Goal: Contribute content: Contribute content

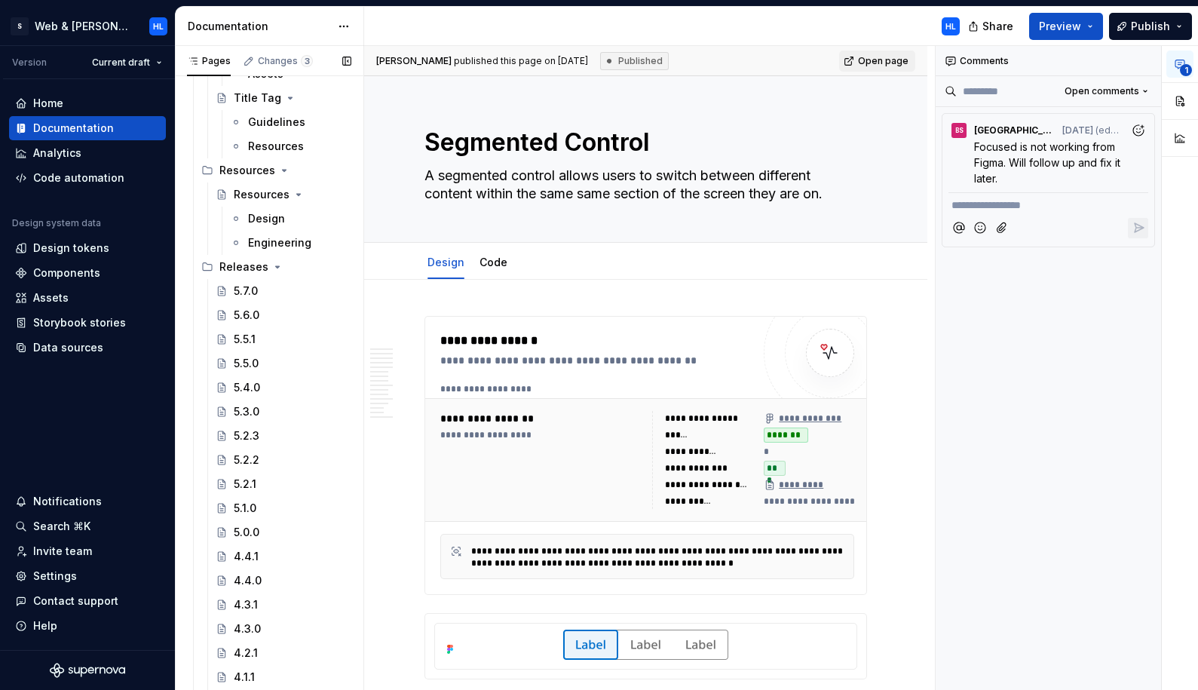
scroll to position [3491, 0]
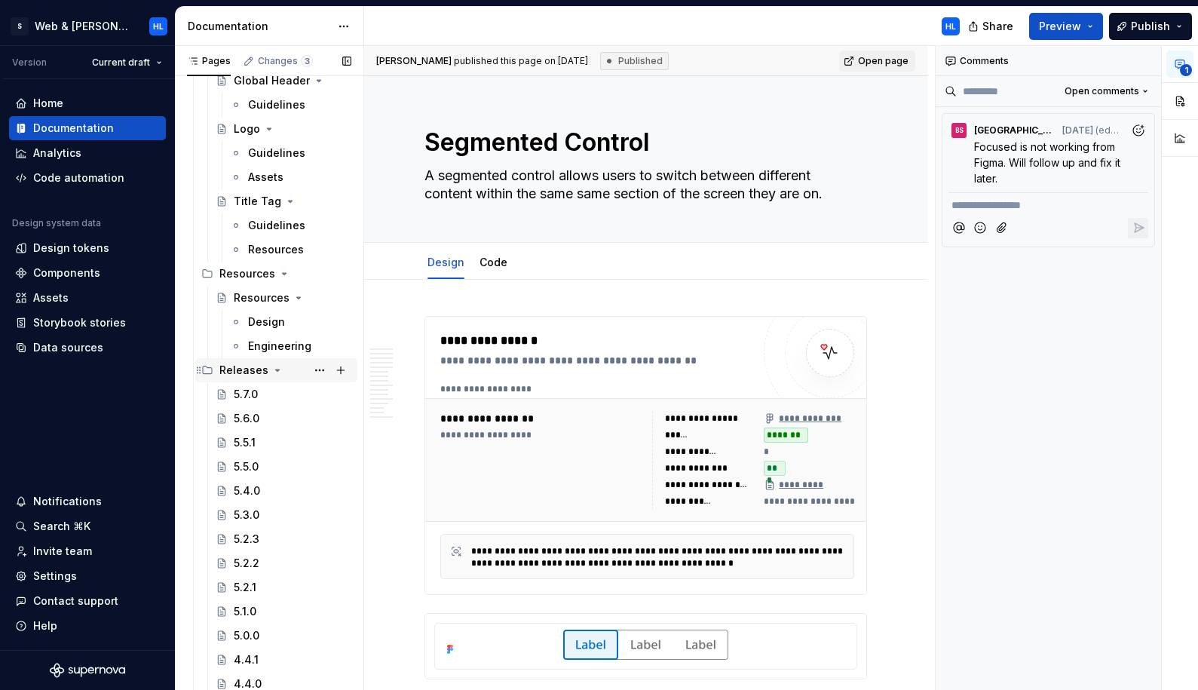
click at [276, 367] on icon "Page tree" at bounding box center [277, 370] width 12 height 12
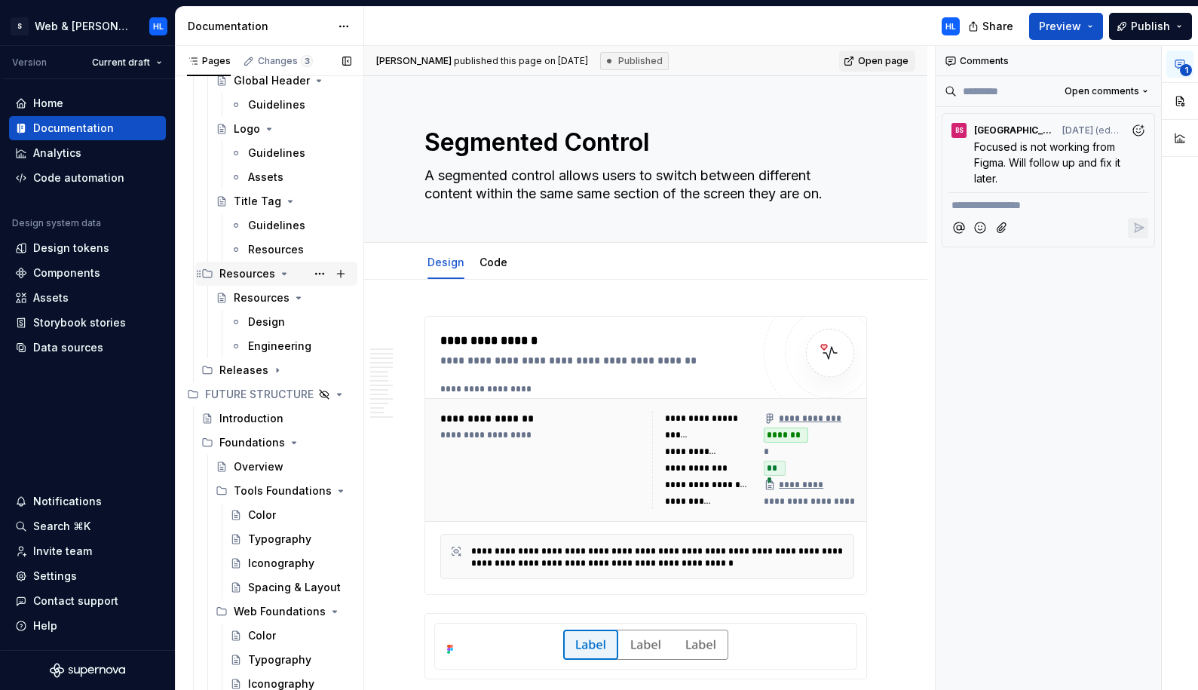
click at [284, 274] on icon "Page tree" at bounding box center [284, 274] width 12 height 12
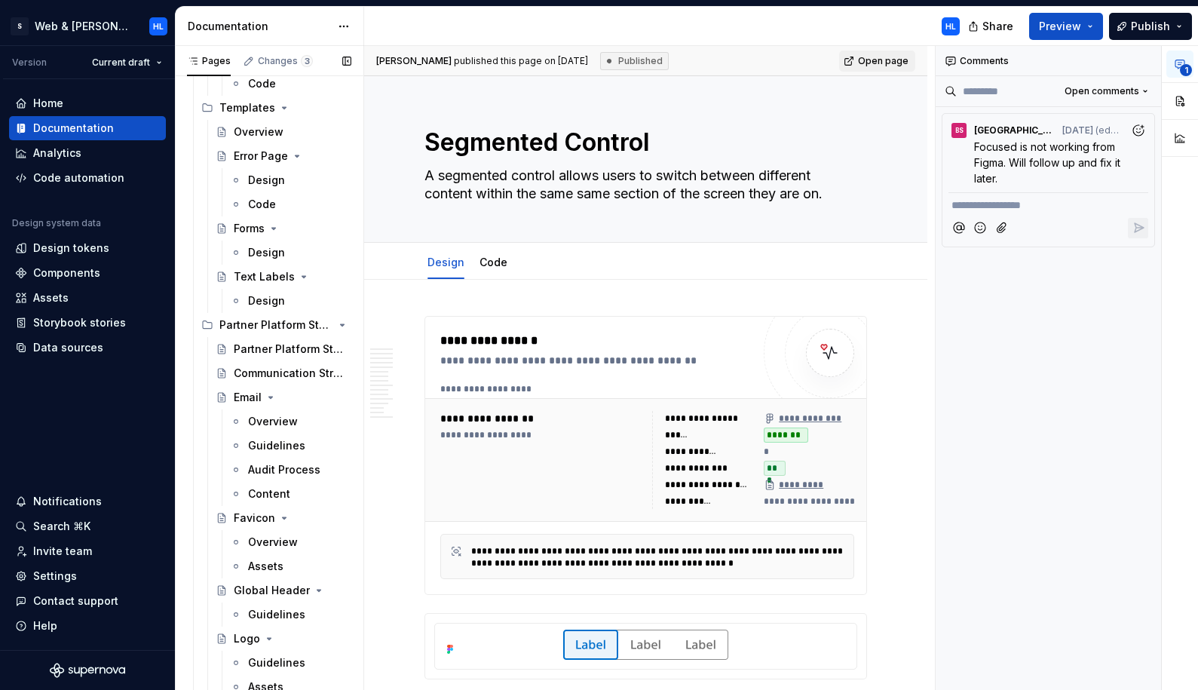
scroll to position [2978, 0]
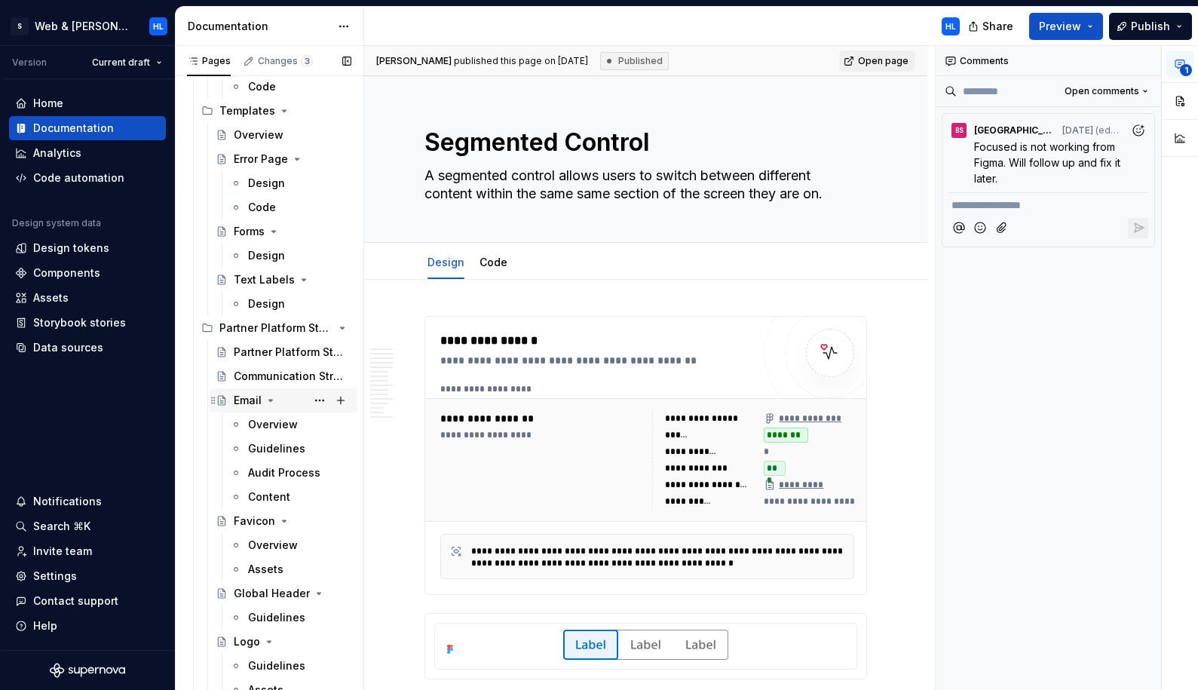
click at [273, 398] on icon "Page tree" at bounding box center [271, 400] width 12 height 12
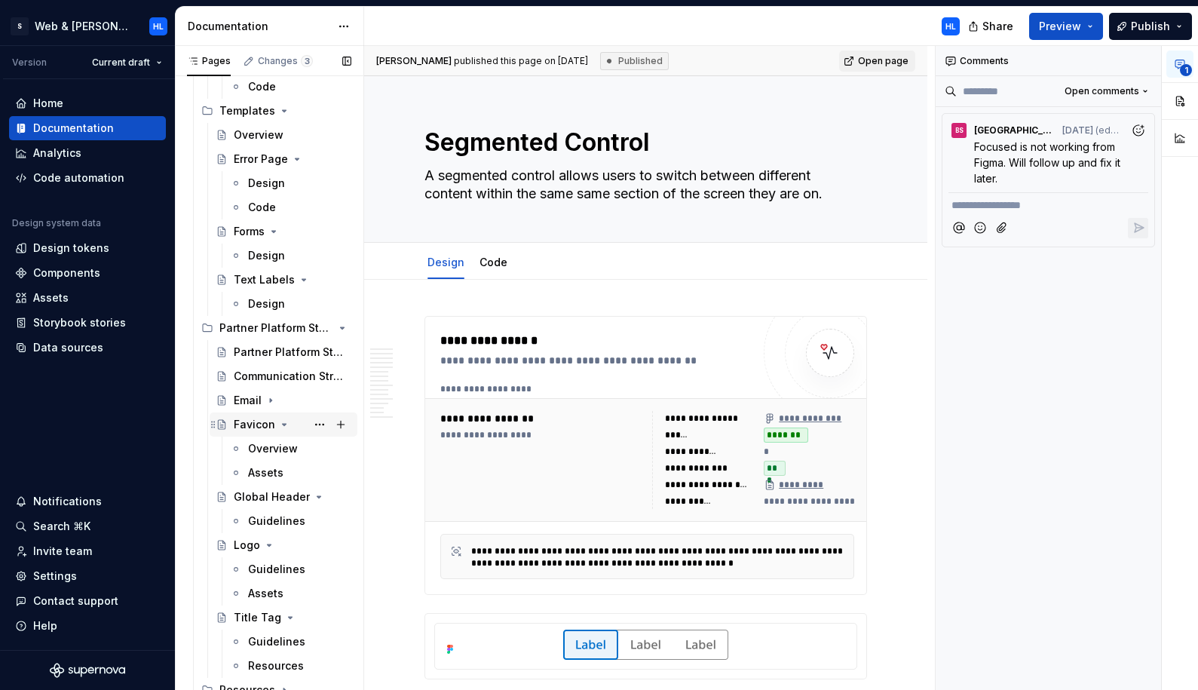
click at [283, 425] on icon "Page tree" at bounding box center [284, 424] width 12 height 12
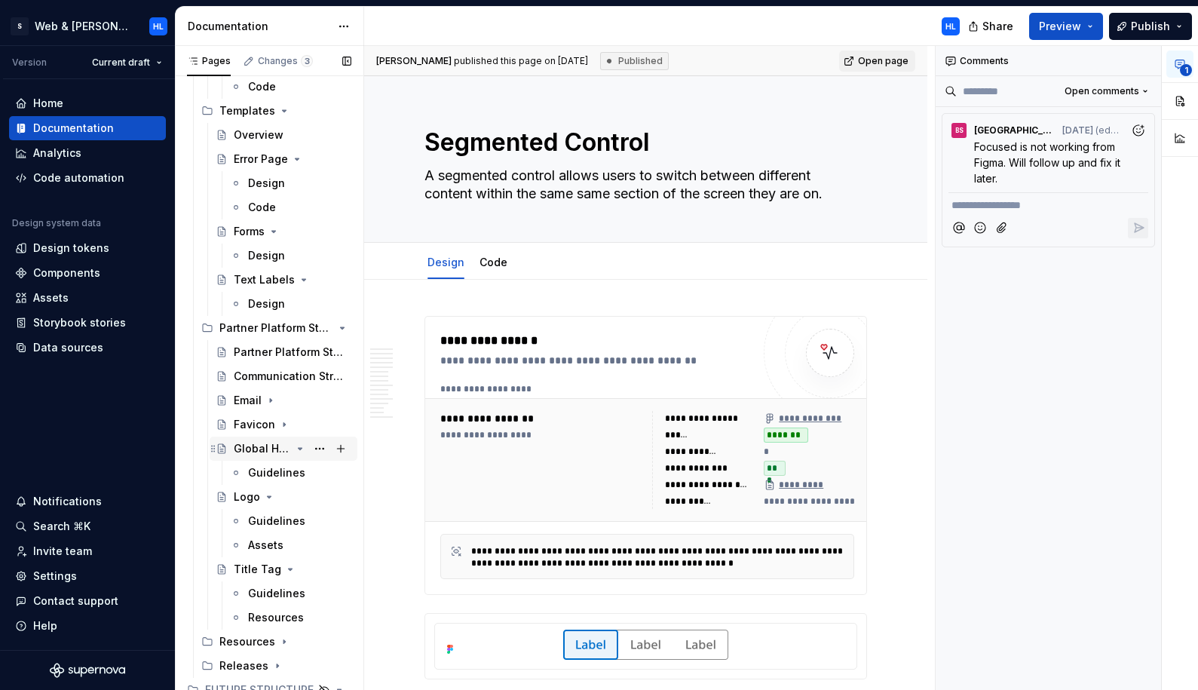
click at [301, 451] on icon "Page tree" at bounding box center [300, 449] width 12 height 12
click at [268, 472] on icon "Page tree" at bounding box center [270, 473] width 4 height 2
click at [285, 495] on icon "Page tree" at bounding box center [290, 497] width 12 height 12
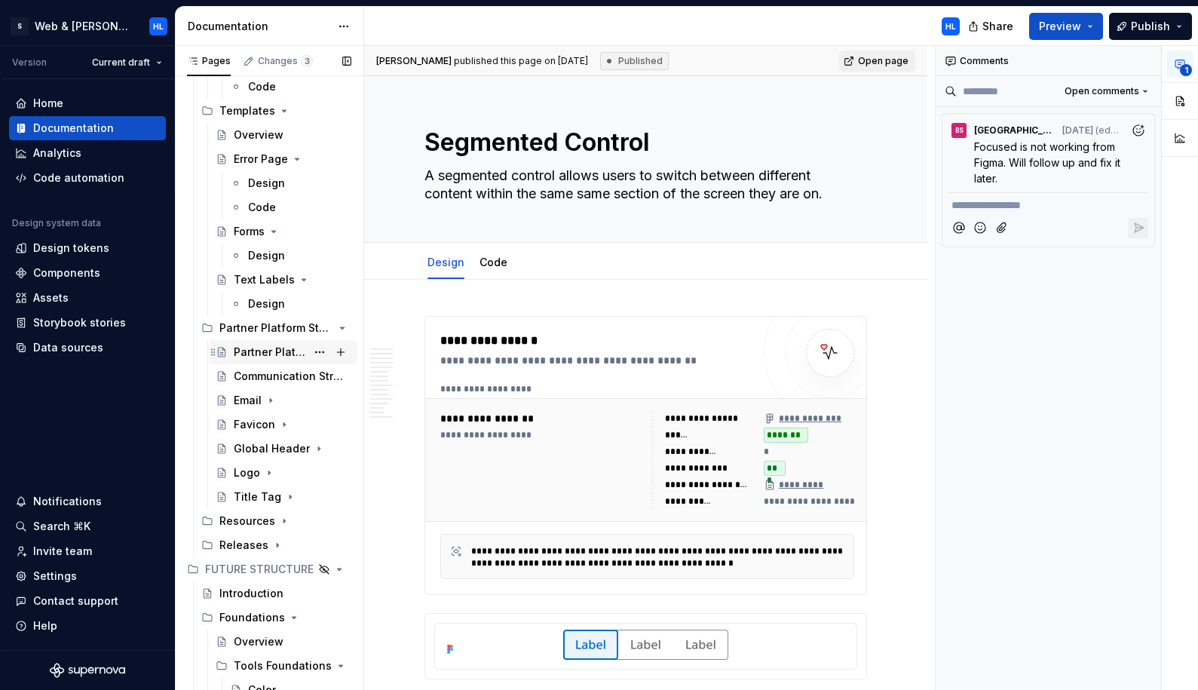
click at [293, 357] on div "Partner Platform Standards" at bounding box center [270, 352] width 72 height 15
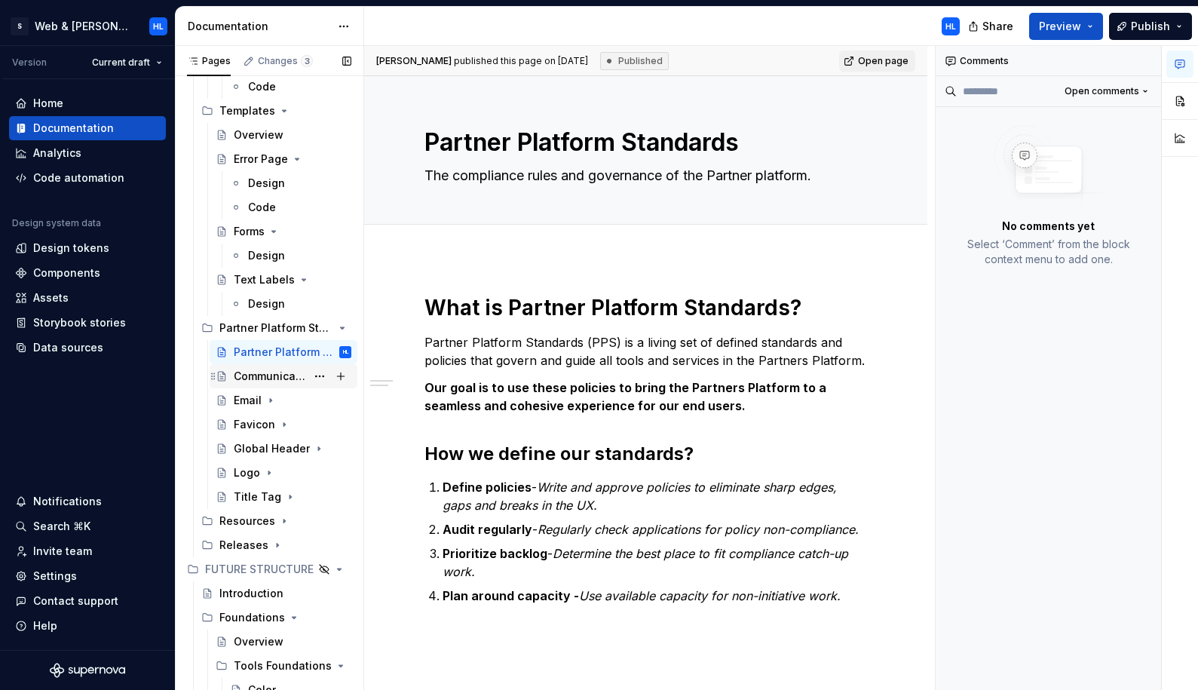
click at [290, 380] on div "Communication Strategy" at bounding box center [270, 376] width 72 height 15
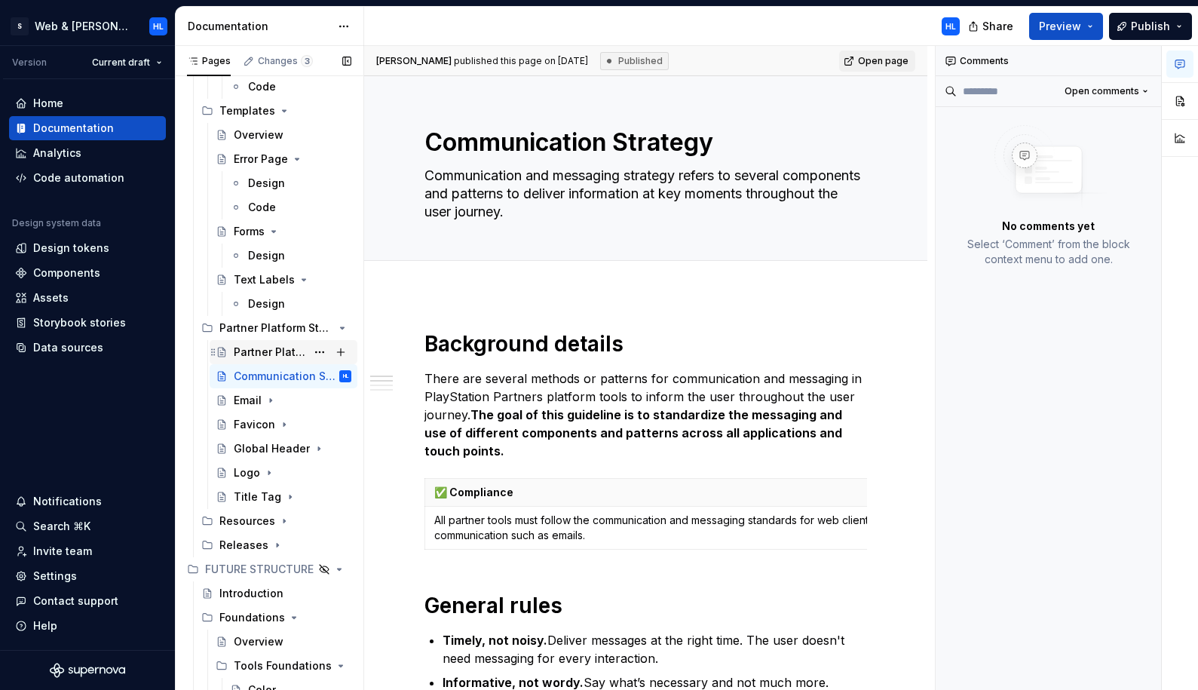
click at [274, 354] on div "Partner Platform Standards" at bounding box center [270, 352] width 72 height 15
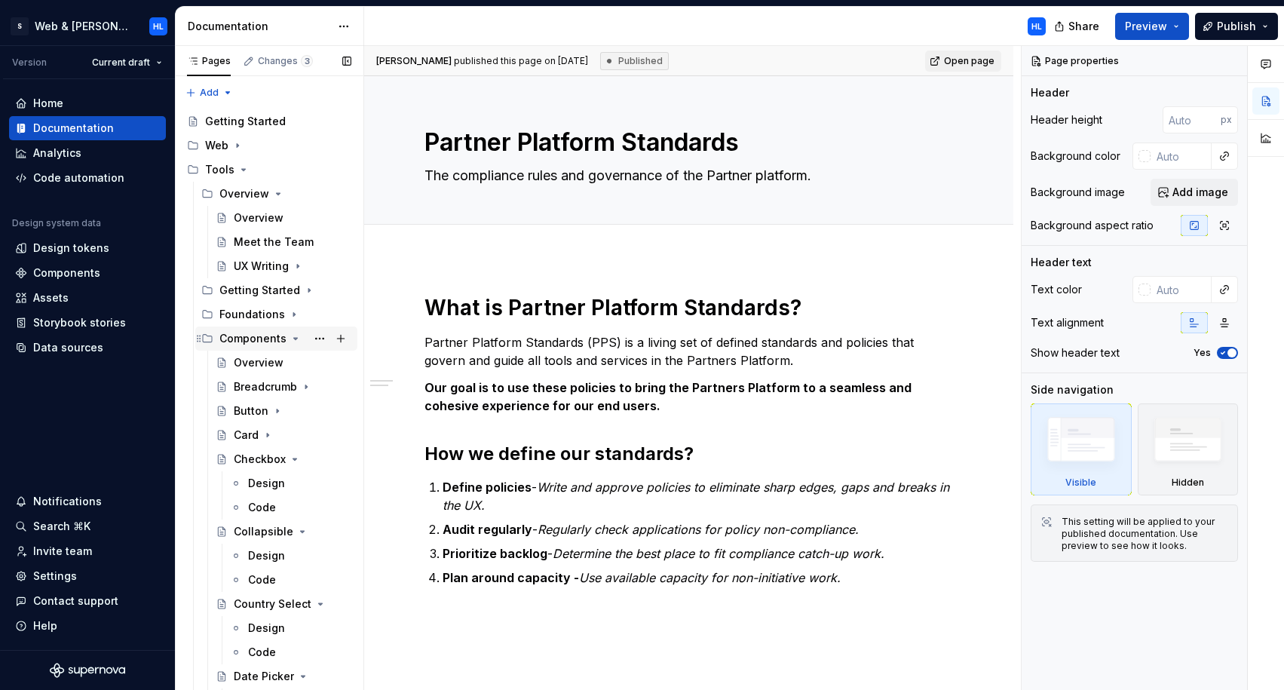
click at [290, 339] on icon "Page tree" at bounding box center [296, 339] width 12 height 12
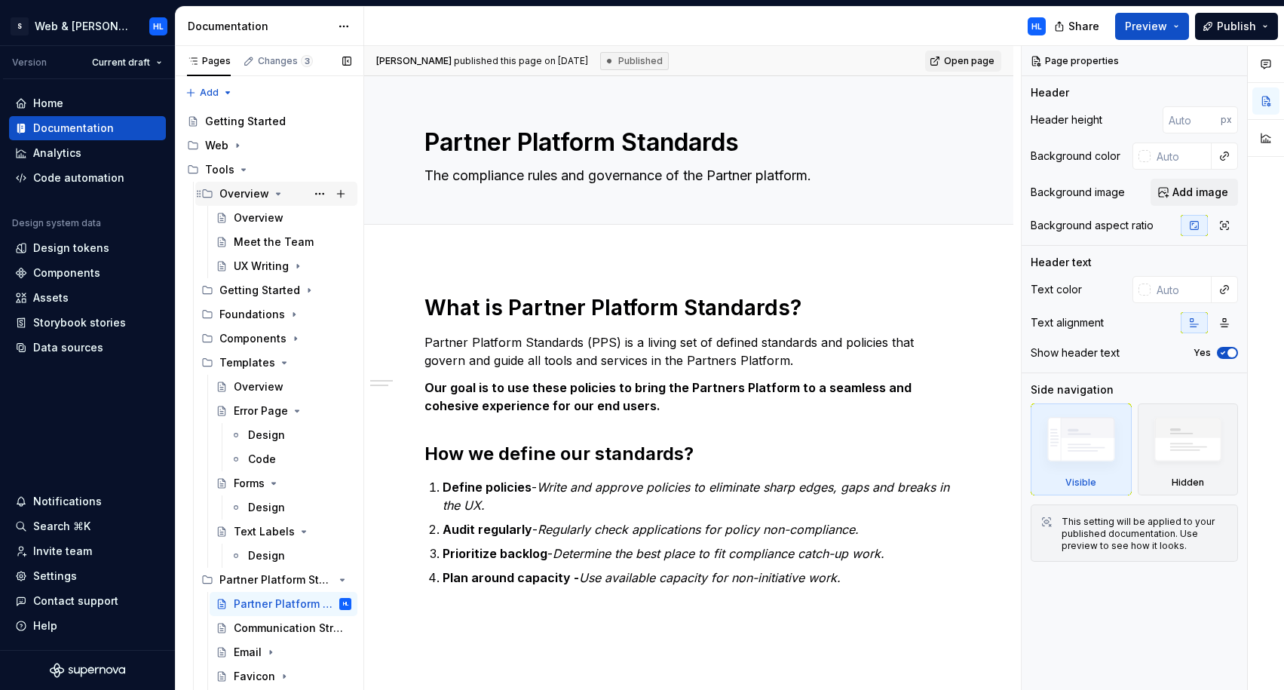
click at [276, 191] on icon "Page tree" at bounding box center [278, 194] width 12 height 12
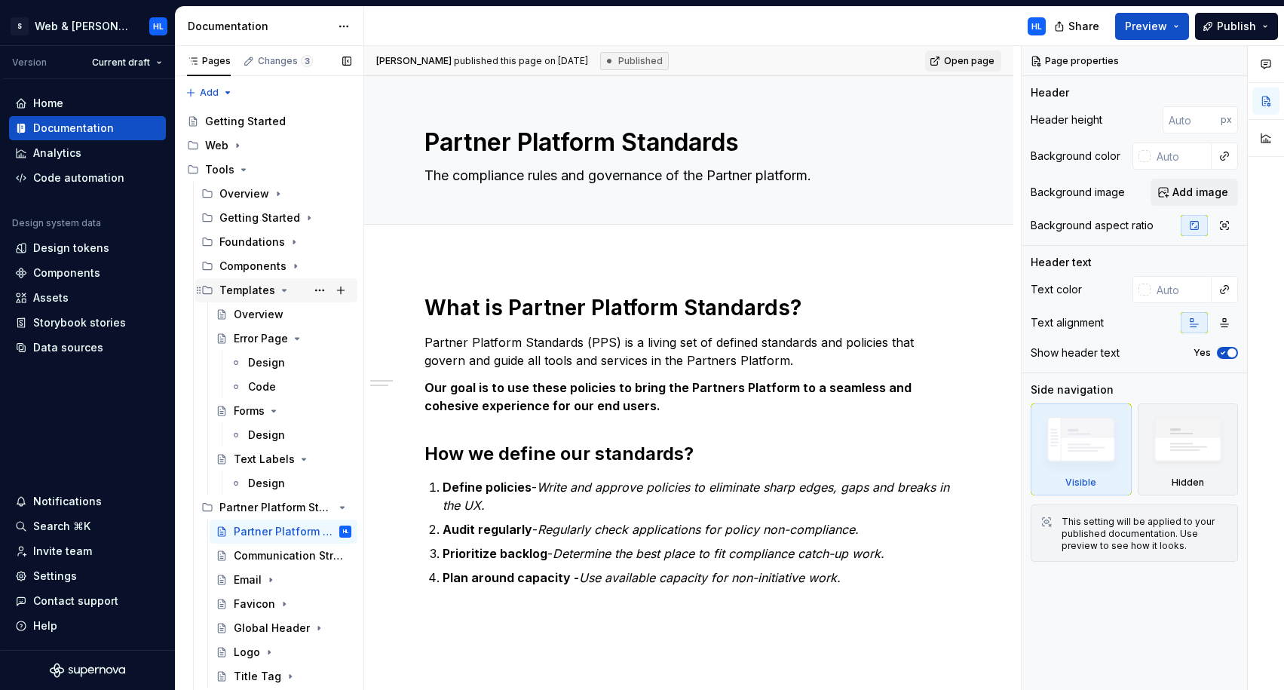
click at [284, 288] on icon "Page tree" at bounding box center [284, 290] width 12 height 12
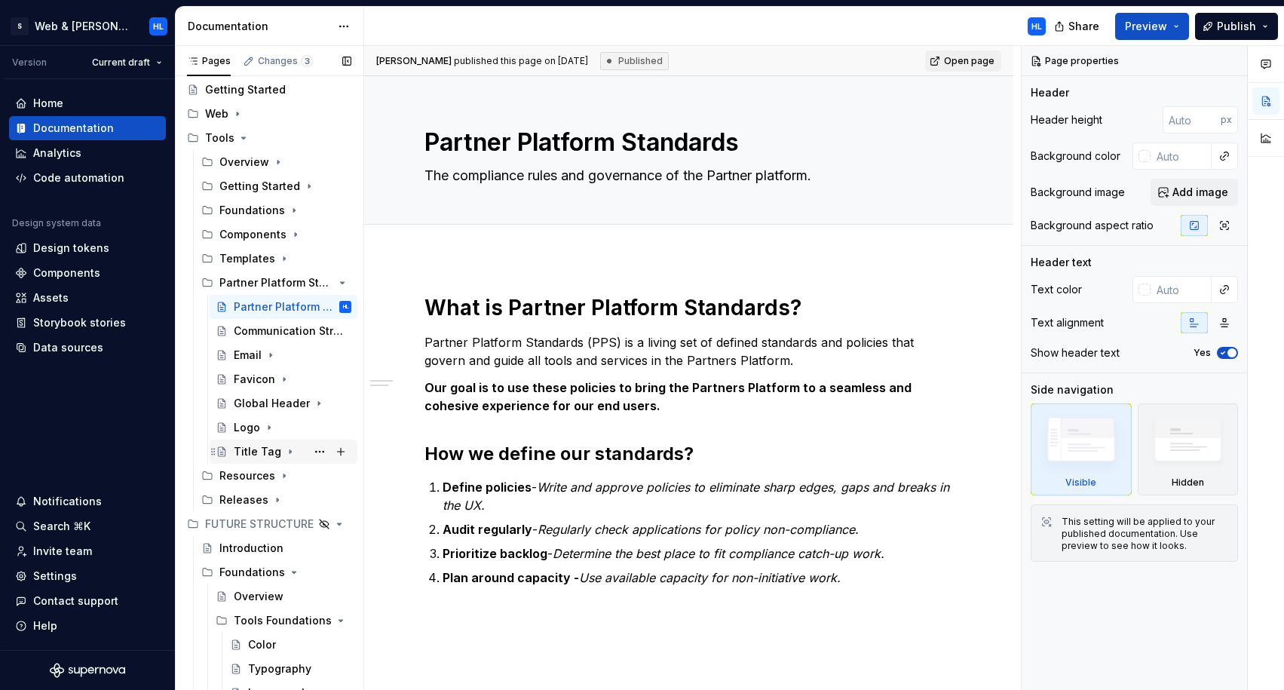
scroll to position [33, 0]
click at [305, 523] on icon "Page tree" at bounding box center [300, 523] width 12 height 12
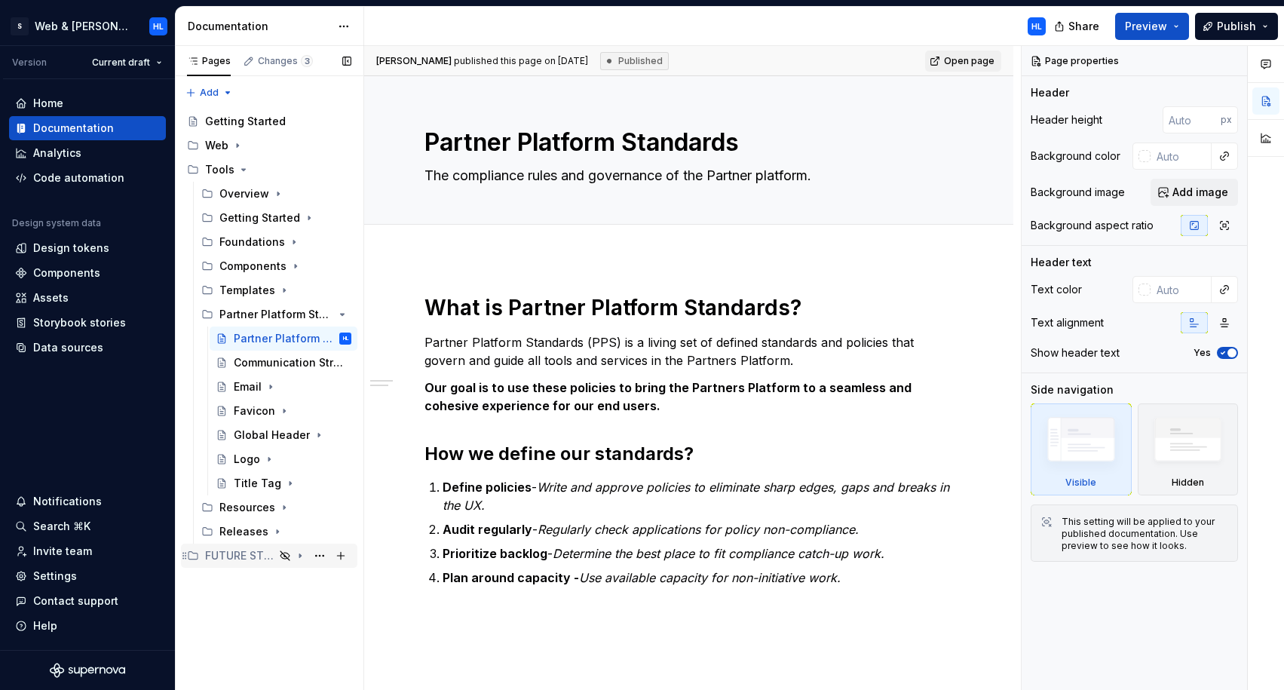
scroll to position [0, 0]
click at [164, 44] on button "Collapse sidebar" at bounding box center [164, 45] width 21 height 21
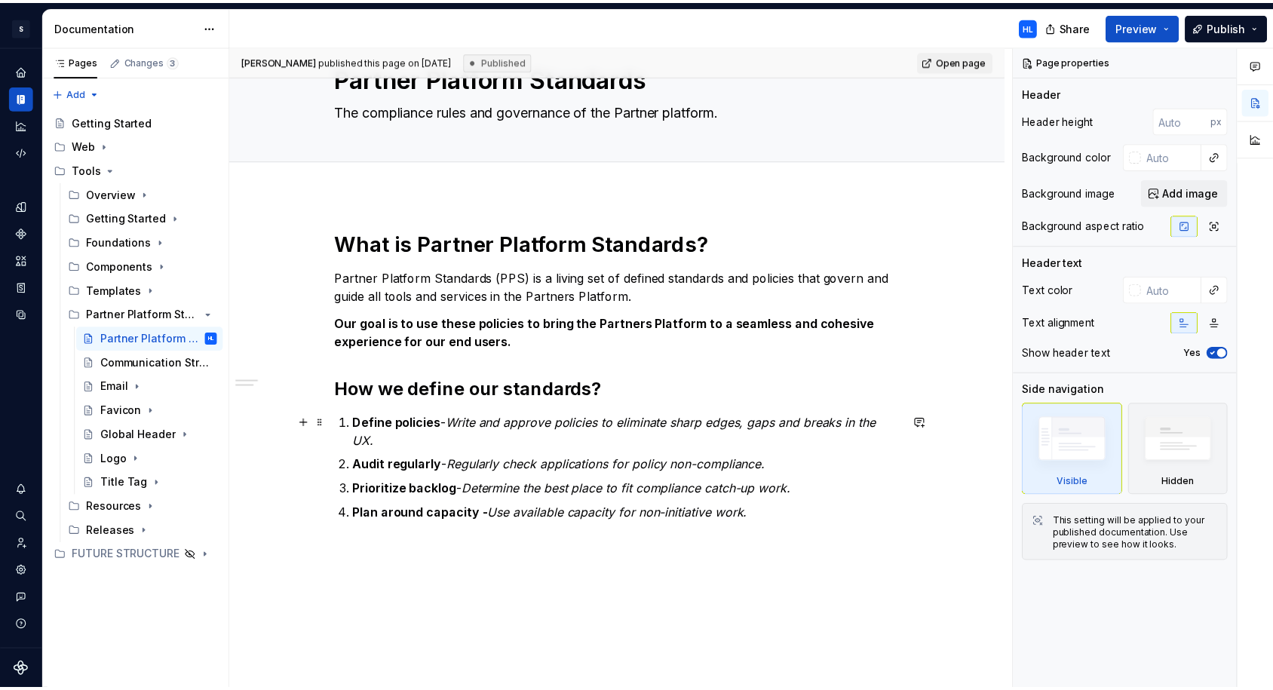
scroll to position [89, 0]
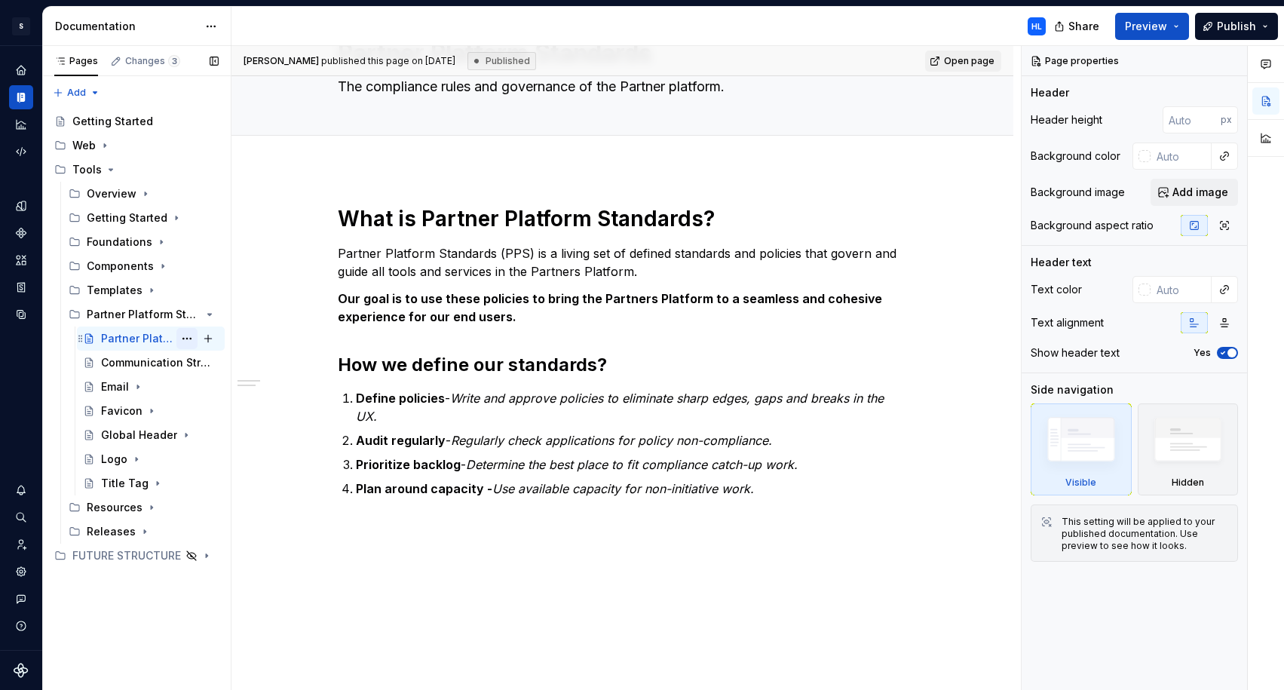
click at [183, 338] on button "Page tree" at bounding box center [186, 338] width 21 height 21
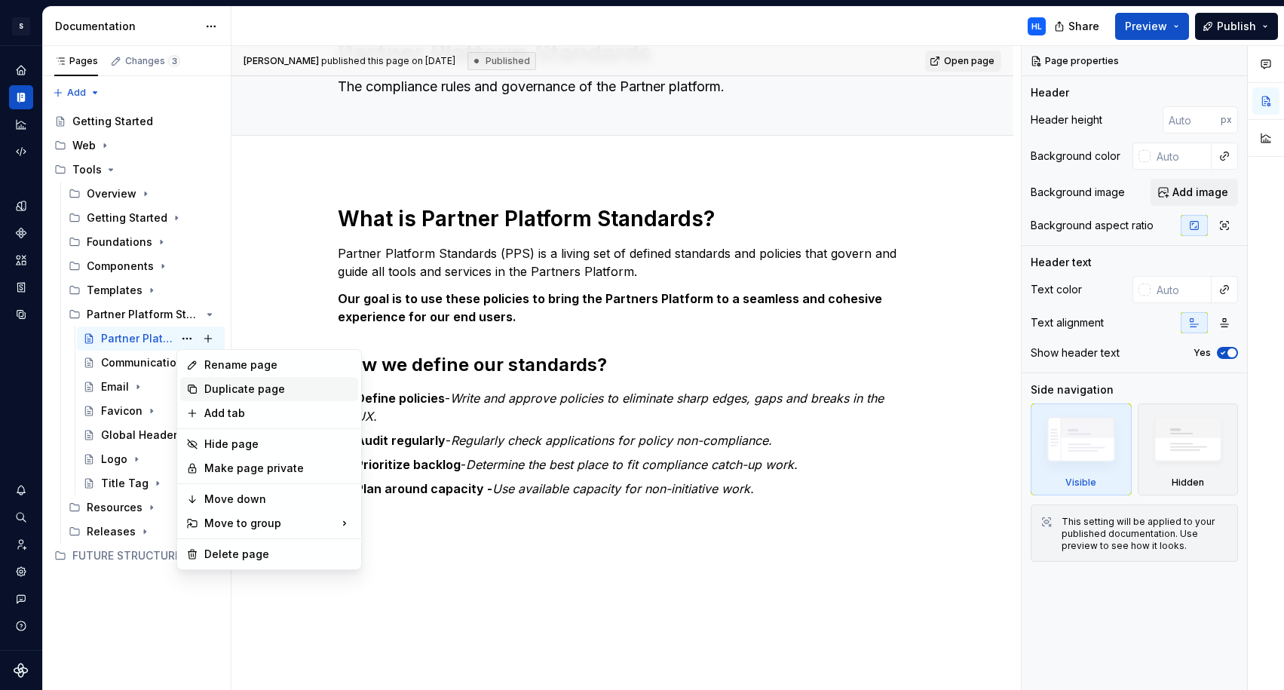
click at [209, 385] on div "Duplicate page" at bounding box center [278, 389] width 148 height 15
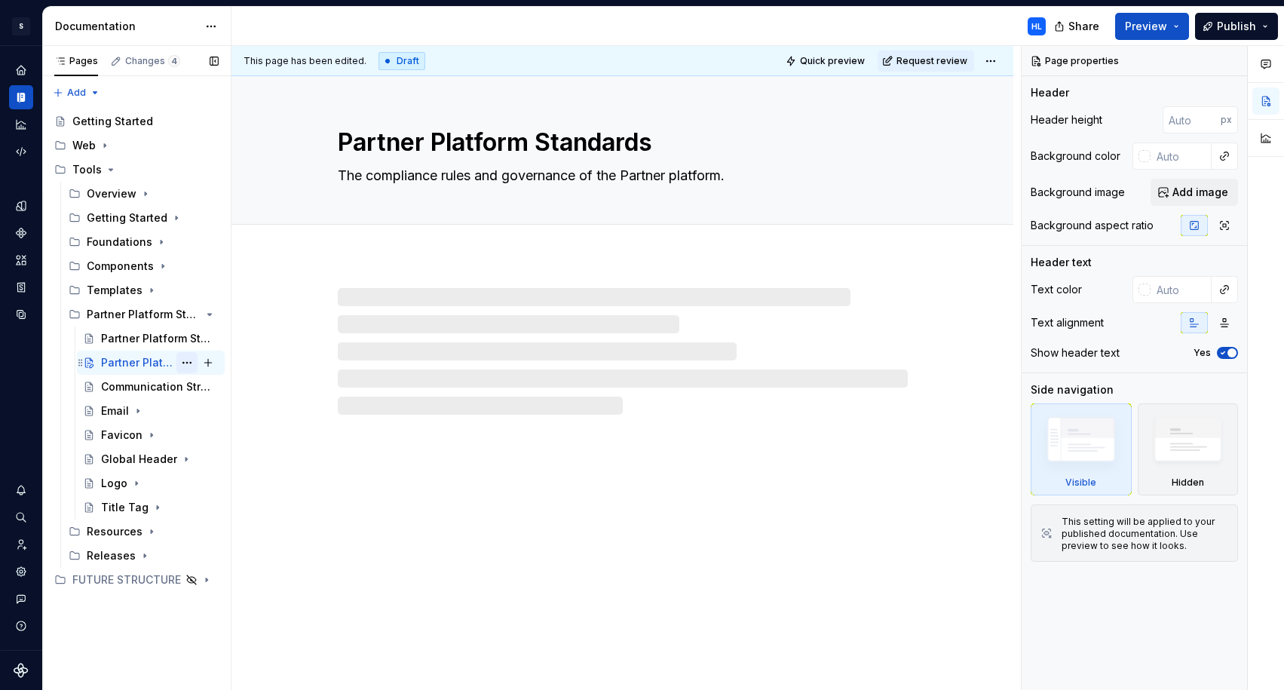
click at [185, 365] on button "Page tree" at bounding box center [186, 362] width 21 height 21
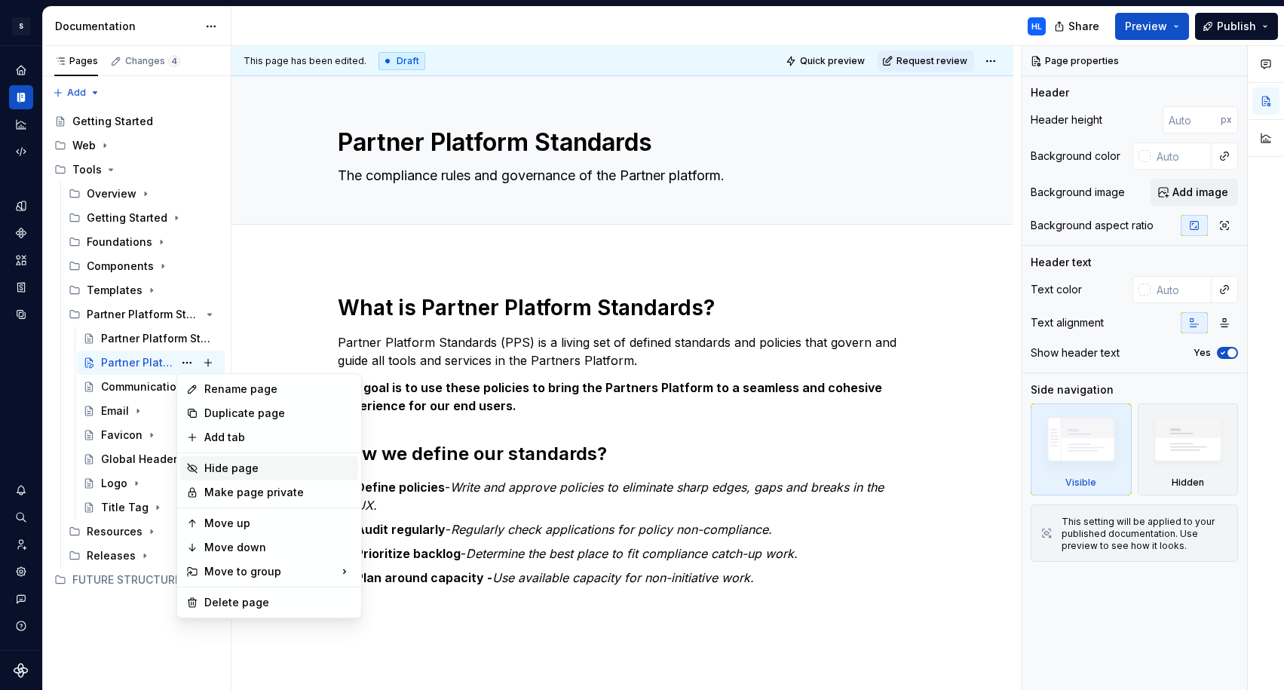
click at [256, 471] on div "Hide page" at bounding box center [278, 468] width 148 height 15
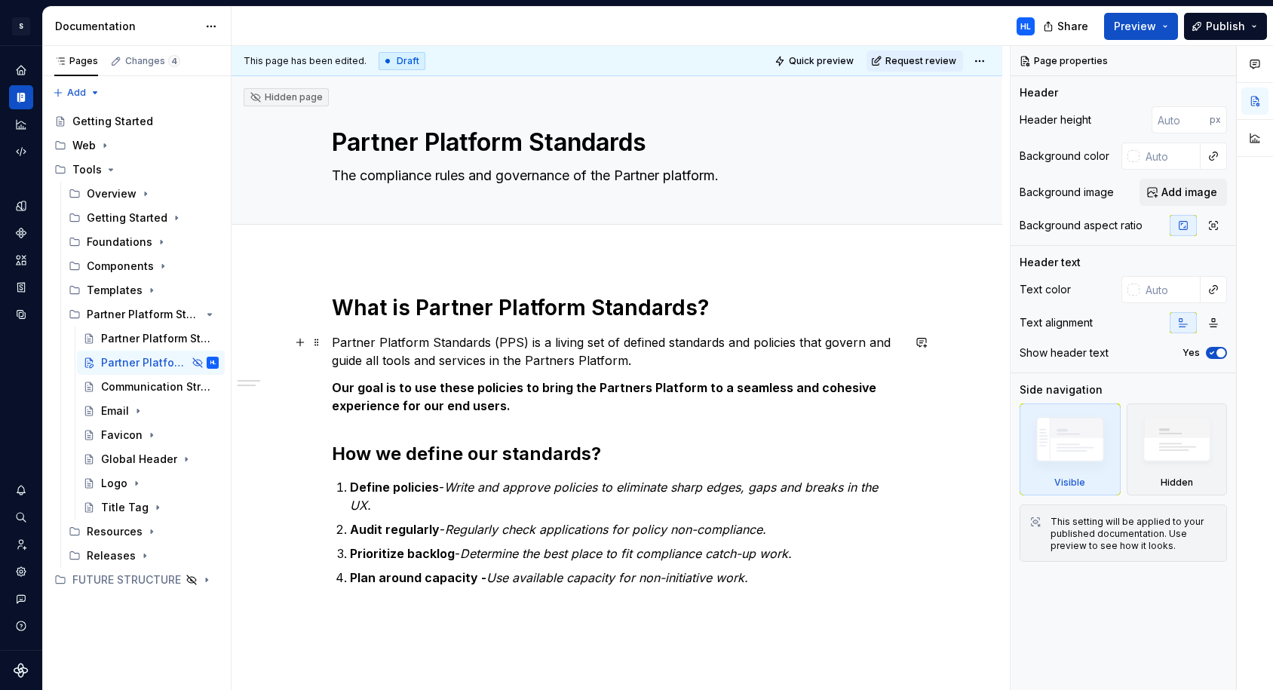
scroll to position [121, 0]
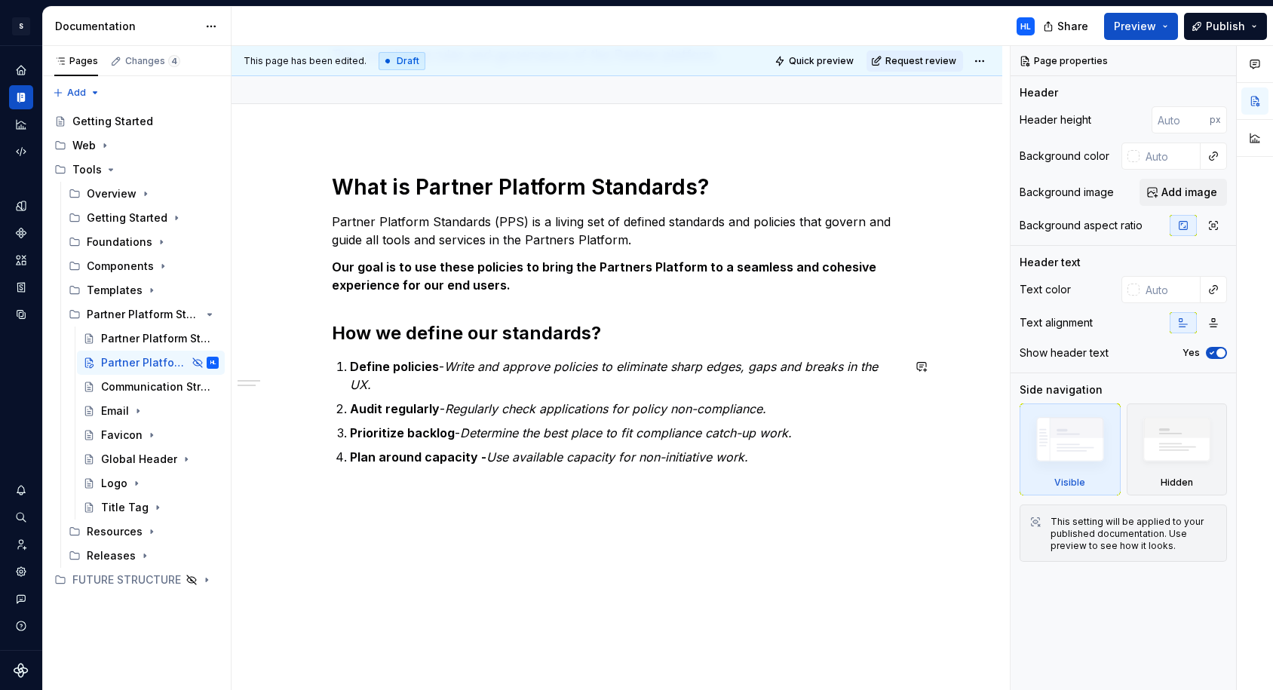
click at [385, 526] on div "What is Partner Platform Standards? Partner Platform Standards (PPS) is a livin…" at bounding box center [616, 414] width 771 height 554
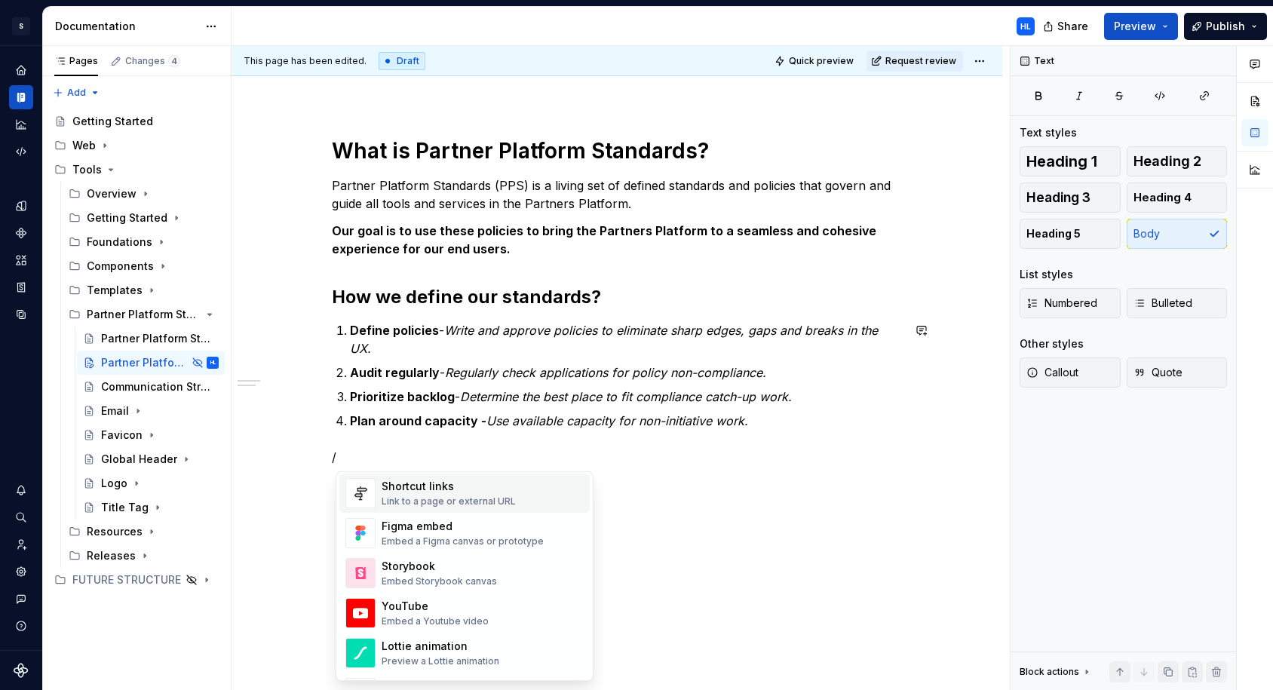
scroll to position [692, 0]
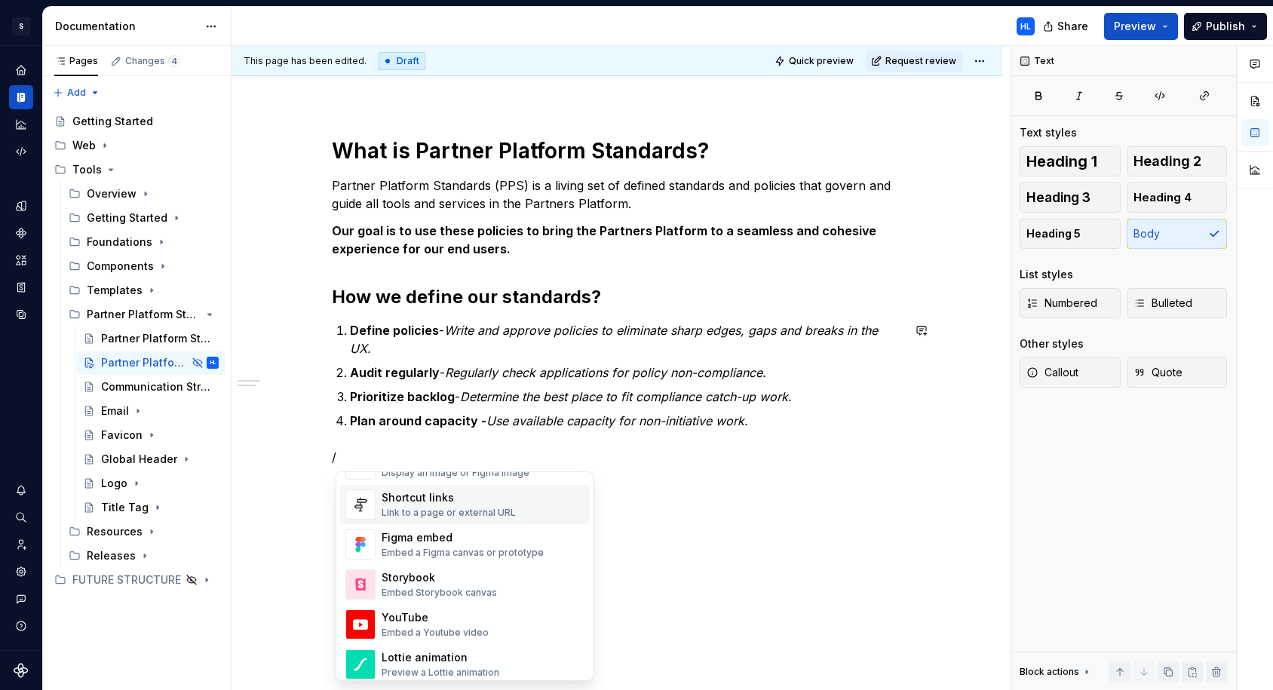
click at [480, 501] on div "Shortcut links" at bounding box center [449, 497] width 134 height 15
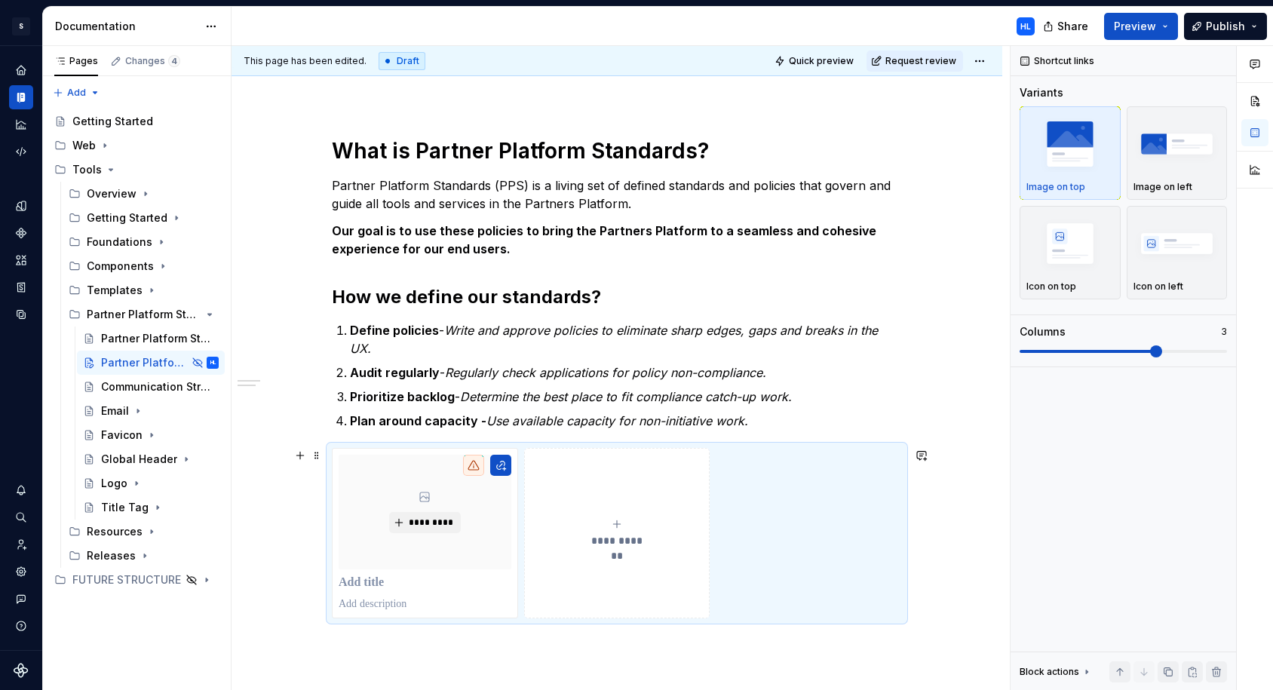
click at [640, 517] on button "**********" at bounding box center [617, 533] width 186 height 170
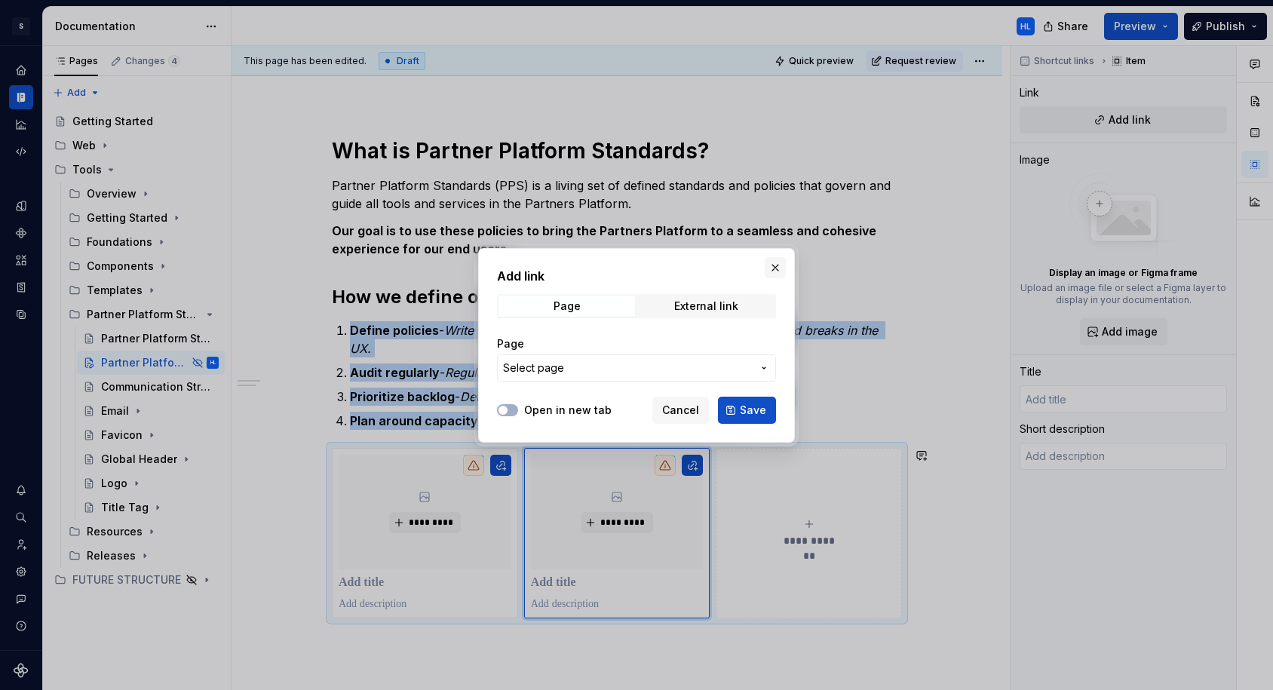
click at [768, 272] on button "button" at bounding box center [775, 267] width 21 height 21
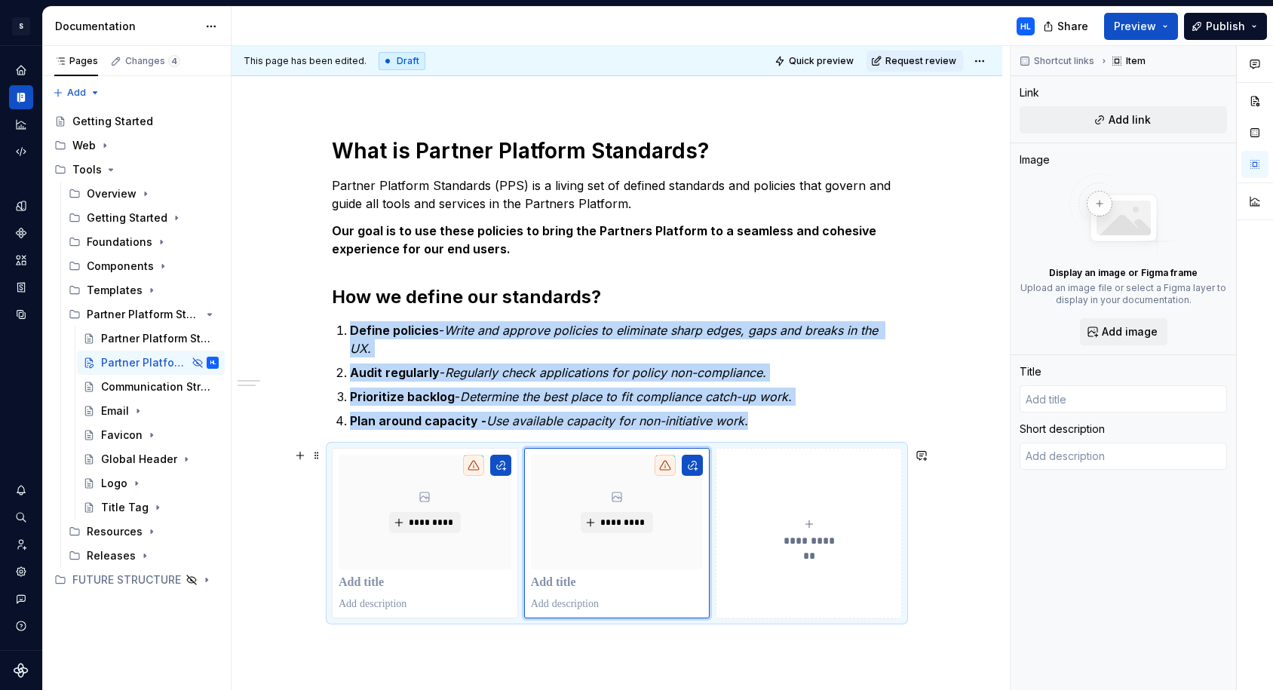
click at [811, 535] on span "**********" at bounding box center [809, 540] width 66 height 15
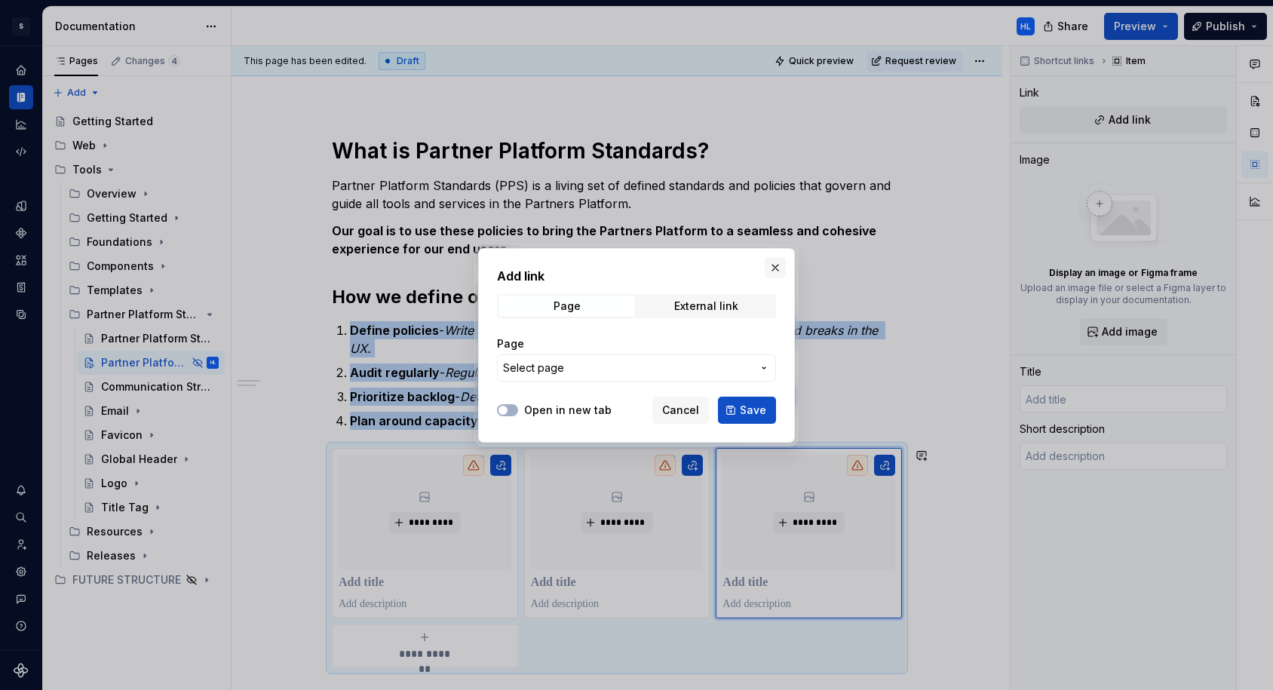
click at [777, 265] on button "button" at bounding box center [775, 267] width 21 height 21
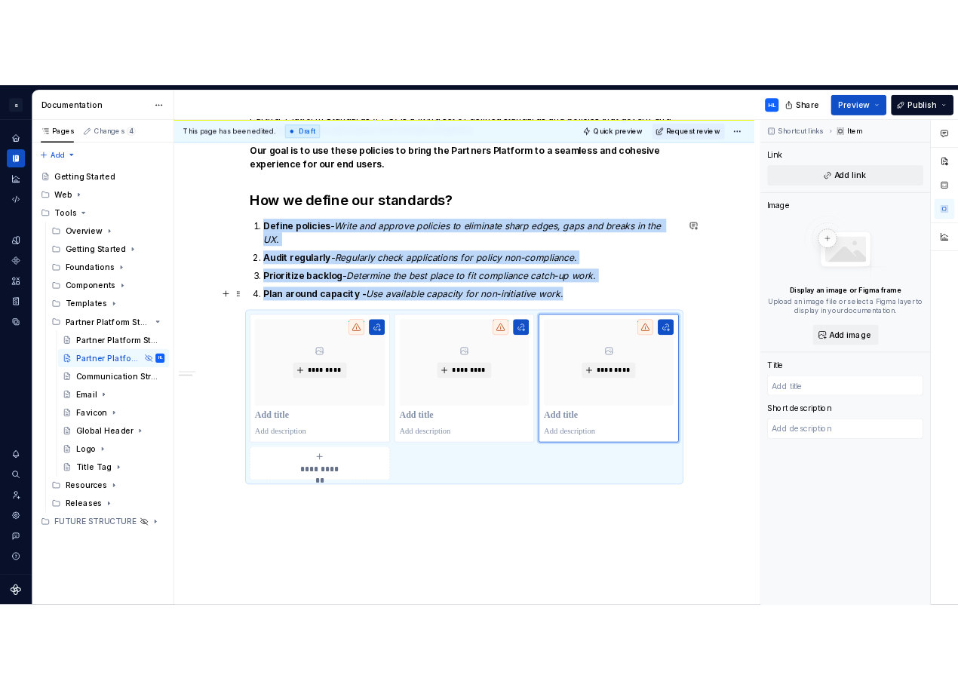
scroll to position [324, 0]
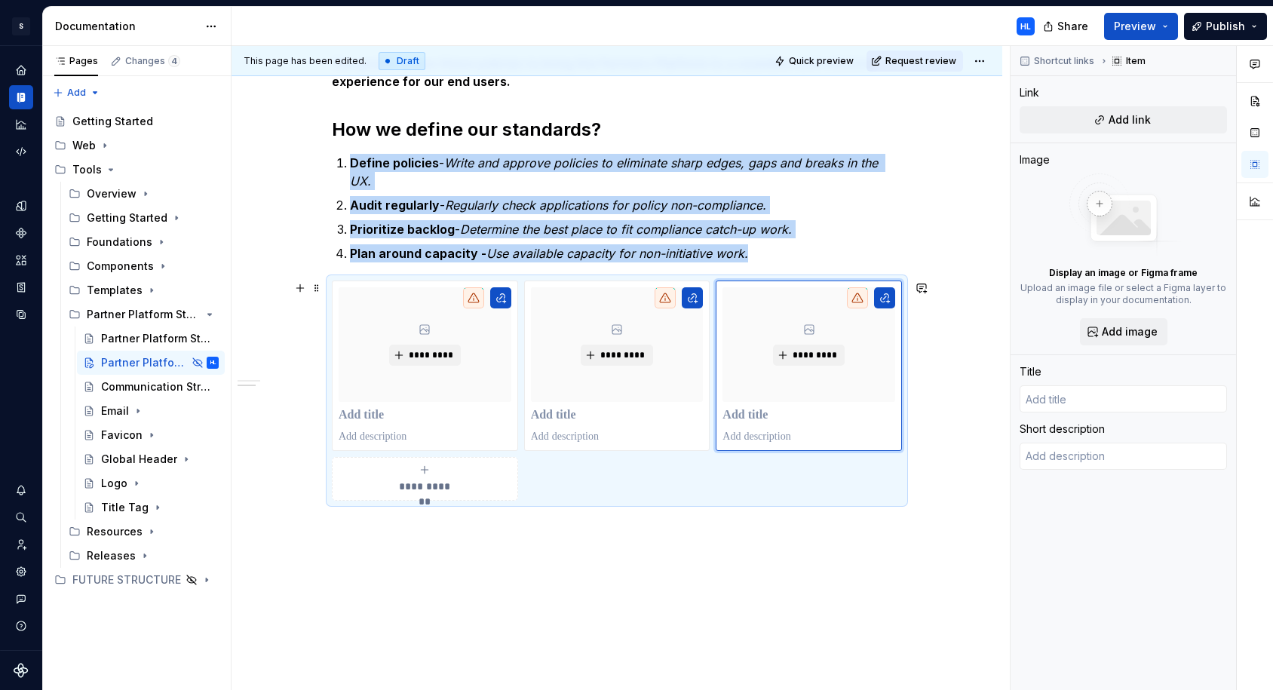
click at [437, 471] on div "**********" at bounding box center [425, 479] width 173 height 30
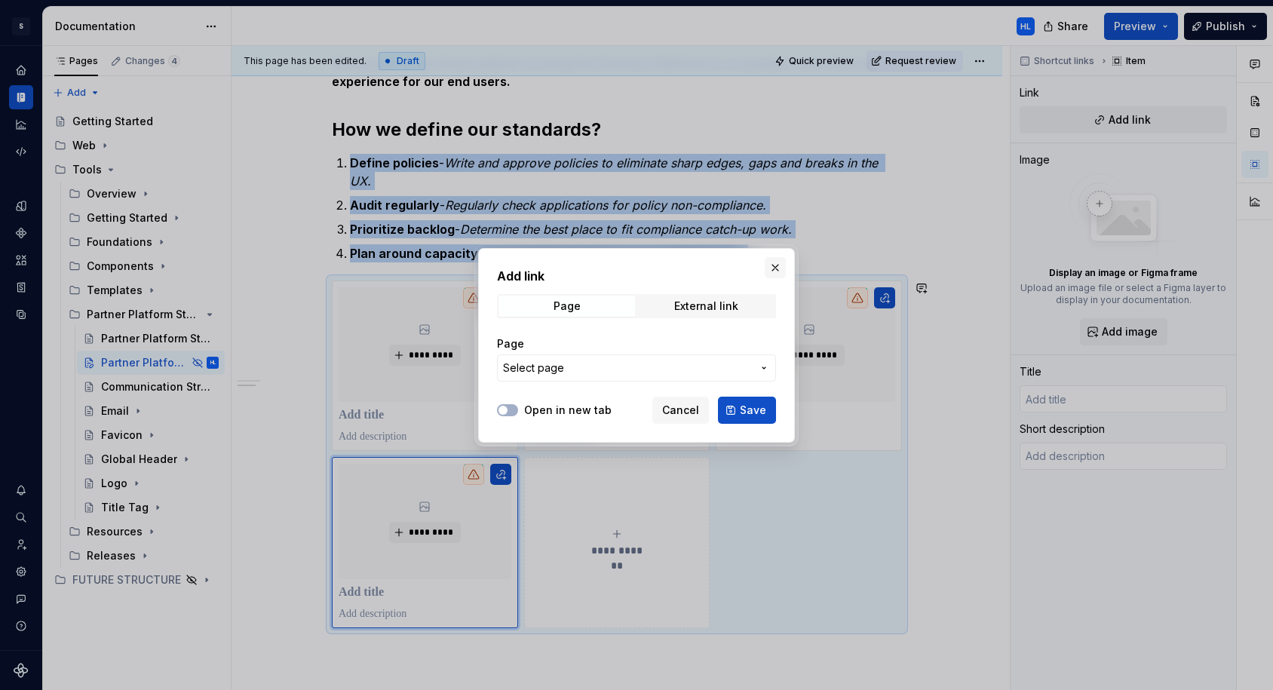
click at [785, 268] on button "button" at bounding box center [775, 267] width 21 height 21
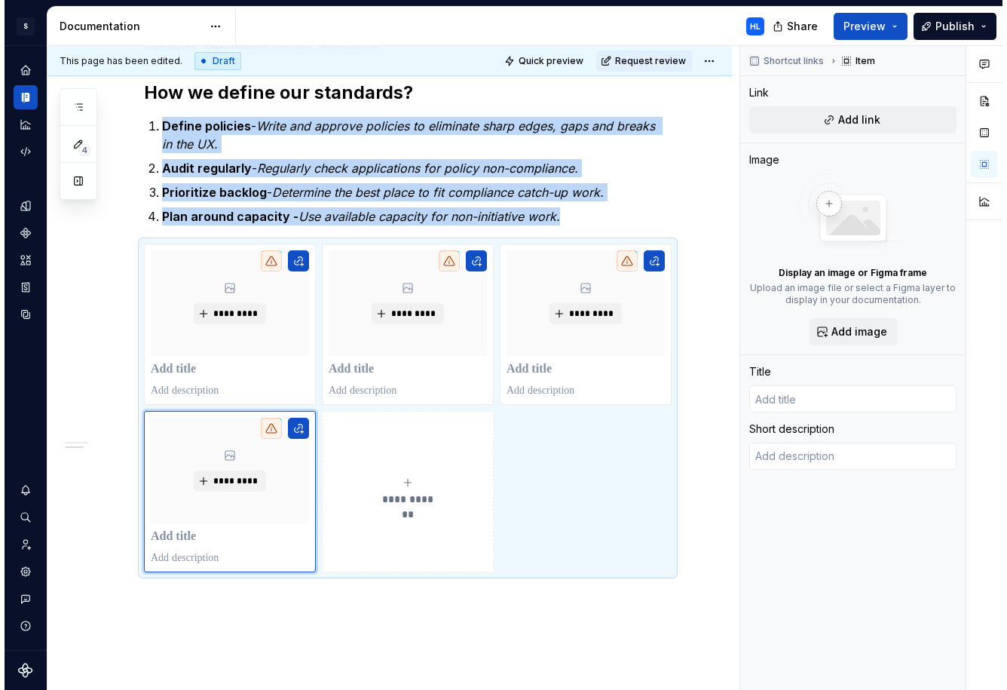
scroll to position [356, 0]
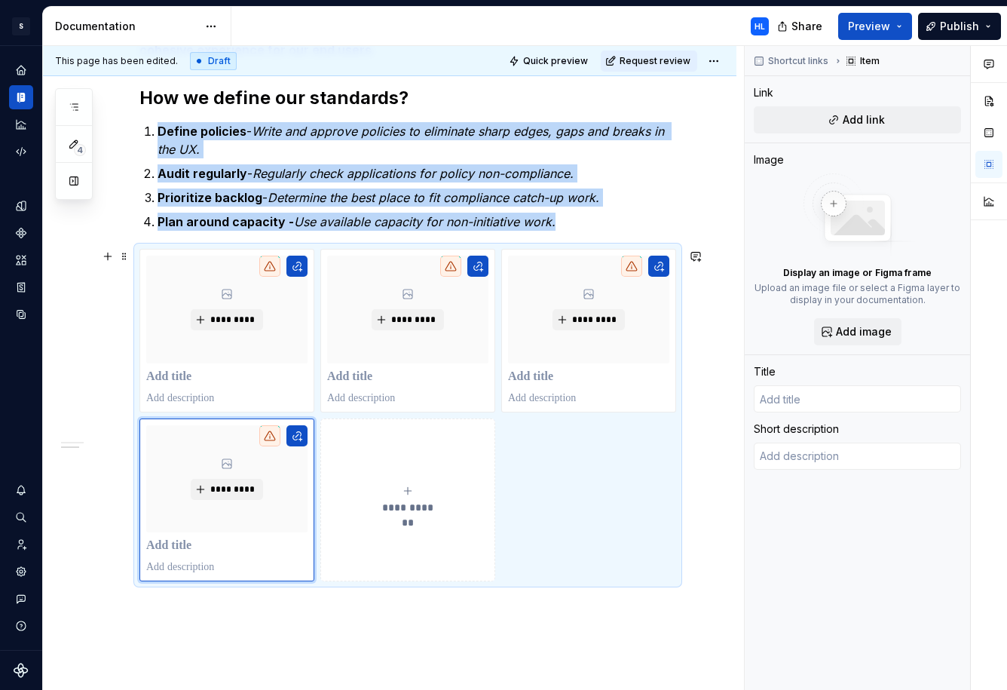
click at [407, 474] on button "**********" at bounding box center [407, 500] width 175 height 164
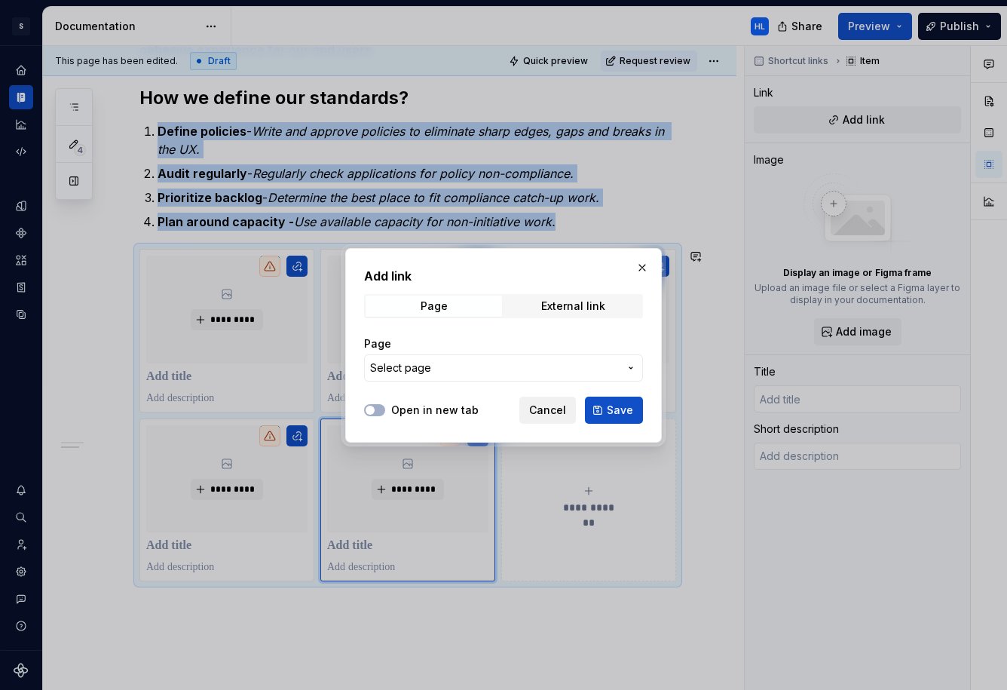
click at [547, 417] on button "Cancel" at bounding box center [548, 410] width 57 height 27
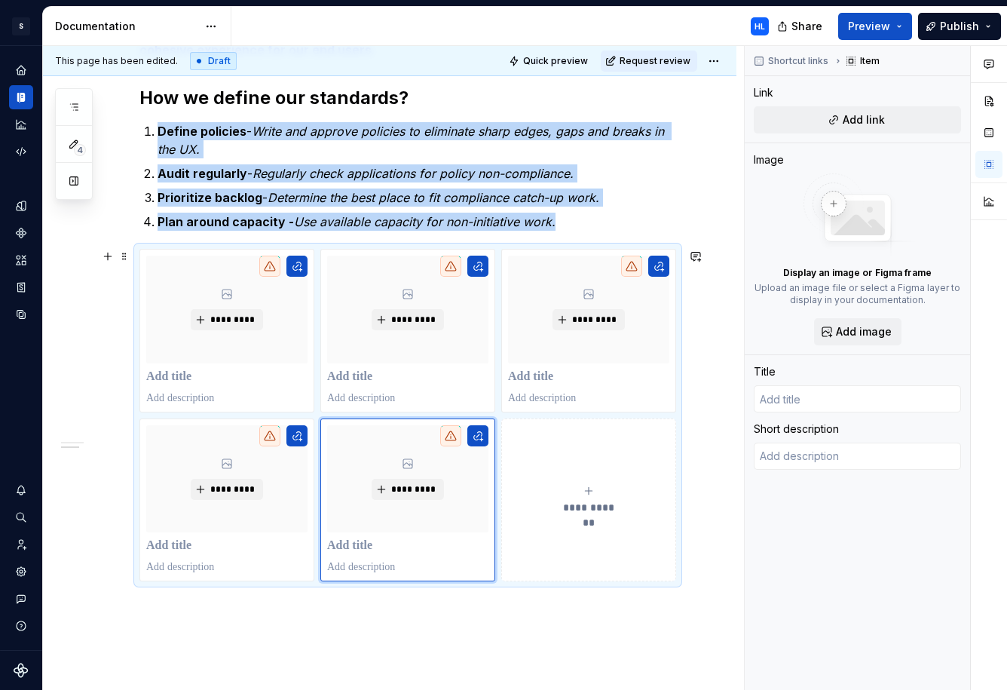
click at [595, 497] on icon "submit" at bounding box center [589, 491] width 12 height 12
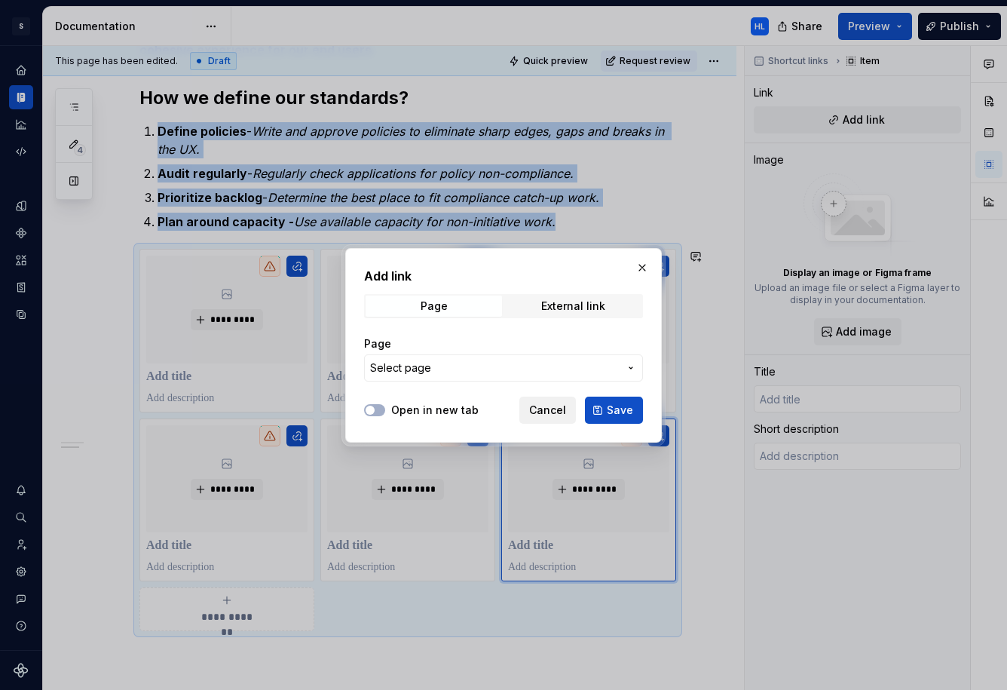
click at [557, 421] on button "Cancel" at bounding box center [548, 410] width 57 height 27
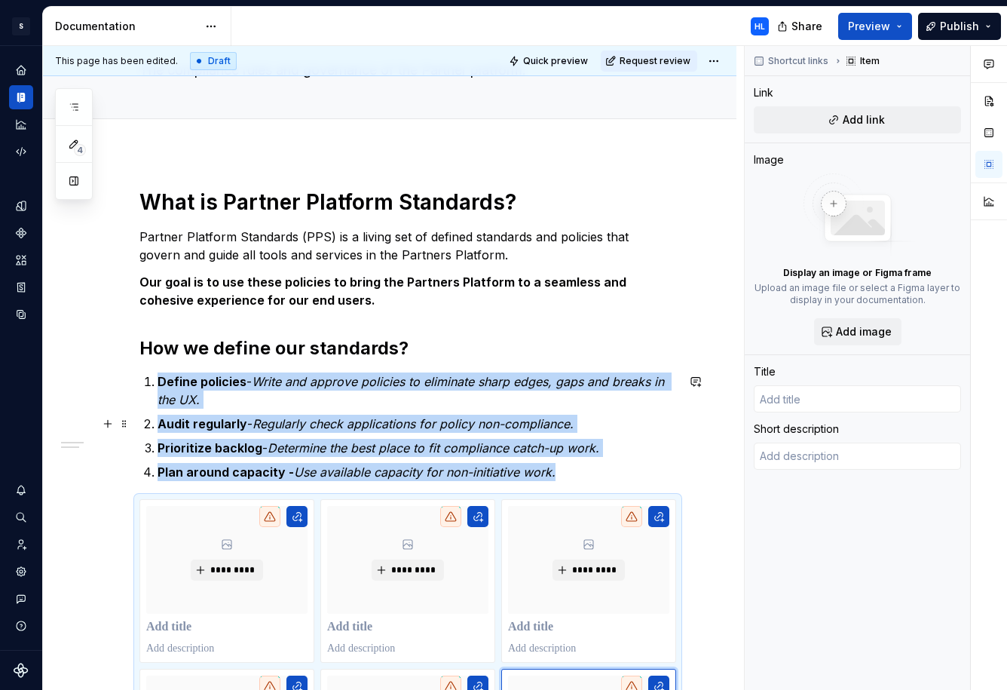
scroll to position [100, 0]
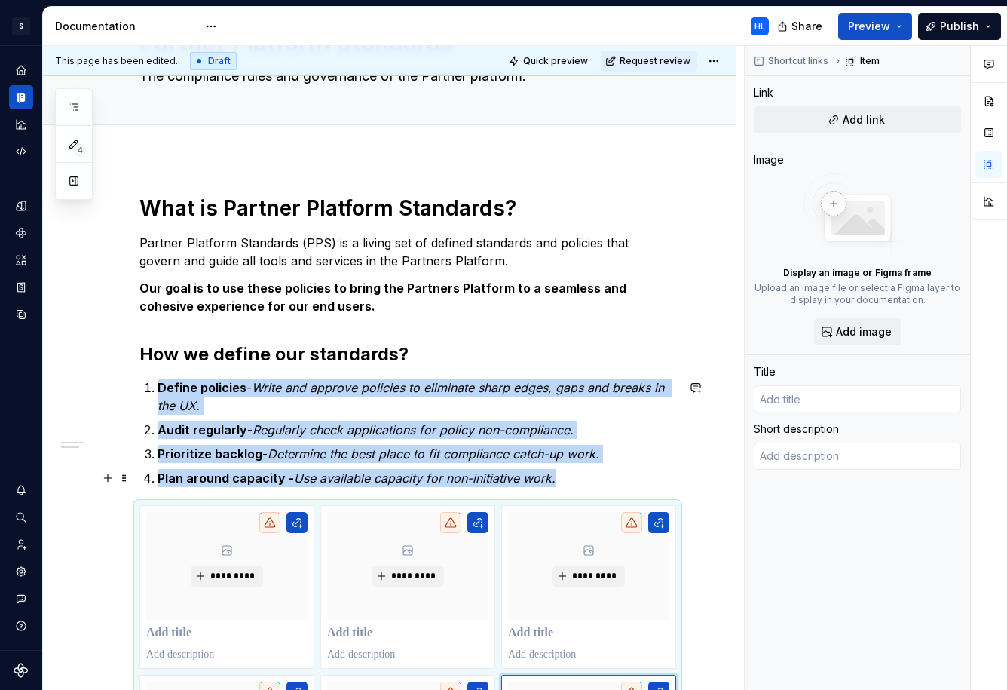
click at [572, 481] on p "Plan around capacity - Use available capacity for non-initiative work." at bounding box center [417, 478] width 519 height 18
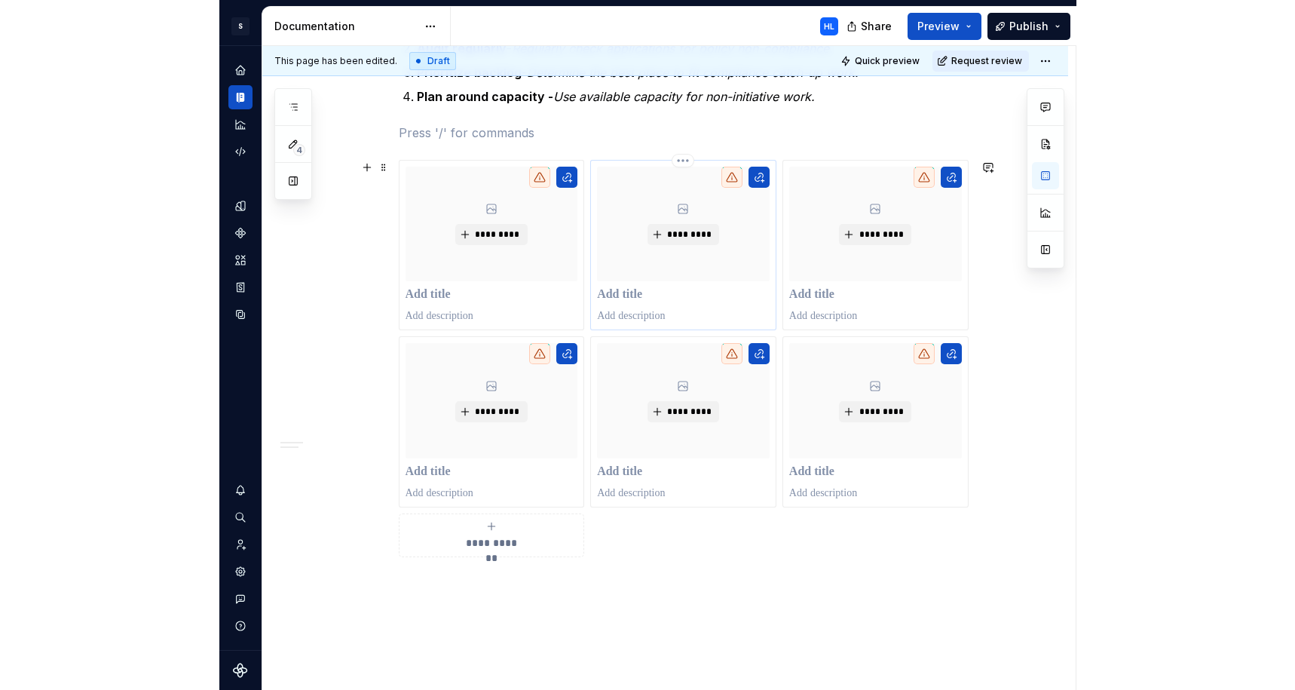
scroll to position [483, 0]
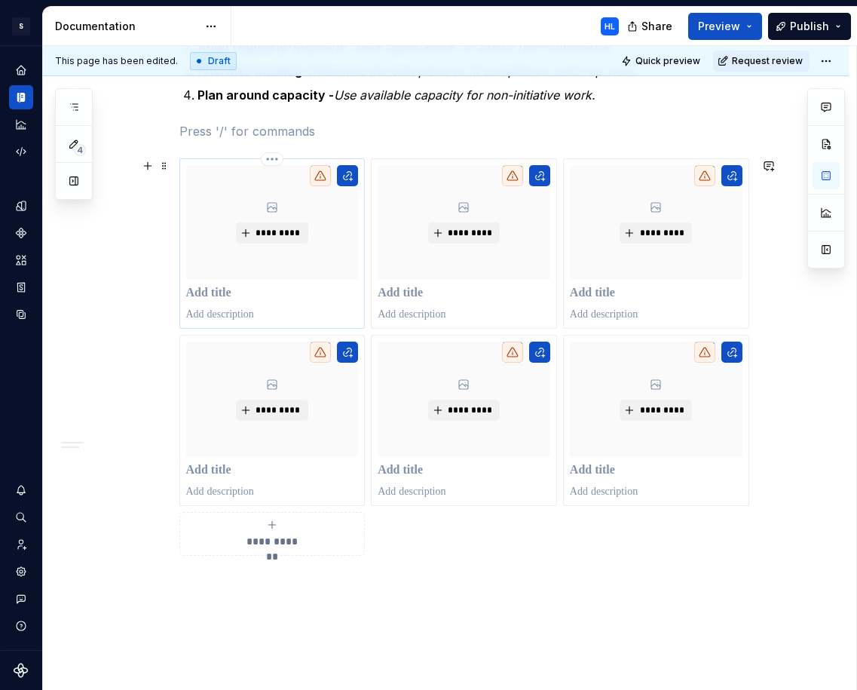
click at [243, 294] on p at bounding box center [272, 293] width 173 height 15
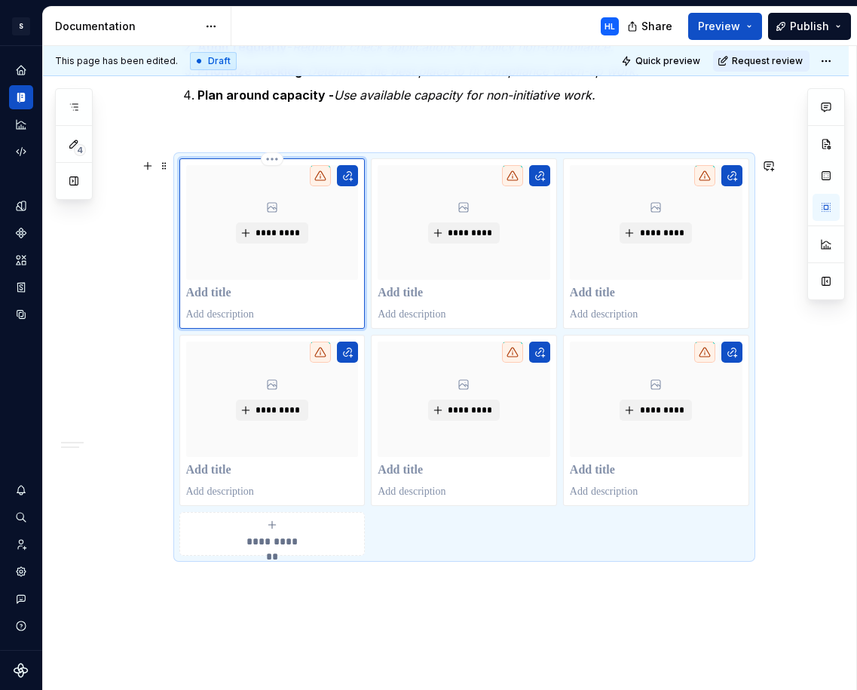
type textarea "*"
click at [275, 156] on html "S Web & Tools Design Systems HL Design system data Documentation HL Share Previ…" at bounding box center [428, 345] width 857 height 690
click at [300, 139] on html "S Web & Tools Design Systems HL Design system data Documentation HL Share Previ…" at bounding box center [428, 345] width 857 height 690
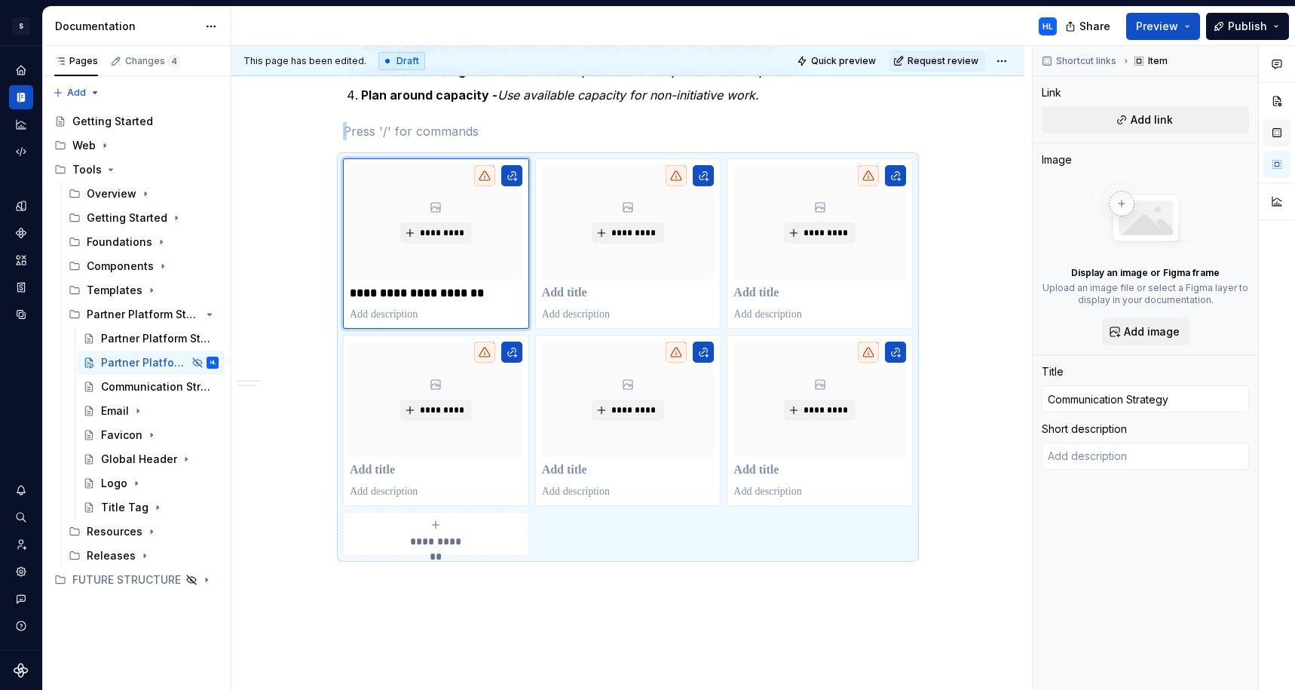
click at [1197, 131] on button "button" at bounding box center [1277, 132] width 27 height 27
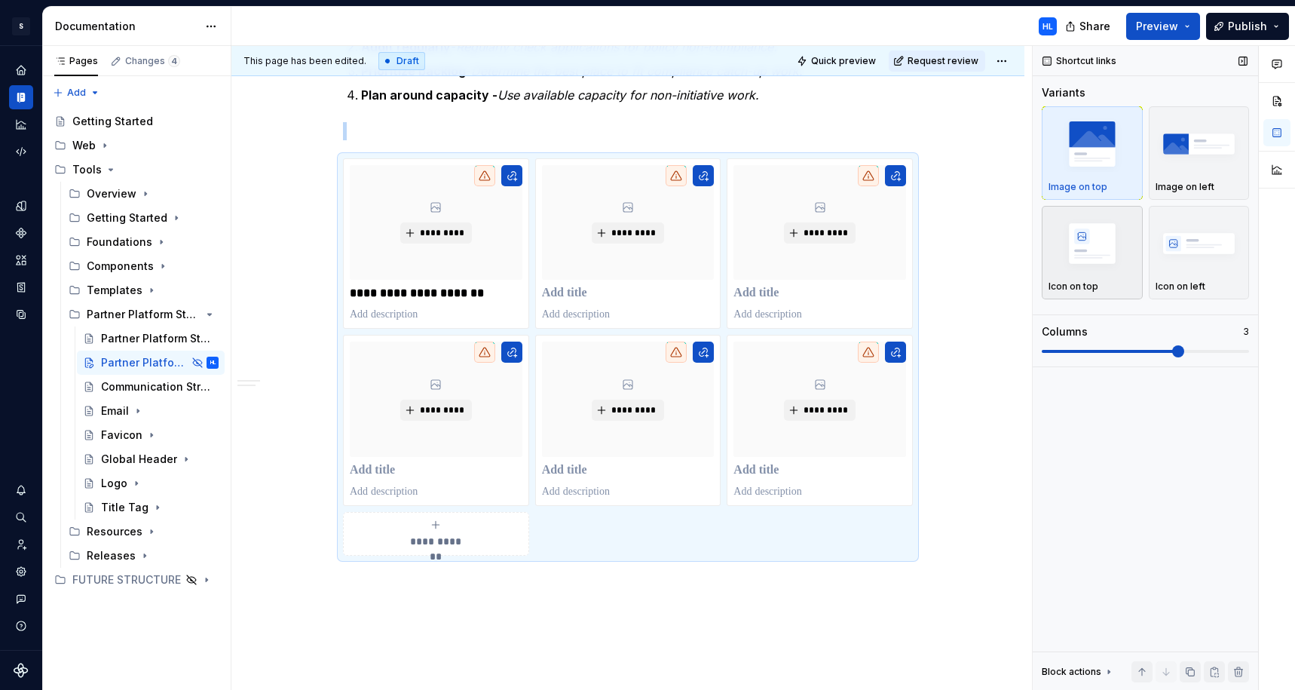
click at [1096, 245] on img "button" at bounding box center [1092, 243] width 87 height 55
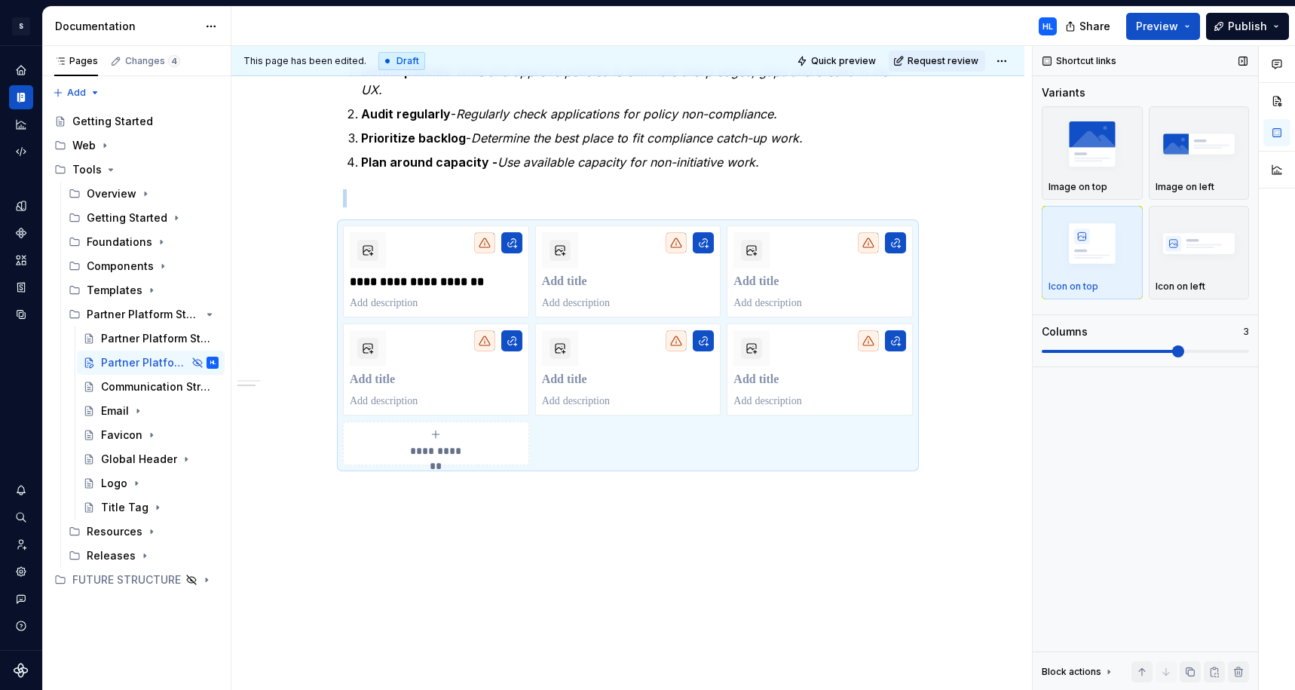
scroll to position [415, 0]
click at [1197, 243] on img "button" at bounding box center [1199, 243] width 87 height 55
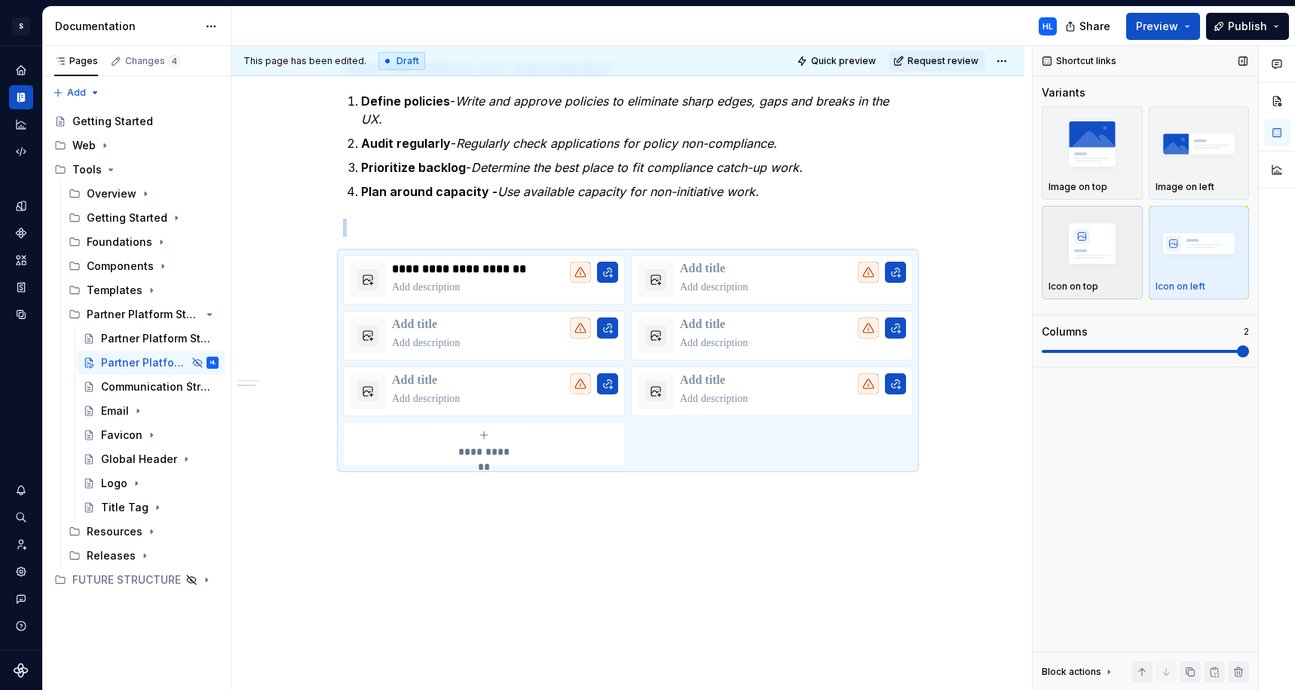
click at [1077, 259] on img "button" at bounding box center [1092, 243] width 87 height 55
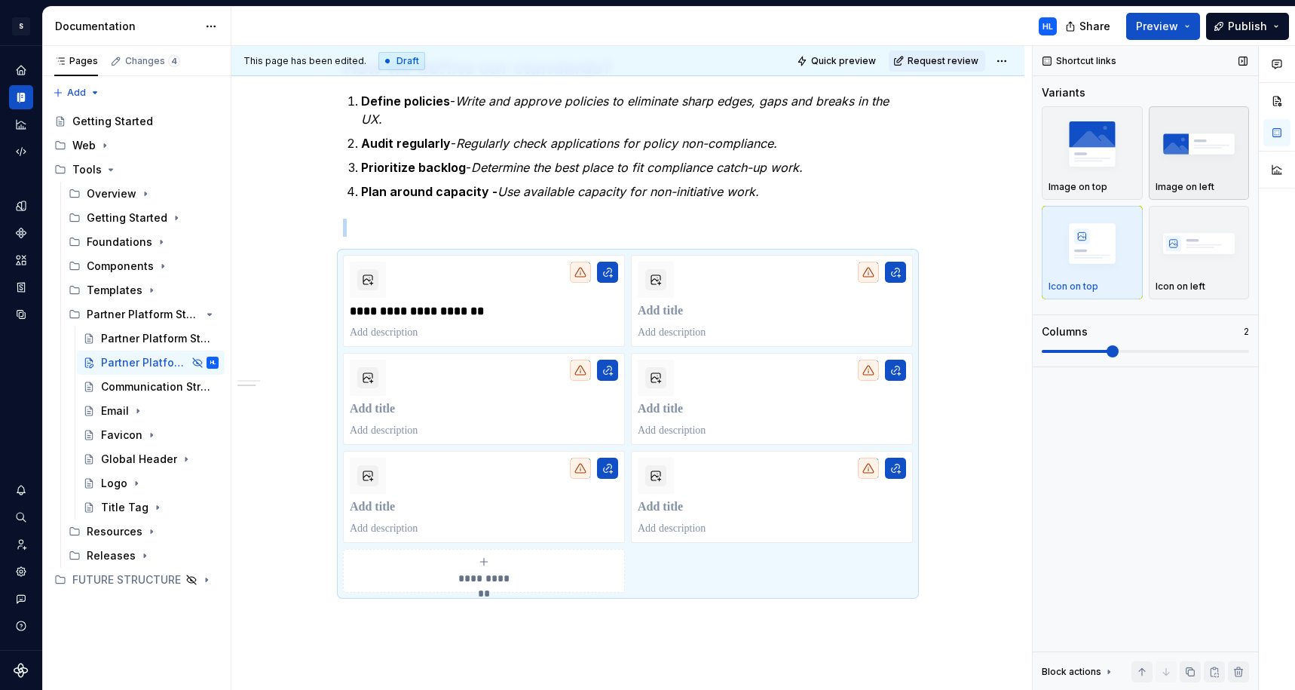
click at [1177, 165] on img "button" at bounding box center [1199, 143] width 87 height 55
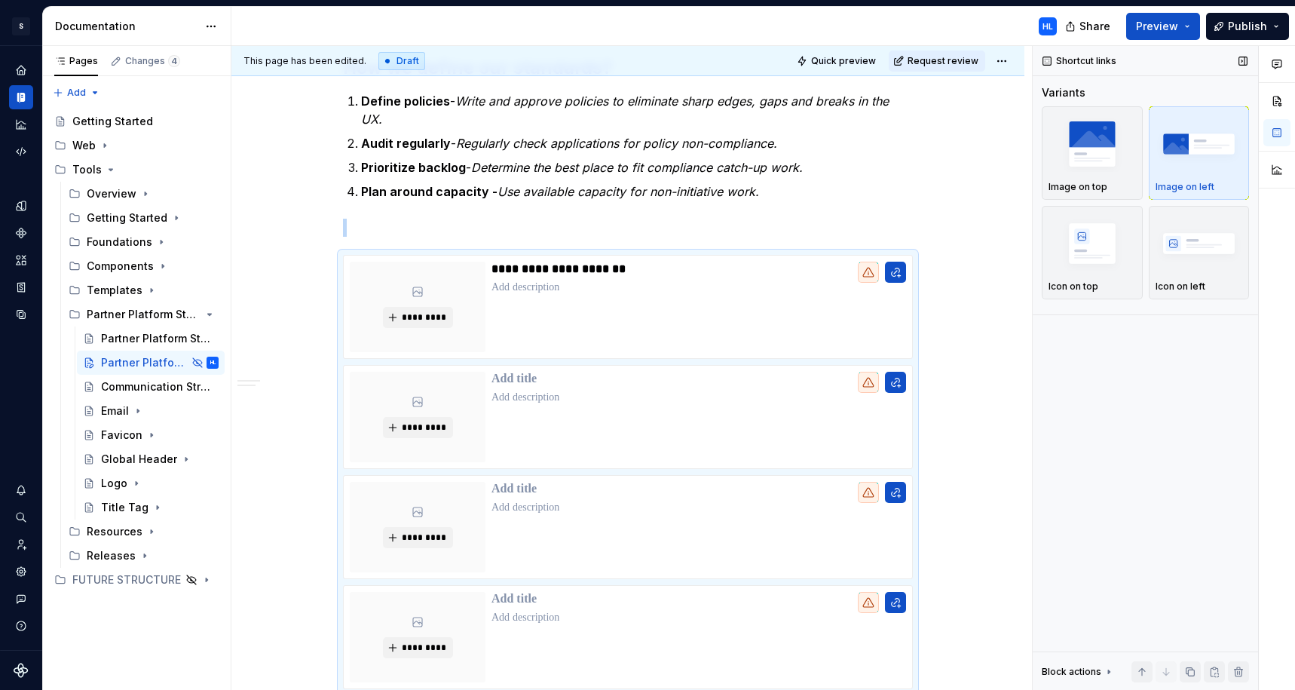
scroll to position [595, 0]
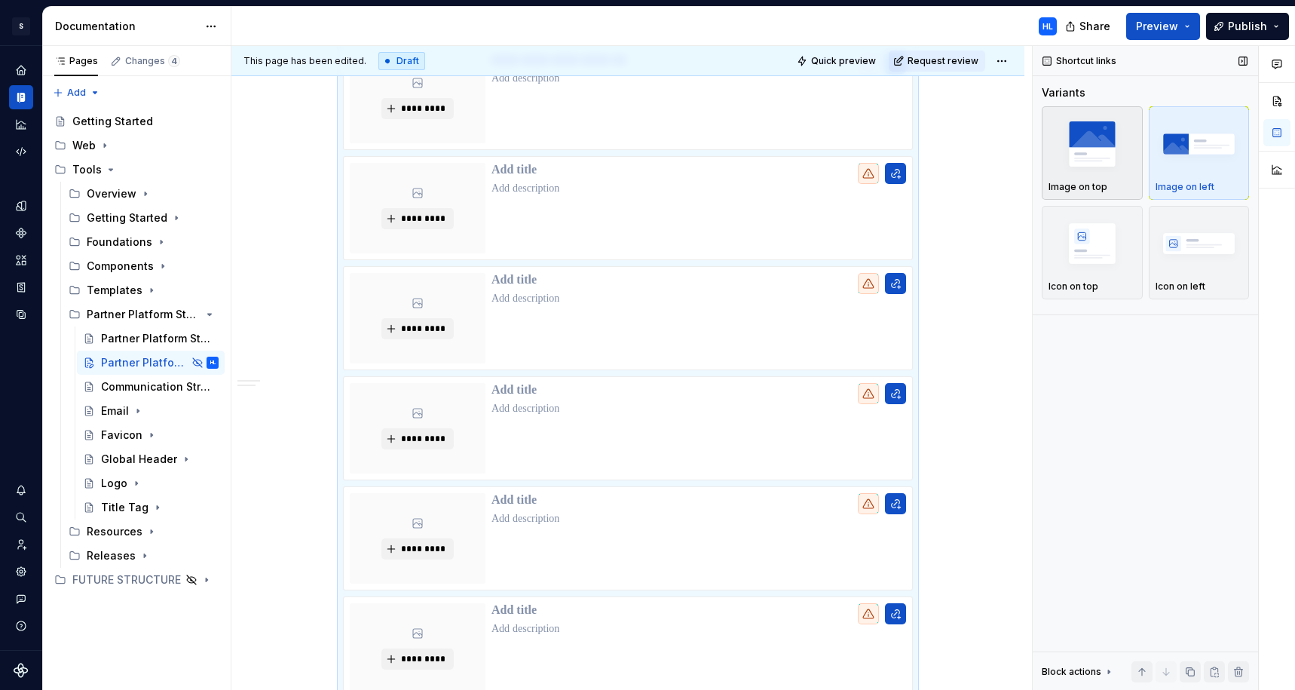
click at [1121, 152] on img "button" at bounding box center [1092, 143] width 87 height 55
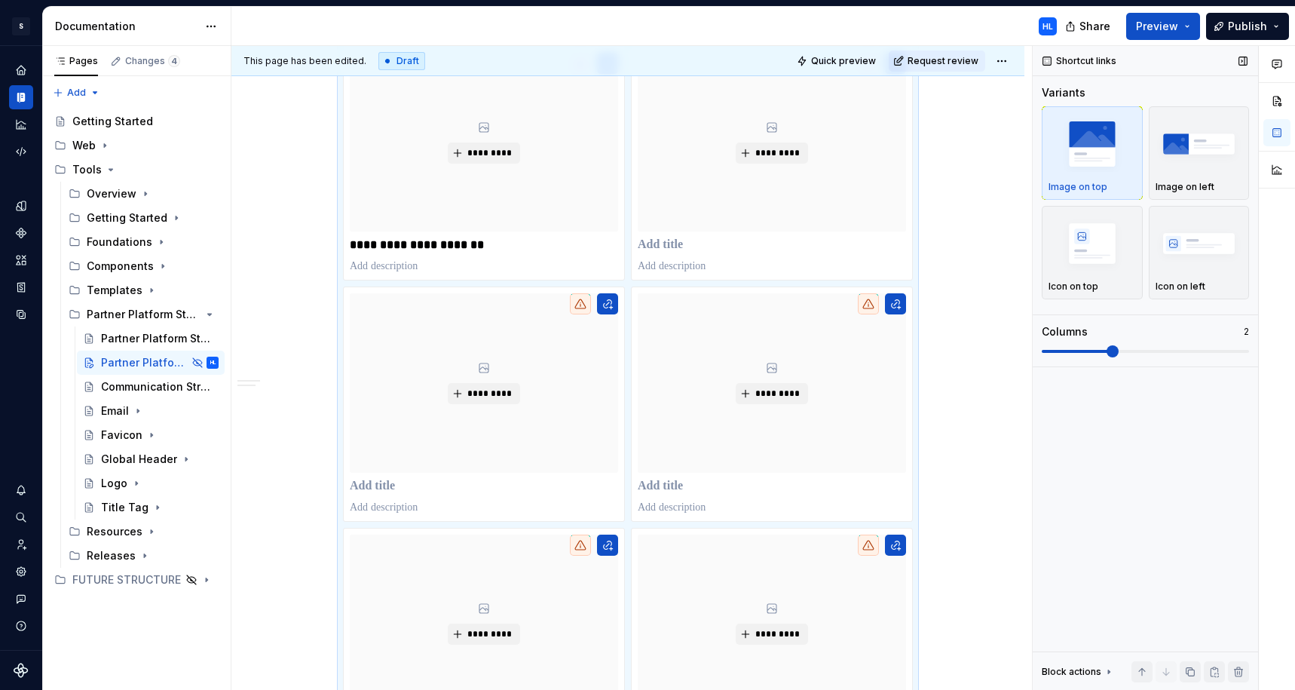
scroll to position [572, 0]
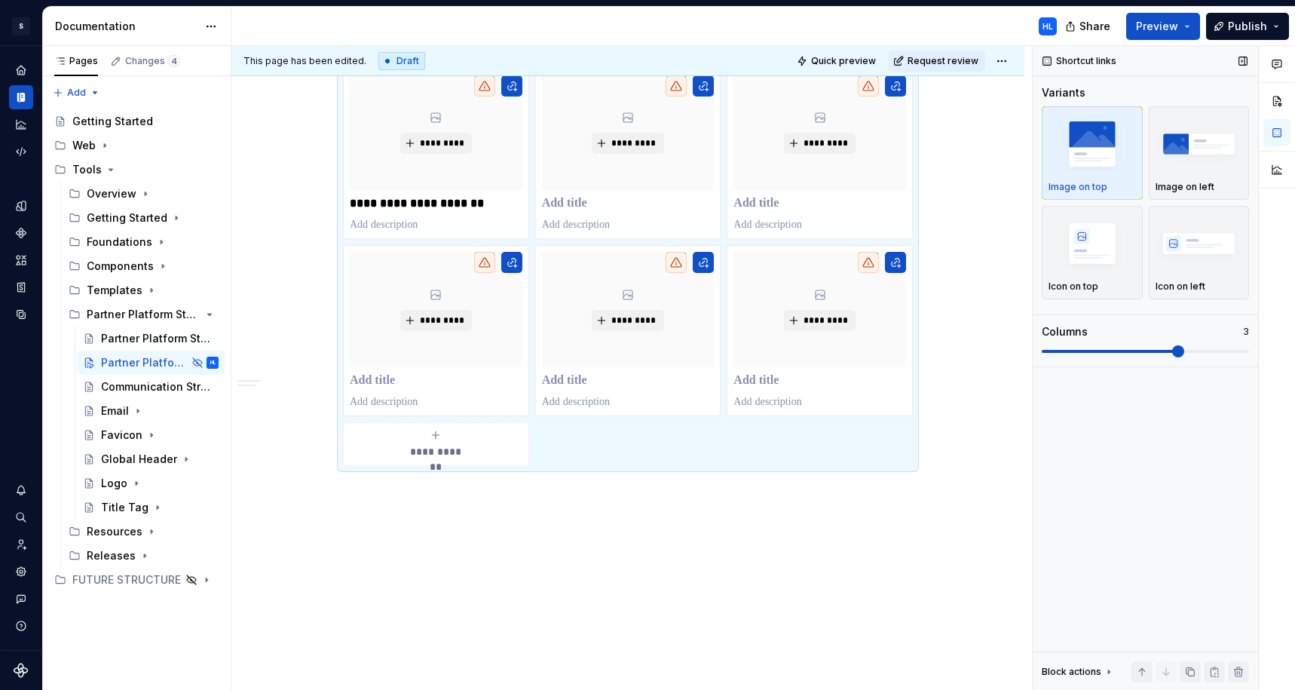
click at [1172, 348] on span at bounding box center [1178, 351] width 12 height 12
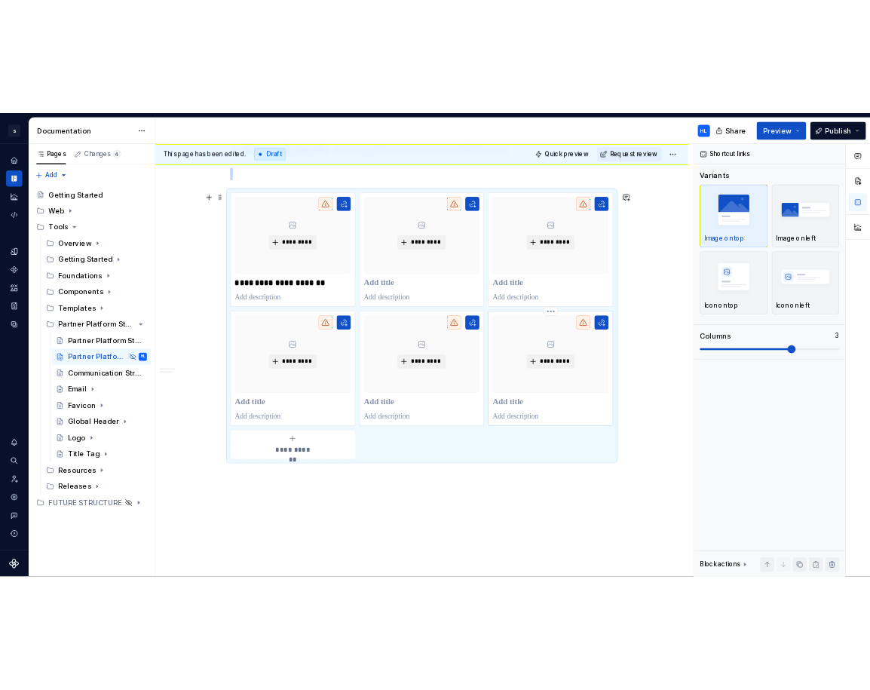
scroll to position [522, 0]
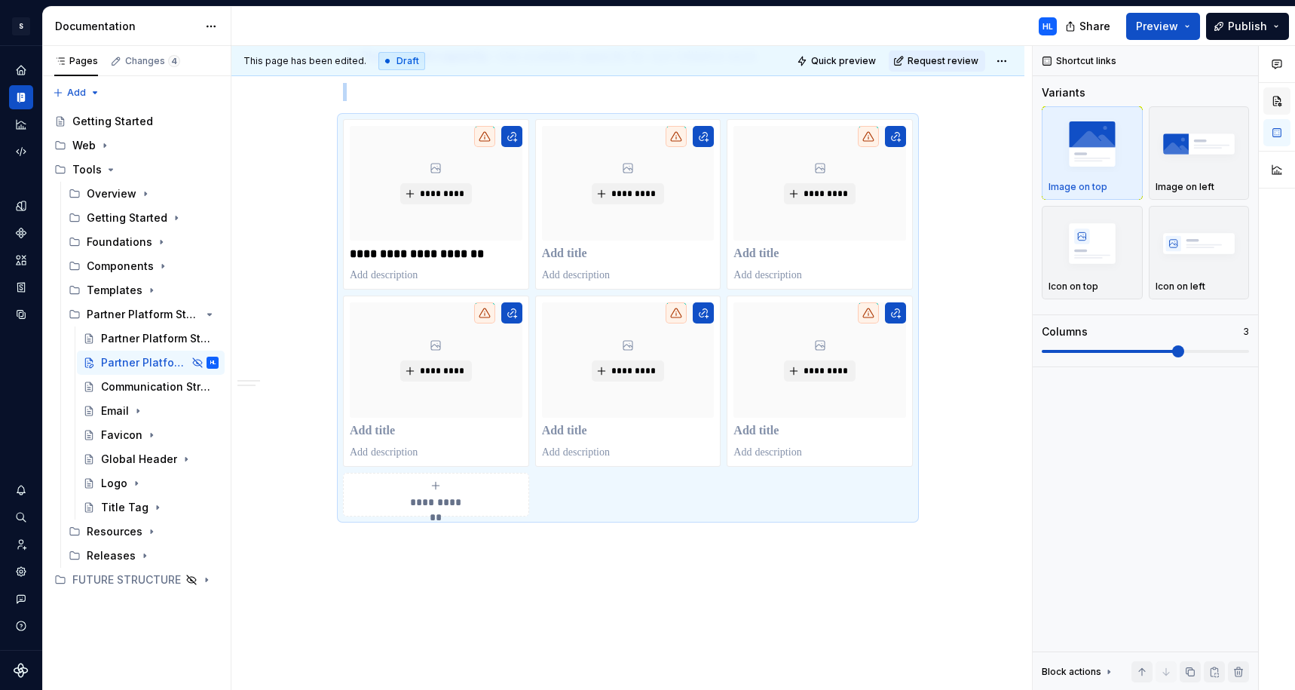
click at [1197, 104] on button "button" at bounding box center [1277, 100] width 27 height 27
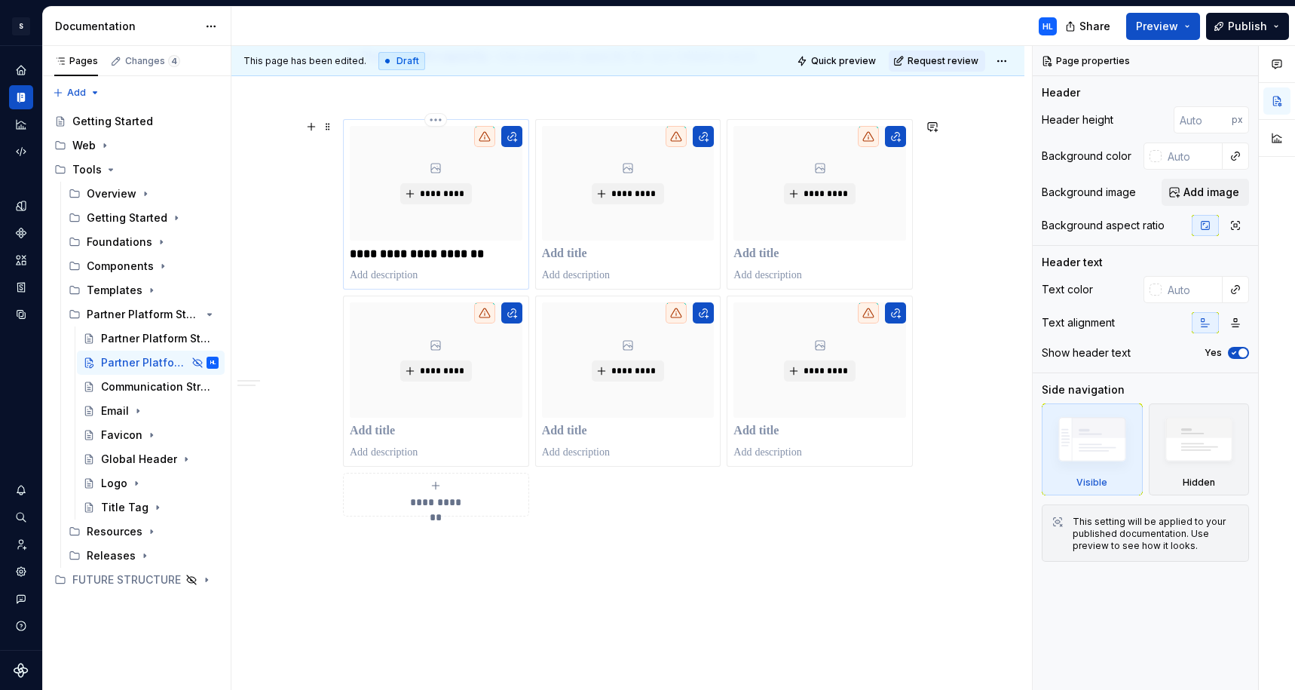
click at [496, 254] on p "**********" at bounding box center [436, 254] width 173 height 15
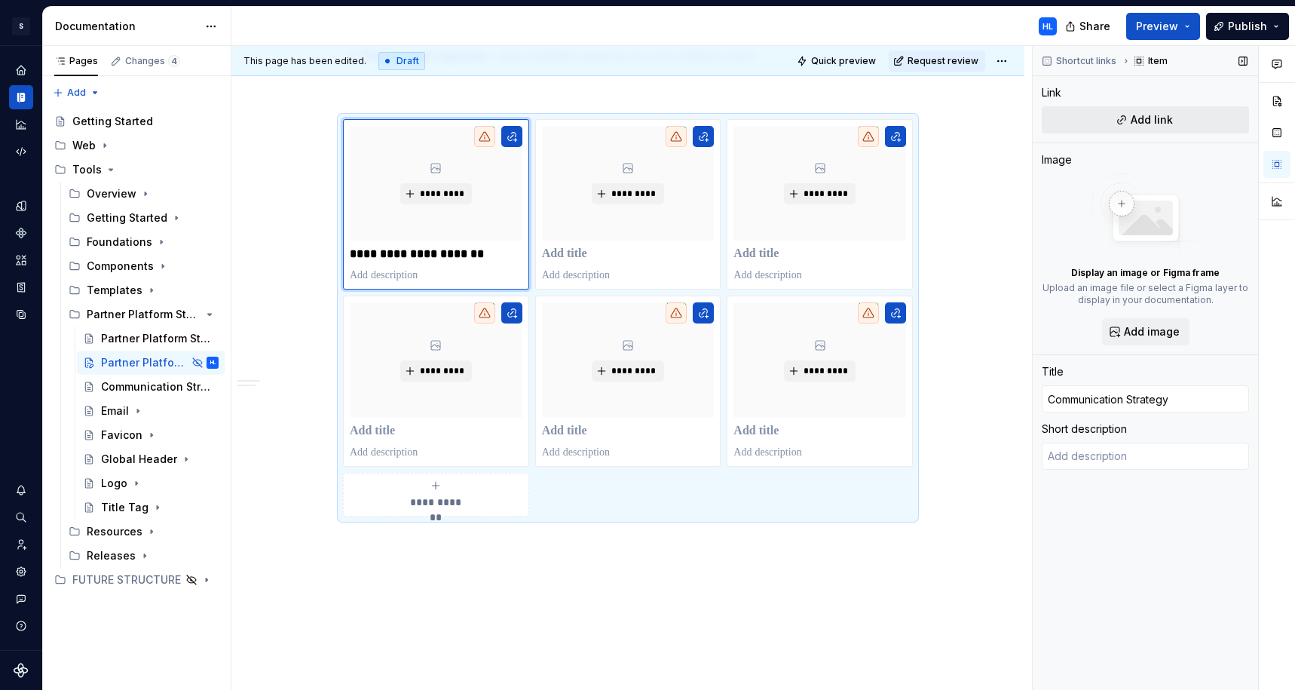
click at [1152, 118] on span "Add link" at bounding box center [1152, 119] width 42 height 15
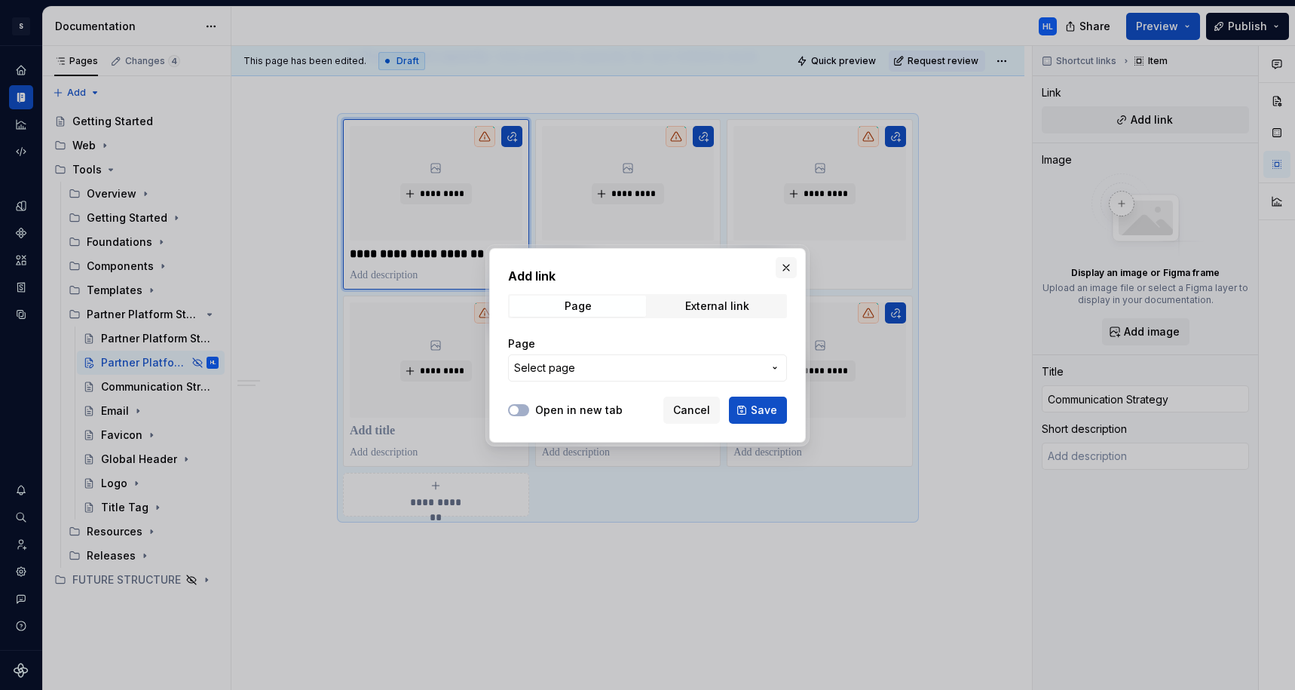
click at [791, 265] on button "button" at bounding box center [786, 267] width 21 height 21
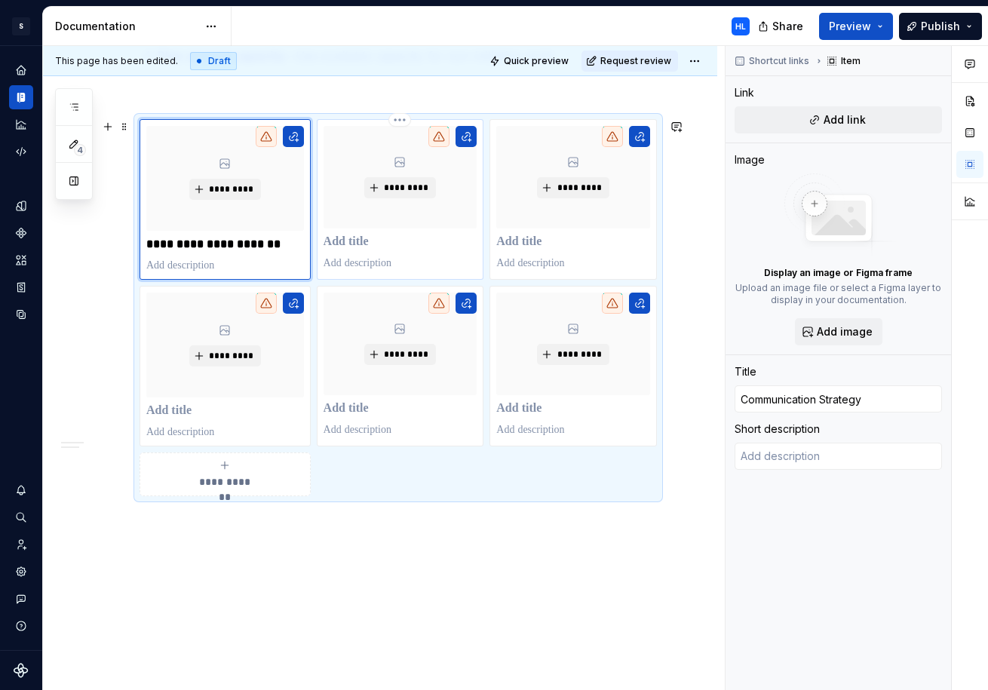
click at [368, 241] on p at bounding box center [400, 241] width 154 height 15
type textarea "*"
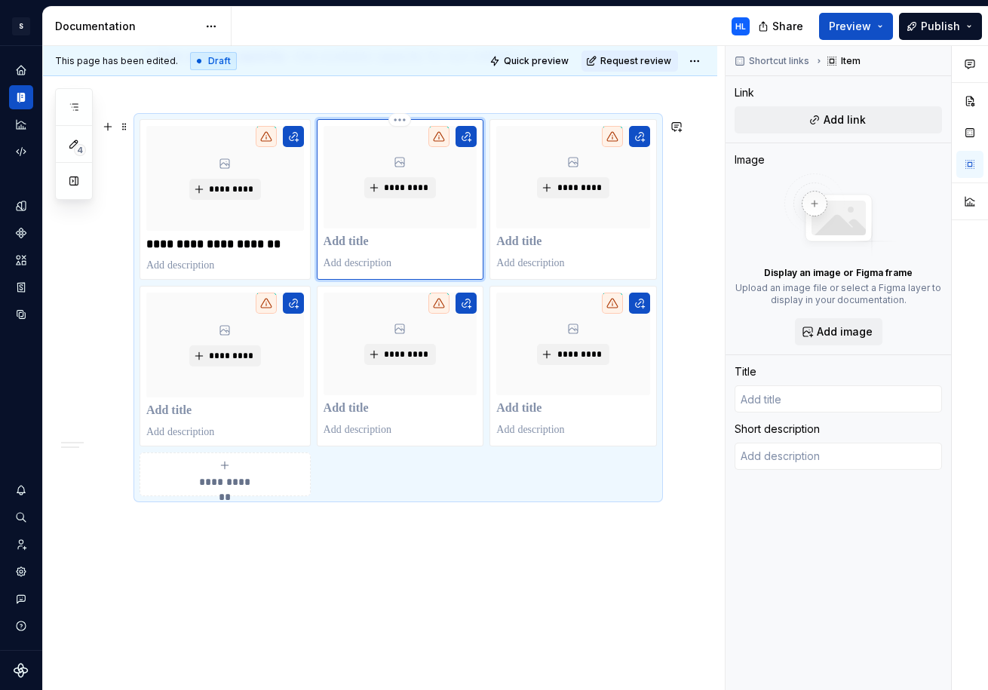
type textarea "*"
type input "E"
type textarea "*"
type input "Em"
type textarea "*"
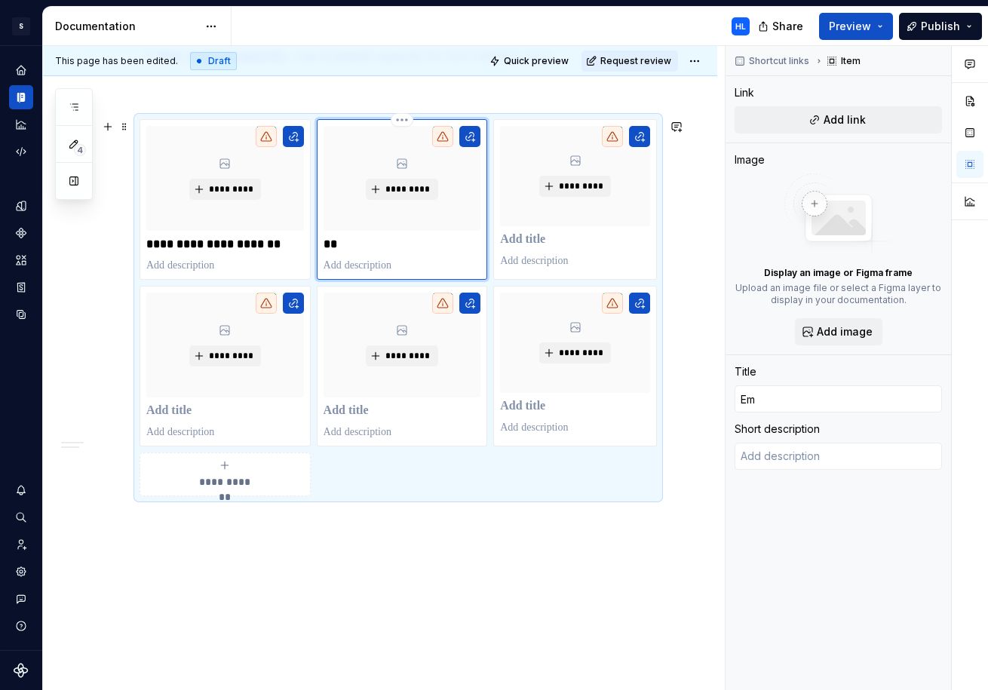
type input "Emi"
type textarea "*"
type input "Emil"
type textarea "*"
type input "Emi"
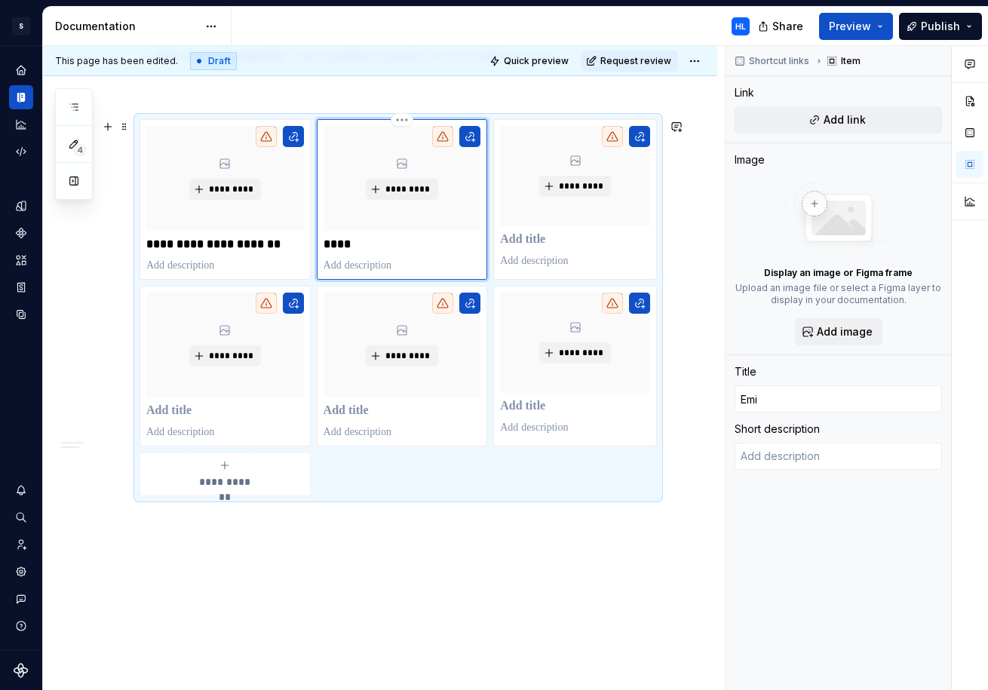
type textarea "*"
type input "Em"
type textarea "*"
type input "Ema"
type textarea "*"
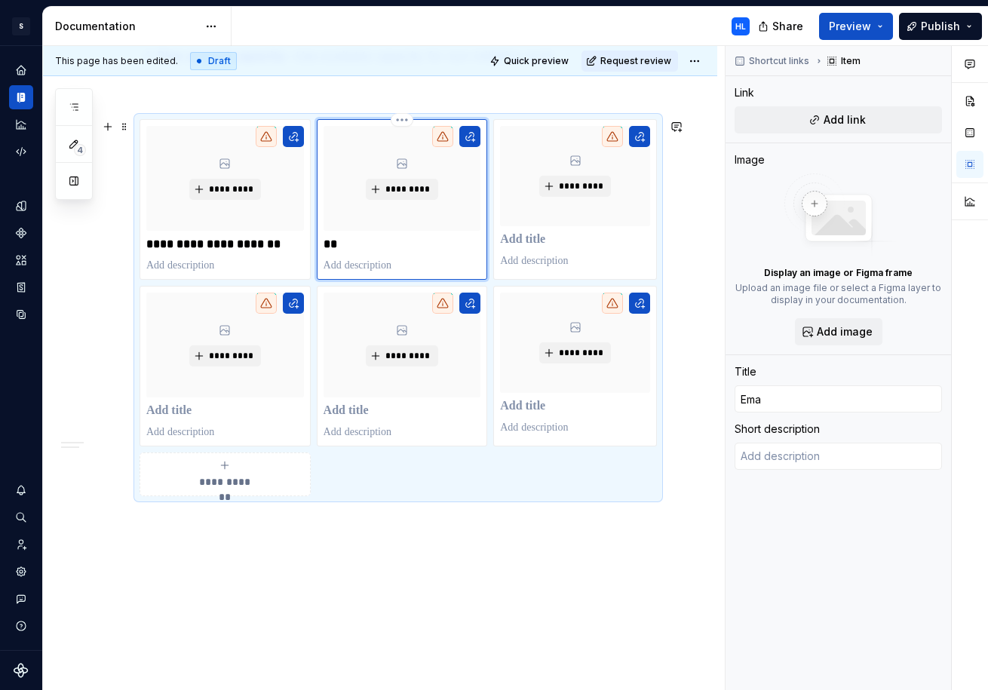
type input "Emai"
type textarea "*"
type input "Email"
click at [552, 240] on p at bounding box center [575, 239] width 150 height 15
type textarea "*"
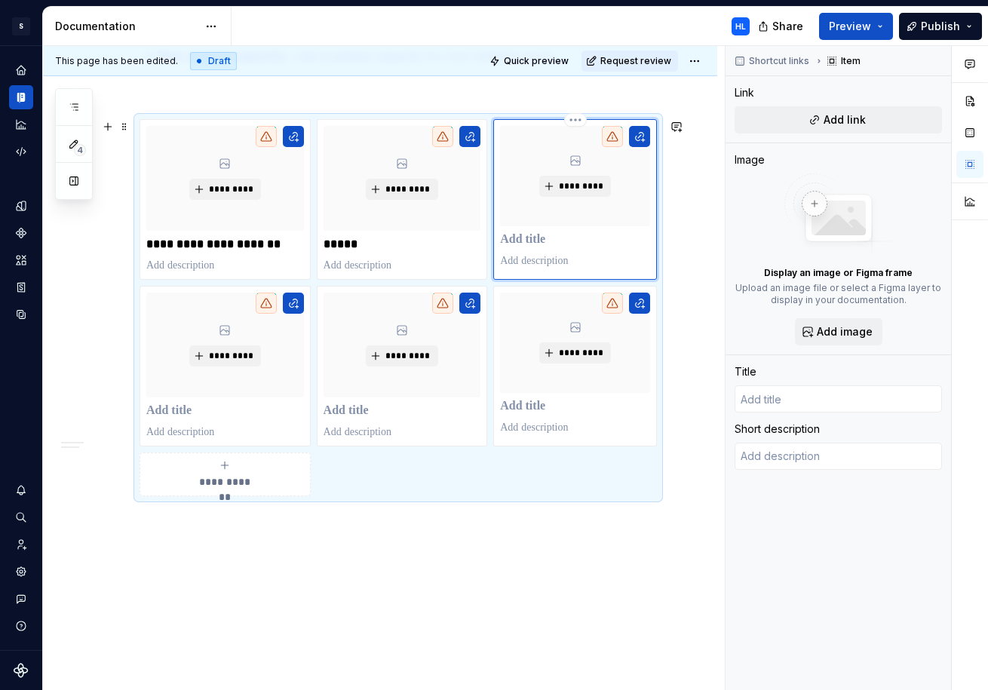
type textarea "*"
type input "G"
type textarea "*"
type input "Gl"
type textarea "*"
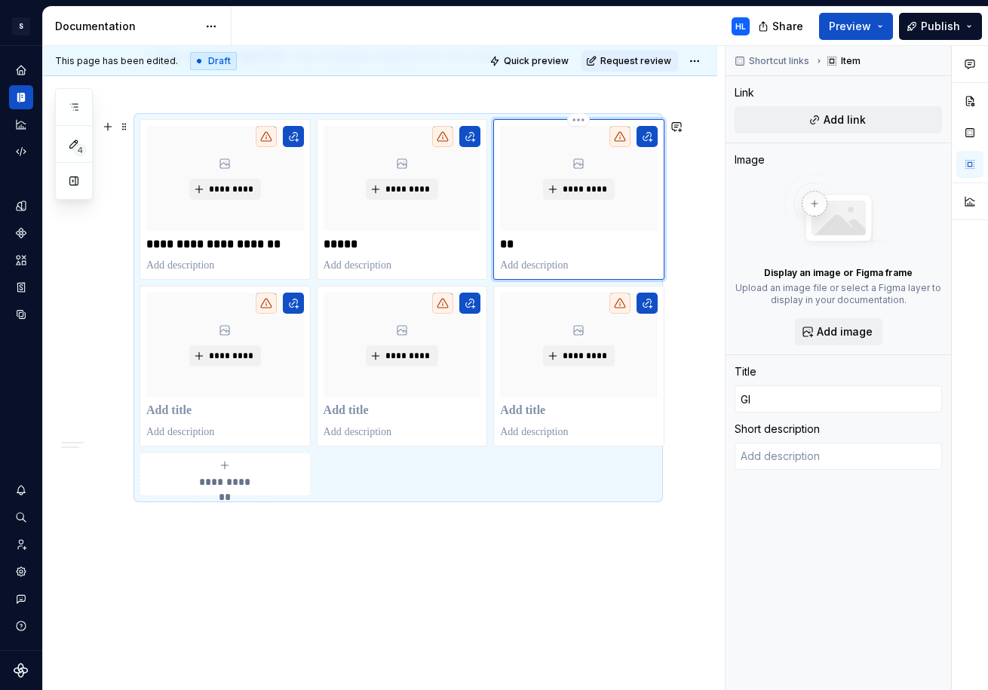
type input "Glo"
type textarea "*"
type input "Glob"
type textarea "*"
type input "Globa"
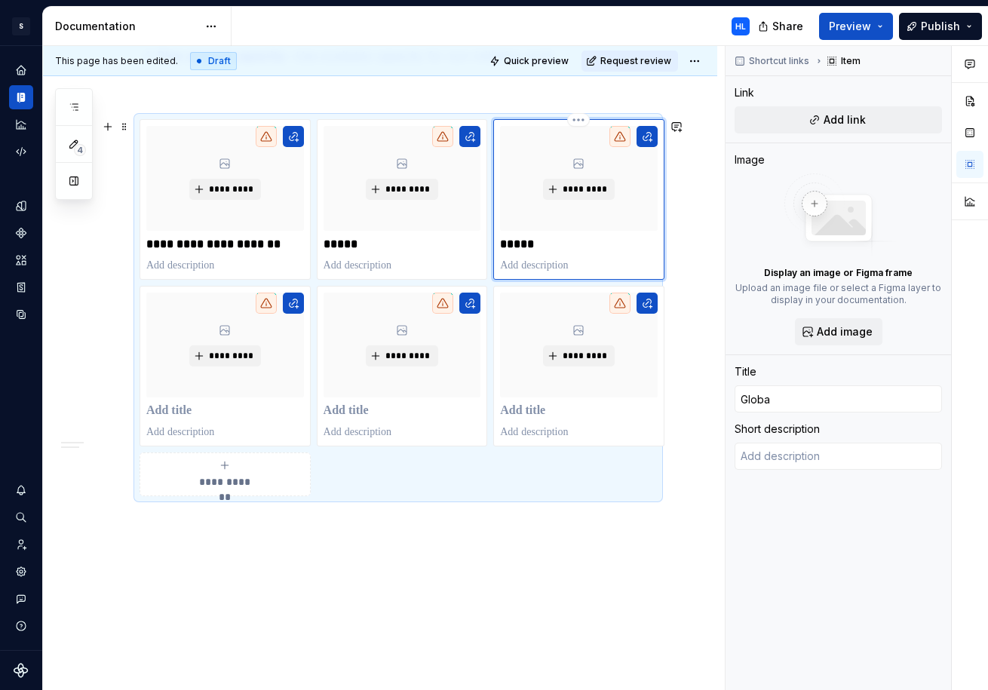
type textarea "*"
type input "Global"
type textarea "*"
type input "Global"
type textarea "*"
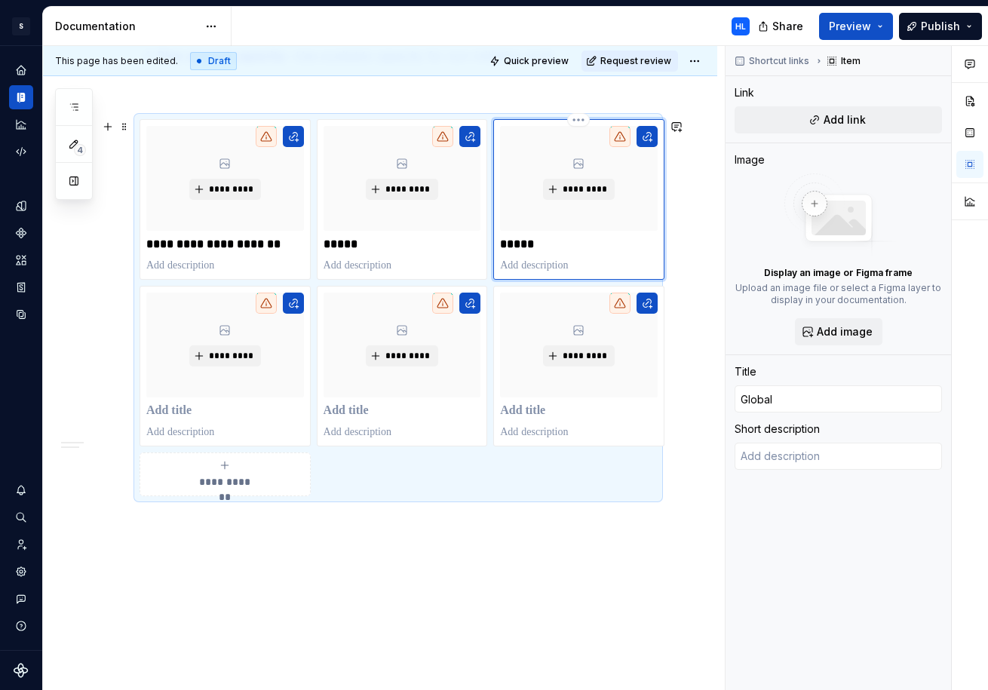
type input "Global H"
type textarea "*"
type input "Global Hea"
type textarea "*"
type input "Global Head"
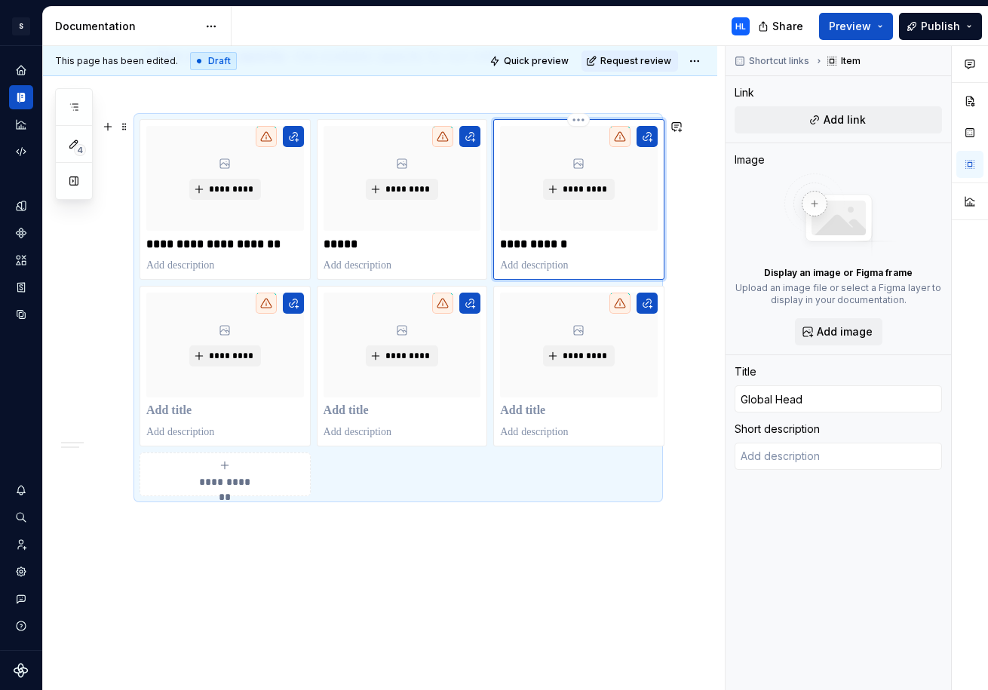
type textarea "*"
type input "Global Heade"
type textarea "*"
type input "Global Header"
click at [167, 409] on p at bounding box center [225, 410] width 158 height 15
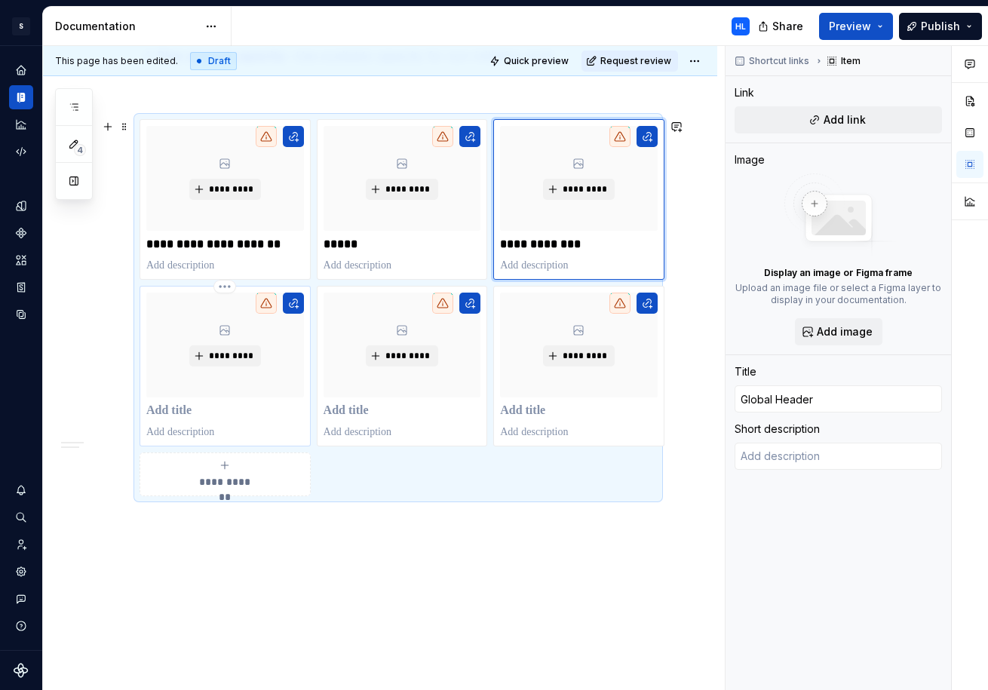
type textarea "*"
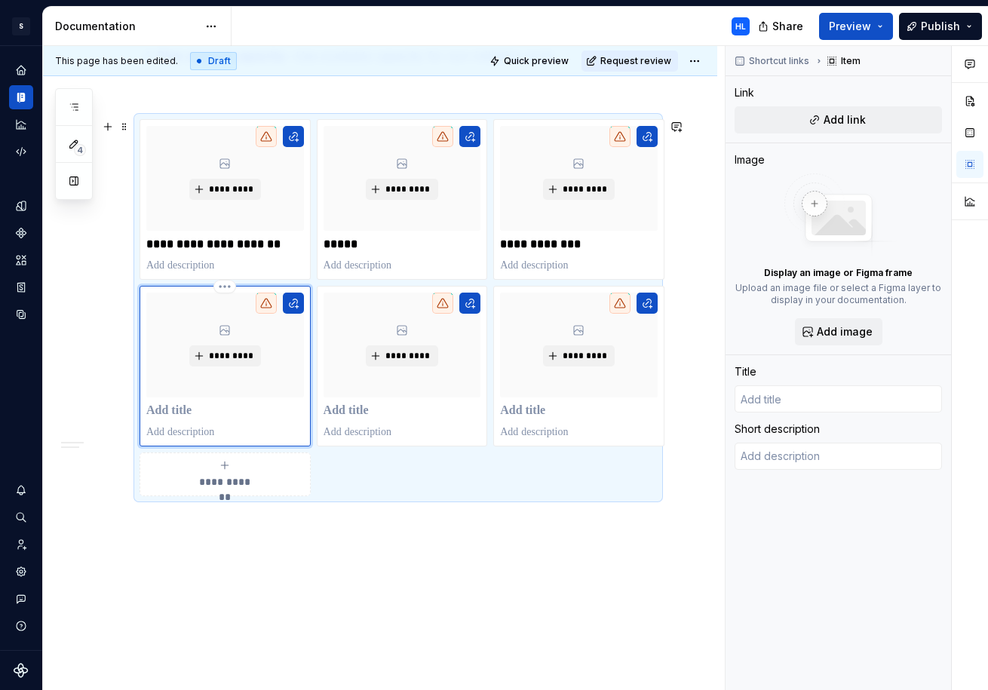
type textarea "*"
type input "L"
type textarea "*"
type input "Lo"
type textarea "*"
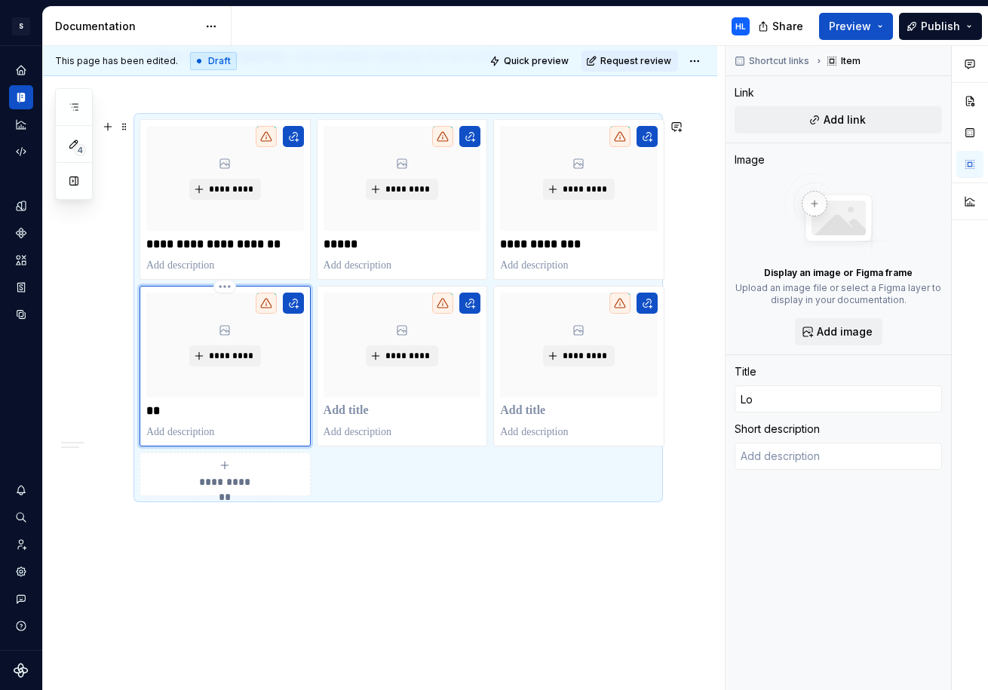
type input "Log"
type textarea "*"
type input "Logo"
click at [354, 414] on p at bounding box center [402, 410] width 158 height 15
type textarea "*"
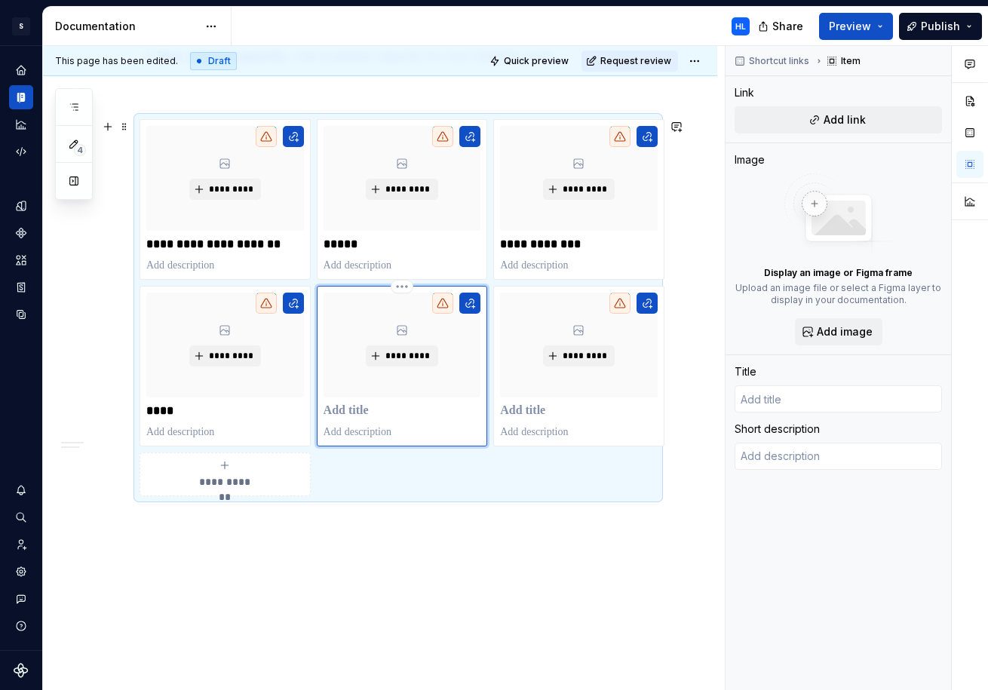
type textarea "*"
type input "F"
type textarea "*"
type input "Fa"
type textarea "*"
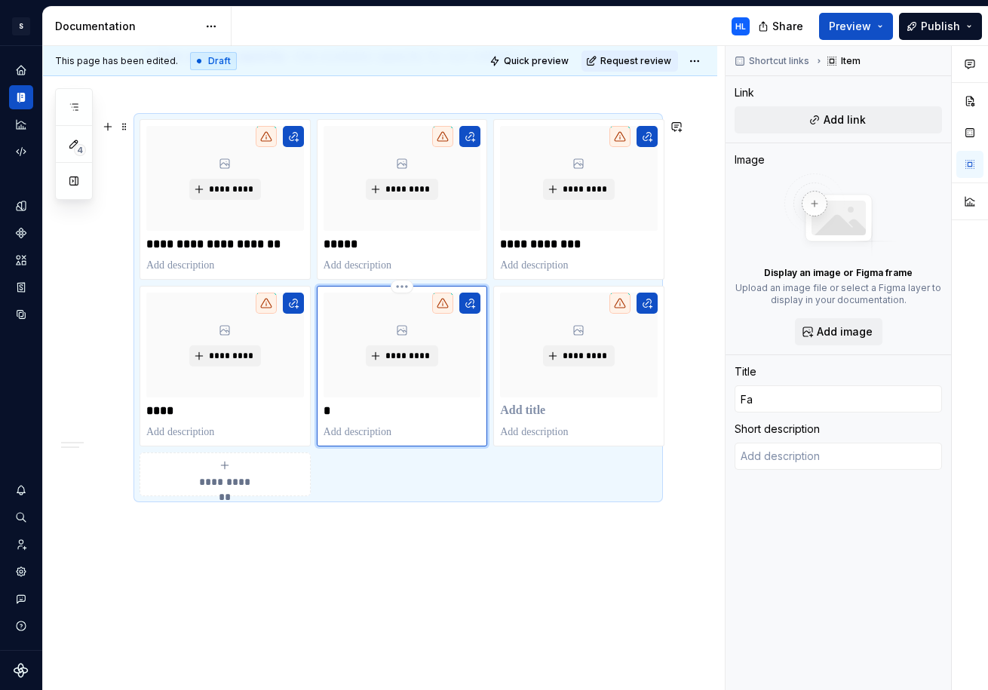
type input "Fav"
type textarea "*"
type input "Favi"
type textarea "*"
type input "Favic"
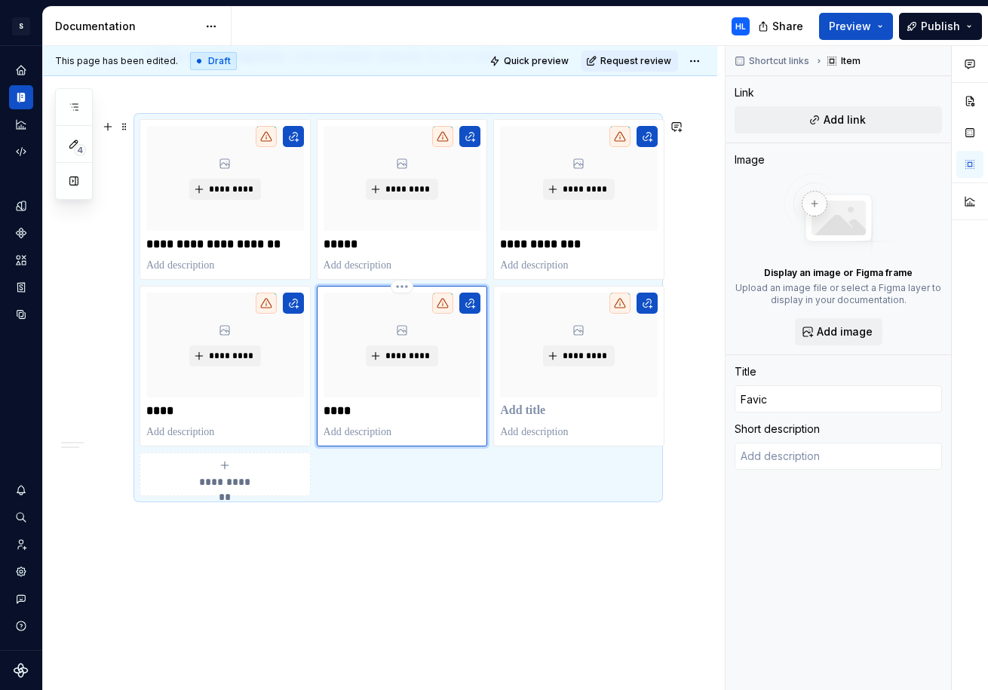
type textarea "*"
type input "Favico"
type textarea "*"
type input "Favicon"
click at [529, 412] on p at bounding box center [579, 410] width 158 height 15
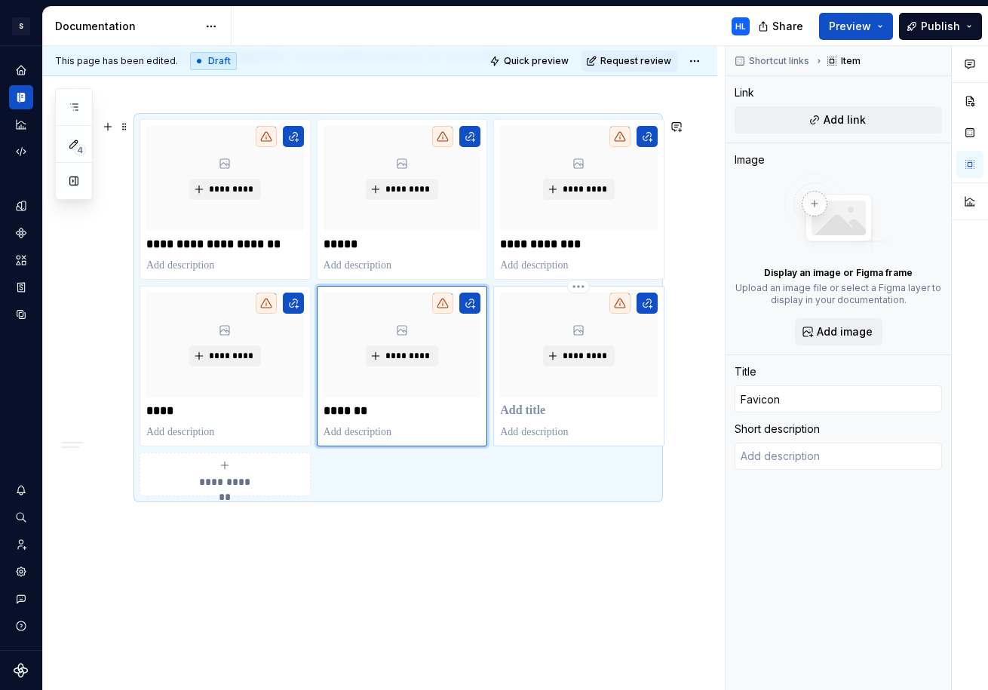
type textarea "*"
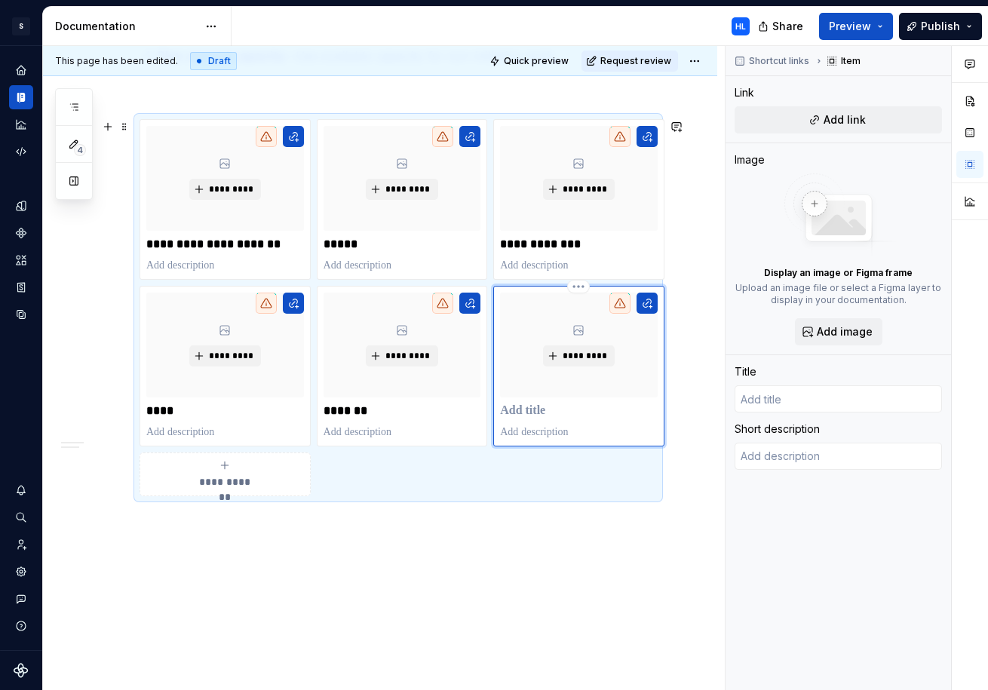
type textarea "*"
type input "T"
type textarea "*"
type input "Ti"
type textarea "*"
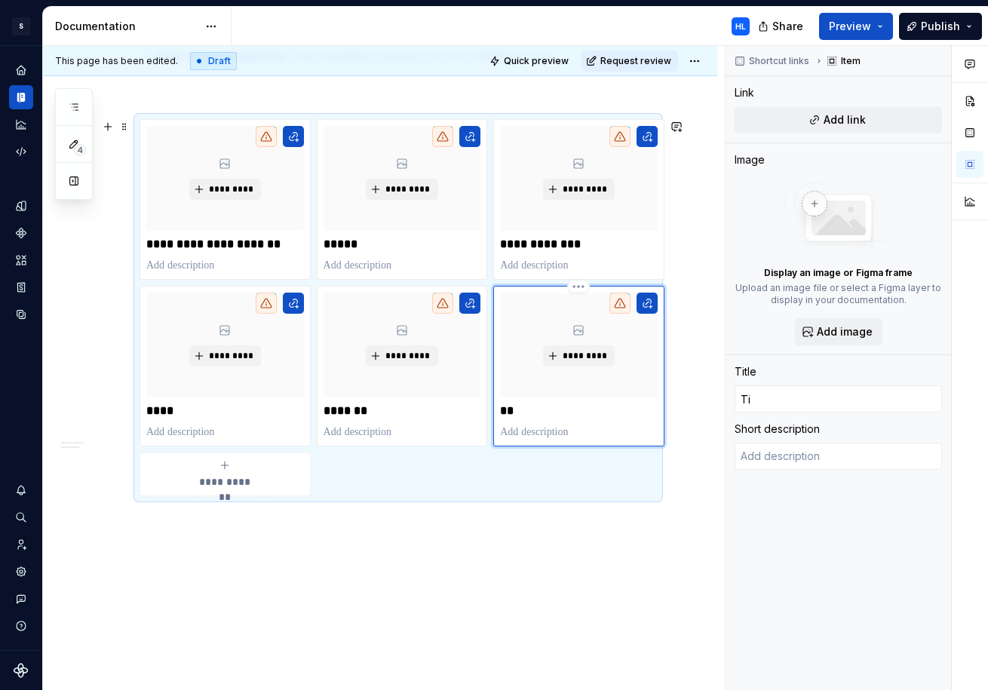
type input "Tit"
type textarea "*"
type input "Titl"
type textarea "*"
type input "Title"
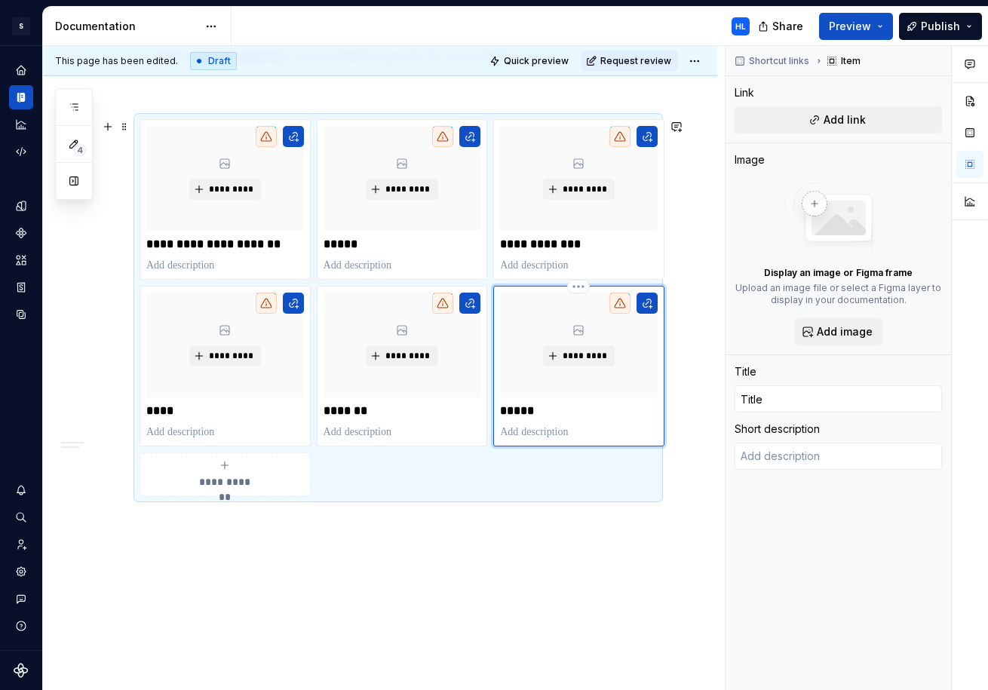
type textarea "*"
type input "Title"
type textarea "*"
type input "Title T"
type textarea "*"
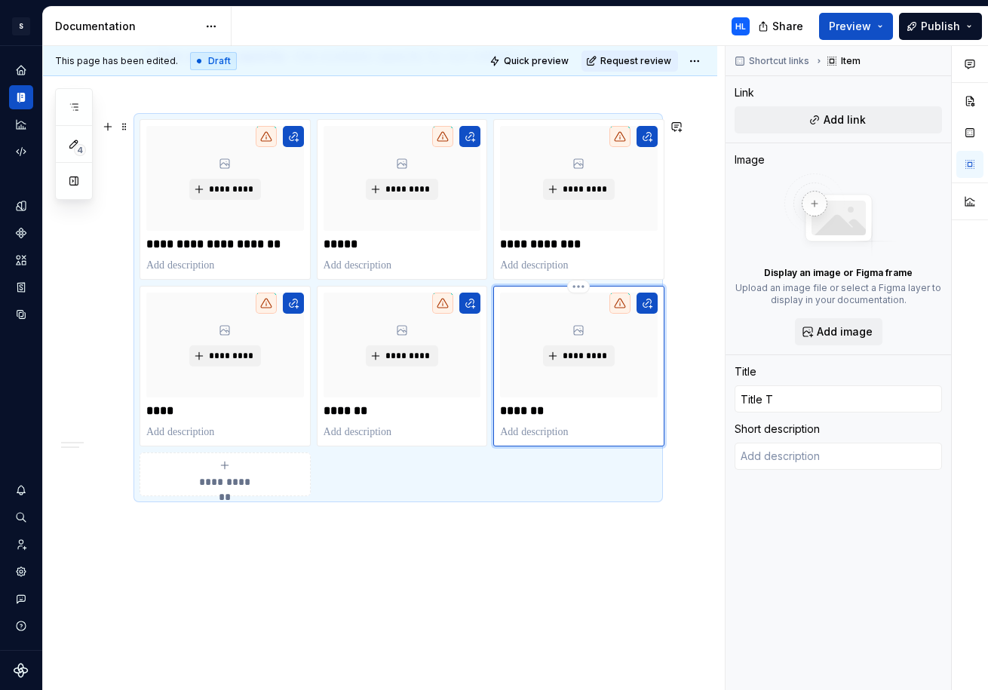
type input "Title Ta"
type textarea "*"
type input "Title Tag"
type textarea "*"
click at [534, 547] on div "**********" at bounding box center [380, 228] width 674 height 985
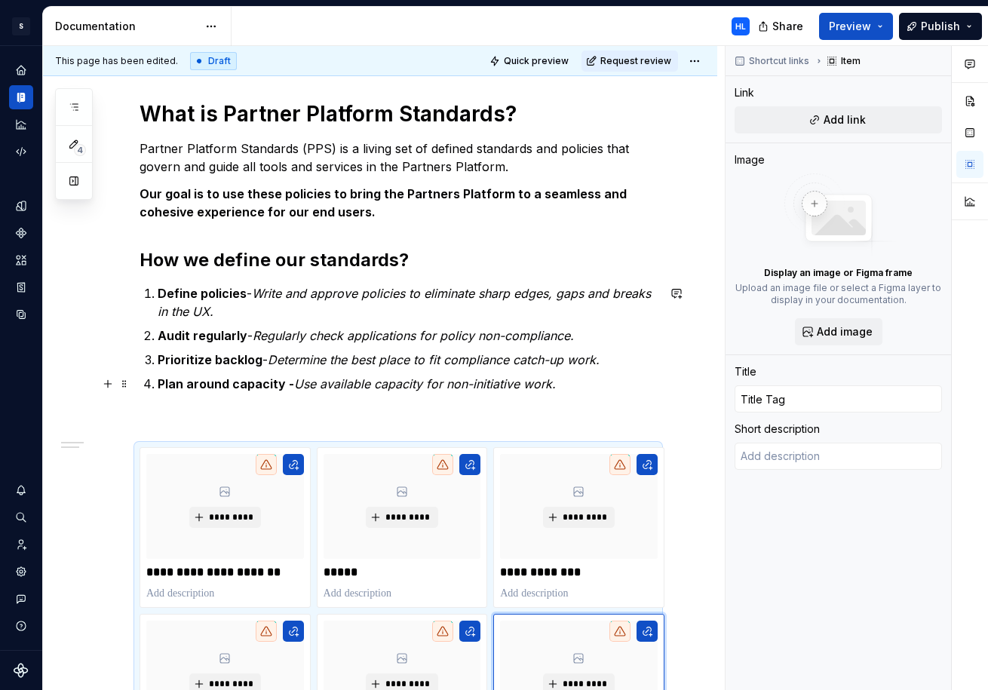
scroll to position [195, 0]
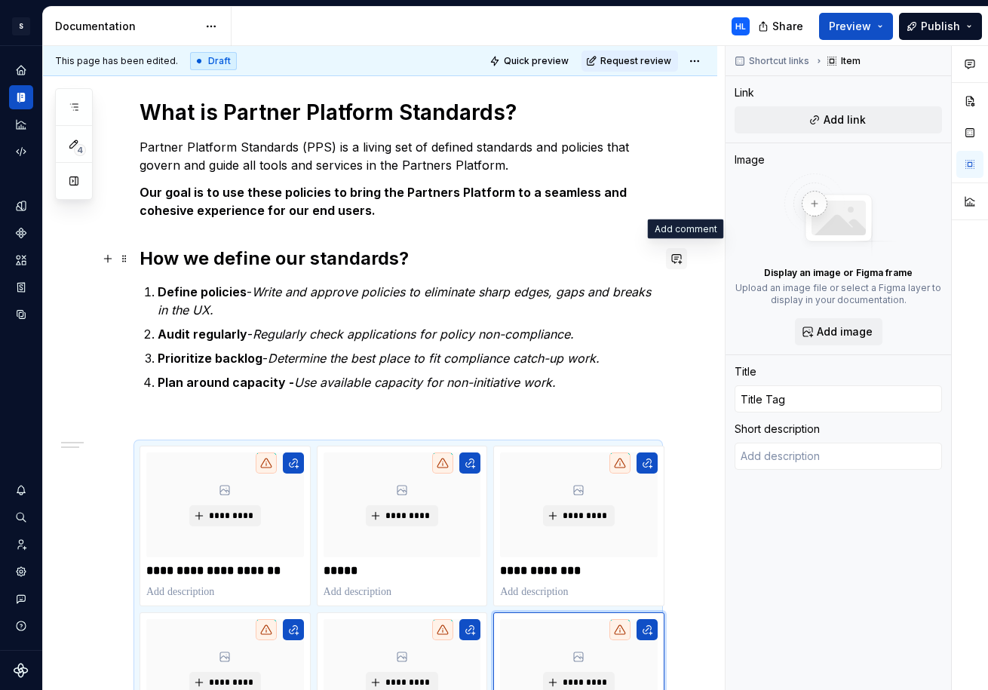
click at [682, 262] on button "button" at bounding box center [676, 258] width 21 height 21
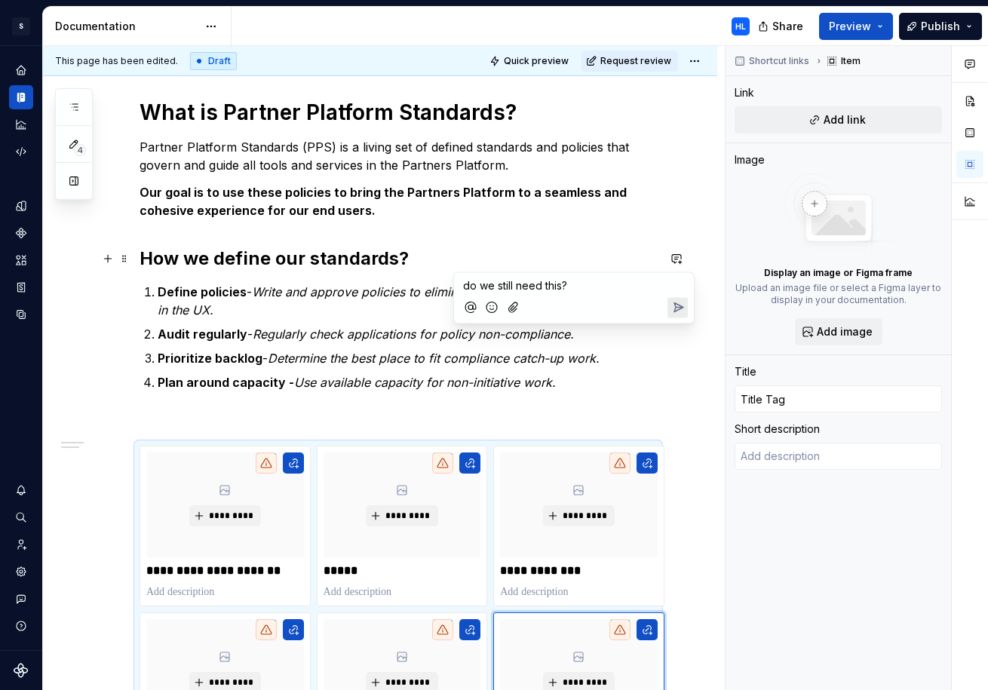
click at [683, 313] on icon "Send" at bounding box center [677, 307] width 15 height 15
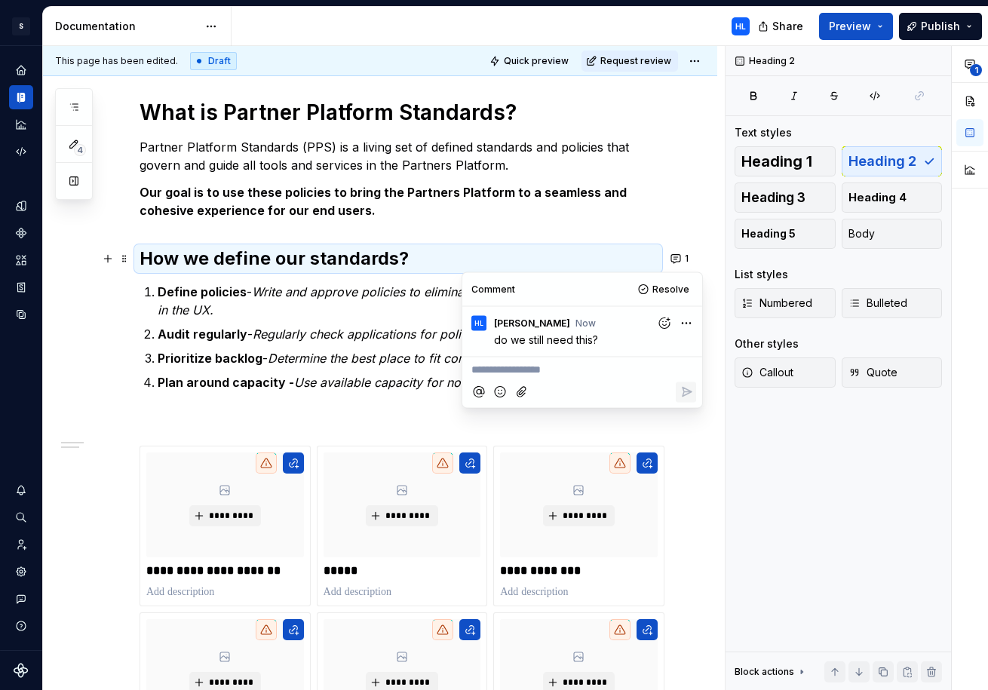
click at [364, 333] on em "Regularly check applications for policy non-compliance." at bounding box center [413, 333] width 321 height 15
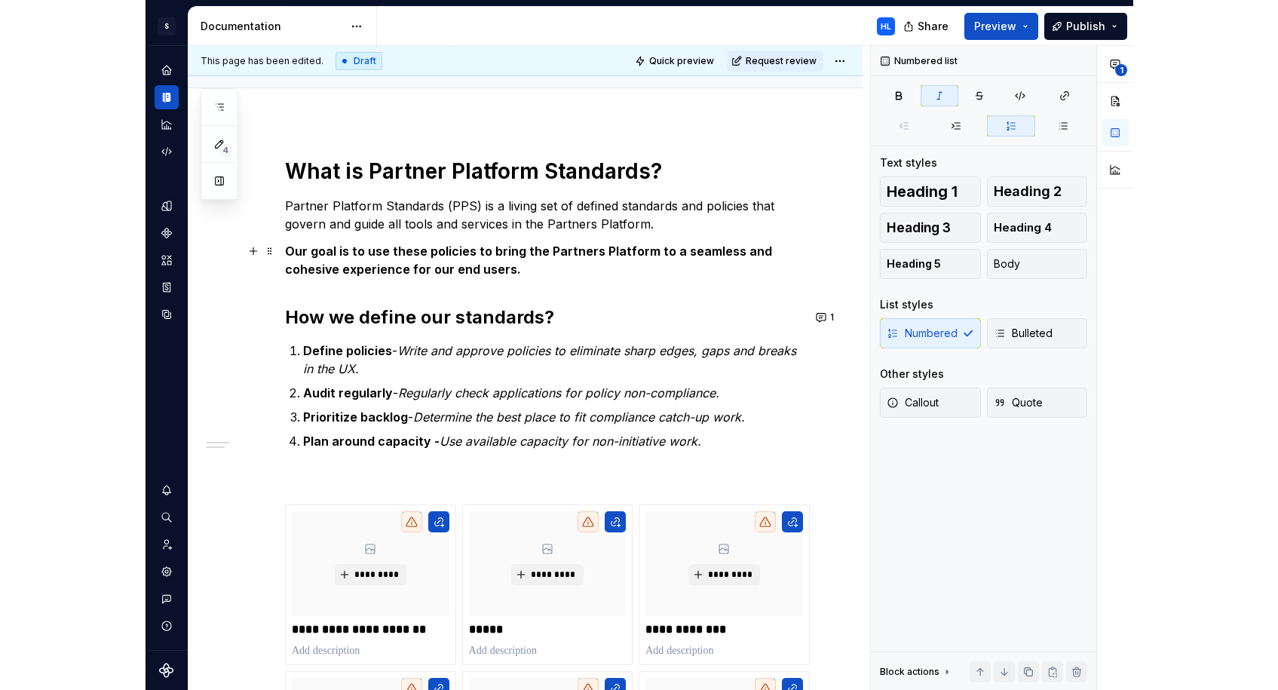
scroll to position [0, 0]
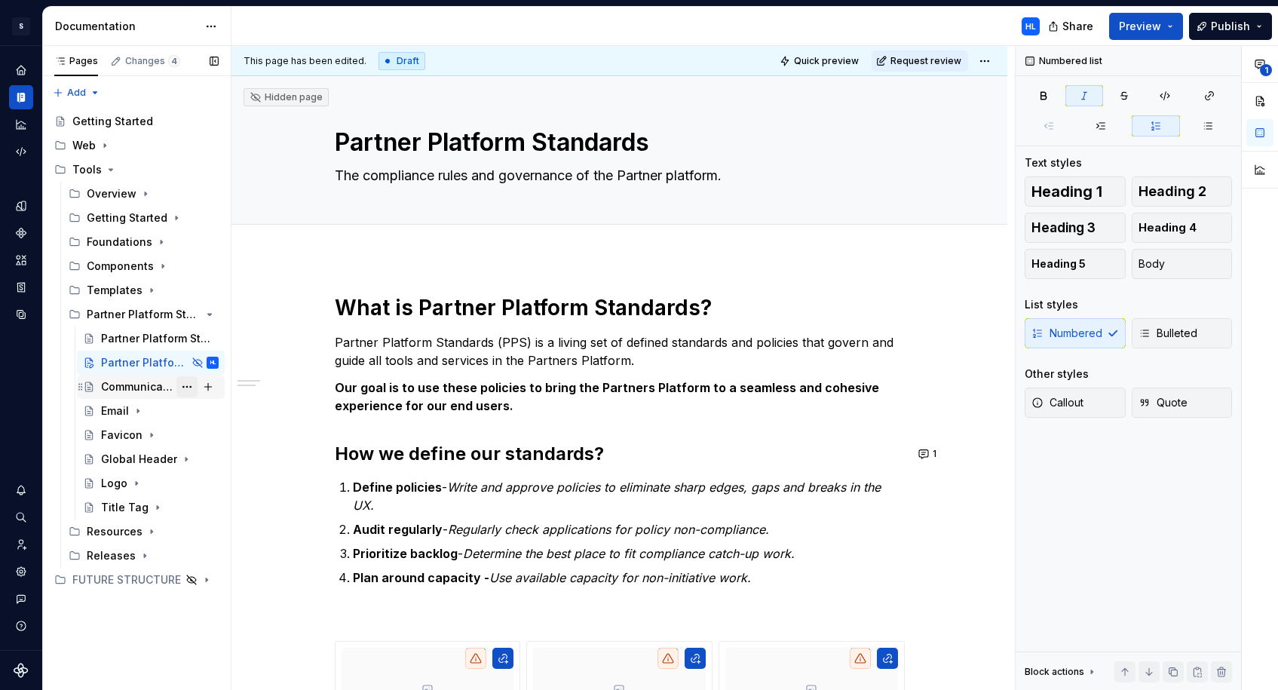
click at [184, 386] on button "Page tree" at bounding box center [186, 386] width 21 height 21
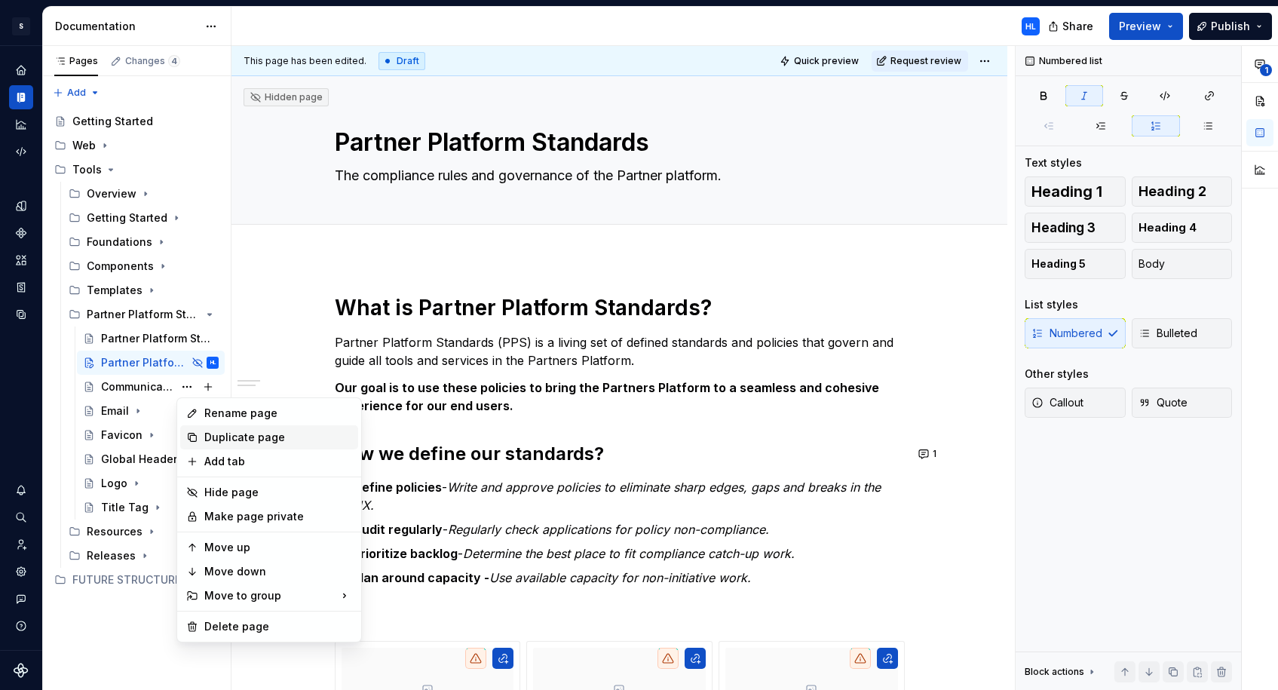
click at [213, 435] on div "Duplicate page" at bounding box center [278, 437] width 148 height 15
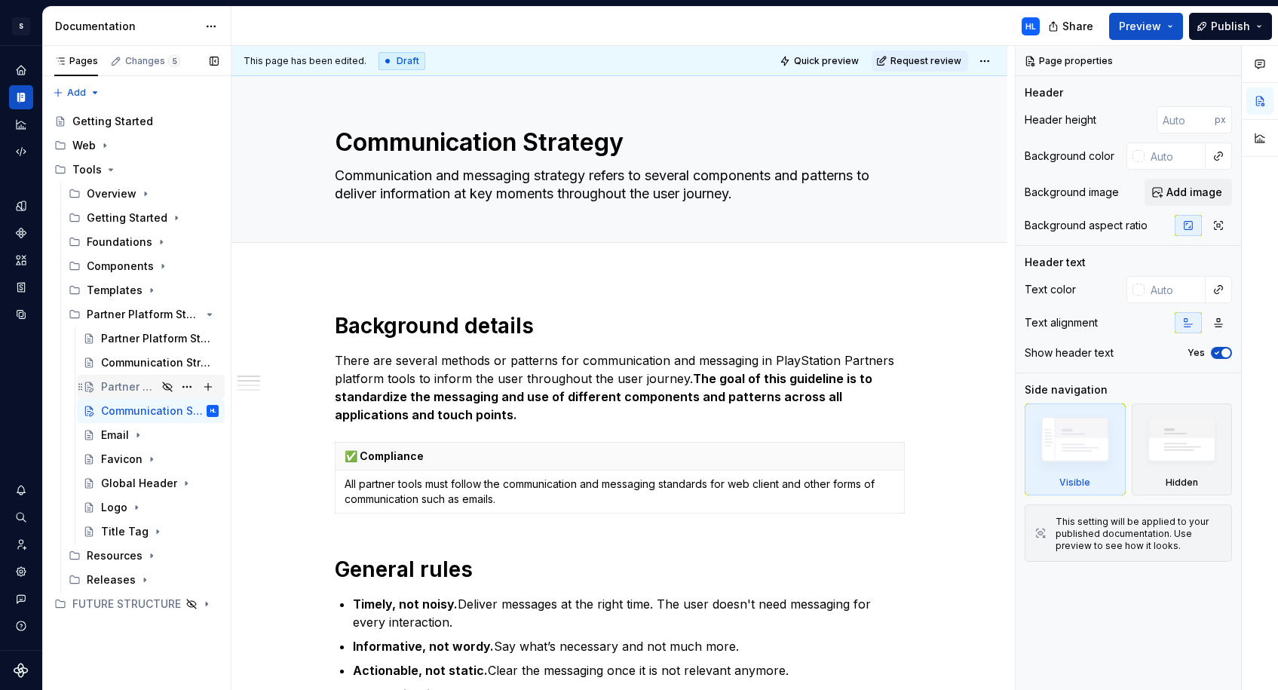
click at [132, 386] on div "Partner Platform Standards" at bounding box center [129, 386] width 56 height 15
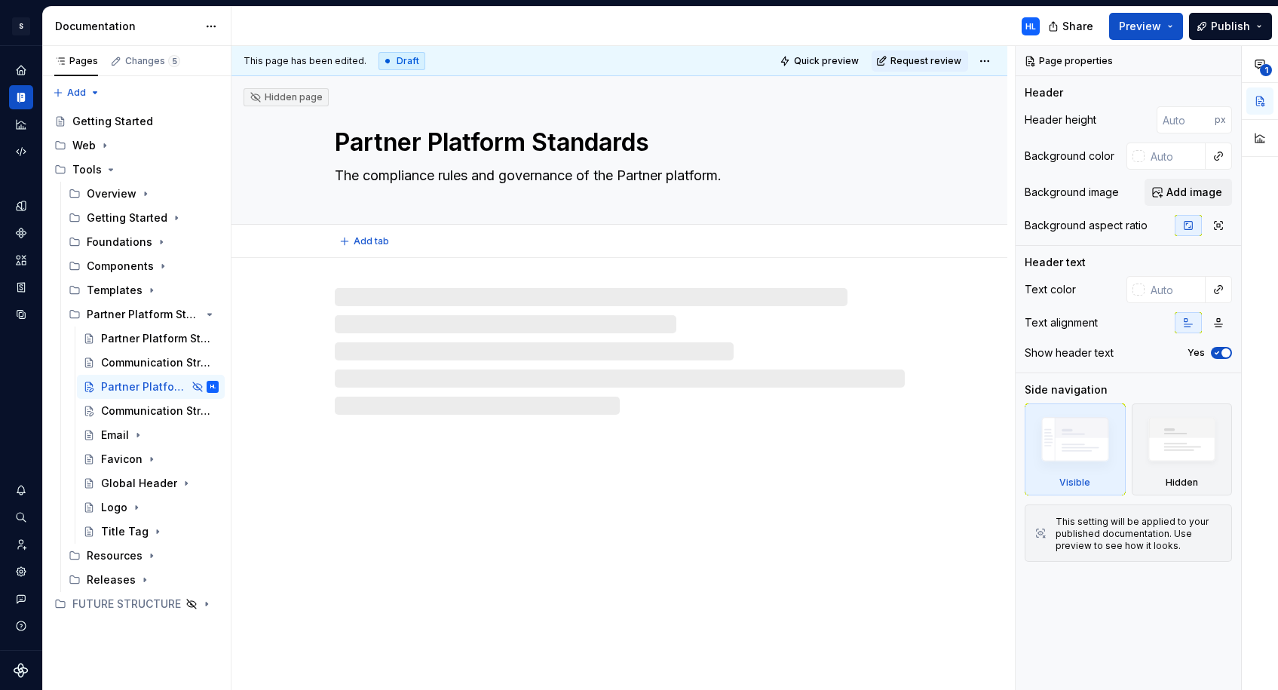
click at [345, 147] on textarea "Partner Platform Standards" at bounding box center [617, 142] width 570 height 36
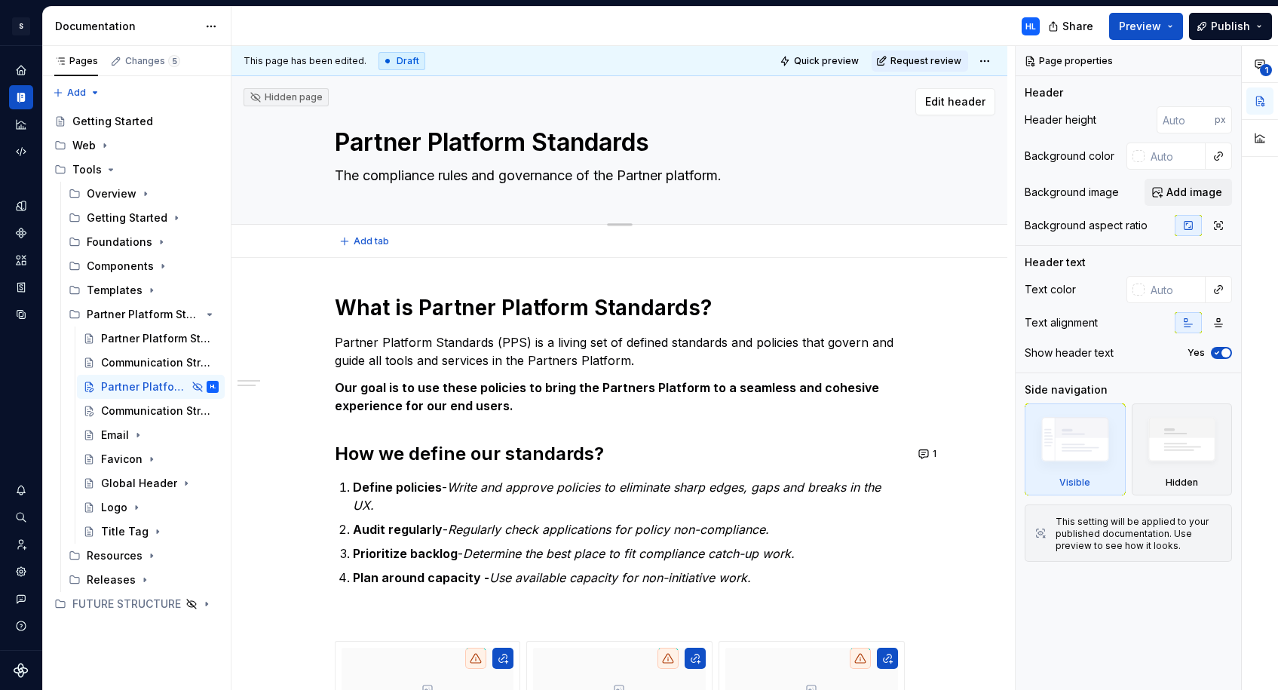
type textarea "*"
type textarea "WPartner Platform Standards"
type textarea "*"
type textarea "WIPartner Platform Standards"
type textarea "*"
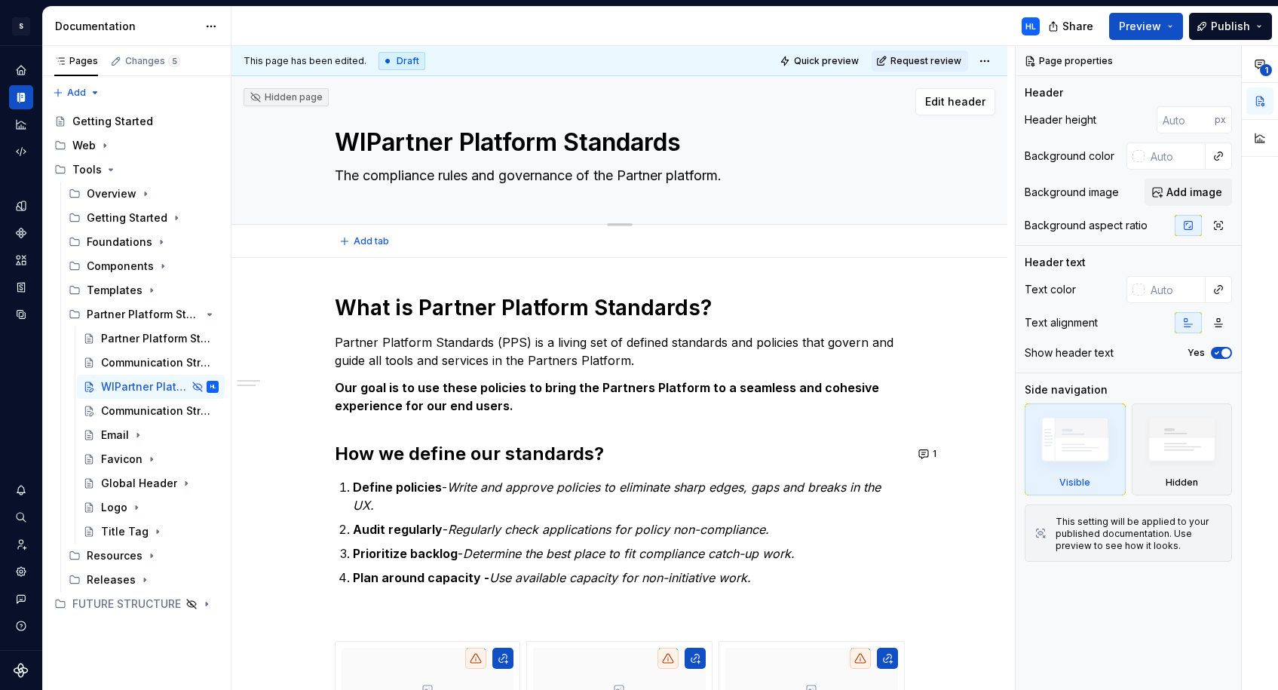
type textarea "WIPPartner Platform Standards"
type textarea "*"
type textarea "WIP Partner Platform Standards"
type textarea "*"
type textarea "WIP Partner Platform Standards"
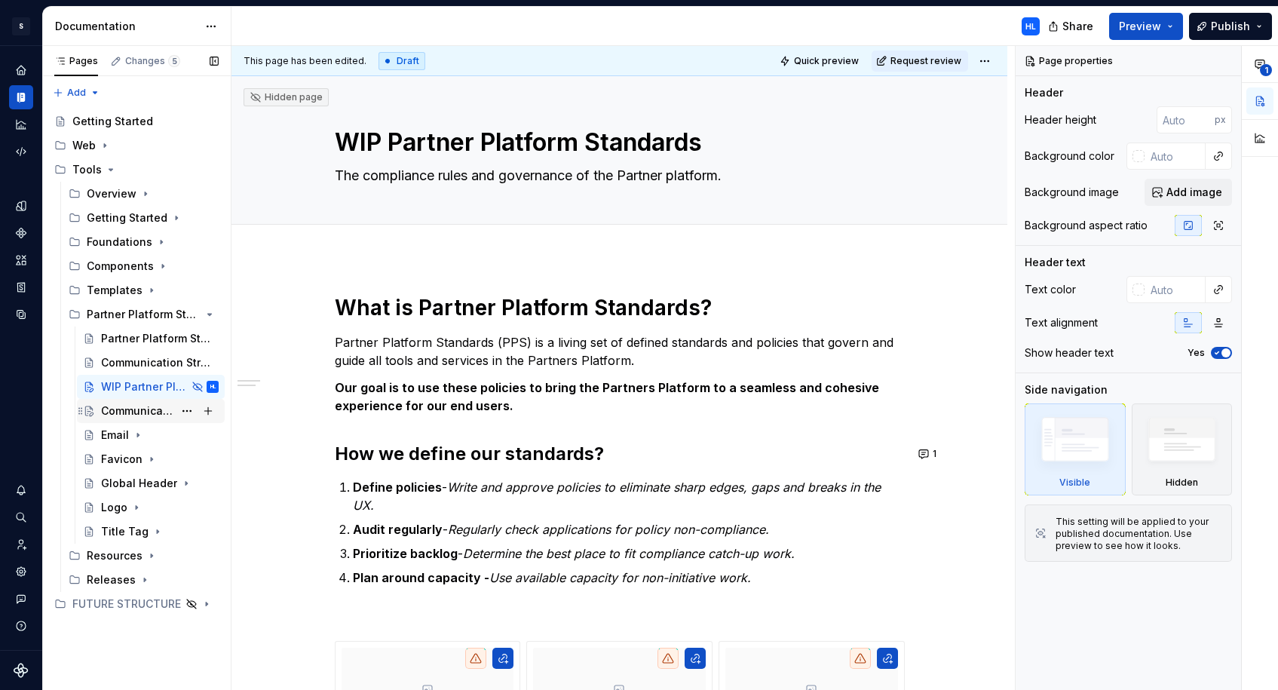
click at [130, 404] on div "Communication Strategy" at bounding box center [137, 410] width 72 height 15
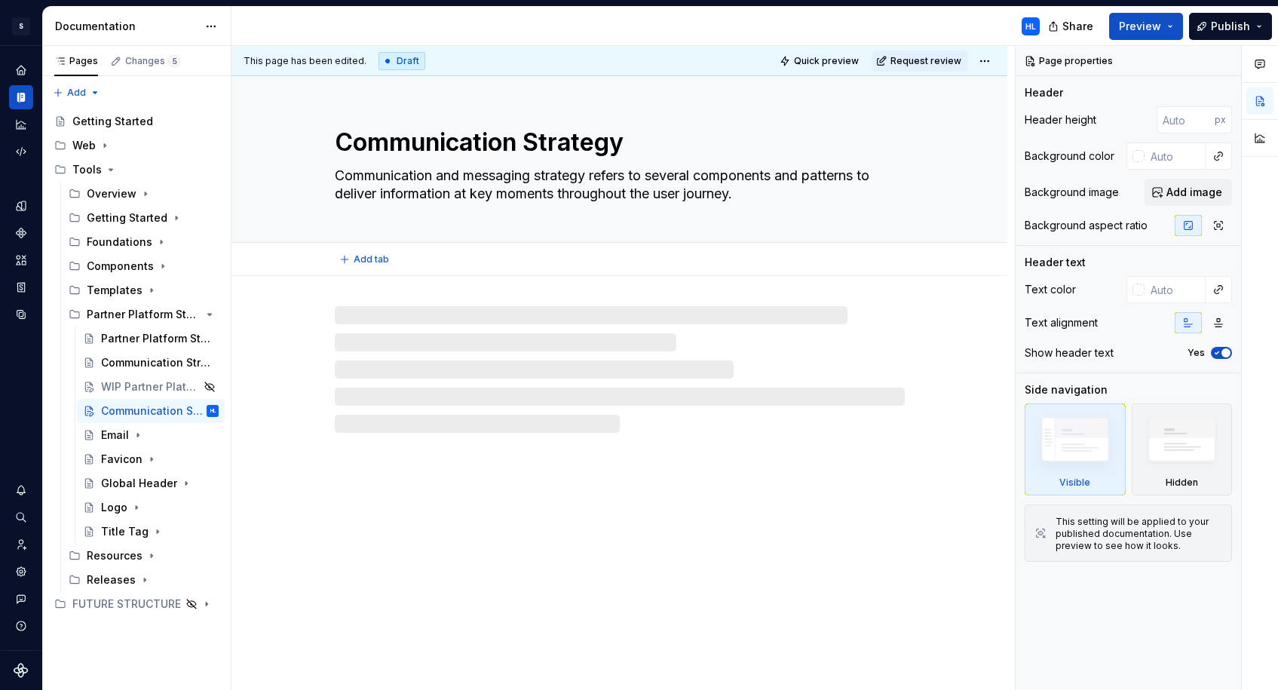
click at [343, 151] on textarea "Communication Strategy" at bounding box center [617, 142] width 570 height 36
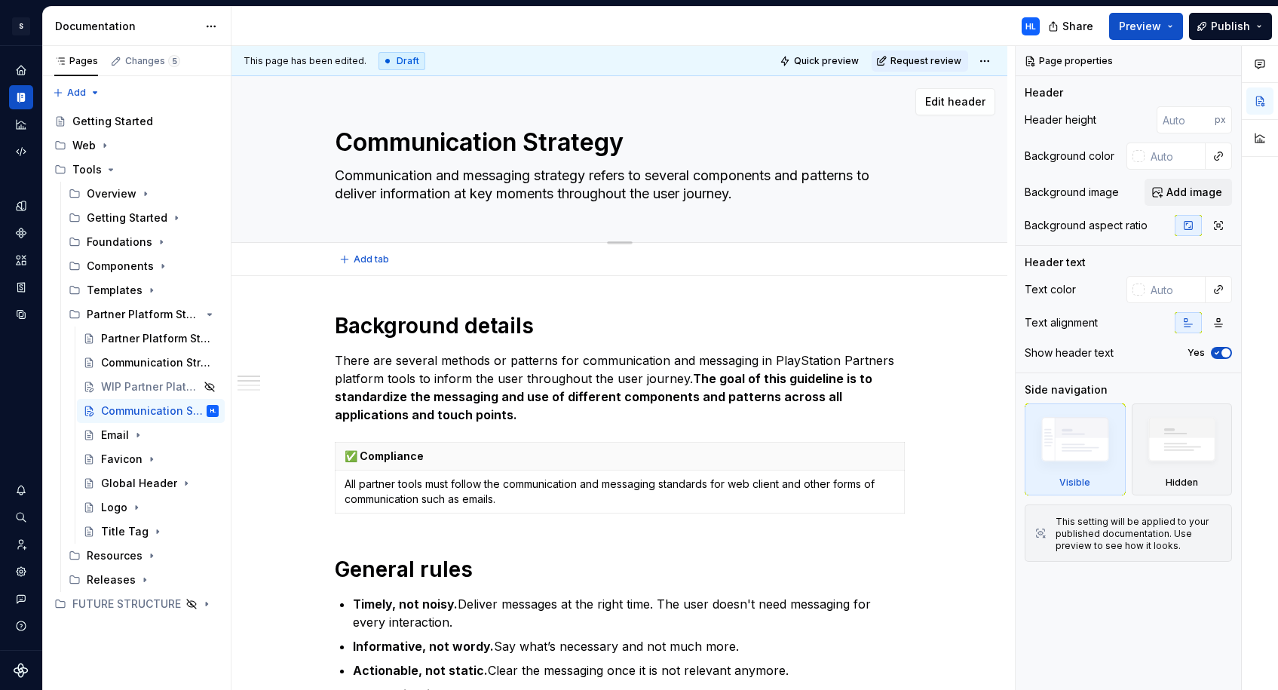
type textarea "*"
type textarea "WCommunication Strategy"
type textarea "*"
type textarea "WICommunication Strategy"
type textarea "*"
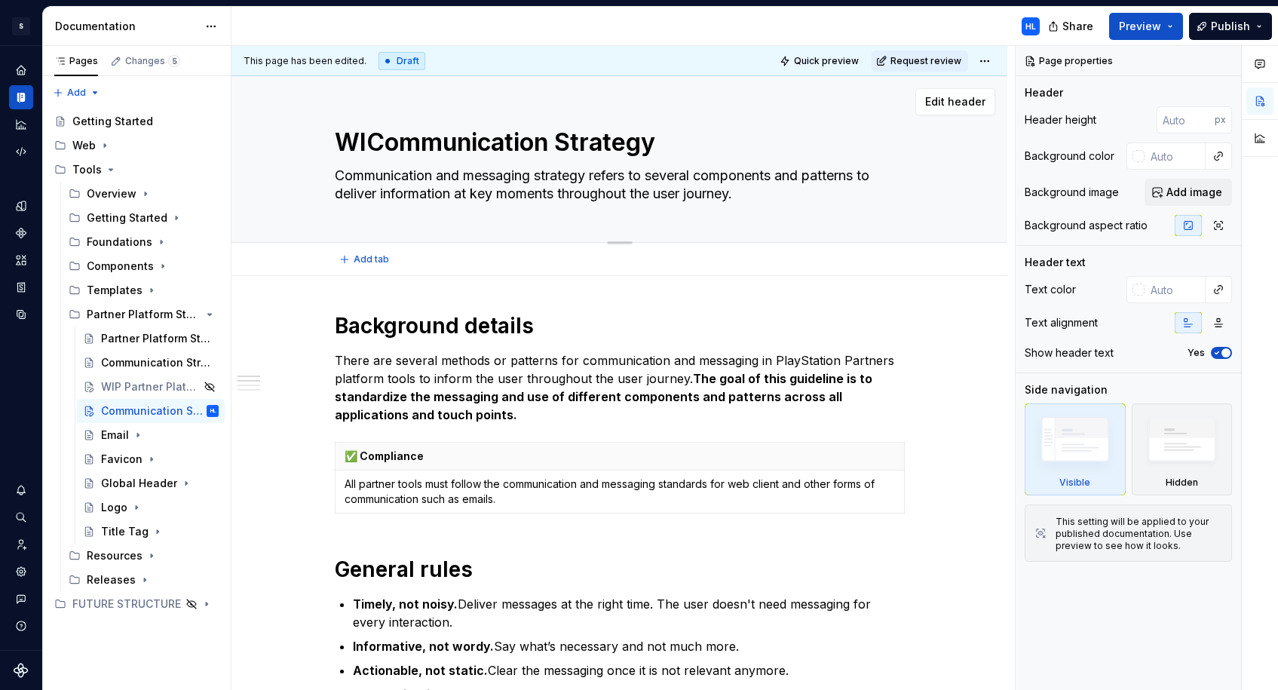
type textarea "WIPCommunication Strategy"
type textarea "*"
type textarea "WIP Communication Strategy"
type textarea "*"
type textarea "WIP Communication Strategy"
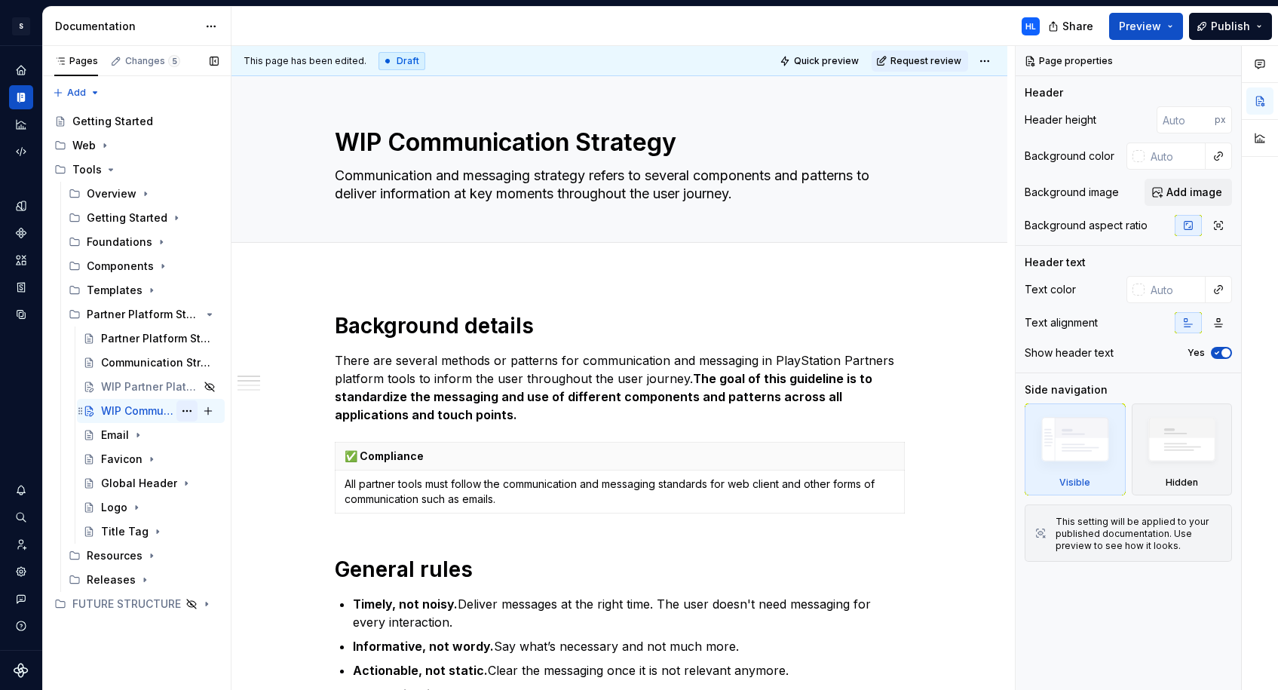
click at [188, 412] on button "Page tree" at bounding box center [186, 410] width 21 height 21
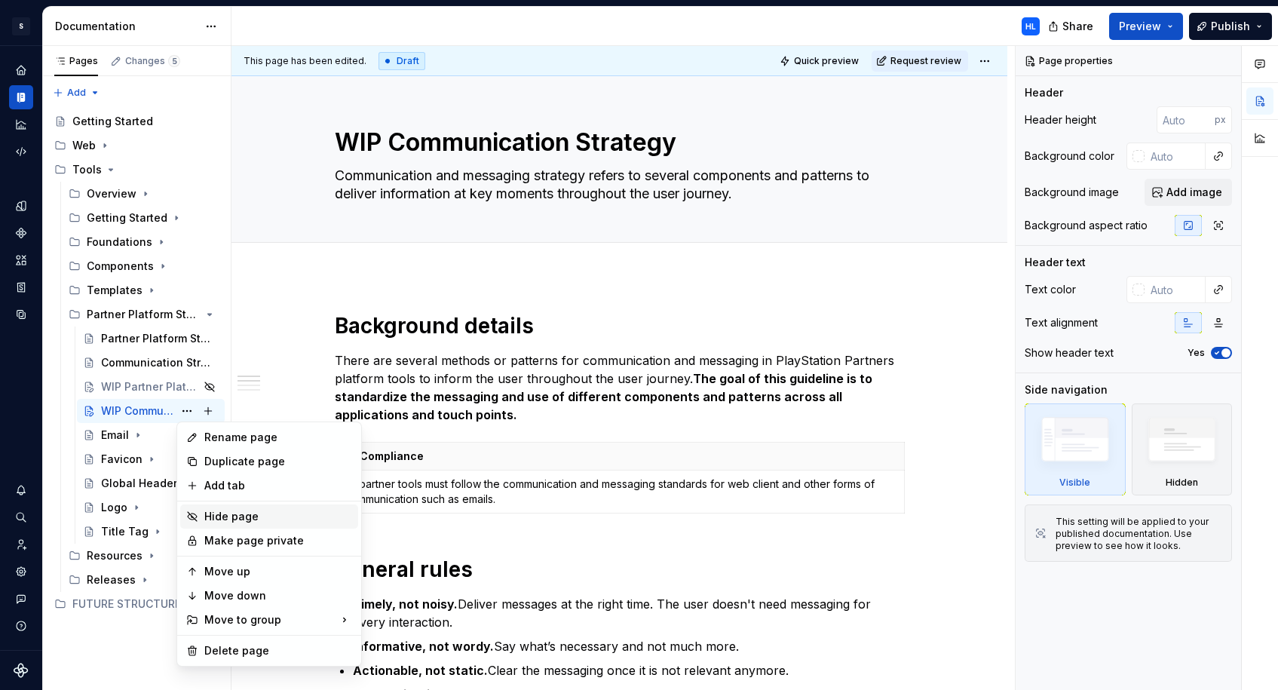
click at [213, 517] on div "Hide page" at bounding box center [278, 516] width 148 height 15
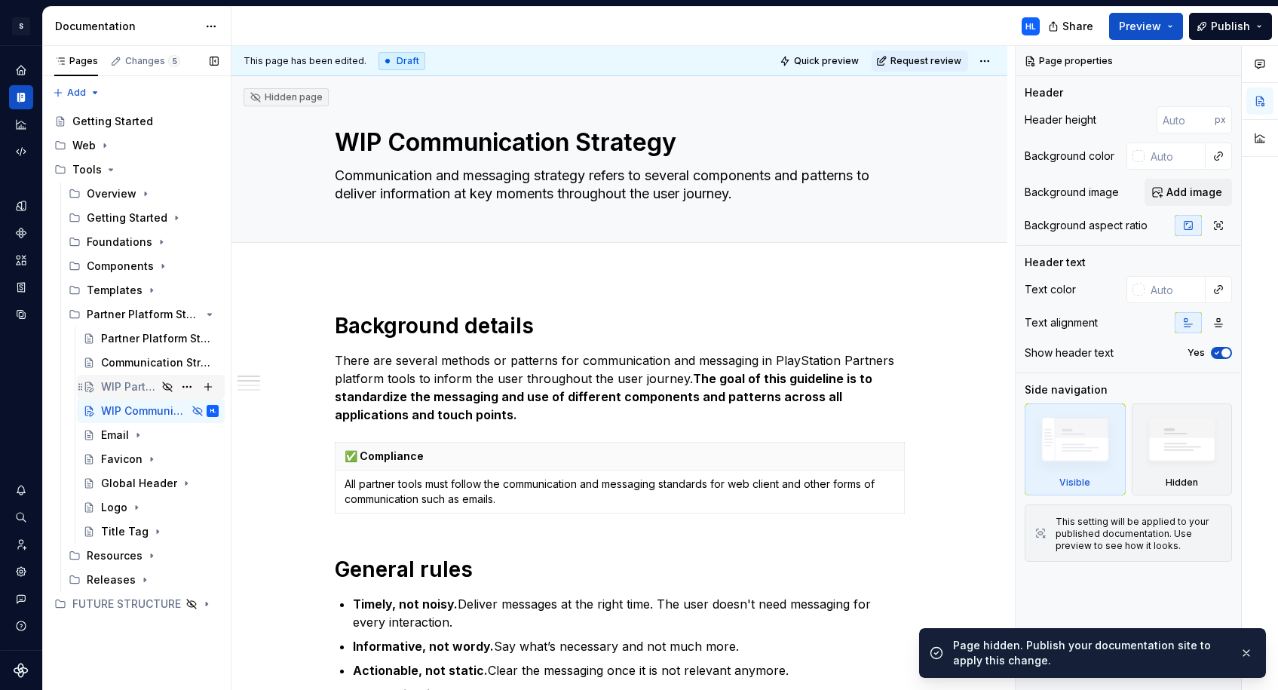
click at [152, 394] on div "WIP Partner Platform Standards" at bounding box center [160, 386] width 118 height 21
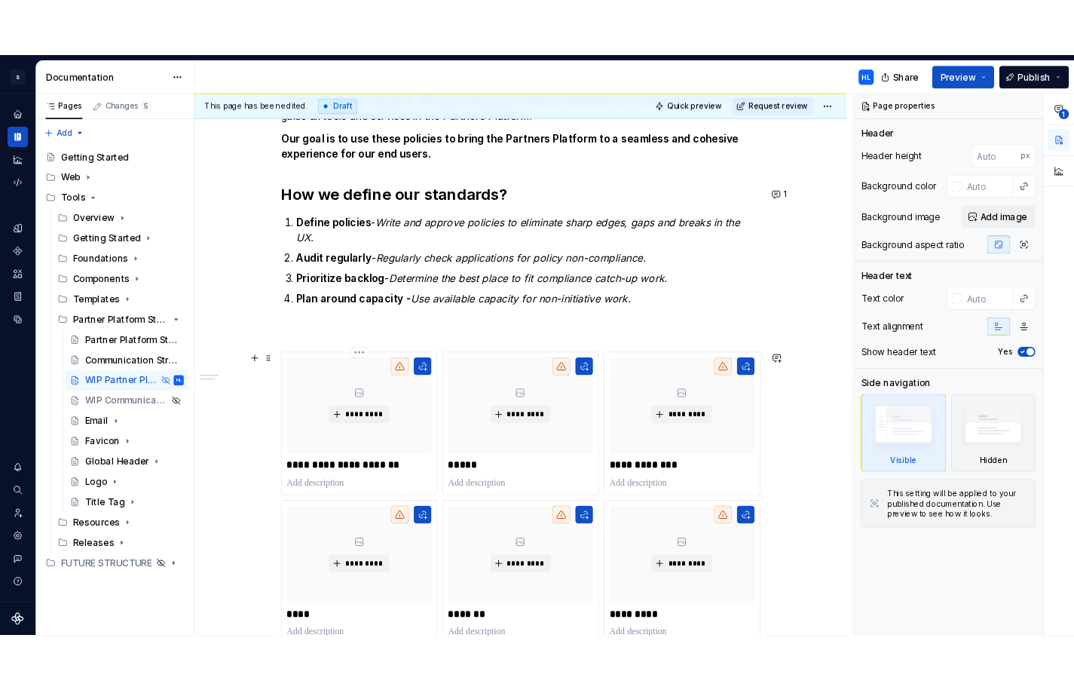
scroll to position [299, 0]
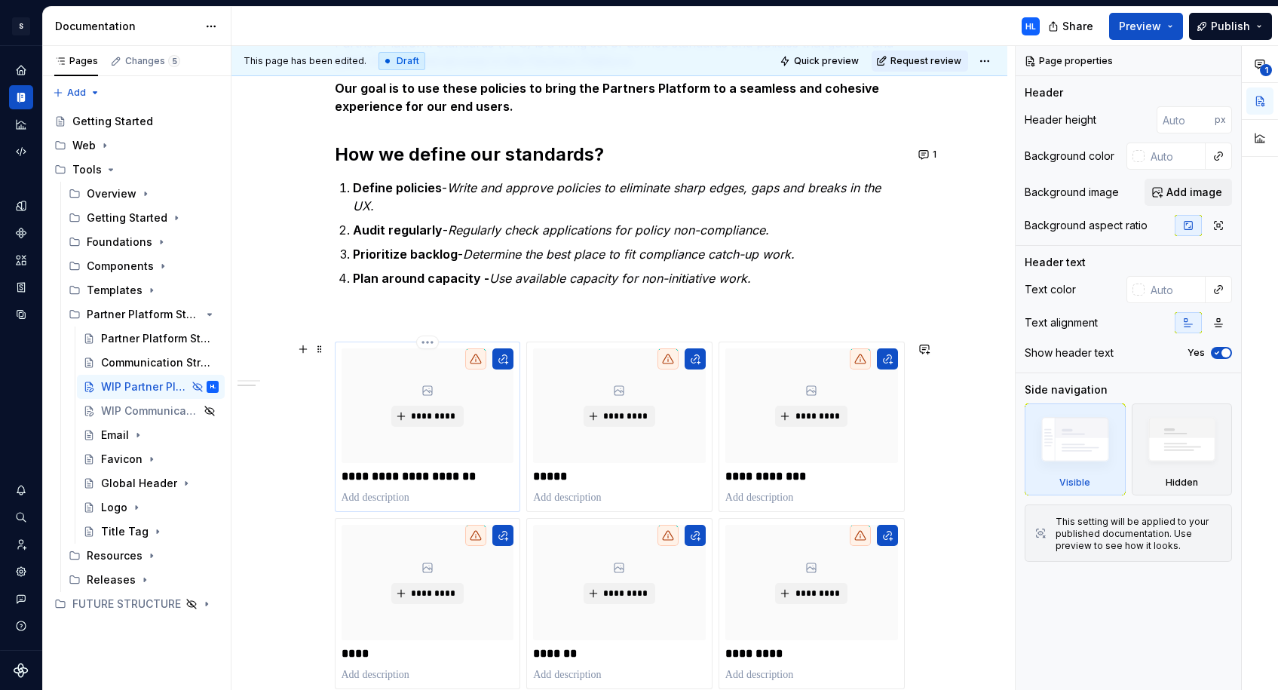
click at [464, 497] on p at bounding box center [428, 497] width 173 height 15
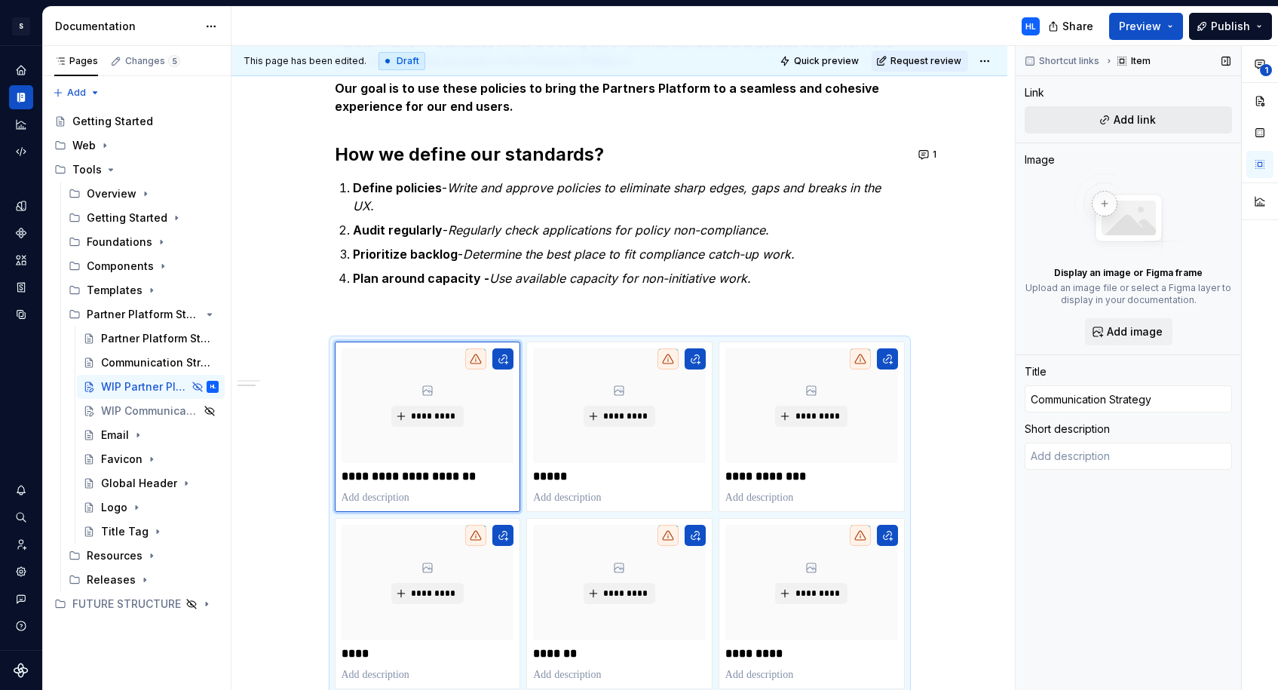
click at [1112, 119] on button "Add link" at bounding box center [1128, 119] width 207 height 27
type textarea "*"
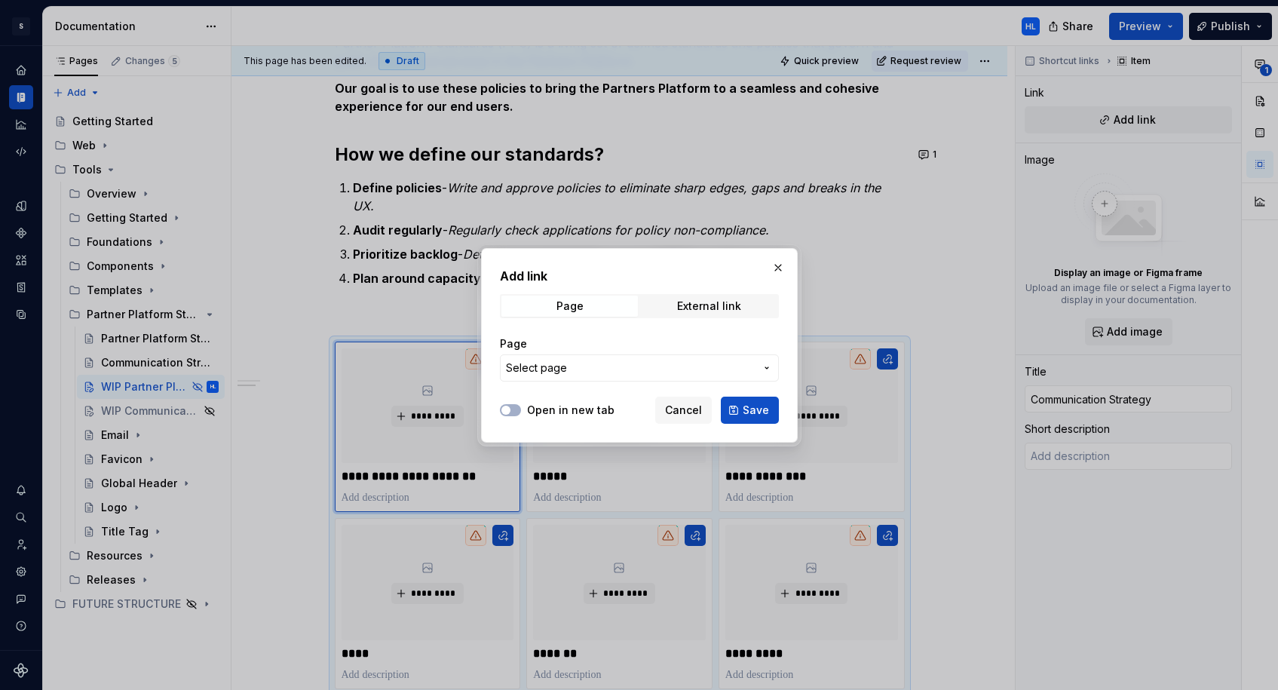
click at [648, 358] on button "Select page" at bounding box center [639, 367] width 279 height 27
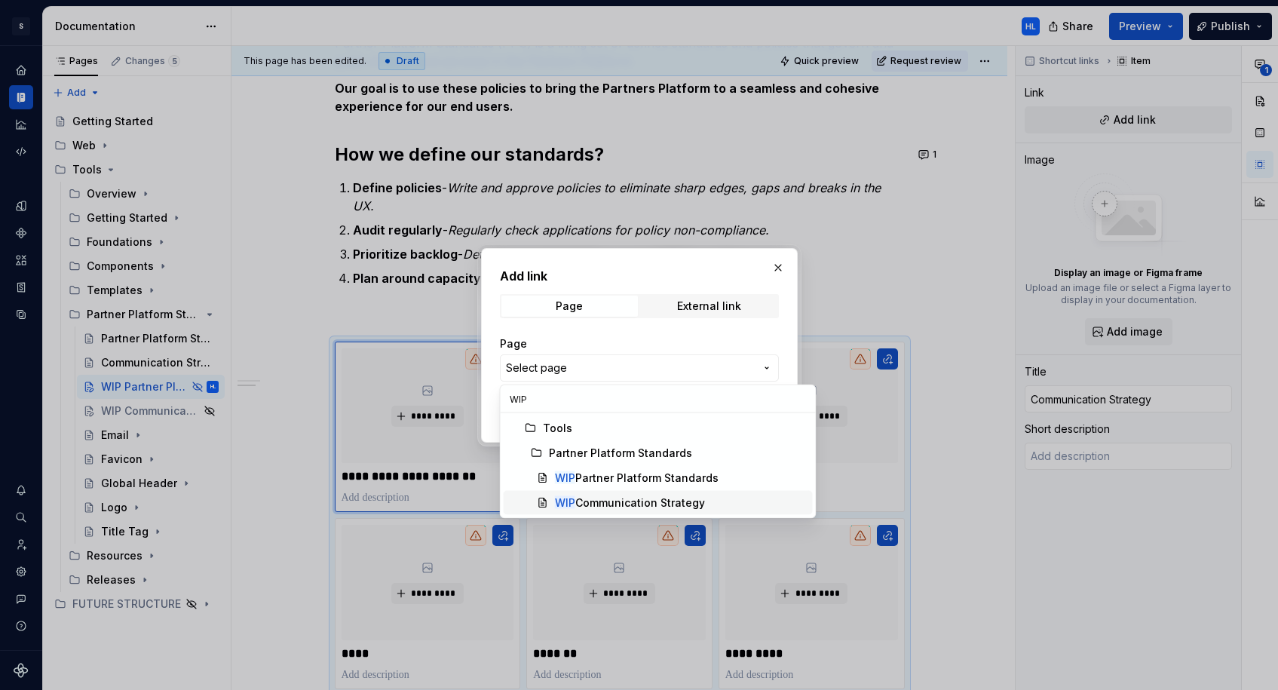
type input "WIP"
click at [608, 498] on div "WIP Communication Strategy" at bounding box center [630, 502] width 150 height 15
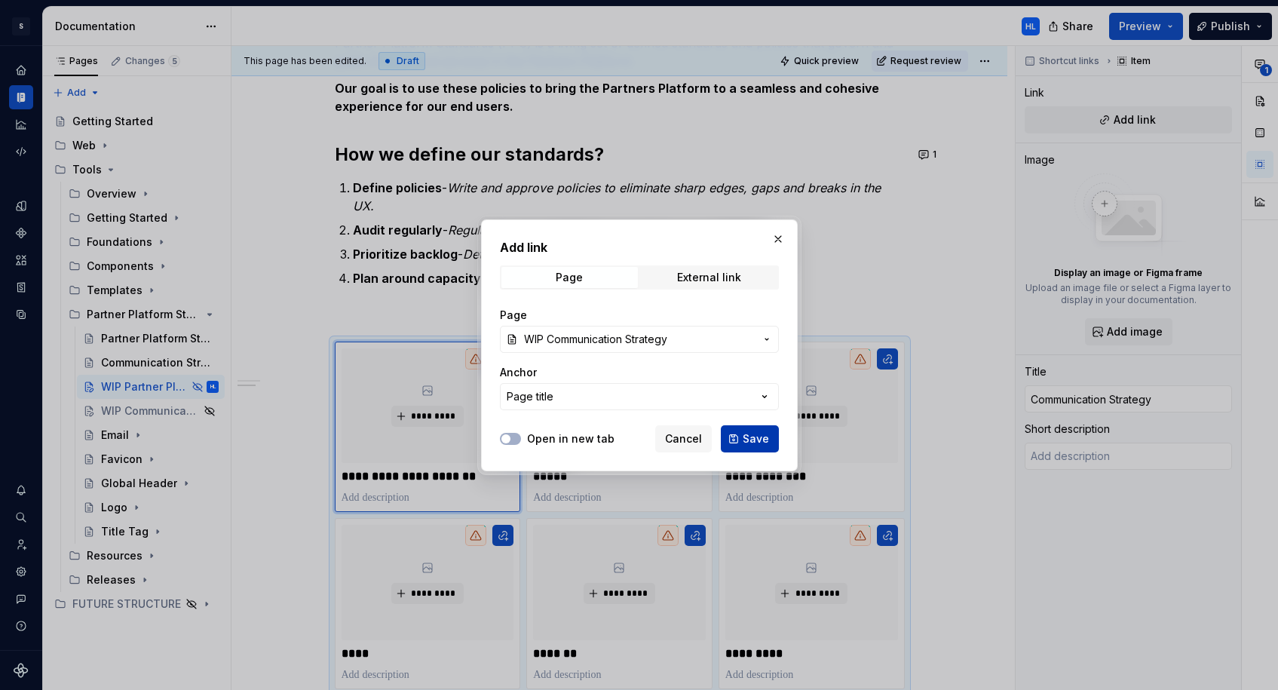
click at [755, 443] on span "Save" at bounding box center [756, 438] width 26 height 15
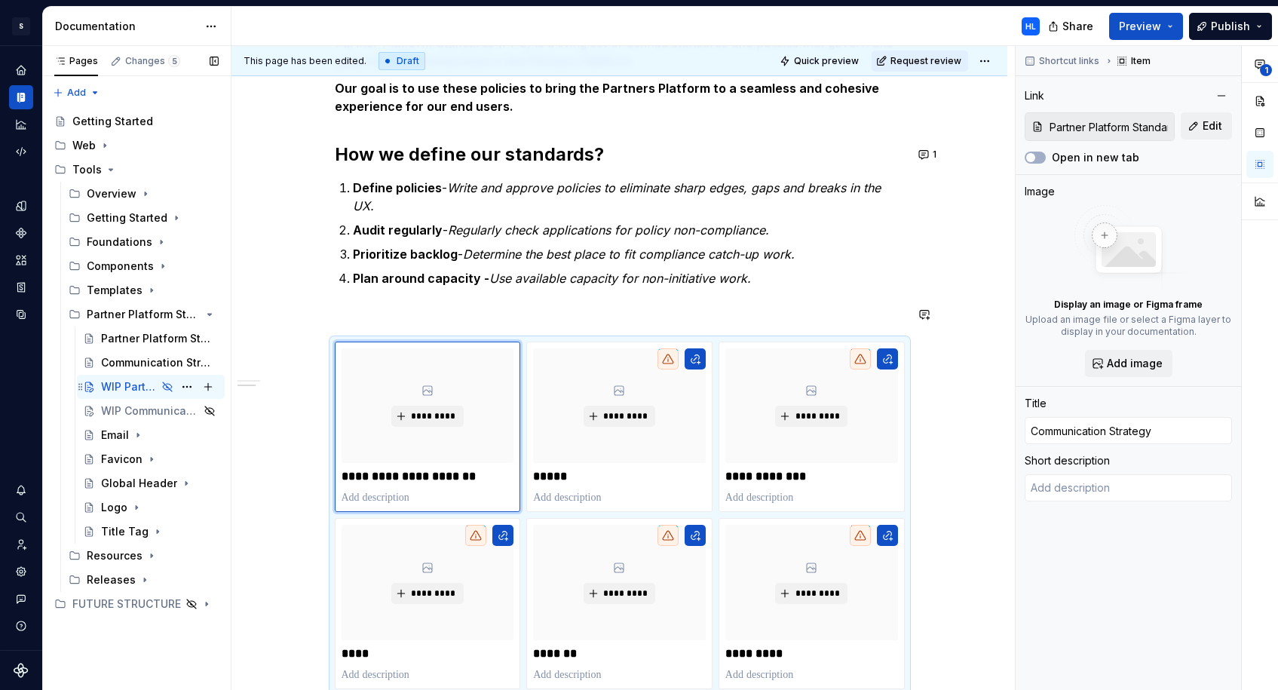
type textarea "*"
type textarea "Communication and messaging strategy refers to several components and patterns …"
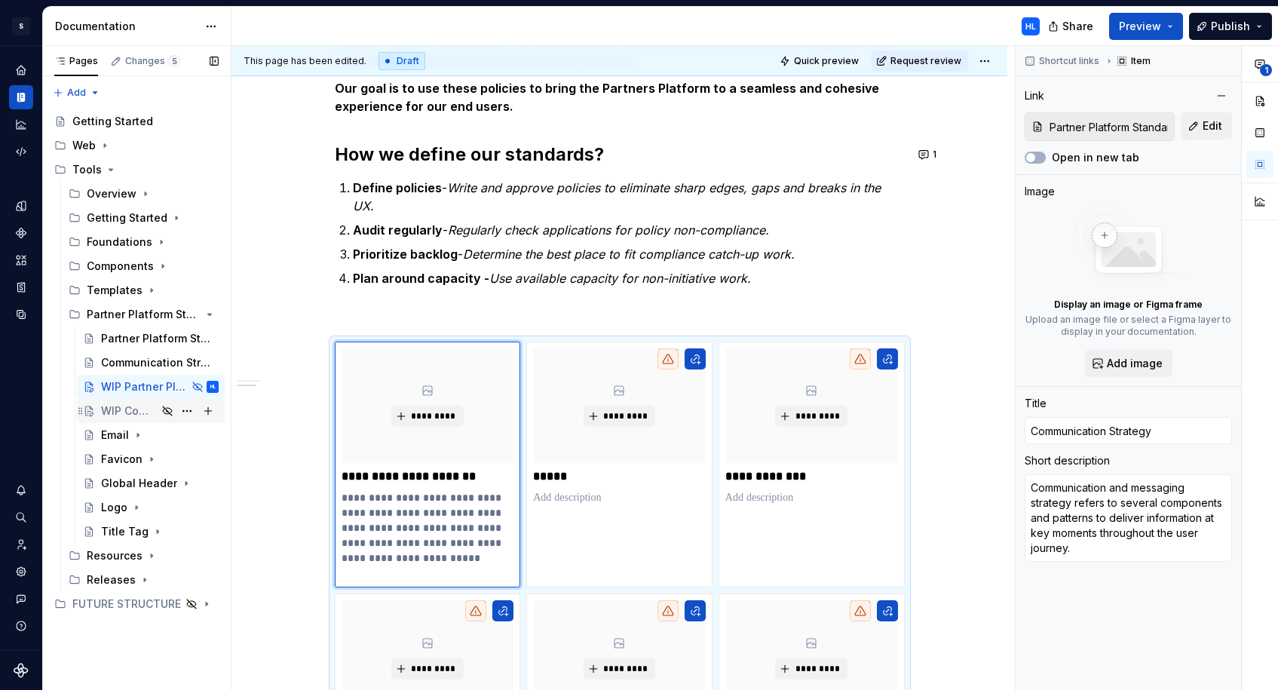
click at [147, 409] on div "WIP Communication Strategy" at bounding box center [129, 410] width 56 height 15
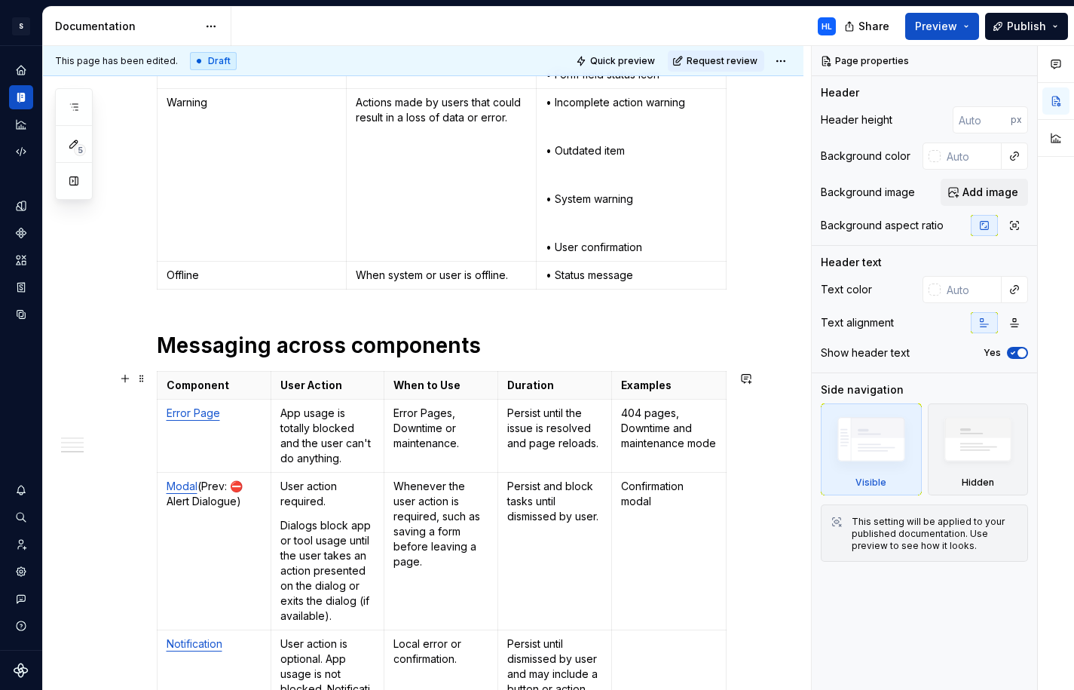
scroll to position [1358, 0]
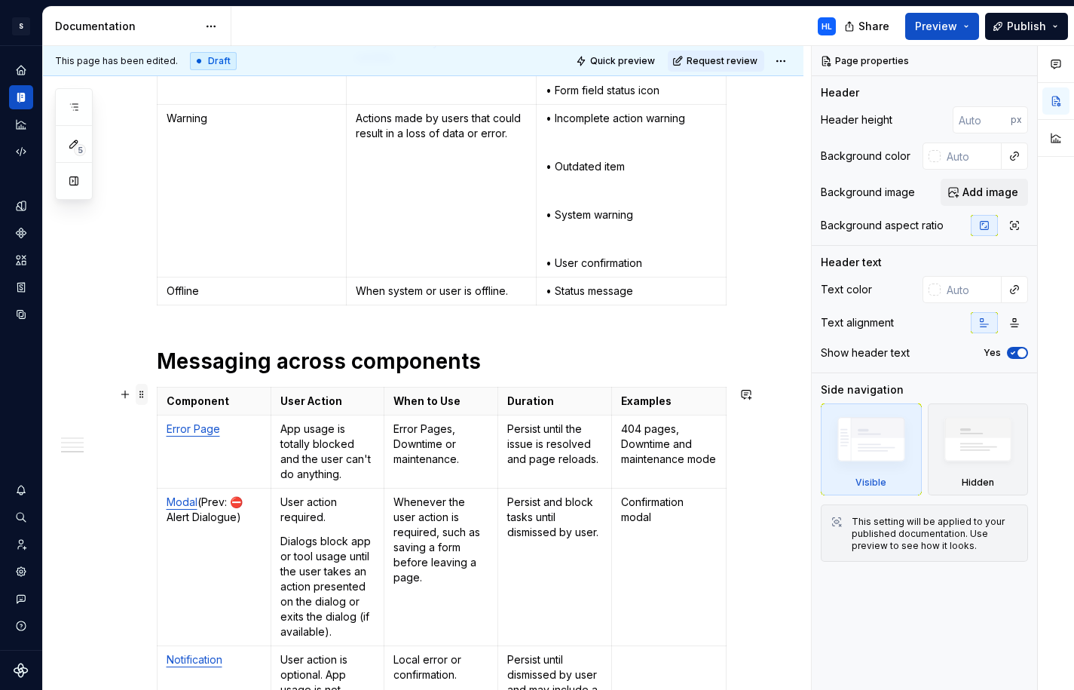
click at [143, 394] on span at bounding box center [142, 394] width 12 height 21
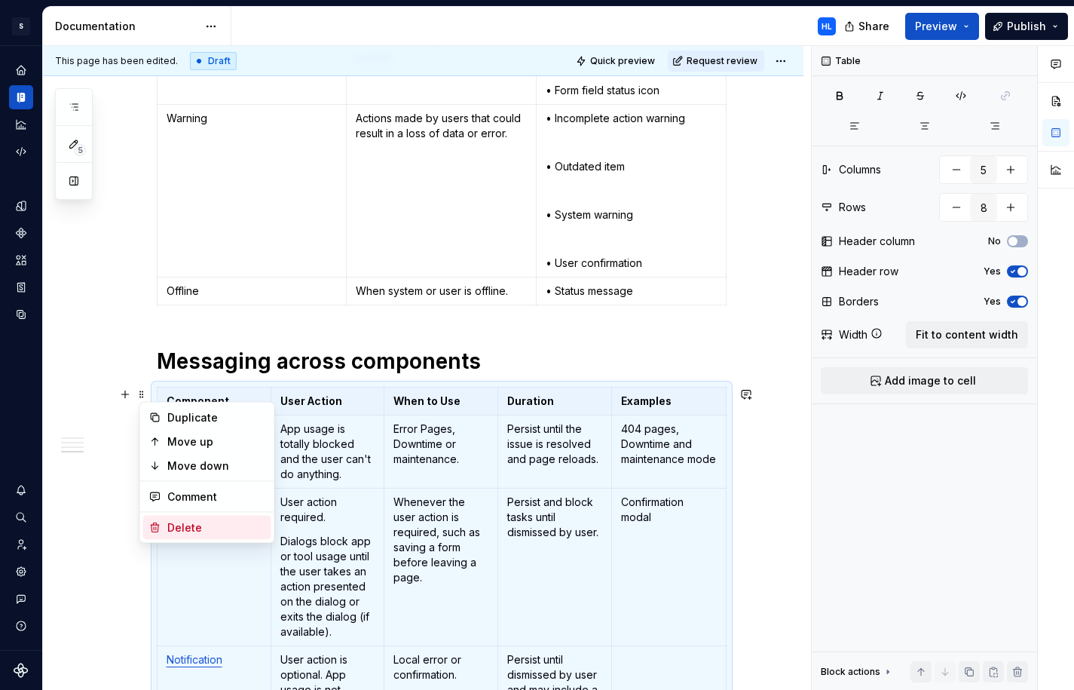
click at [181, 529] on div "Delete" at bounding box center [216, 527] width 98 height 15
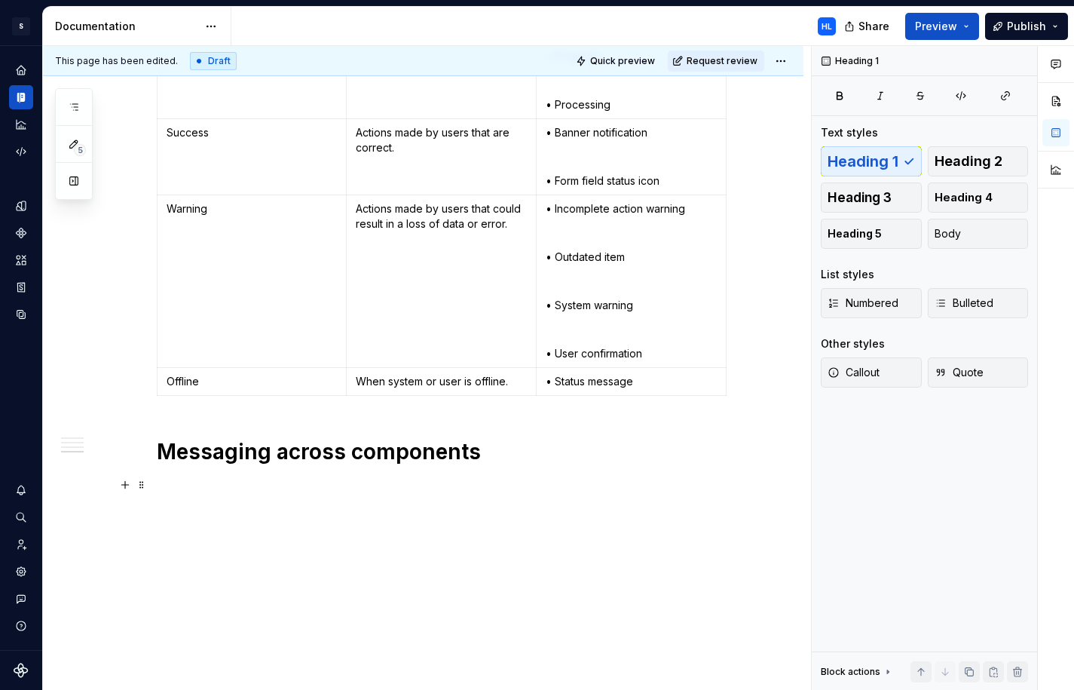
scroll to position [1267, 0]
click at [148, 455] on span at bounding box center [142, 452] width 12 height 21
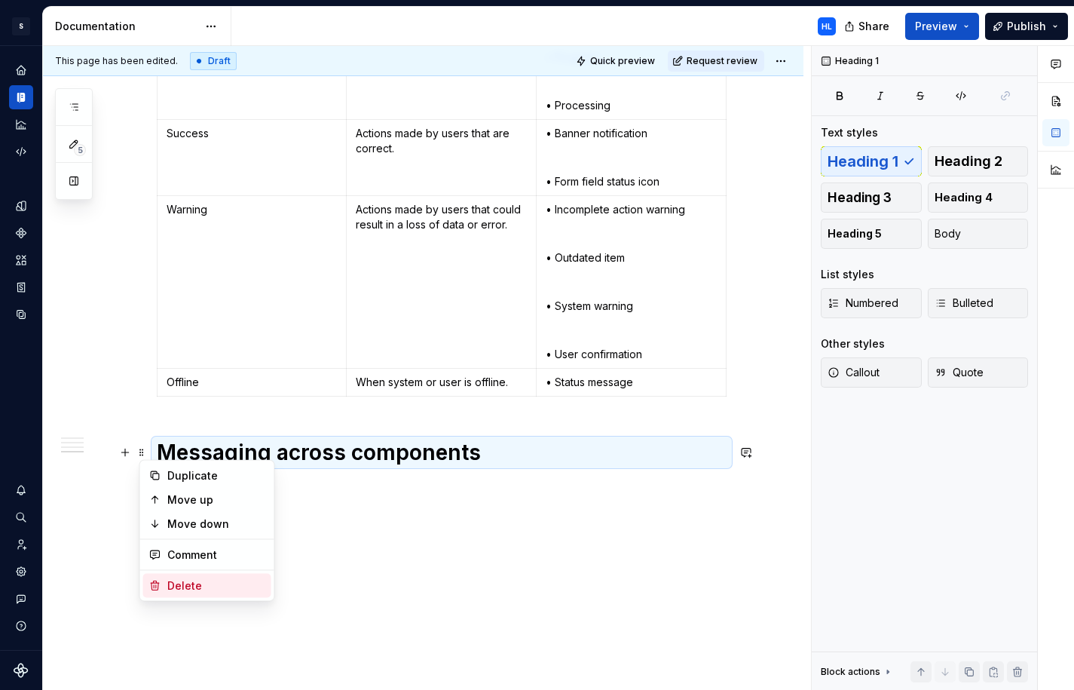
click at [183, 589] on div "Delete" at bounding box center [216, 585] width 98 height 15
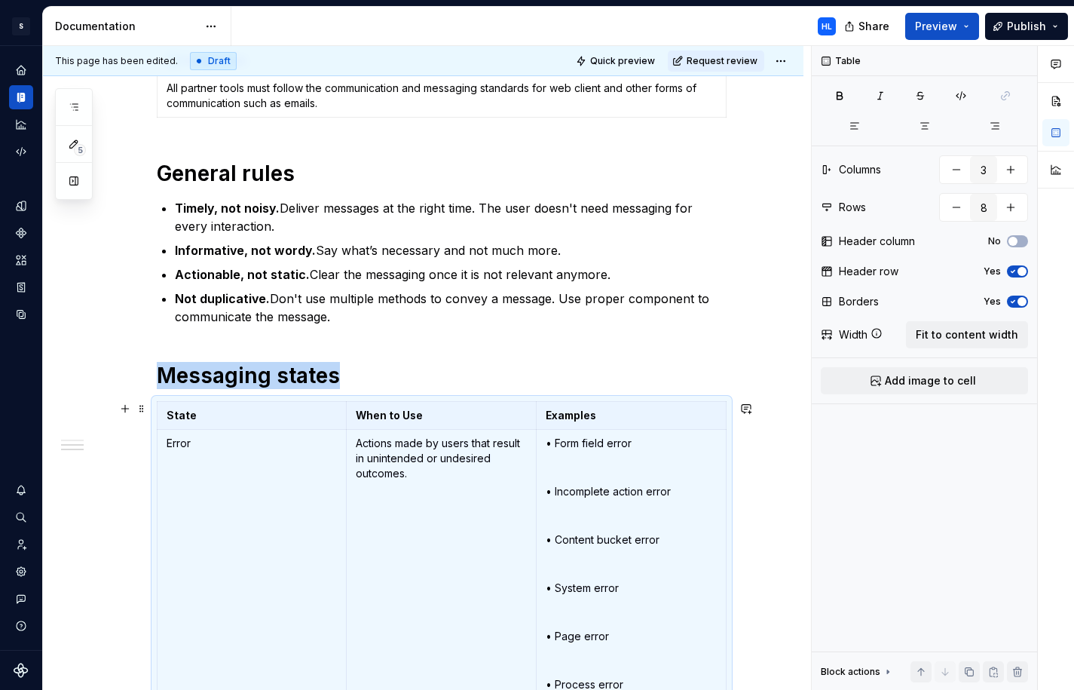
scroll to position [317, 0]
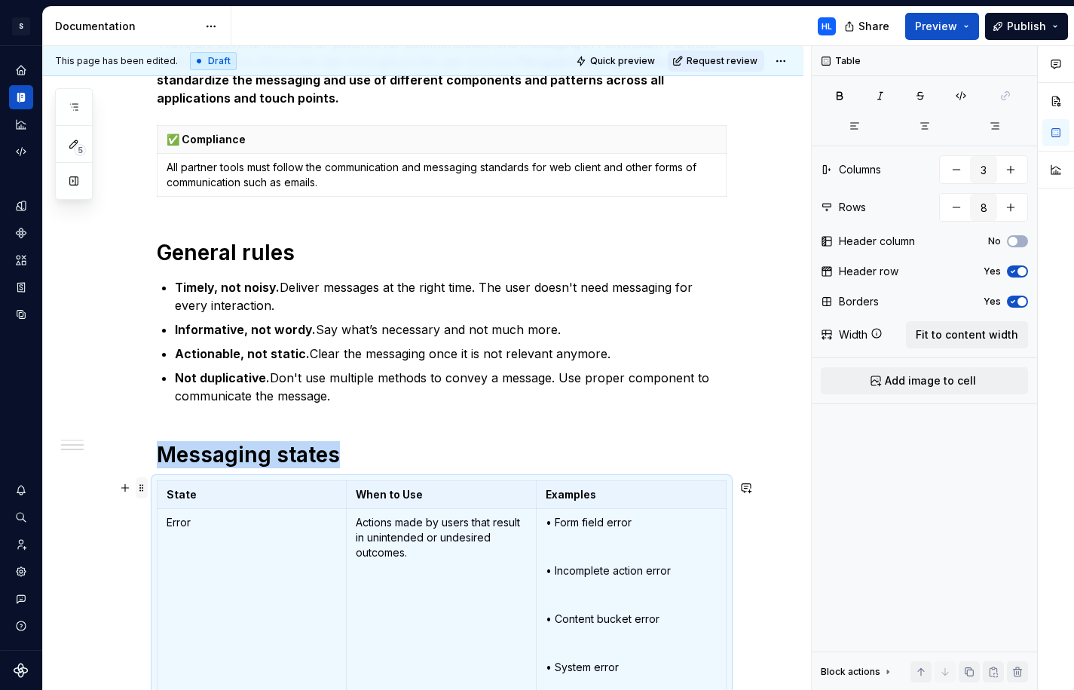
click at [147, 489] on span at bounding box center [142, 487] width 12 height 21
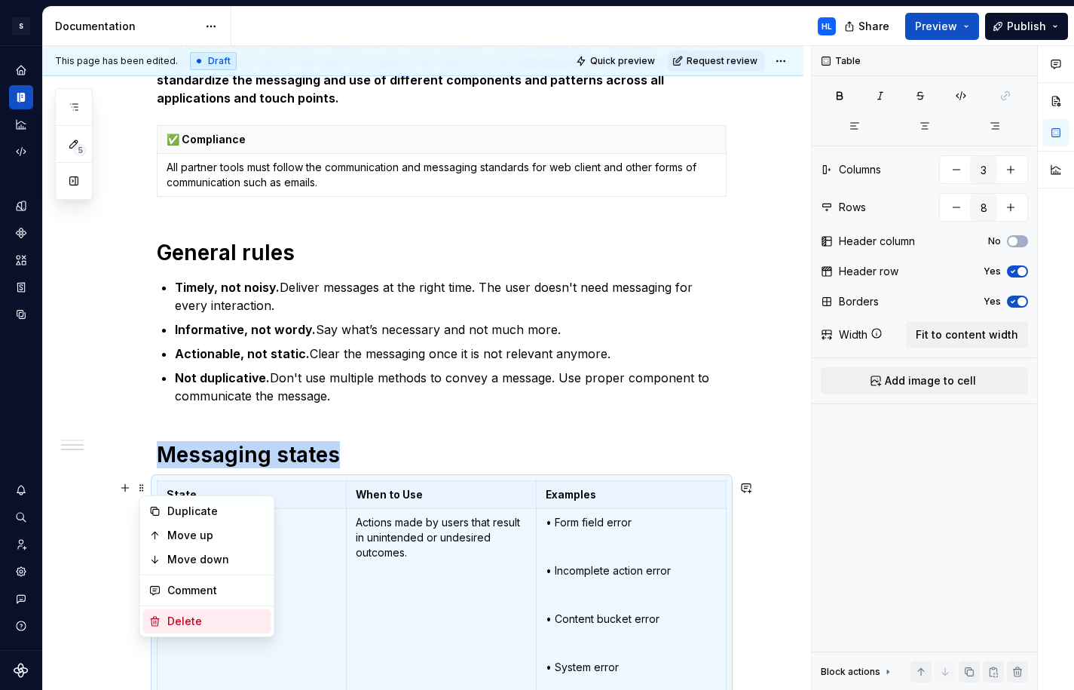
click at [227, 624] on div "Delete" at bounding box center [216, 621] width 98 height 15
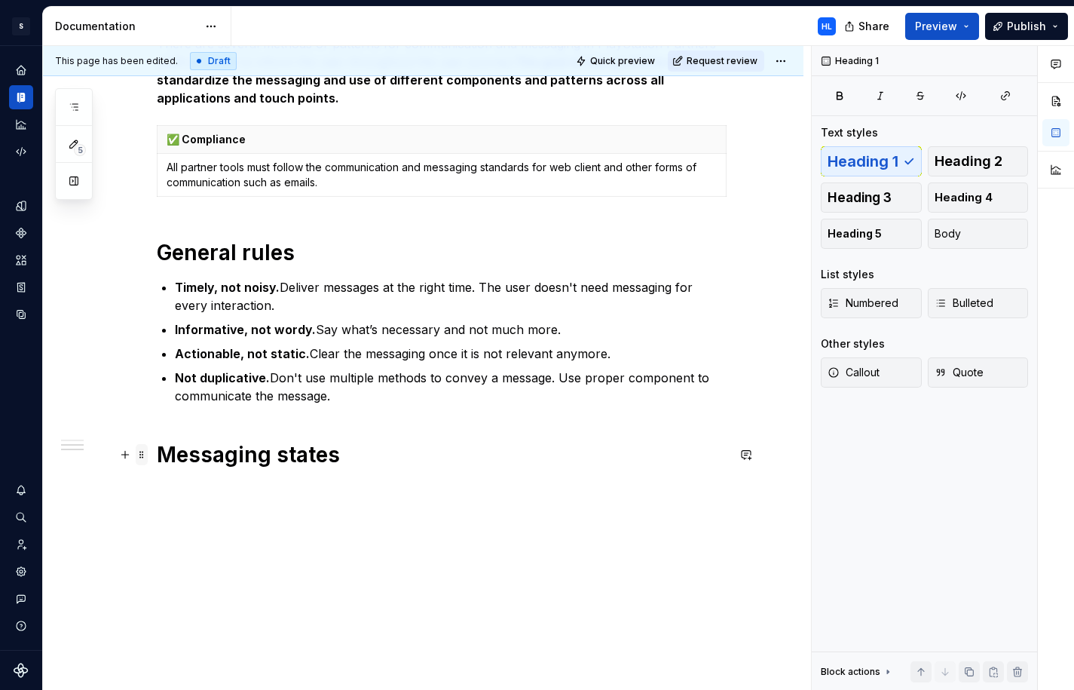
click at [147, 454] on span at bounding box center [142, 454] width 12 height 21
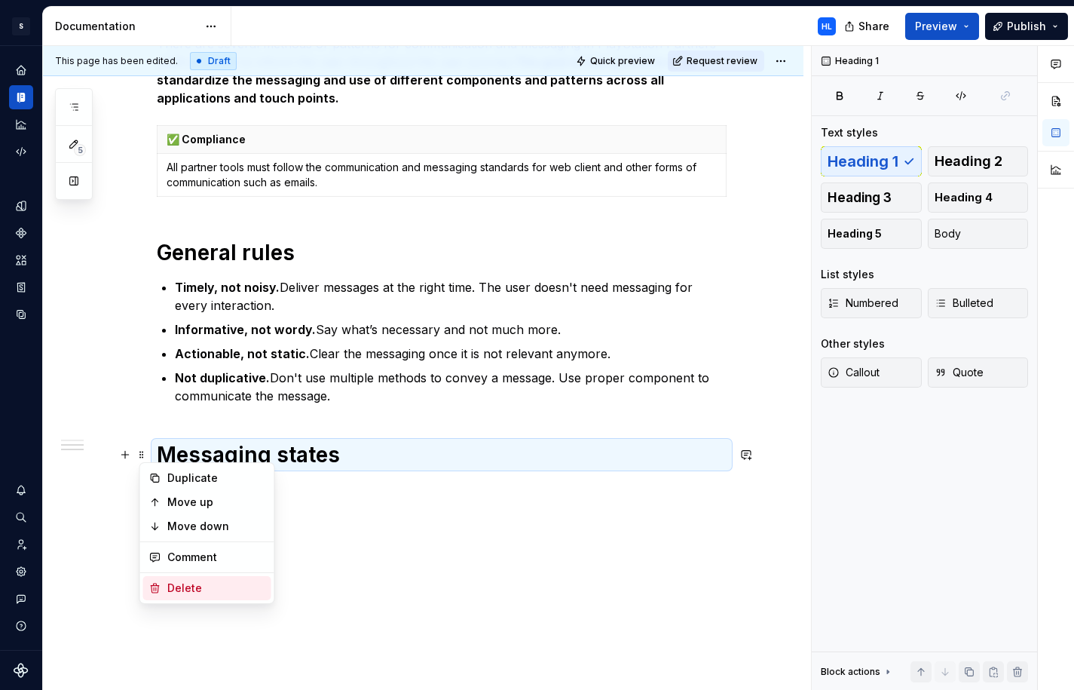
click at [202, 587] on div "Delete" at bounding box center [216, 588] width 98 height 15
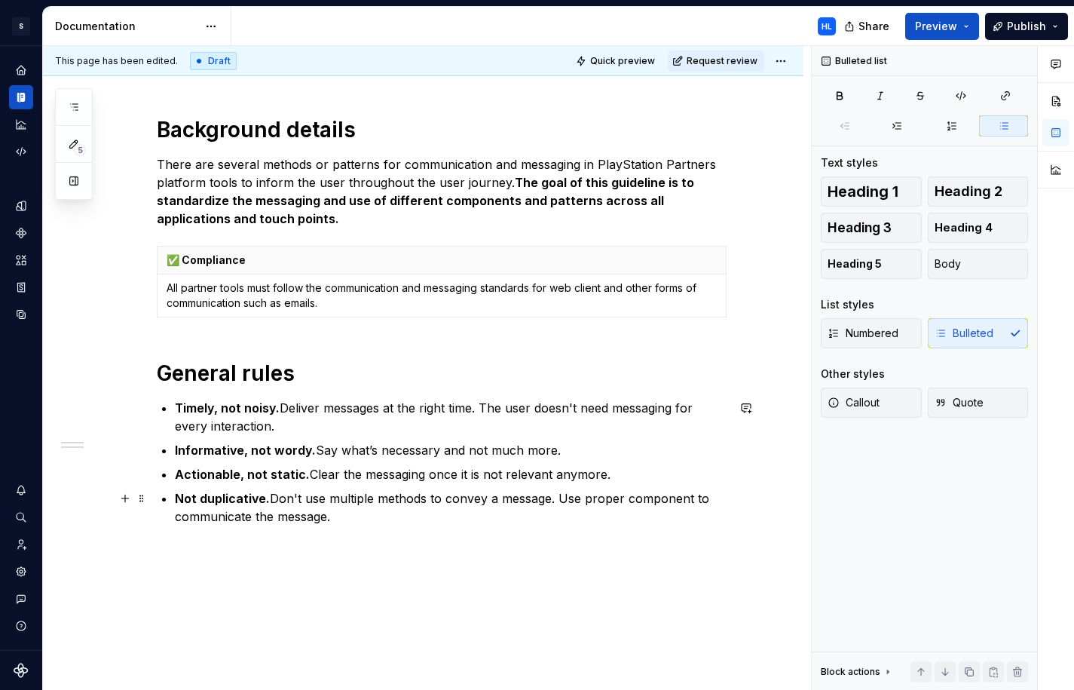
scroll to position [194, 0]
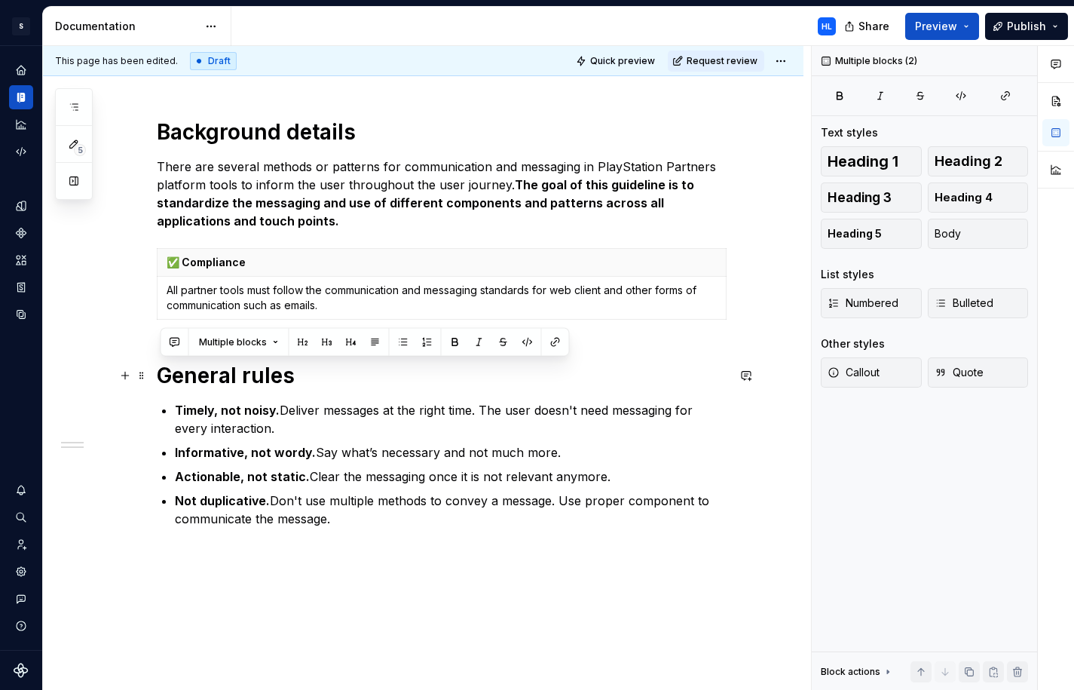
drag, startPoint x: 364, startPoint y: 525, endPoint x: 155, endPoint y: 377, distance: 255.9
click at [155, 377] on div "Background details There are several methods or patterns for communication and …" at bounding box center [423, 417] width 761 height 671
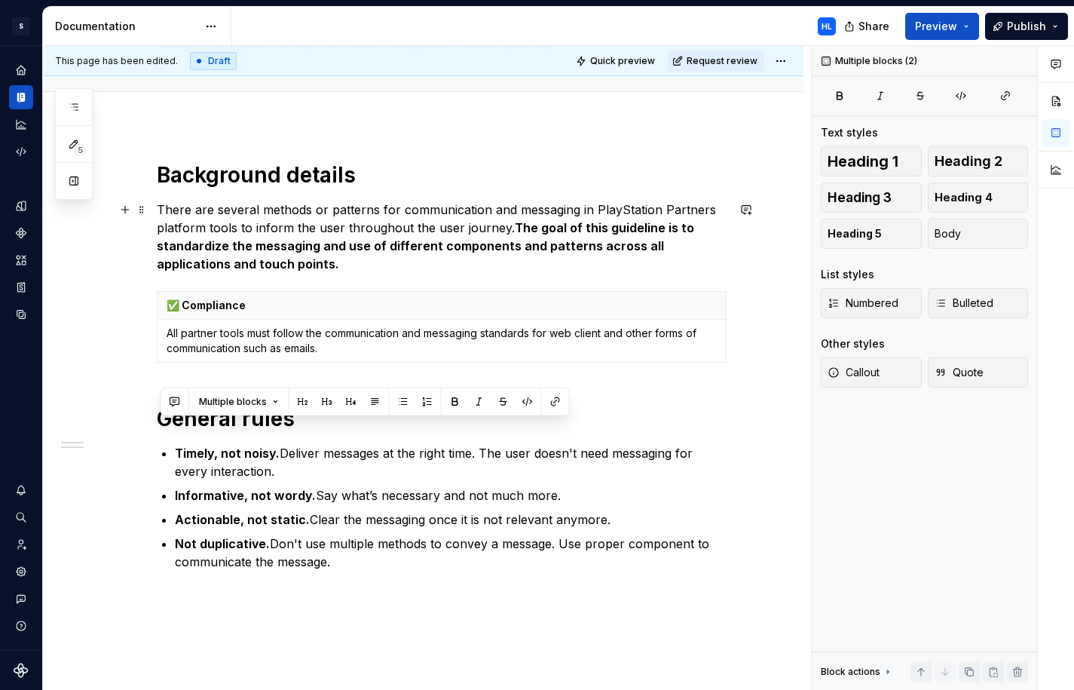
scroll to position [133, 0]
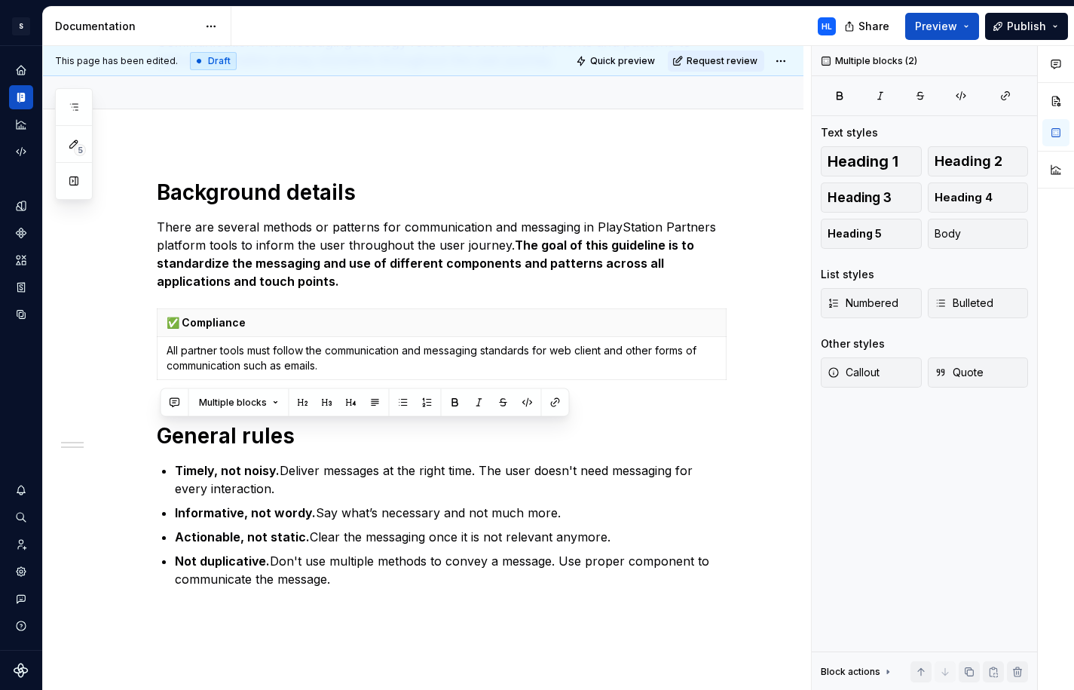
type textarea "*"
click at [234, 259] on strong "The goal of this guideline is to standardize the messaging and use of different…" at bounding box center [427, 263] width 541 height 51
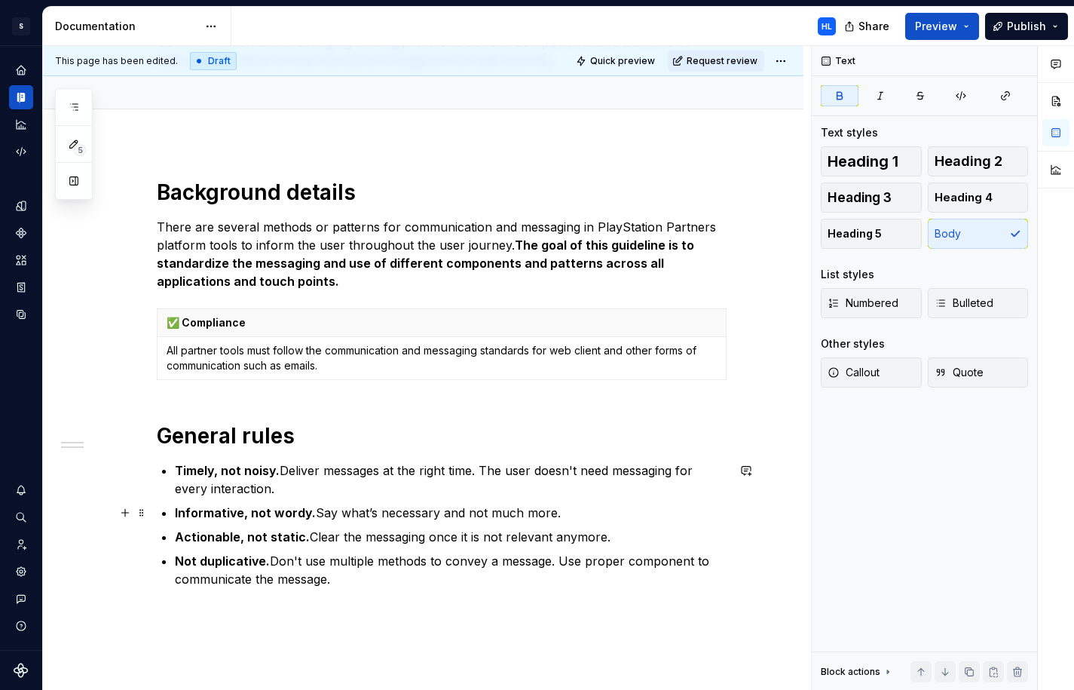
click at [277, 513] on strong "Informative, not wordy." at bounding box center [245, 512] width 141 height 15
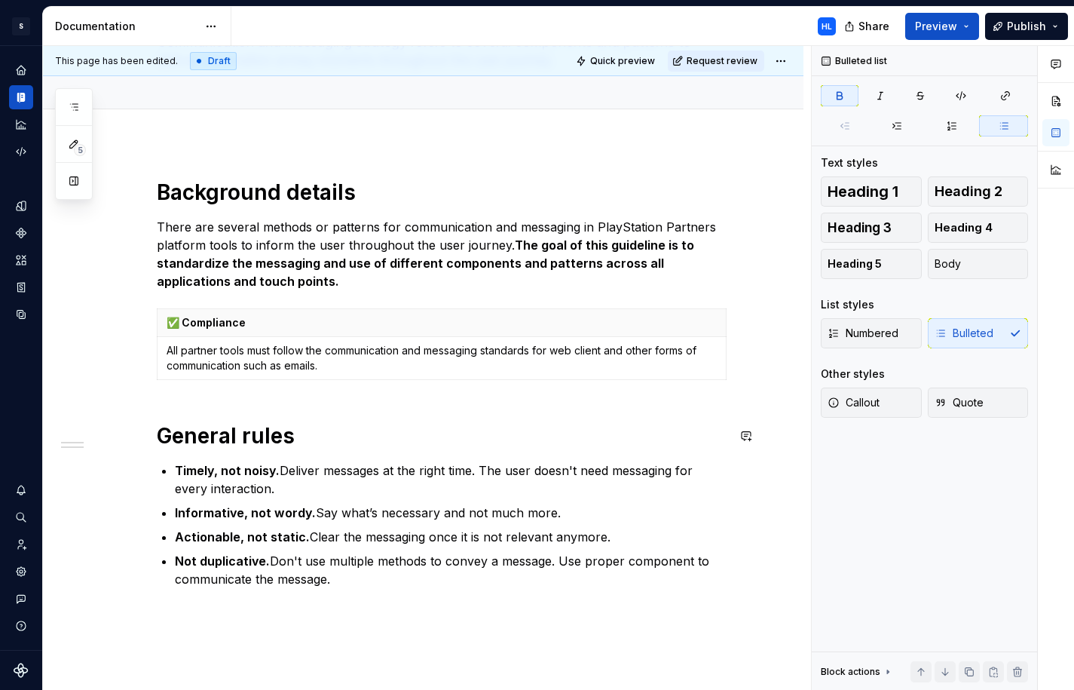
click at [243, 402] on div "Background details There are several methods or patterns for communication and …" at bounding box center [442, 383] width 570 height 409
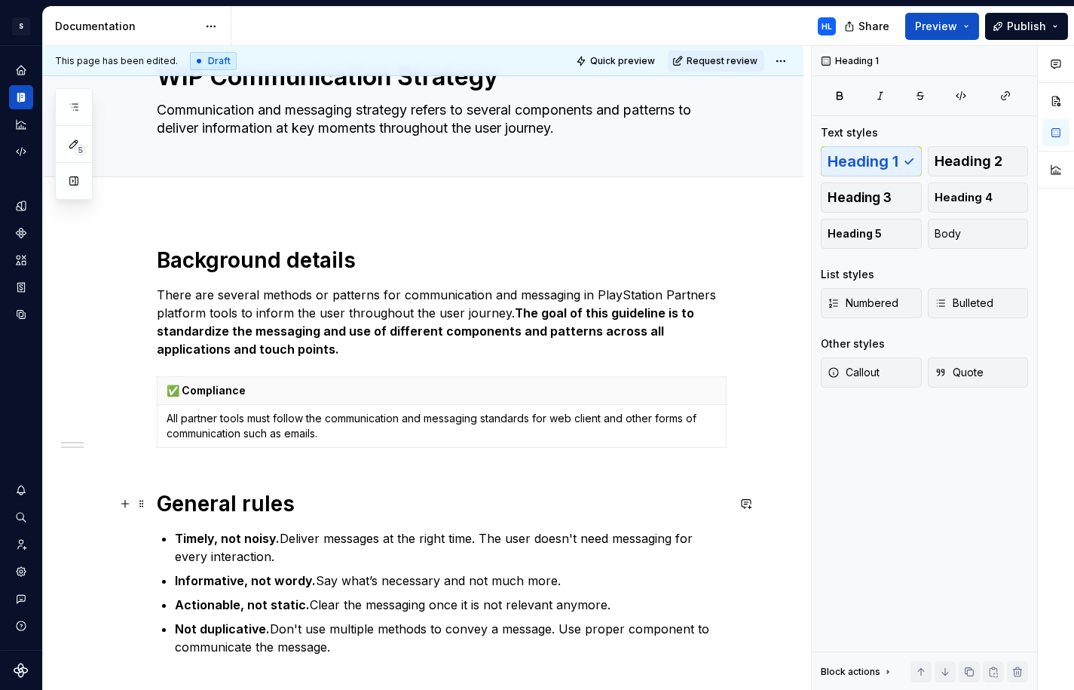
scroll to position [72, 0]
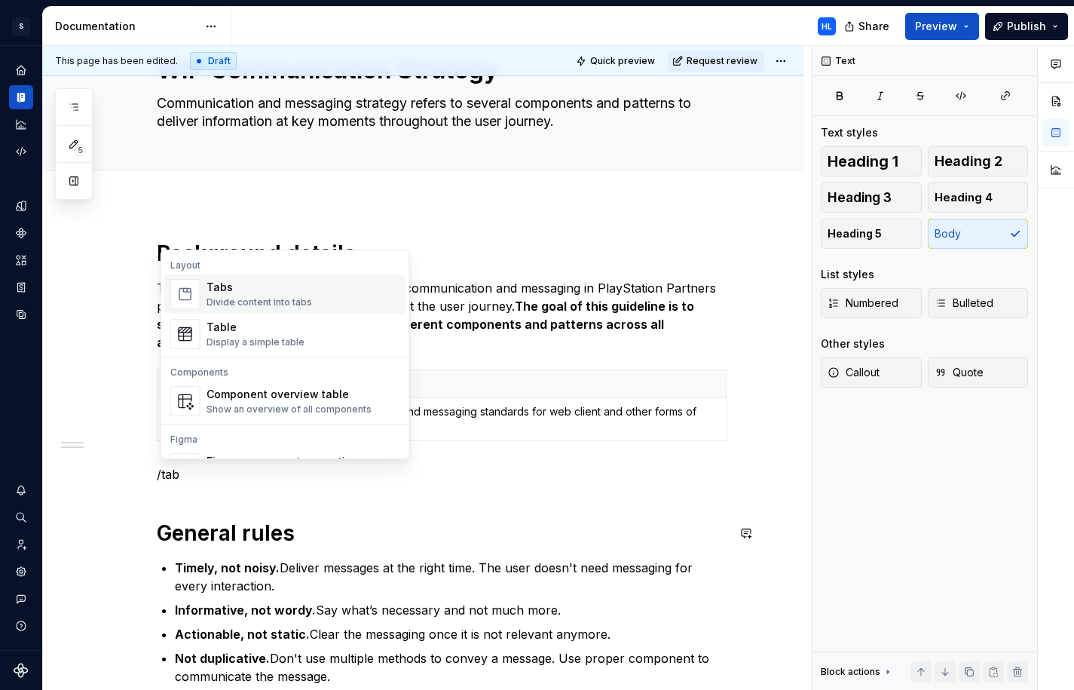
click at [242, 295] on div "Tabs Divide content into tabs" at bounding box center [260, 294] width 106 height 29
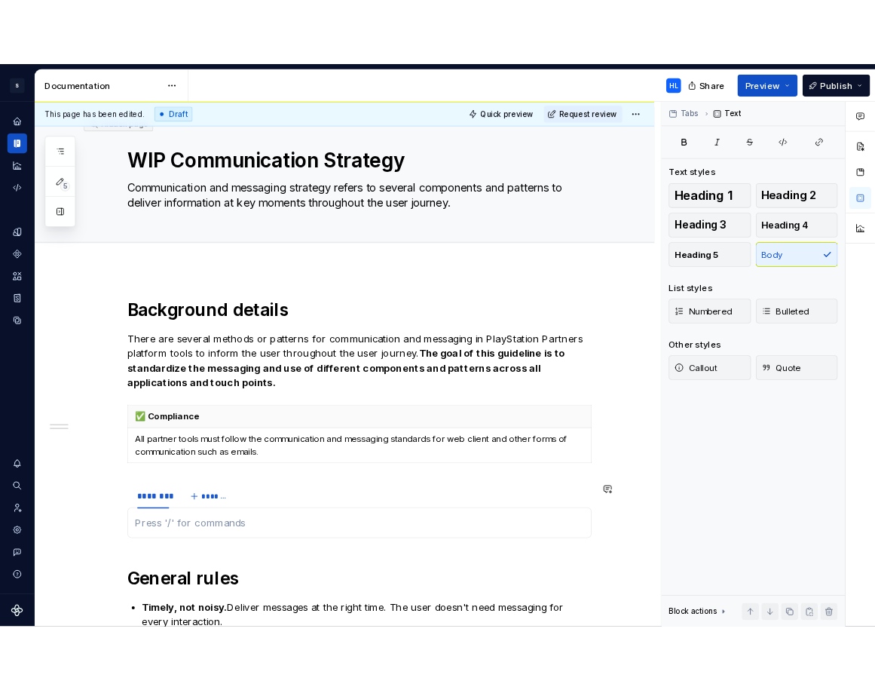
scroll to position [23, 0]
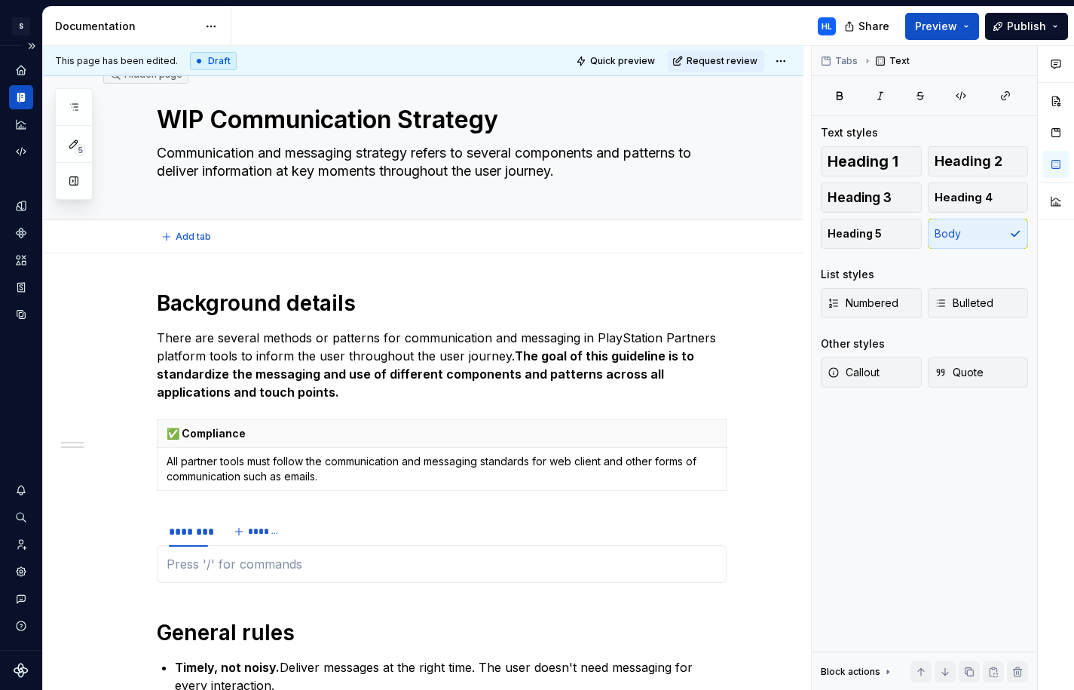
type textarea "*"
click at [192, 534] on div "********" at bounding box center [188, 531] width 39 height 15
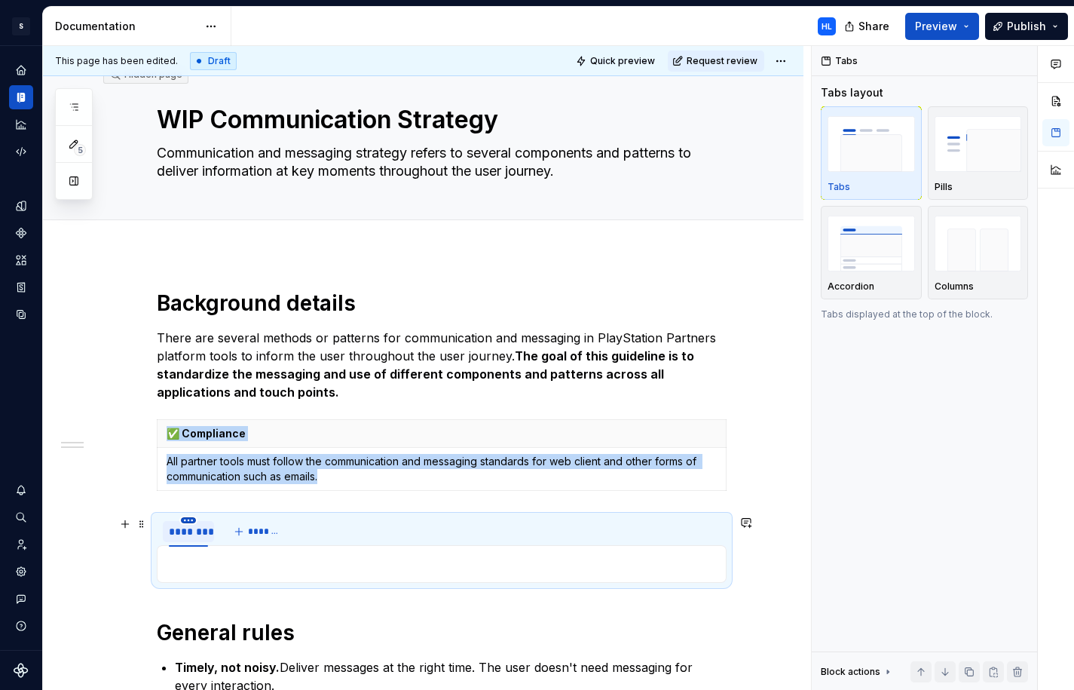
click at [195, 521] on html "S Web & Tools Design Systems HL Design system data Documentation HL Share Previ…" at bounding box center [537, 345] width 1074 height 690
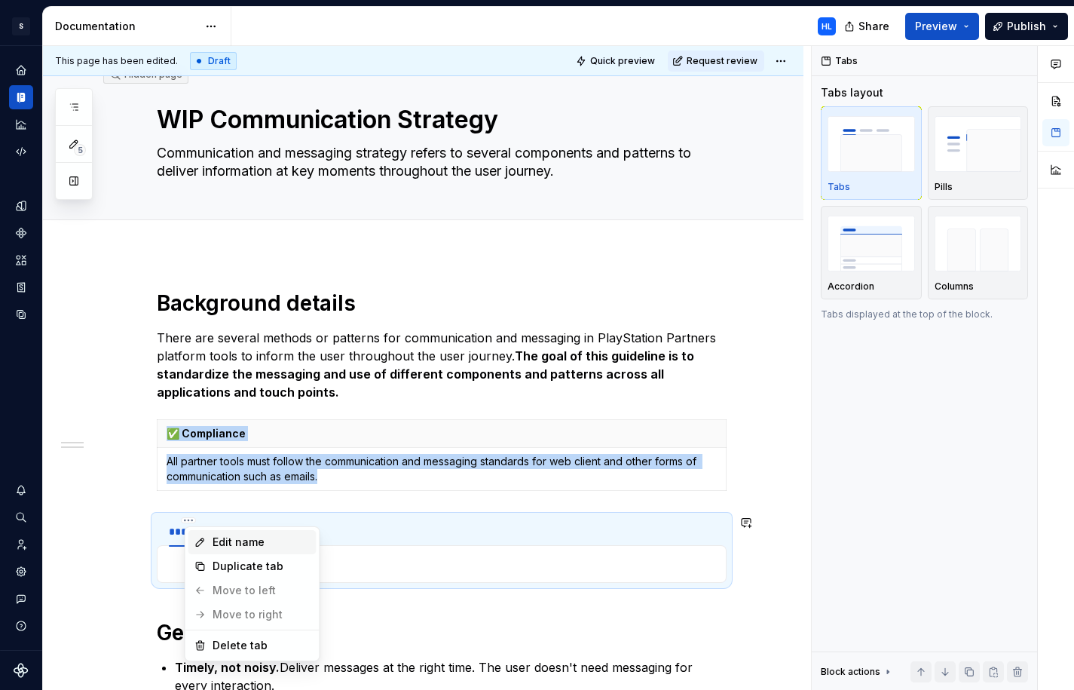
click at [219, 543] on div "Edit name" at bounding box center [262, 542] width 98 height 15
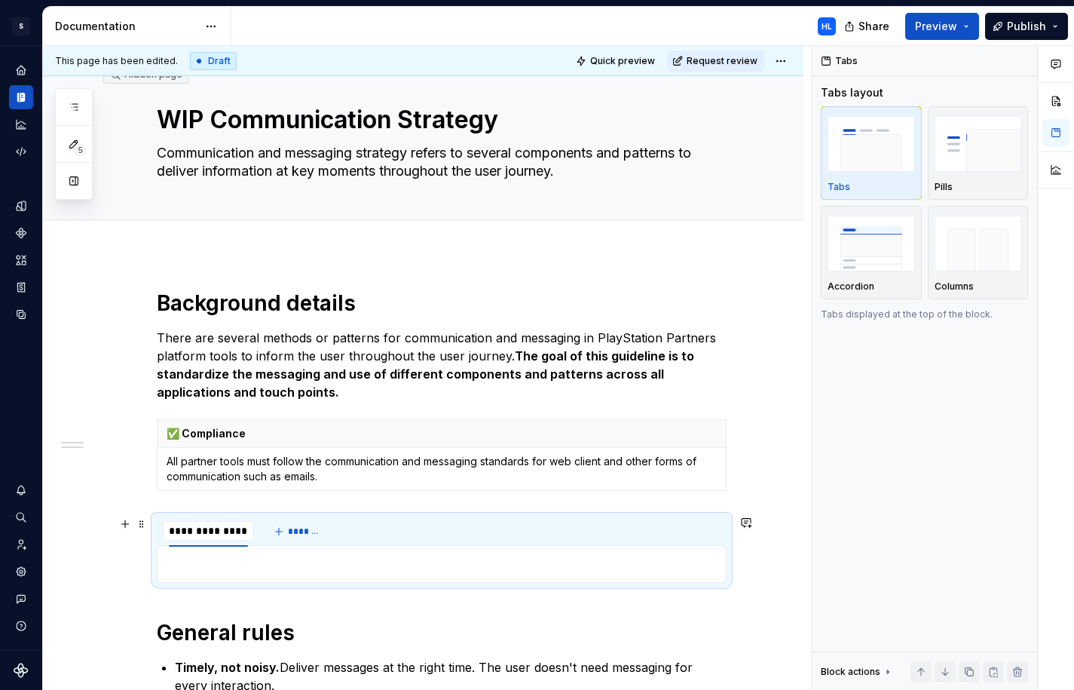
type input "**********"
click at [320, 532] on span "*******" at bounding box center [317, 532] width 34 height 12
type input "**********"
click at [390, 529] on span "*******" at bounding box center [399, 532] width 34 height 12
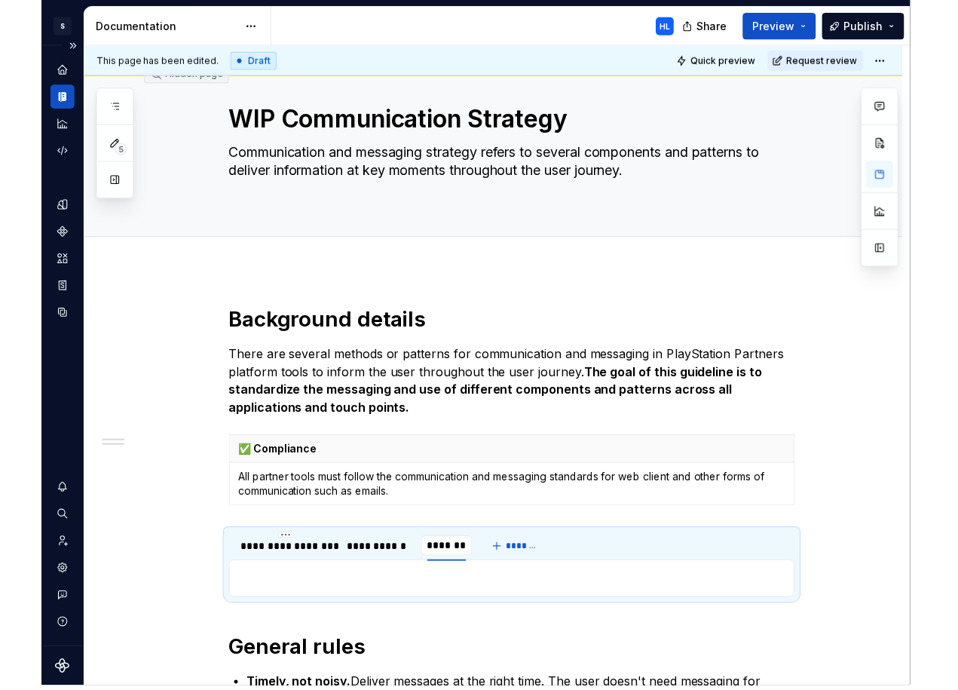
scroll to position [31, 0]
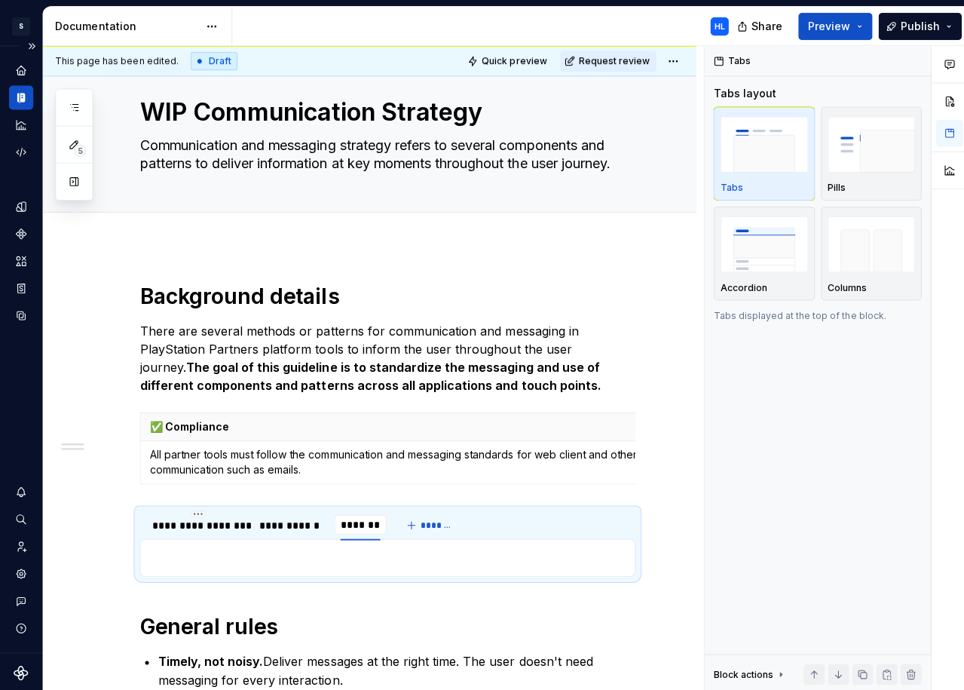
type textarea "*"
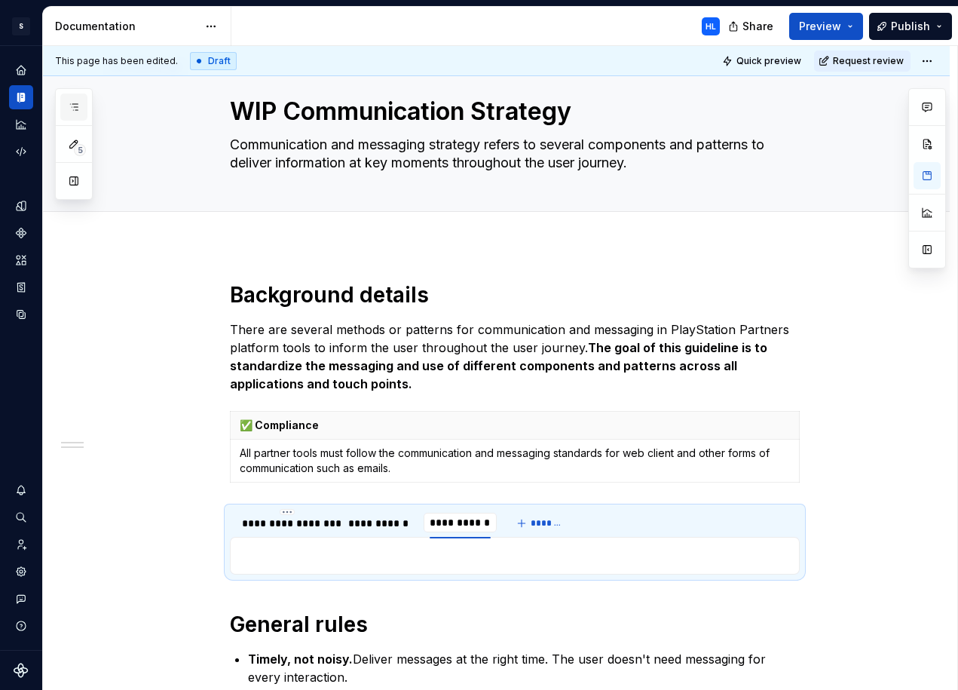
type input "**********"
click at [161, 412] on div "**********" at bounding box center [496, 623] width 907 height 757
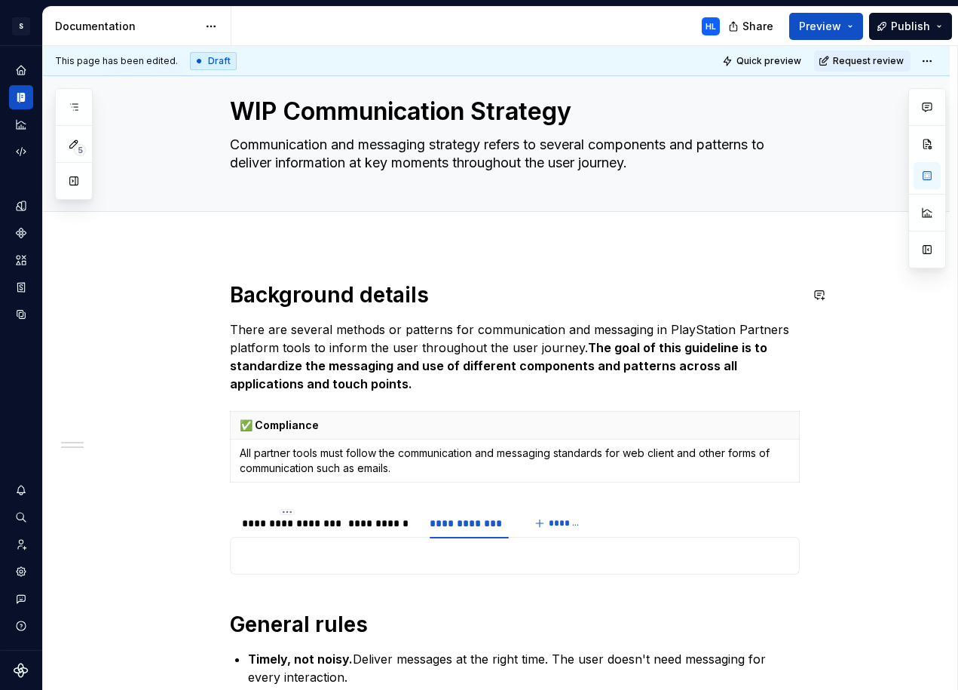
click at [280, 251] on div "**********" at bounding box center [496, 623] width 907 height 757
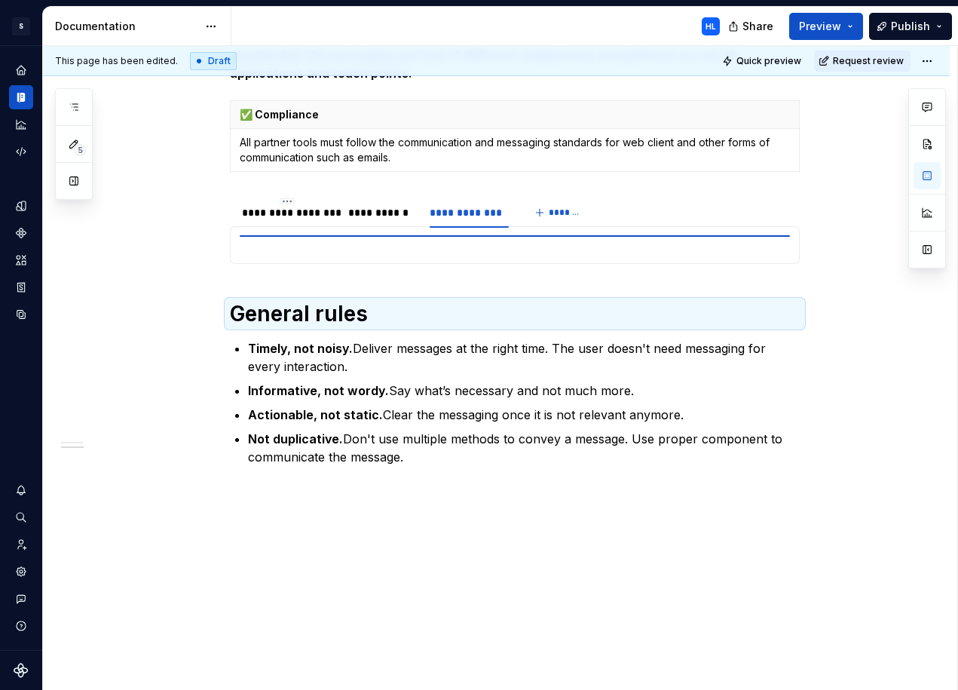
scroll to position [323, 0]
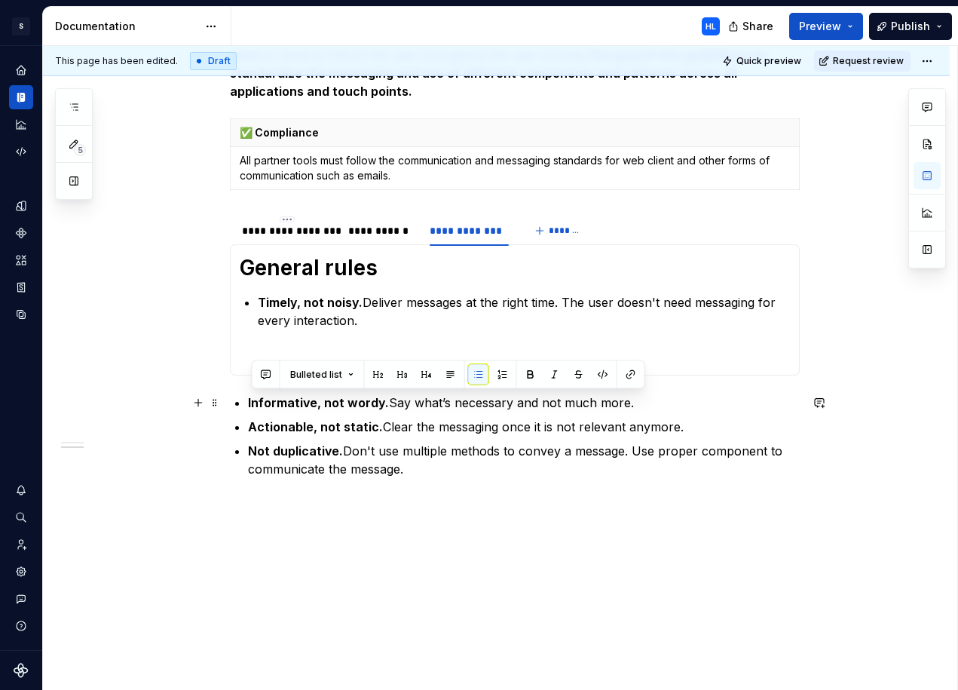
drag, startPoint x: 440, startPoint y: 484, endPoint x: 251, endPoint y: 402, distance: 206.3
click at [251, 402] on div "**********" at bounding box center [515, 242] width 570 height 507
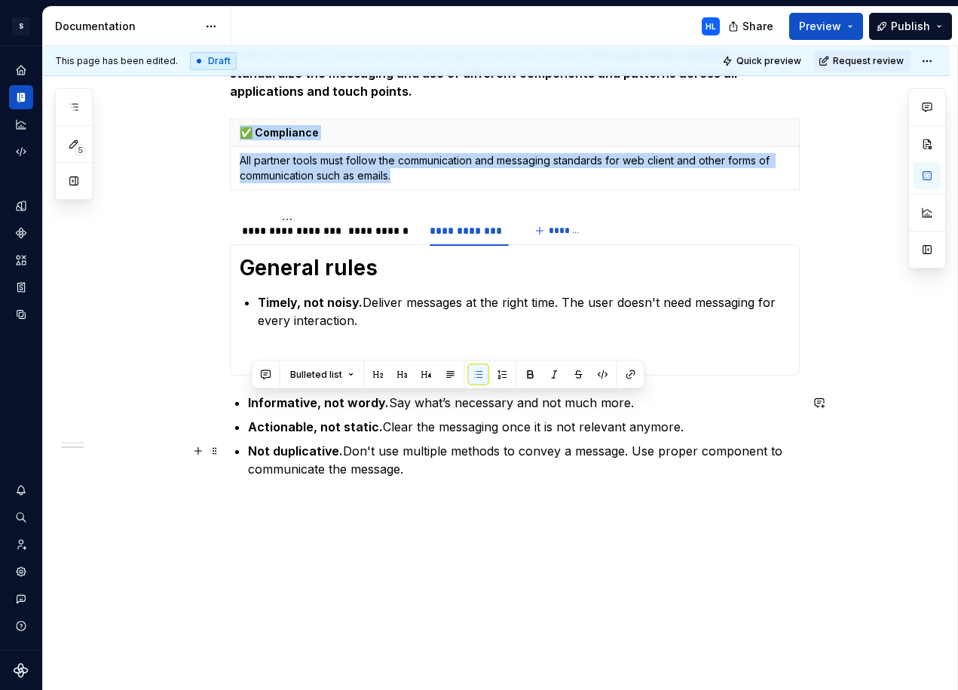
scroll to position [245, 0]
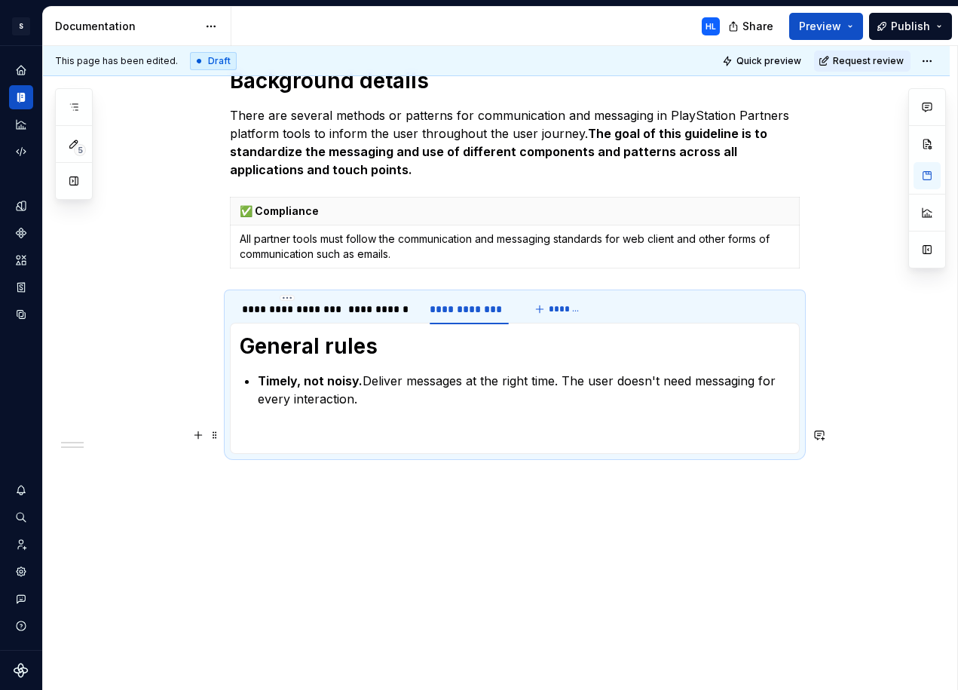
click at [366, 400] on p "Timely, not noisy. Deliver messages at the right time. The user doesn't need me…" at bounding box center [524, 390] width 532 height 36
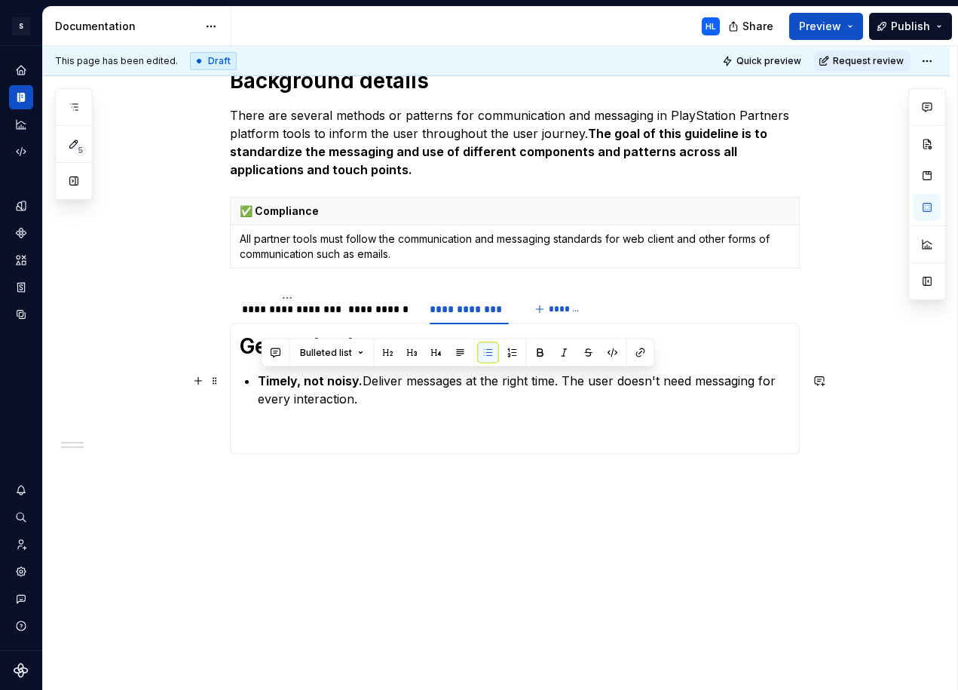
drag, startPoint x: 376, startPoint y: 400, endPoint x: 245, endPoint y: 379, distance: 132.9
click at [245, 379] on section-item-column "General rules Timely, not noisy. Deliver messages at the right time. The user d…" at bounding box center [515, 389] width 550 height 112
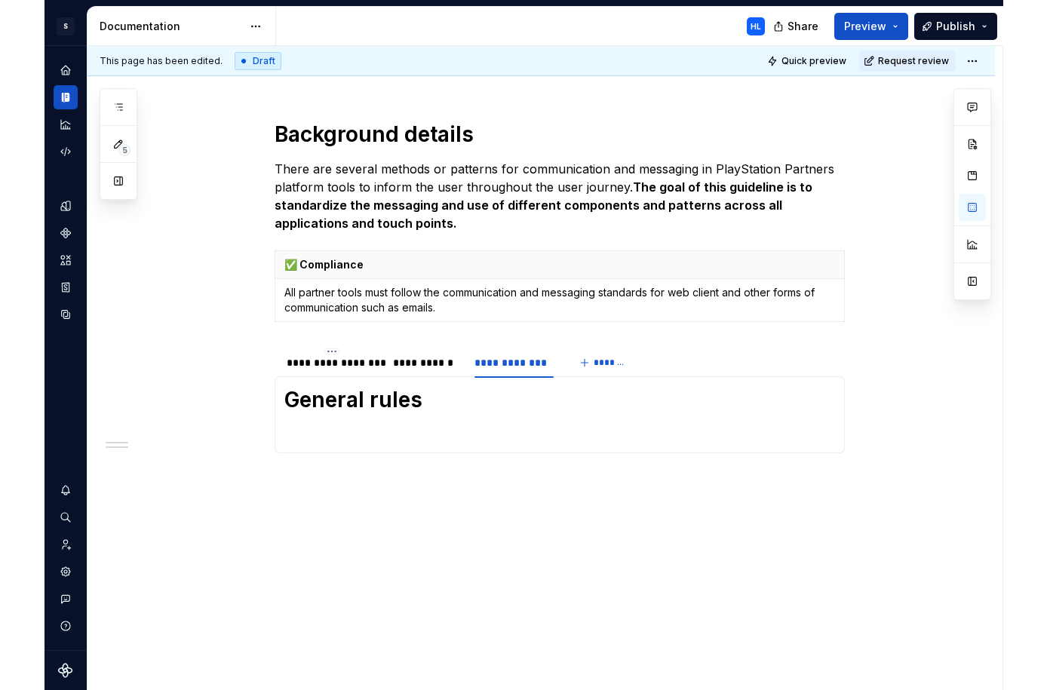
scroll to position [191, 0]
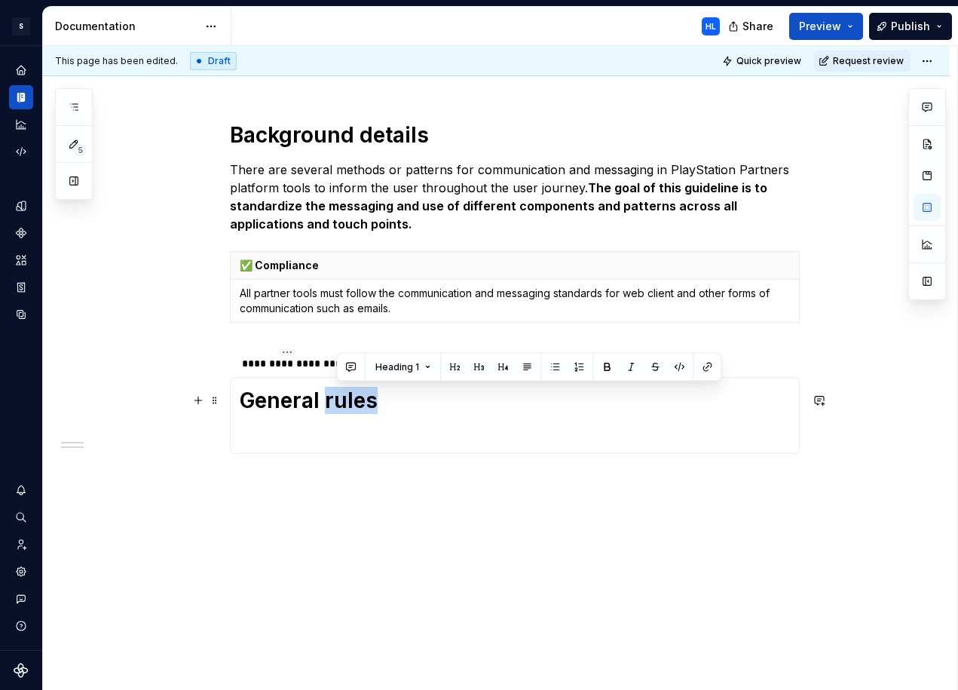
drag, startPoint x: 382, startPoint y: 404, endPoint x: 330, endPoint y: 401, distance: 52.1
click at [330, 401] on h1 "General rules" at bounding box center [515, 400] width 550 height 27
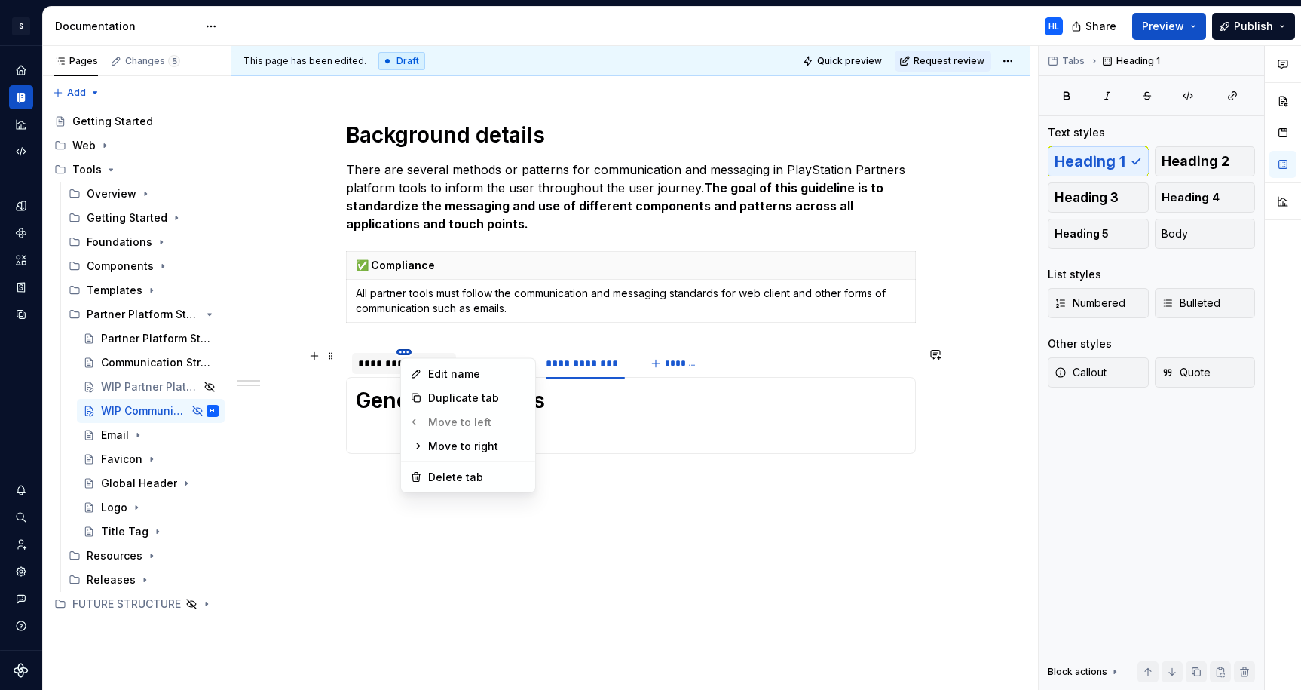
click at [409, 349] on html "S Web & Tools Design Systems HL Design system data Documentation HL Share Previ…" at bounding box center [650, 345] width 1301 height 690
click at [390, 334] on html "S Web & Tools Design Systems HL Design system data Documentation HL Share Previ…" at bounding box center [650, 345] width 1301 height 690
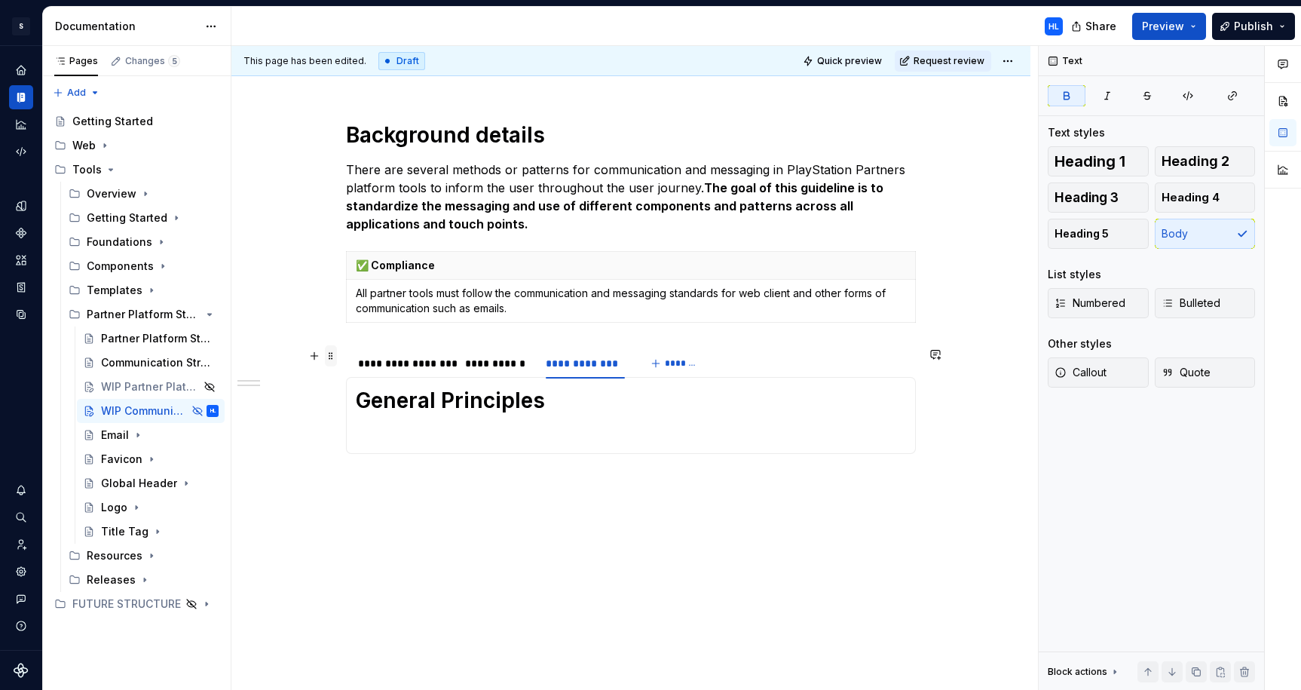
click at [334, 358] on span at bounding box center [331, 355] width 12 height 21
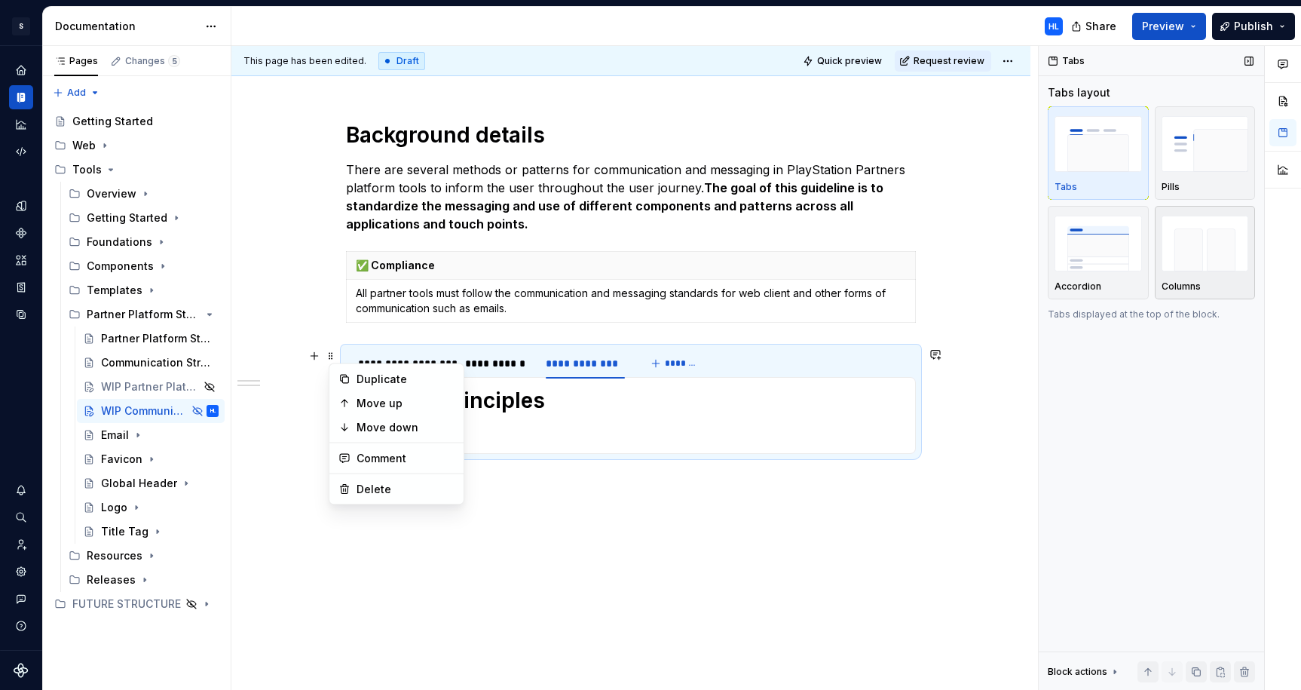
click at [1197, 259] on img "button" at bounding box center [1205, 243] width 87 height 55
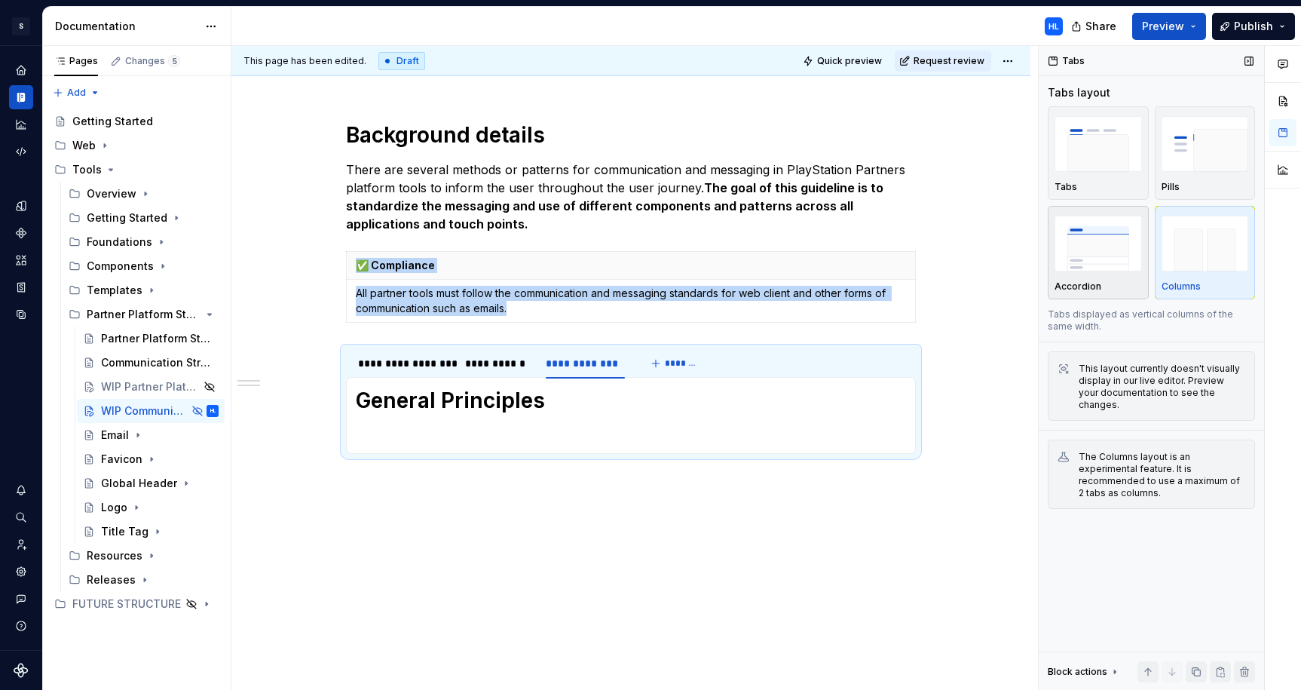
click at [1102, 265] on img "button" at bounding box center [1098, 243] width 87 height 55
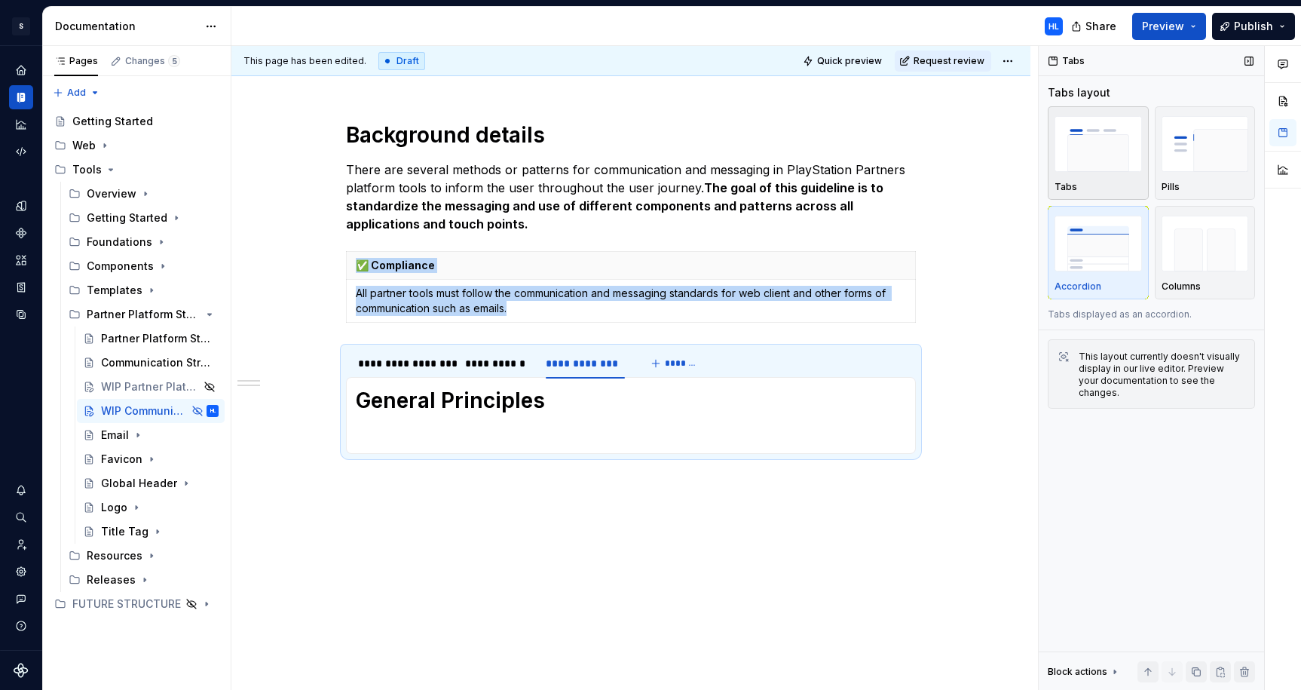
click at [1121, 155] on img "button" at bounding box center [1098, 143] width 87 height 55
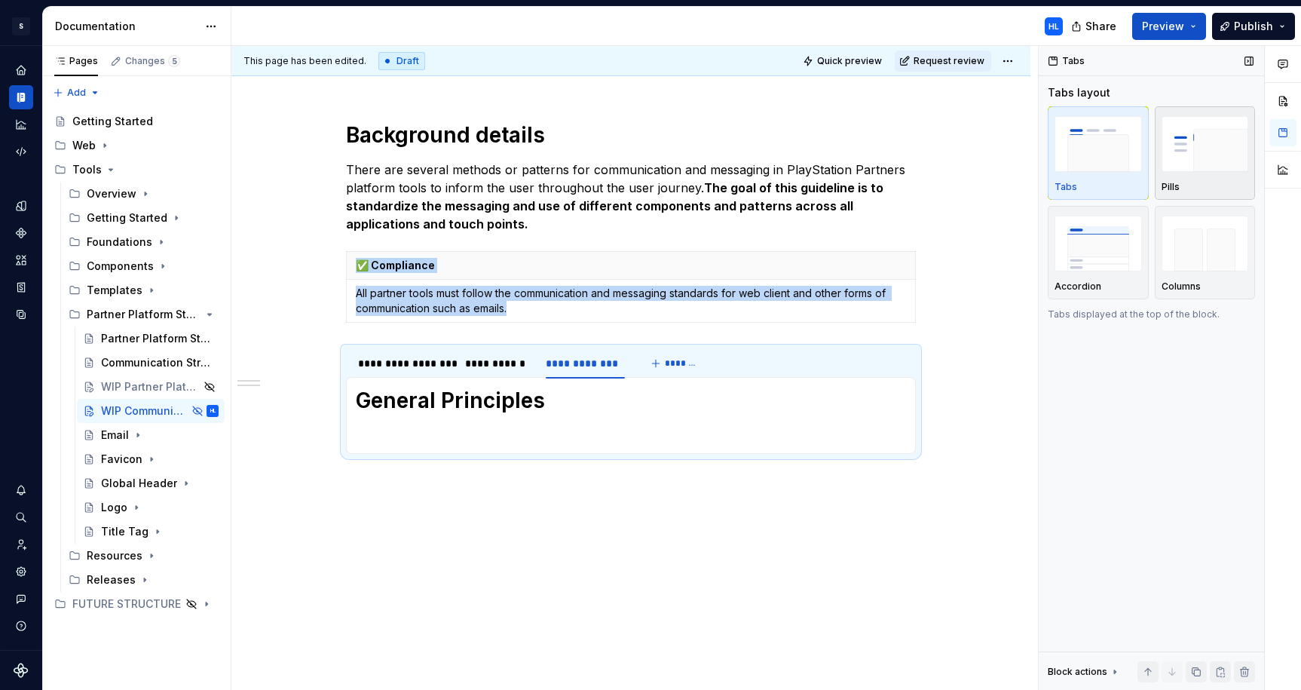
click at [1197, 167] on img "button" at bounding box center [1205, 143] width 87 height 55
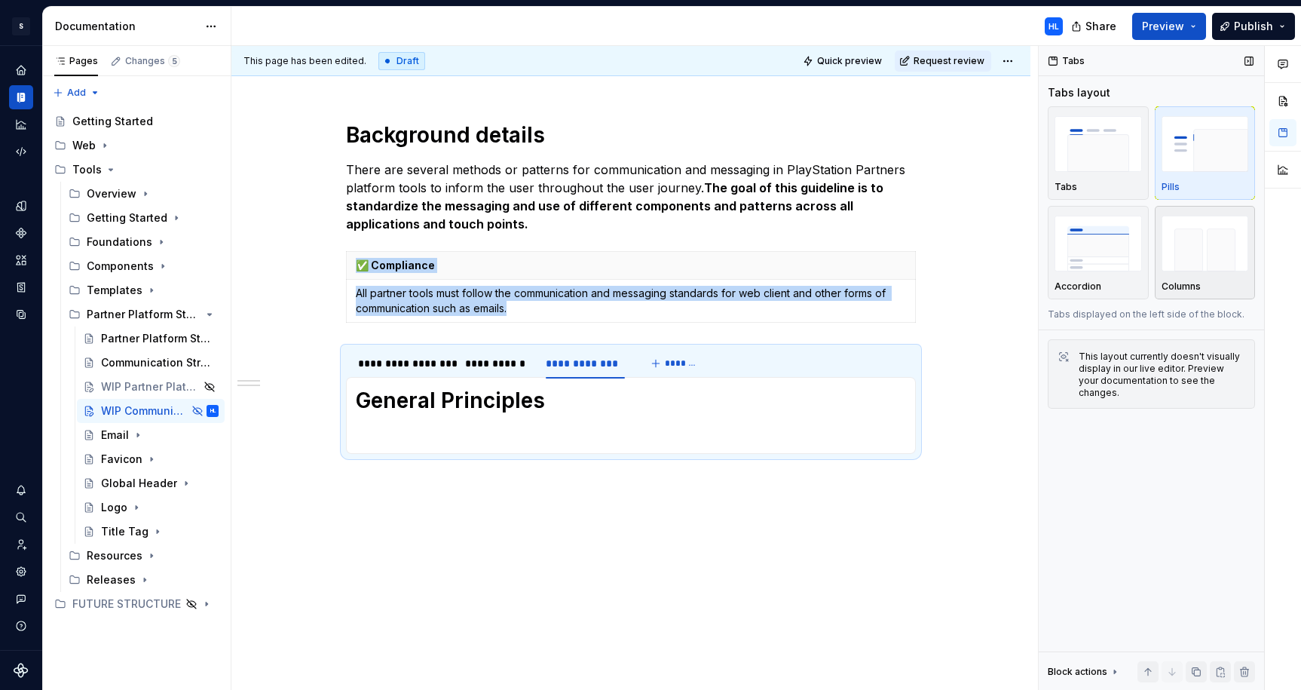
click at [1197, 248] on img "button" at bounding box center [1205, 243] width 87 height 55
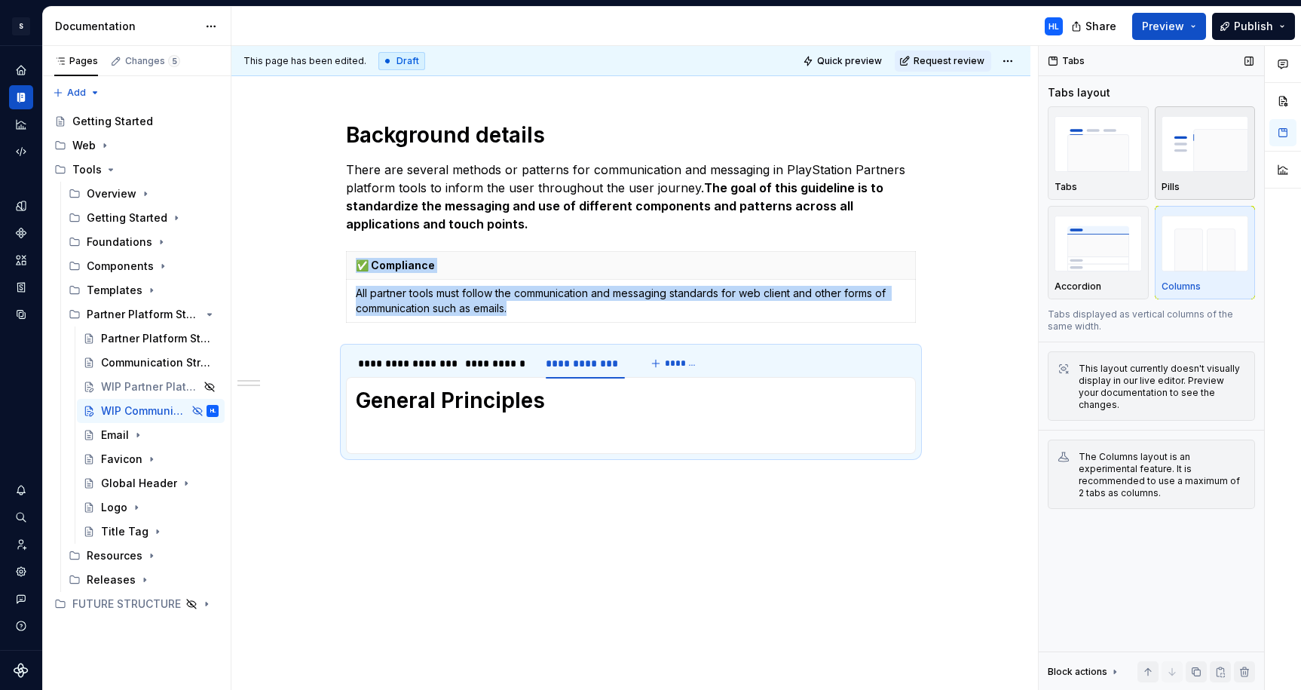
click at [1197, 176] on div "Pills" at bounding box center [1205, 153] width 87 height 80
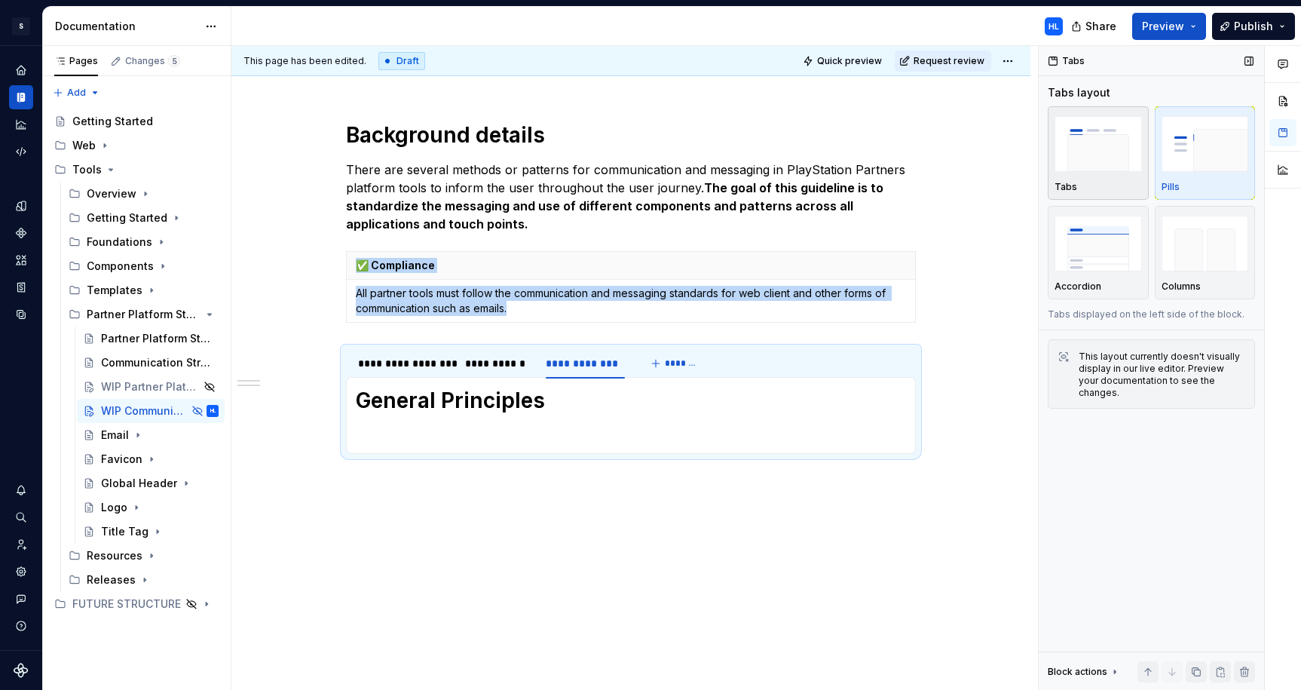
click at [1096, 159] on img "button" at bounding box center [1098, 143] width 87 height 55
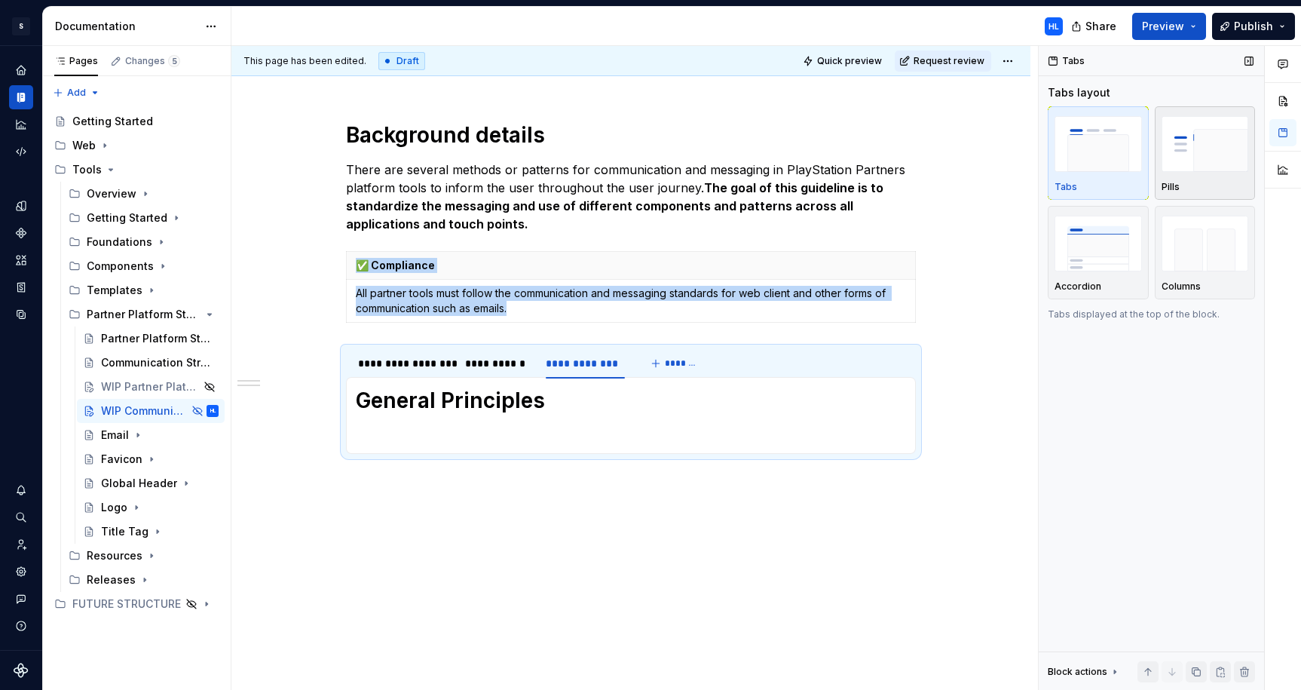
click at [1197, 146] on img "button" at bounding box center [1205, 143] width 87 height 55
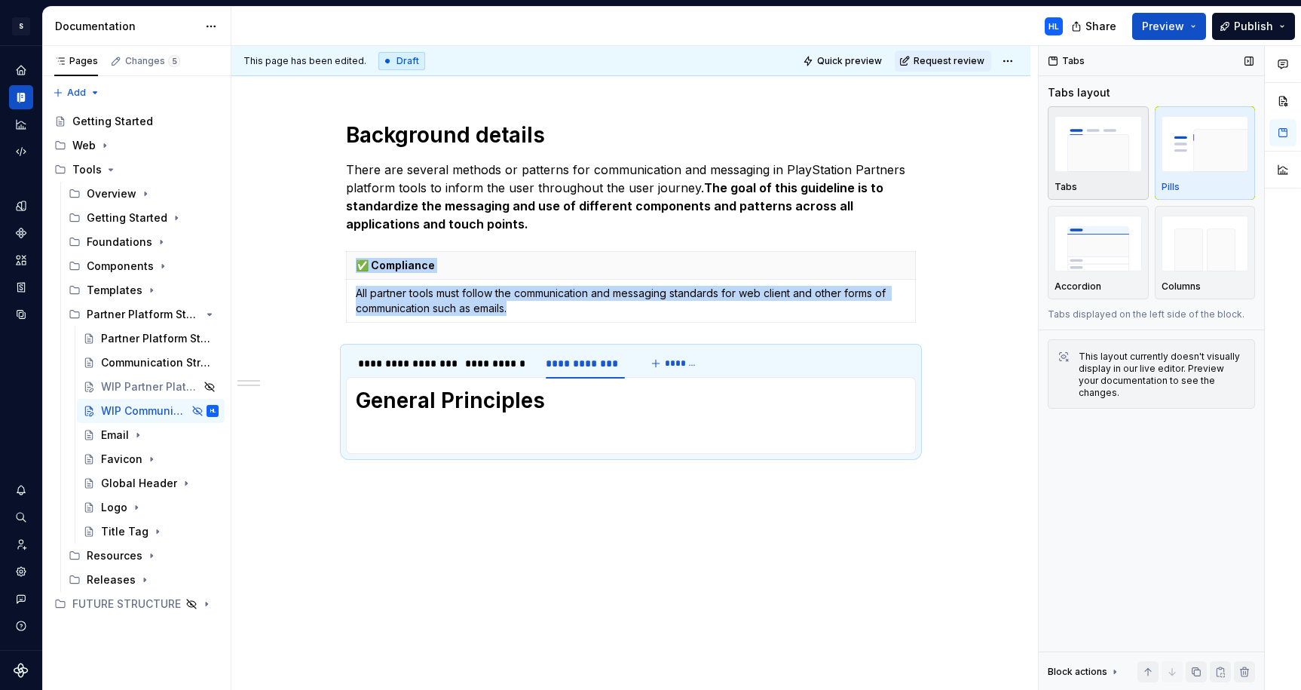
click at [1102, 159] on img "button" at bounding box center [1098, 143] width 87 height 55
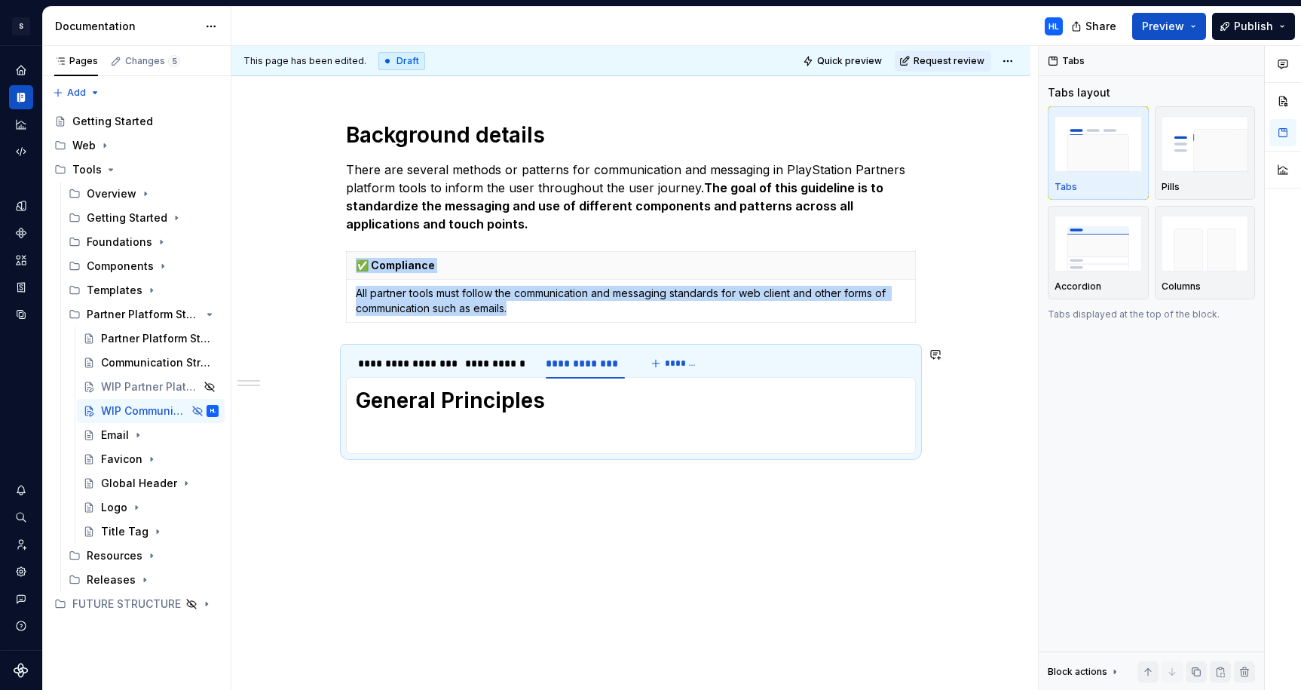
click at [573, 452] on div "General Principles" at bounding box center [631, 415] width 570 height 77
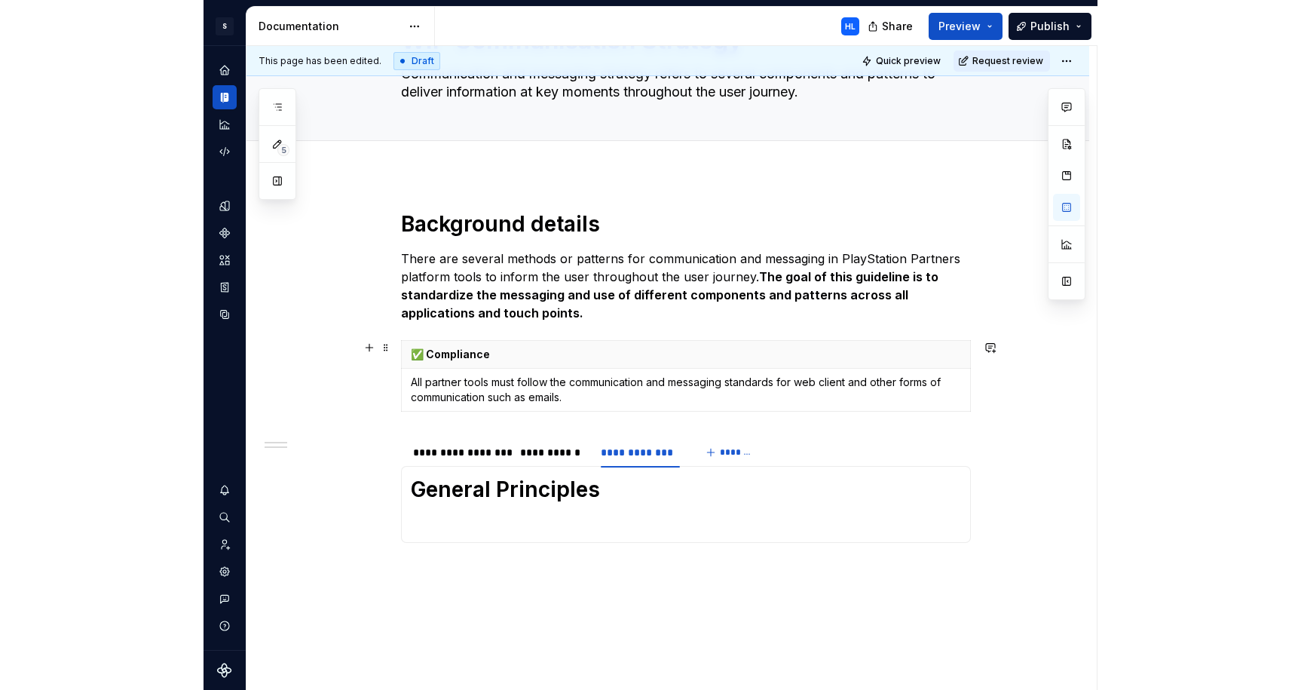
scroll to position [105, 0]
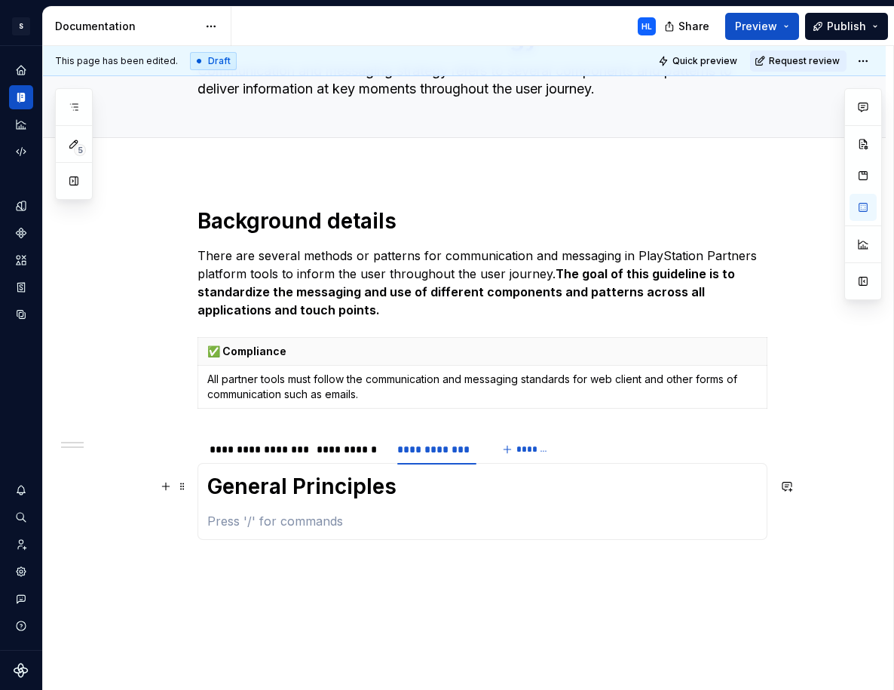
click at [224, 489] on h1 "General Principles" at bounding box center [482, 486] width 550 height 27
click at [184, 489] on span at bounding box center [182, 486] width 12 height 21
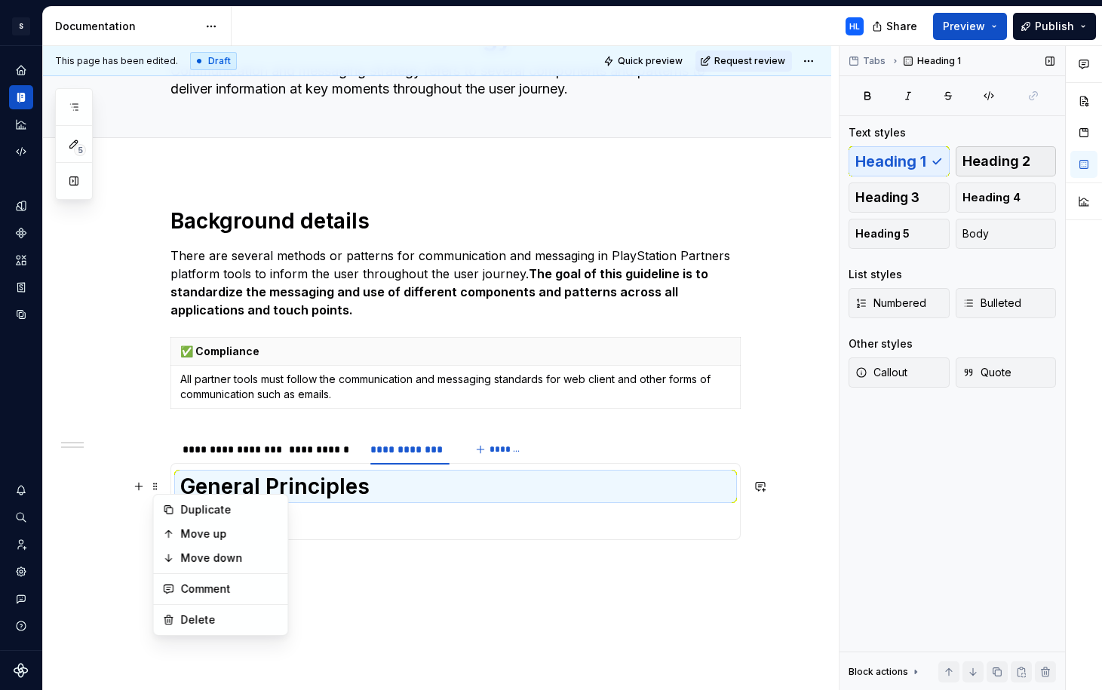
click at [1017, 162] on span "Heading 2" at bounding box center [996, 161] width 68 height 15
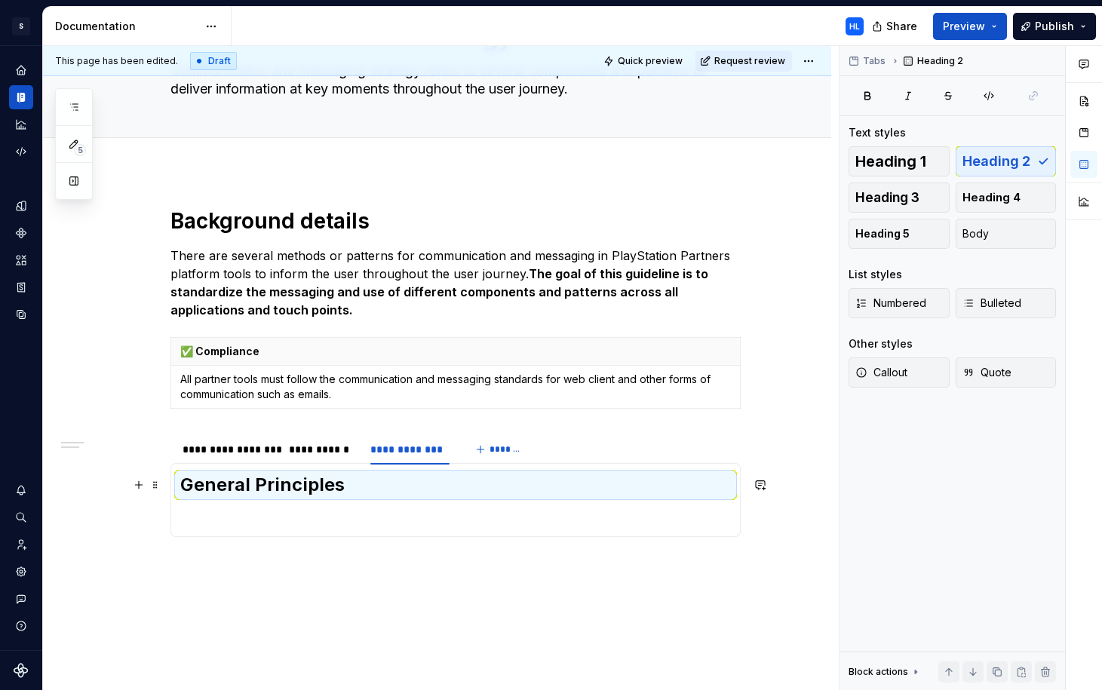
click at [353, 485] on h2 "General Principles" at bounding box center [455, 485] width 550 height 24
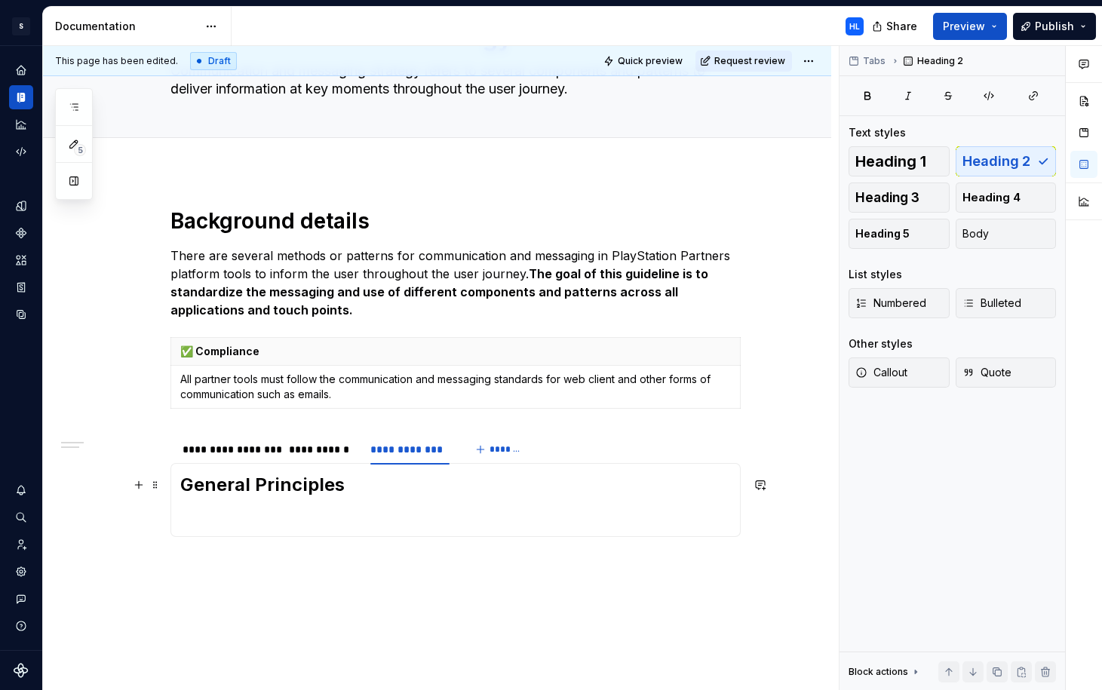
click at [342, 483] on h2 "General Principles" at bounding box center [455, 485] width 550 height 24
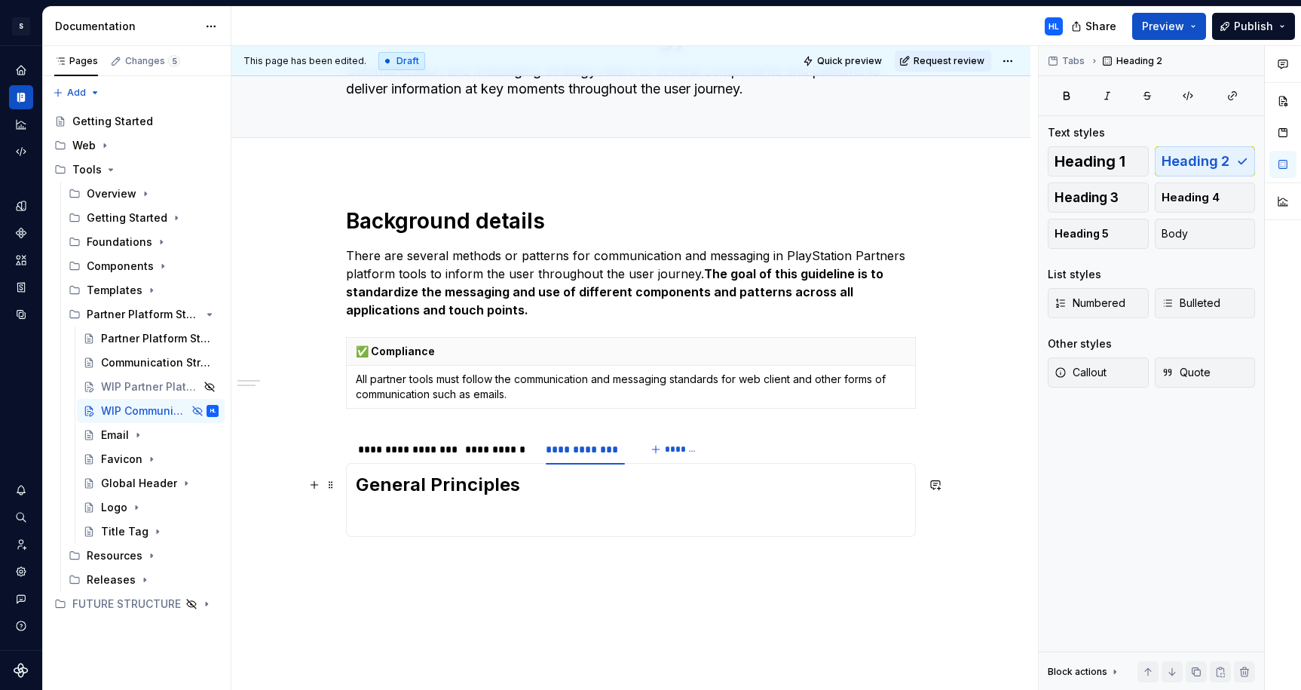
click at [441, 481] on h2 "General Principles" at bounding box center [631, 485] width 550 height 24
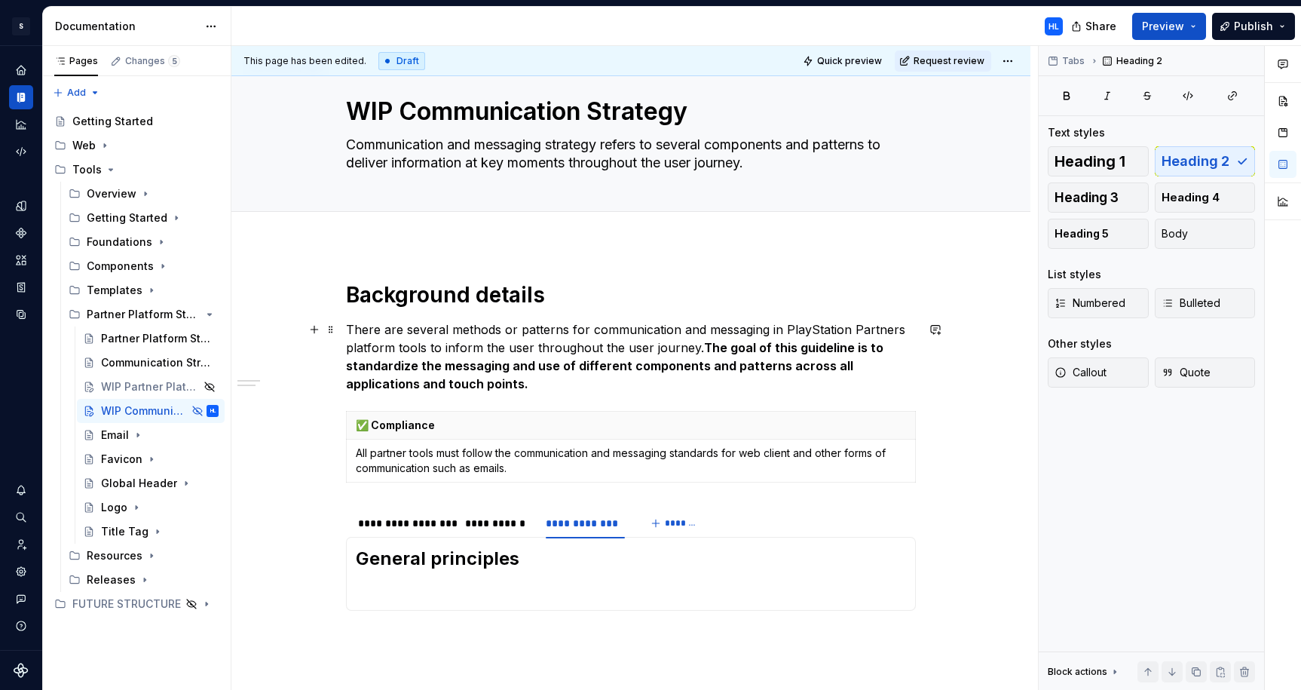
scroll to position [57, 0]
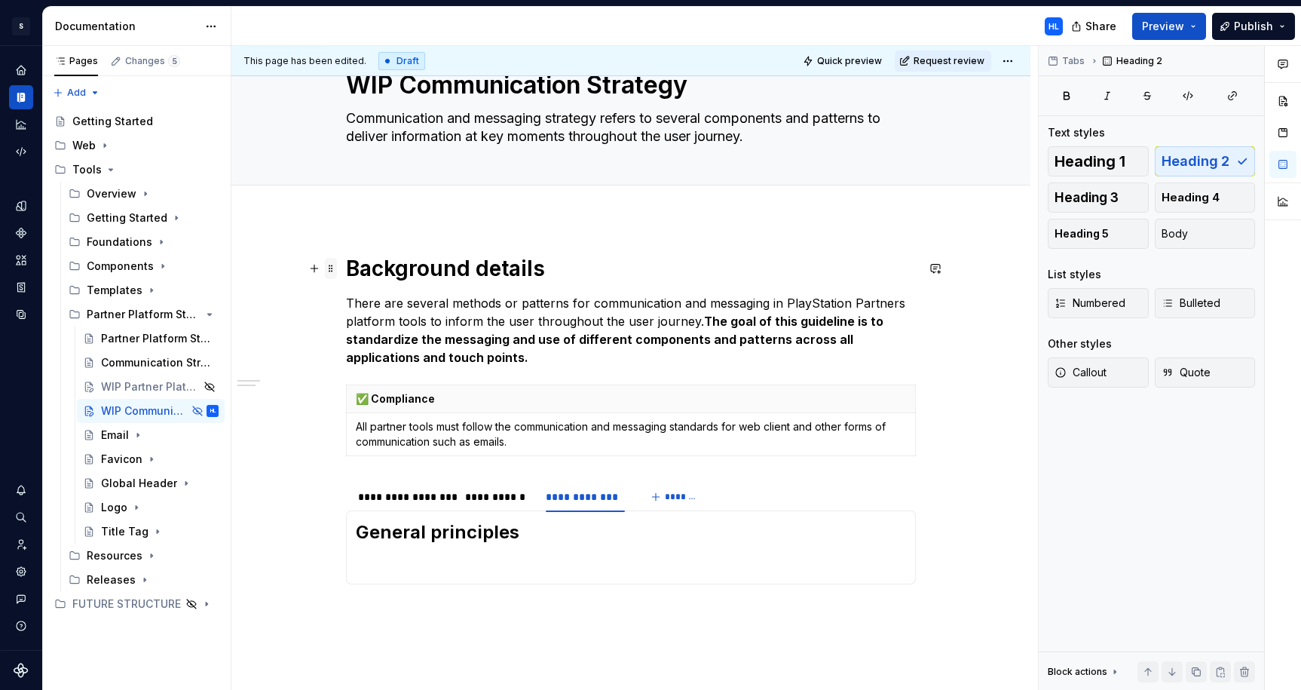
click at [336, 273] on span at bounding box center [331, 268] width 12 height 21
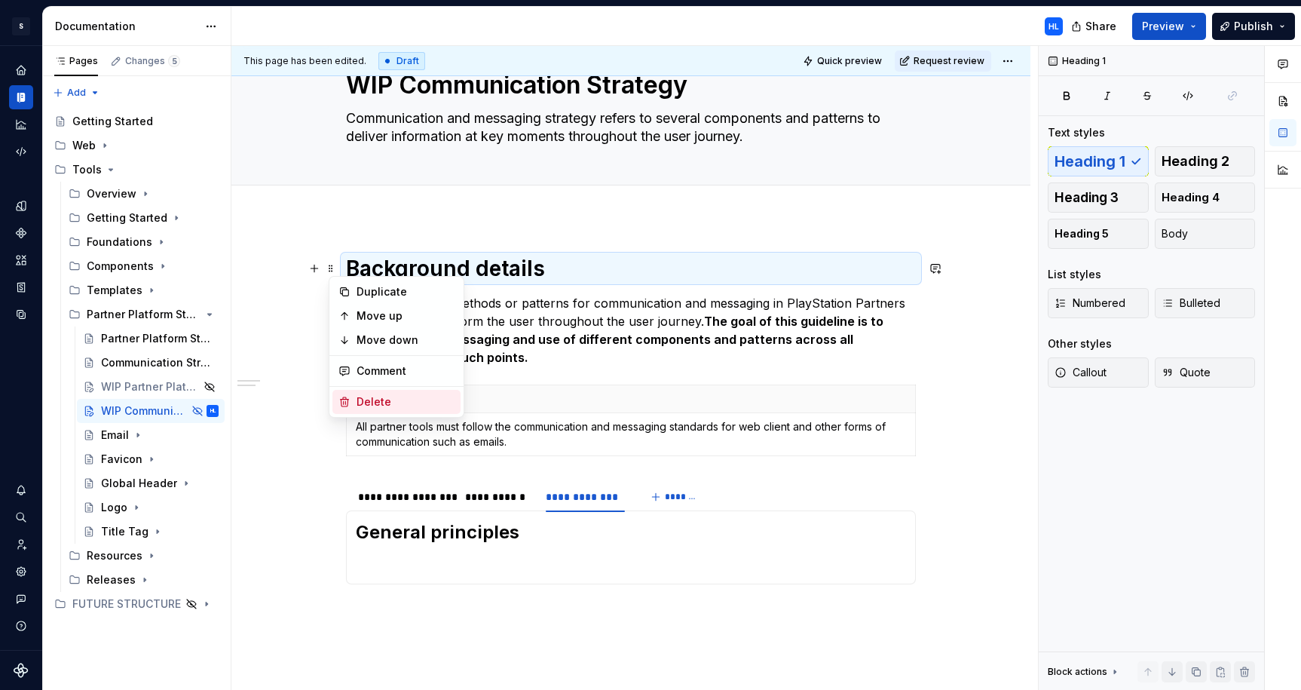
click at [391, 399] on div "Delete" at bounding box center [406, 401] width 98 height 15
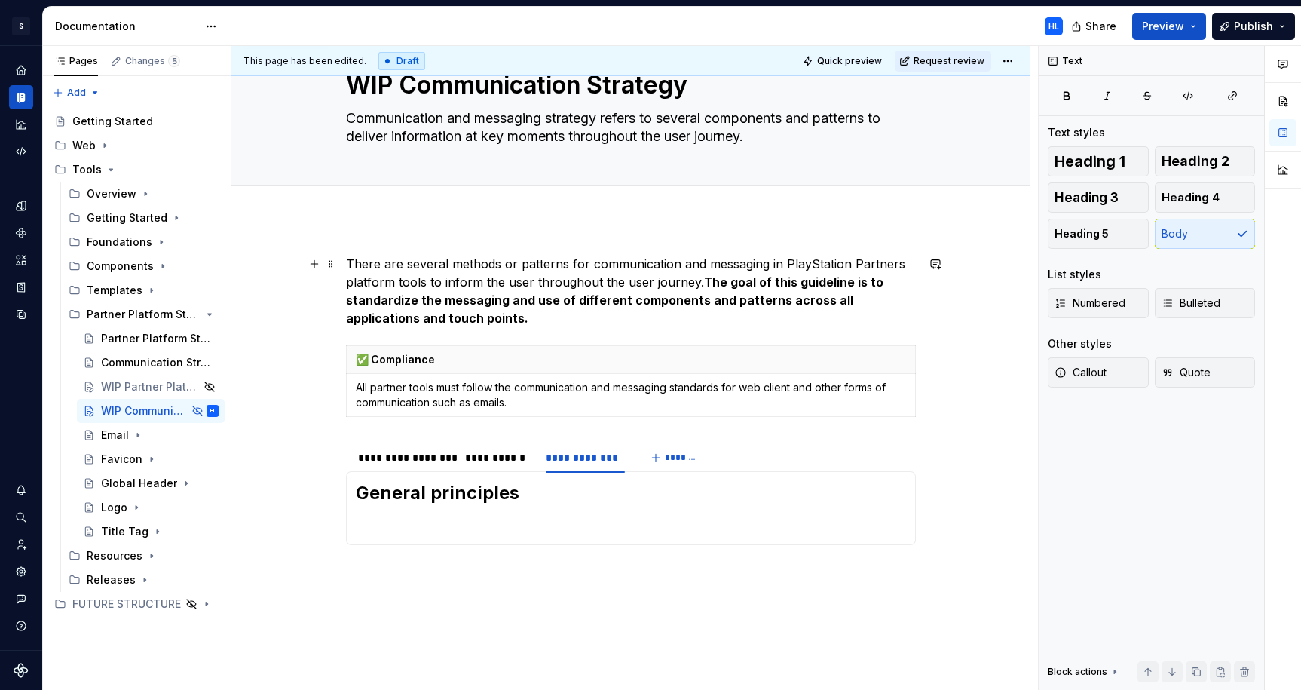
scroll to position [149, 0]
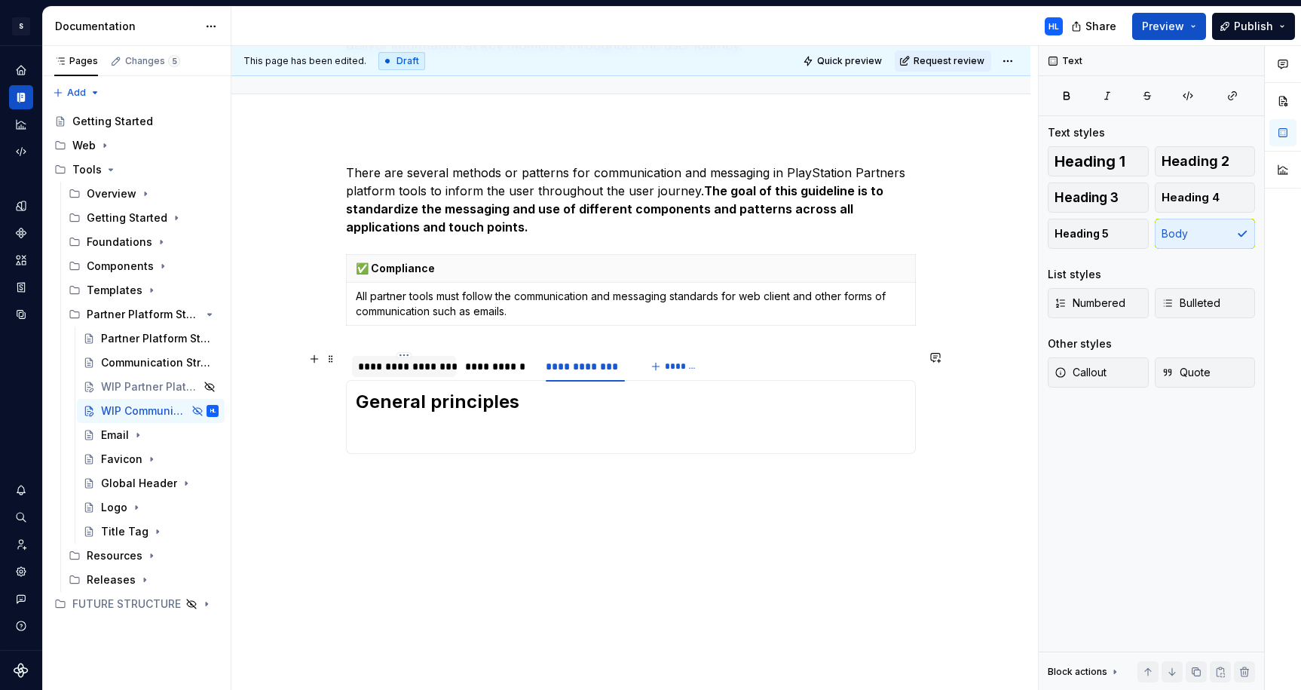
click at [403, 373] on div "**********" at bounding box center [404, 366] width 104 height 21
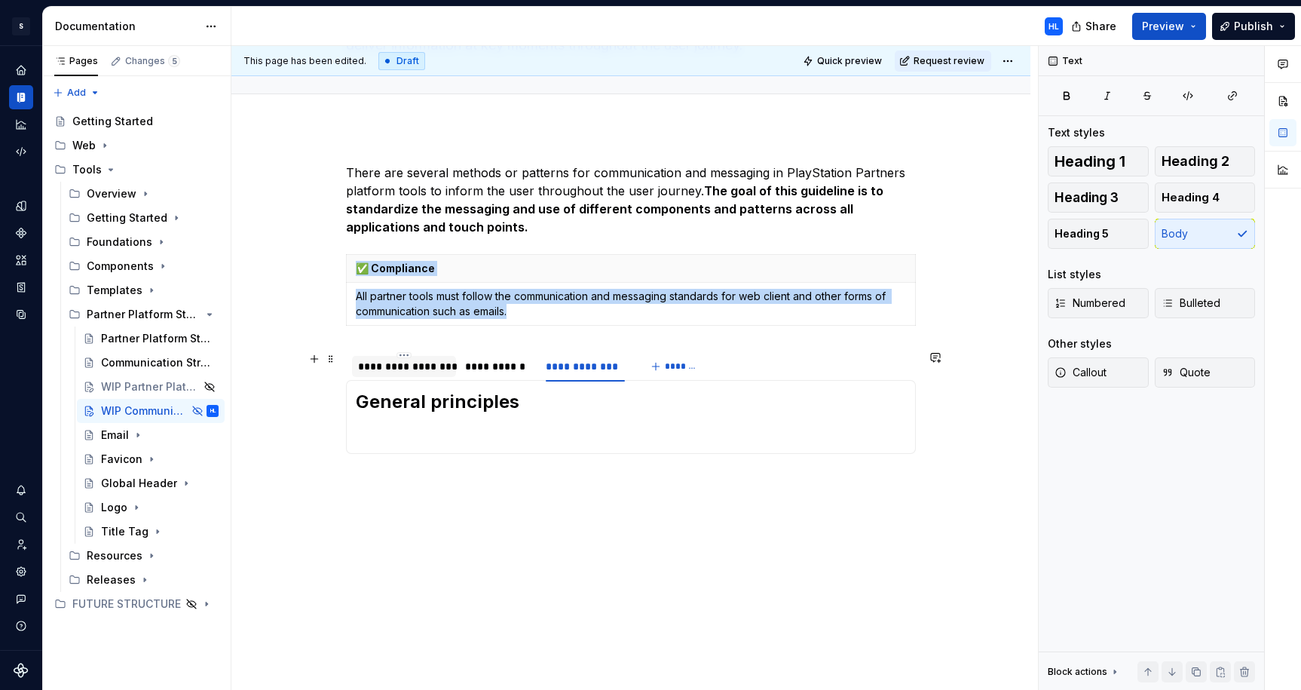
scroll to position [112, 0]
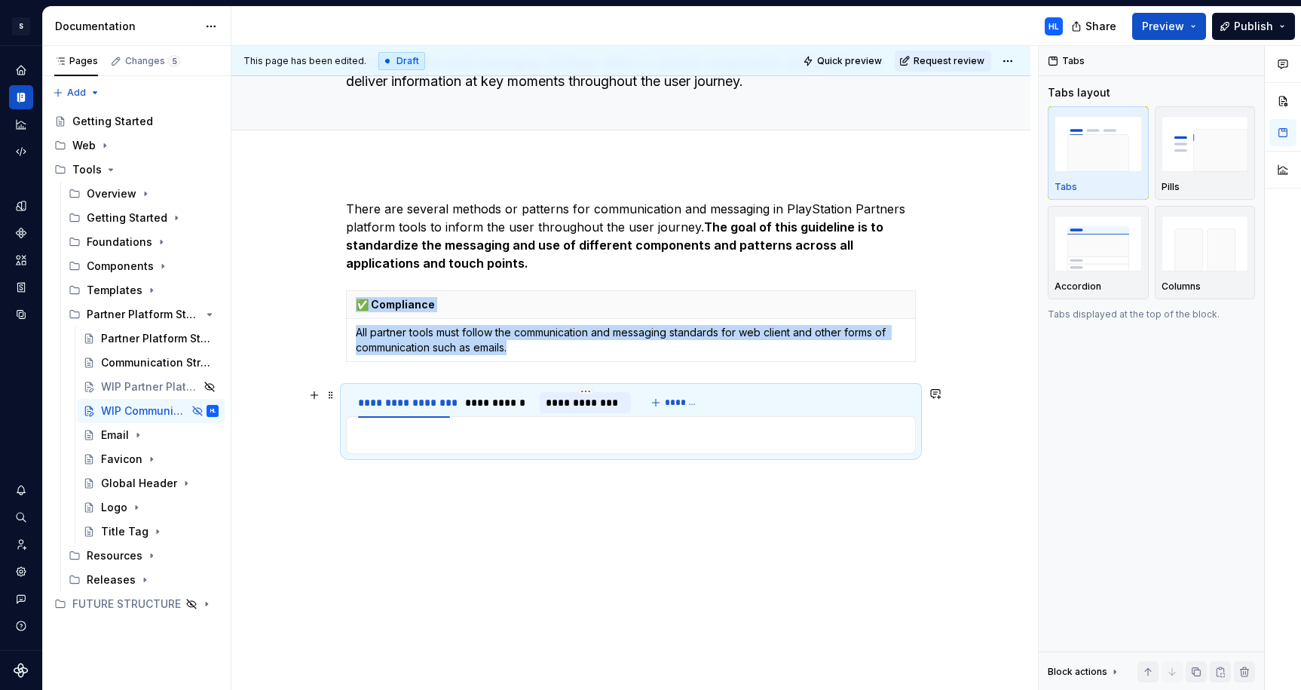
click at [575, 395] on div "**********" at bounding box center [585, 402] width 79 height 15
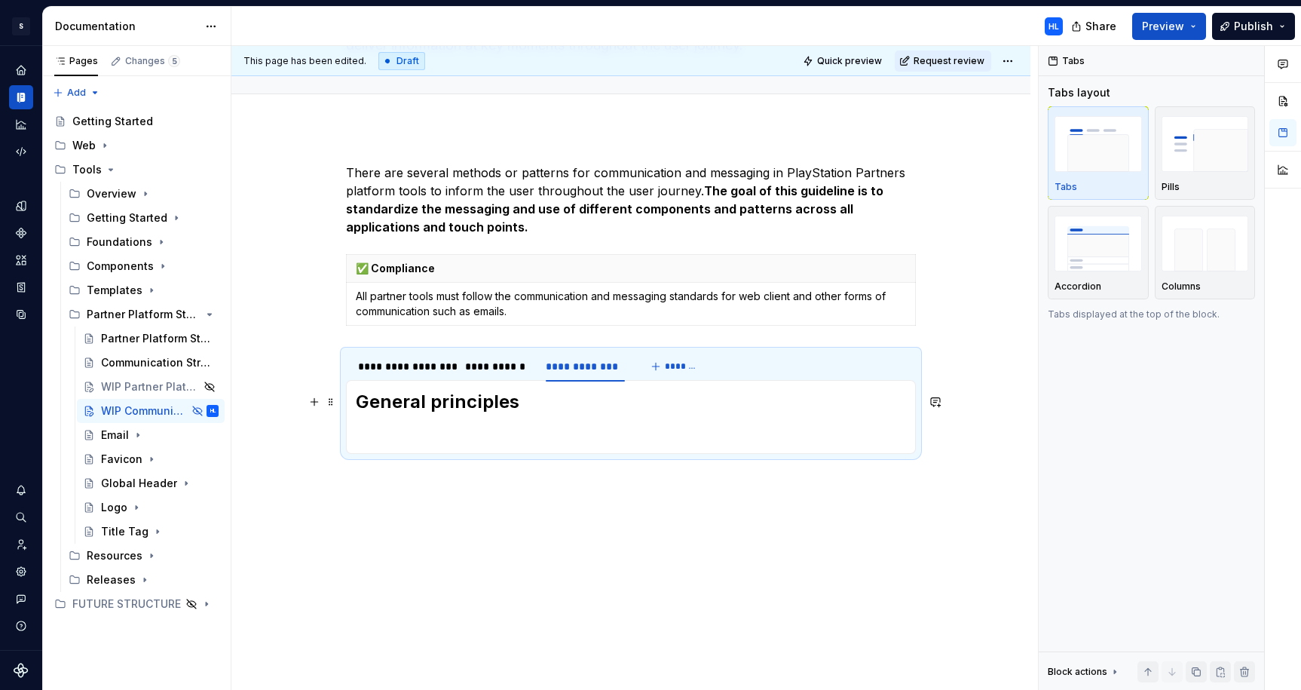
click at [363, 406] on h2 "General principles" at bounding box center [631, 402] width 550 height 24
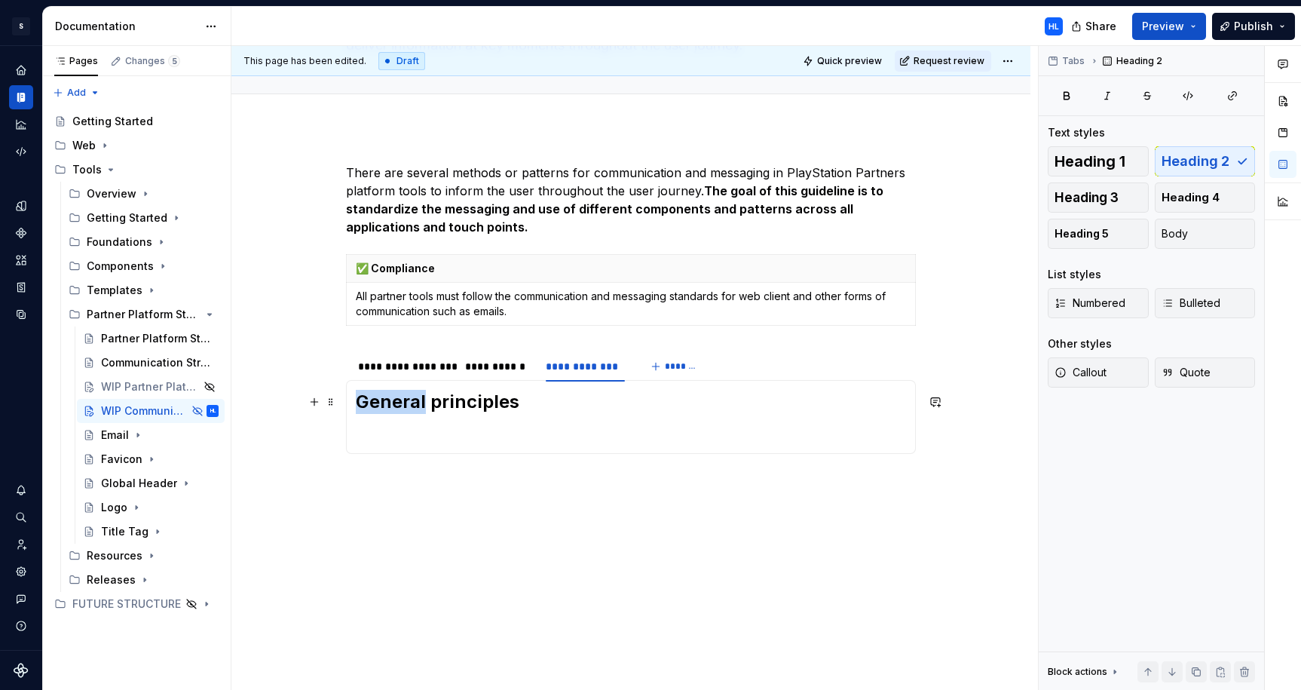
click at [363, 406] on h2 "General principles" at bounding box center [631, 402] width 550 height 24
click at [402, 365] on div "**********" at bounding box center [404, 366] width 92 height 15
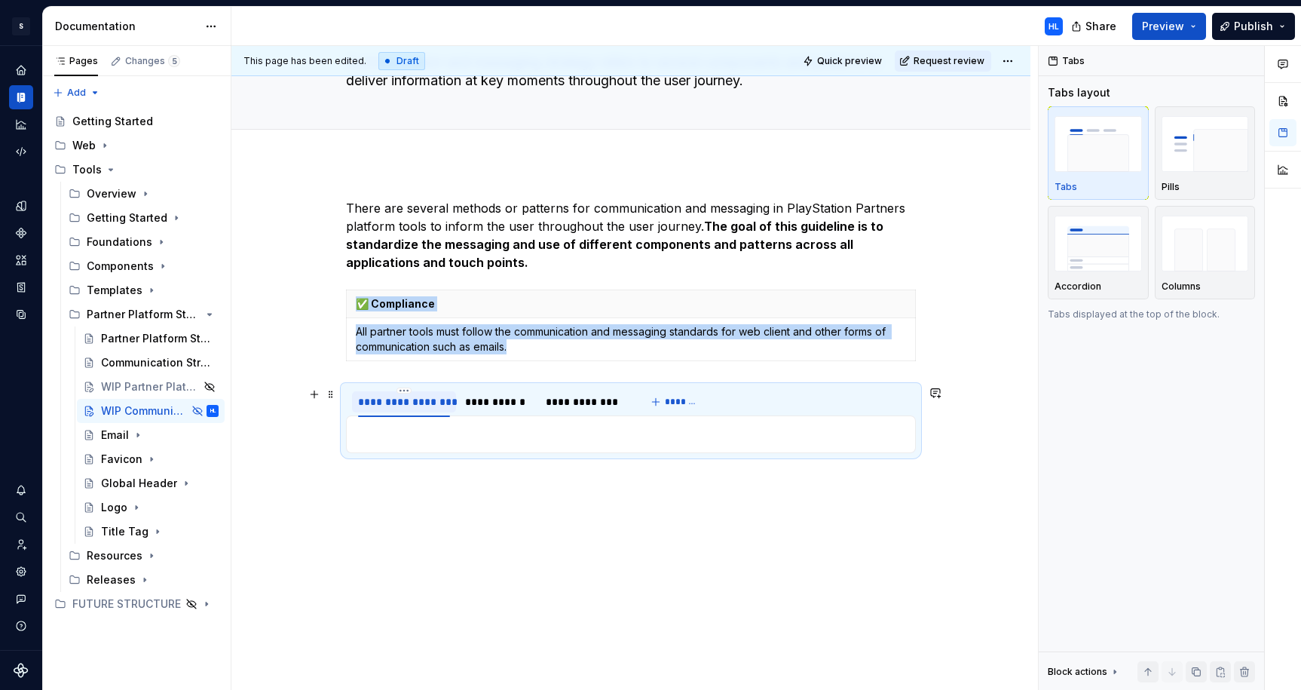
scroll to position [112, 0]
click at [404, 431] on p at bounding box center [631, 435] width 550 height 18
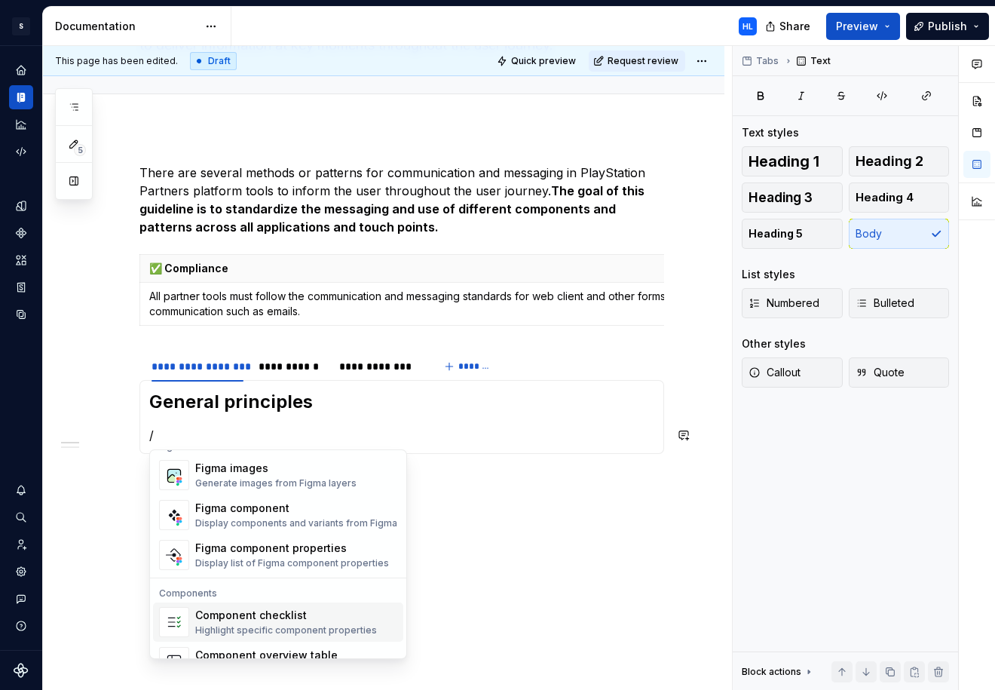
scroll to position [1390, 0]
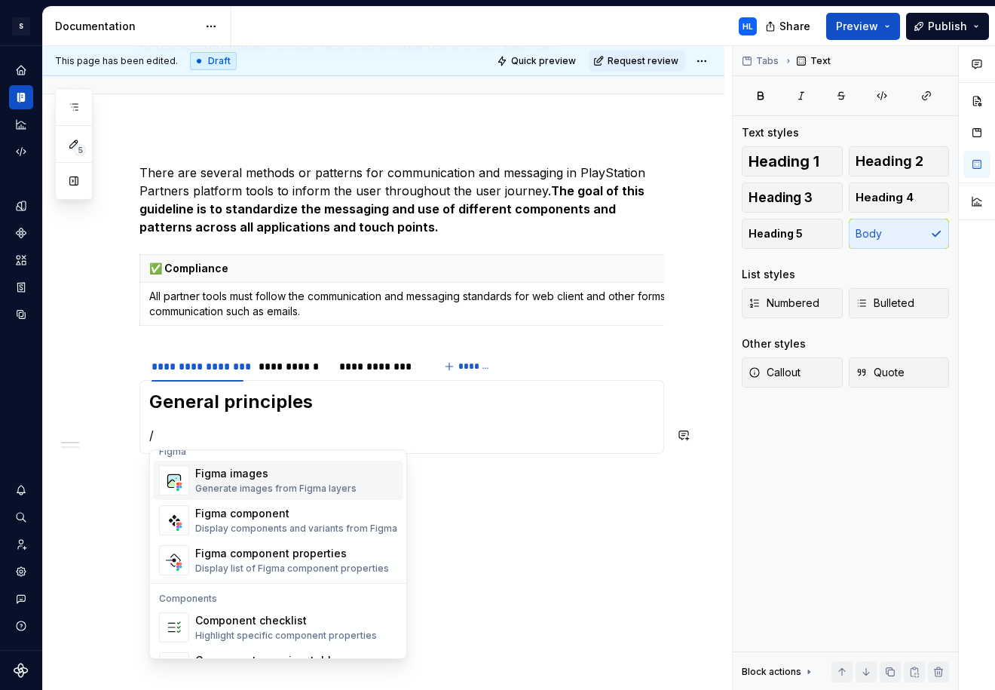
click at [301, 483] on div "Generate images from Figma layers" at bounding box center [275, 489] width 161 height 12
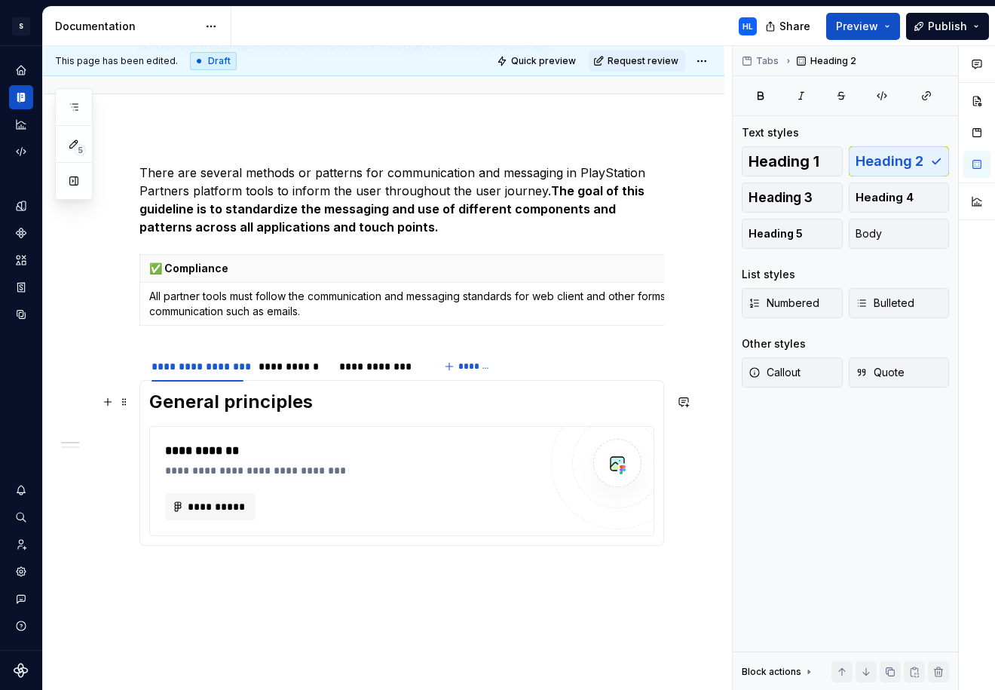
click at [635, 409] on h2 "General principles" at bounding box center [401, 402] width 505 height 24
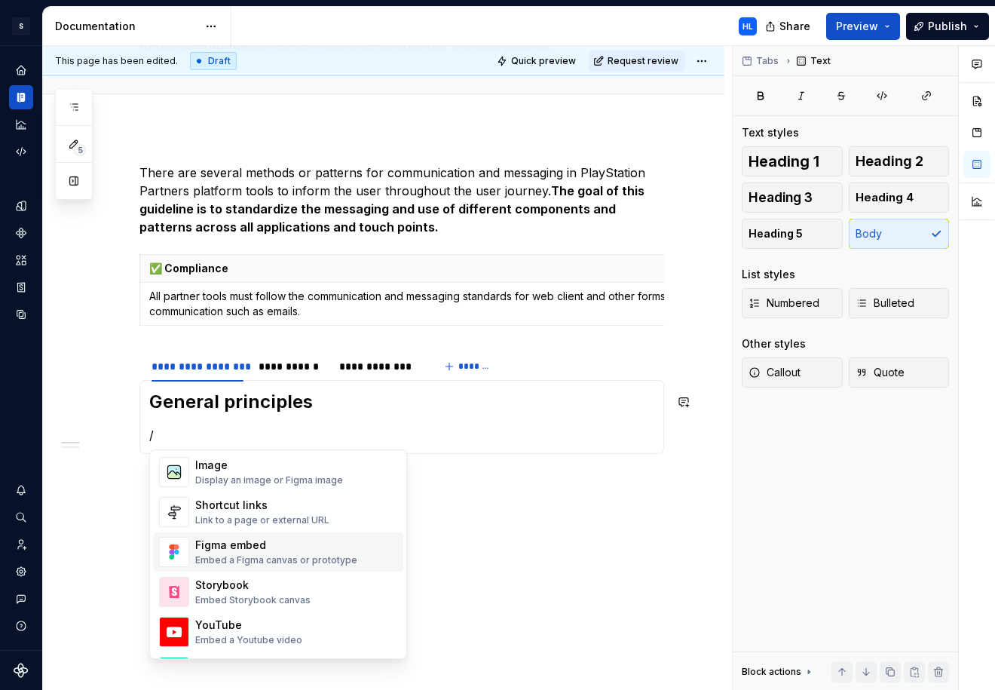
scroll to position [622, 0]
click at [297, 480] on div "Display an image or Figma image" at bounding box center [269, 481] width 148 height 12
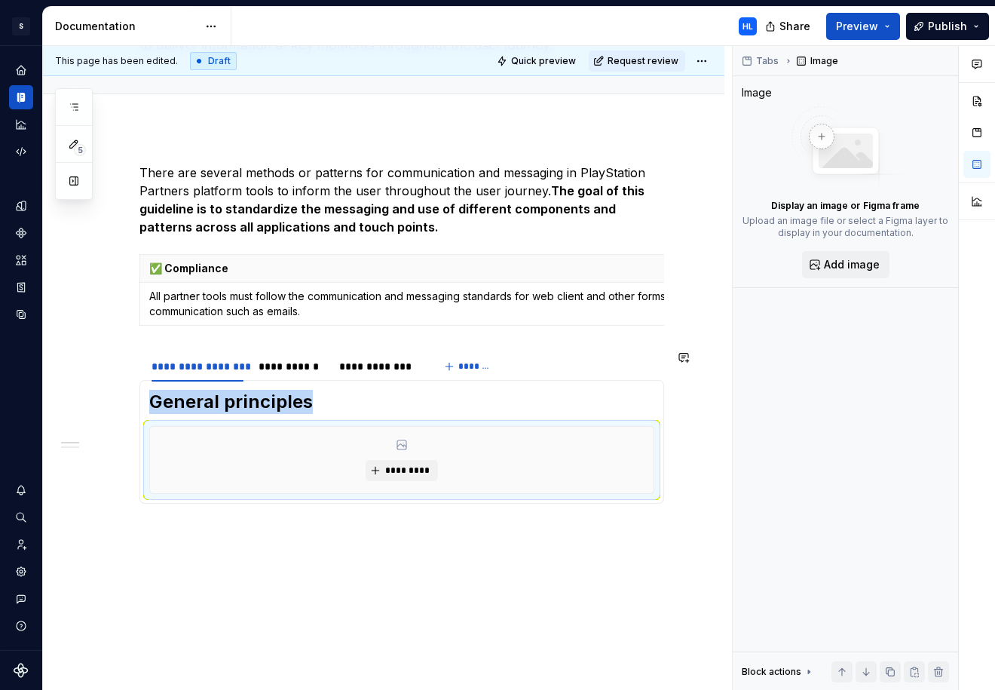
click at [664, 416] on div "General principles *********" at bounding box center [401, 442] width 525 height 124
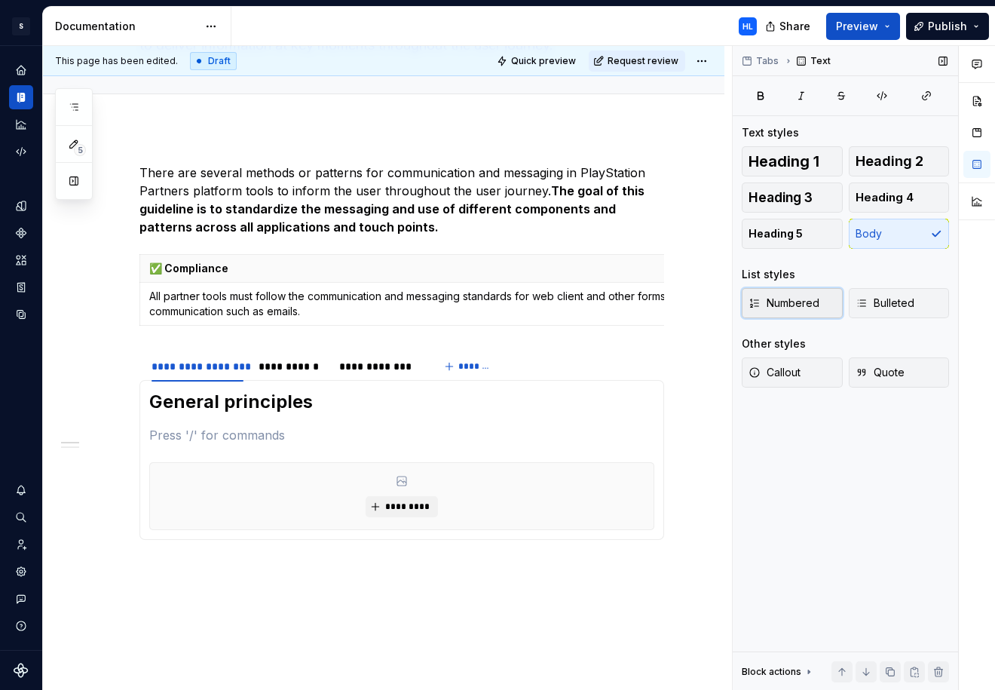
click at [811, 296] on span "Numbered" at bounding box center [784, 303] width 71 height 15
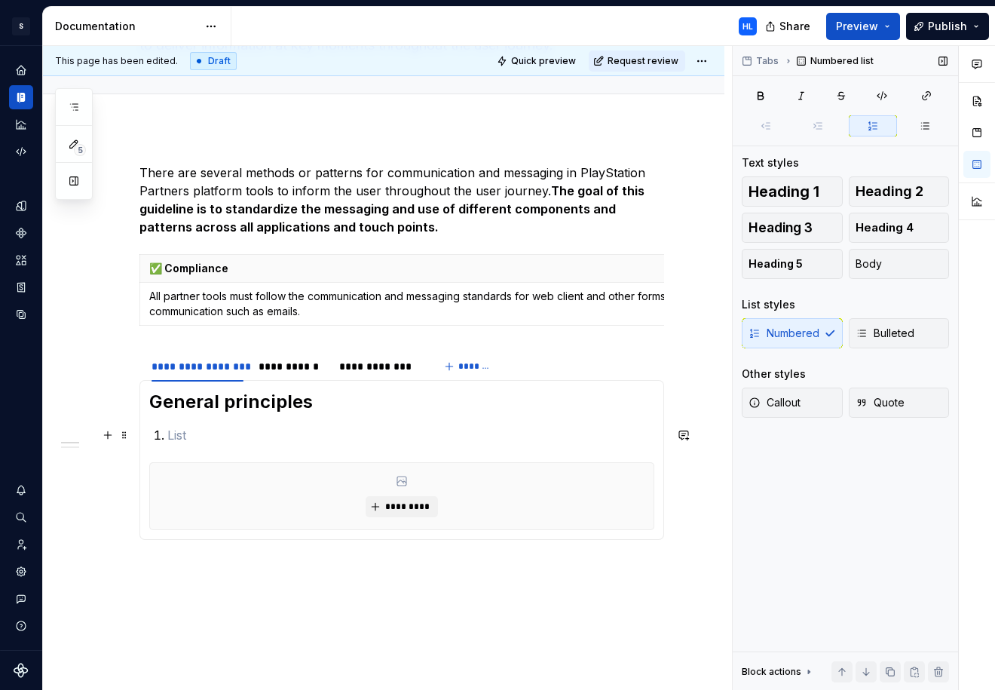
click at [187, 438] on p at bounding box center [410, 435] width 487 height 18
click at [259, 434] on p "Relevance:" at bounding box center [410, 435] width 487 height 18
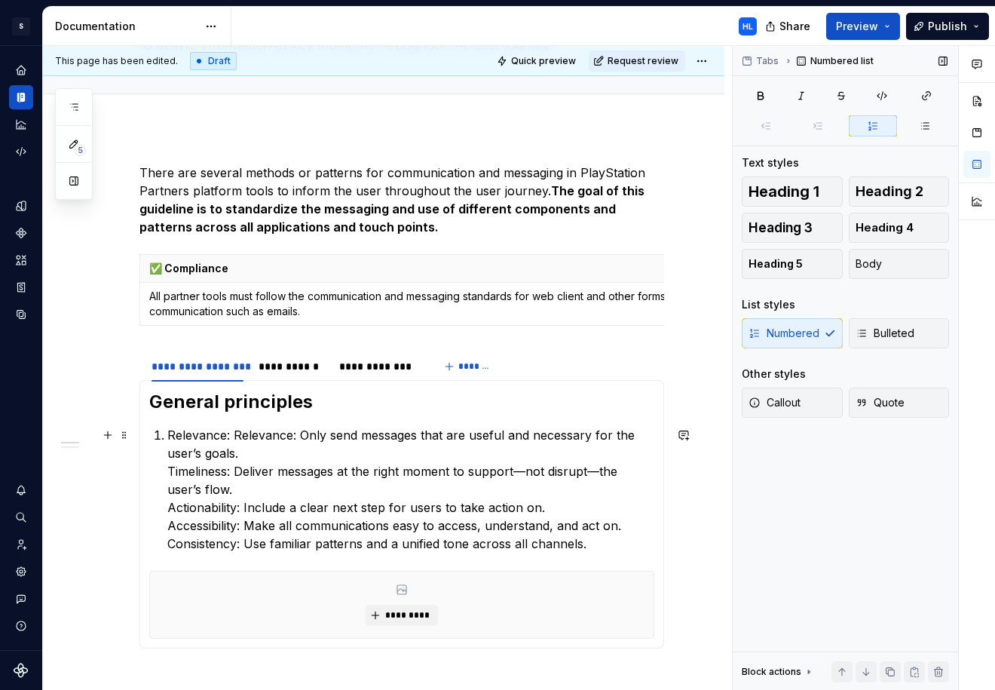
scroll to position [160, 0]
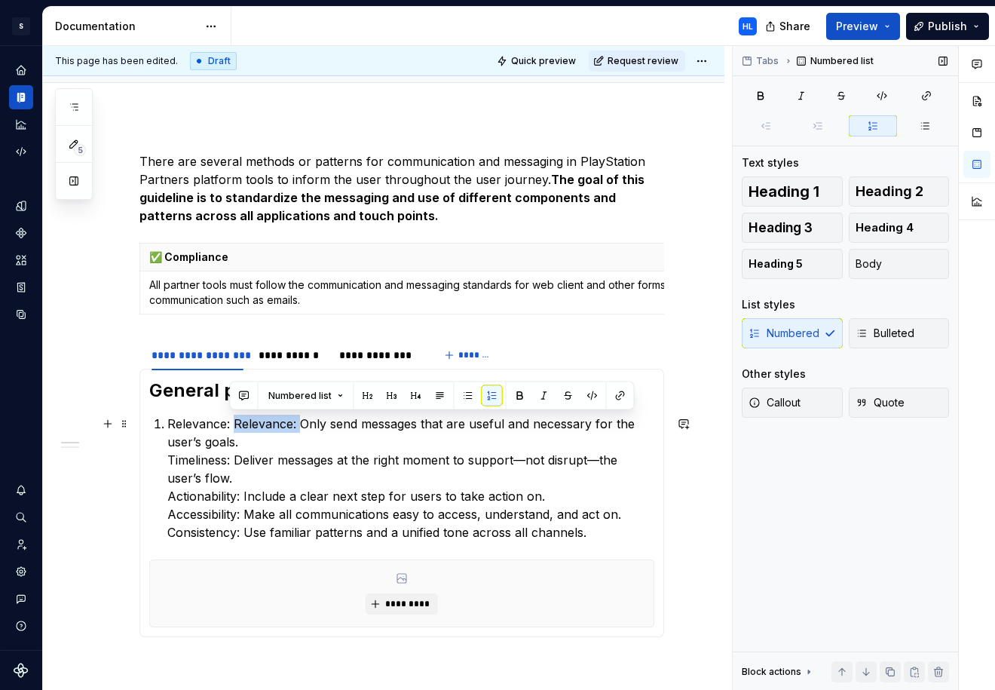
drag, startPoint x: 300, startPoint y: 423, endPoint x: 231, endPoint y: 425, distance: 68.6
click at [231, 425] on p "Relevance: Relevance: Only send messages that are useful and necessary for the …" at bounding box center [410, 478] width 487 height 127
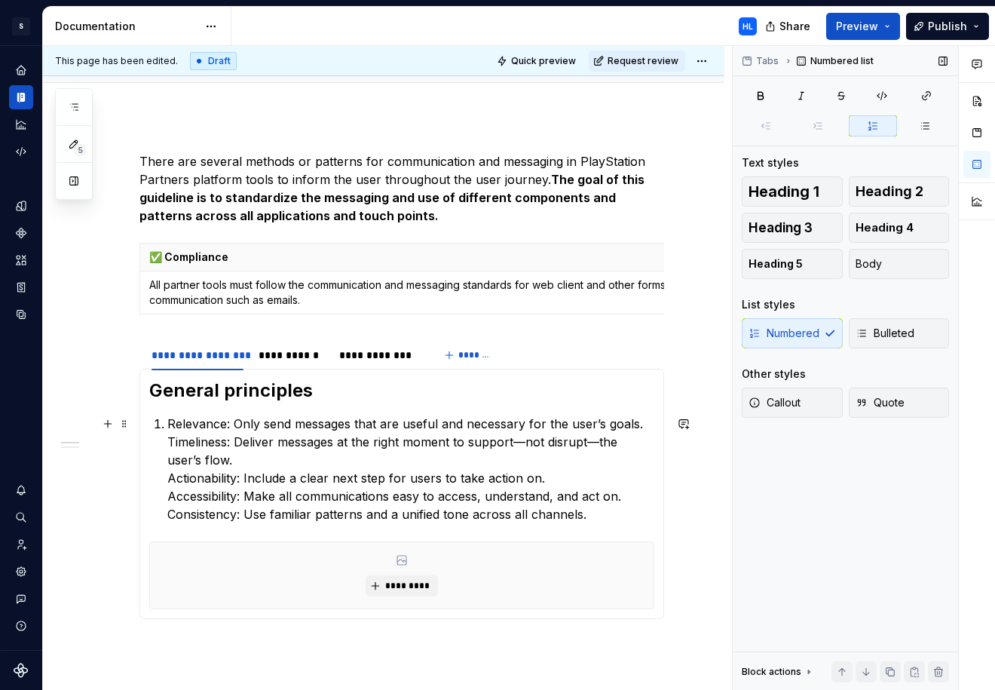
click at [639, 423] on p "Relevance: Only send messages that are useful and necessary for the user’s goal…" at bounding box center [410, 469] width 487 height 109
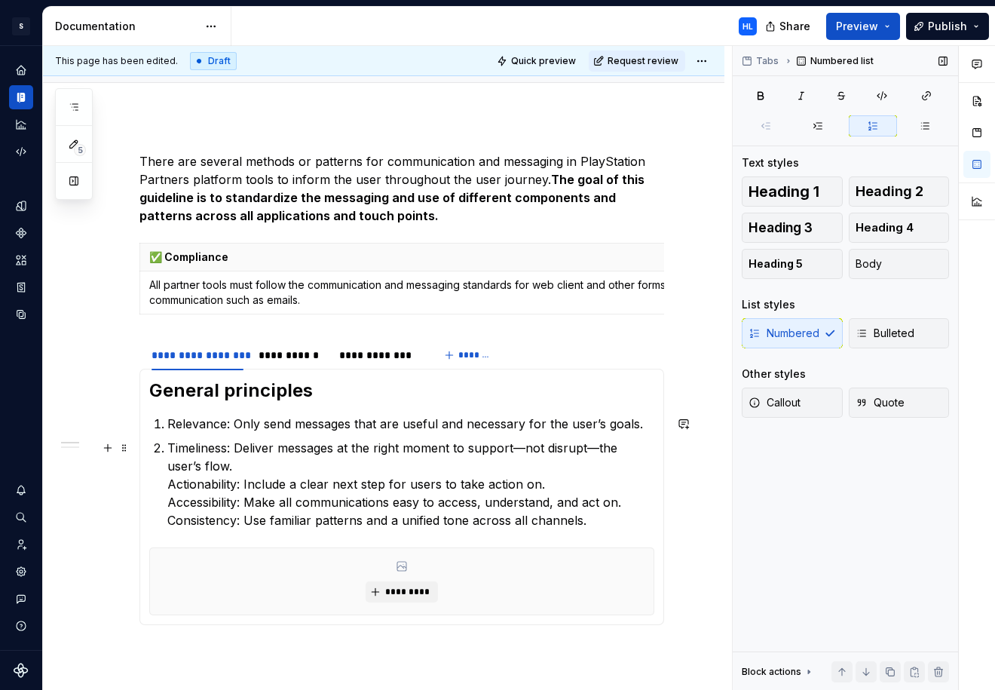
click at [379, 462] on p "Timeliness: Deliver messages at the right moment to support—not disrupt—the use…" at bounding box center [410, 484] width 487 height 90
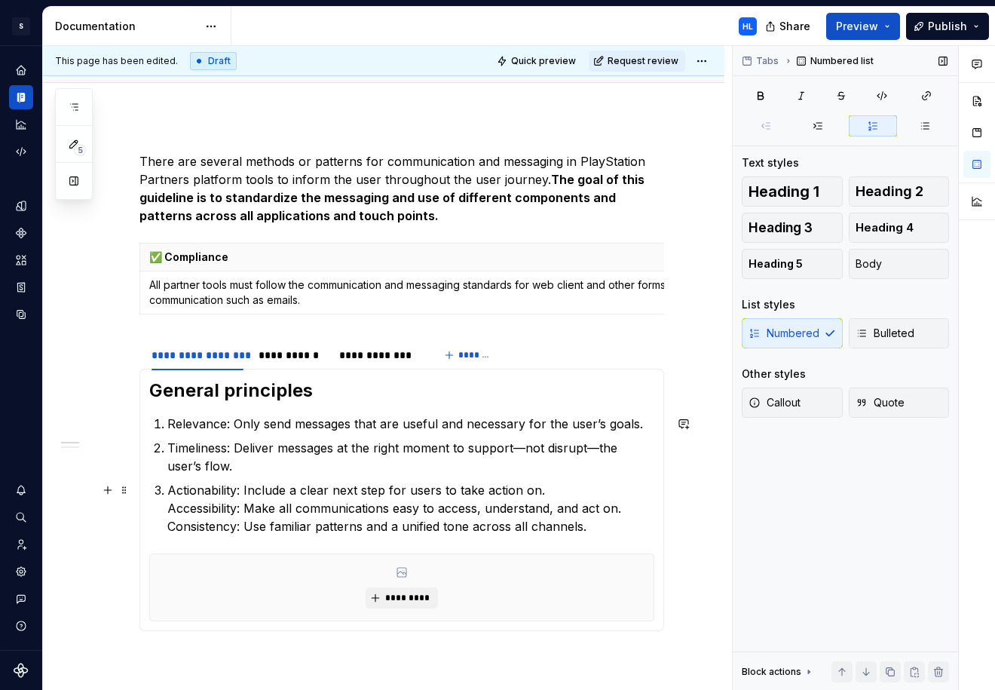
click at [564, 495] on p "Actionability: Include a clear next step for users to take action on. Accessibi…" at bounding box center [410, 508] width 487 height 54
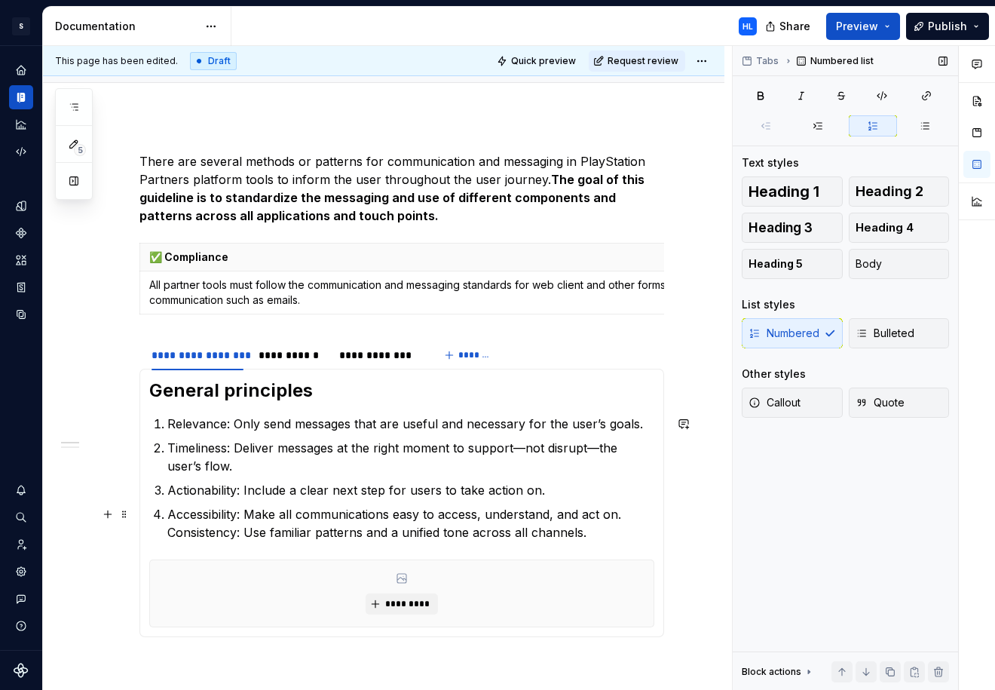
click at [636, 513] on p "Accessibility: Make all communications easy to access, understand, and act on. …" at bounding box center [410, 523] width 487 height 36
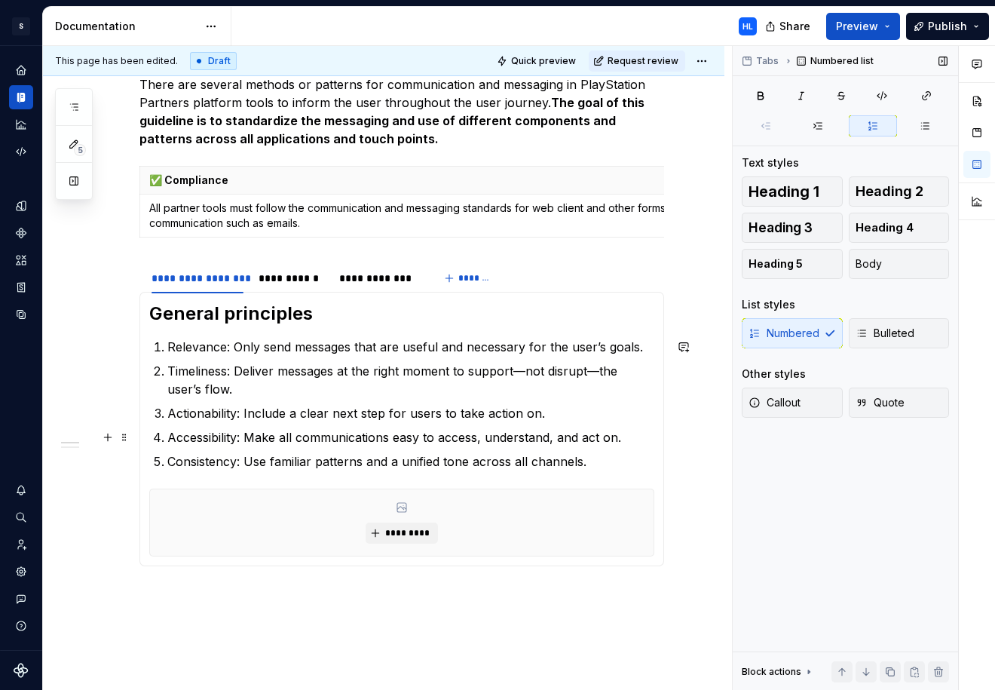
scroll to position [241, 0]
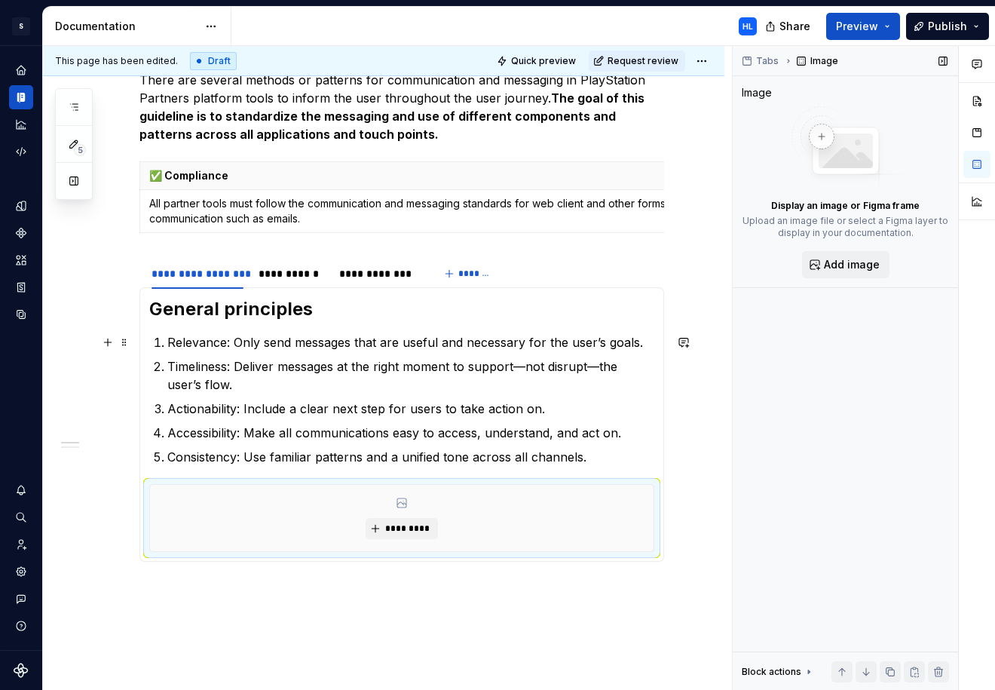
click at [651, 341] on p "Relevance: Only send messages that are useful and necessary for the user’s goal…" at bounding box center [410, 342] width 487 height 18
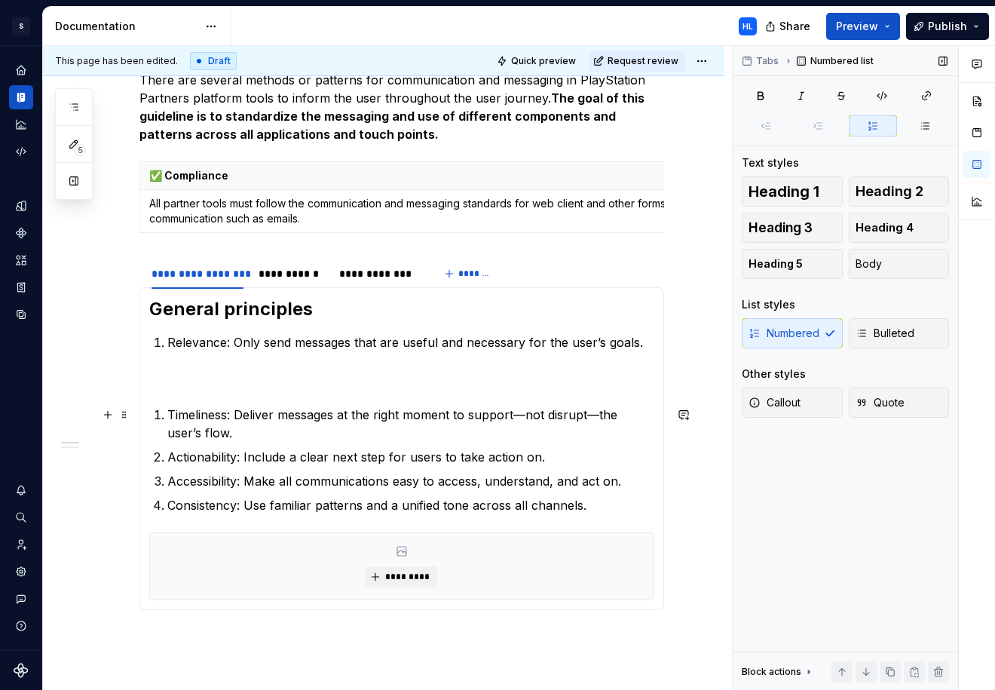
click at [167, 415] on li "Timeliness: Deliver messages at the right moment to support—not disrupt—the use…" at bounding box center [410, 424] width 487 height 36
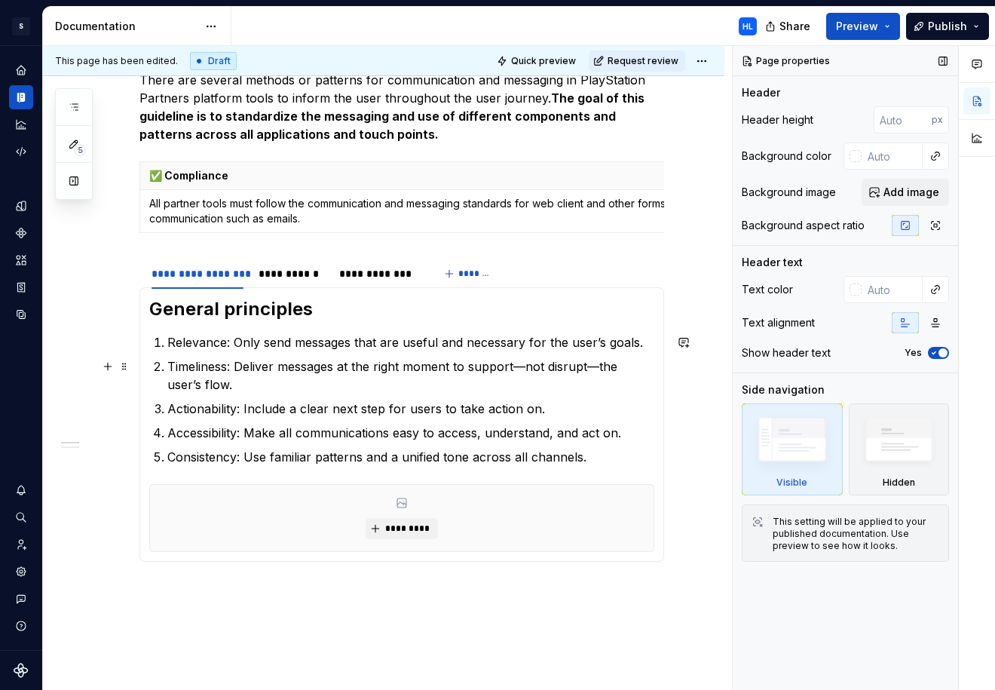
click at [203, 392] on p "Timeliness: Deliver messages at the right moment to support—not disrupt—the use…" at bounding box center [410, 375] width 487 height 36
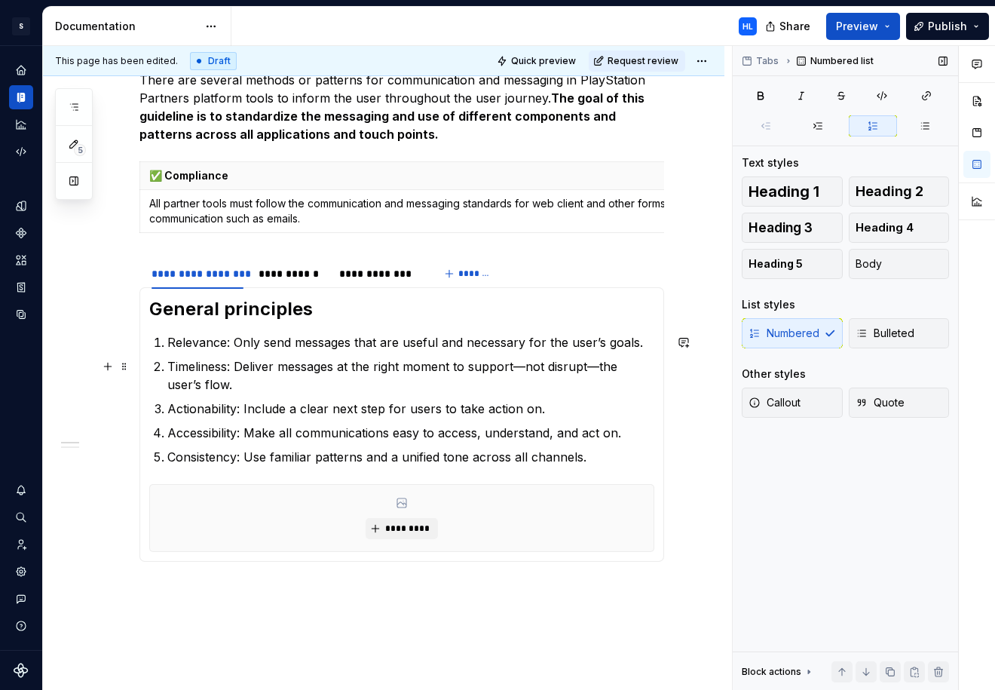
scroll to position [267, 0]
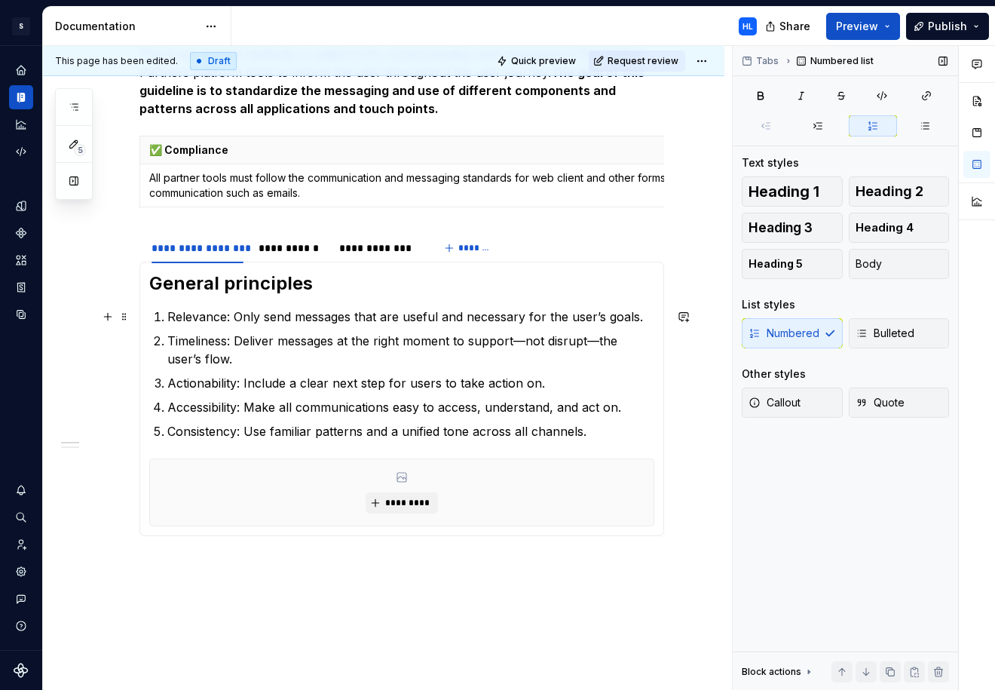
click at [171, 316] on p "Relevance: Only send messages that are useful and necessary for the user’s goal…" at bounding box center [410, 317] width 487 height 18
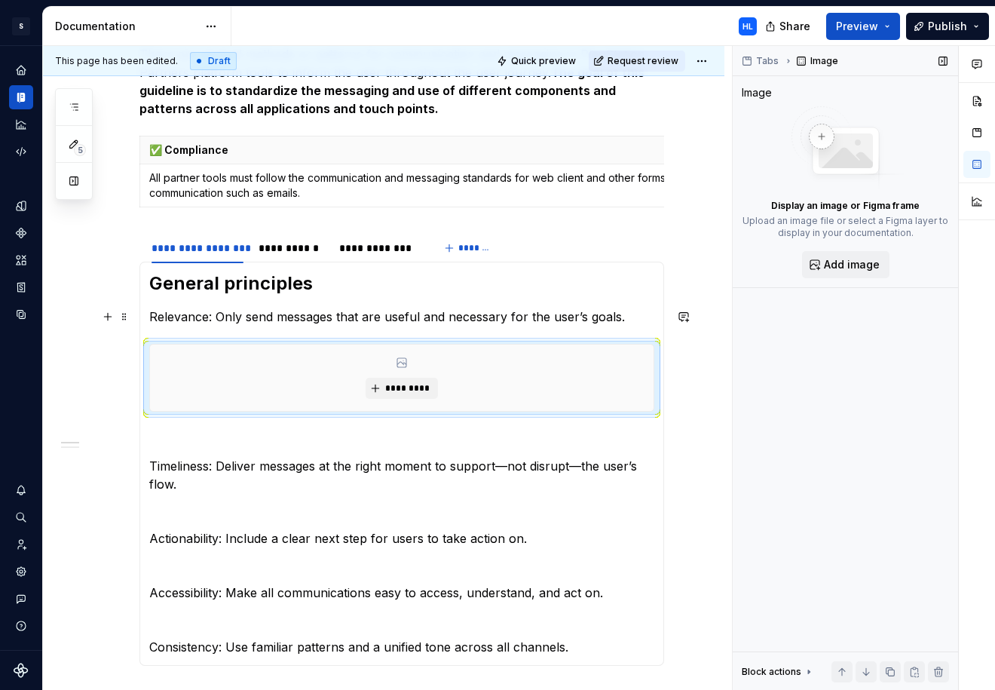
click at [281, 312] on p "Relevance: Only send messages that are useful and necessary for the user’s goal…" at bounding box center [401, 317] width 505 height 18
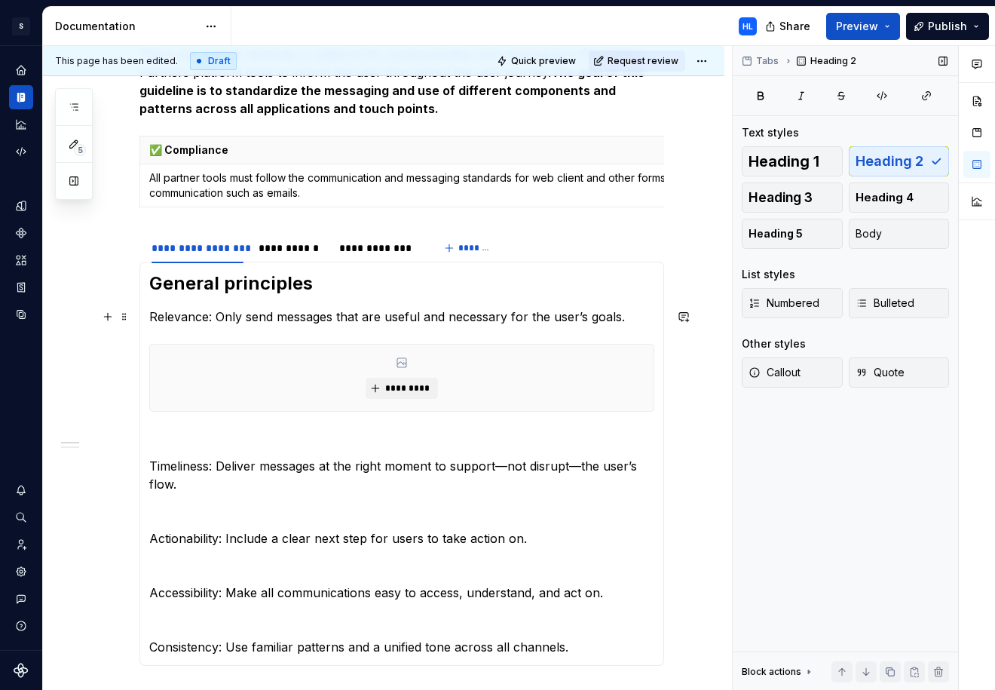
click at [638, 319] on p "Relevance: Only send messages that are useful and necessary for the user’s goal…" at bounding box center [401, 317] width 505 height 18
click at [331, 290] on h2 "General principles" at bounding box center [401, 283] width 505 height 24
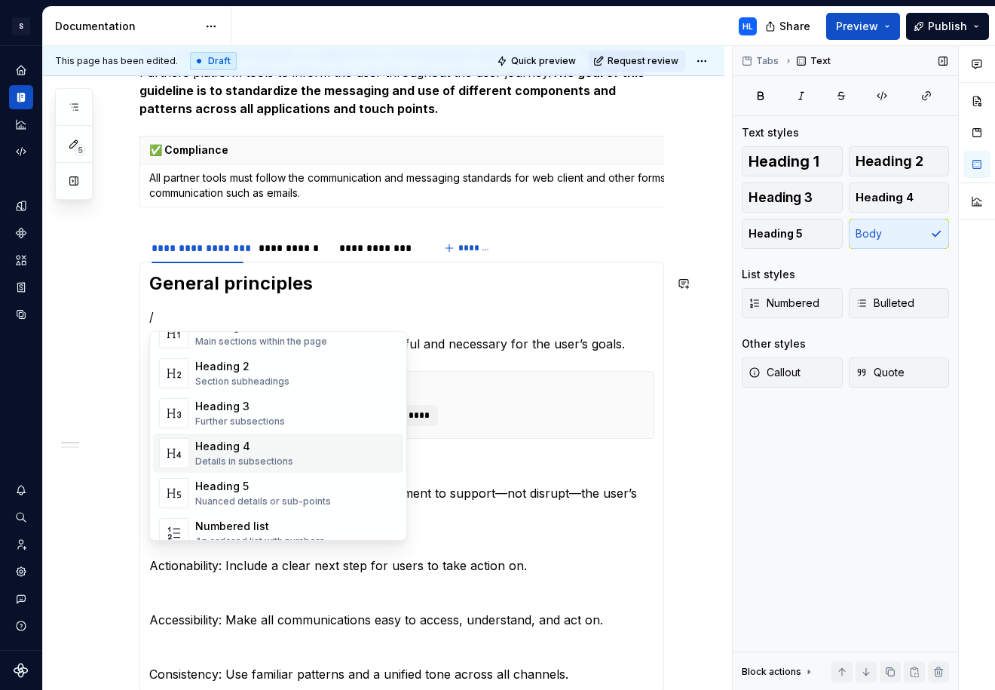
scroll to position [0, 0]
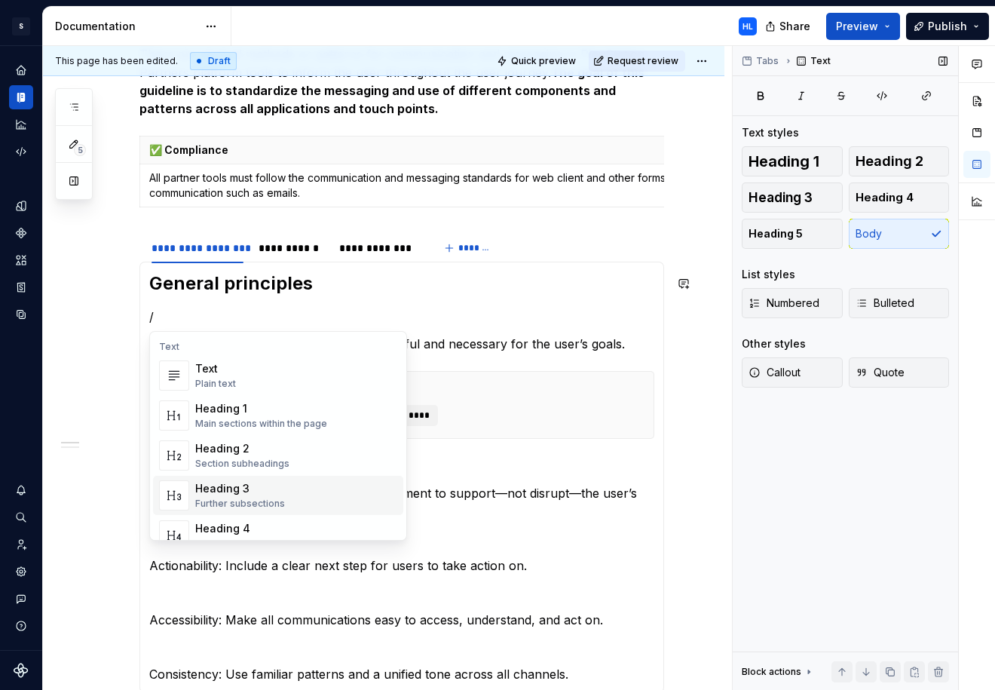
click at [298, 491] on div "Heading 3 Further subsections" at bounding box center [296, 495] width 202 height 30
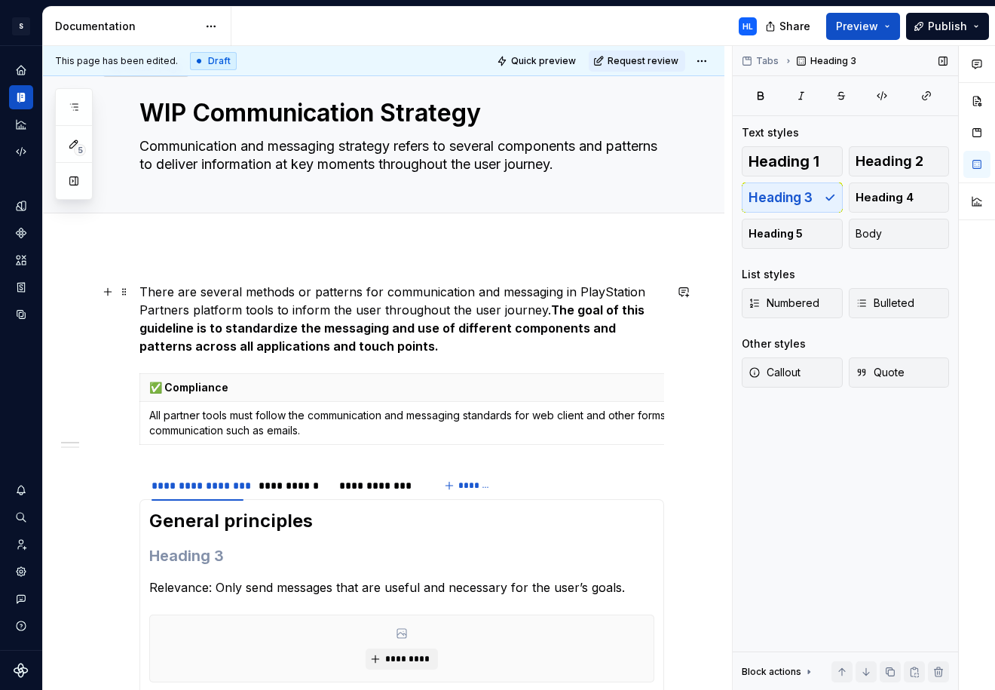
scroll to position [12, 0]
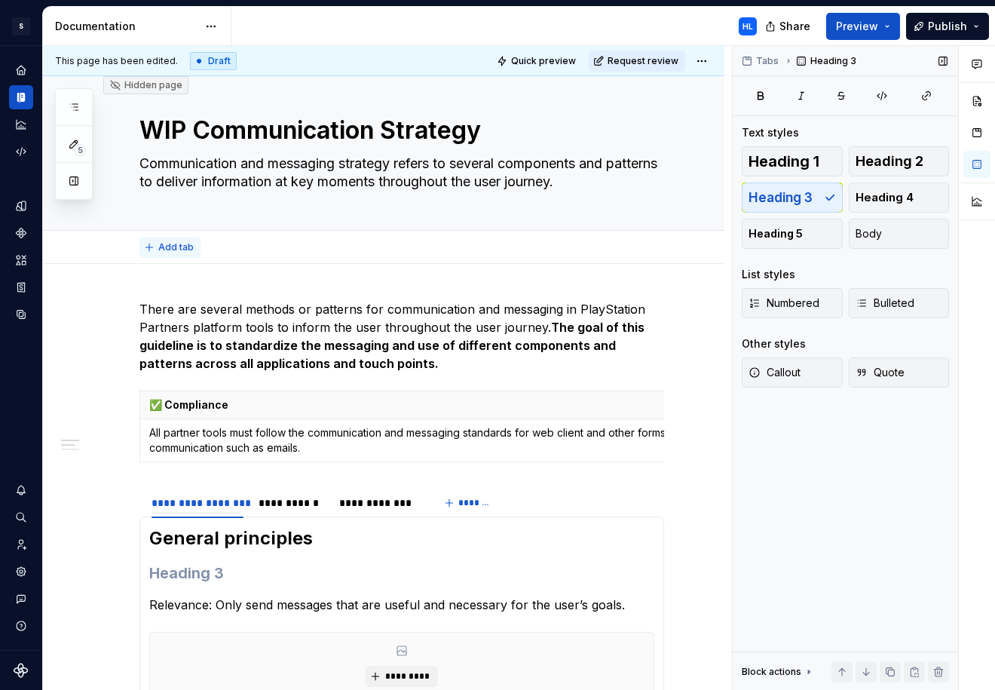
click at [173, 245] on span "Add tab" at bounding box center [175, 247] width 35 height 12
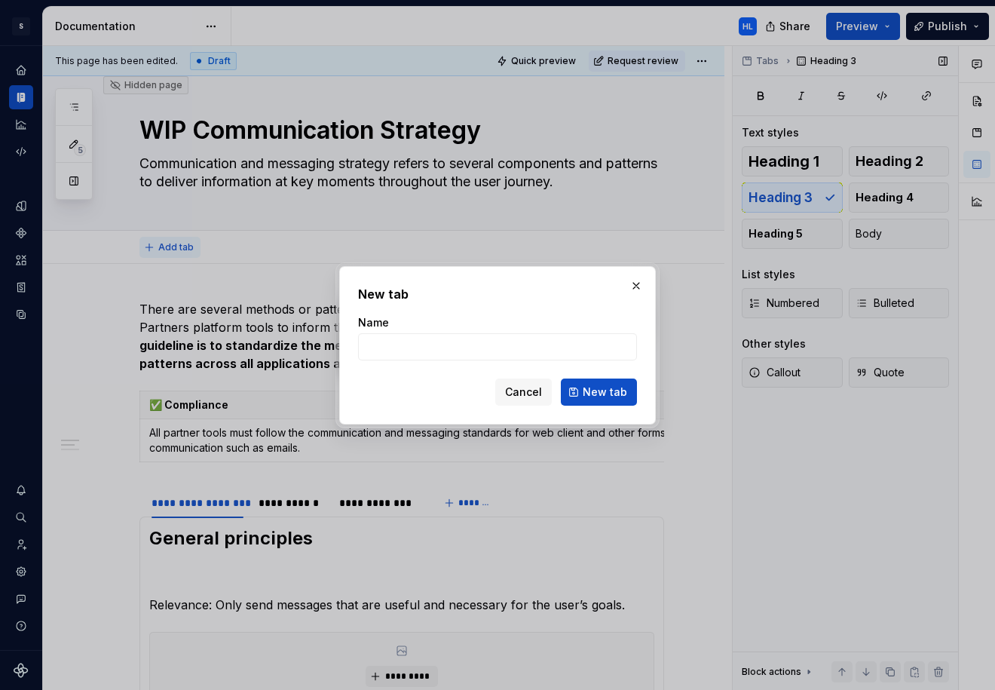
type textarea "*"
type input "General Principles"
click at [602, 382] on button "New tab" at bounding box center [599, 392] width 76 height 27
type textarea "*"
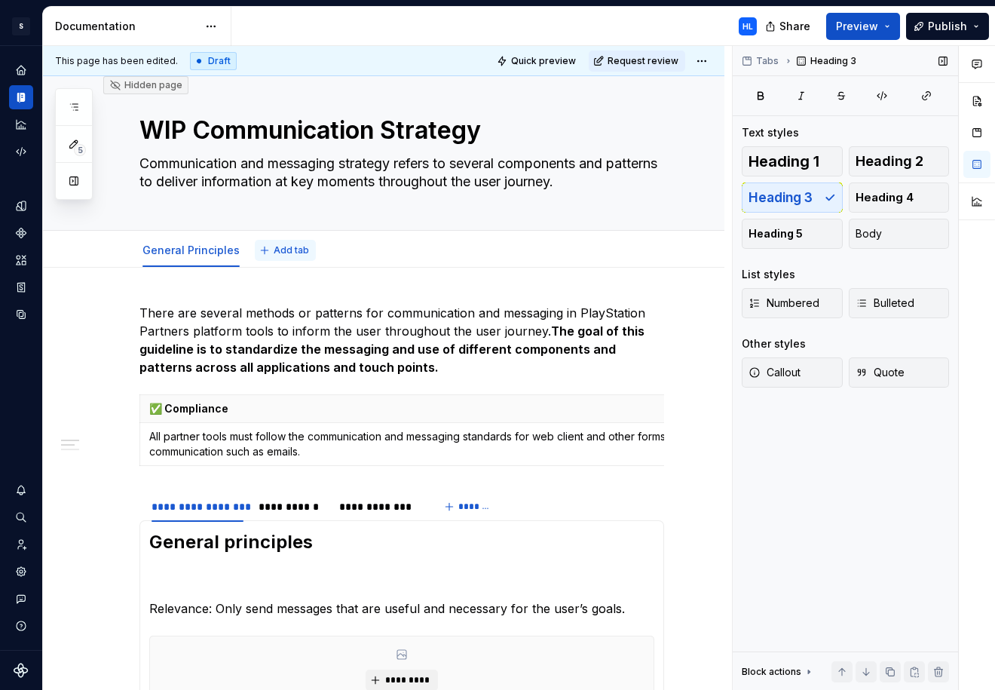
click at [280, 250] on span "Add tab" at bounding box center [291, 250] width 35 height 12
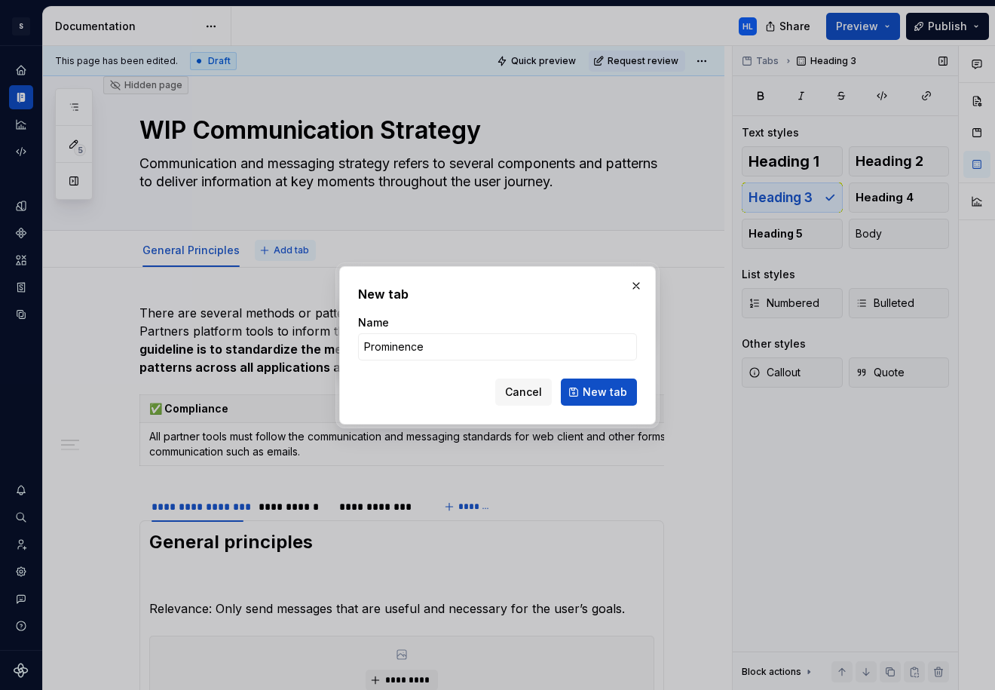
type input "Prominences"
type textarea "*"
type input "Prominences"
click at [597, 391] on span "New tab" at bounding box center [605, 392] width 44 height 15
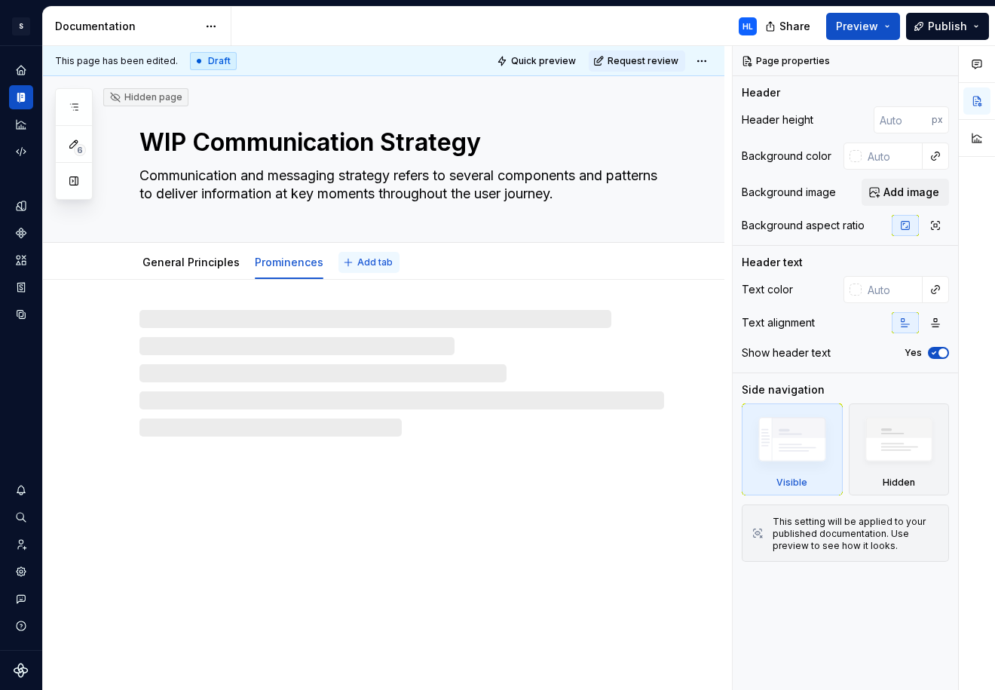
click at [372, 264] on span "Add tab" at bounding box center [374, 262] width 35 height 12
type textarea "*"
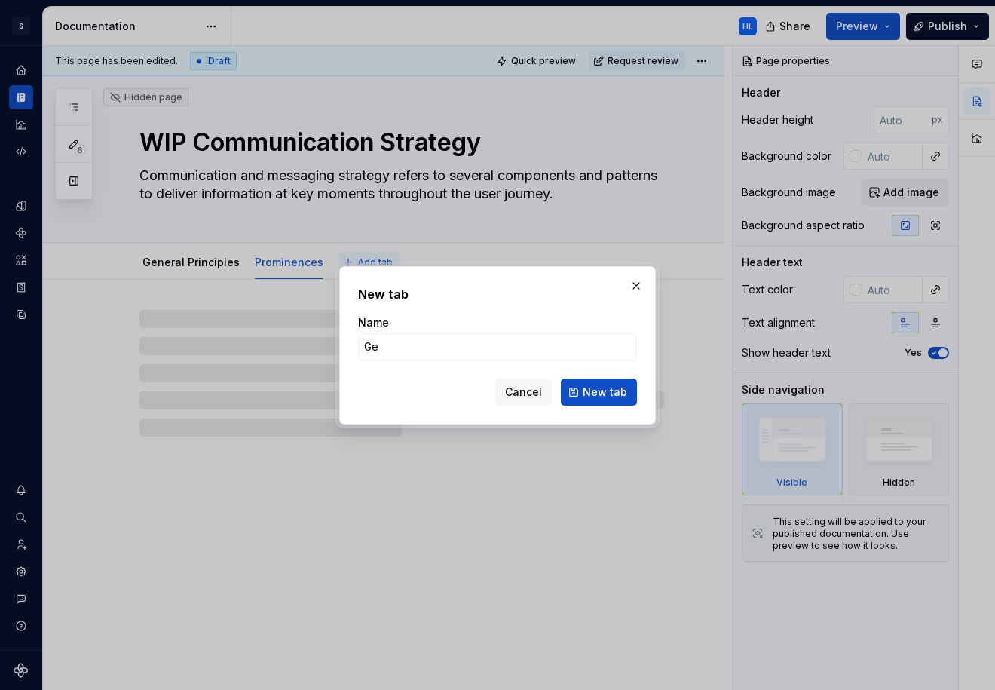
type input "Gen"
type textarea "*"
type input "Gener"
type textarea "*"
type input "Gene"
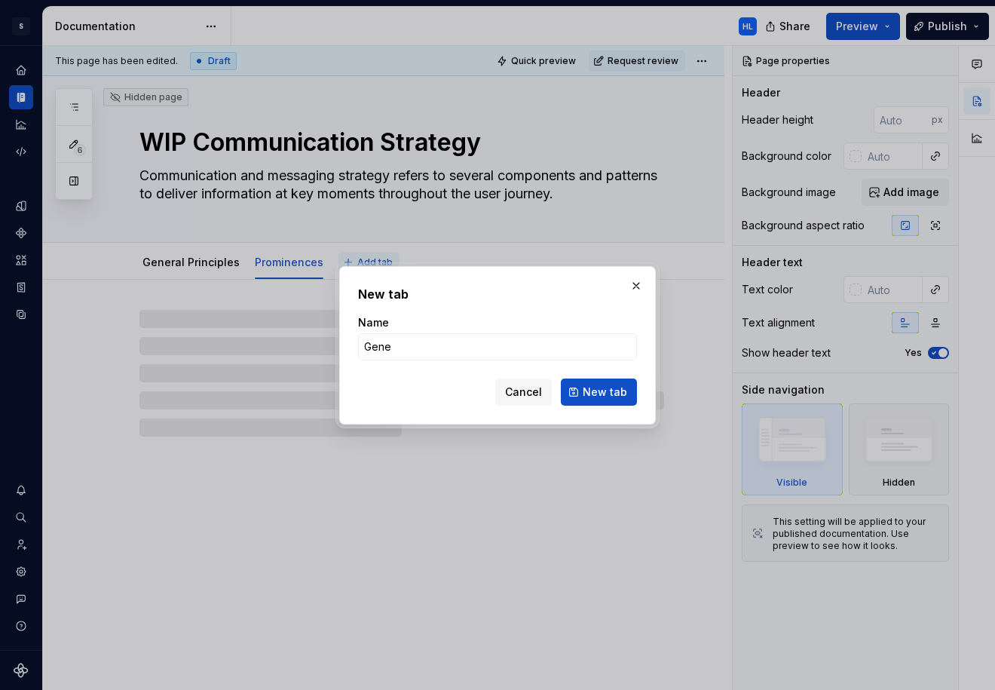
type textarea "*"
type input "G"
type textarea "*"
type input "Message T"
type textarea "*"
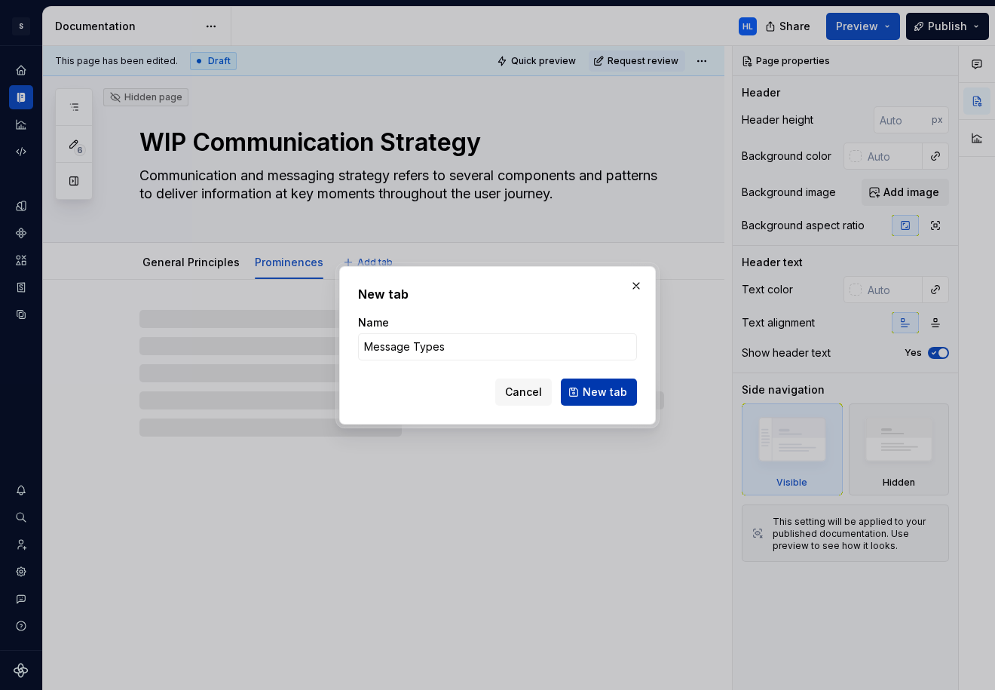
type input "Message Types"
click at [590, 397] on span "New tab" at bounding box center [605, 392] width 44 height 15
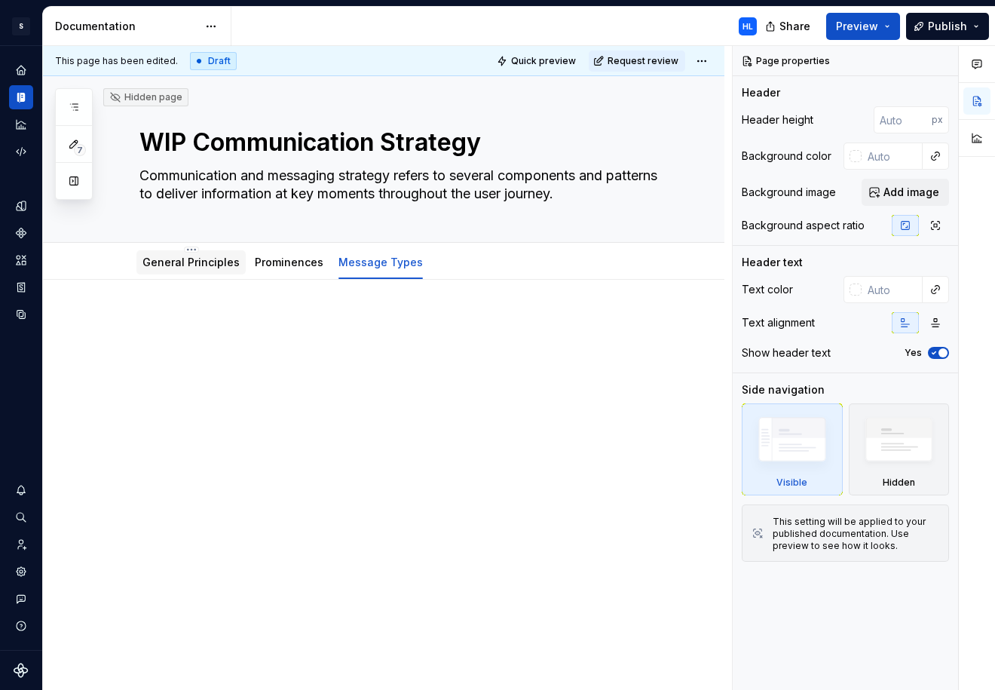
click at [196, 277] on div at bounding box center [190, 277] width 109 height 2
click at [222, 268] on div "General Principles" at bounding box center [191, 262] width 97 height 15
click at [218, 258] on link "General Principles" at bounding box center [191, 262] width 97 height 13
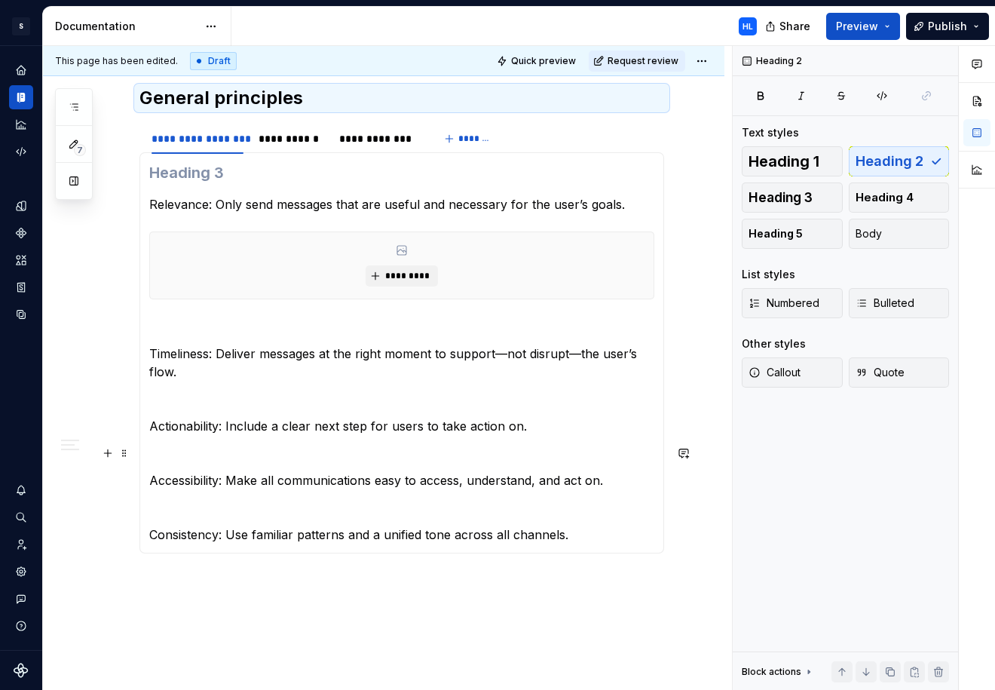
scroll to position [430, 0]
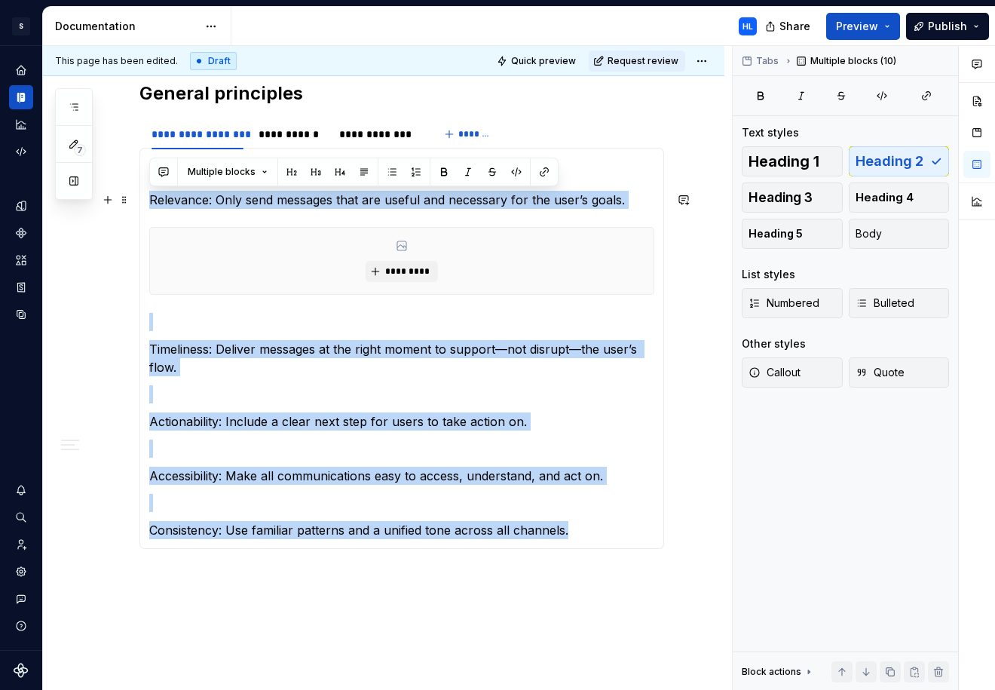
drag, startPoint x: 575, startPoint y: 535, endPoint x: 150, endPoint y: 201, distance: 540.2
click at [150, 201] on section-item-column "Relevance: Only send messages that are useful and necessary for the user’s goal…" at bounding box center [401, 349] width 505 height 382
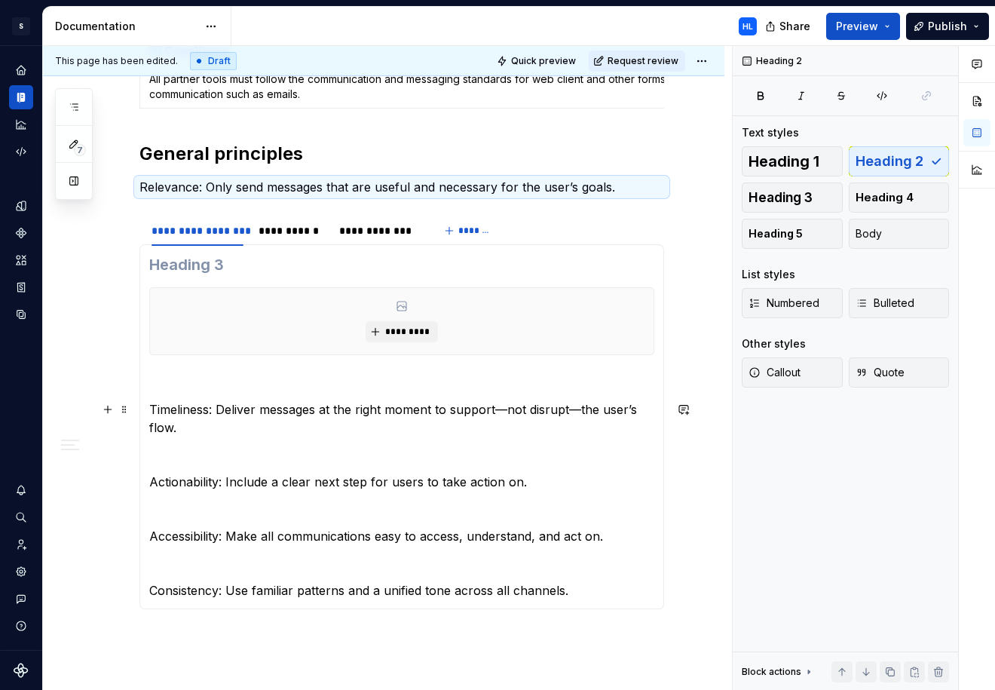
scroll to position [370, 0]
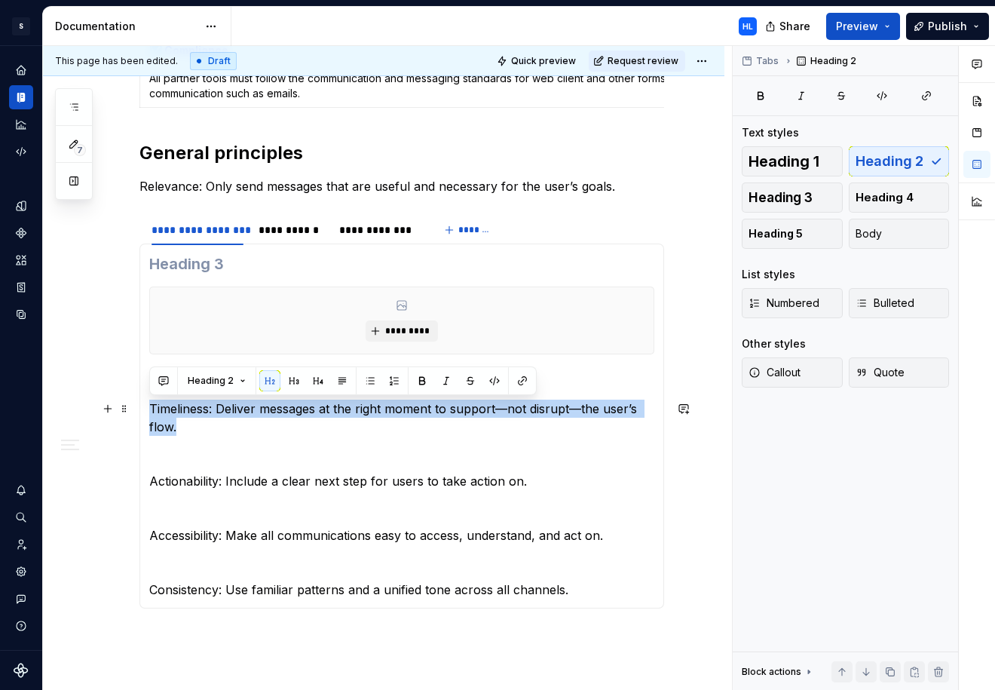
drag, startPoint x: 198, startPoint y: 434, endPoint x: 149, endPoint y: 401, distance: 59.4
click at [149, 401] on p "Timeliness: Deliver messages at the right moment to support—not disrupt—the use…" at bounding box center [401, 418] width 505 height 36
copy p "Timeliness: Deliver messages at the right moment to support—not disrupt—the use…"
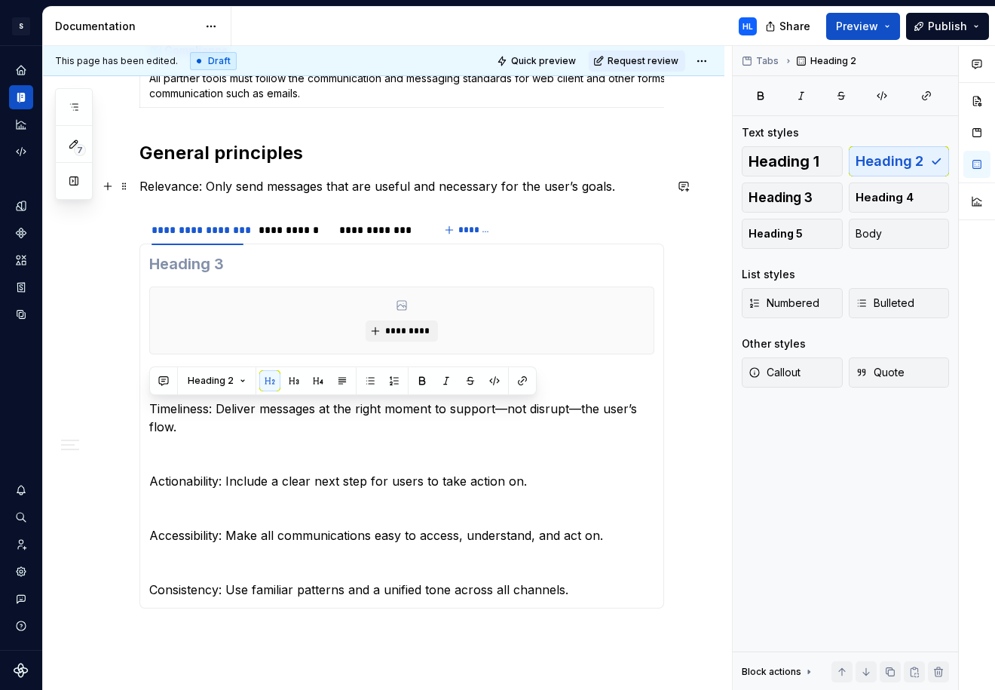
click at [635, 189] on p "Relevance: Only send messages that are useful and necessary for the user’s goal…" at bounding box center [401, 186] width 525 height 18
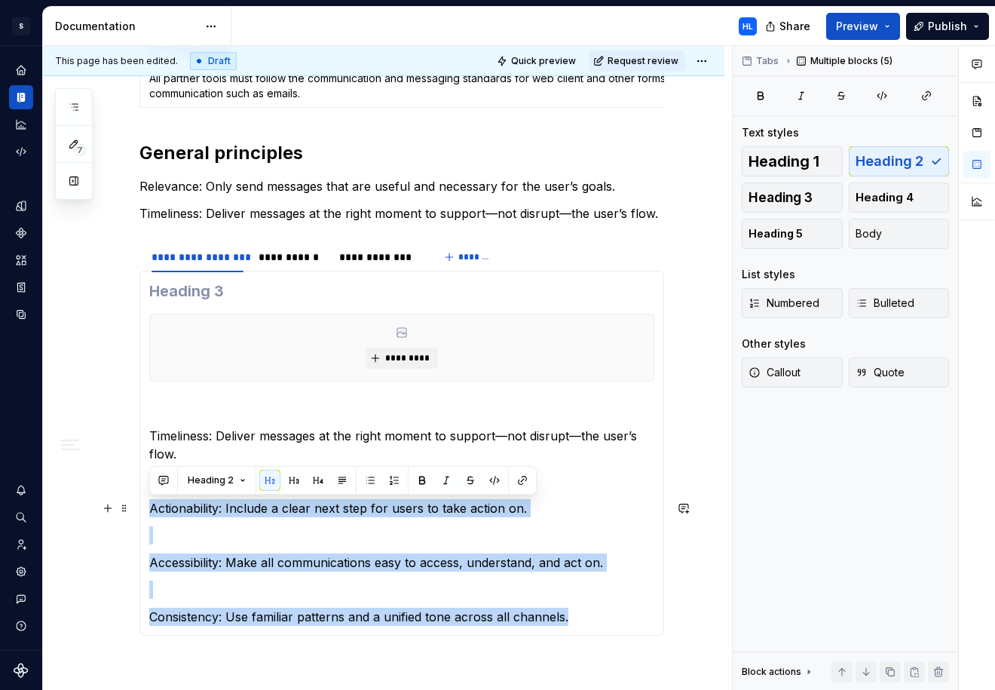
drag, startPoint x: 575, startPoint y: 614, endPoint x: 143, endPoint y: 506, distance: 445.3
click at [143, 506] on div "********* Timeliness: Deliver messages at the right moment to support—not disru…" at bounding box center [401, 453] width 525 height 365
copy section-item-column "Actionability: Include a clear next step for users to take action on. Accessibi…"
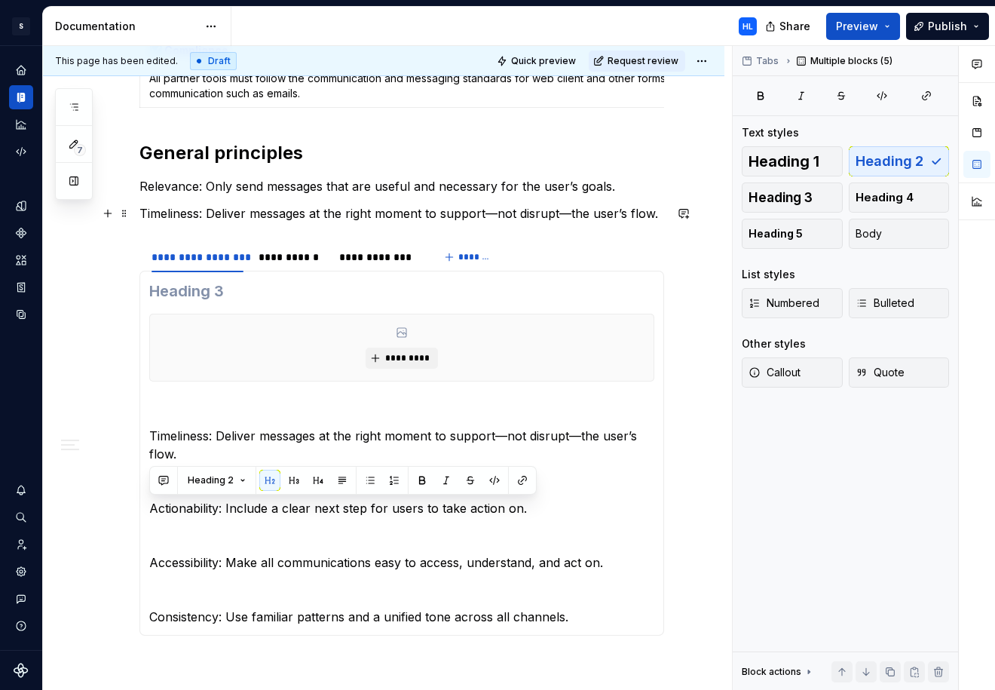
click at [664, 214] on p "Timeliness: Deliver messages at the right moment to support—not disrupt—the use…" at bounding box center [401, 213] width 525 height 18
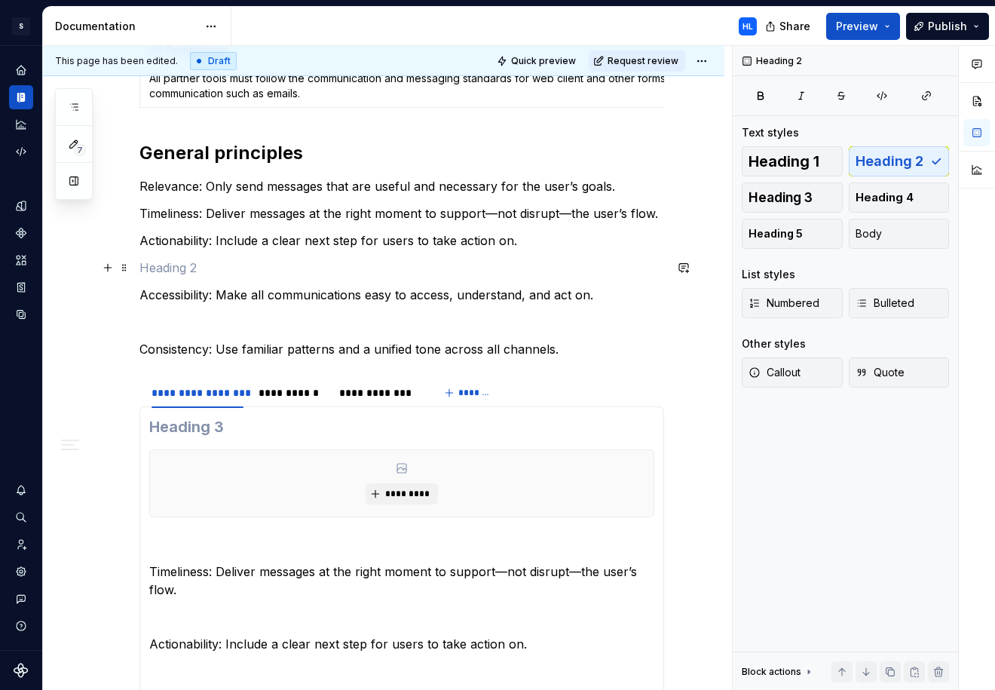
click at [295, 271] on p at bounding box center [401, 268] width 525 height 18
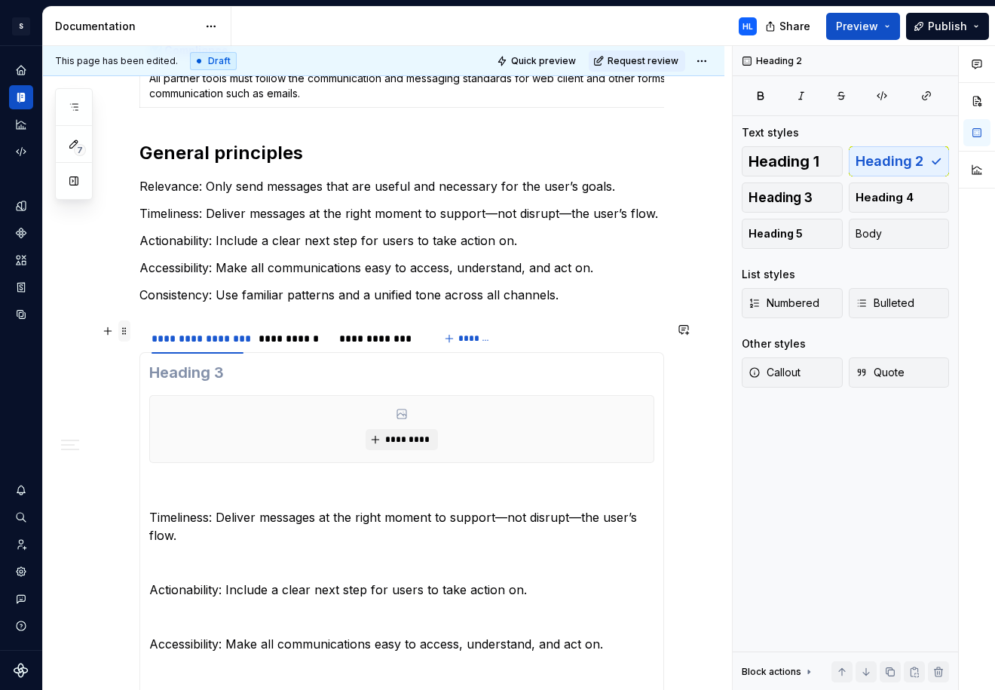
click at [125, 331] on span at bounding box center [124, 330] width 12 height 21
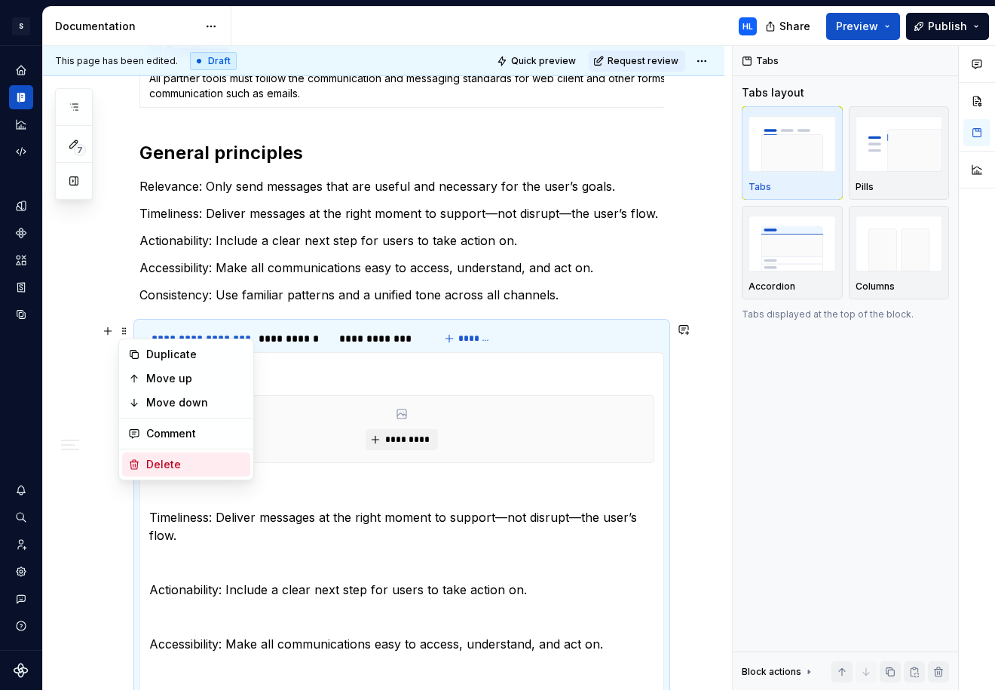
click at [184, 459] on div "Delete" at bounding box center [195, 464] width 98 height 15
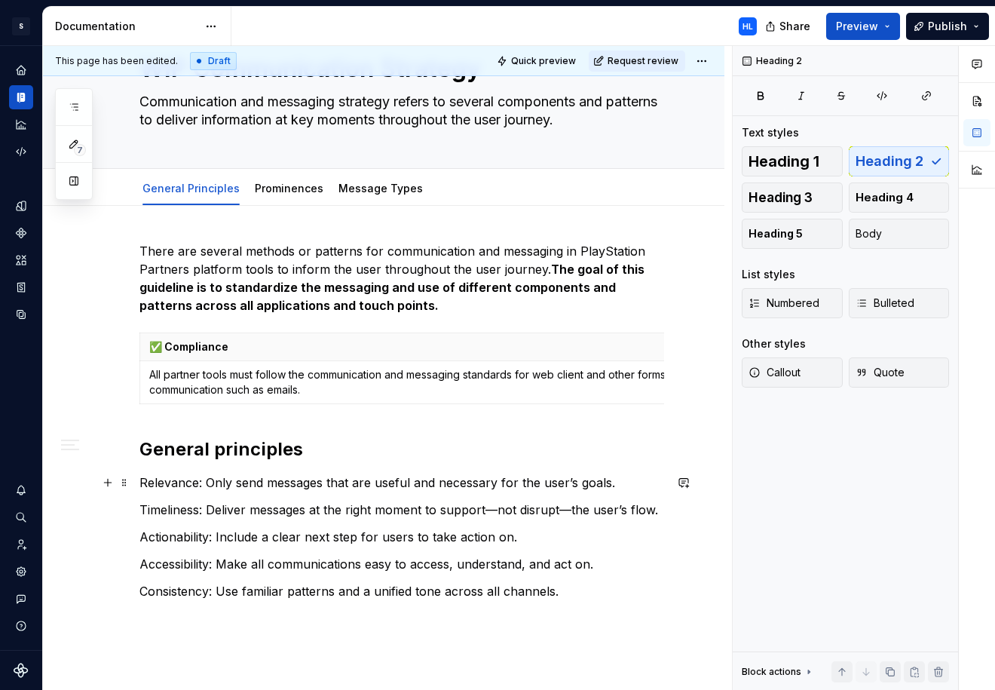
scroll to position [71, 0]
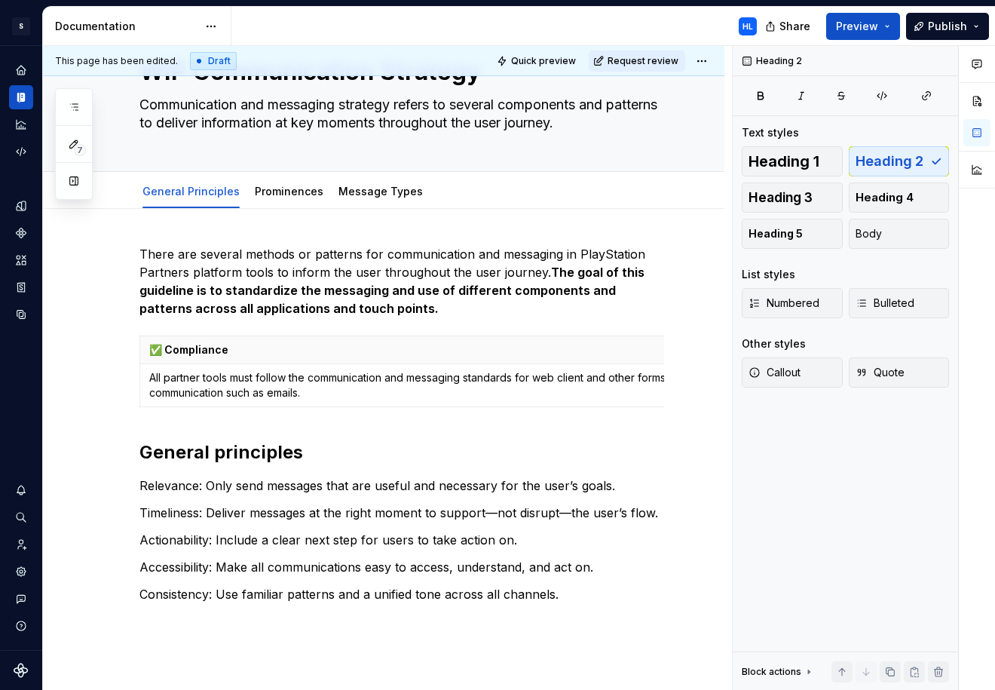
click at [231, 229] on div "There are several methods or patterns for communication and messaging in PlaySt…" at bounding box center [384, 519] width 682 height 620
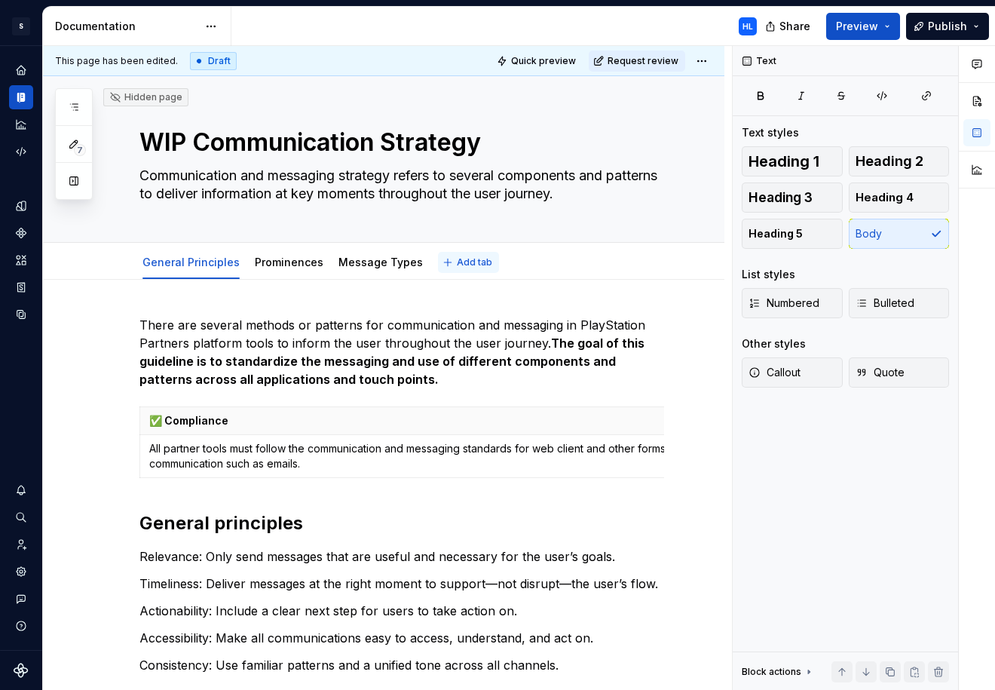
click at [457, 264] on span "Add tab" at bounding box center [474, 262] width 35 height 12
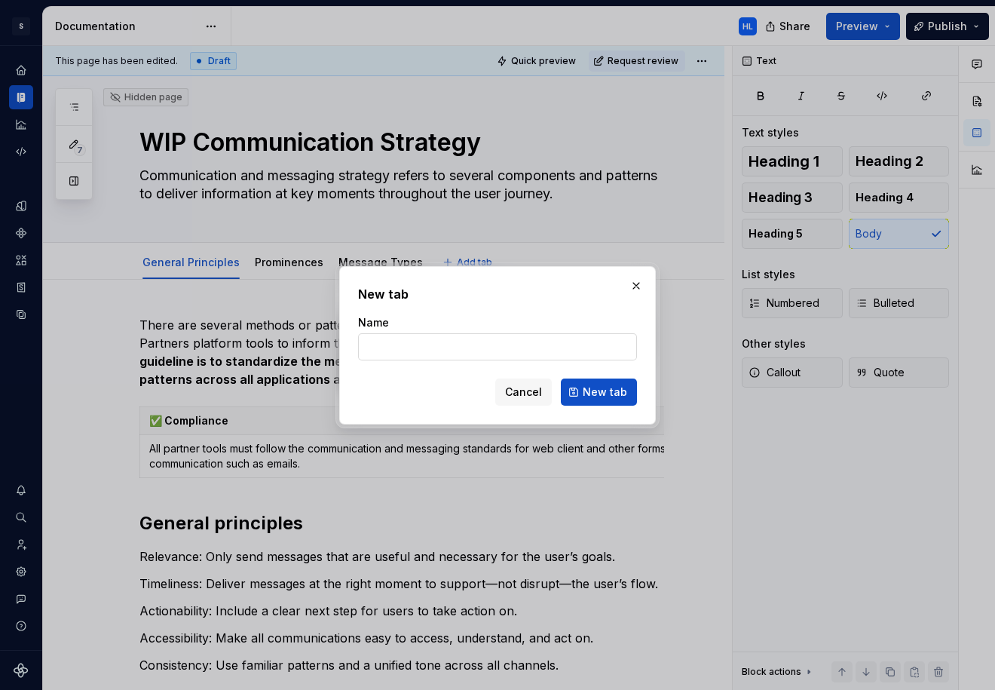
type textarea "*"
type input "Goals"
type textarea "*"
type input "Goals"
click at [596, 394] on span "New tab" at bounding box center [605, 392] width 44 height 15
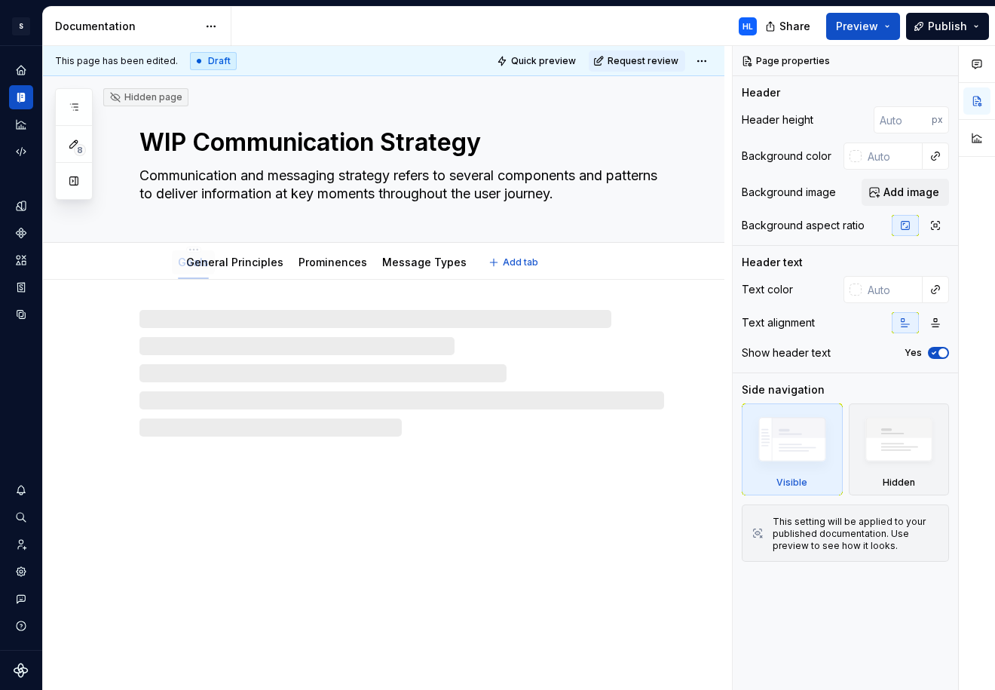
drag, startPoint x: 437, startPoint y: 268, endPoint x: 174, endPoint y: 268, distance: 263.2
click at [224, 267] on link "General Principles" at bounding box center [237, 262] width 97 height 13
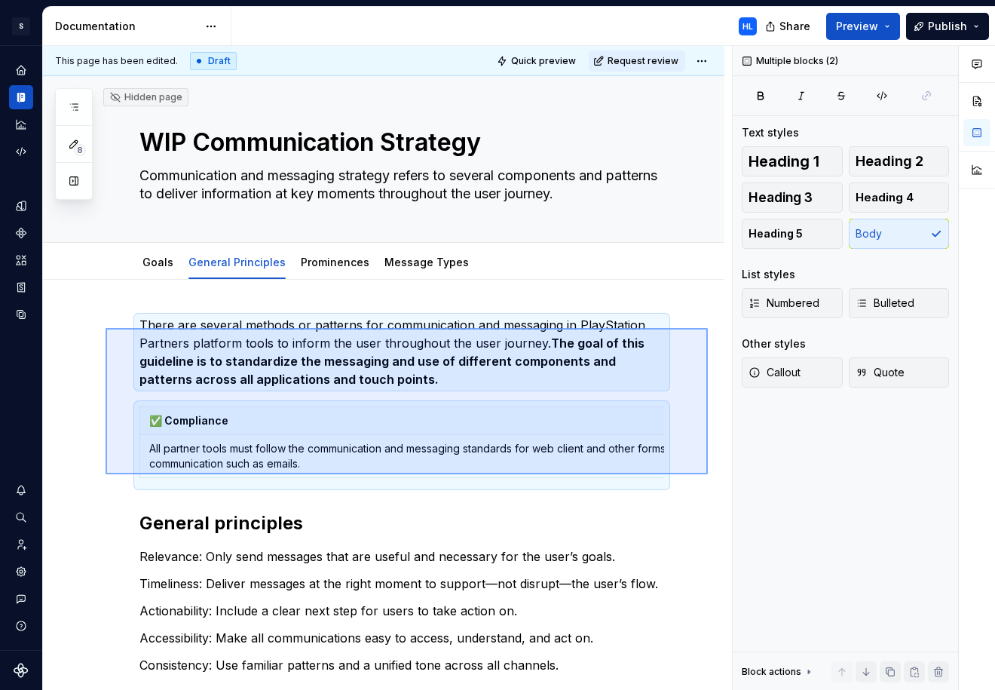
drag, startPoint x: 708, startPoint y: 474, endPoint x: 109, endPoint y: 326, distance: 617.6
click at [109, 326] on div "This page has been edited. Draft Quick preview Request review Hidden page WIP C…" at bounding box center [387, 368] width 689 height 645
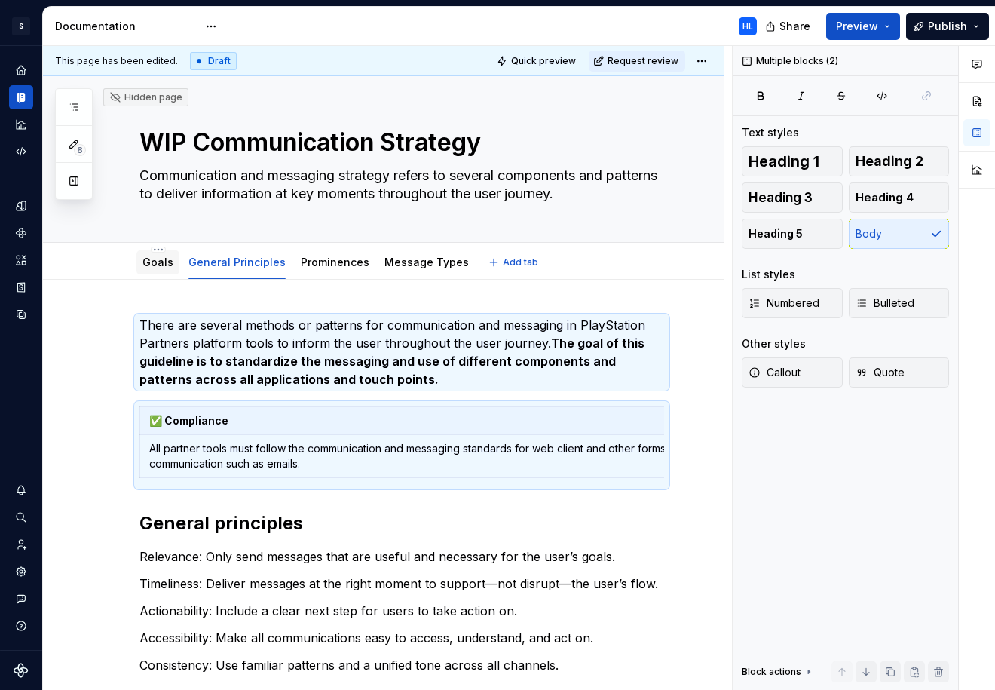
click at [152, 269] on div "Goals" at bounding box center [158, 262] width 31 height 15
click at [156, 266] on link "Goals" at bounding box center [158, 262] width 31 height 13
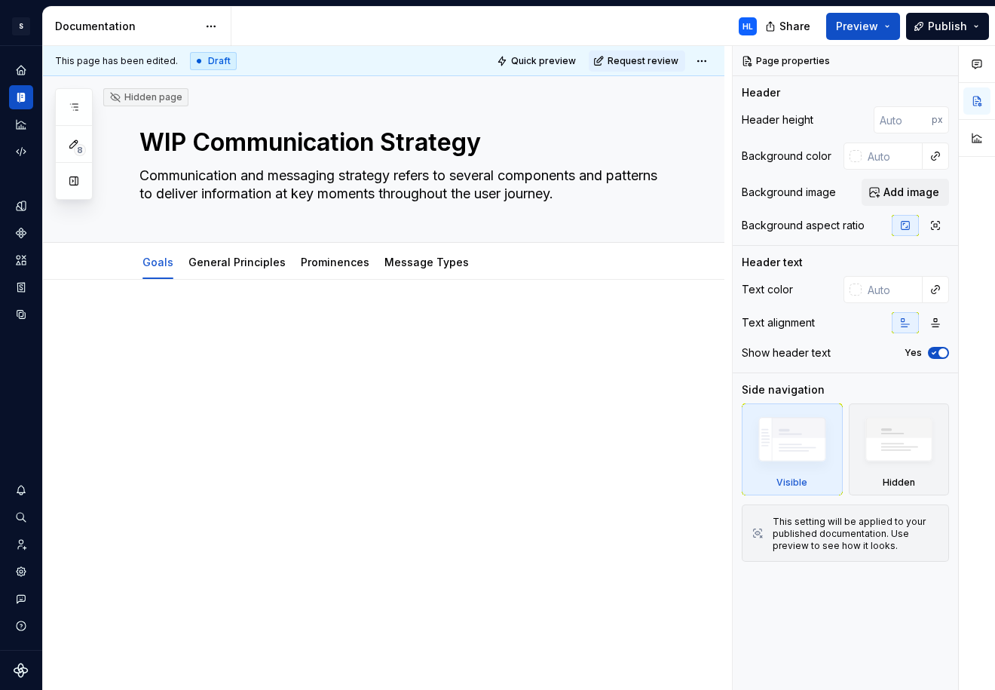
click at [183, 320] on p at bounding box center [401, 325] width 525 height 18
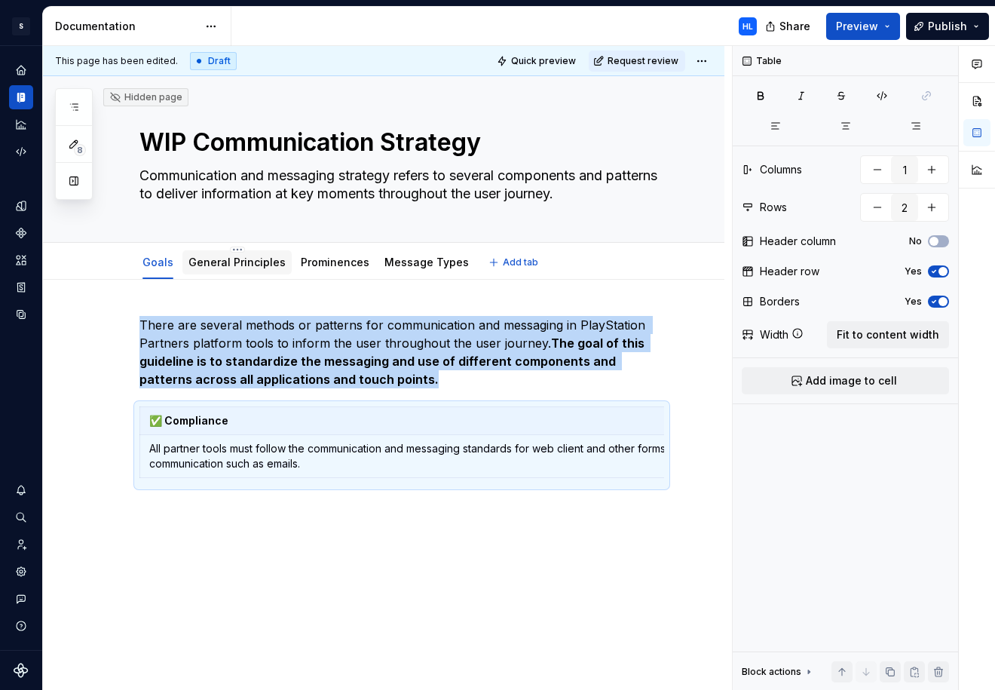
click at [234, 265] on link "General Principles" at bounding box center [237, 262] width 97 height 13
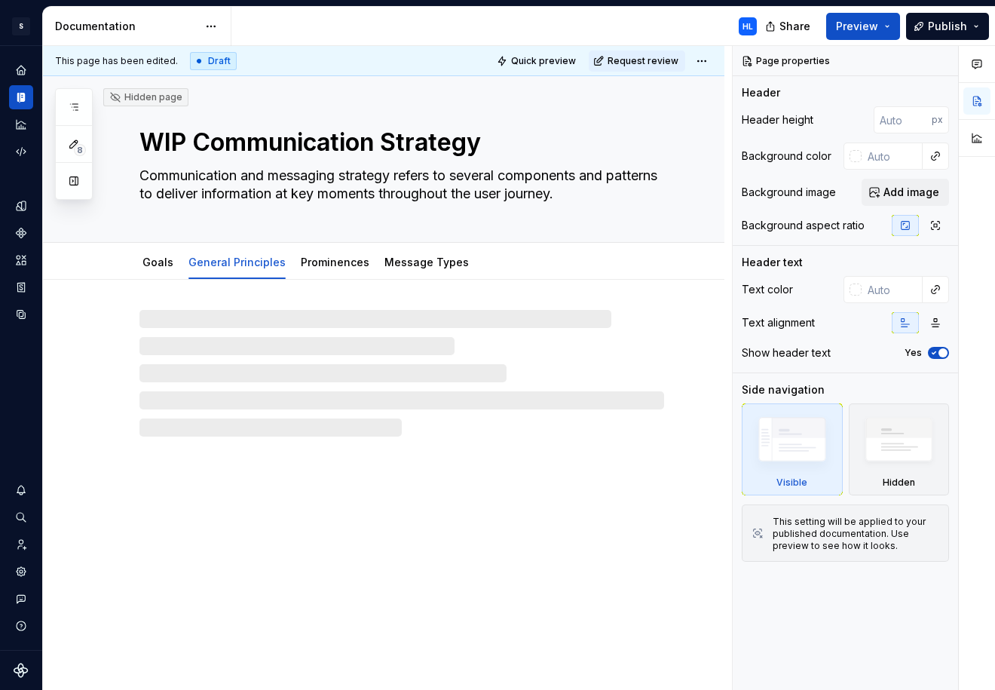
type textarea "*"
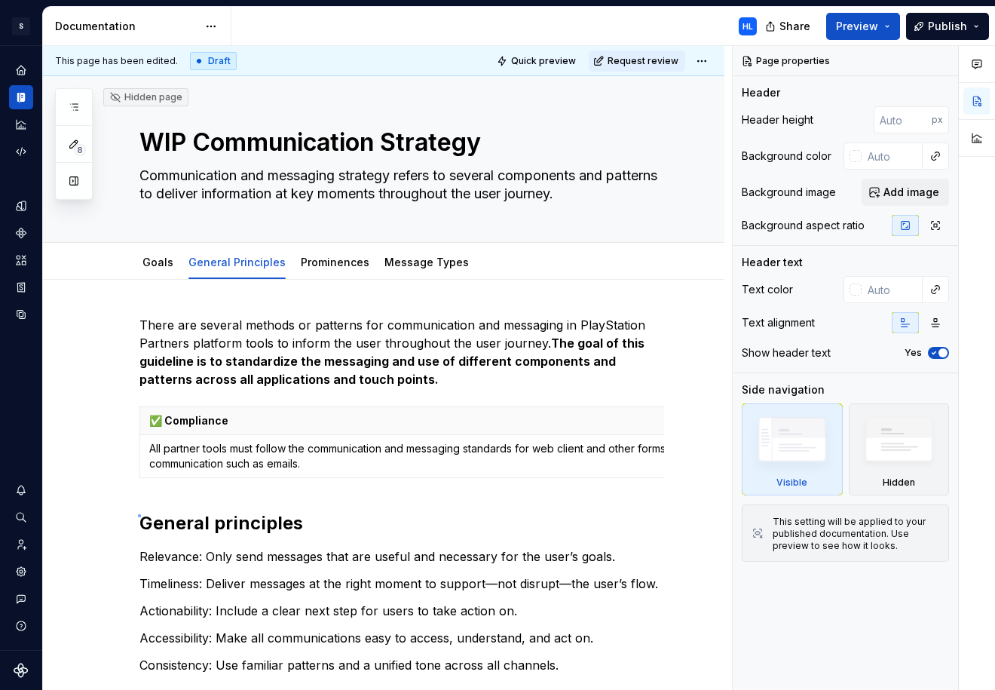
click at [138, 515] on div "This page has been edited. Draft Quick preview Request review Hidden page WIP C…" at bounding box center [387, 368] width 689 height 645
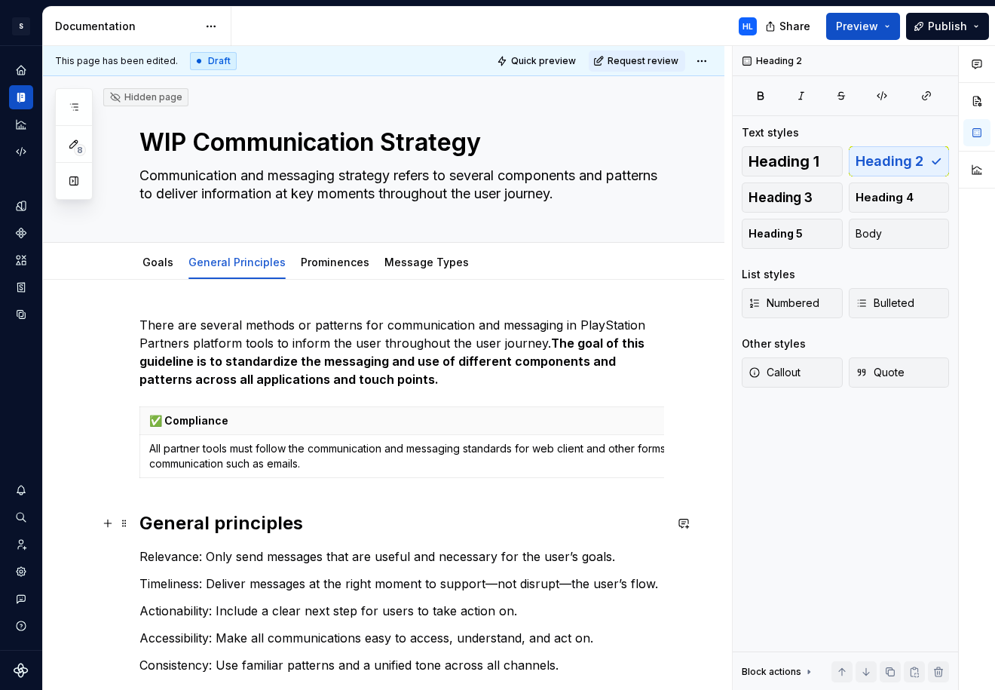
click at [139, 526] on h2 "General principles" at bounding box center [401, 523] width 525 height 24
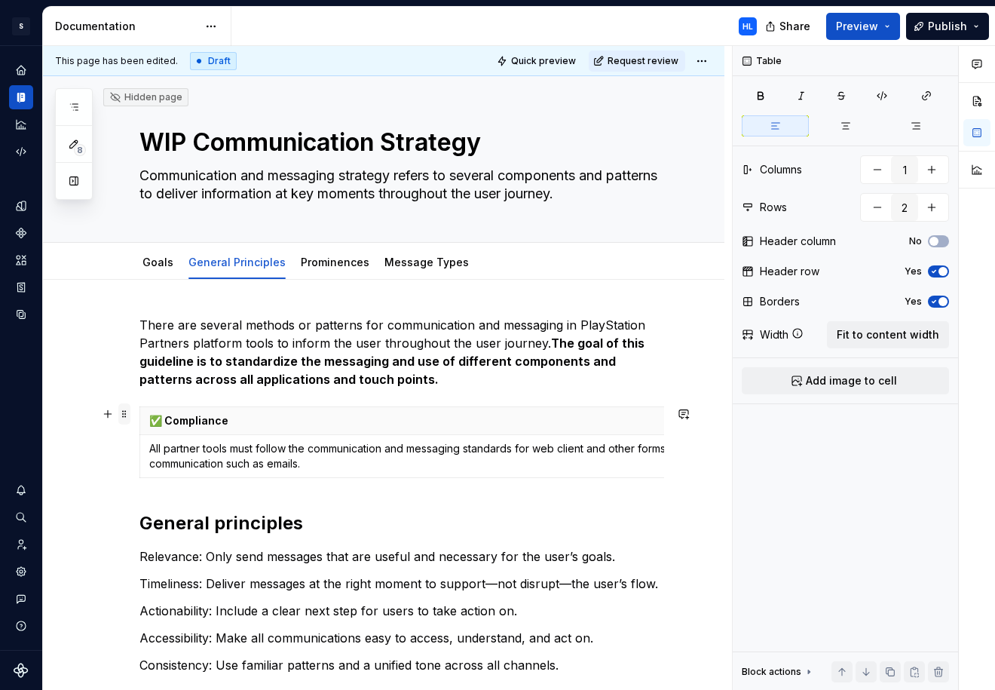
click at [128, 416] on span at bounding box center [124, 413] width 12 height 21
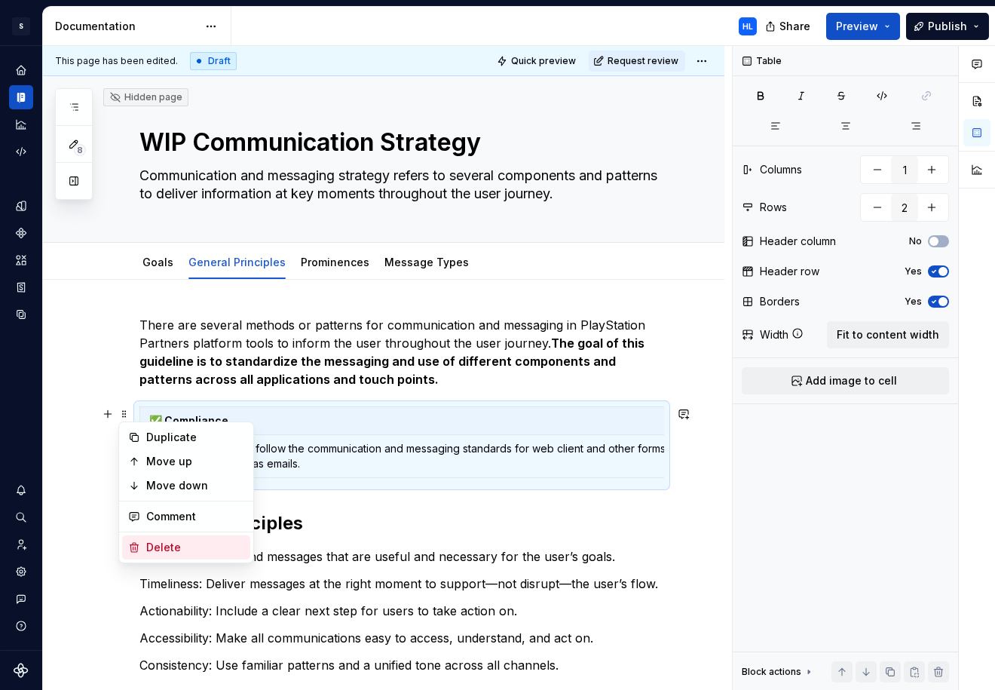
click at [172, 547] on div "Delete" at bounding box center [195, 547] width 98 height 15
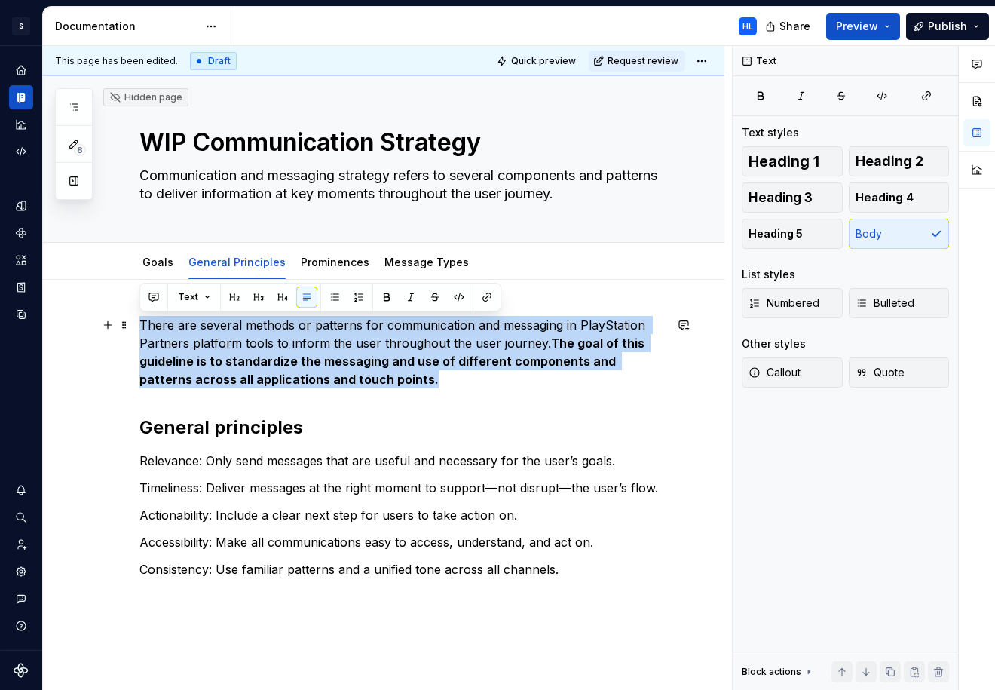
drag, startPoint x: 398, startPoint y: 387, endPoint x: 134, endPoint y: 316, distance: 273.3
click at [134, 316] on div "There are several methods or patterns for communication and messaging in PlaySt…" at bounding box center [384, 542] width 682 height 524
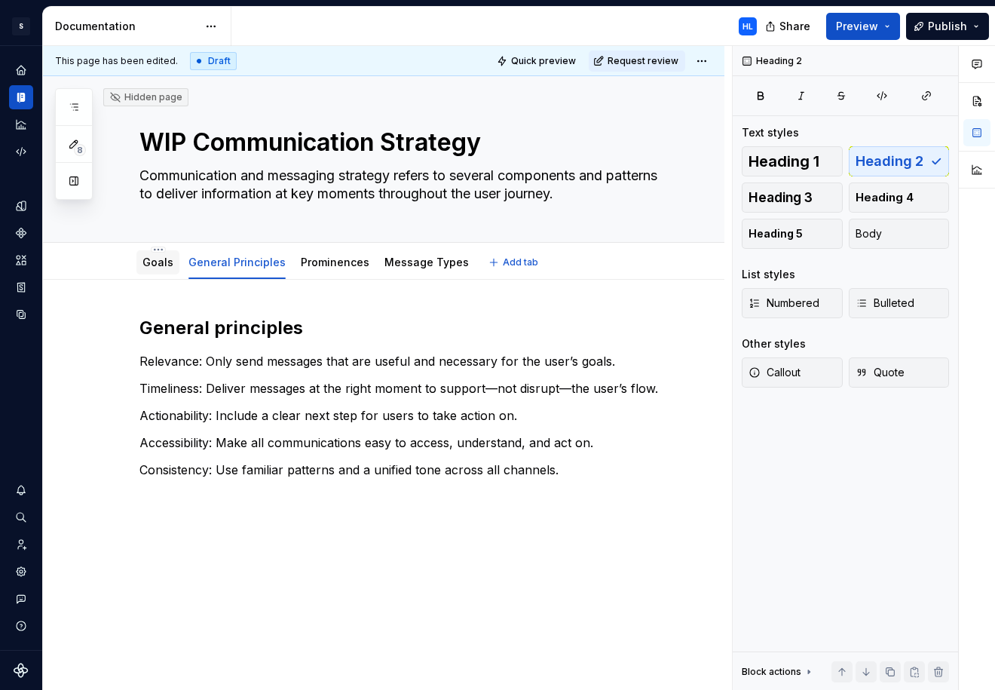
click at [162, 273] on div "Goals" at bounding box center [157, 262] width 43 height 24
click at [158, 265] on link "Goals" at bounding box center [158, 262] width 31 height 13
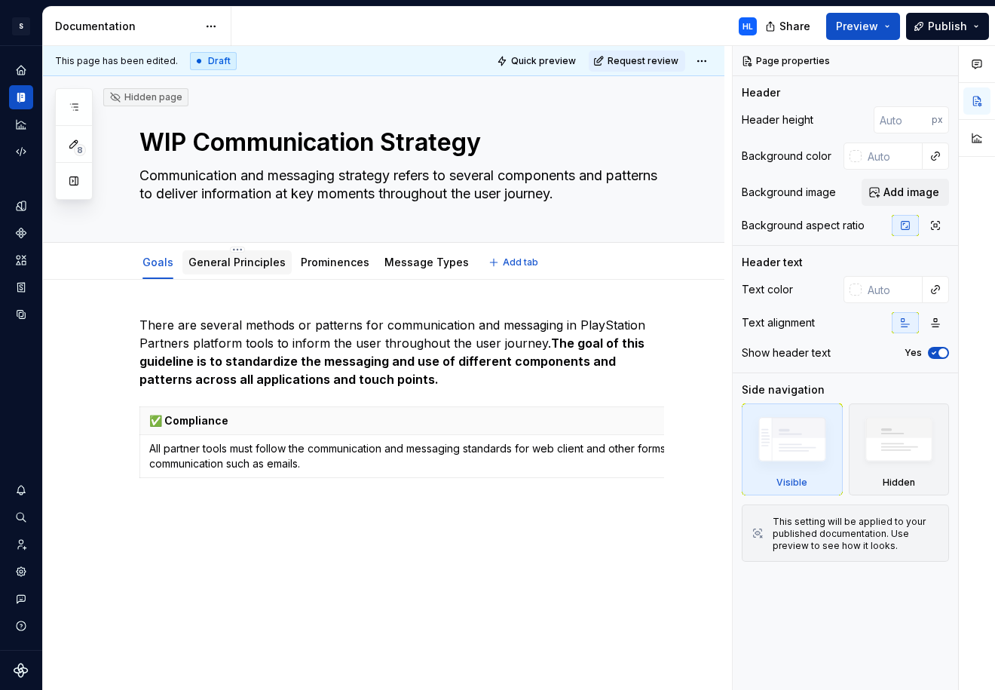
click at [222, 267] on link "General Principles" at bounding box center [237, 262] width 97 height 13
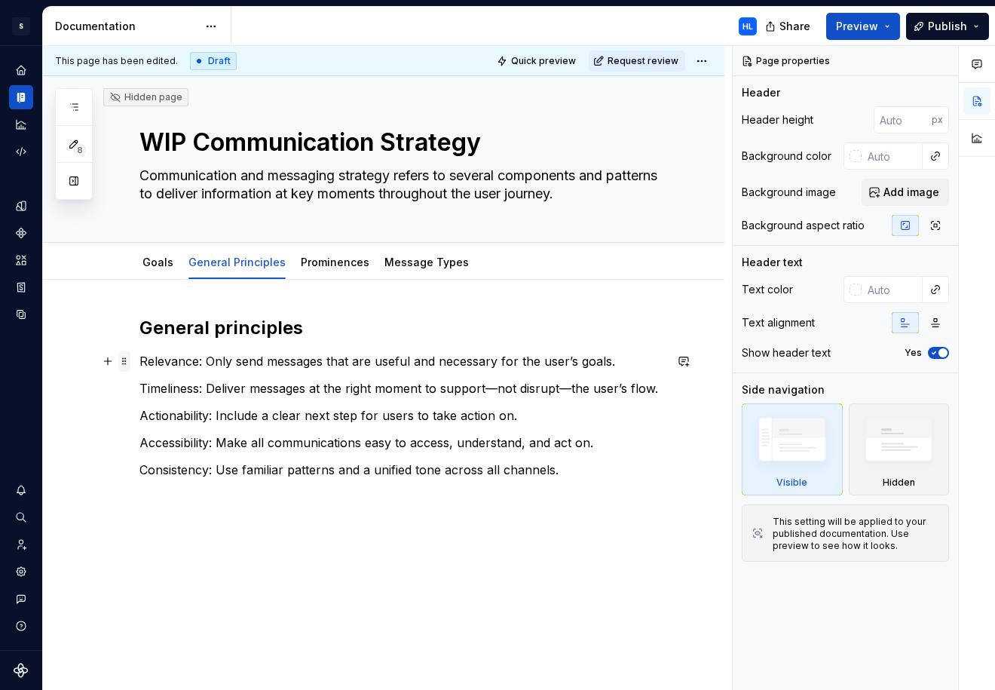
type textarea "*"
click at [141, 363] on p "Relevance: Only send messages that are useful and necessary for the user’s goal…" at bounding box center [401, 361] width 525 height 18
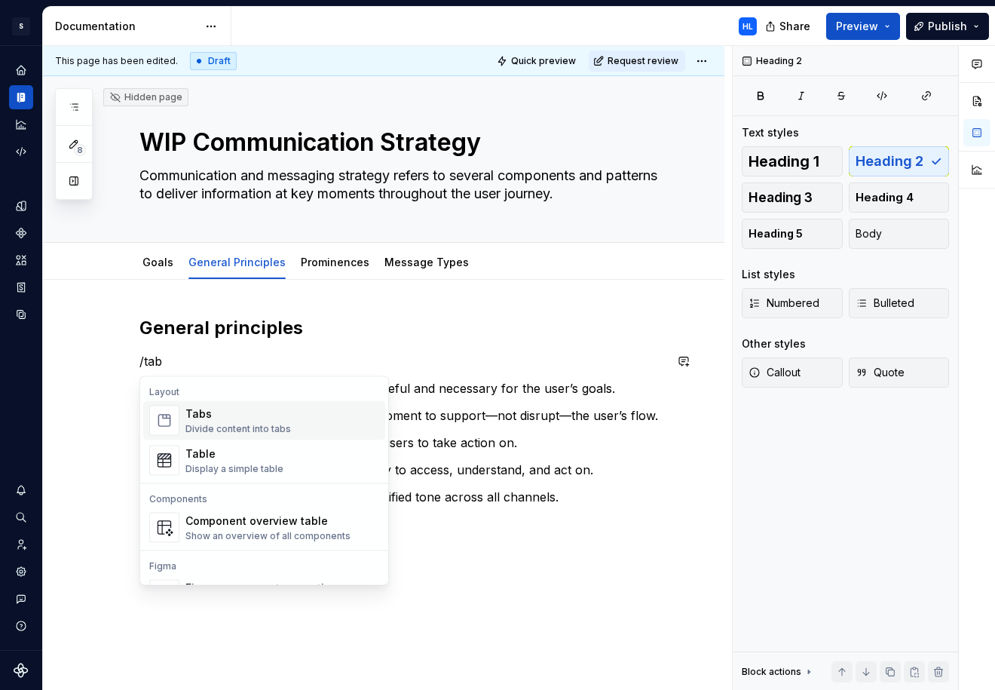
click at [213, 428] on div "Divide content into tabs" at bounding box center [238, 429] width 106 height 12
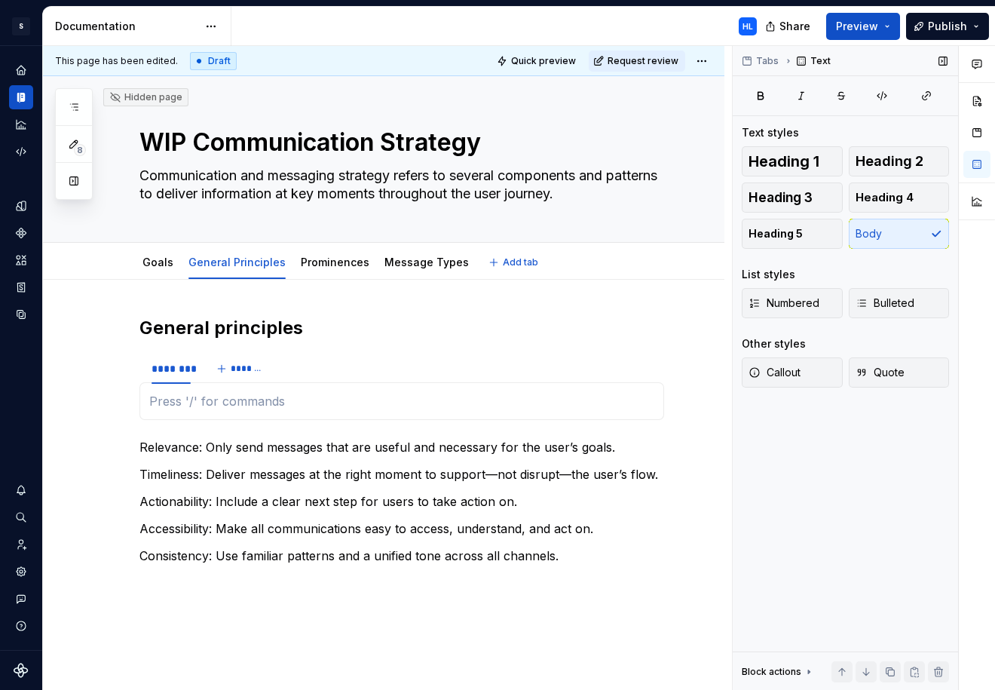
type textarea "*"
click at [982, 139] on button "button" at bounding box center [977, 132] width 27 height 27
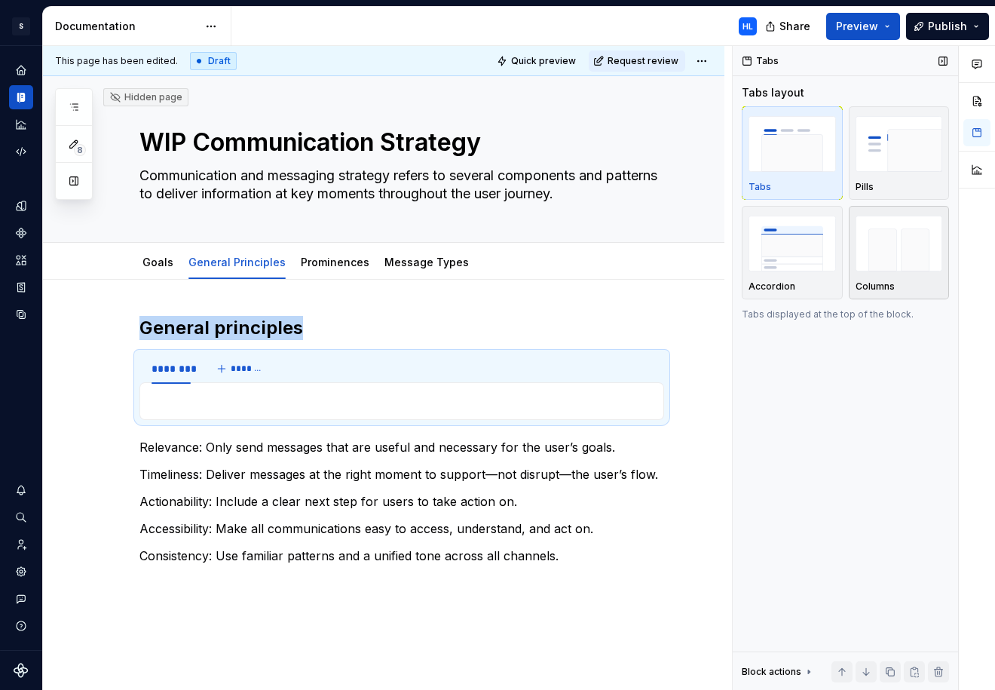
click at [885, 261] on img "button" at bounding box center [899, 243] width 87 height 55
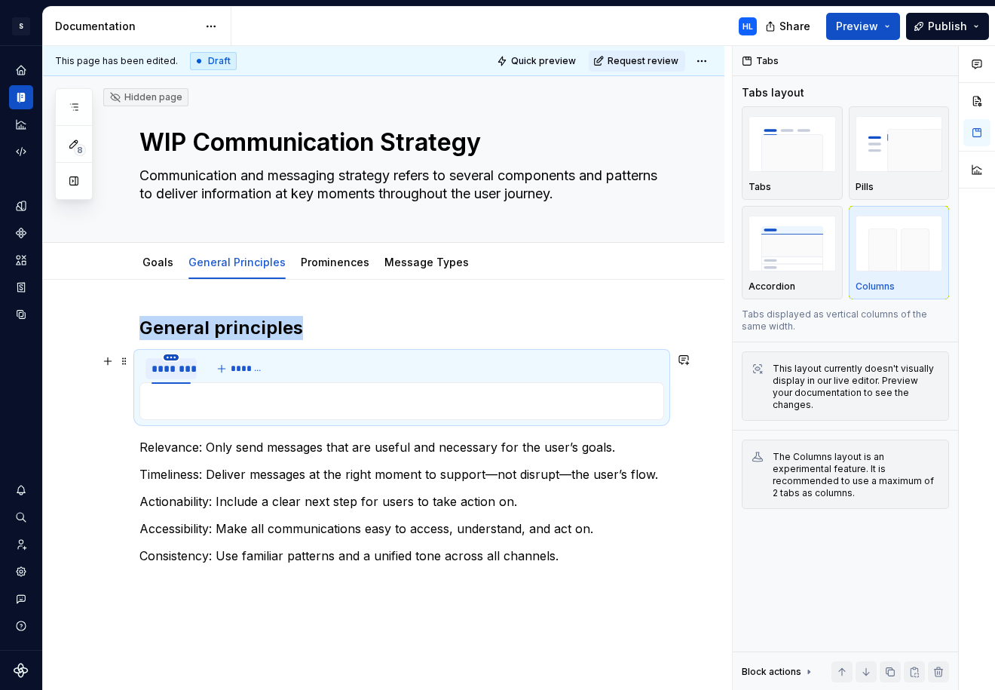
click at [174, 357] on html "S Web & Tools Design Systems HL Design system data Documentation HL Share Previ…" at bounding box center [497, 345] width 995 height 690
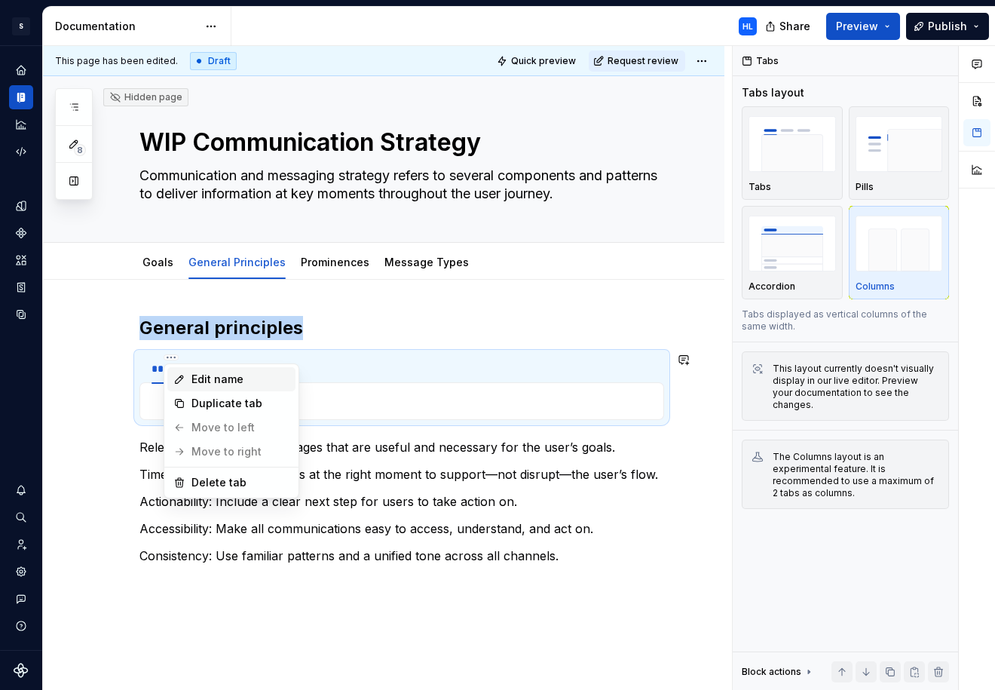
click at [189, 370] on div "Edit name" at bounding box center [231, 379] width 128 height 24
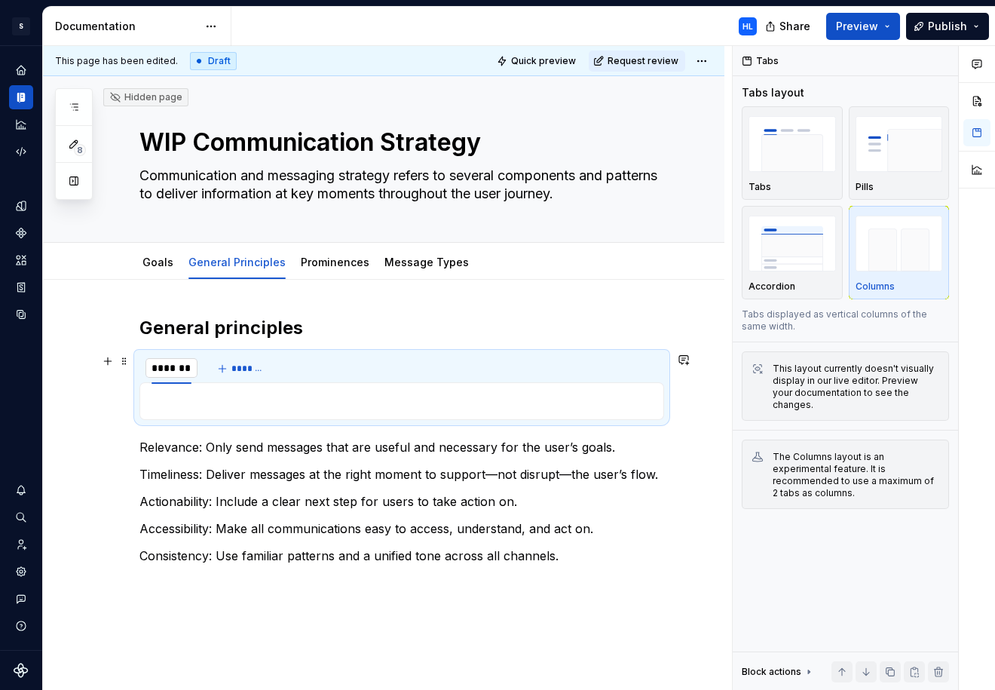
type input "*********"
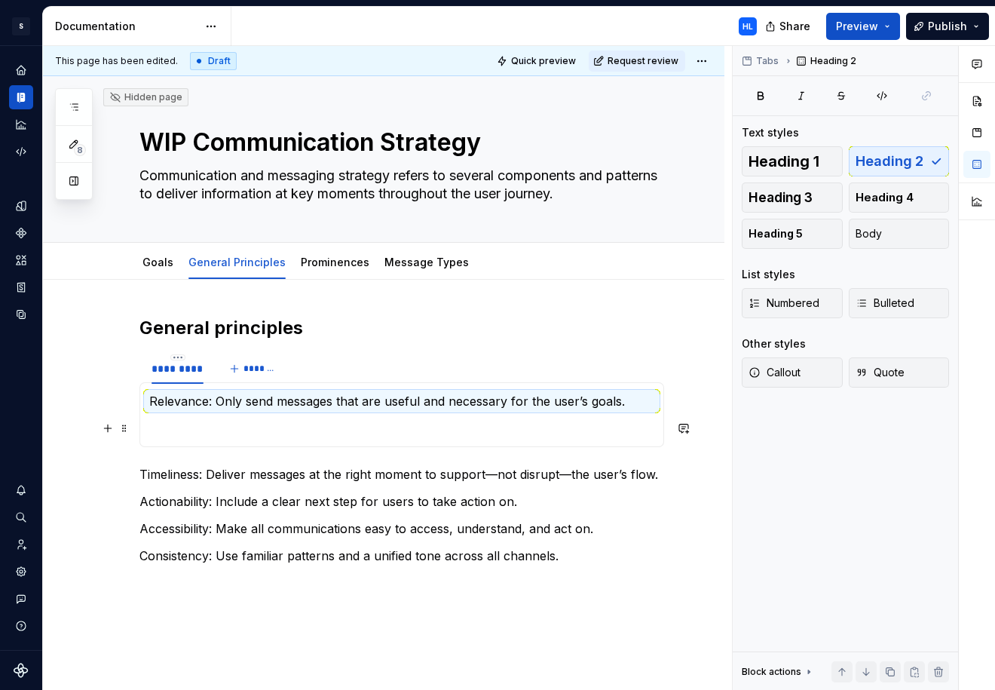
click at [182, 428] on p at bounding box center [401, 428] width 505 height 18
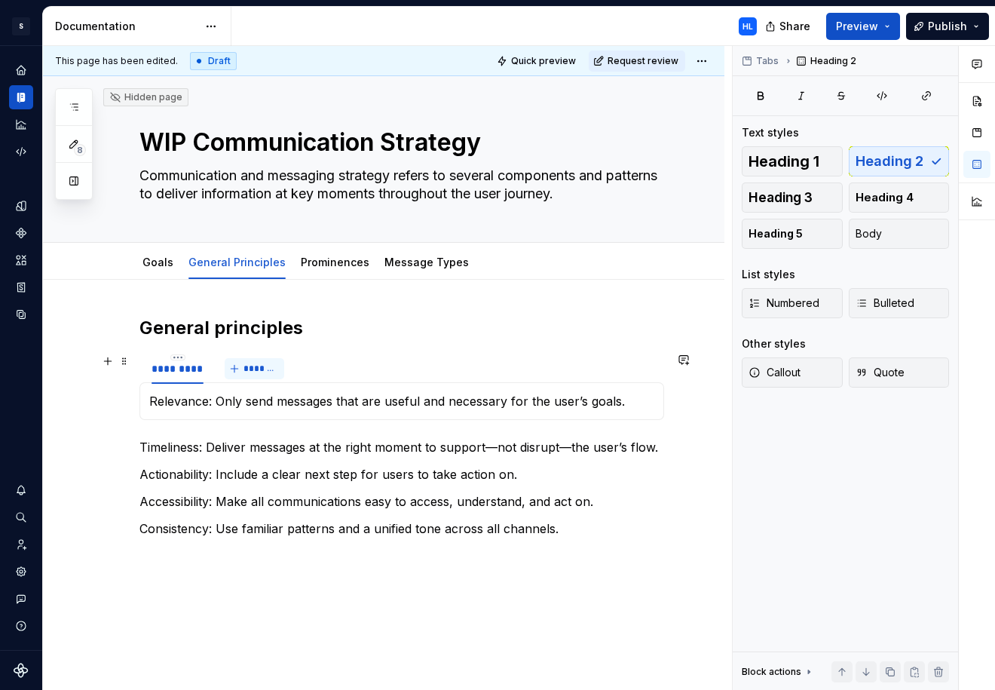
click at [271, 366] on span "*******" at bounding box center [261, 369] width 34 height 12
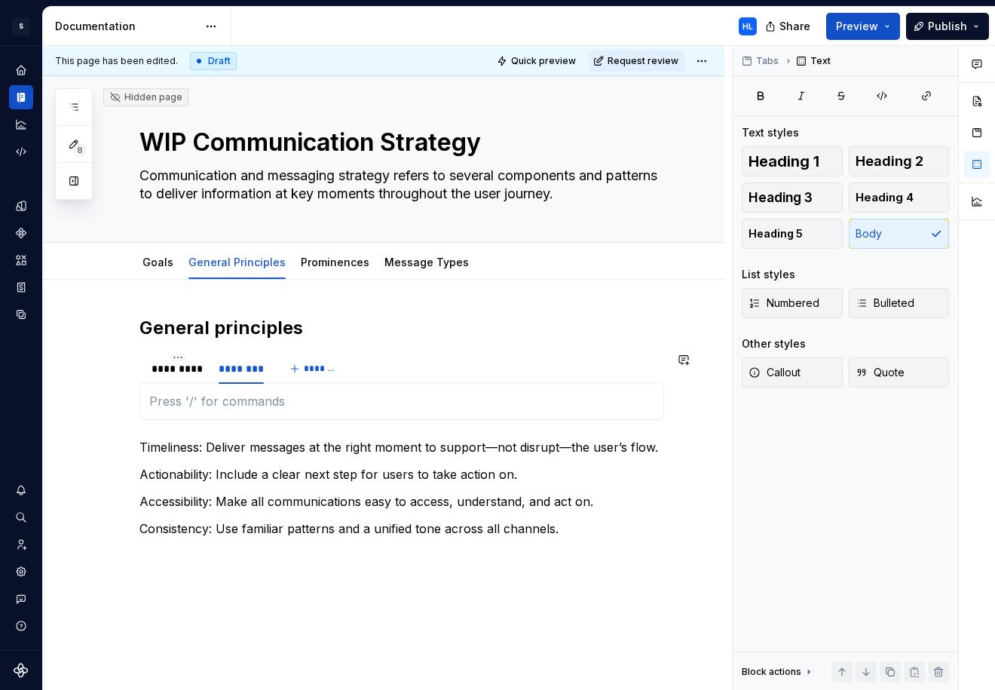
click at [268, 391] on div "Relevance: Only send messages that are useful and necessary for the user’s goal…" at bounding box center [401, 401] width 525 height 38
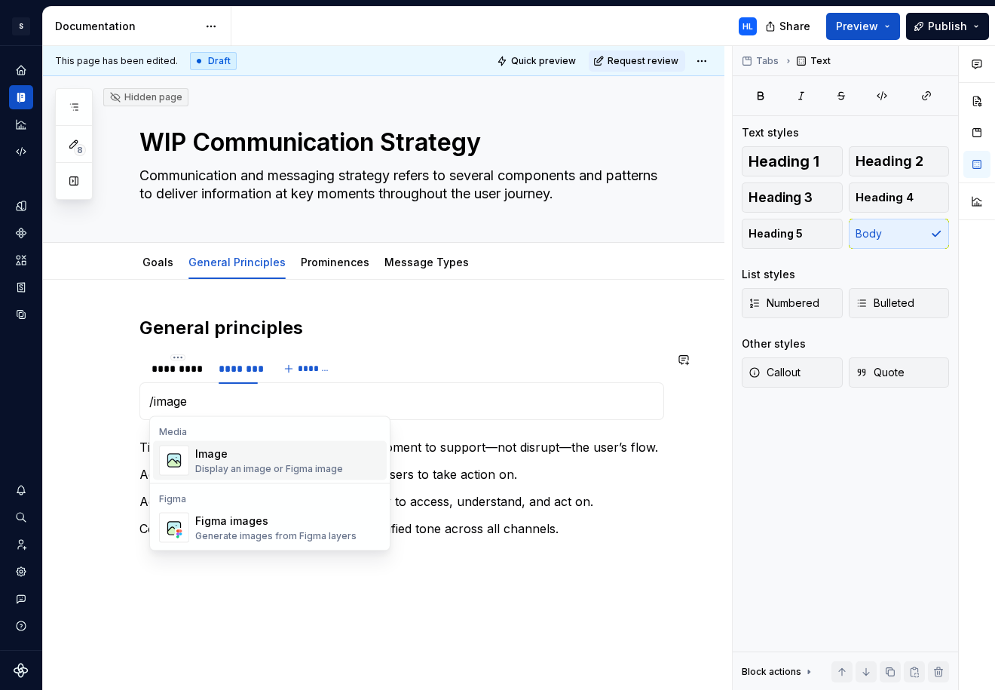
click at [262, 469] on div "Display an image or Figma image" at bounding box center [269, 469] width 148 height 12
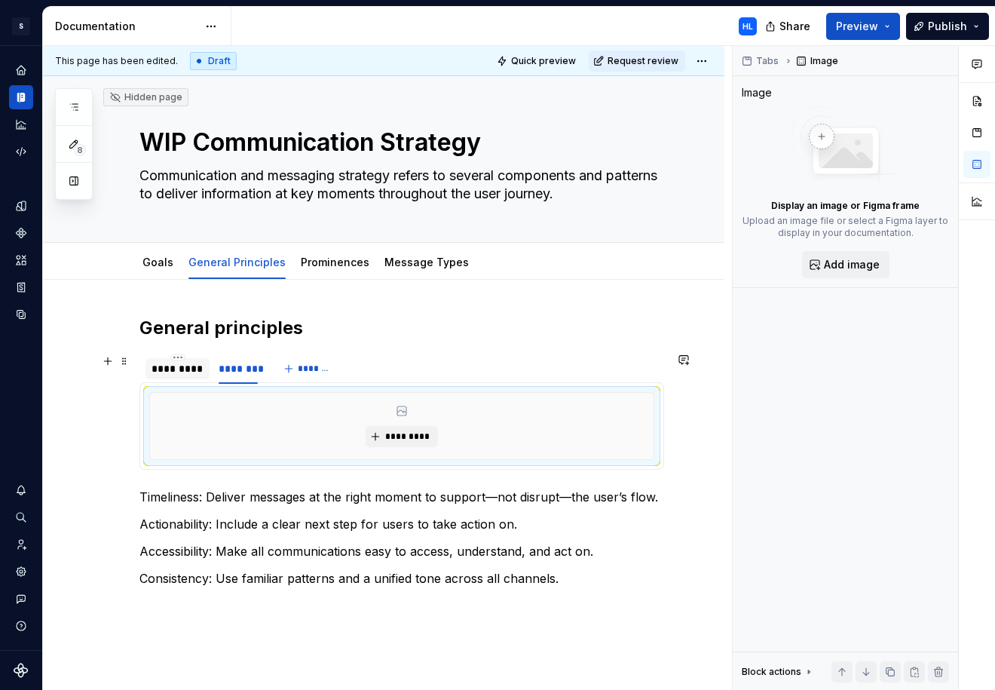
click at [195, 371] on div "*********" at bounding box center [178, 368] width 52 height 15
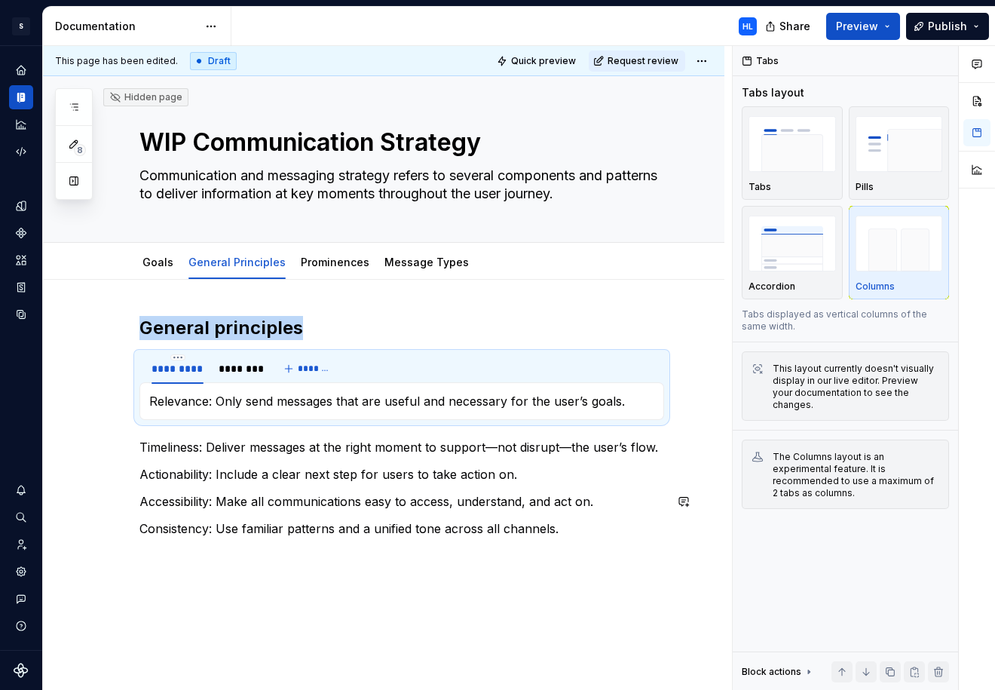
click at [193, 606] on div "General principles ********* ******** ******* Relevance: Only send messages tha…" at bounding box center [384, 521] width 682 height 483
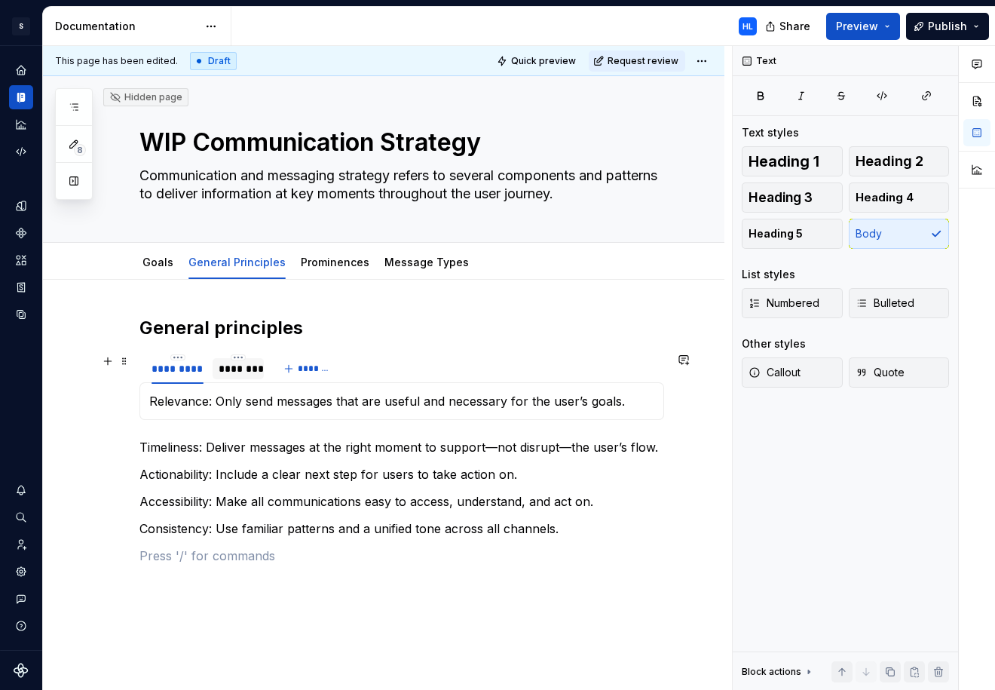
click at [238, 374] on div "********" at bounding box center [238, 368] width 39 height 15
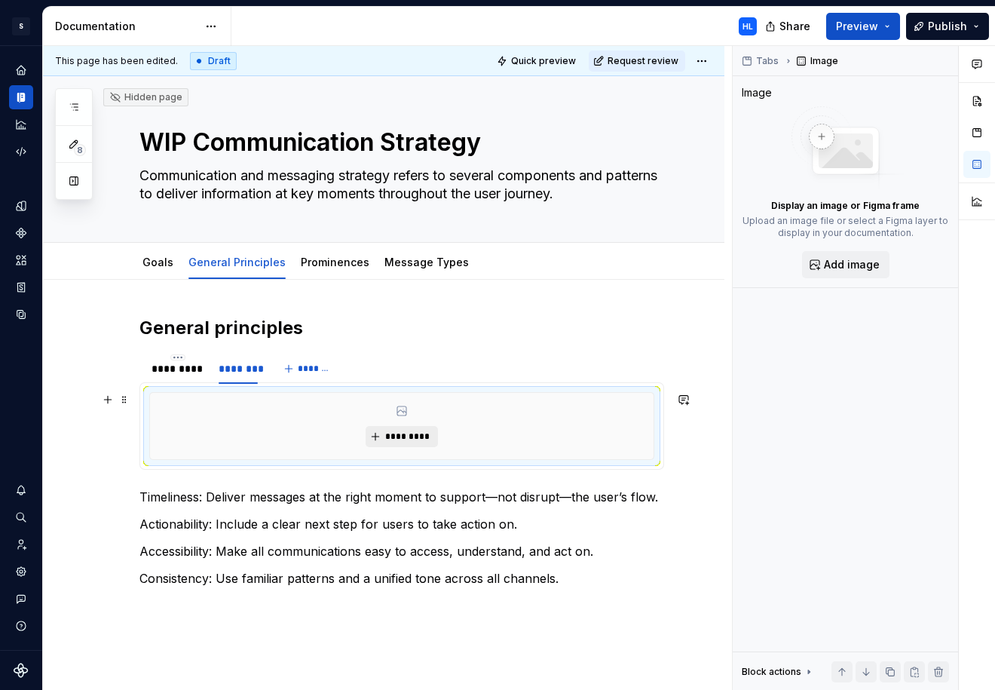
click at [397, 440] on span "*********" at bounding box center [408, 437] width 46 height 12
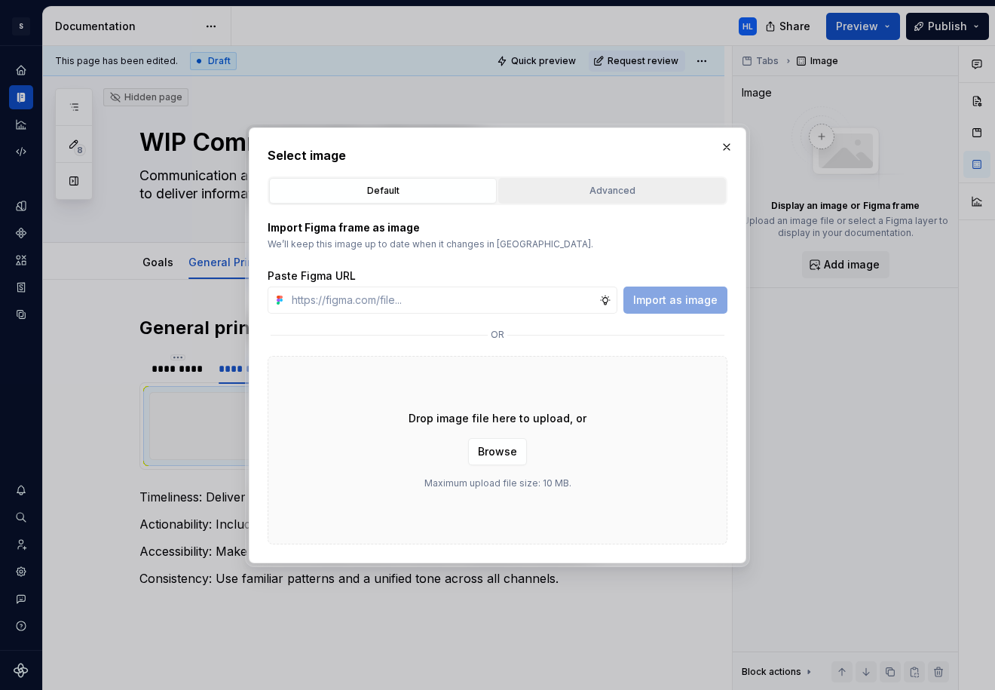
click at [574, 192] on div "Advanced" at bounding box center [612, 190] width 217 height 15
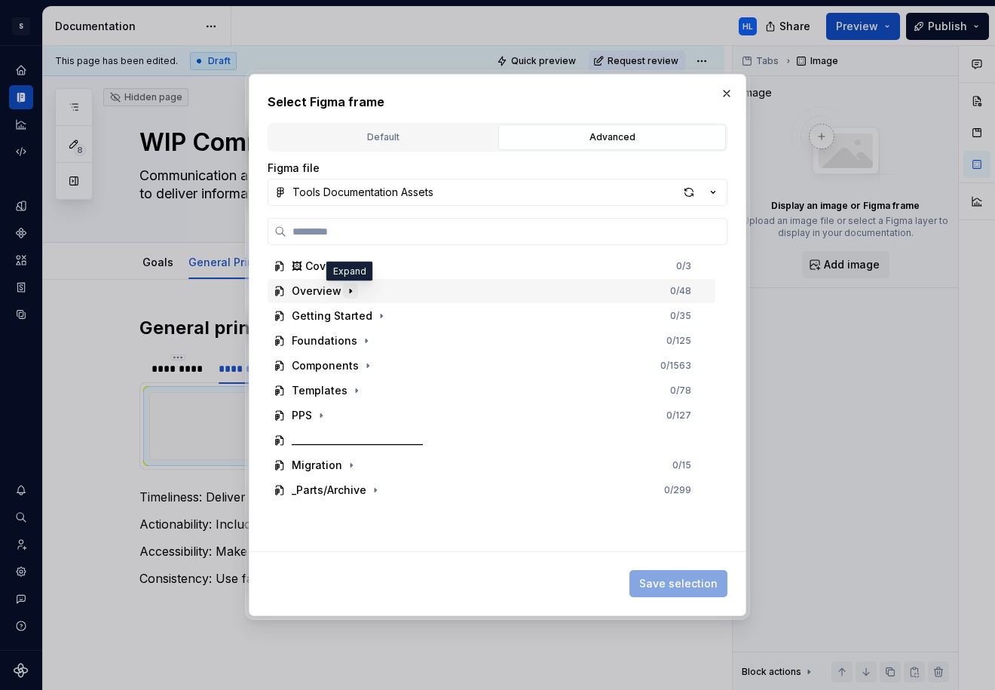
click at [348, 287] on icon "button" at bounding box center [351, 291] width 12 height 12
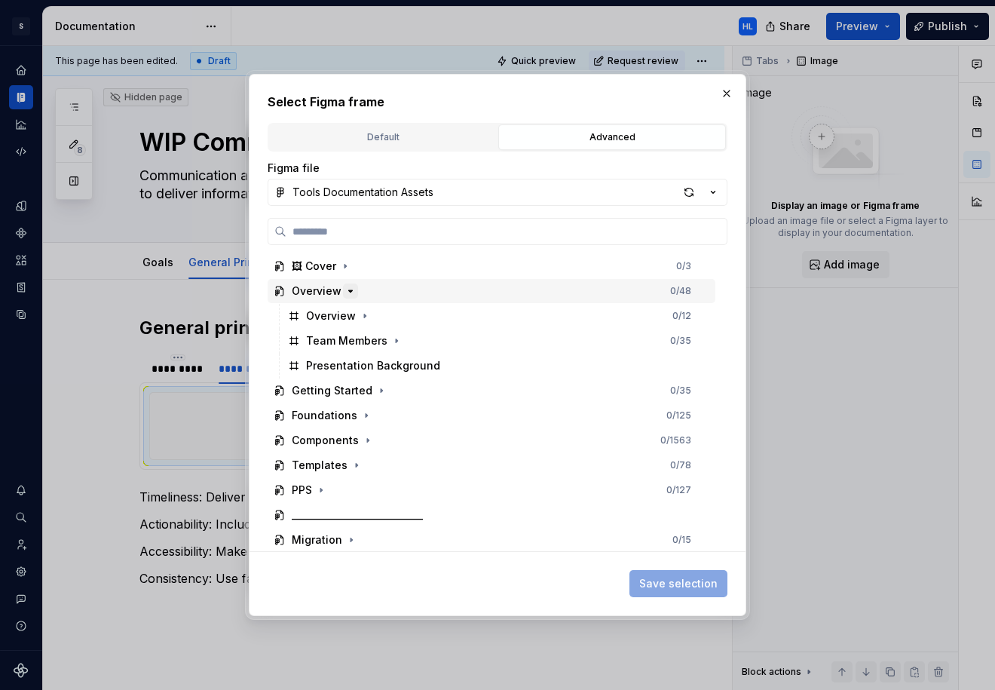
click at [348, 287] on icon "button" at bounding box center [351, 291] width 12 height 12
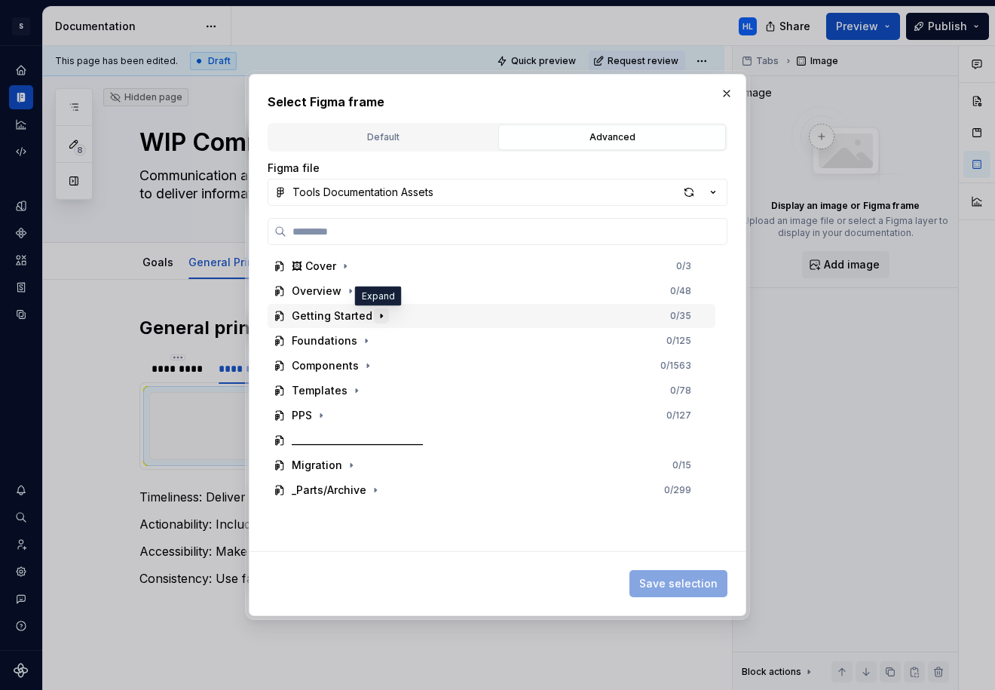
click at [379, 318] on icon "button" at bounding box center [381, 316] width 12 height 12
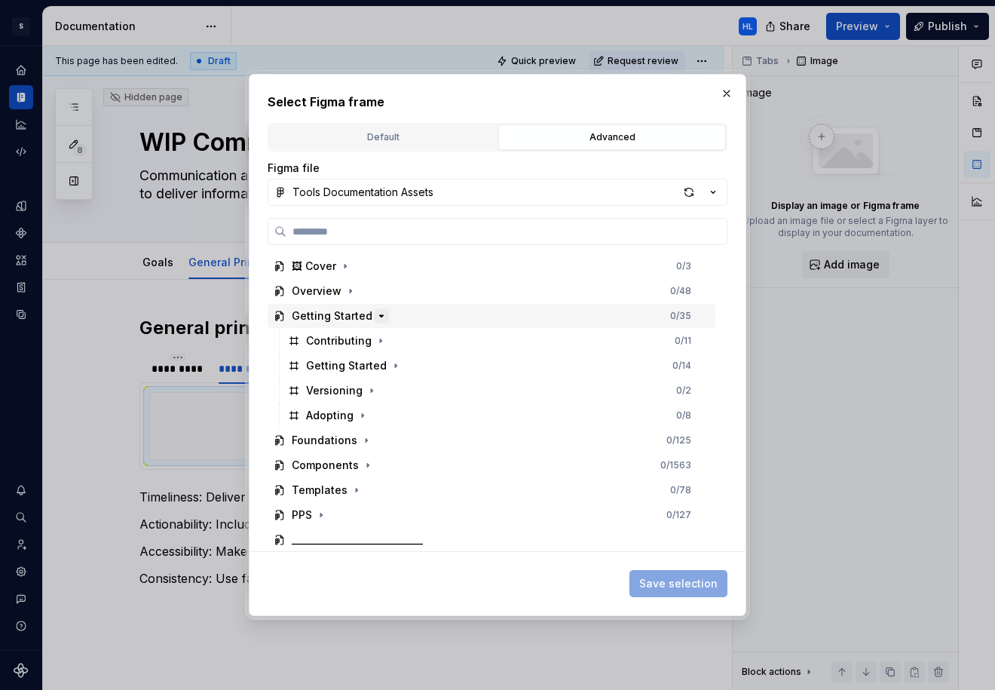
click at [379, 318] on icon "button" at bounding box center [381, 316] width 12 height 12
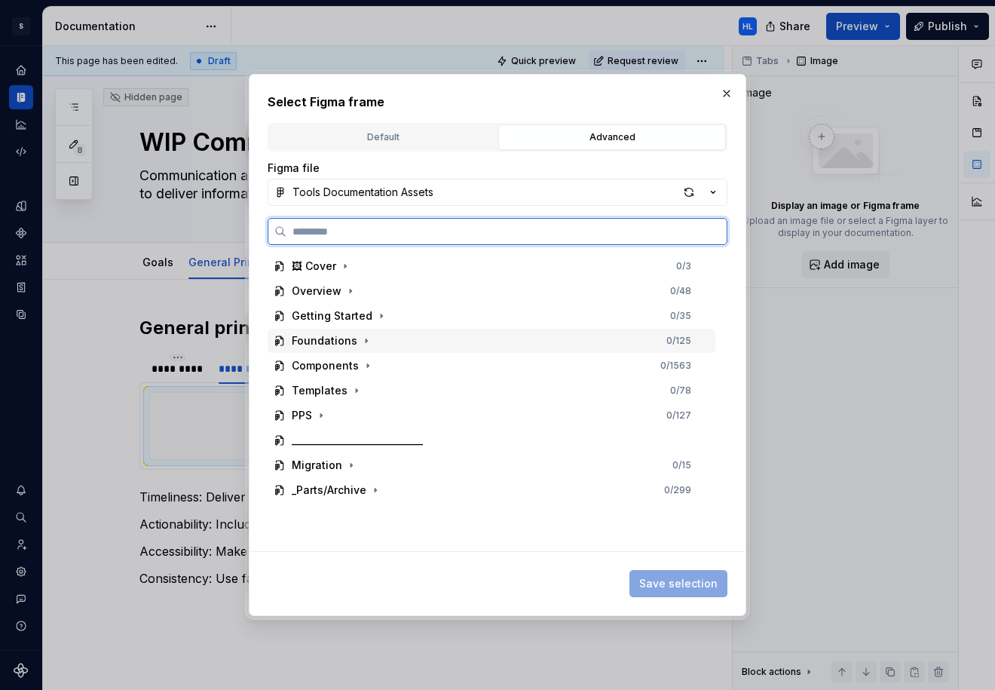
click at [366, 333] on div "Foundations 0 / 125" at bounding box center [492, 341] width 448 height 24
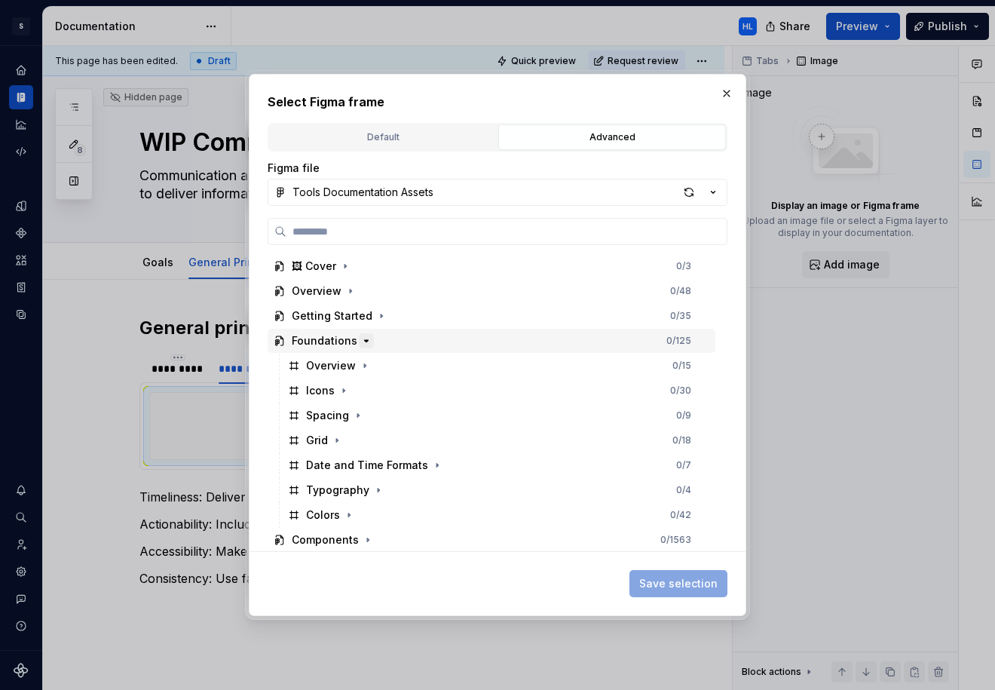
click at [365, 342] on icon "button" at bounding box center [367, 341] width 4 height 2
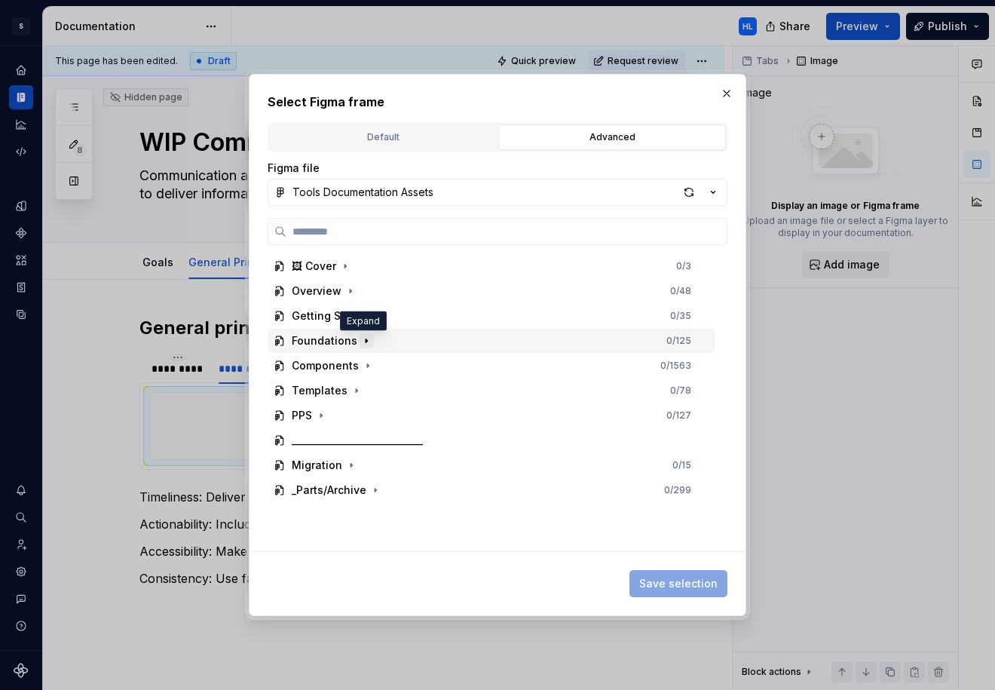
click at [366, 342] on icon "button" at bounding box center [367, 341] width 2 height 4
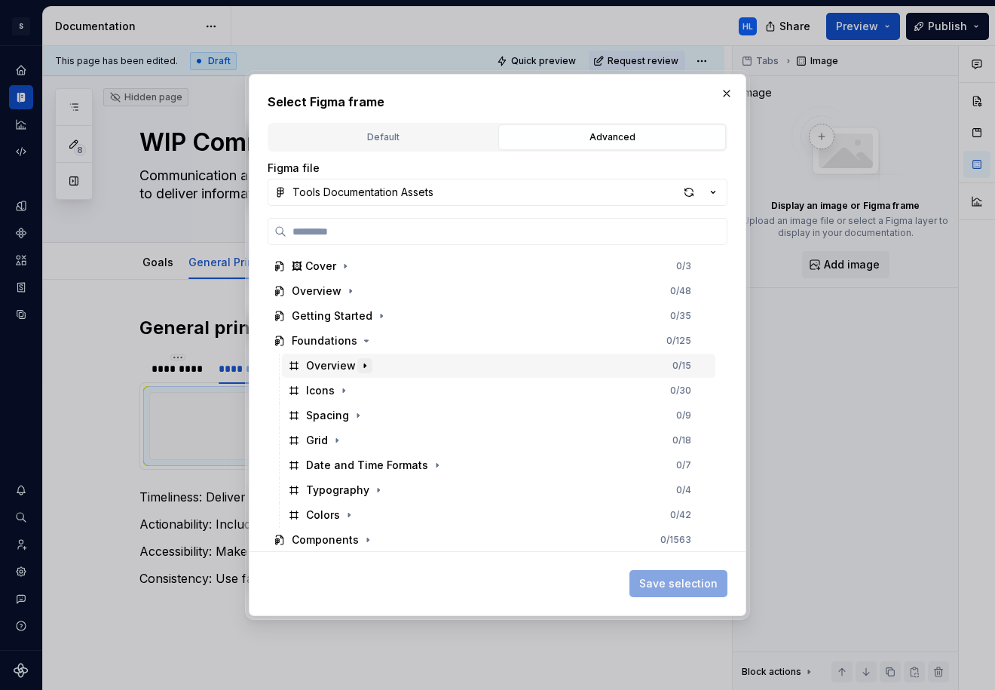
click at [365, 368] on icon "button" at bounding box center [365, 366] width 12 height 12
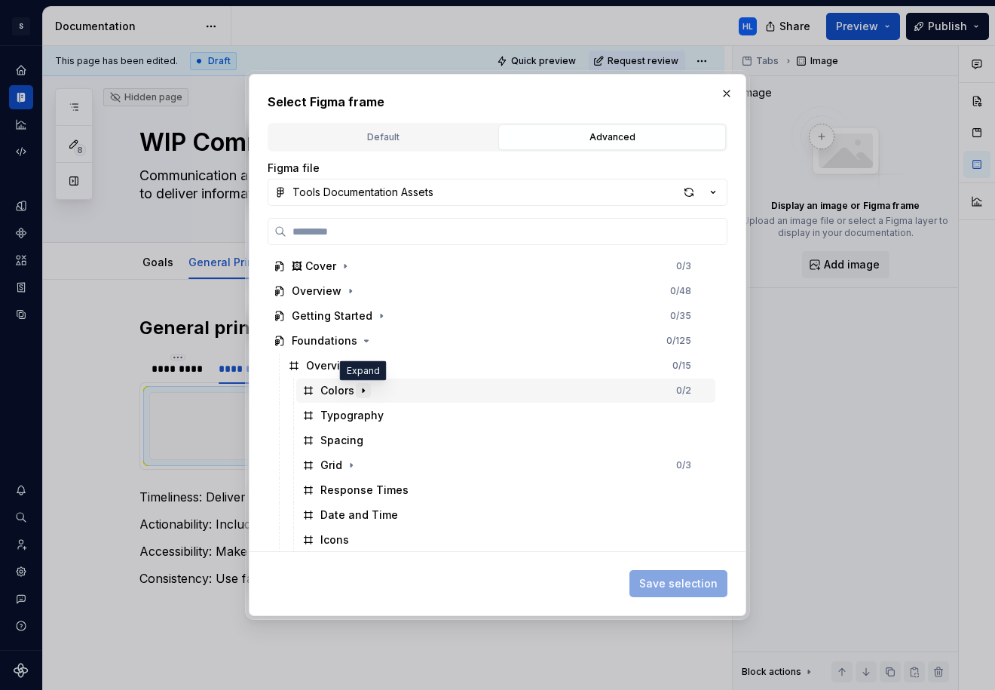
click at [358, 390] on icon "button" at bounding box center [363, 391] width 12 height 12
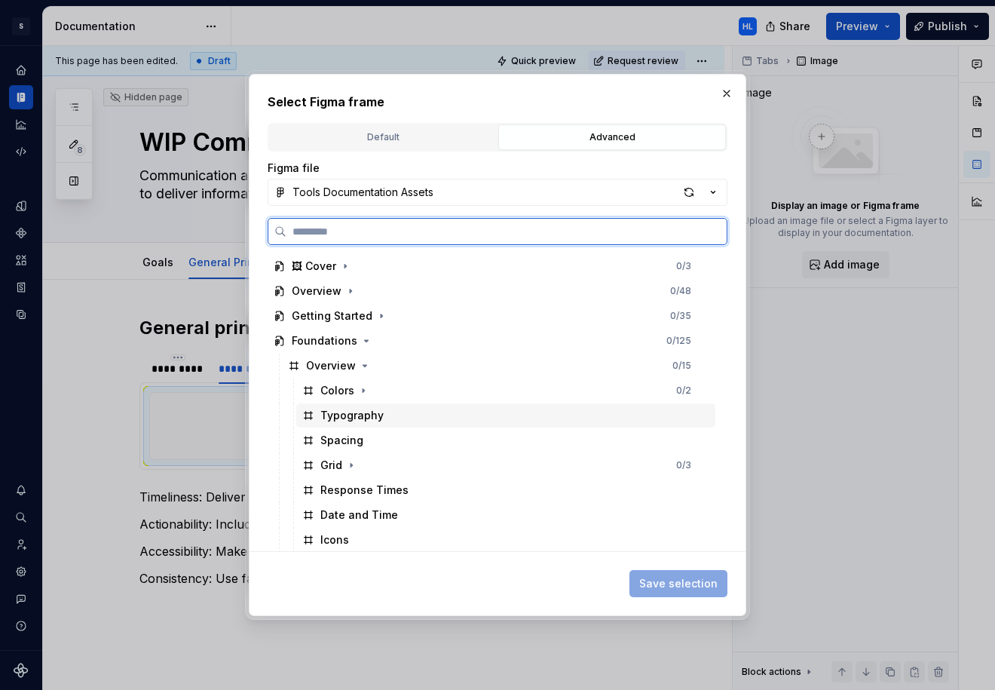
click at [391, 412] on div "Typography" at bounding box center [505, 415] width 419 height 24
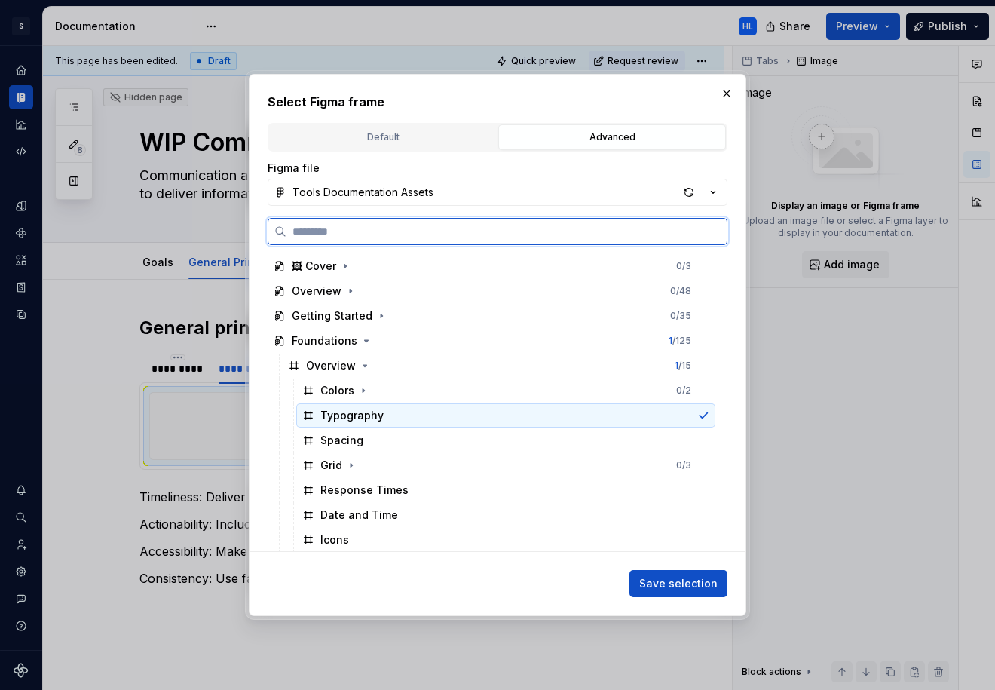
click at [391, 412] on div "Typography" at bounding box center [505, 415] width 419 height 24
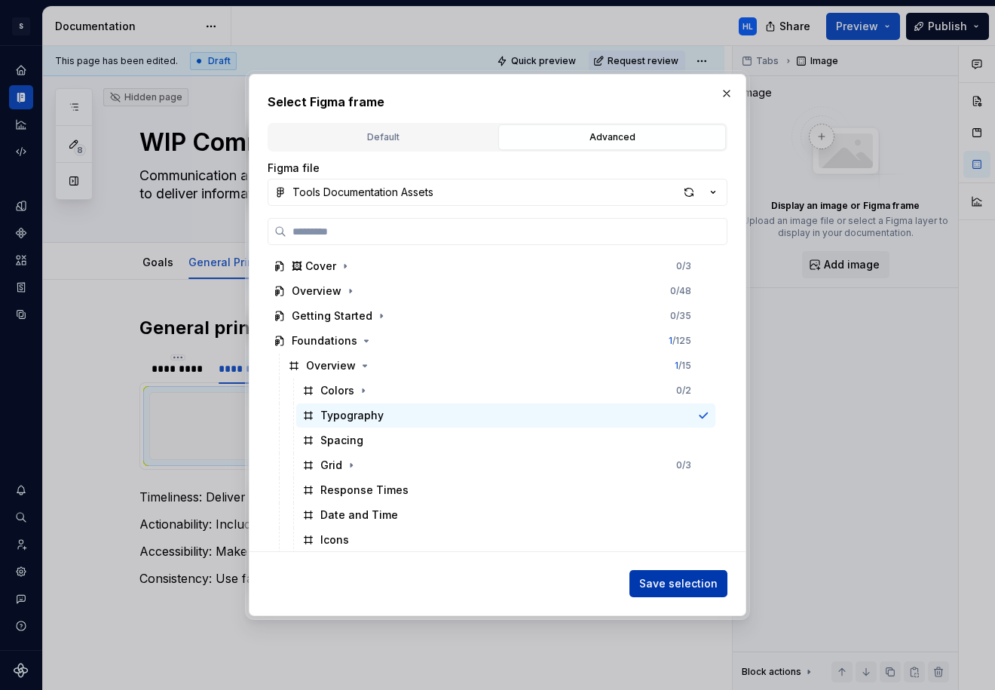
click at [679, 583] on span "Save selection" at bounding box center [678, 583] width 78 height 15
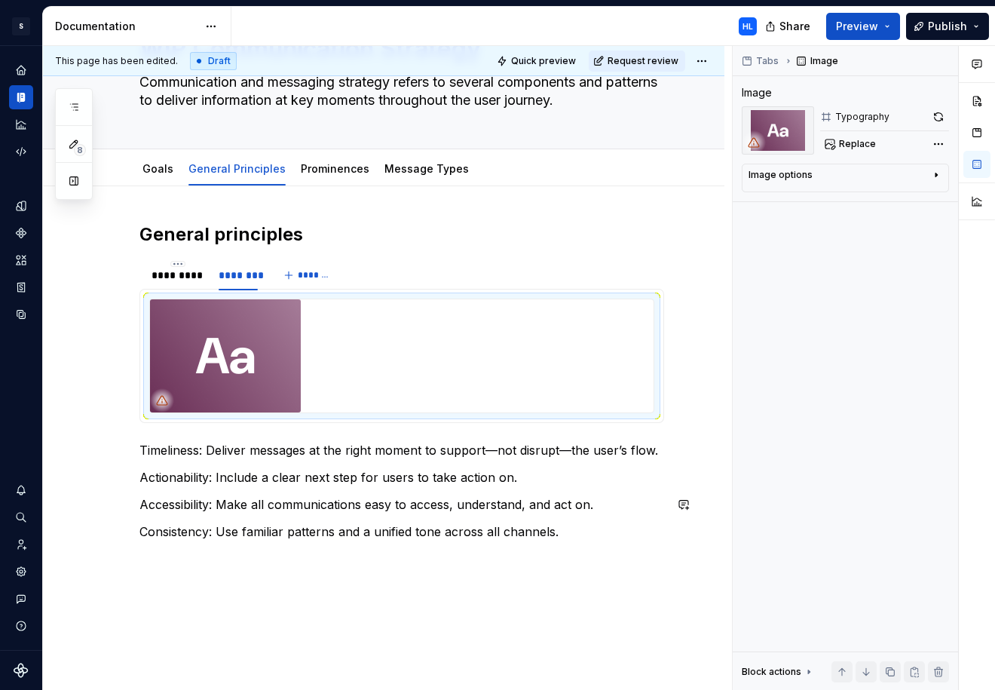
scroll to position [114, 0]
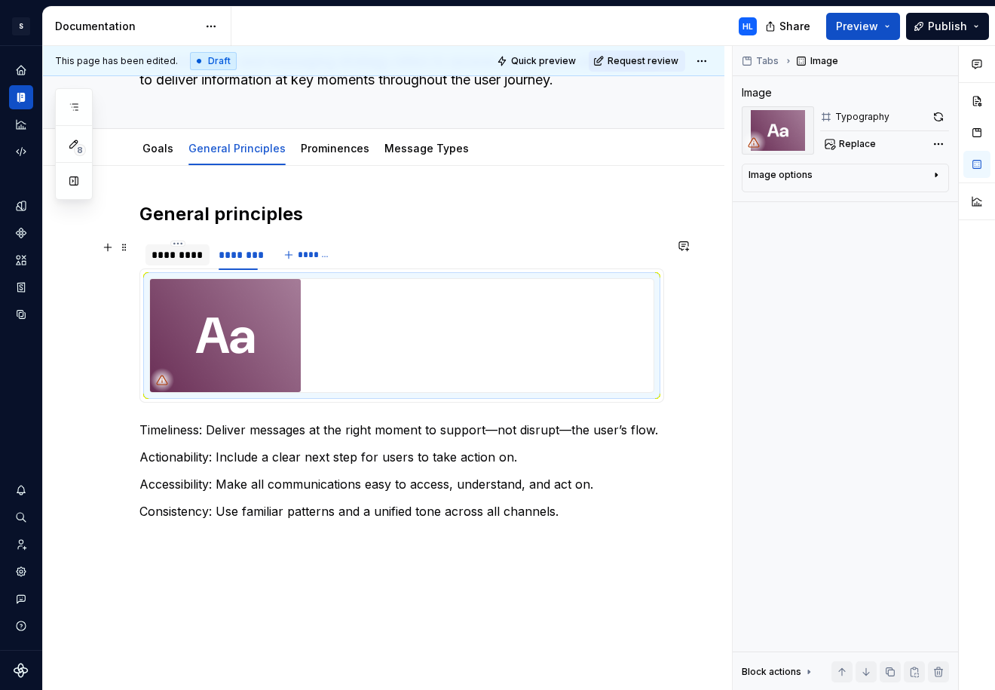
click at [186, 256] on div "*********" at bounding box center [178, 254] width 52 height 15
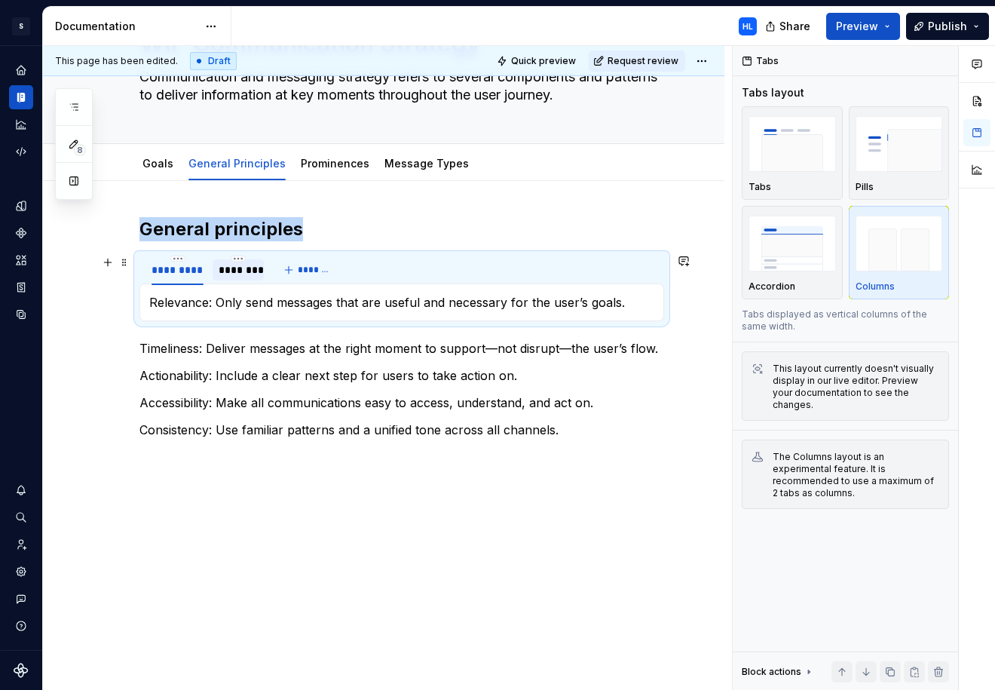
click at [251, 273] on div "********" at bounding box center [238, 269] width 39 height 15
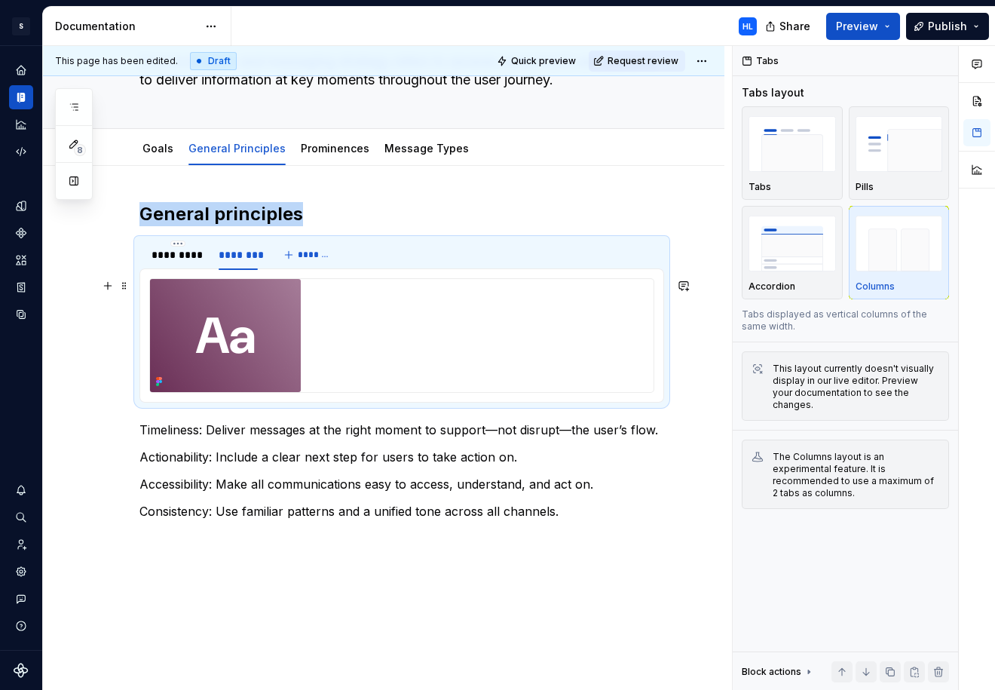
click at [339, 336] on div at bounding box center [402, 335] width 504 height 113
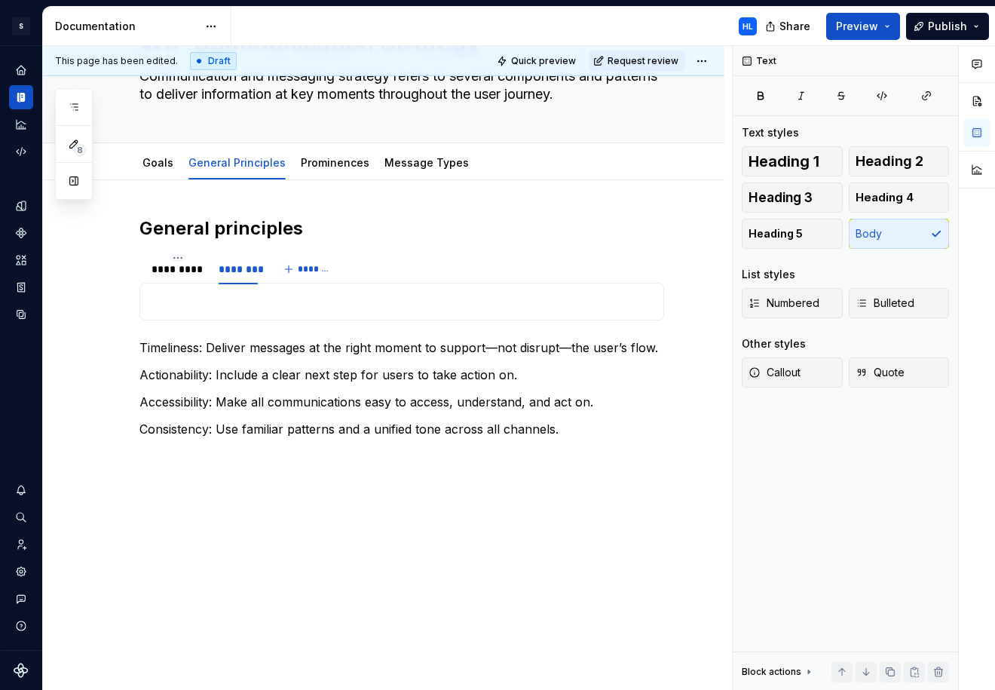
scroll to position [99, 0]
click at [306, 297] on p at bounding box center [401, 302] width 505 height 18
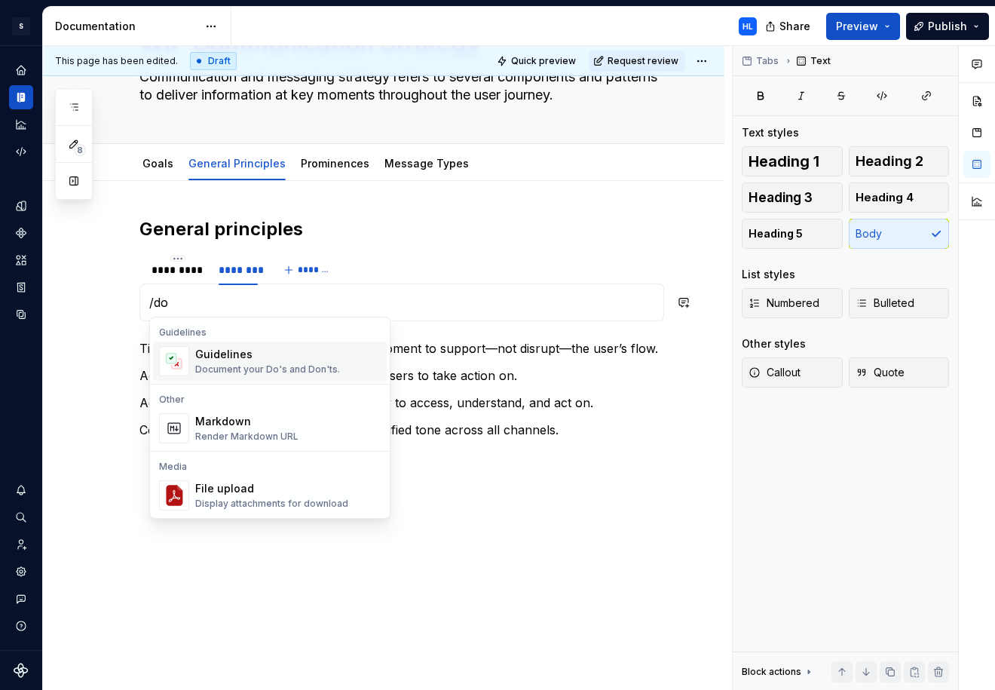
scroll to position [114, 0]
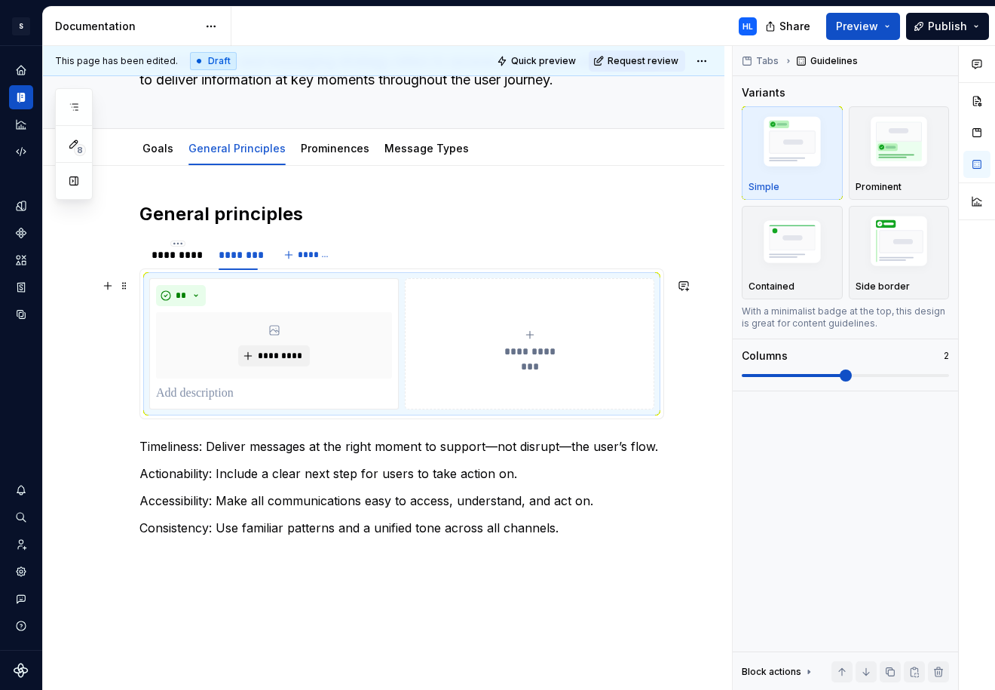
click at [550, 335] on div "**********" at bounding box center [530, 344] width 236 height 30
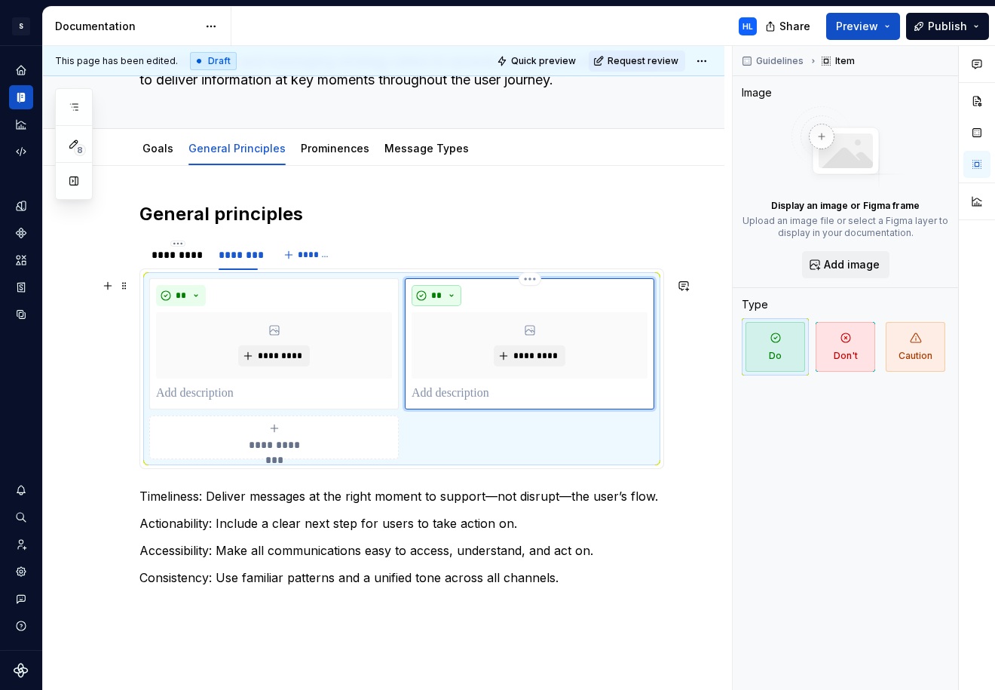
click at [437, 294] on span "**" at bounding box center [437, 296] width 12 height 12
click at [463, 348] on div "Don't" at bounding box center [475, 349] width 28 height 15
click at [232, 389] on p at bounding box center [274, 394] width 236 height 18
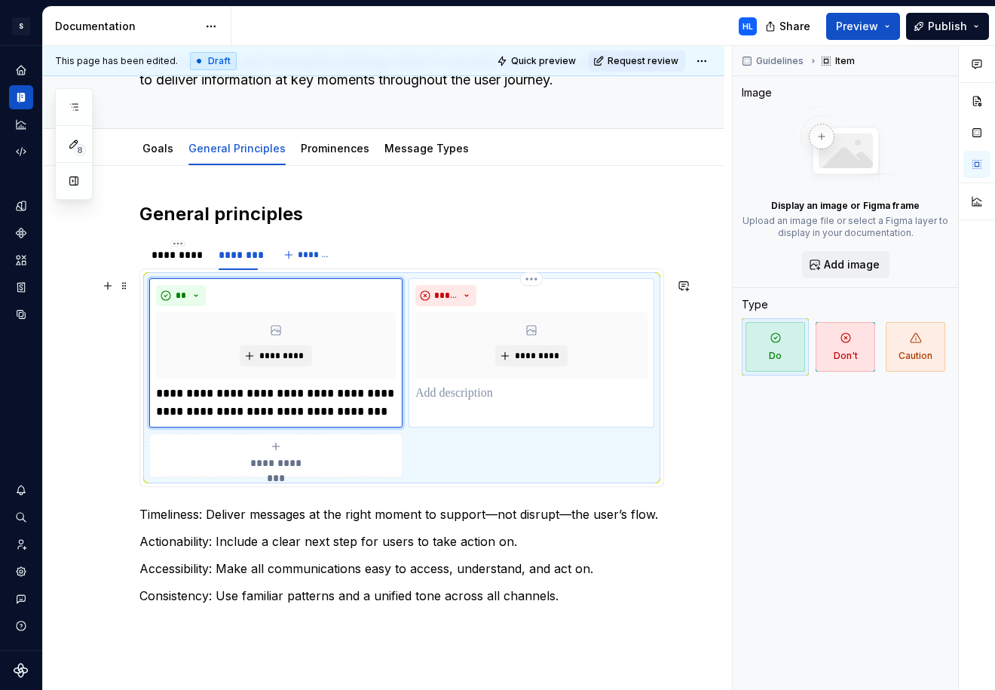
click at [477, 395] on p at bounding box center [531, 394] width 232 height 18
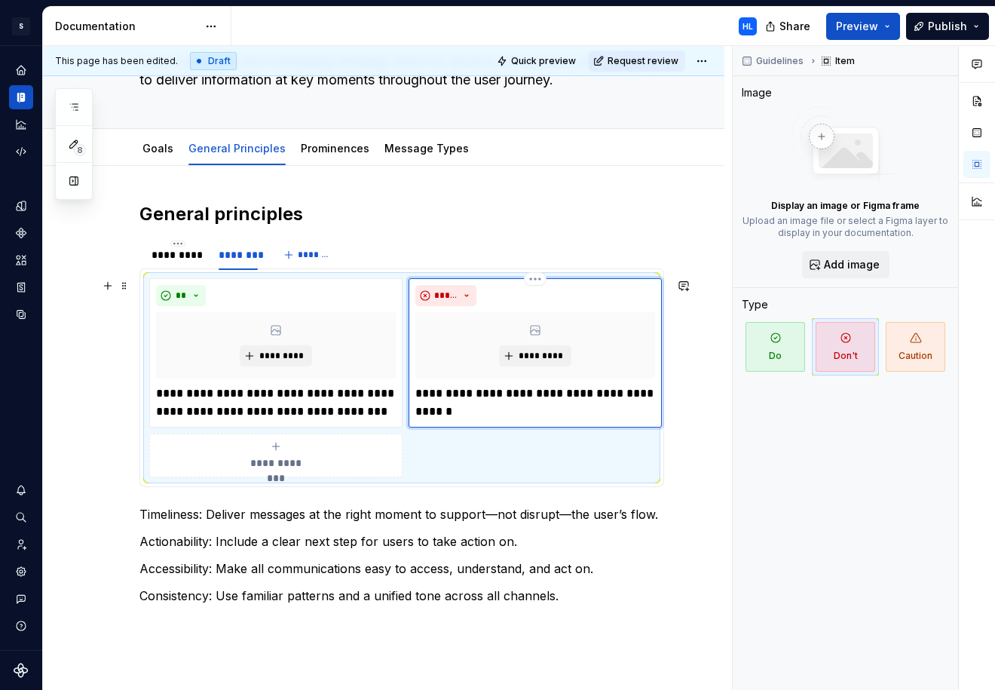
scroll to position [155, 0]
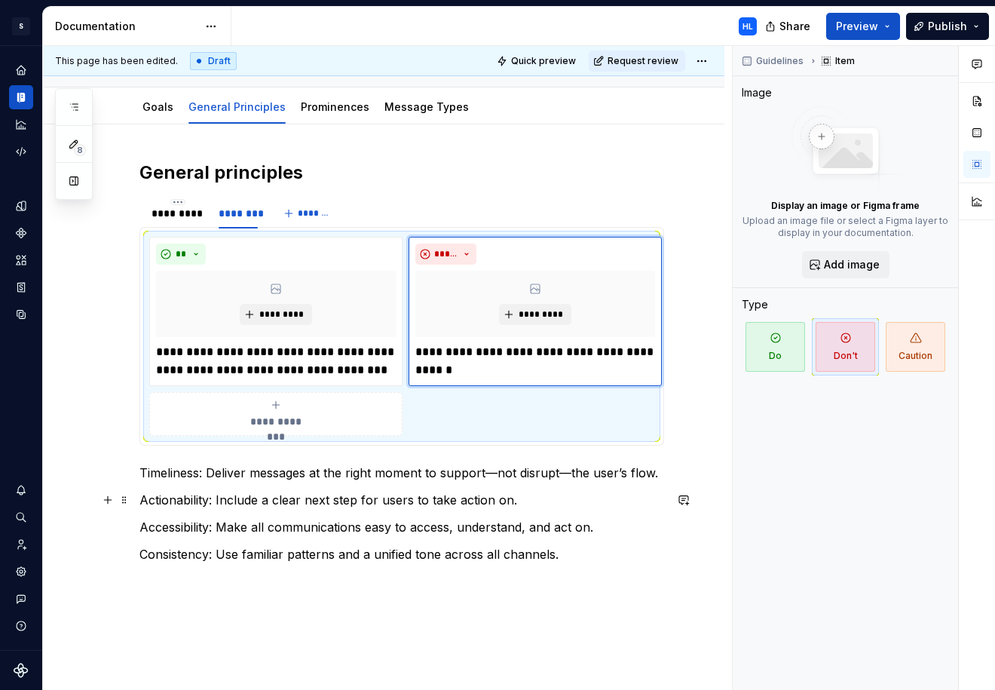
click at [317, 492] on p "Actionability: Include a clear next step for users to take action on." at bounding box center [401, 500] width 525 height 18
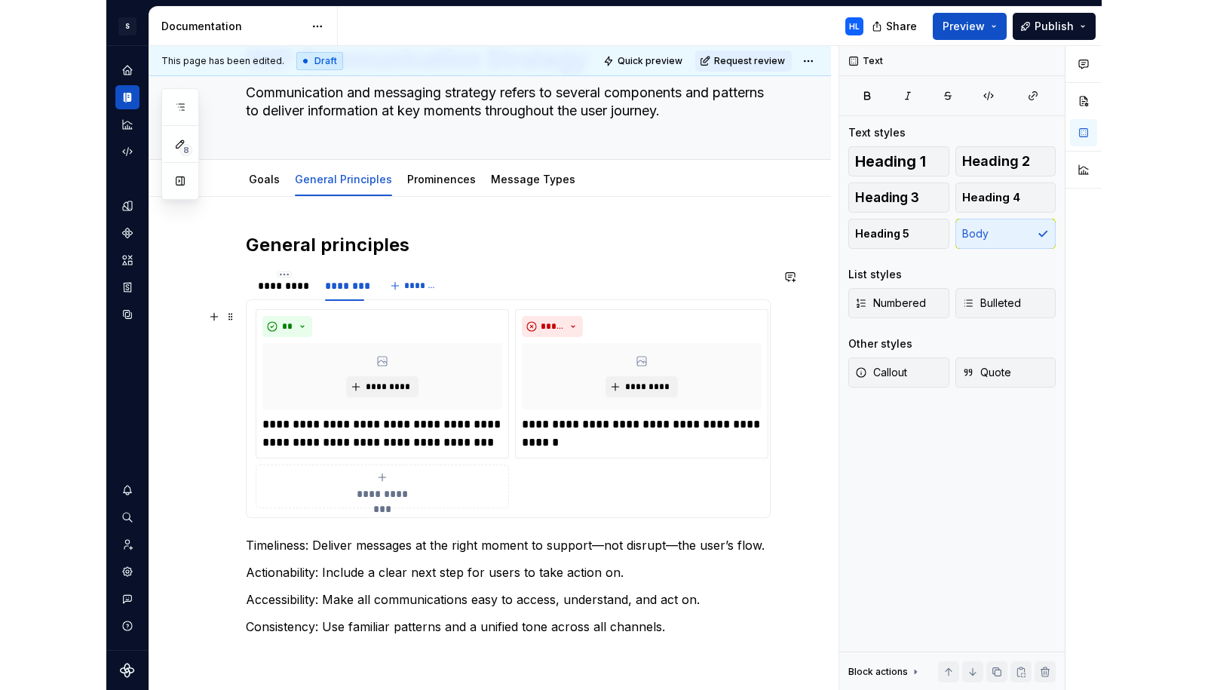
scroll to position [82, 0]
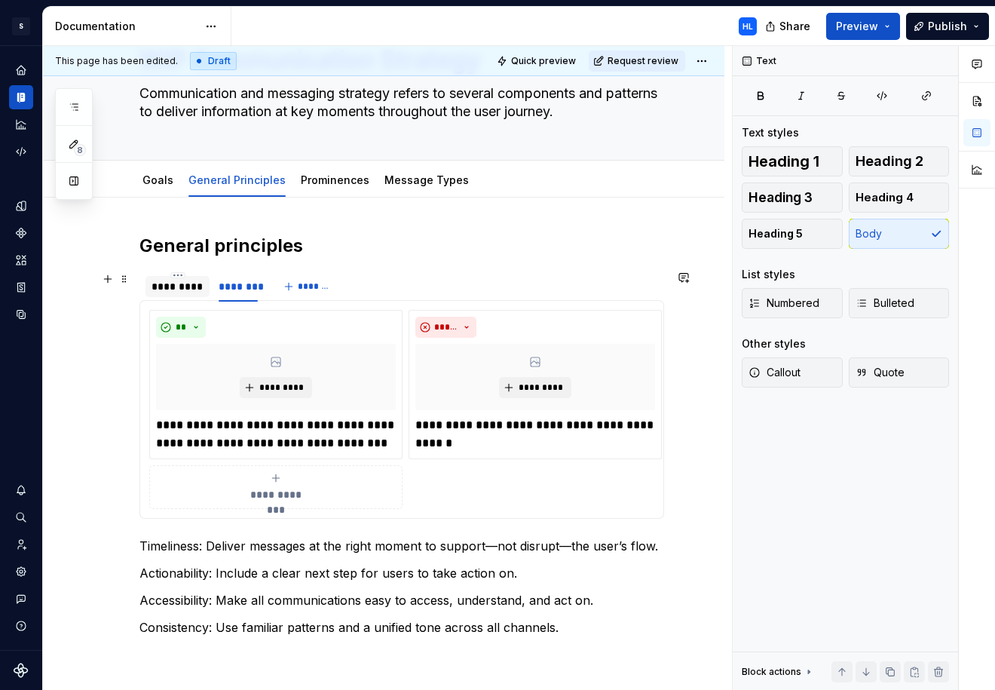
click at [195, 283] on div "*********" at bounding box center [178, 286] width 52 height 15
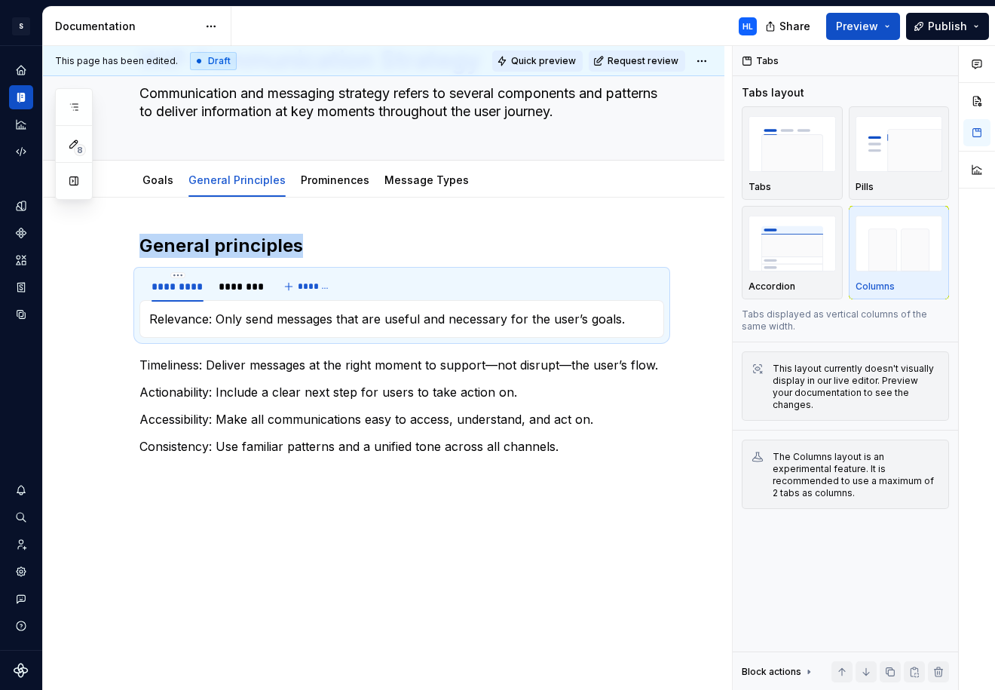
click at [566, 62] on span "Quick preview" at bounding box center [543, 61] width 65 height 12
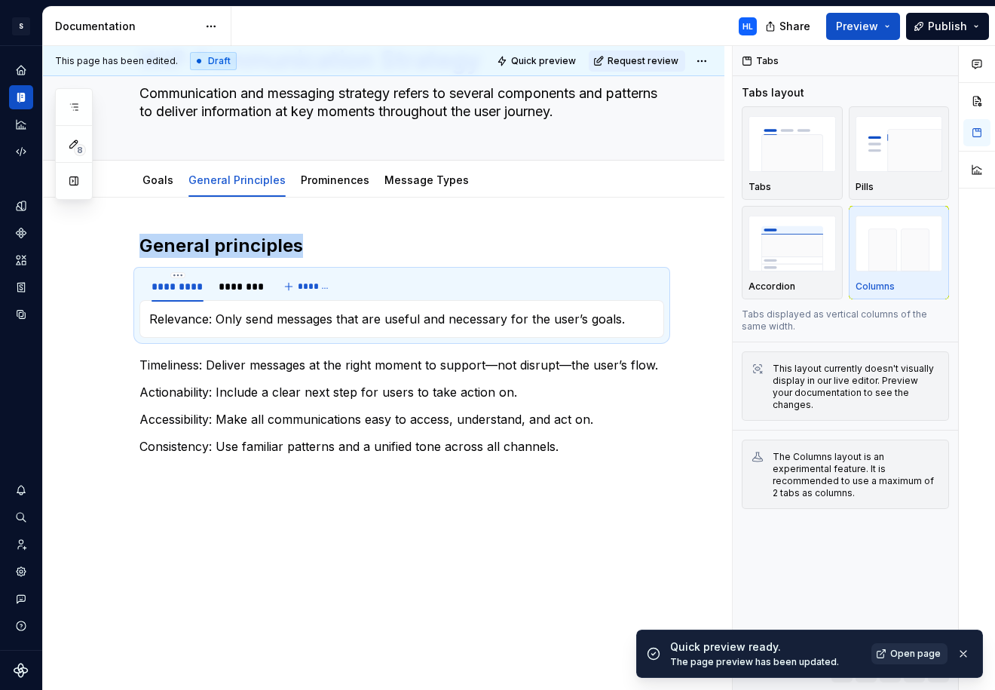
click at [915, 650] on span "Open page" at bounding box center [915, 654] width 51 height 12
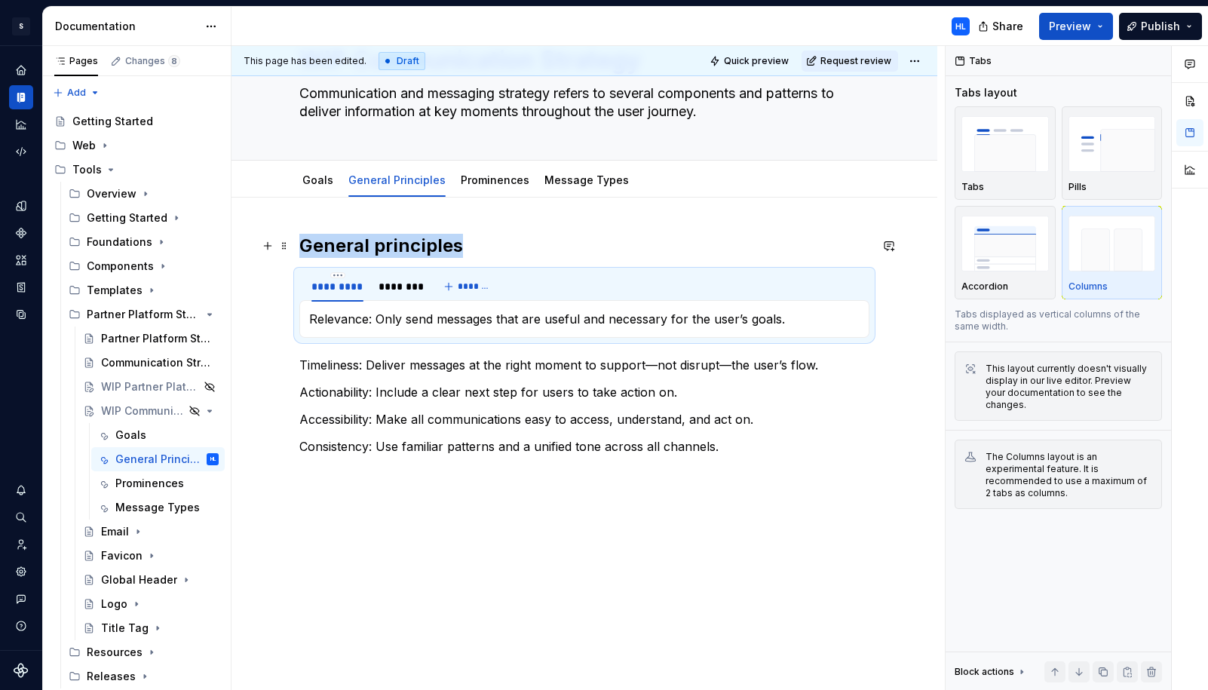
click at [471, 245] on h2 "General principles" at bounding box center [584, 246] width 570 height 24
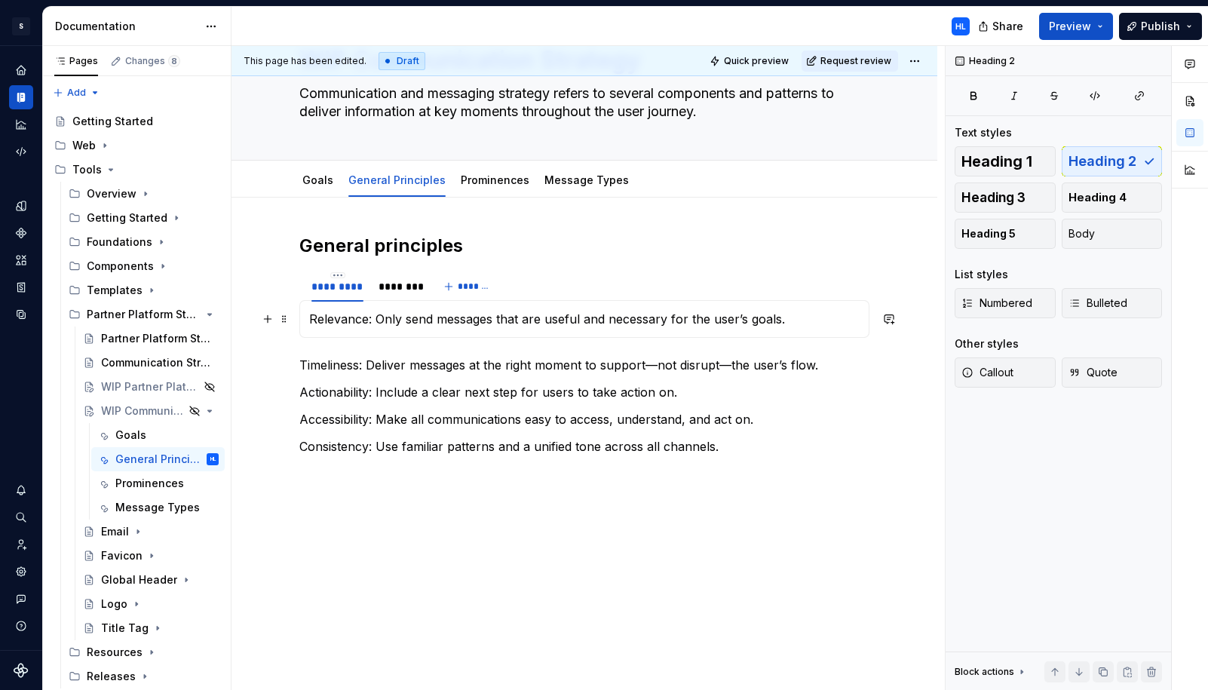
click at [353, 324] on p "Relevance: Only send messages that are useful and necessary for the user’s goal…" at bounding box center [584, 319] width 550 height 18
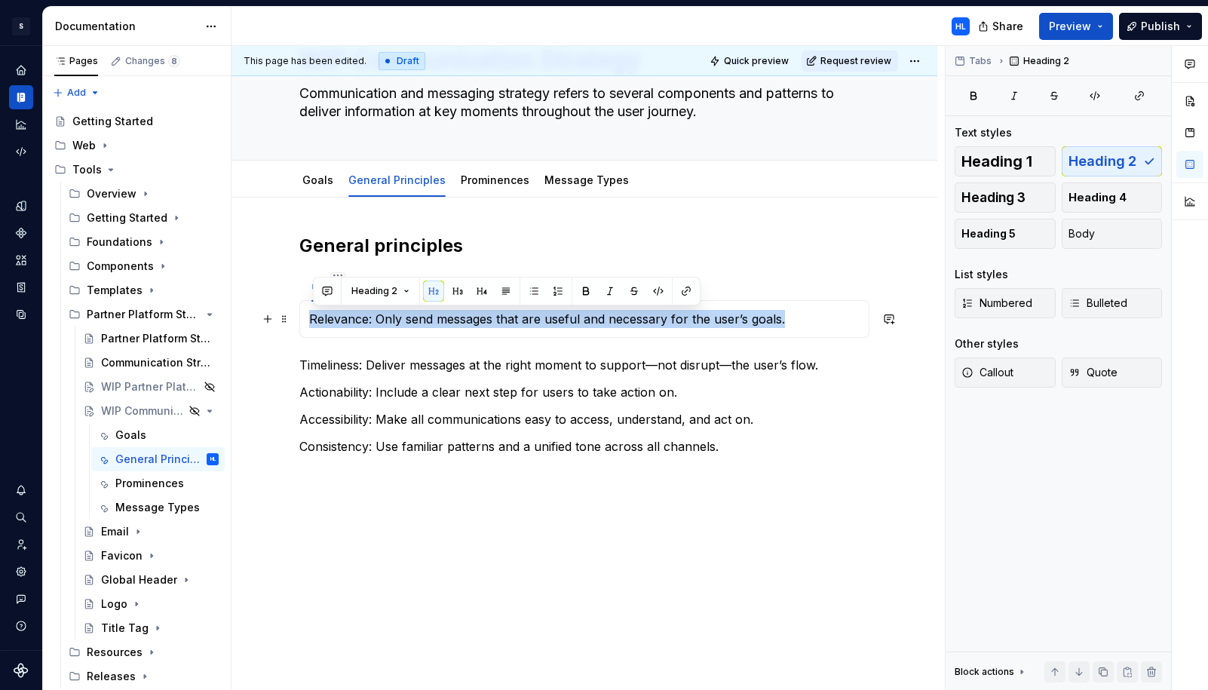
click at [353, 324] on p "Relevance: Only send messages that are useful and necessary for the user’s goal…" at bounding box center [584, 319] width 550 height 18
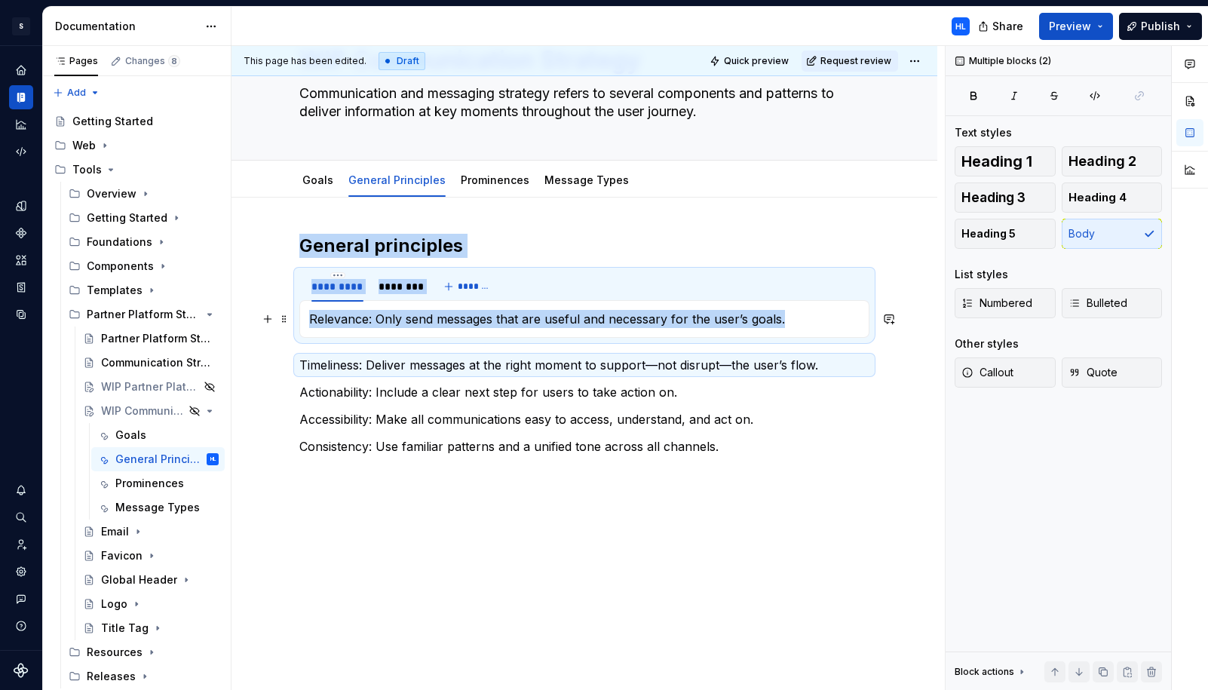
click at [367, 315] on p "Relevance: Only send messages that are useful and necessary for the user’s goal…" at bounding box center [584, 319] width 550 height 18
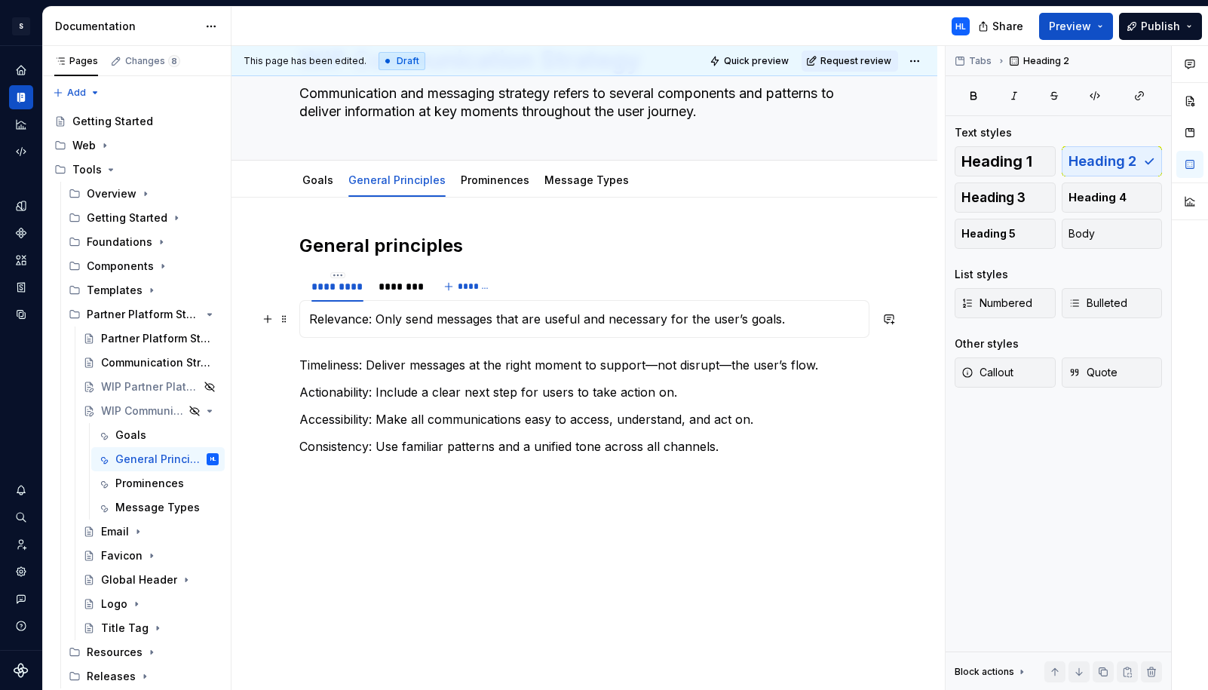
click at [367, 315] on p "Relevance: Only send messages that are useful and necessary for the user’s goal…" at bounding box center [584, 319] width 550 height 18
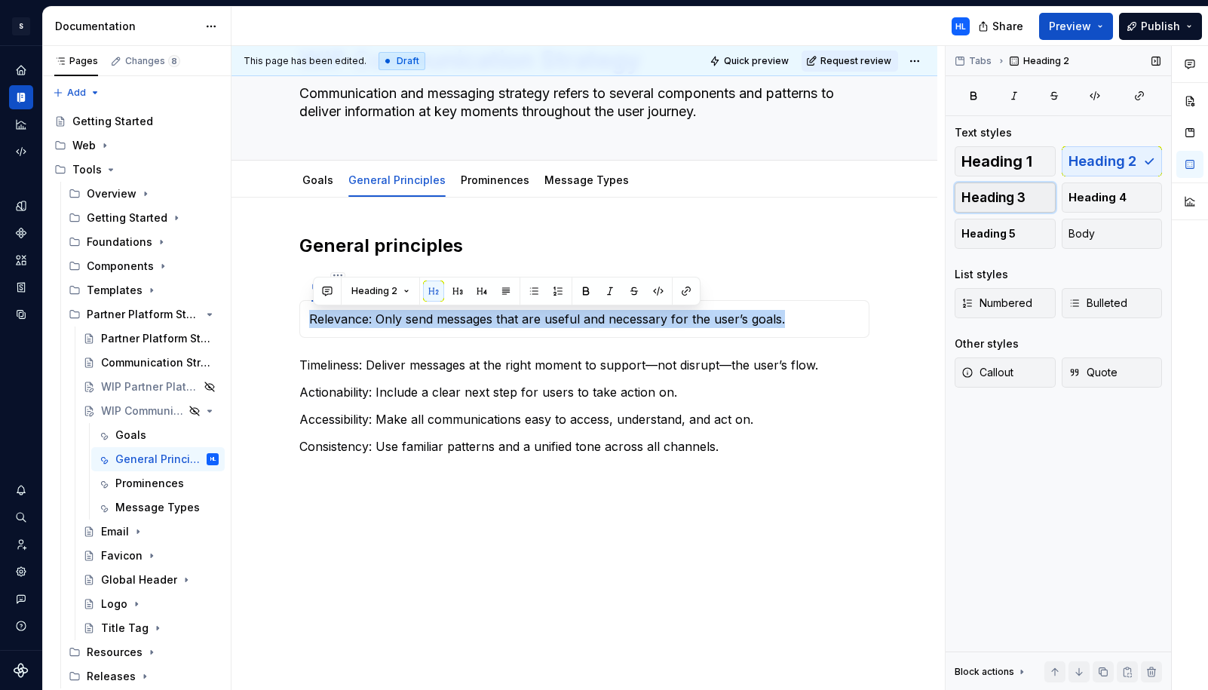
click at [1017, 194] on span "Heading 3" at bounding box center [993, 197] width 64 height 15
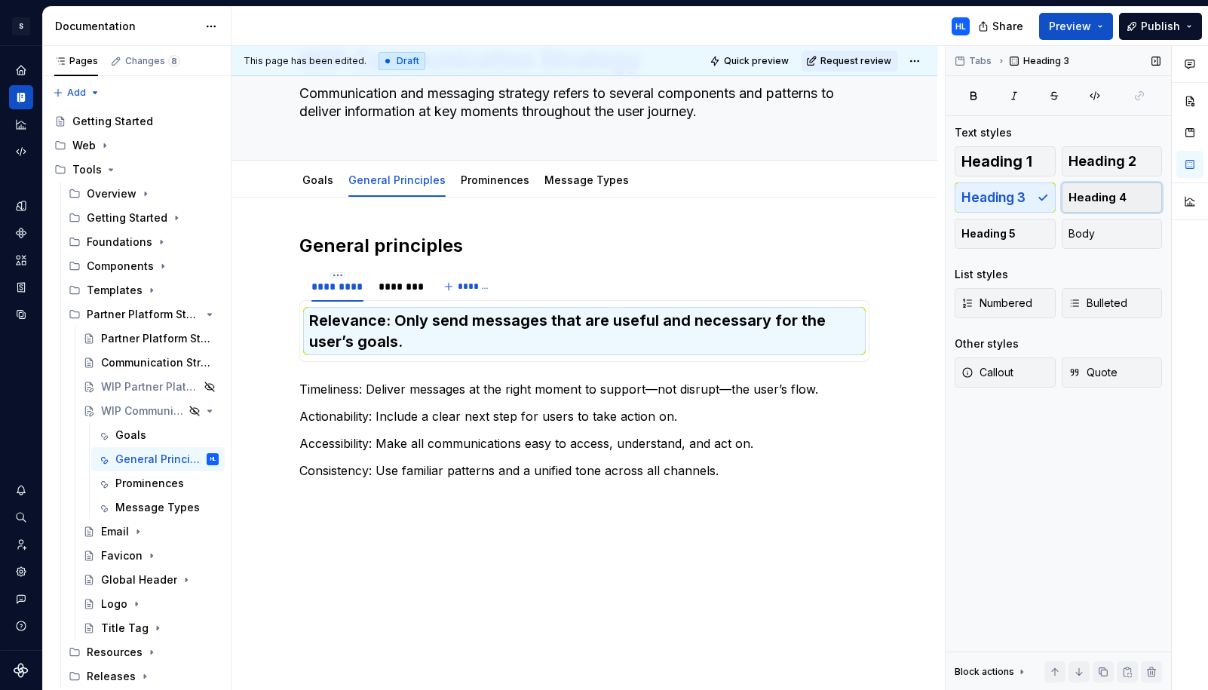
click at [1112, 192] on span "Heading 4" at bounding box center [1097, 197] width 58 height 15
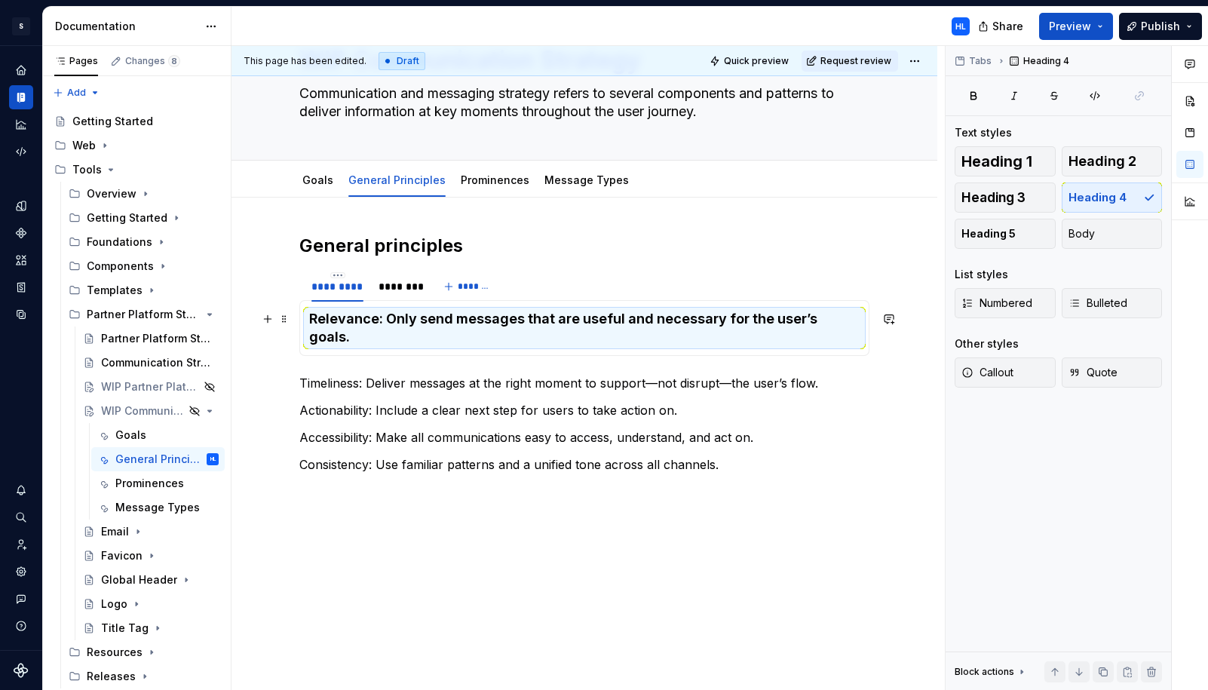
click at [404, 313] on h4 "Relevance: Only send messages that are useful and necessary for the user’s goal…" at bounding box center [584, 328] width 550 height 36
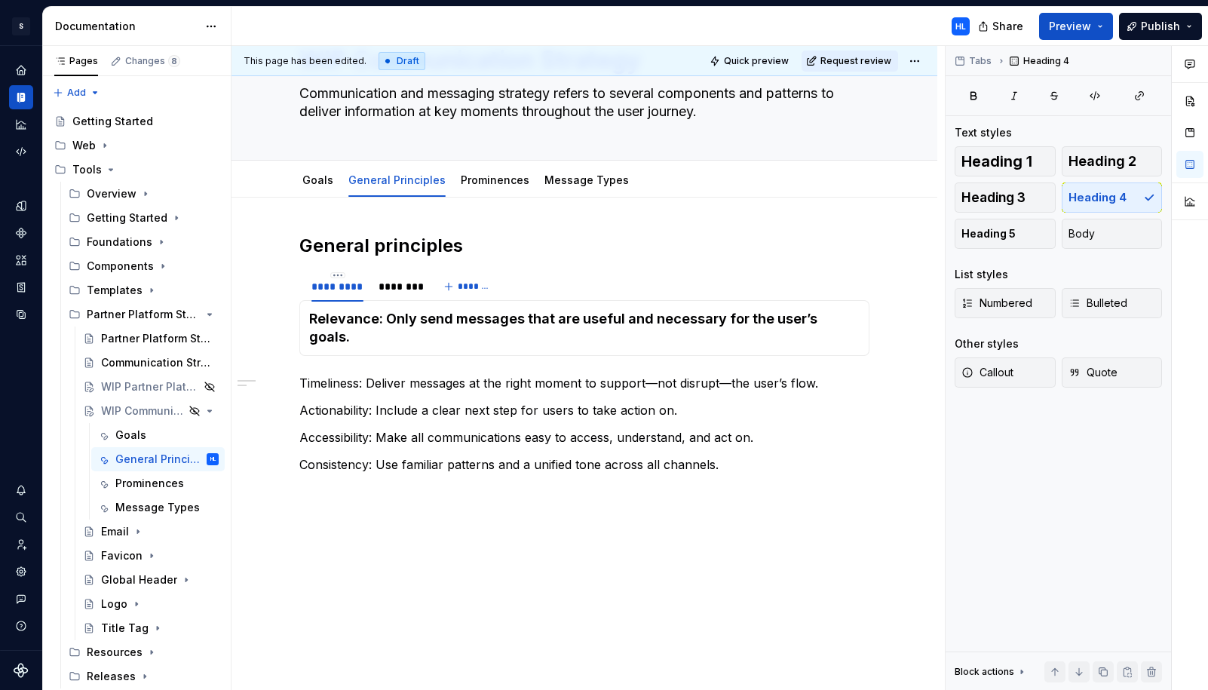
type textarea "*"
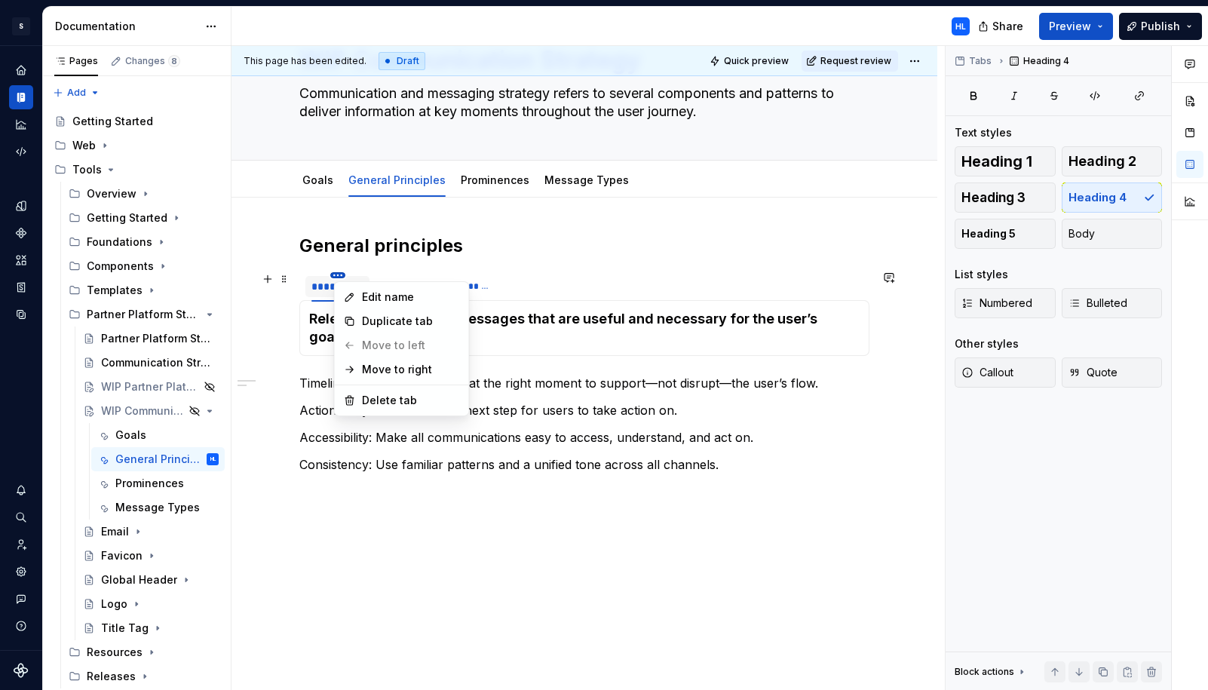
click at [345, 276] on html "S Web & Tools Design Systems HL Design system data Documentation HL Share Previ…" at bounding box center [604, 345] width 1208 height 690
click at [374, 299] on div "Edit name" at bounding box center [411, 297] width 98 height 15
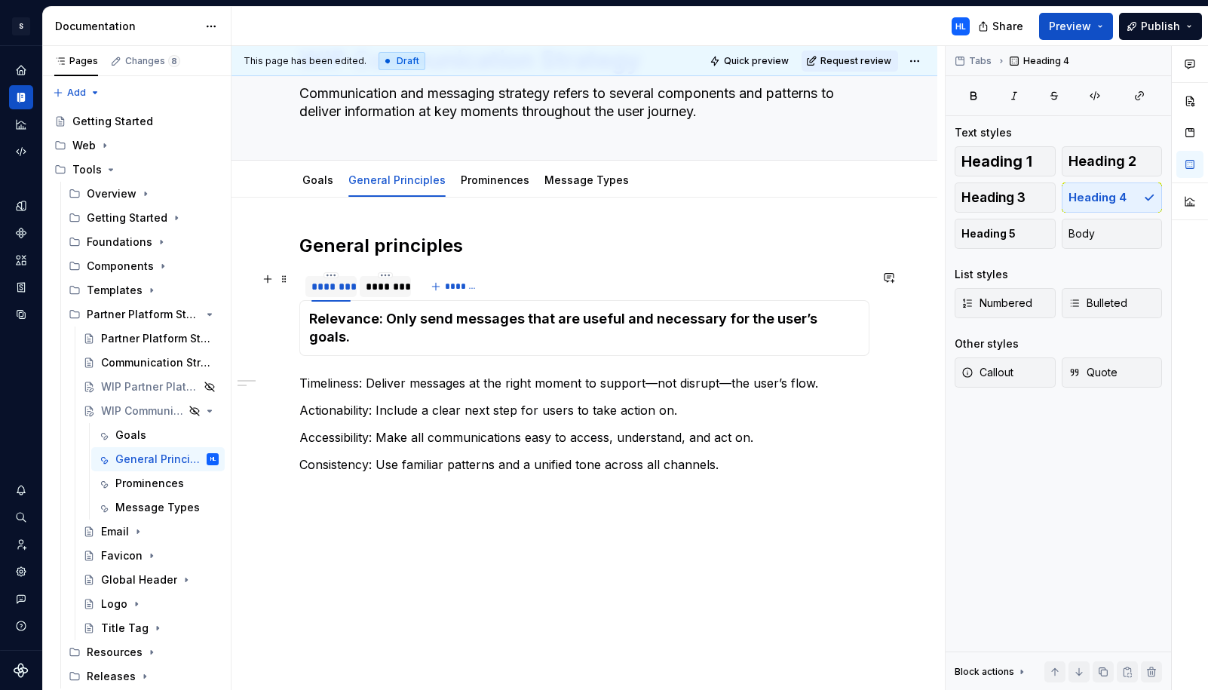
click at [402, 290] on div "********" at bounding box center [385, 286] width 39 height 15
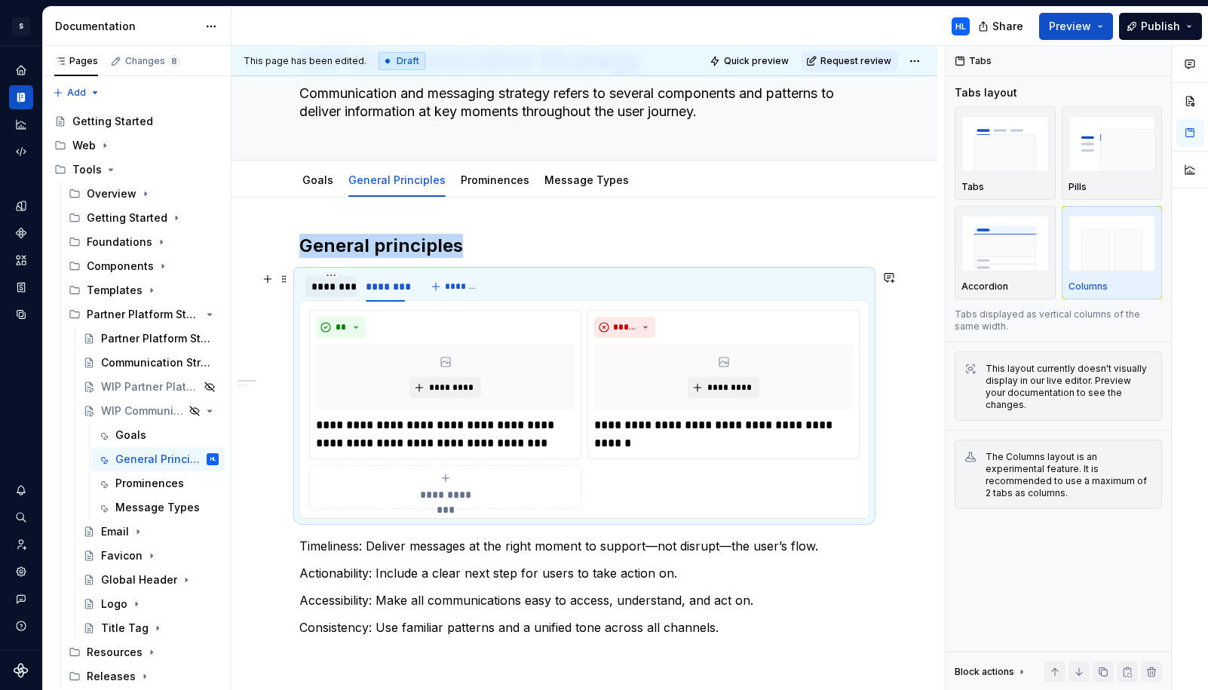
click at [346, 288] on div "********" at bounding box center [330, 286] width 39 height 15
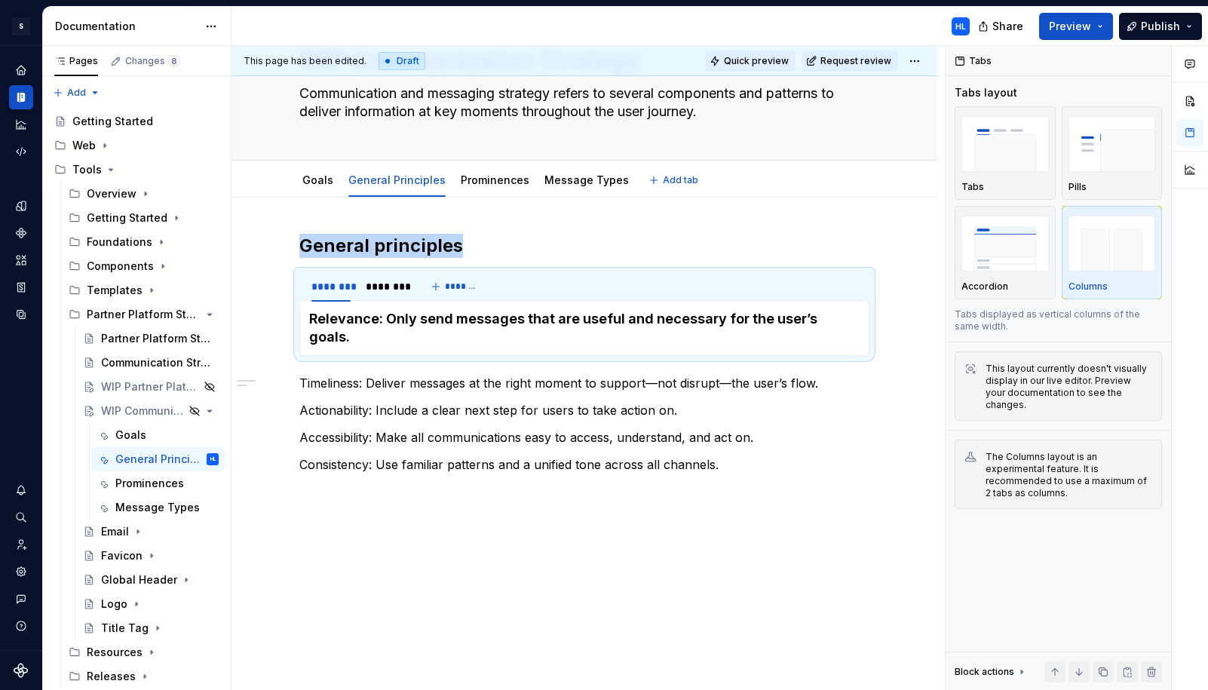
click at [775, 68] on button "Quick preview" at bounding box center [750, 61] width 90 height 21
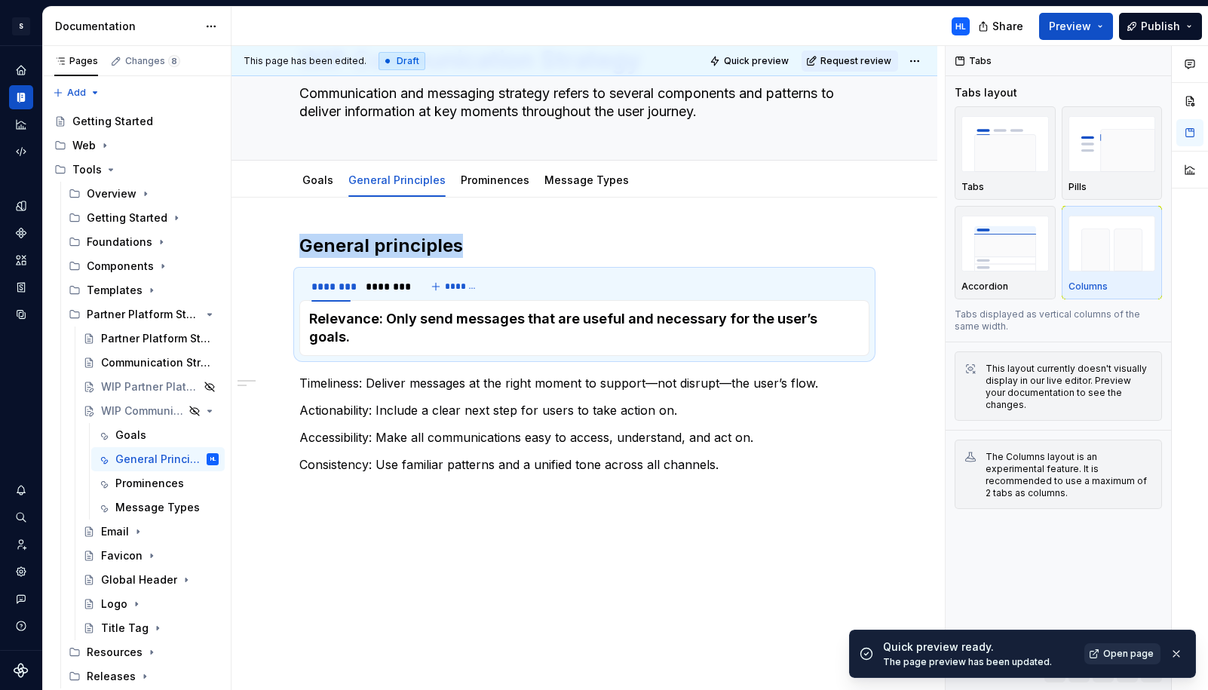
click at [1107, 652] on span "Open page" at bounding box center [1128, 654] width 51 height 12
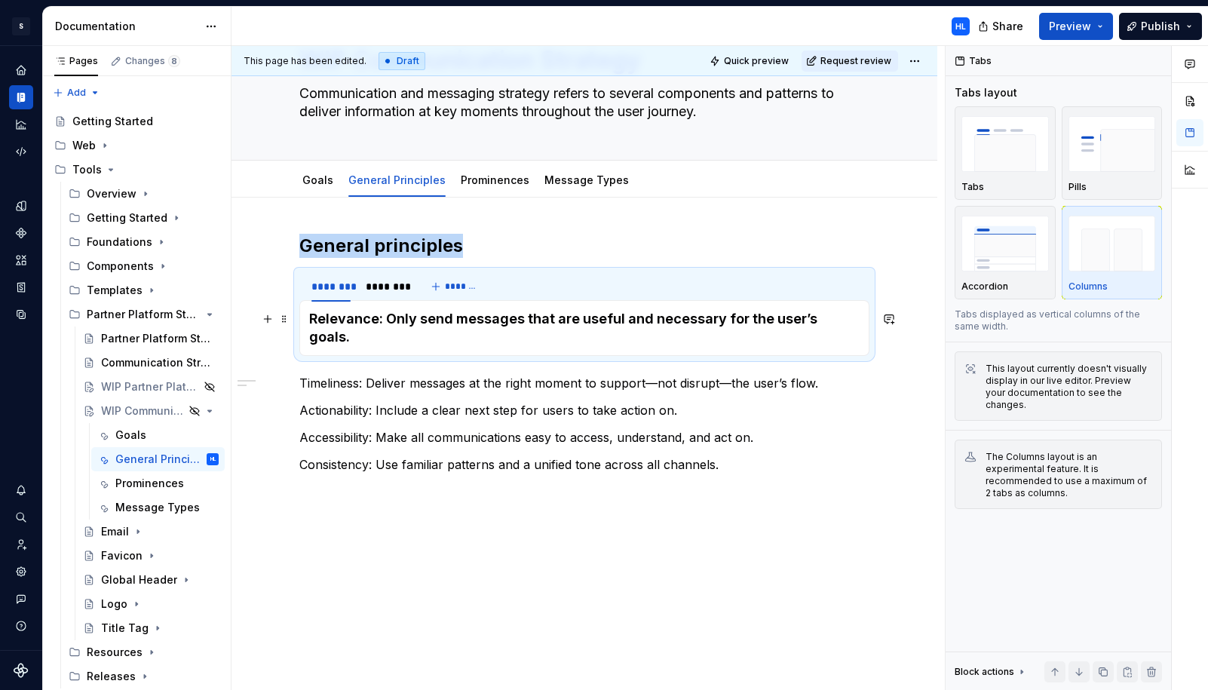
click at [314, 319] on h4 "Relevance: Only send messages that are useful and necessary for the user’s goal…" at bounding box center [584, 328] width 550 height 36
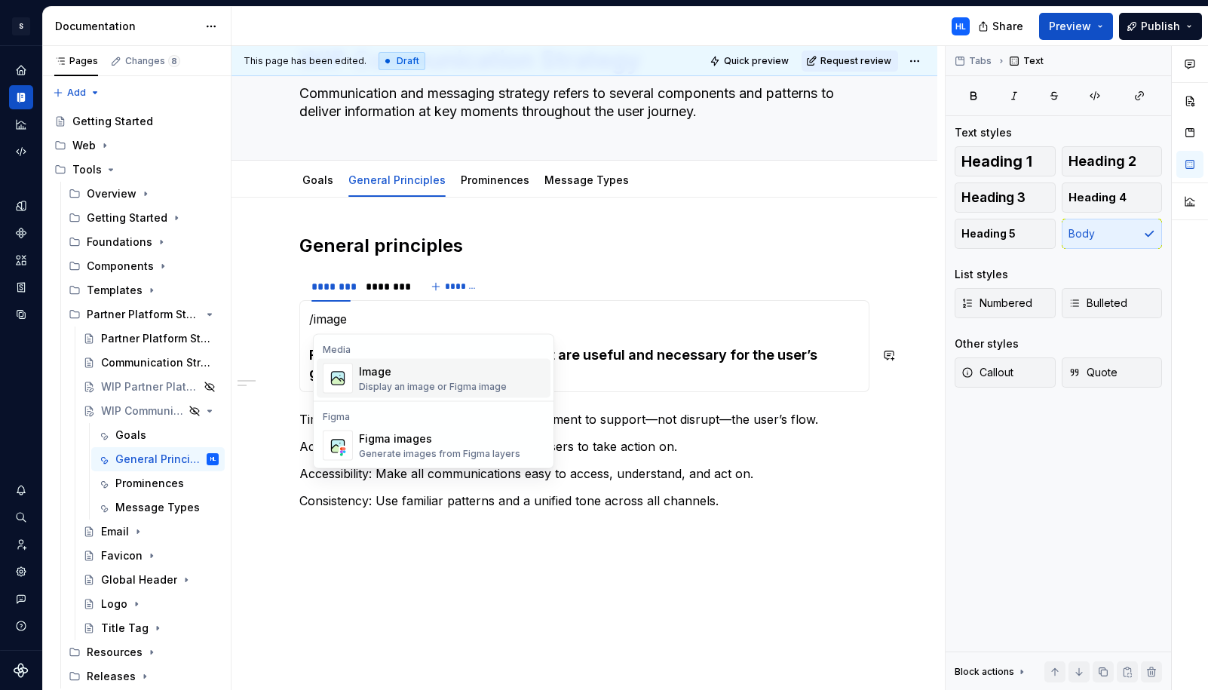
click at [386, 379] on div "Image Display an image or Figma image" at bounding box center [433, 378] width 148 height 29
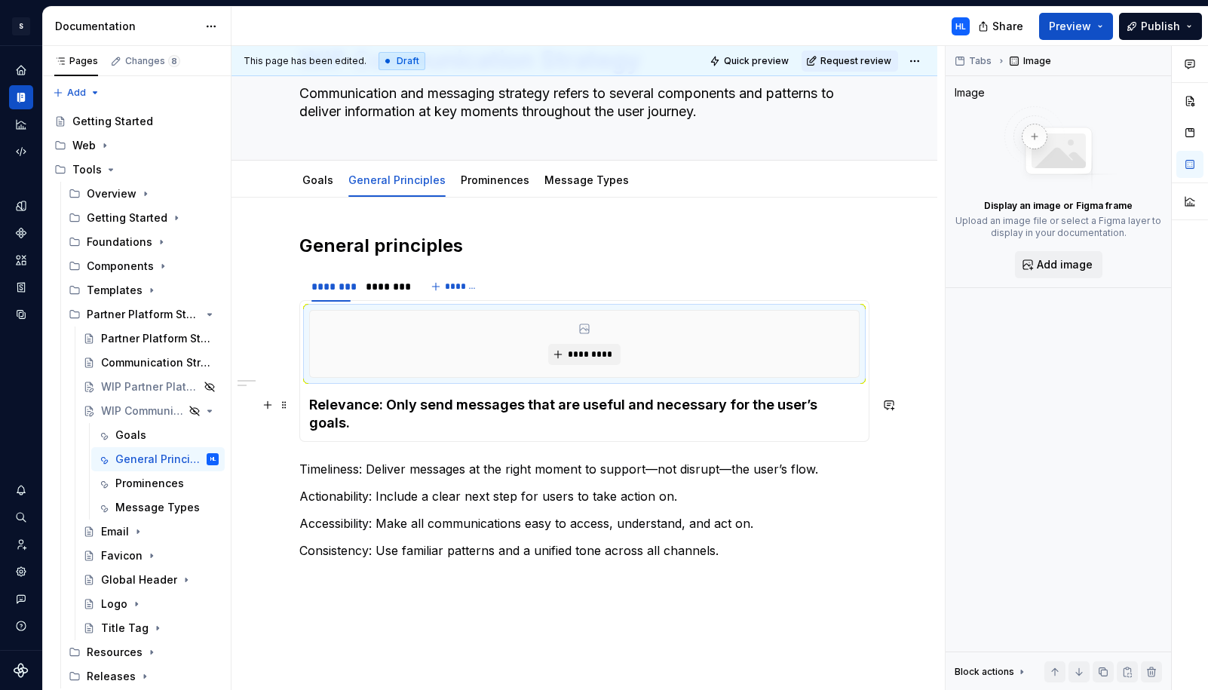
click at [314, 404] on h4 "Relevance: Only send messages that are useful and necessary for the user’s goal…" at bounding box center [584, 414] width 550 height 36
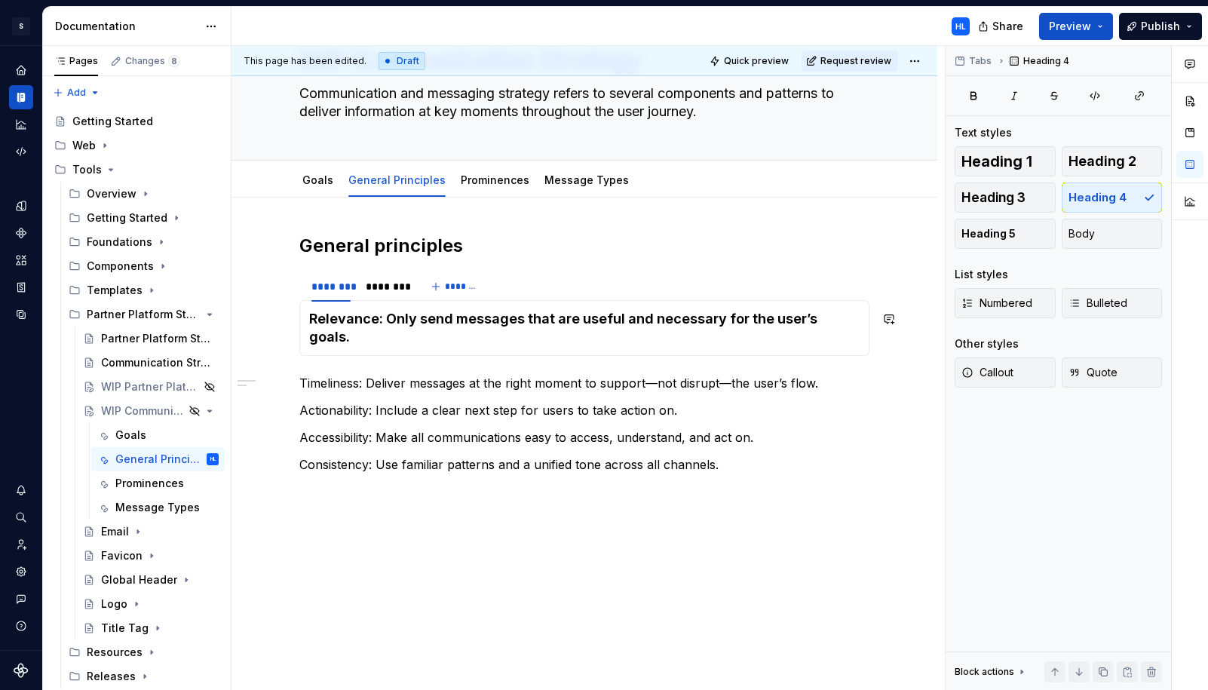
click at [425, 428] on p "Accessibility: Make all communications easy to access, understand, and act on." at bounding box center [584, 437] width 570 height 18
click at [289, 284] on span at bounding box center [284, 278] width 12 height 21
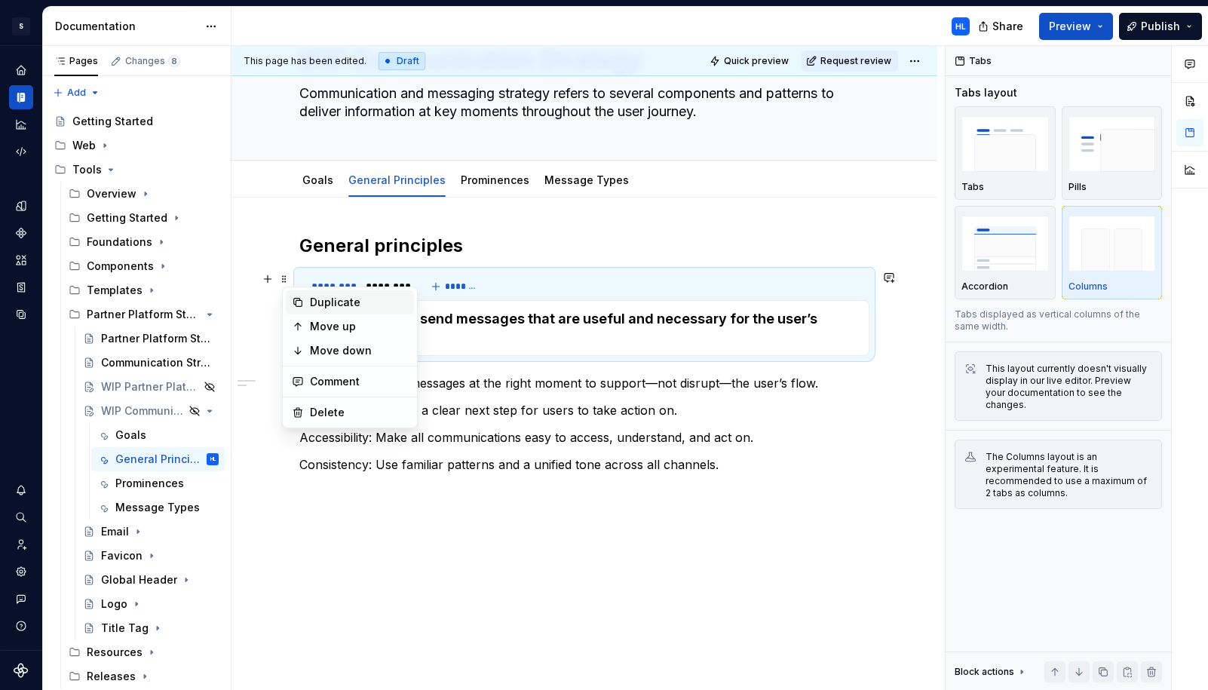
click at [306, 301] on div "Duplicate" at bounding box center [350, 302] width 128 height 24
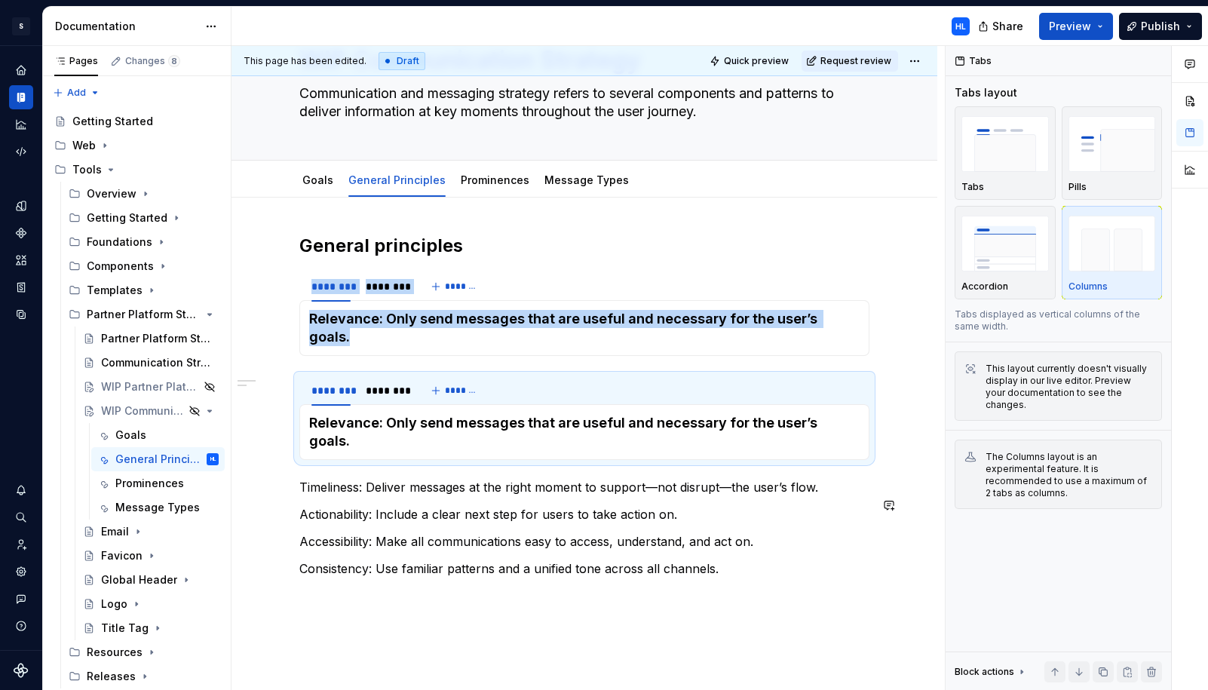
click at [356, 517] on div "**********" at bounding box center [584, 419] width 570 height 371
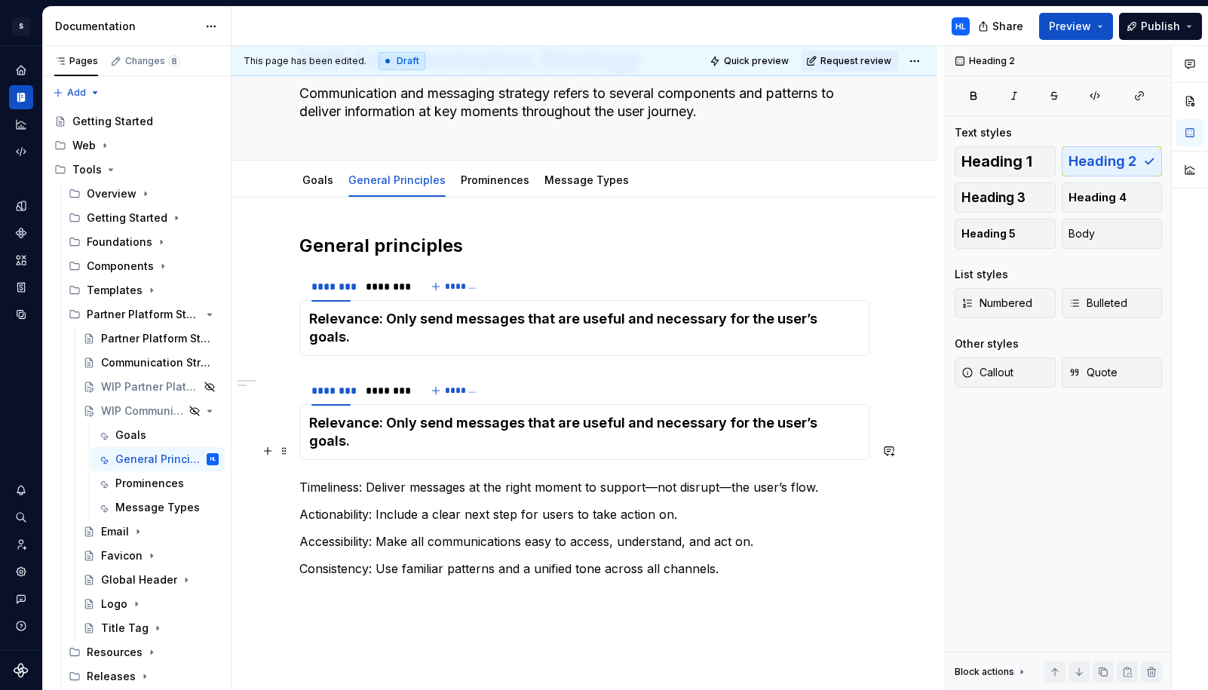
click at [371, 478] on p "Timeliness: Deliver messages at the right moment to support—not disrupt—the use…" at bounding box center [584, 487] width 570 height 18
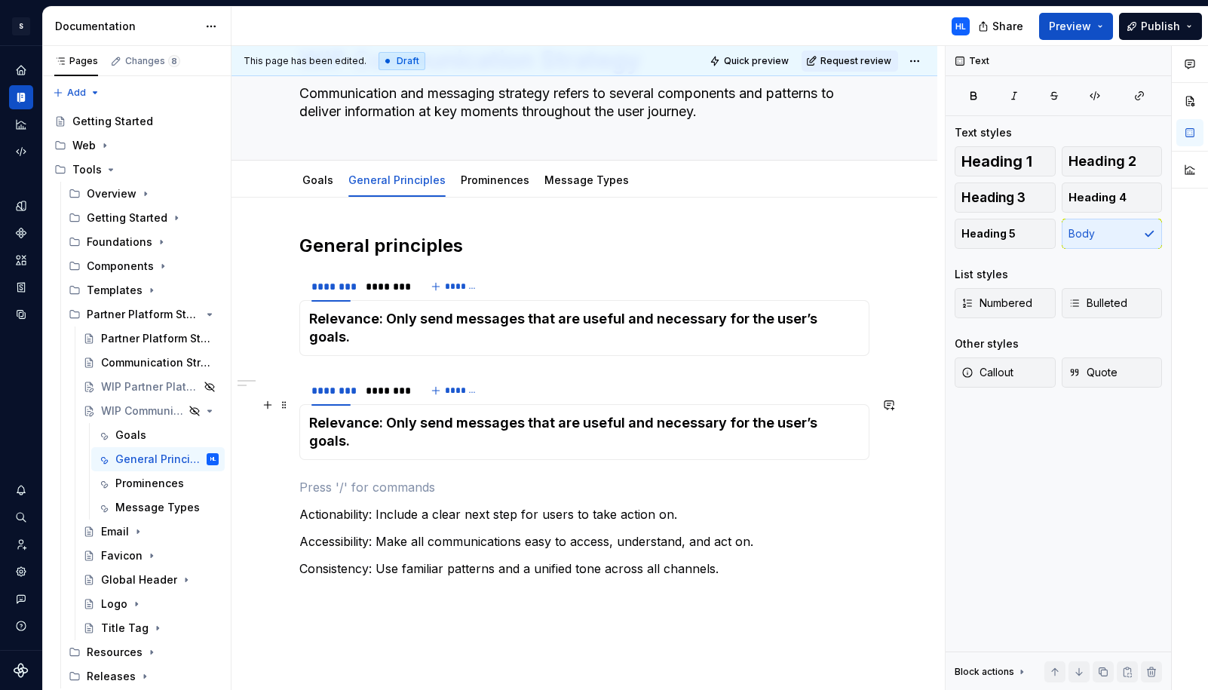
click at [430, 414] on h4 "Relevance: Only send messages that are useful and necessary for the user’s goal…" at bounding box center [584, 432] width 550 height 36
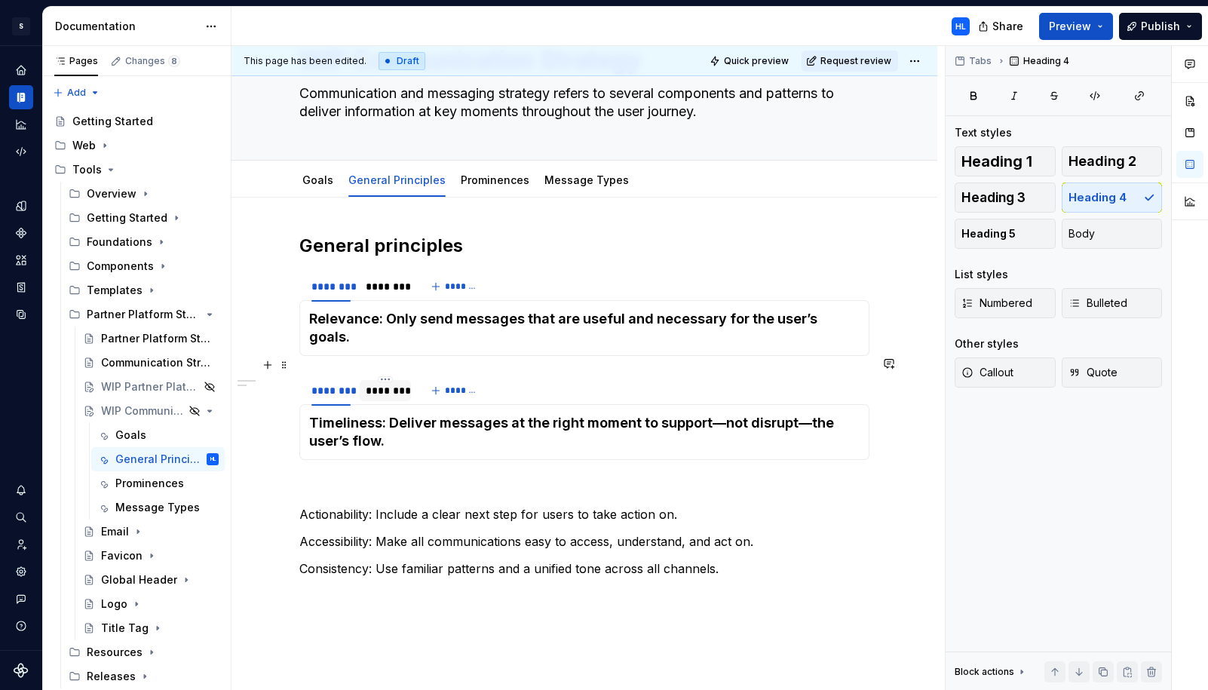
click at [398, 383] on div "********" at bounding box center [385, 390] width 39 height 15
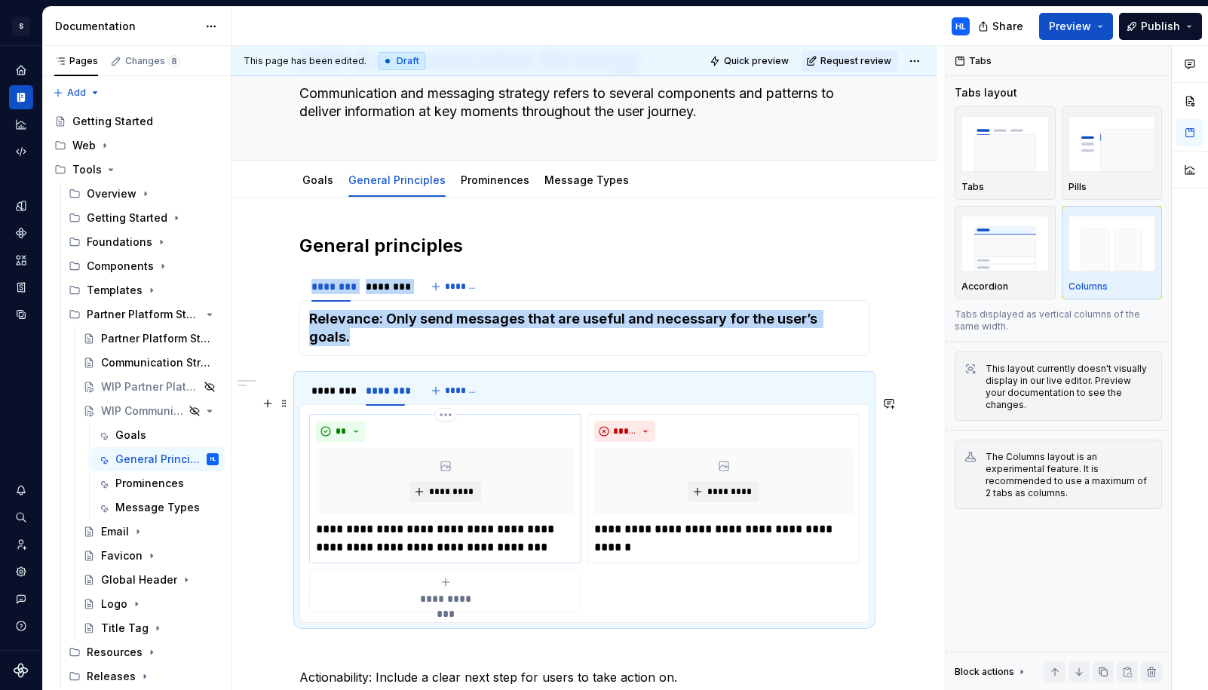
click at [503, 529] on p "**********" at bounding box center [445, 538] width 259 height 36
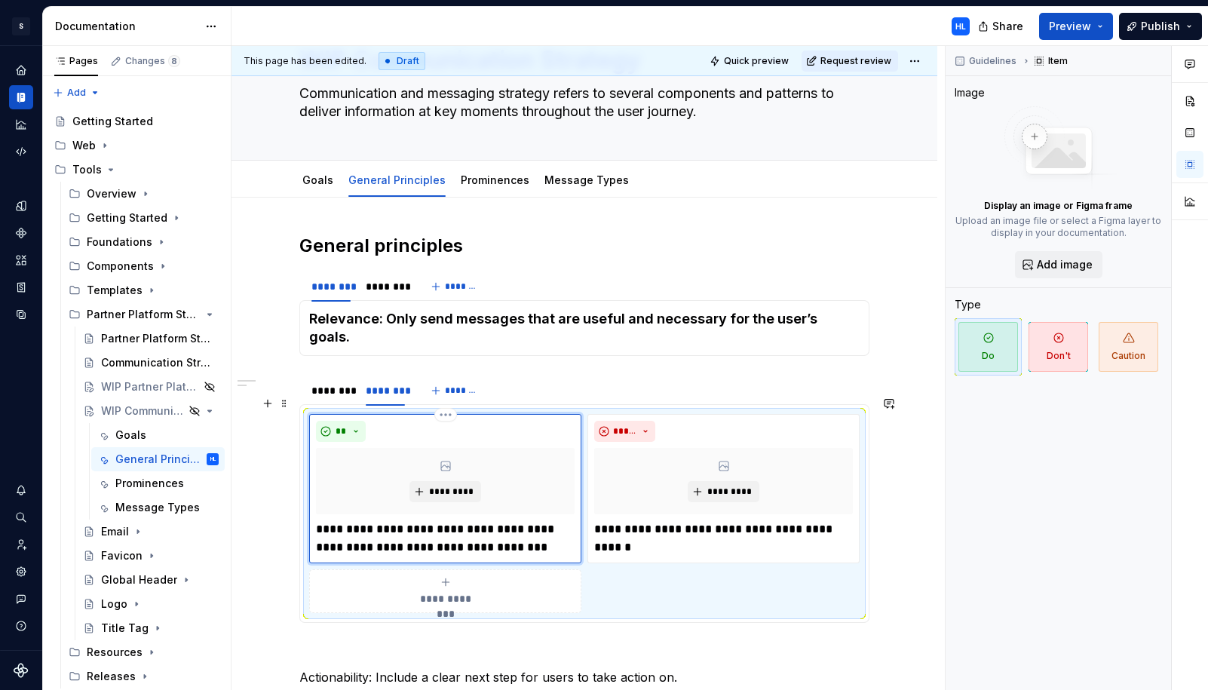
click at [503, 529] on p "**********" at bounding box center [445, 538] width 259 height 36
click at [690, 520] on p "**********" at bounding box center [723, 538] width 259 height 36
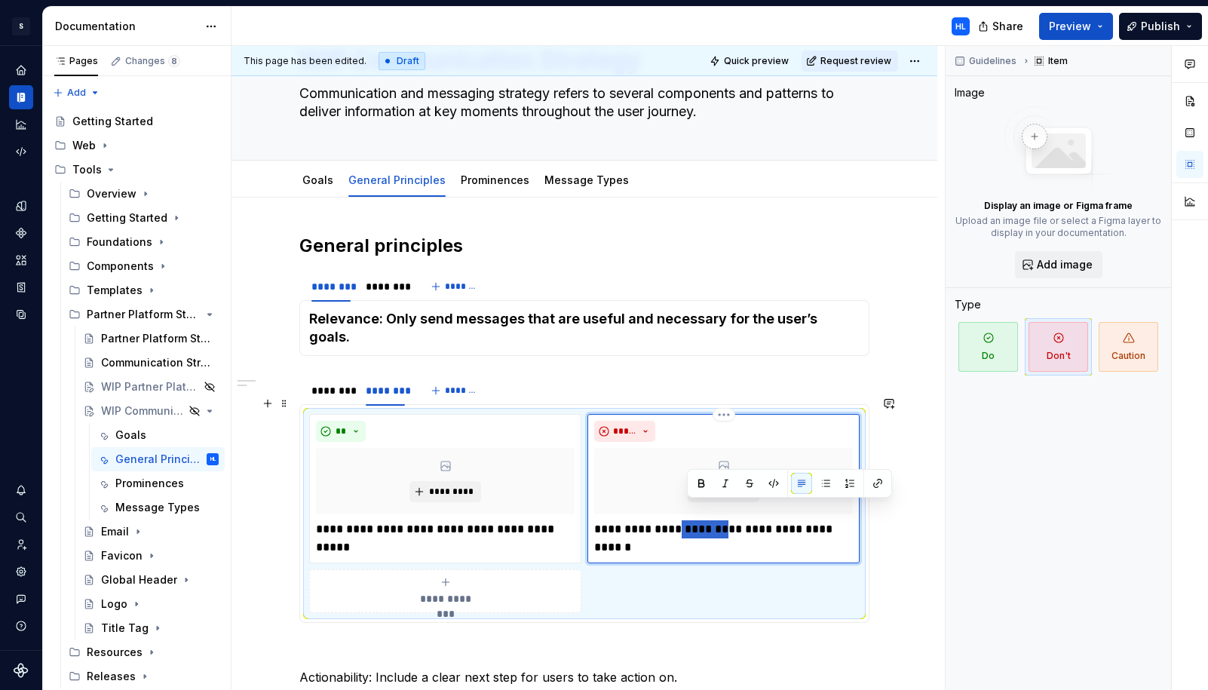
click at [690, 520] on p "**********" at bounding box center [723, 538] width 259 height 36
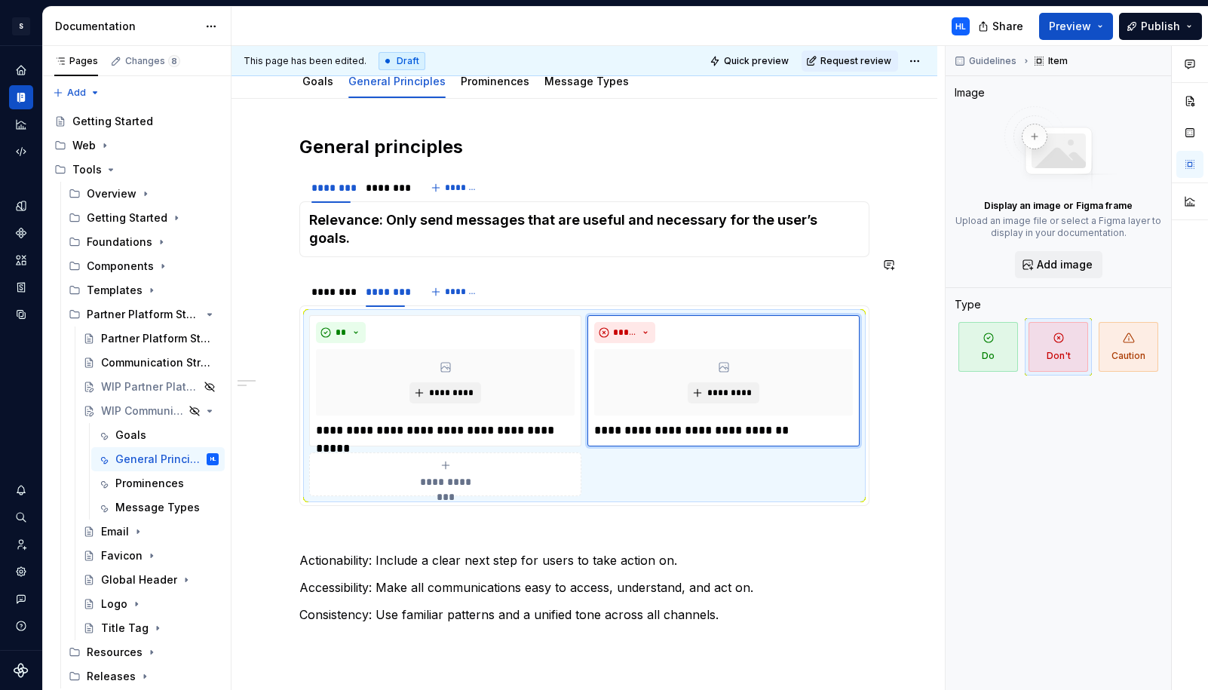
scroll to position [194, 0]
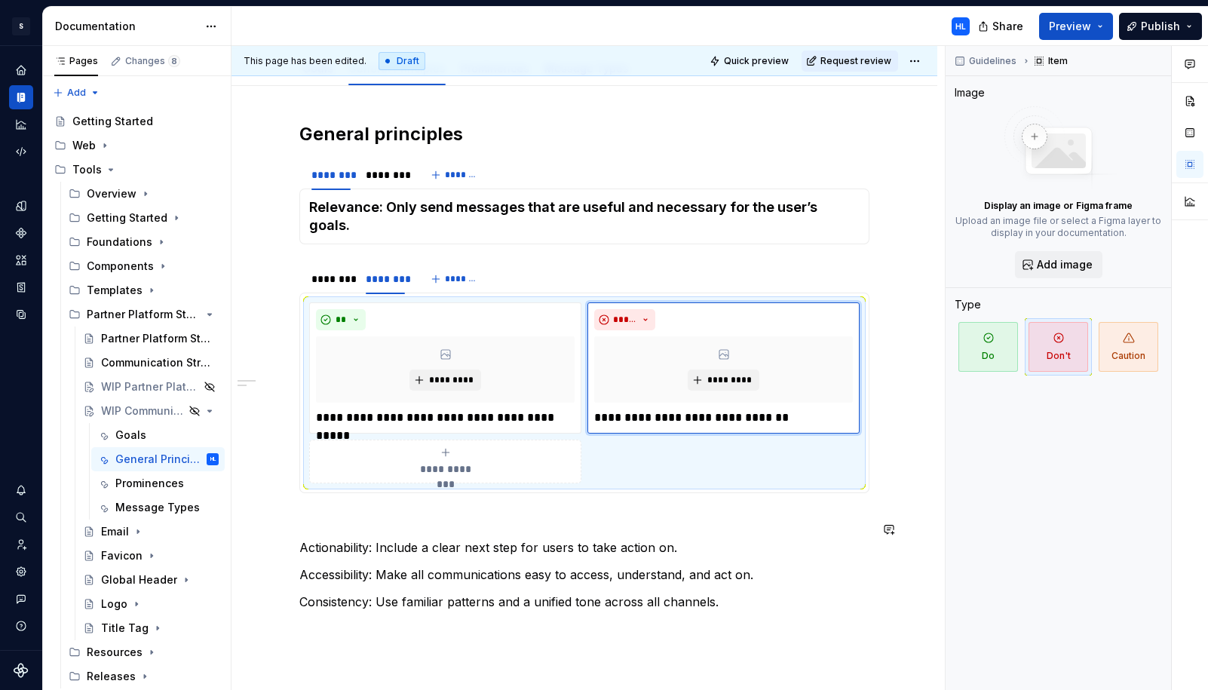
click at [455, 546] on div "**********" at bounding box center [584, 380] width 570 height 516
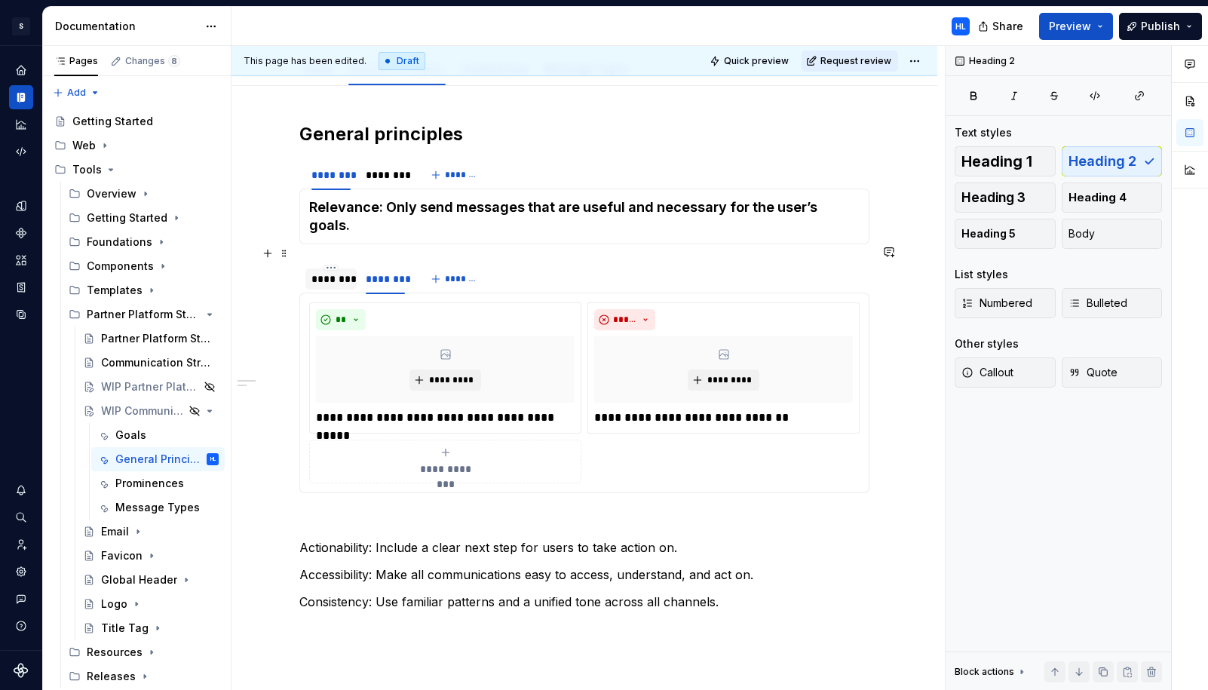
click at [345, 271] on div "********" at bounding box center [330, 278] width 39 height 15
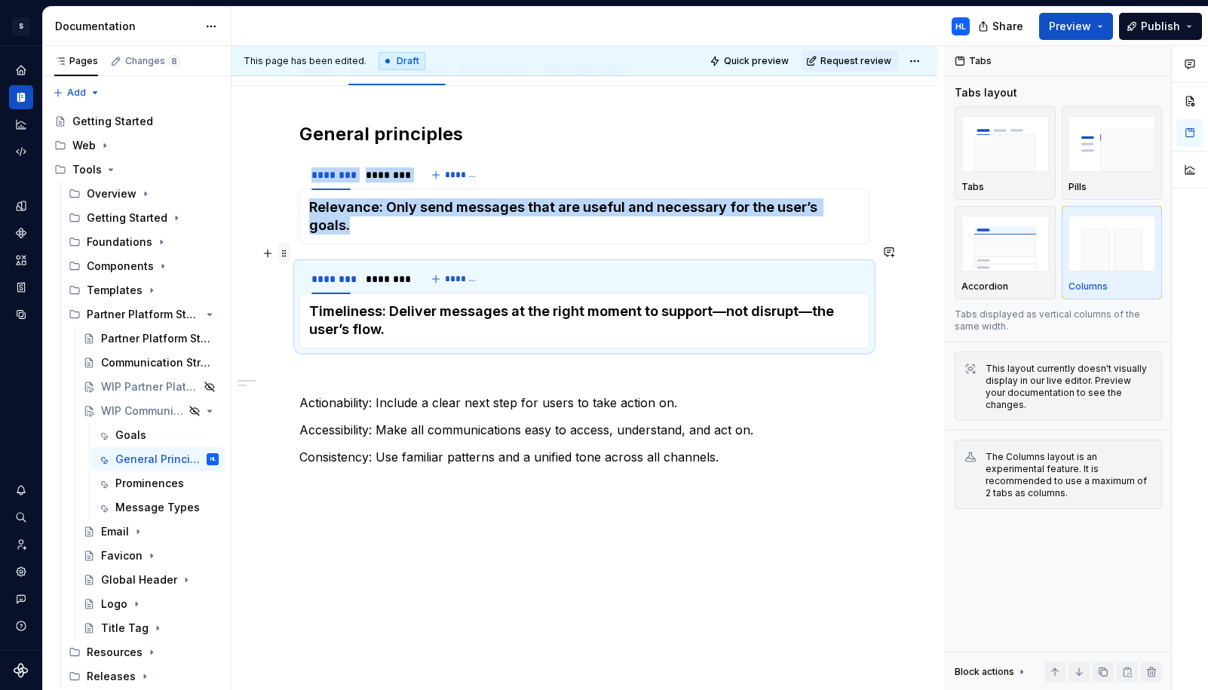
click at [285, 256] on span at bounding box center [284, 253] width 12 height 21
click at [329, 274] on div "Duplicate" at bounding box center [359, 276] width 98 height 15
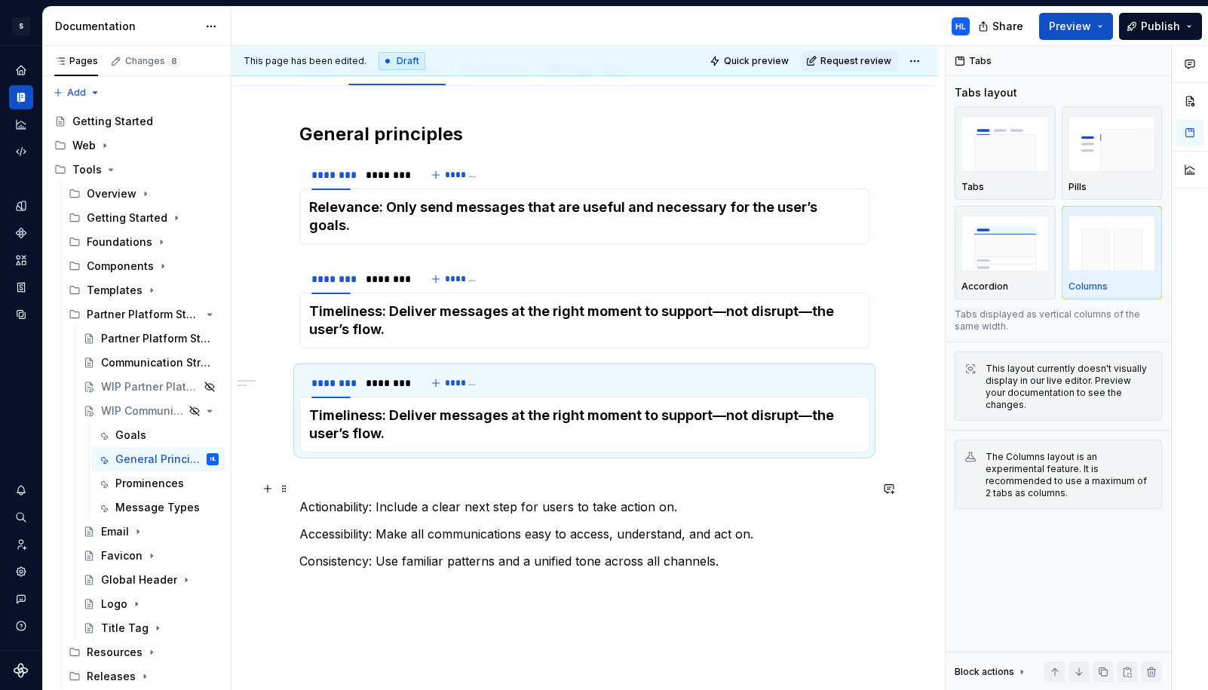
click at [349, 498] on p "Actionability: Include a clear next step for users to take action on." at bounding box center [584, 507] width 570 height 18
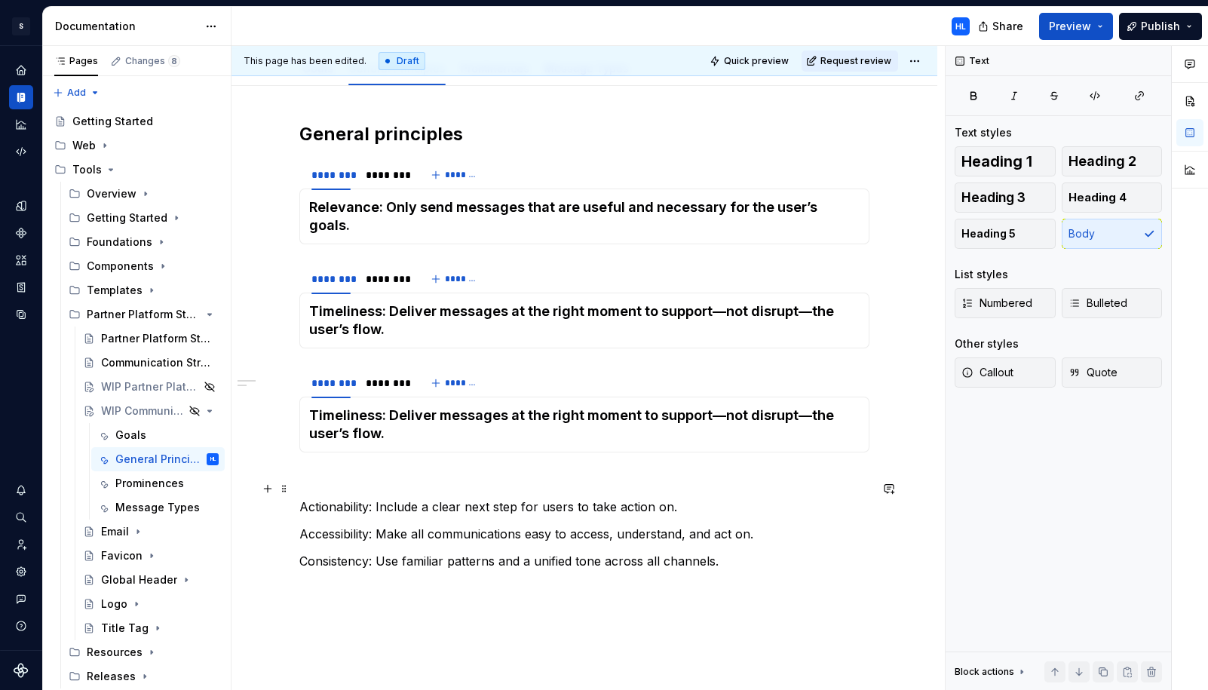
click at [349, 498] on p "Actionability: Include a clear next step for users to take action on." at bounding box center [584, 507] width 570 height 18
click at [424, 409] on h4 "Timeliness: Deliver messages at the right moment to support—not disrupt—the use…" at bounding box center [584, 424] width 550 height 36
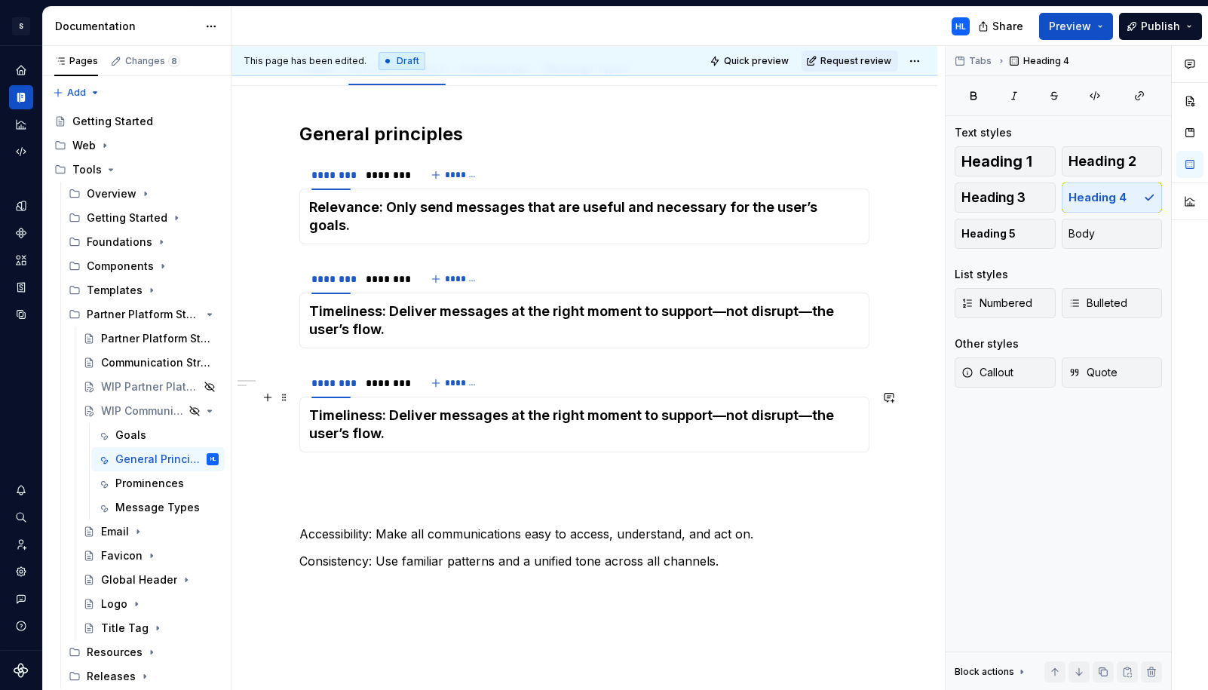
click at [424, 409] on h4 "Timeliness: Deliver messages at the right moment to support—not disrupt—the use…" at bounding box center [584, 424] width 550 height 36
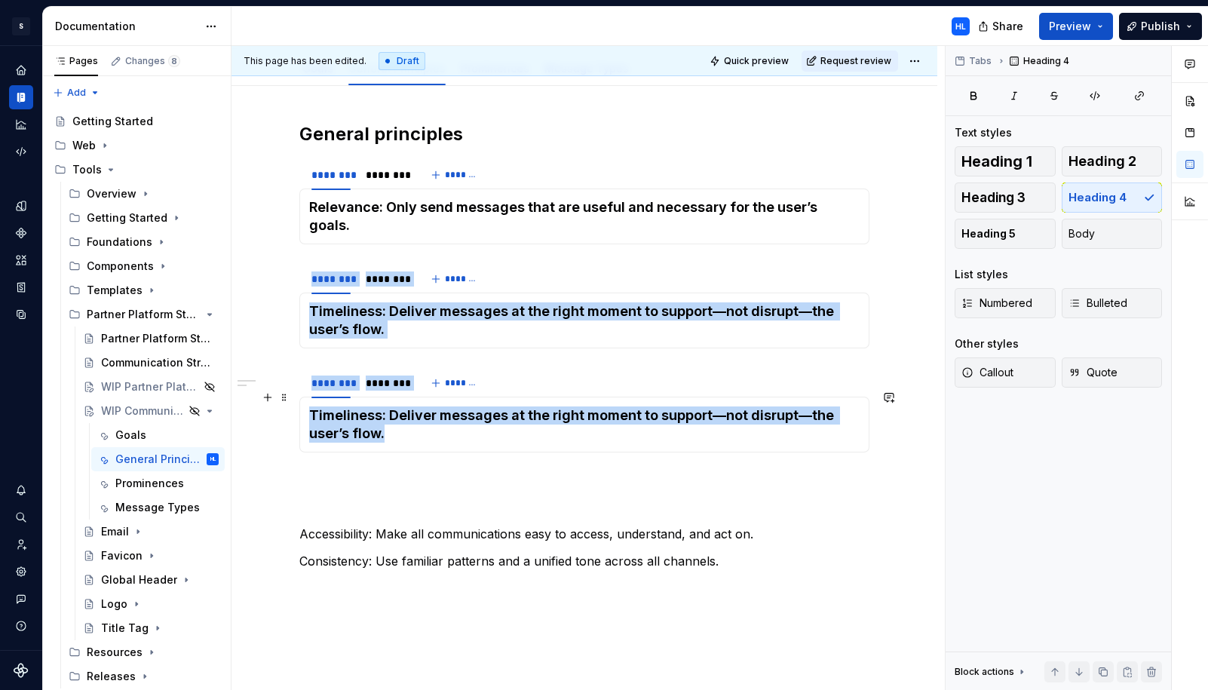
click at [424, 409] on h4 "Timeliness: Deliver messages at the right moment to support—not disrupt—the use…" at bounding box center [584, 424] width 550 height 36
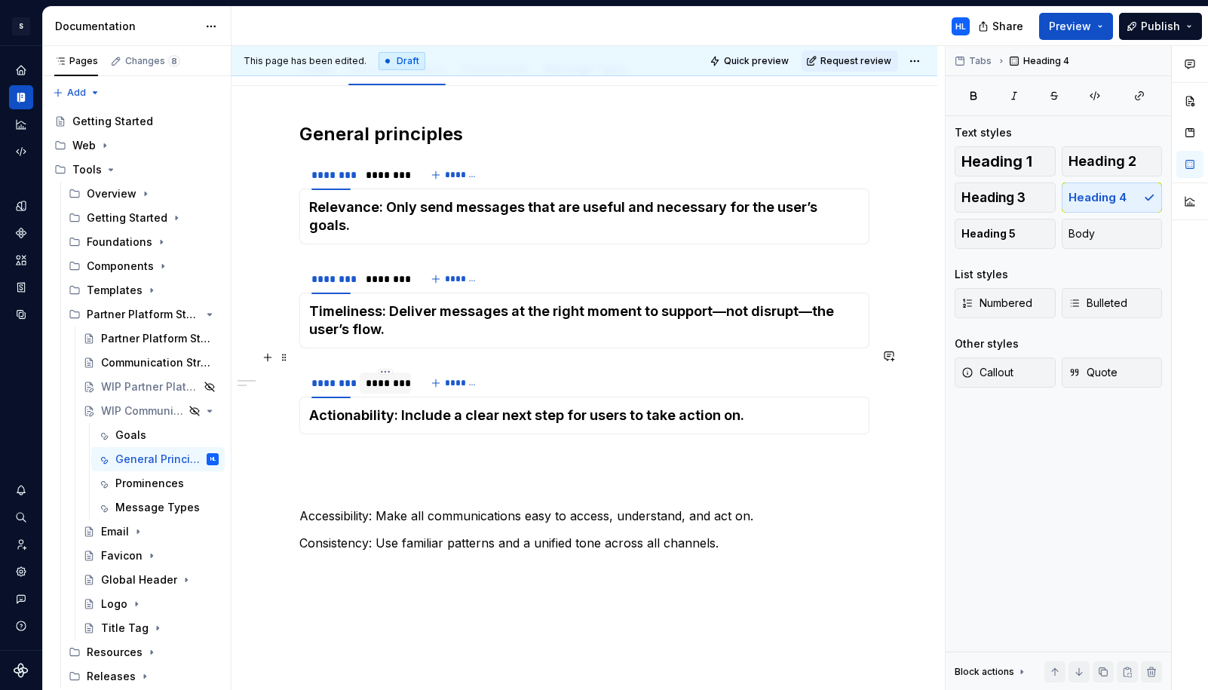
click at [393, 375] on div "********" at bounding box center [385, 382] width 39 height 15
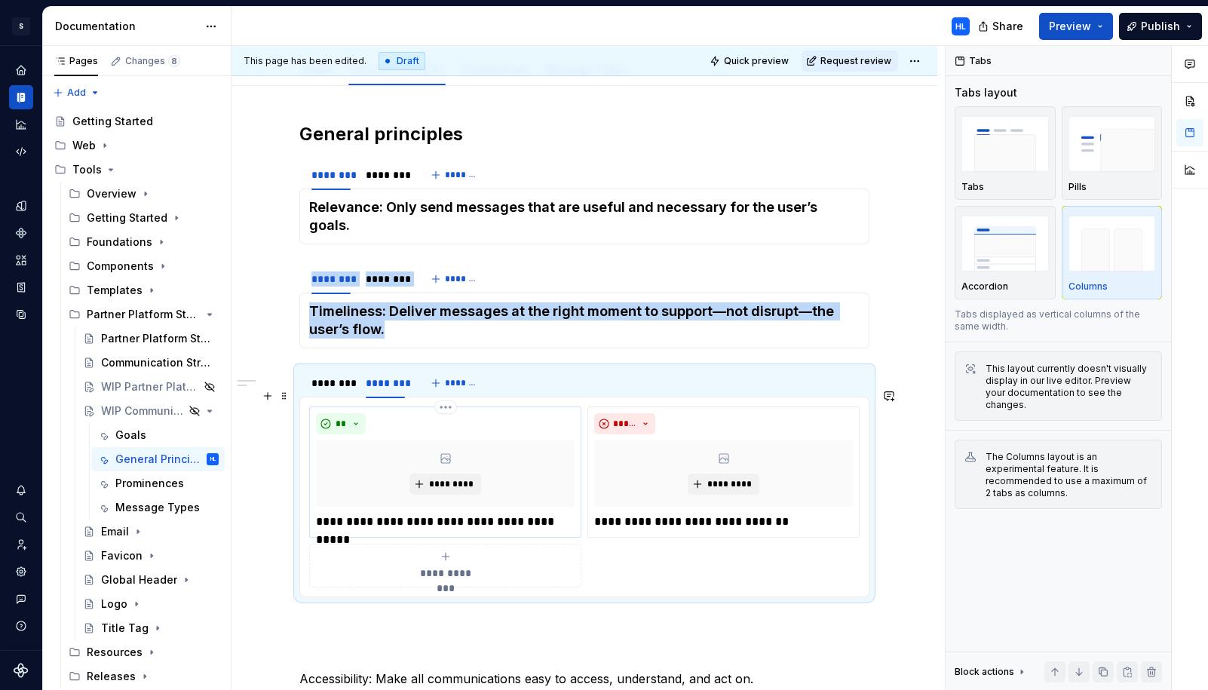
click at [560, 513] on p "**********" at bounding box center [445, 522] width 259 height 18
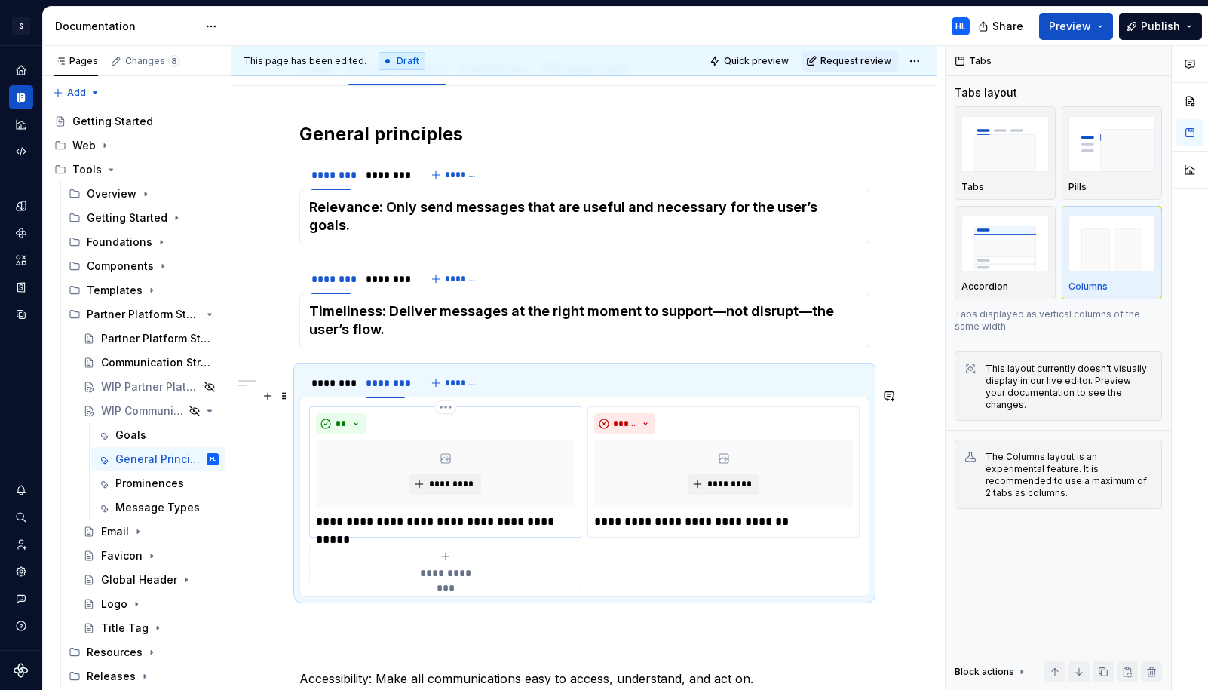
click at [560, 513] on p "**********" at bounding box center [445, 522] width 259 height 18
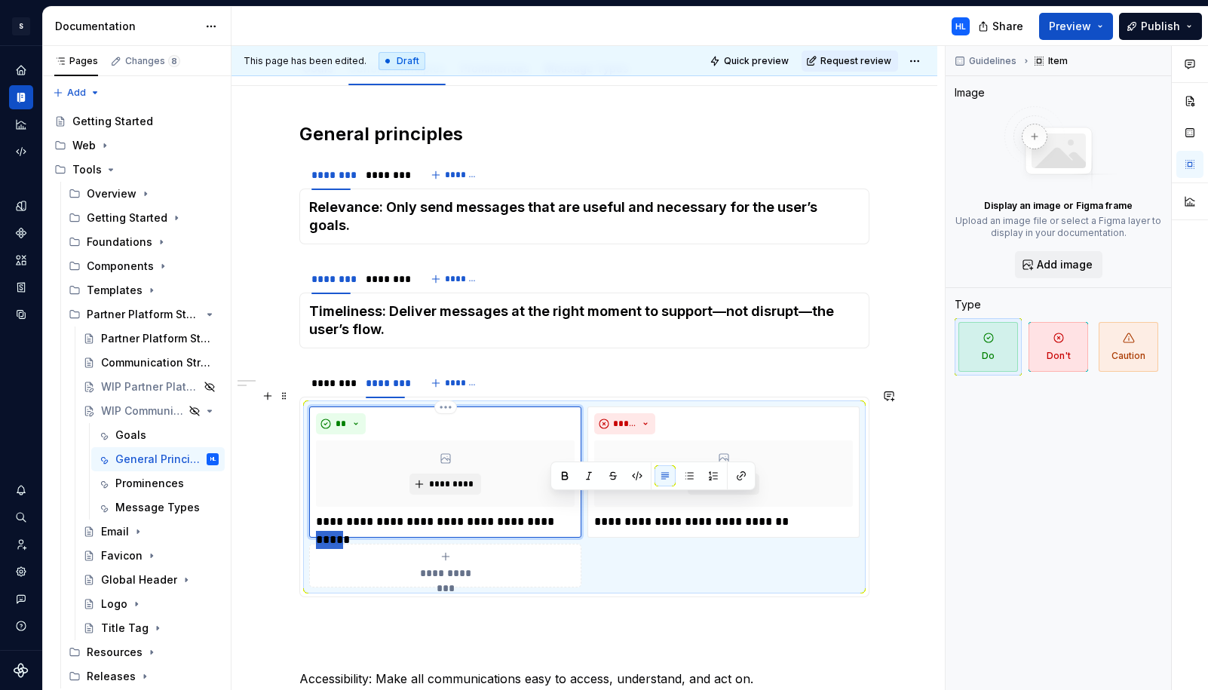
click at [560, 513] on p "**********" at bounding box center [445, 522] width 259 height 18
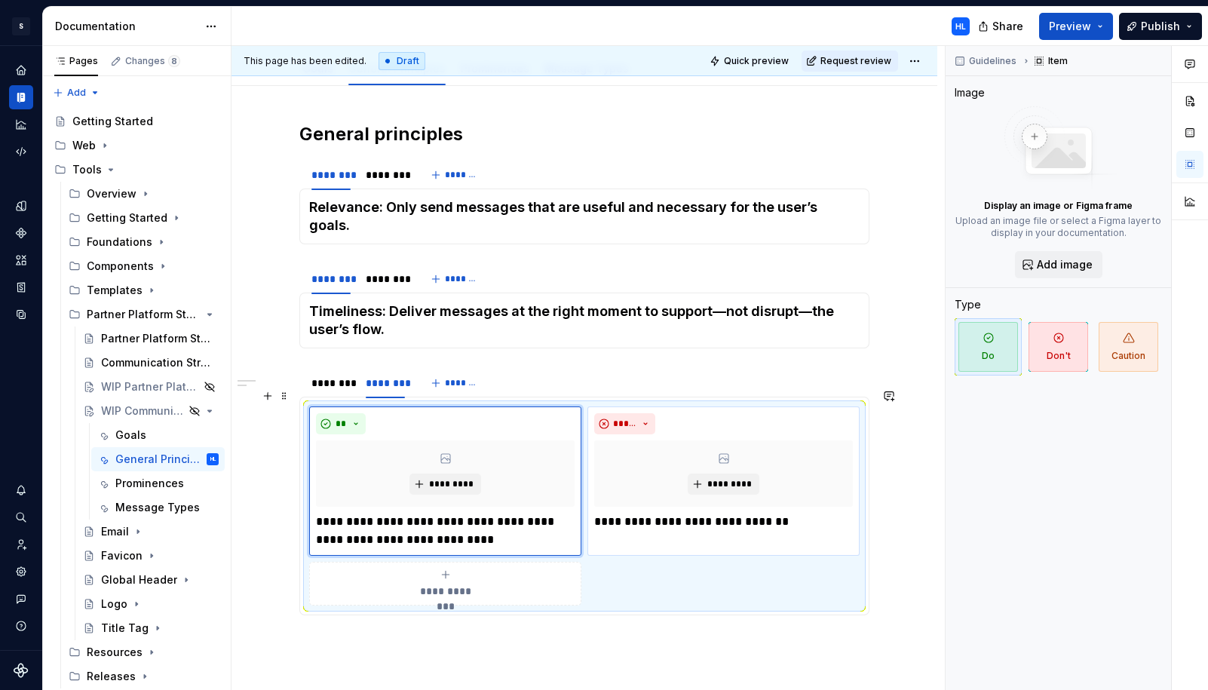
click at [728, 513] on p "**********" at bounding box center [723, 522] width 259 height 18
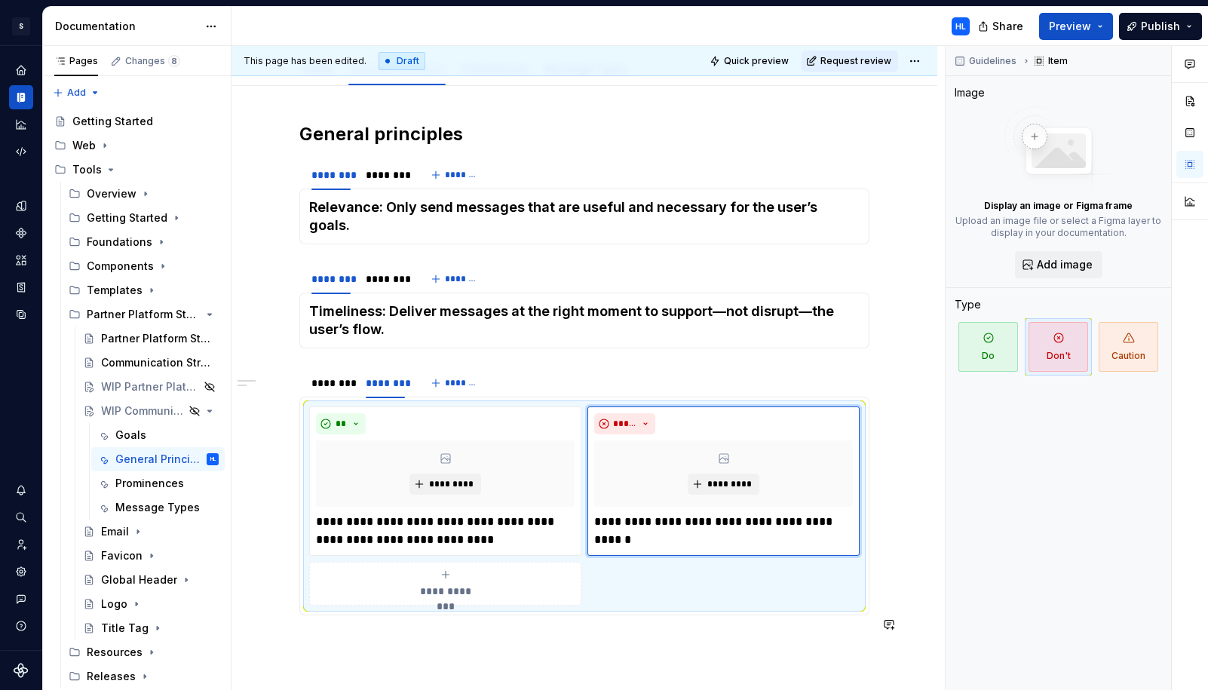
click at [624, 641] on div "**********" at bounding box center [584, 441] width 570 height 638
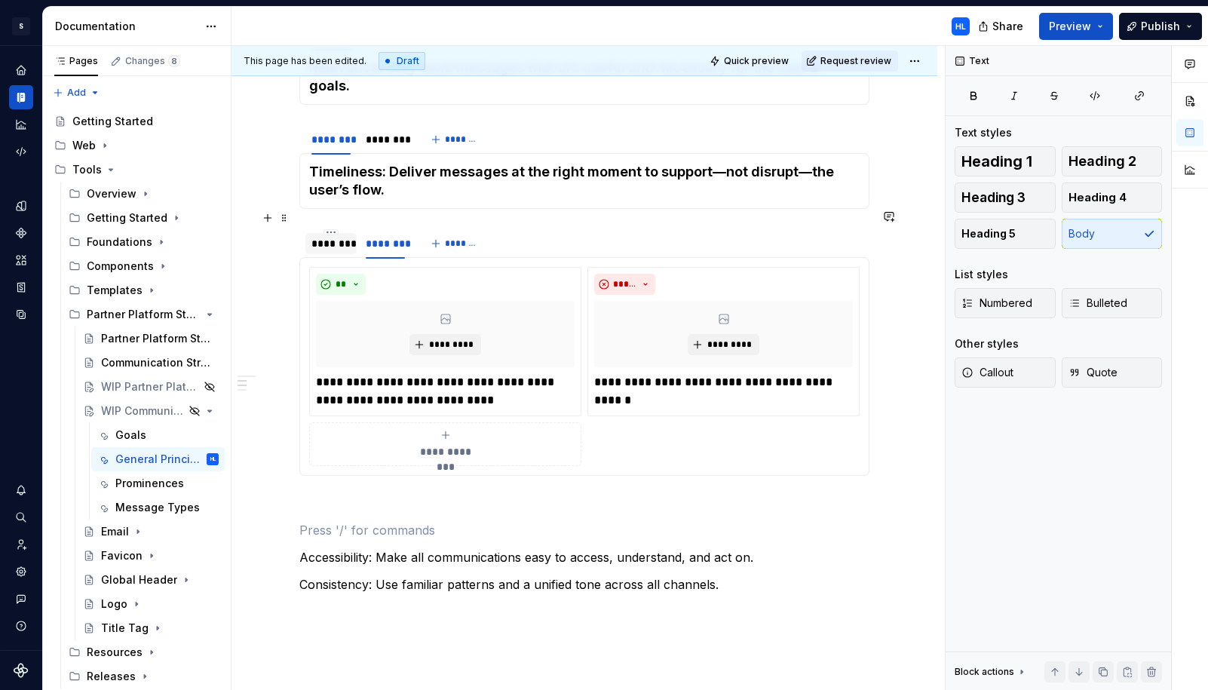
click at [340, 236] on div "********" at bounding box center [330, 243] width 39 height 15
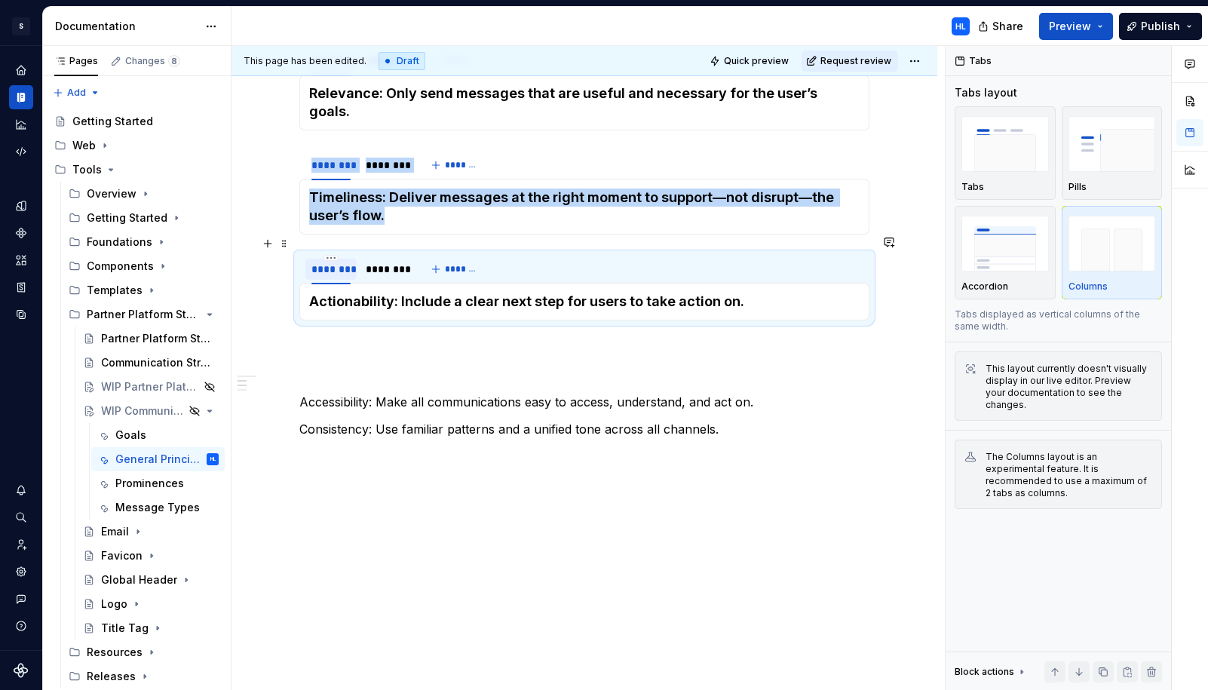
scroll to position [289, 0]
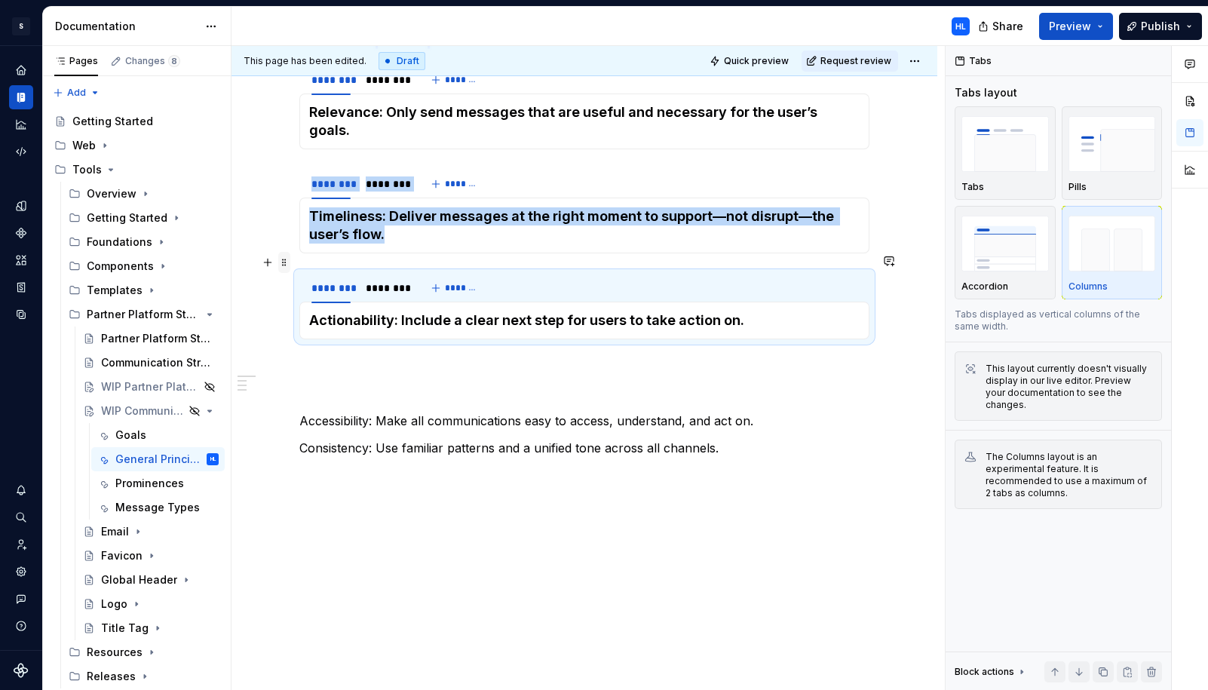
click at [290, 262] on span at bounding box center [284, 262] width 12 height 21
click at [331, 284] on div "Duplicate" at bounding box center [359, 285] width 98 height 15
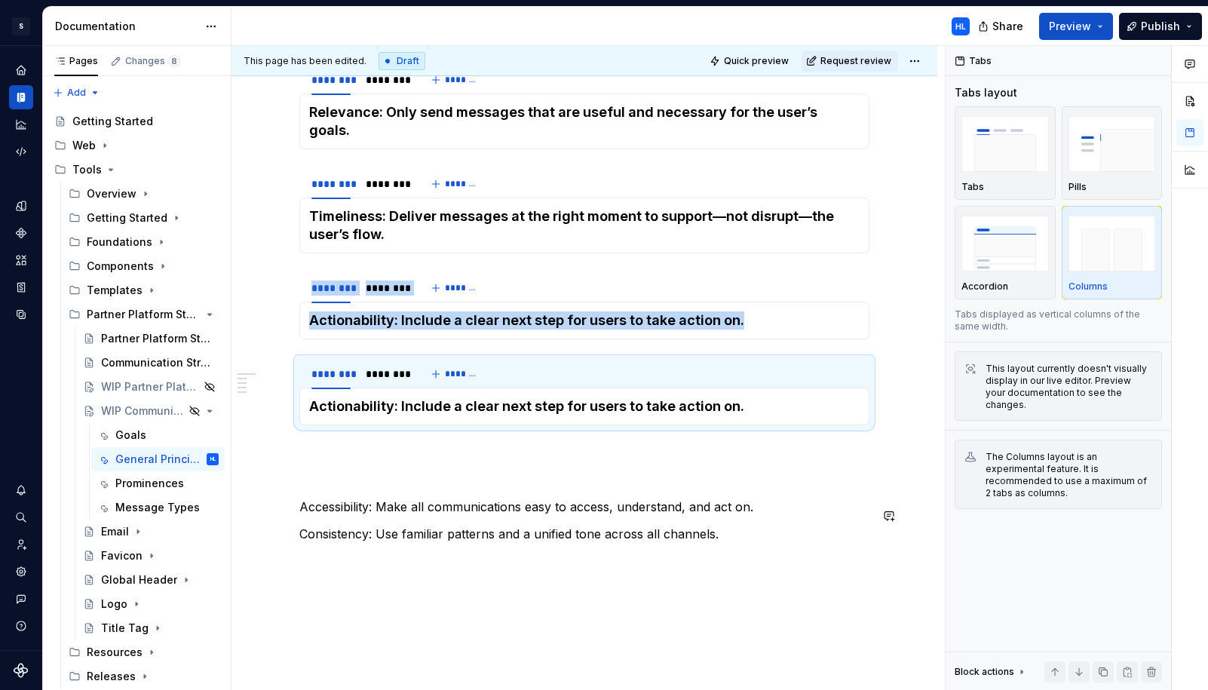
click at [477, 498] on p "Accessibility: Make all communications easy to access, understand, and act on." at bounding box center [584, 507] width 570 height 18
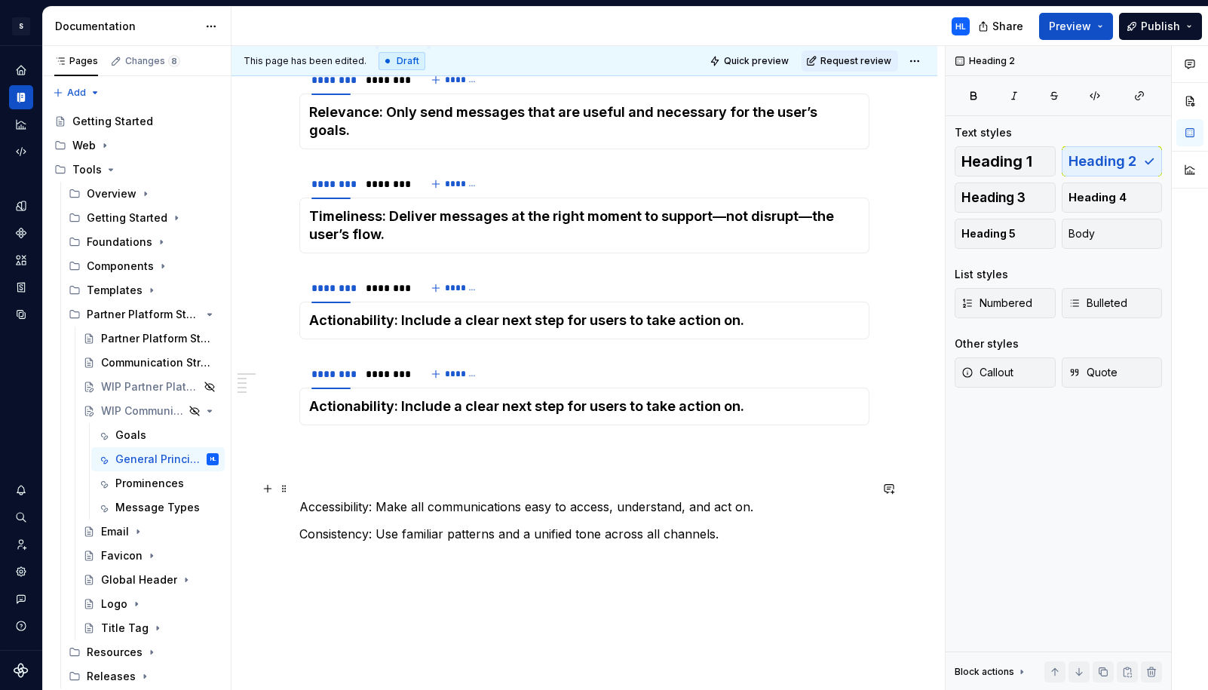
click at [477, 498] on p "Accessibility: Make all communications easy to access, understand, and act on." at bounding box center [584, 507] width 570 height 18
click at [483, 397] on h4 "Actionability: Include a clear next step for users to take action on." at bounding box center [584, 406] width 550 height 18
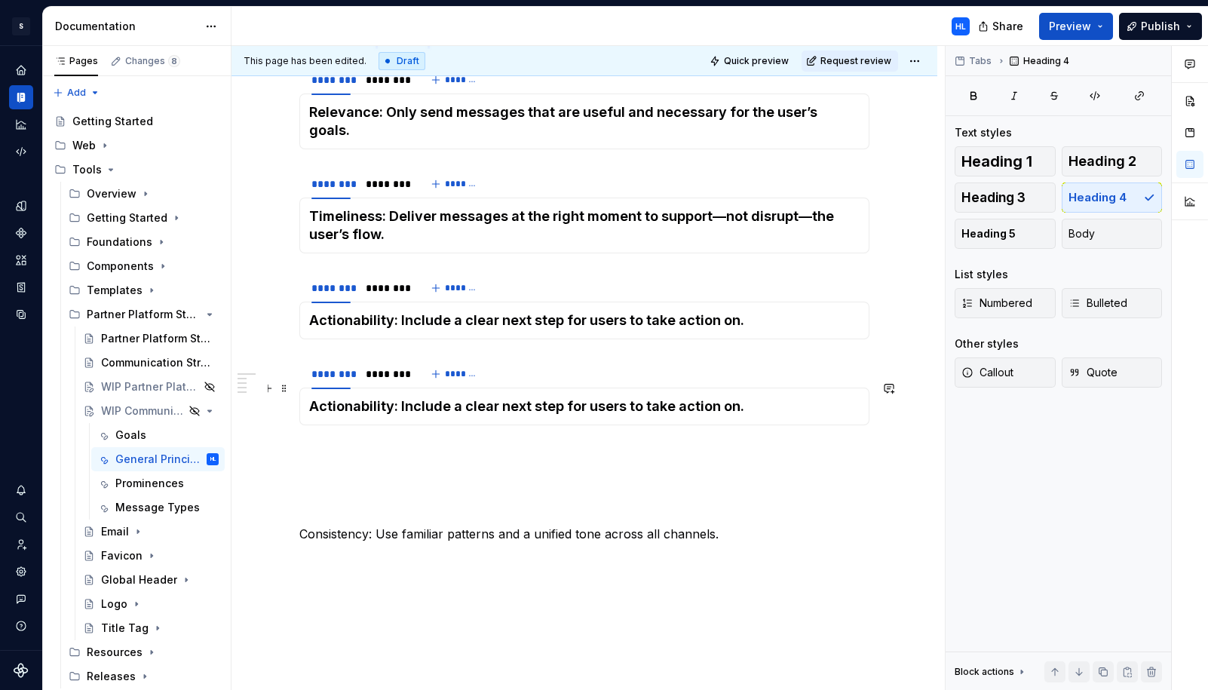
click at [483, 397] on h4 "Actionability: Include a clear next step for users to take action on." at bounding box center [584, 406] width 550 height 18
click at [384, 366] on div "********" at bounding box center [385, 373] width 39 height 15
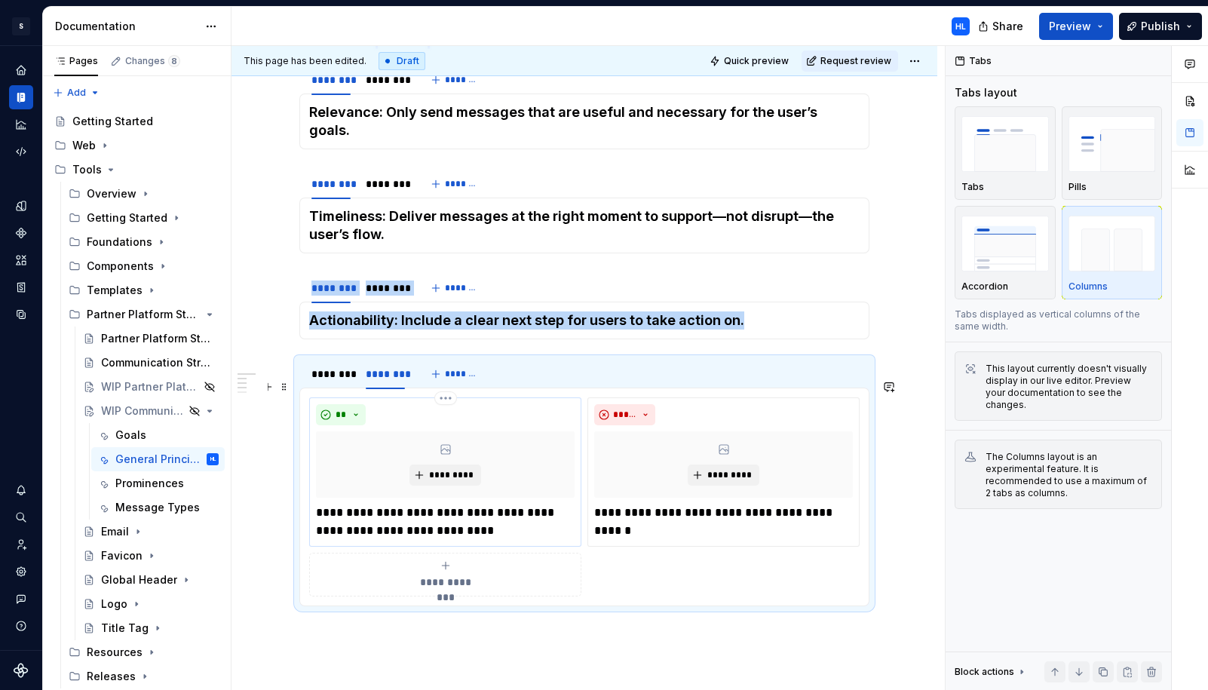
click at [508, 504] on p "**********" at bounding box center [445, 522] width 259 height 36
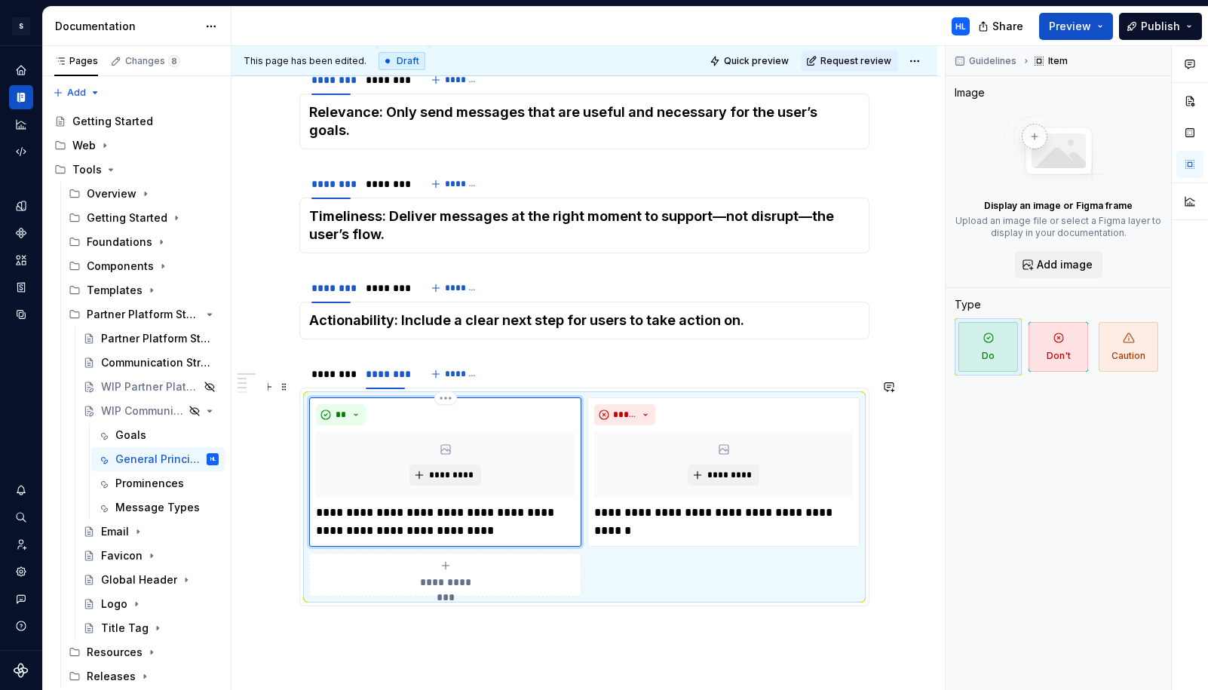
click at [508, 504] on p "**********" at bounding box center [445, 522] width 259 height 36
click at [670, 504] on p "**********" at bounding box center [723, 522] width 259 height 36
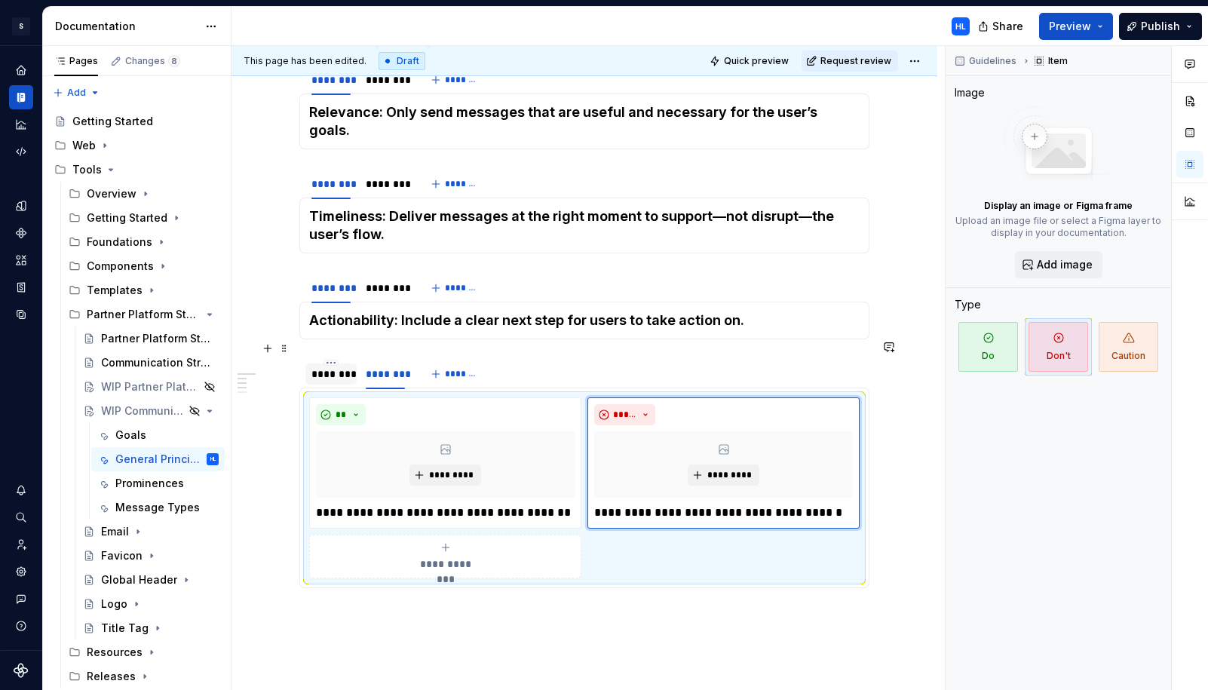
click at [333, 366] on div "********" at bounding box center [330, 373] width 39 height 15
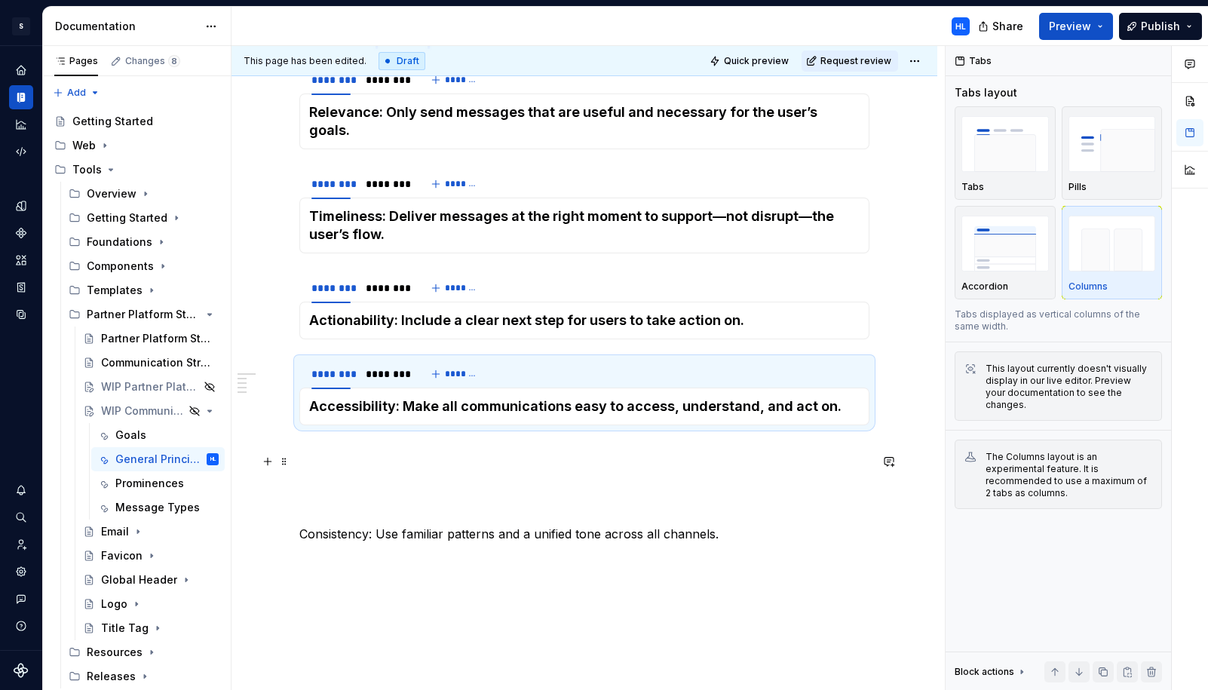
click at [333, 471] on p at bounding box center [584, 480] width 570 height 18
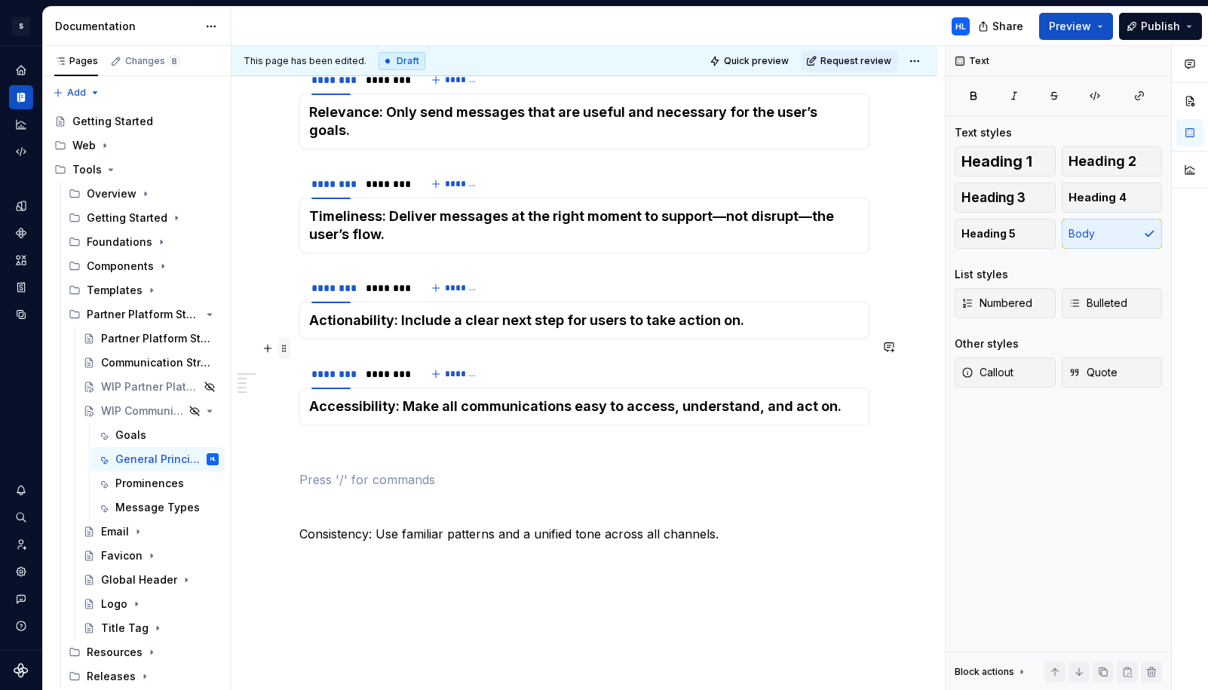
click at [290, 349] on span at bounding box center [284, 348] width 12 height 21
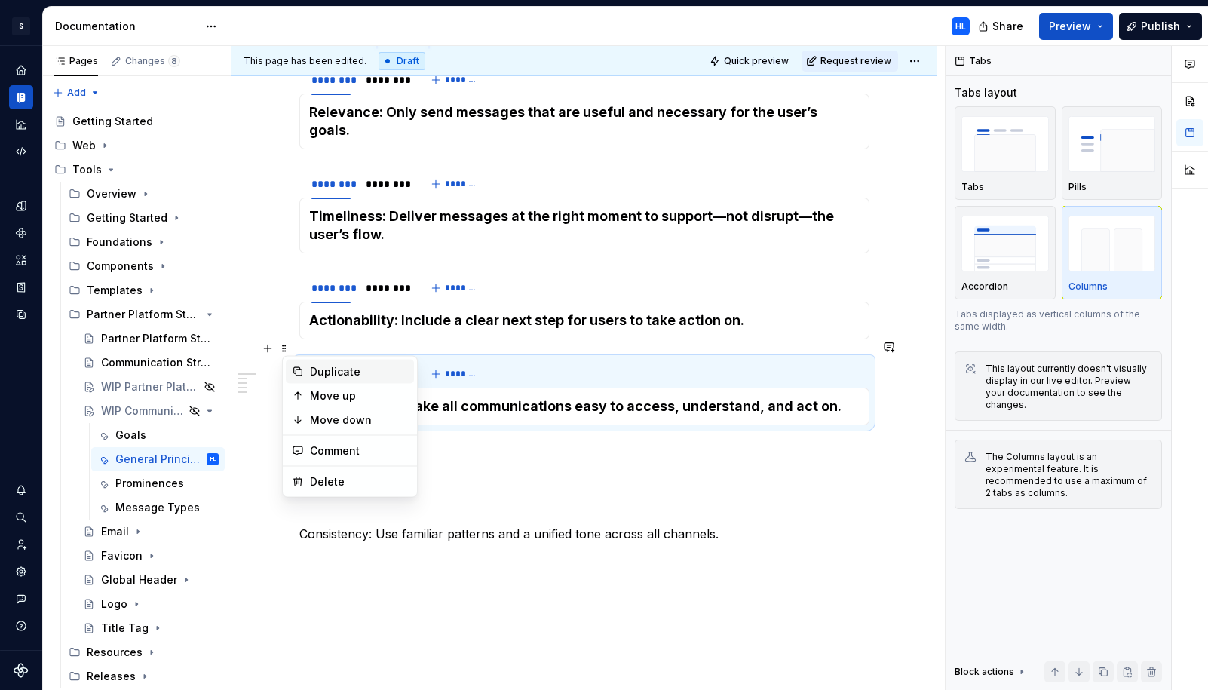
click at [336, 367] on div "Duplicate" at bounding box center [359, 371] width 98 height 15
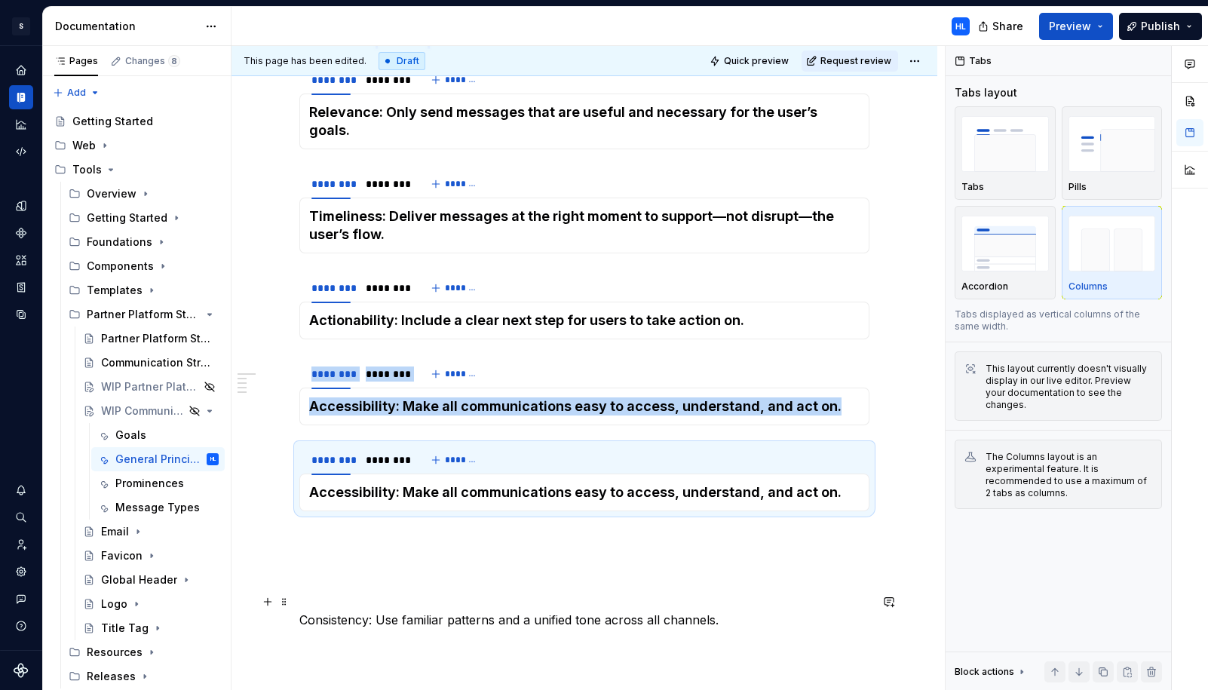
click at [372, 611] on p "Consistency: Use familiar patterns and a unified tone across all channels." at bounding box center [584, 620] width 570 height 18
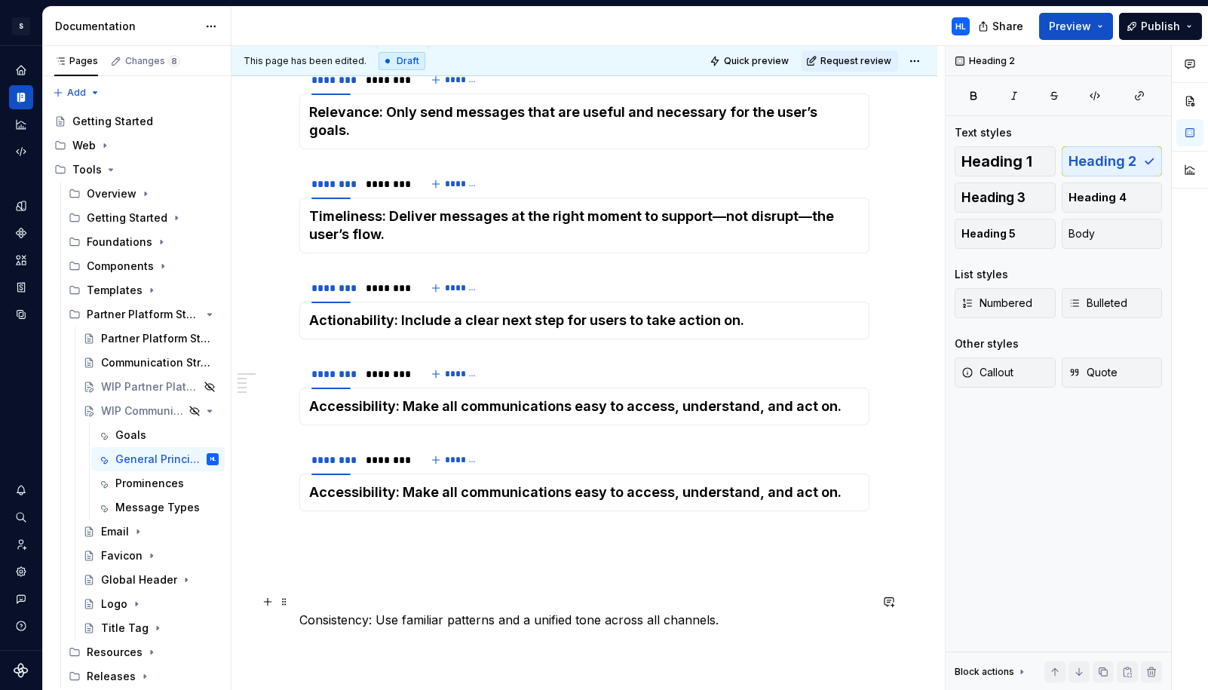
click at [372, 611] on p "Consistency: Use familiar patterns and a unified tone across all channels." at bounding box center [584, 620] width 570 height 18
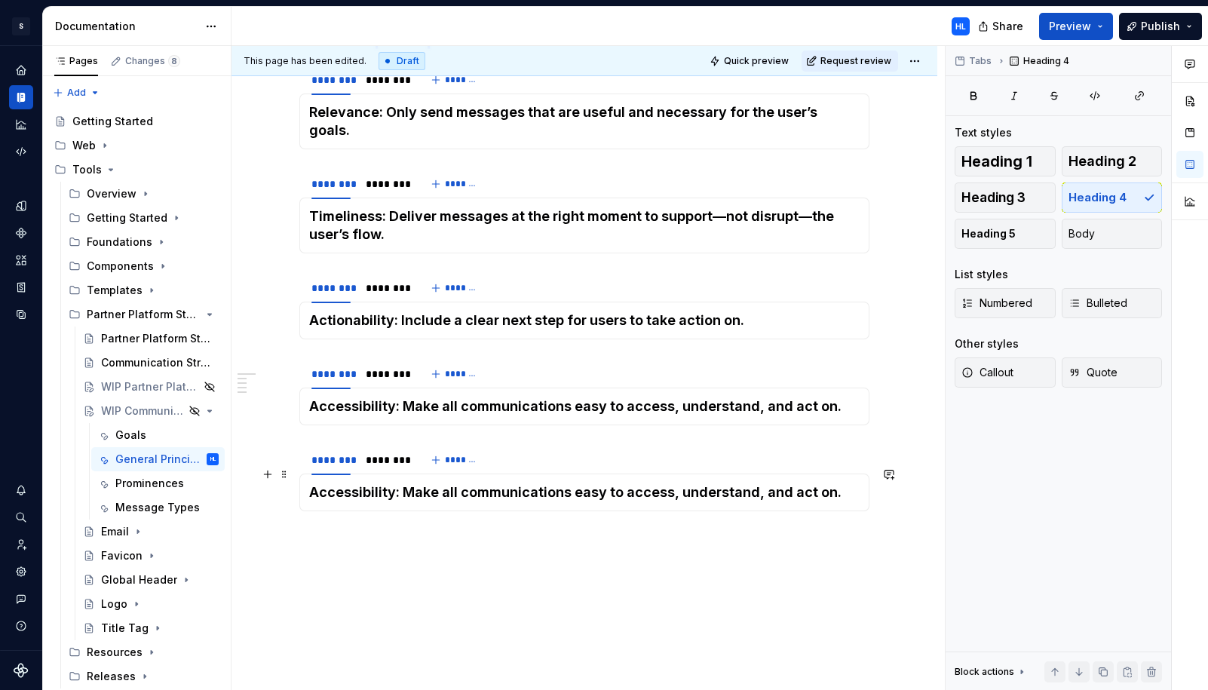
click at [391, 483] on h4 "Accessibility: Make all communications easy to access, understand, and act on." at bounding box center [584, 492] width 550 height 18
click at [393, 452] on div "********" at bounding box center [385, 459] width 39 height 15
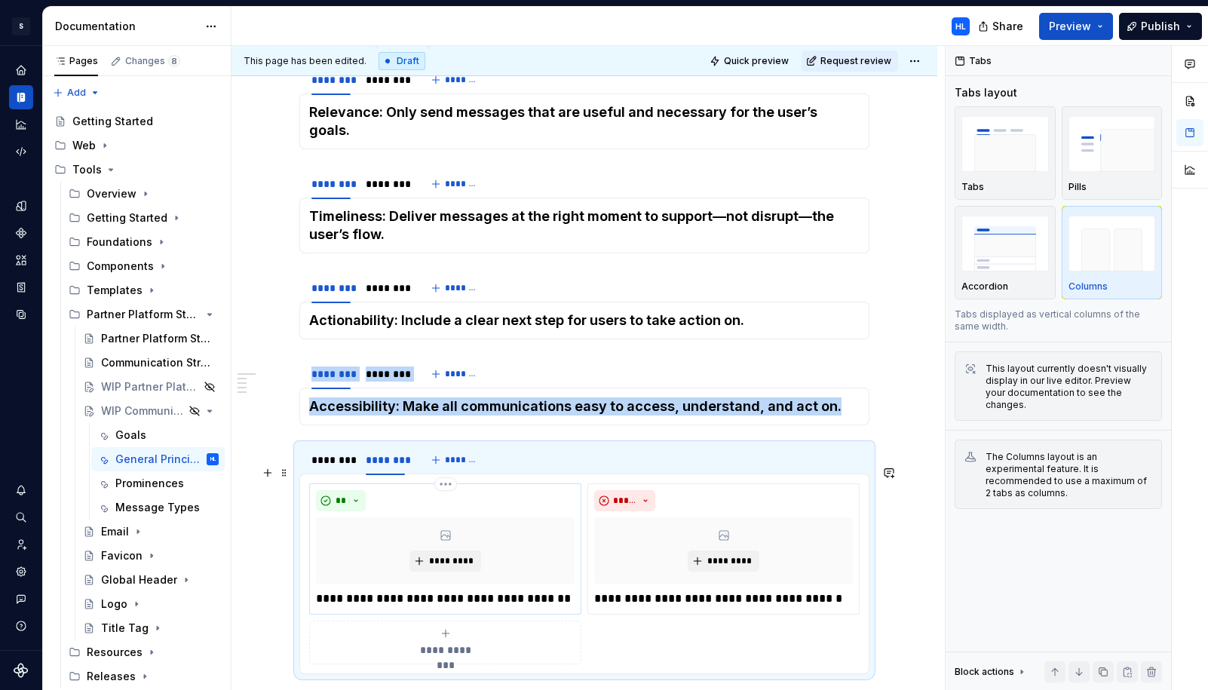
click at [539, 590] on p "**********" at bounding box center [445, 599] width 259 height 18
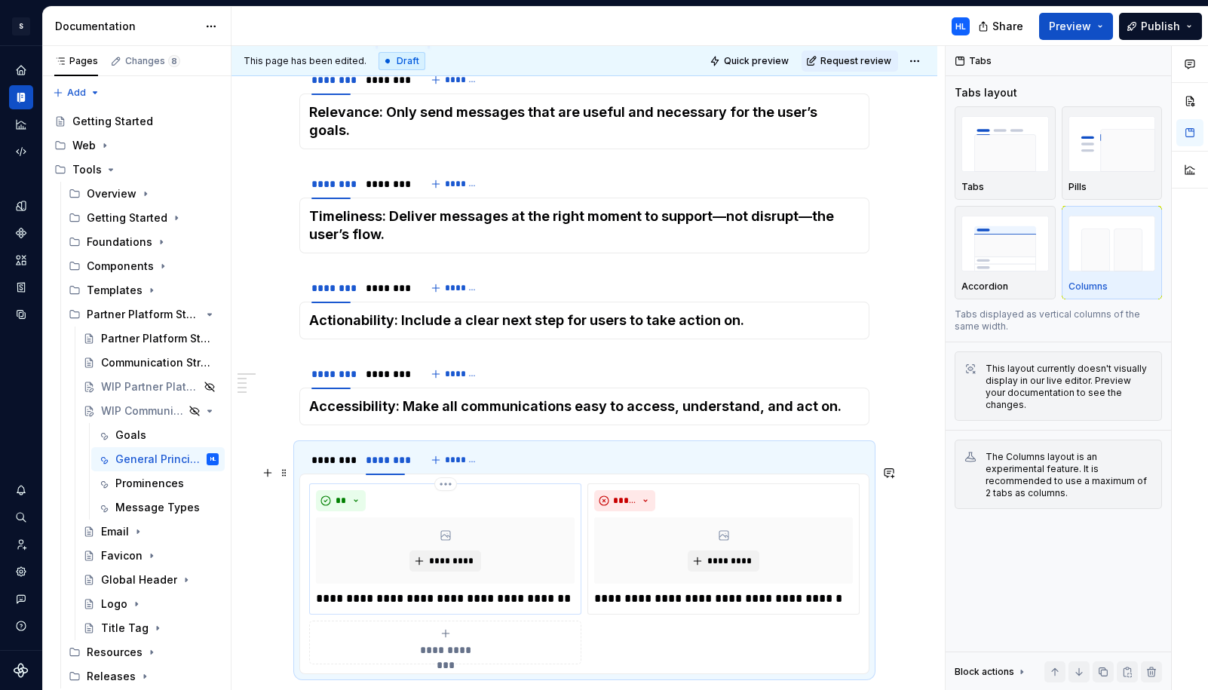
click at [539, 590] on p "**********" at bounding box center [445, 599] width 259 height 18
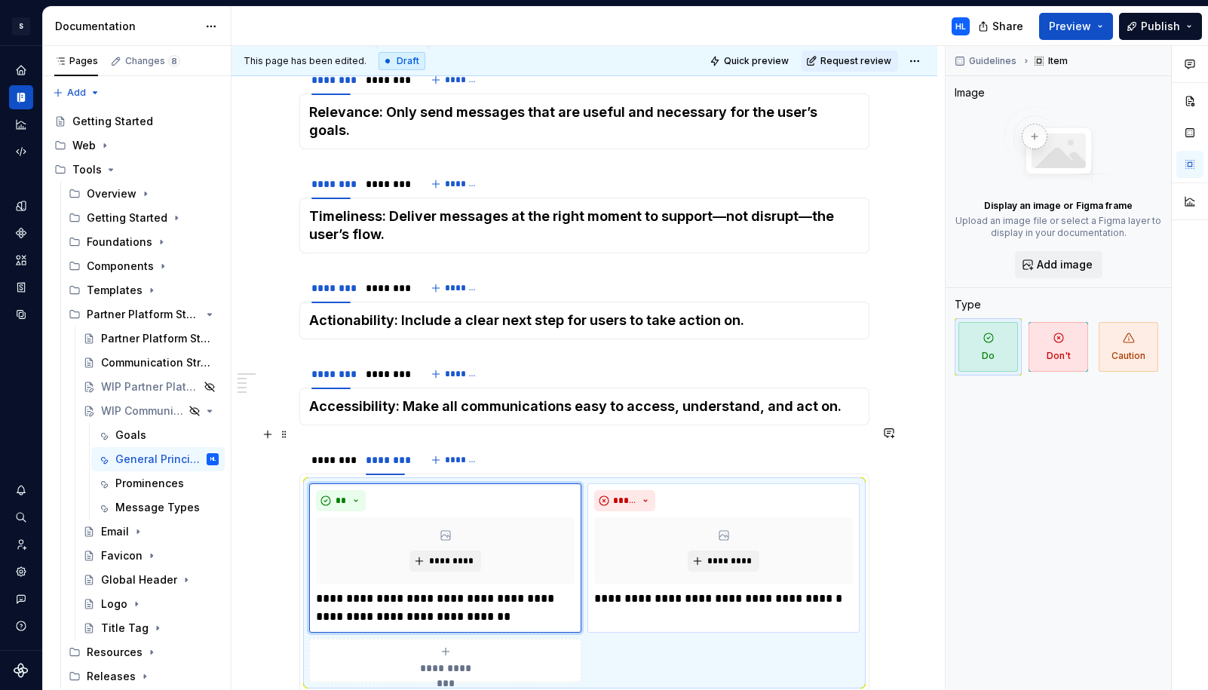
click at [745, 590] on p "**********" at bounding box center [723, 599] width 259 height 18
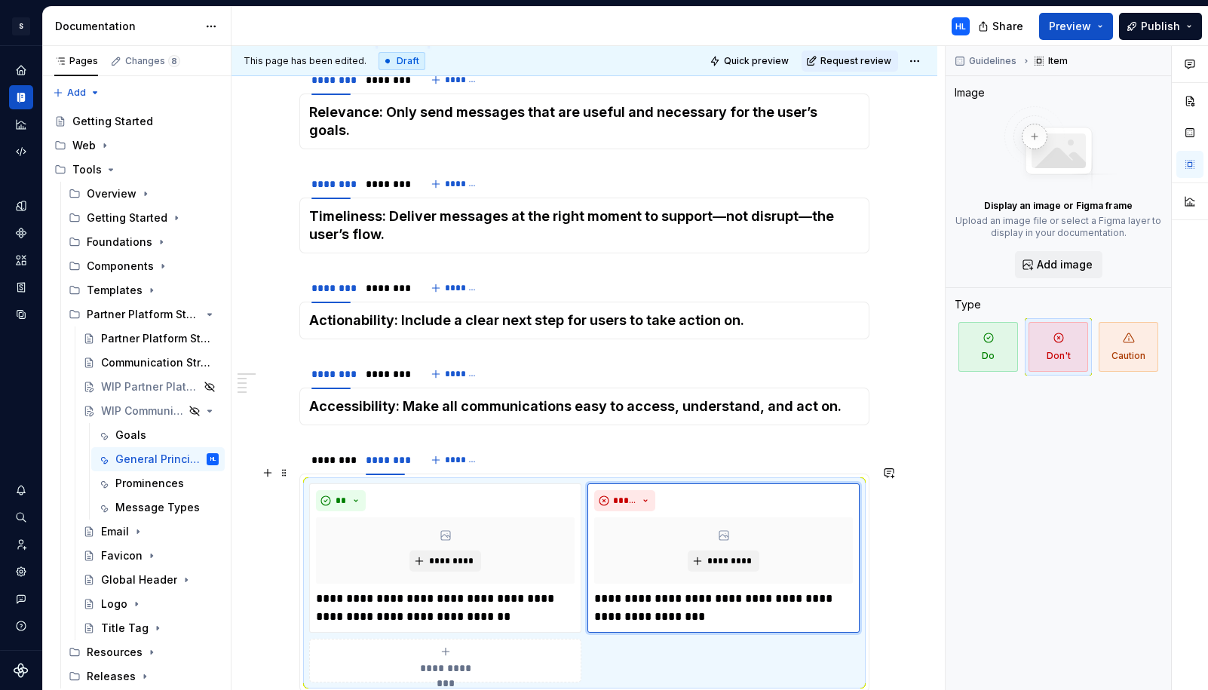
click at [906, 575] on div "**********" at bounding box center [584, 472] width 706 height 963
click at [889, 605] on div "**********" at bounding box center [584, 472] width 706 height 963
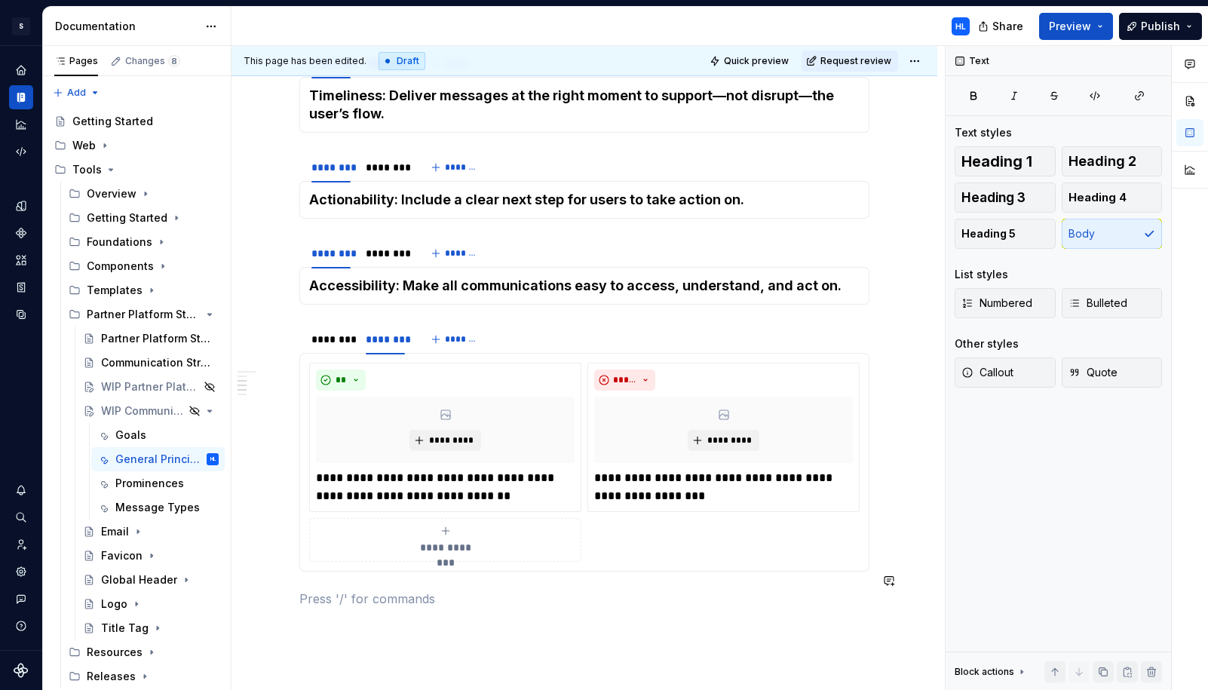
scroll to position [418, 0]
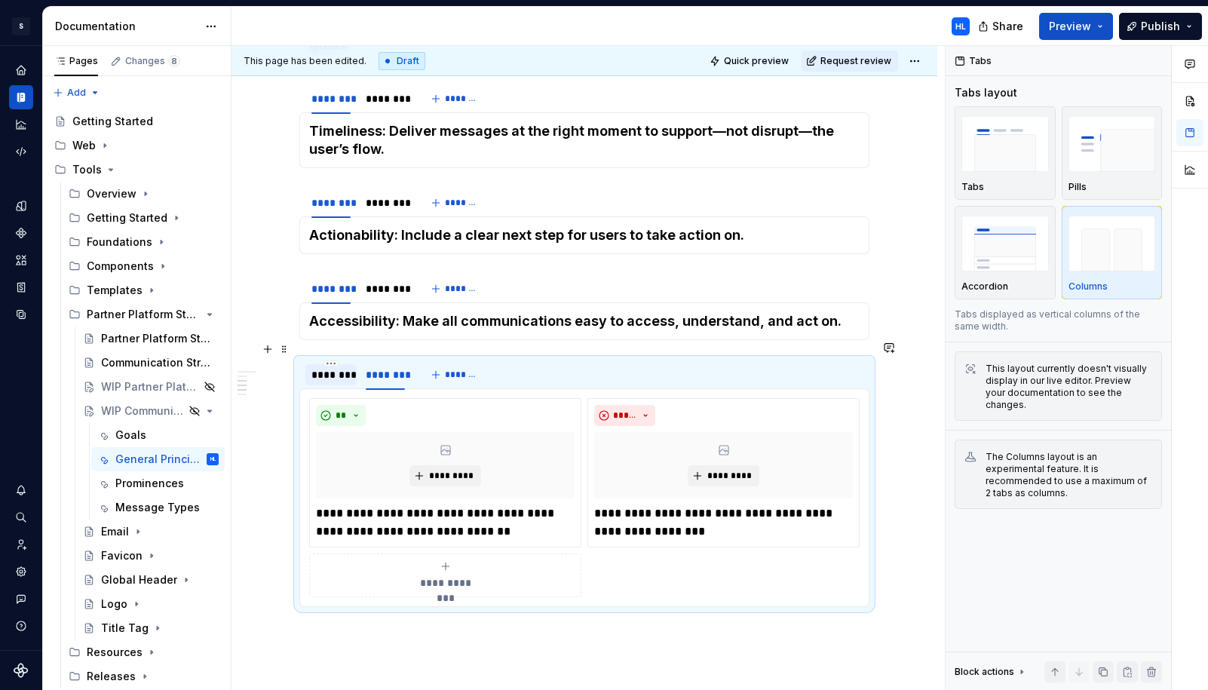
click at [333, 367] on div "********" at bounding box center [330, 374] width 39 height 15
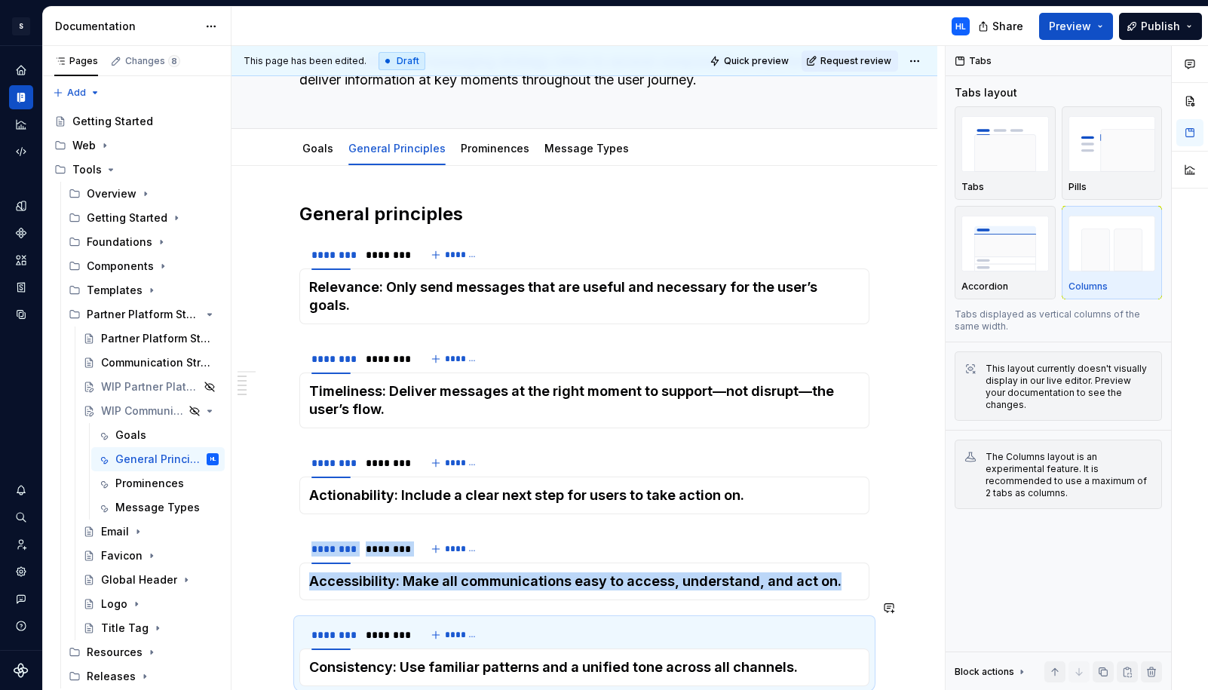
scroll to position [0, 0]
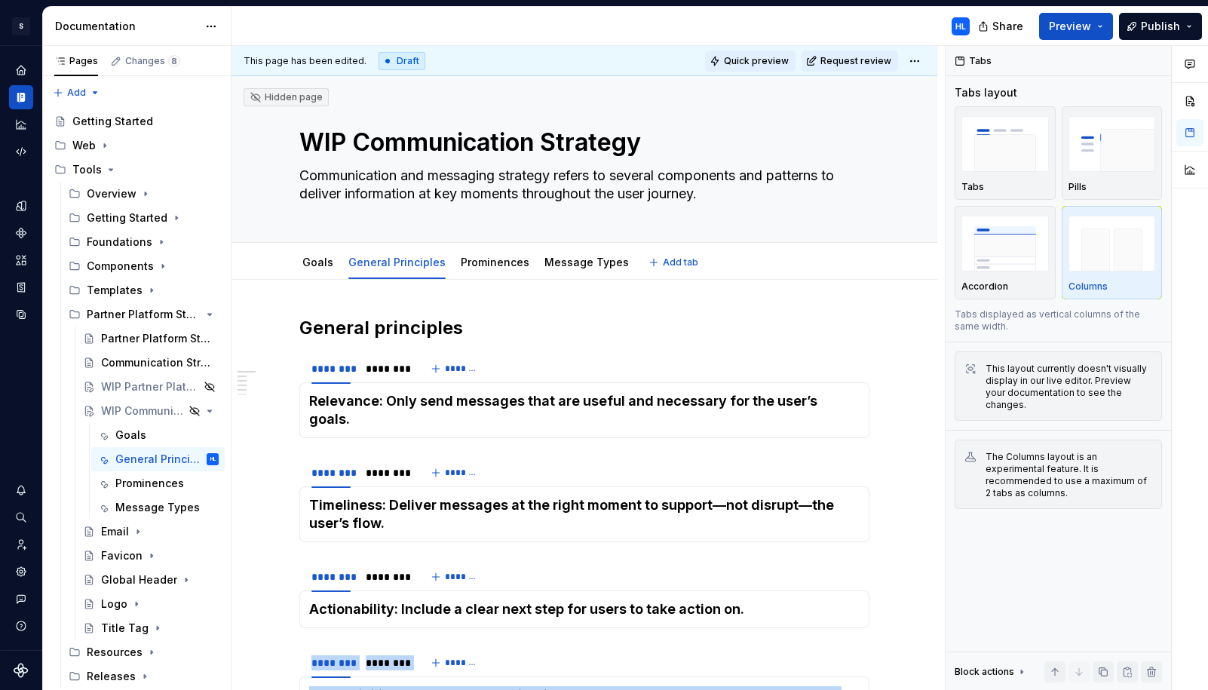
click at [772, 61] on span "Quick preview" at bounding box center [756, 61] width 65 height 12
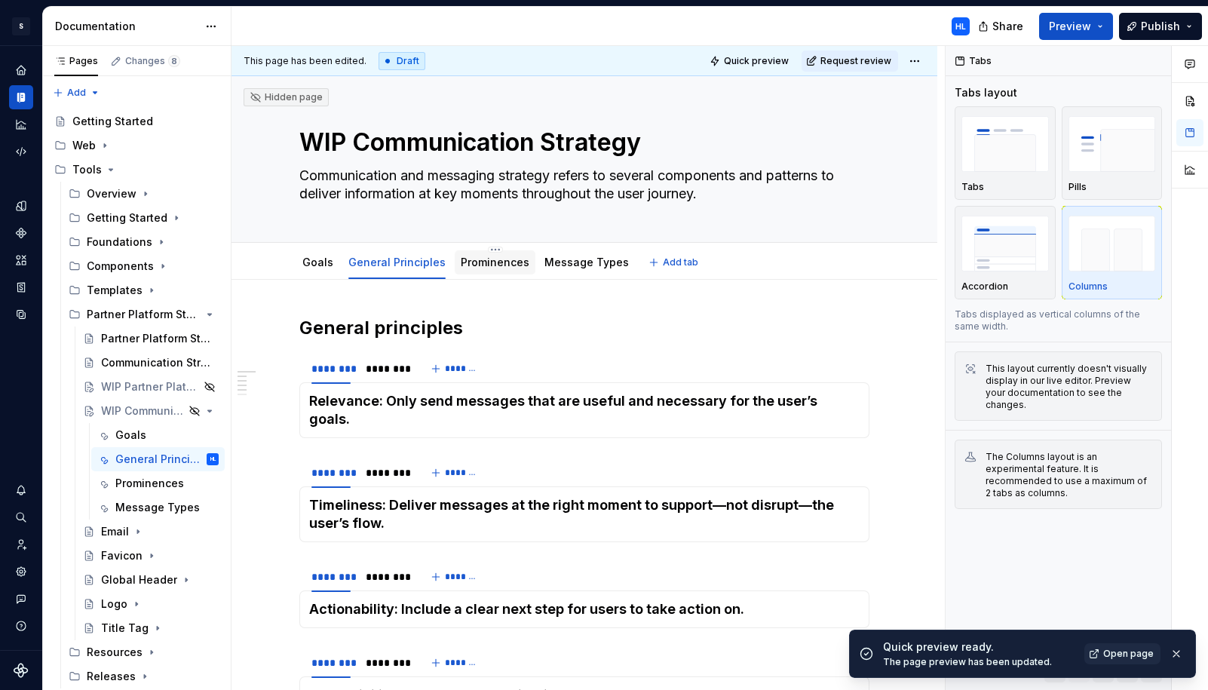
click at [498, 271] on div "Prominences" at bounding box center [495, 262] width 81 height 24
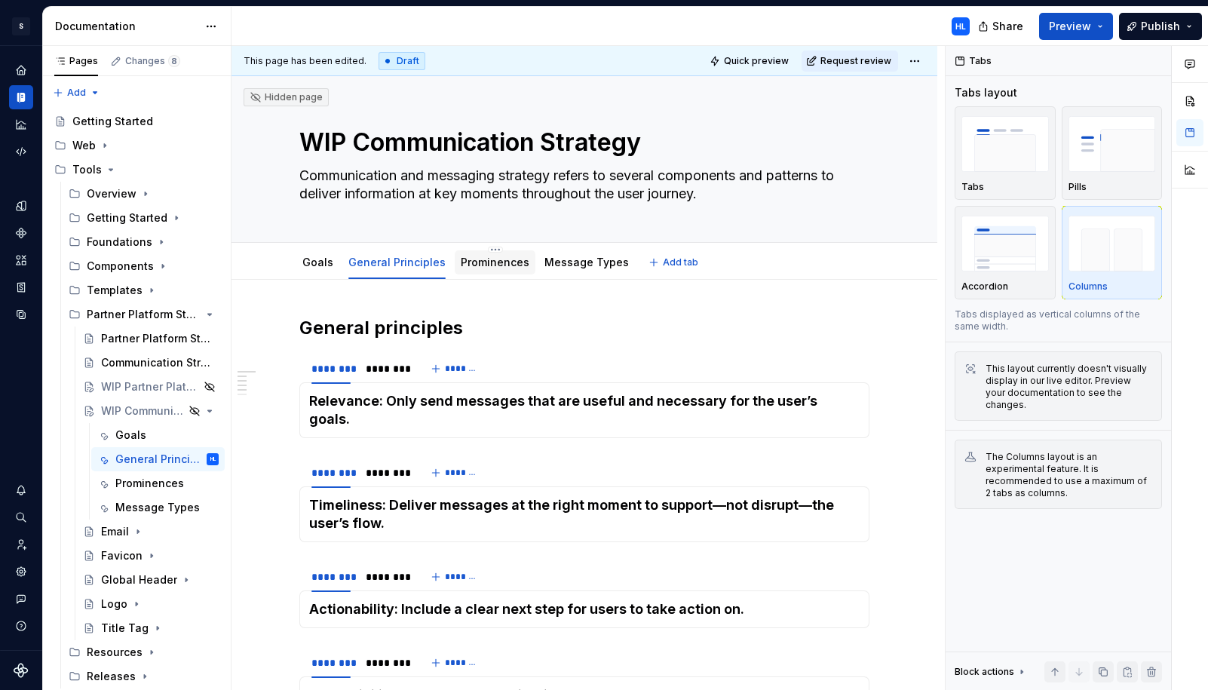
click at [494, 271] on div "Prominences" at bounding box center [495, 262] width 69 height 18
click at [501, 270] on div "Prominences" at bounding box center [495, 262] width 69 height 18
click at [502, 266] on link "Prominences" at bounding box center [495, 262] width 69 height 13
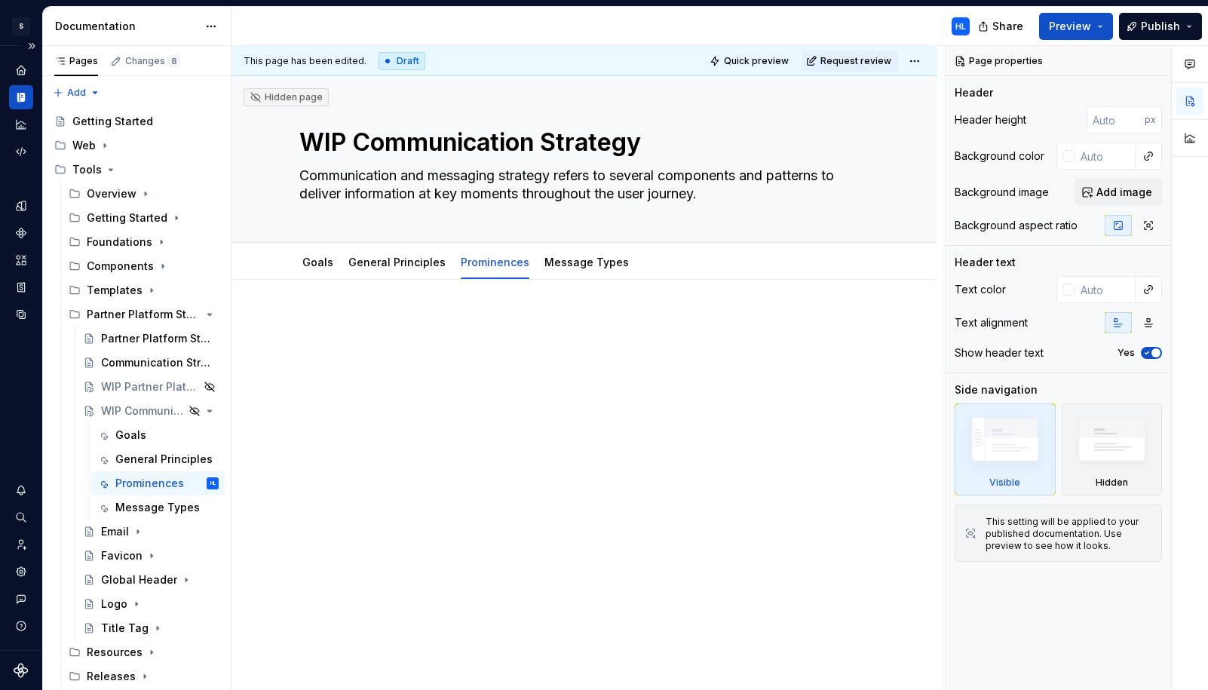
type textarea "*"
click at [499, 354] on div at bounding box center [584, 344] width 570 height 57
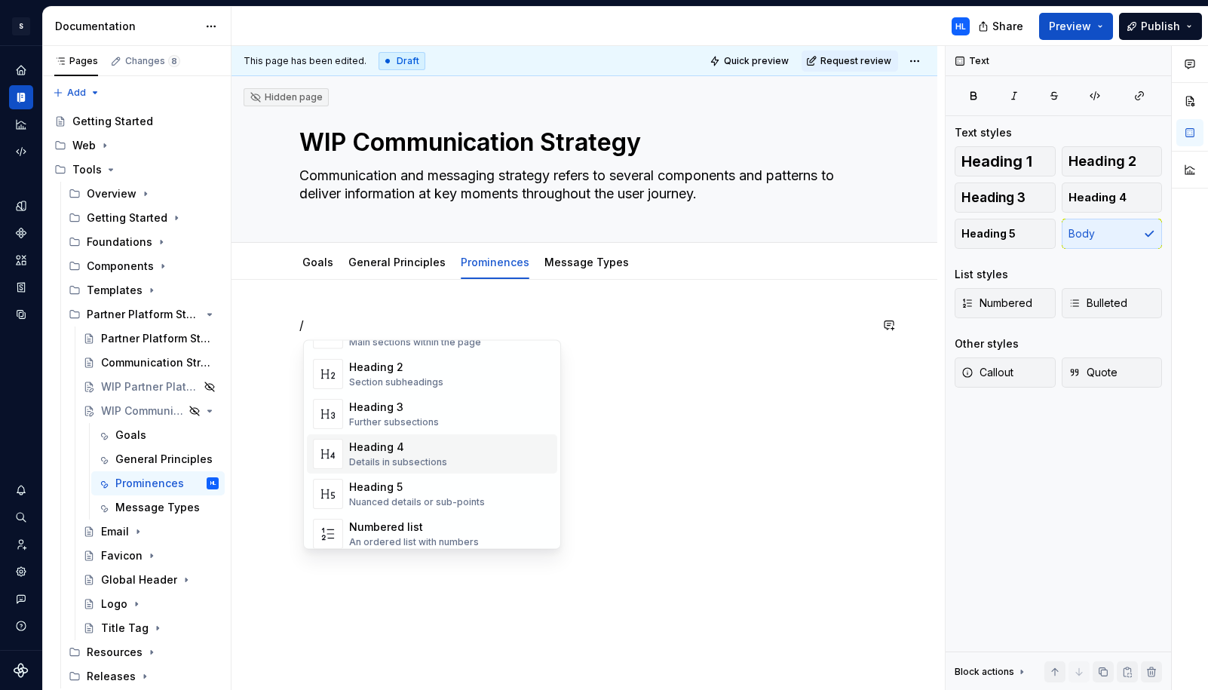
scroll to position [82, 0]
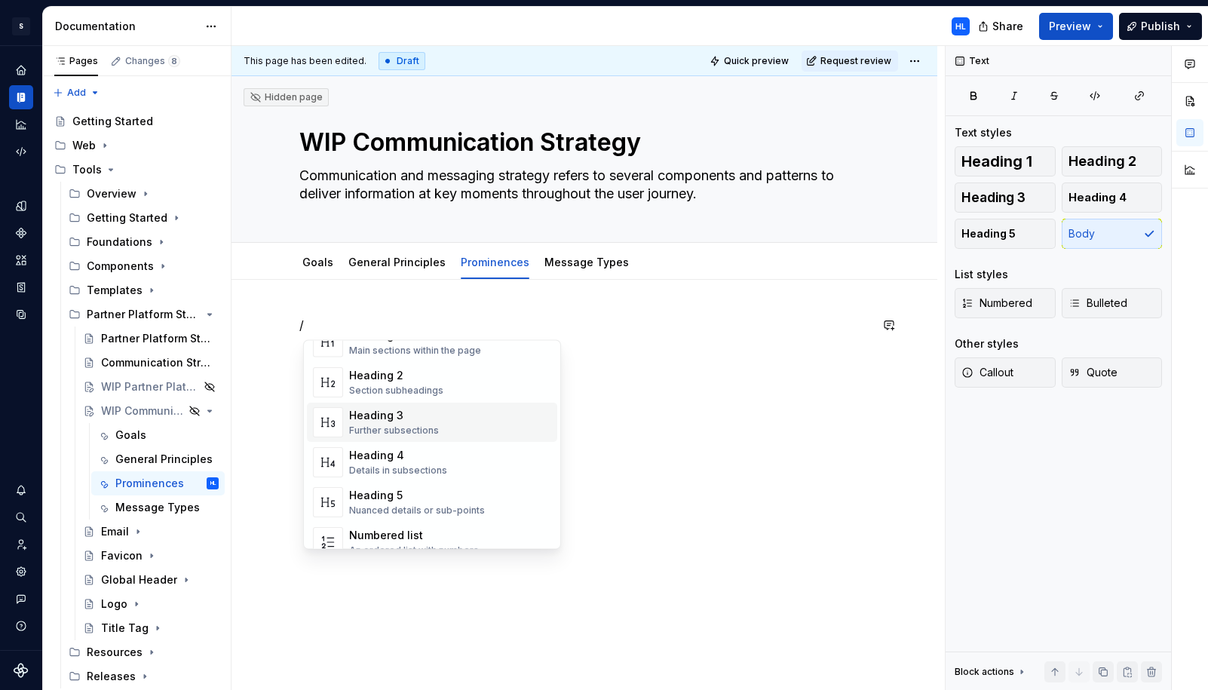
click at [445, 426] on div "Heading 3 Further subsections" at bounding box center [450, 422] width 202 height 30
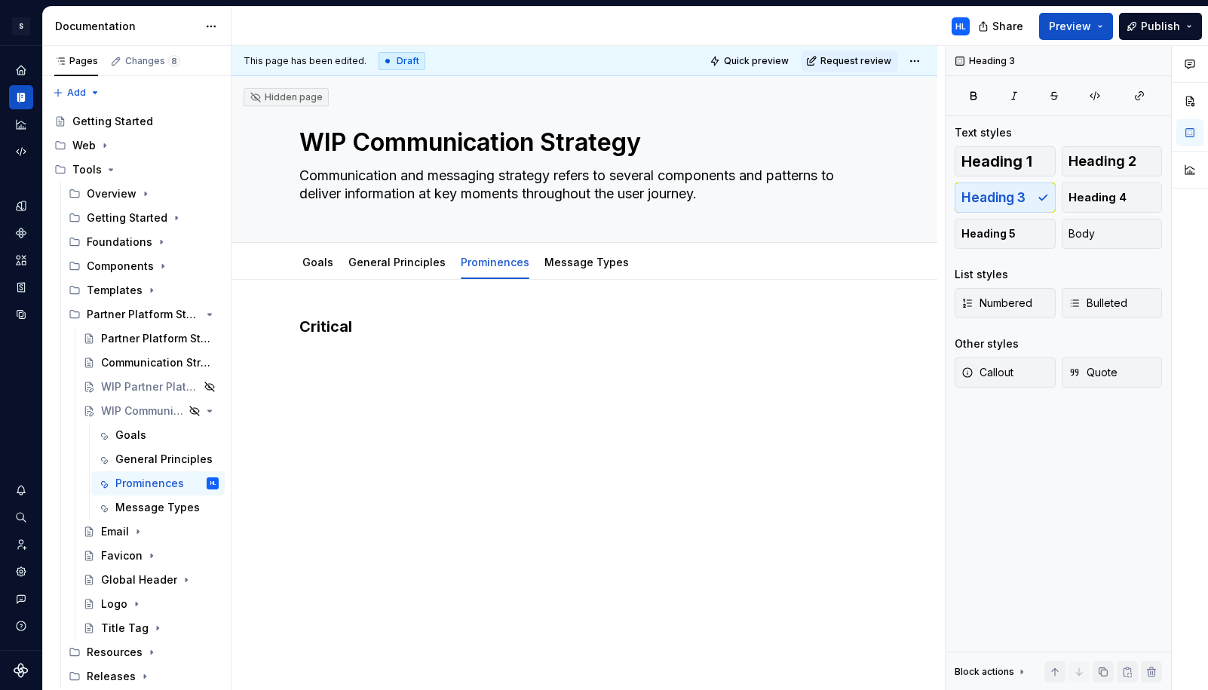
click at [625, 369] on div "Critical" at bounding box center [584, 344] width 570 height 57
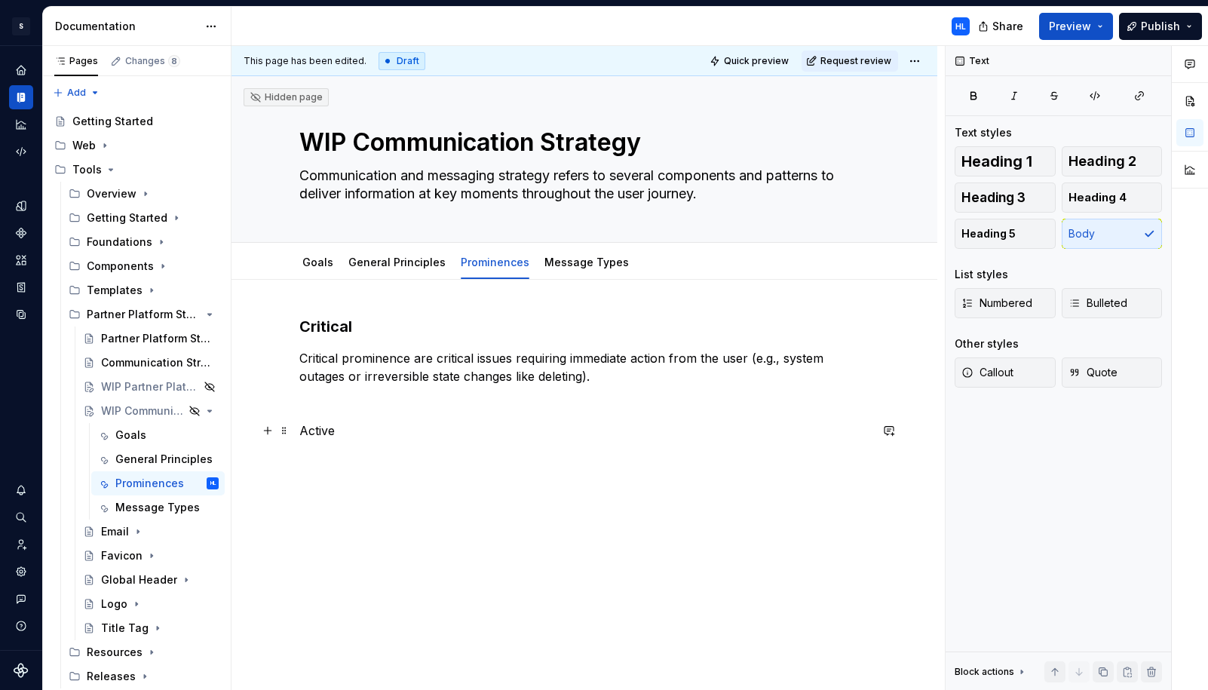
click at [641, 461] on p at bounding box center [584, 458] width 570 height 18
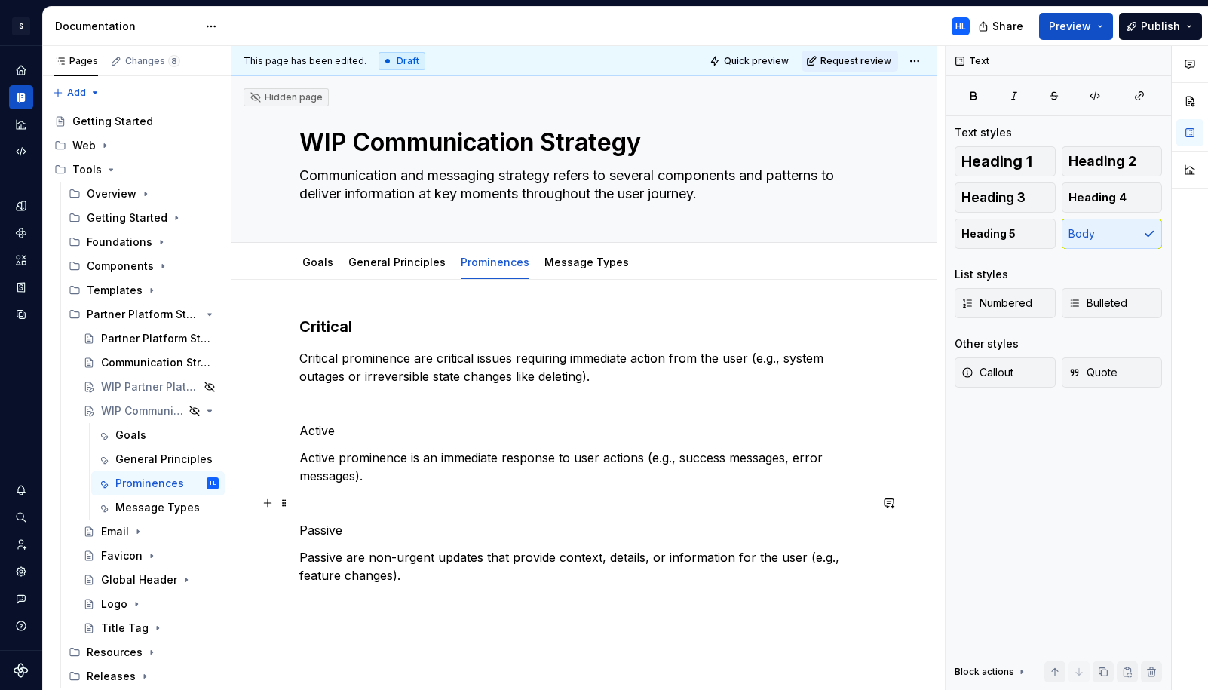
click at [359, 475] on p "Active prominence is an immediate response to user actions (e.g., success messa…" at bounding box center [584, 467] width 570 height 36
click at [323, 338] on div "Critical Critical prominence are critical issues requiring immediate action fro…" at bounding box center [584, 450] width 570 height 268
click at [287, 429] on span at bounding box center [284, 430] width 12 height 21
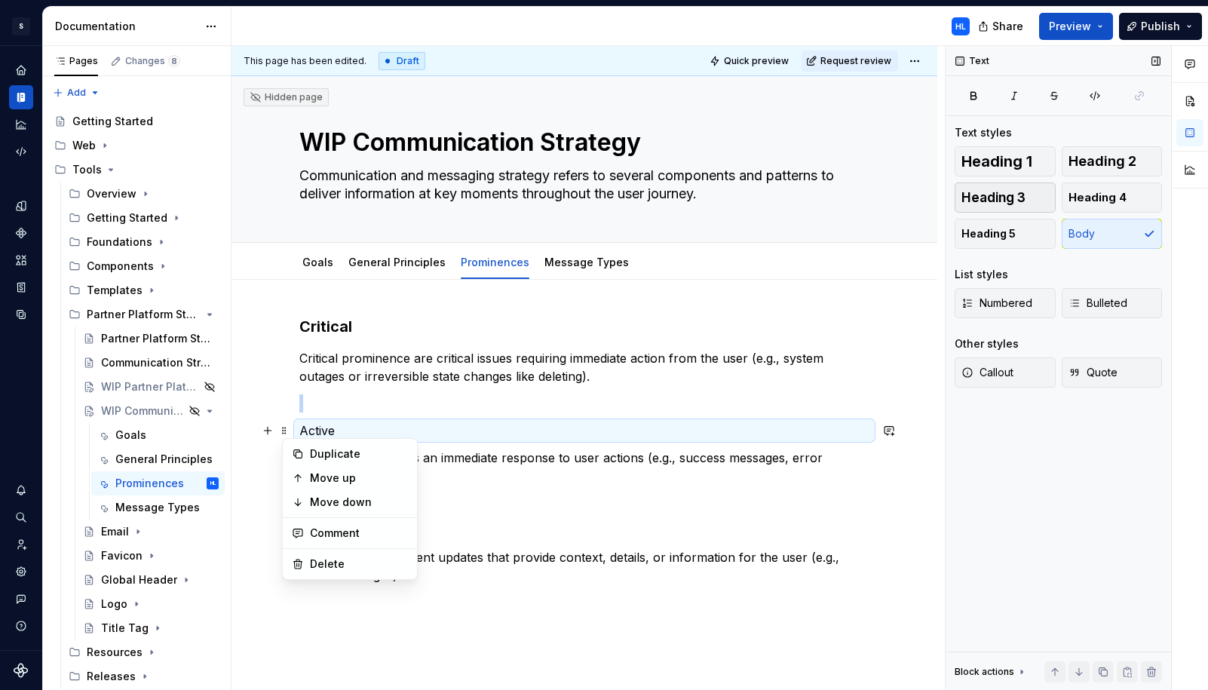
click at [1035, 195] on button "Heading 3" at bounding box center [1005, 197] width 101 height 30
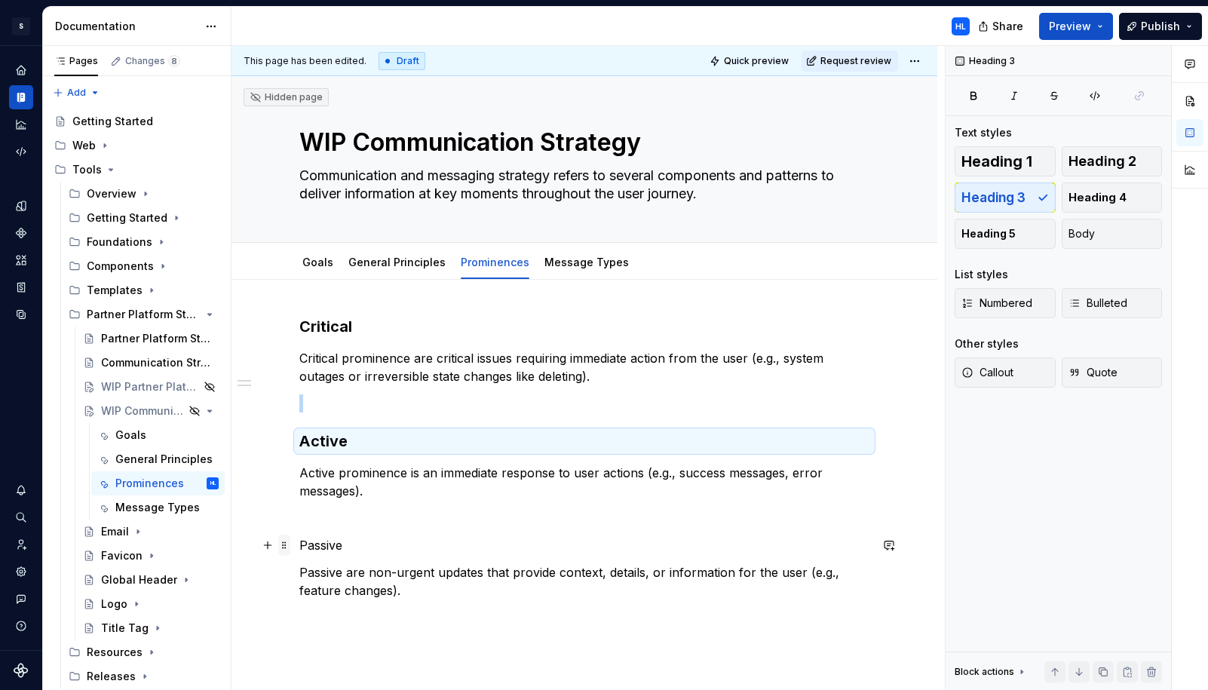
click at [290, 542] on span at bounding box center [284, 545] width 12 height 21
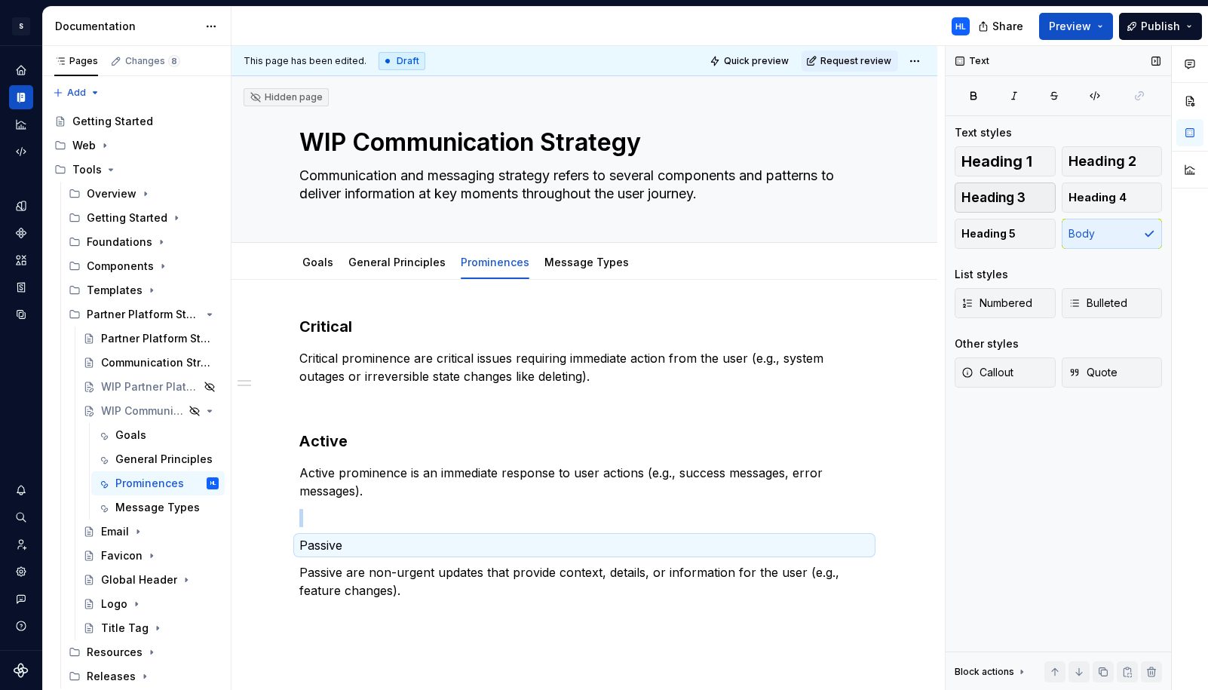
click at [1008, 195] on span "Heading 3" at bounding box center [993, 197] width 64 height 15
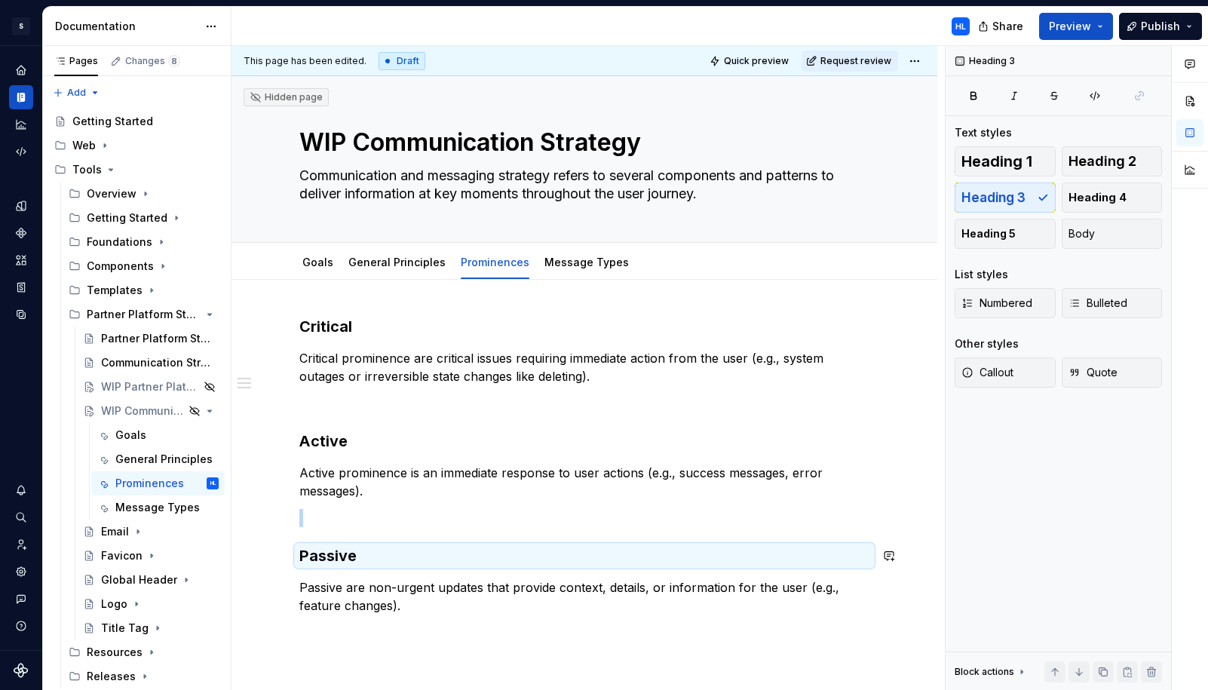
click at [383, 529] on div "Critical Critical prominence are critical issues requiring immediate action fro…" at bounding box center [584, 465] width 570 height 299
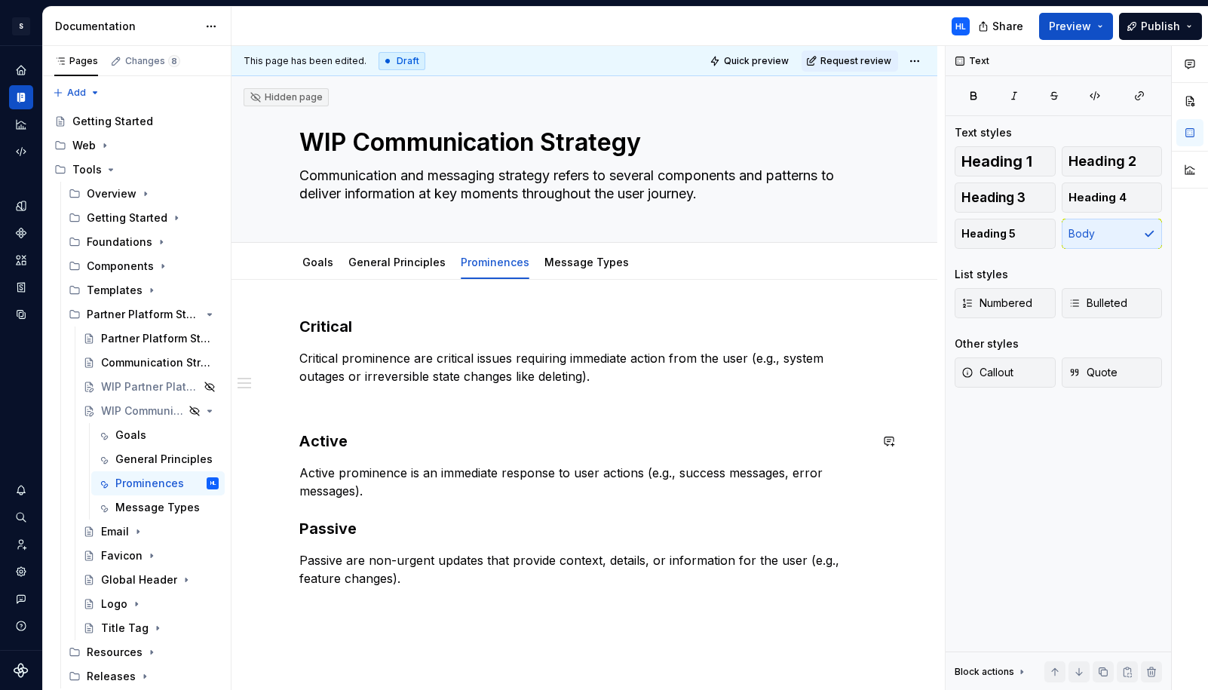
click at [342, 409] on p at bounding box center [584, 403] width 570 height 18
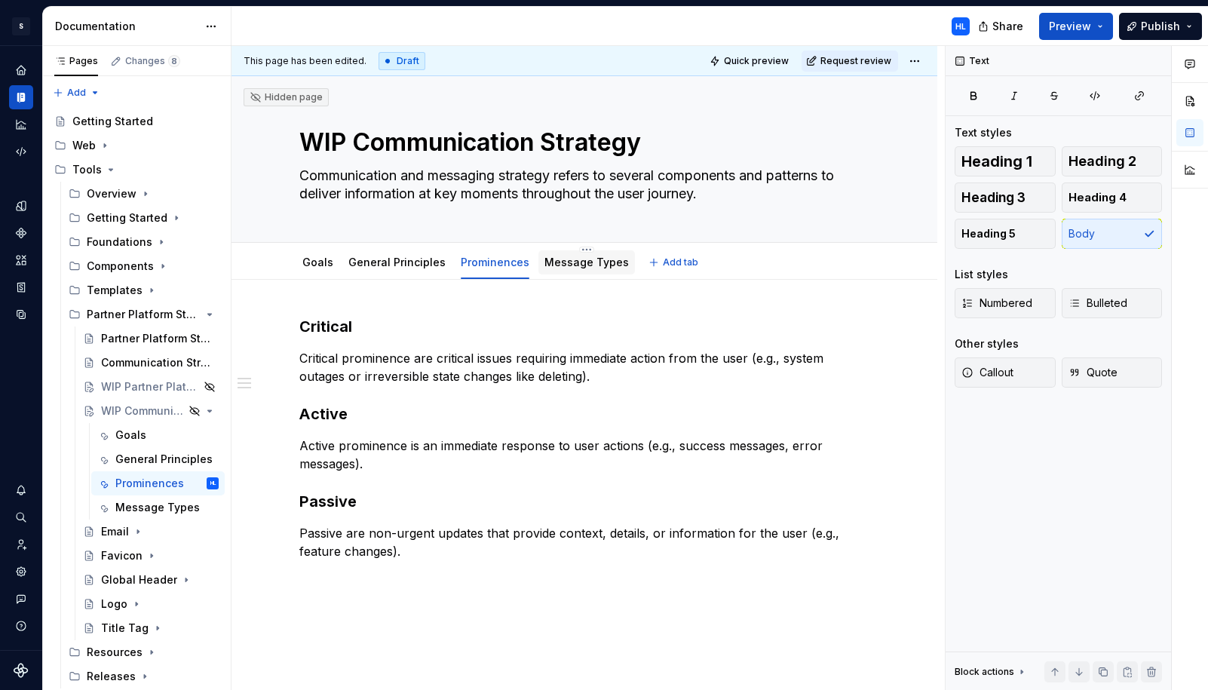
click at [582, 267] on link "Message Types" at bounding box center [586, 262] width 84 height 13
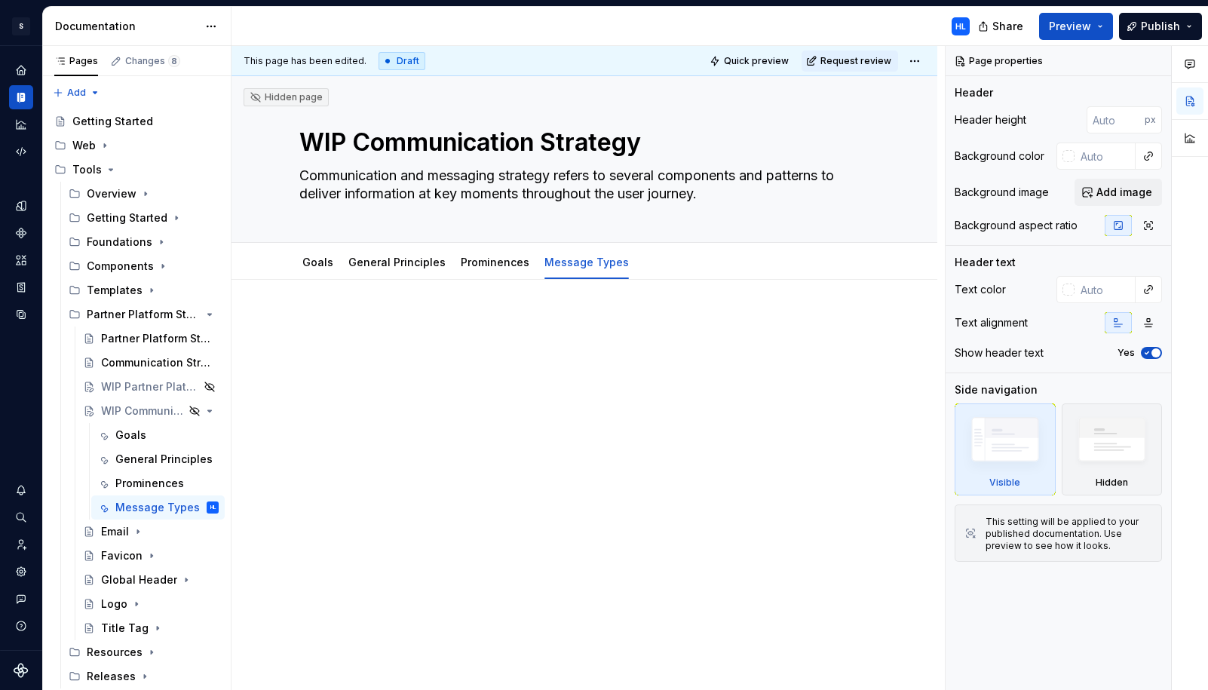
click at [501, 353] on div at bounding box center [584, 344] width 570 height 57
click at [501, 265] on link "Prominences" at bounding box center [495, 262] width 69 height 13
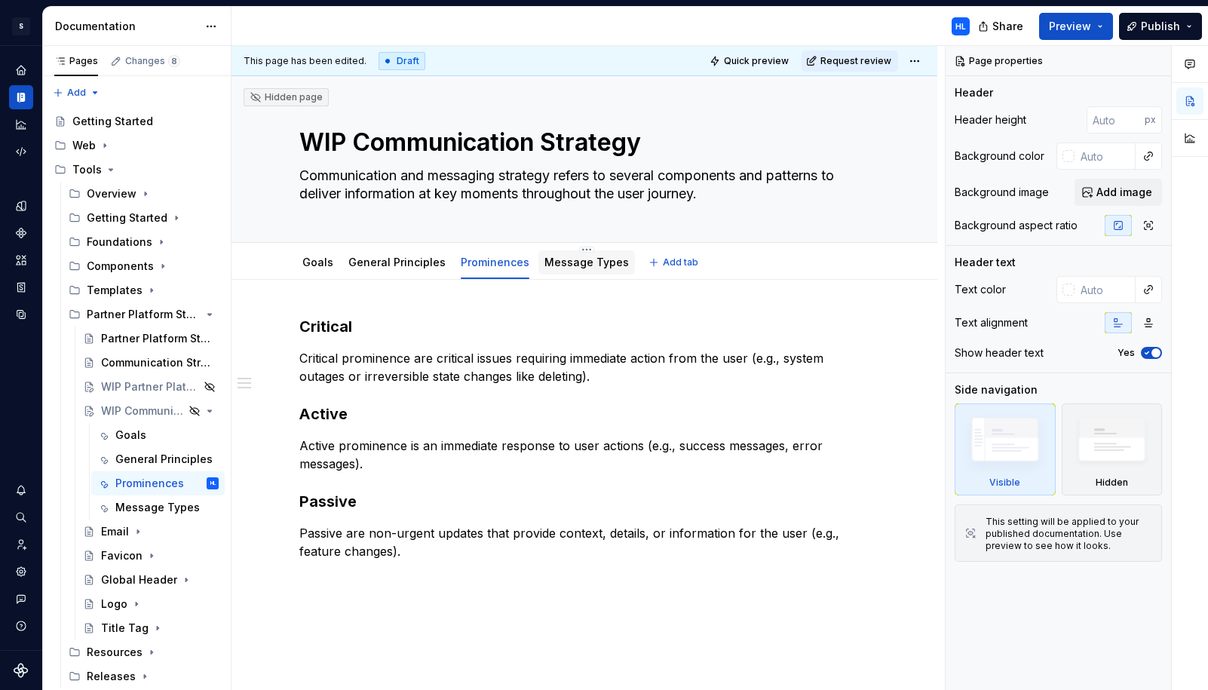
click at [567, 268] on link "Message Types" at bounding box center [586, 262] width 84 height 13
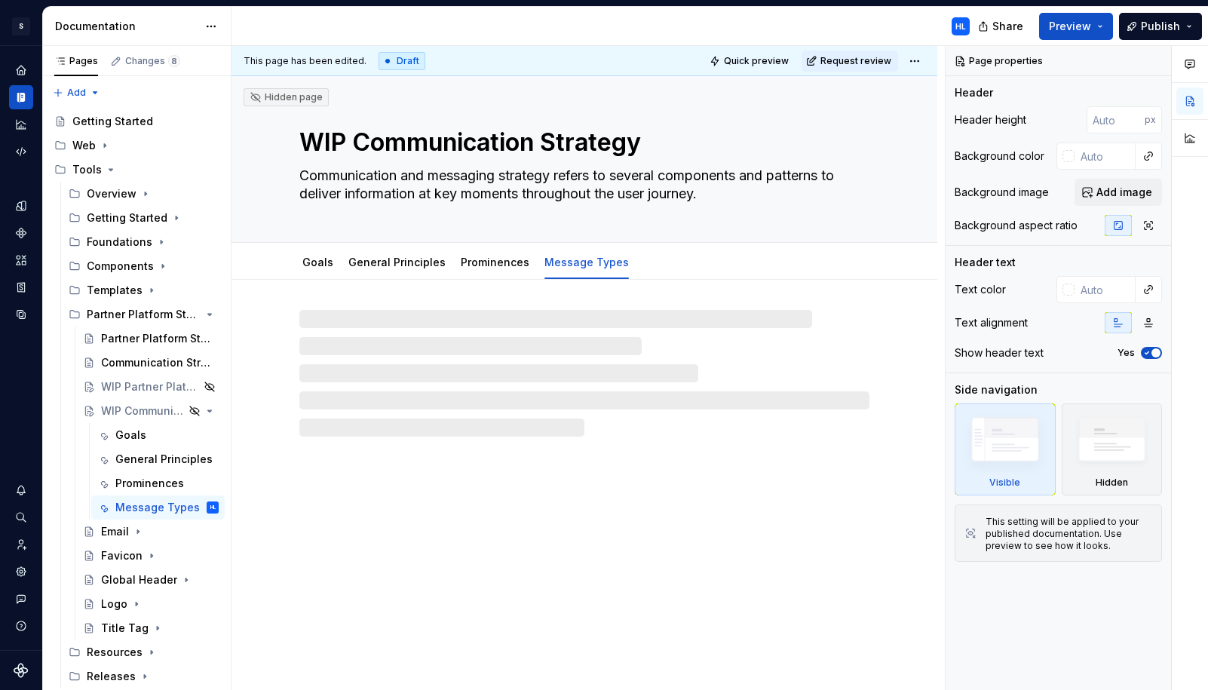
click at [391, 337] on div at bounding box center [584, 373] width 570 height 127
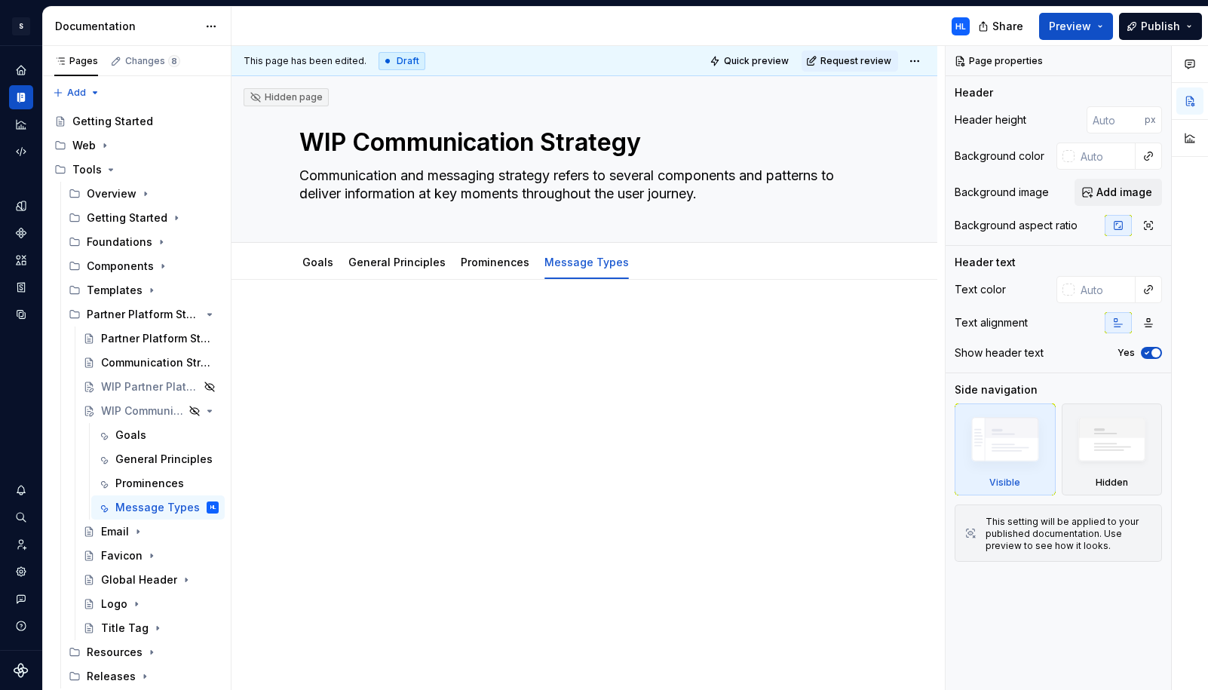
click at [332, 320] on p at bounding box center [584, 325] width 570 height 18
click at [585, 390] on div at bounding box center [584, 353] width 570 height 75
click at [477, 345] on div at bounding box center [584, 344] width 570 height 57
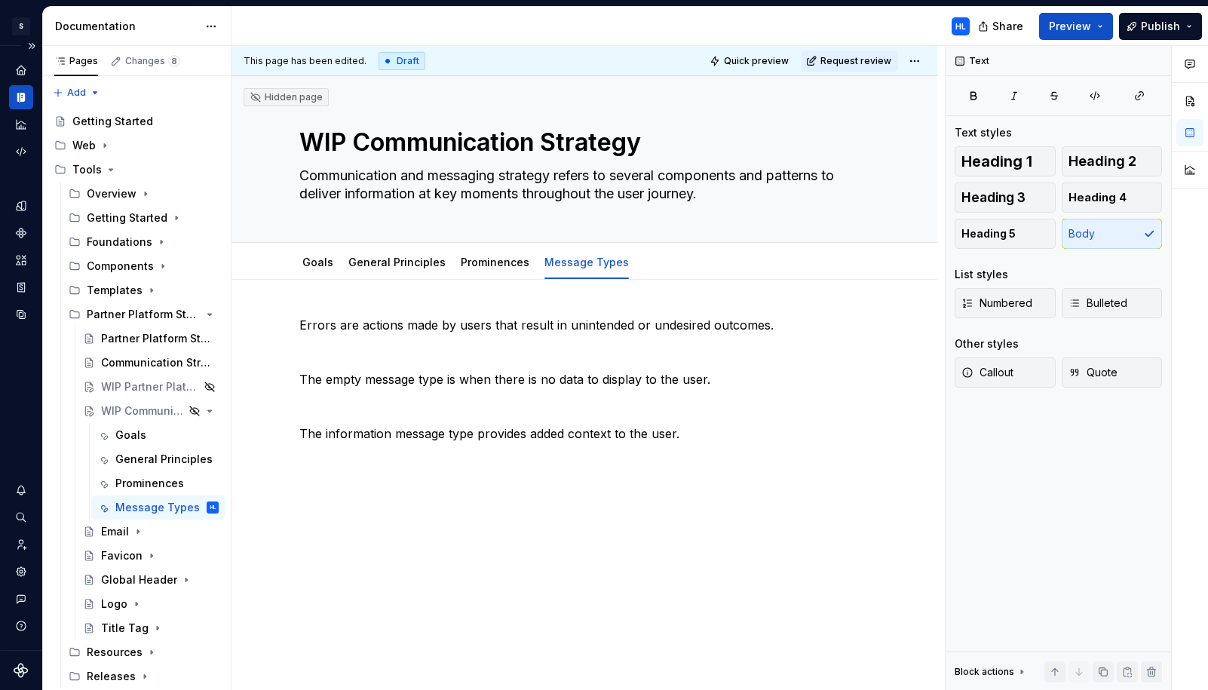
type textarea "*"
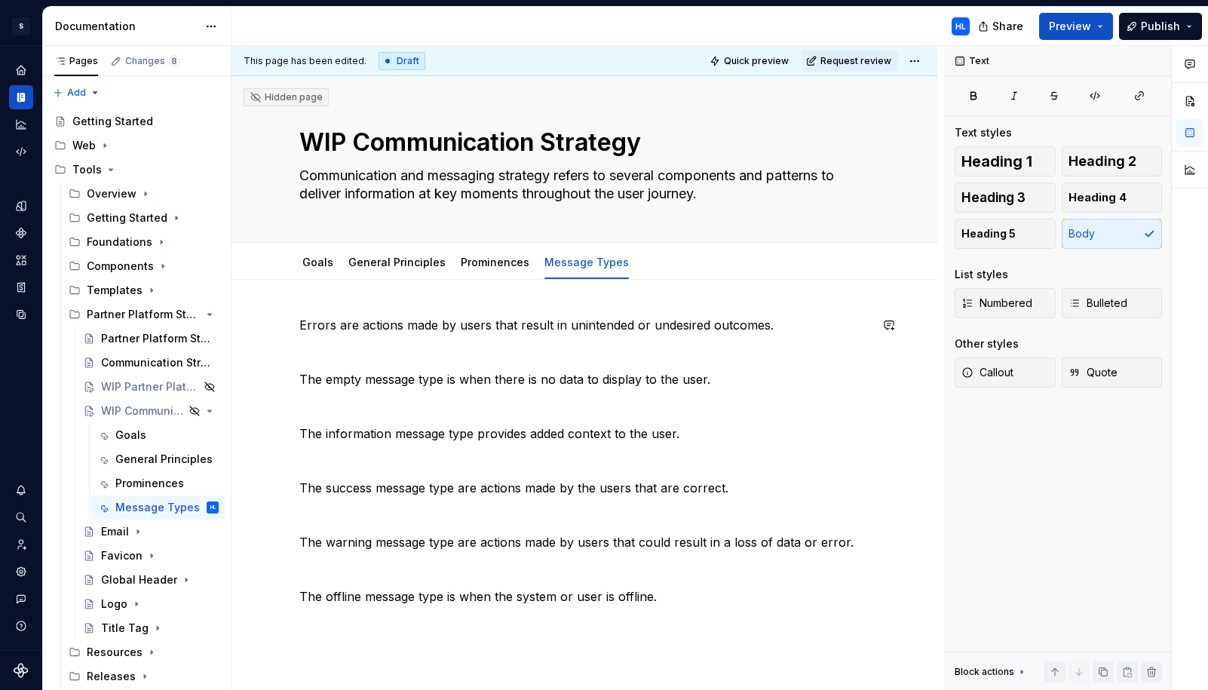
click at [318, 311] on div "Errors are actions made by users that result in unintended or undesired outcome…" at bounding box center [584, 555] width 706 height 551
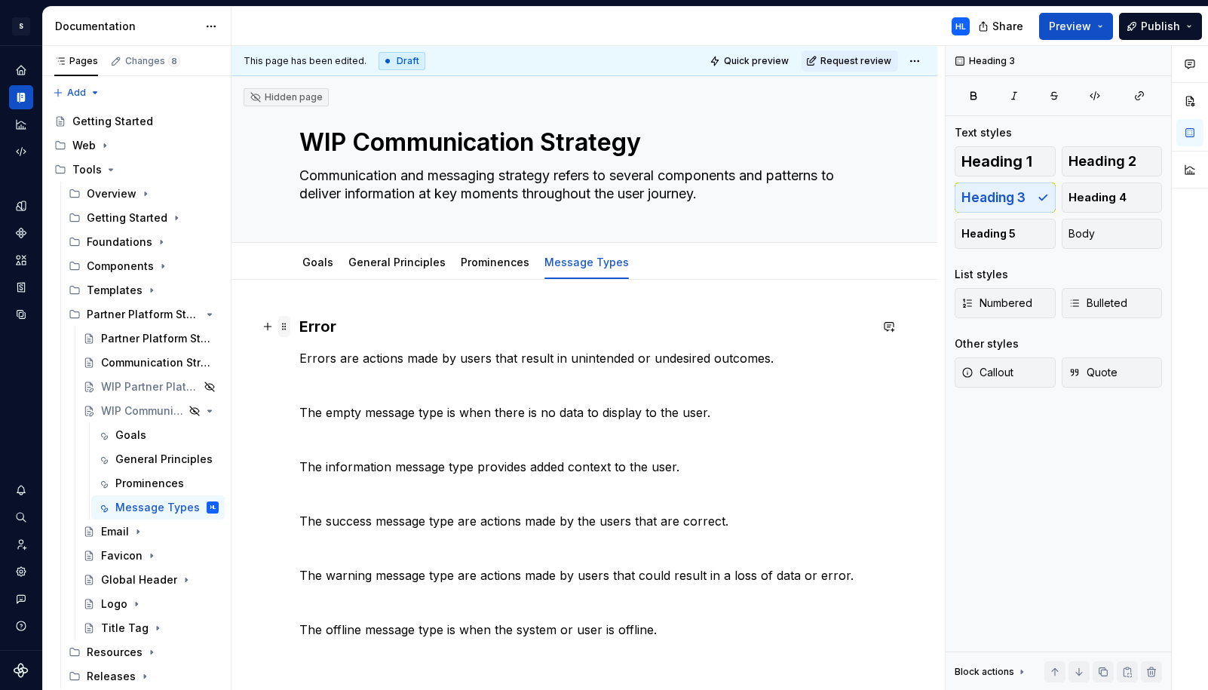
click at [289, 325] on span at bounding box center [284, 326] width 12 height 21
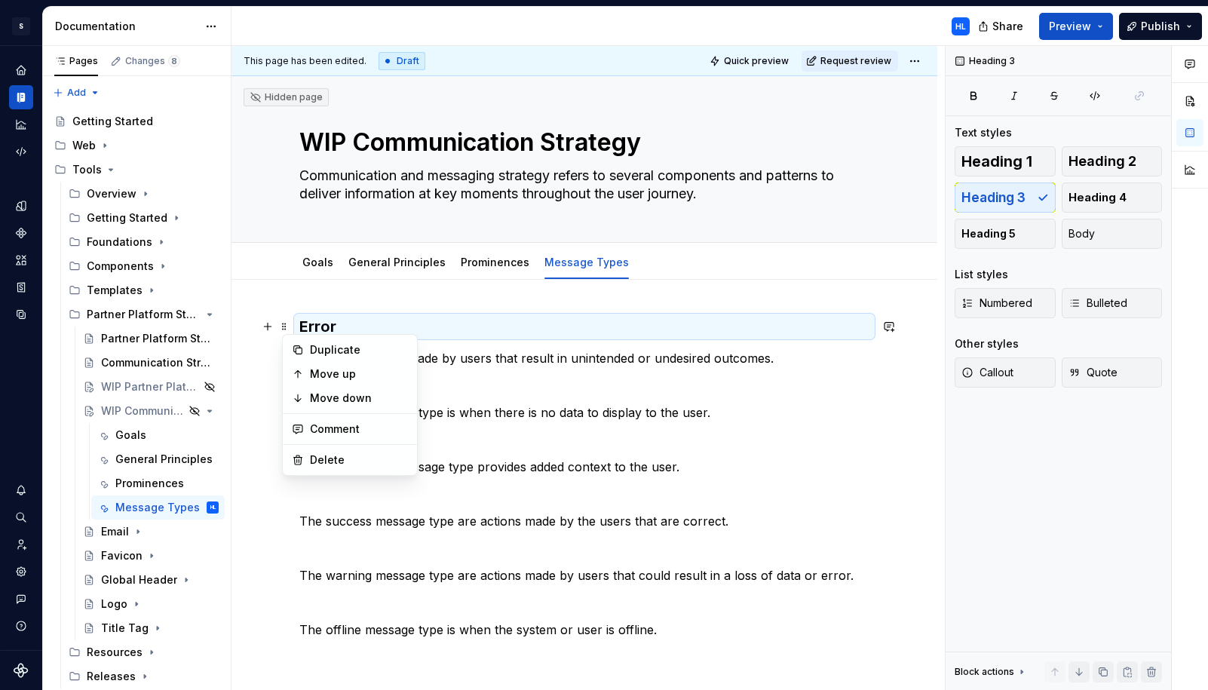
click at [413, 326] on h3 "Error" at bounding box center [584, 326] width 570 height 21
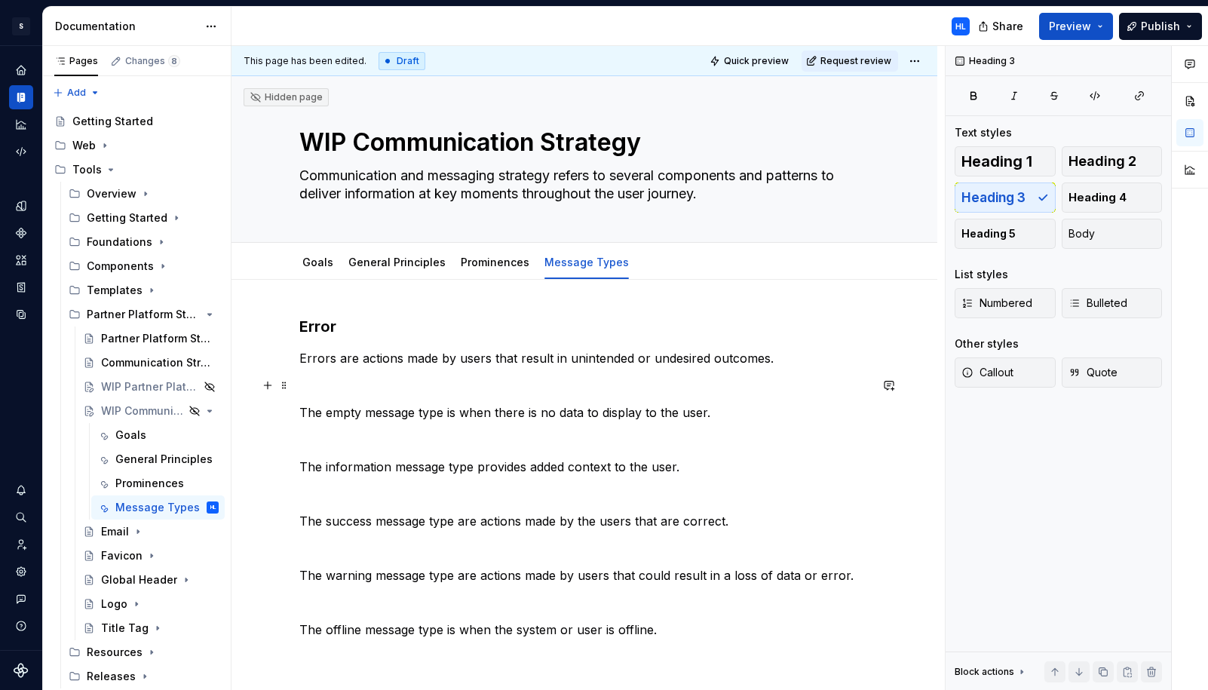
click at [363, 394] on p at bounding box center [584, 385] width 570 height 18
click at [287, 391] on span at bounding box center [284, 385] width 12 height 21
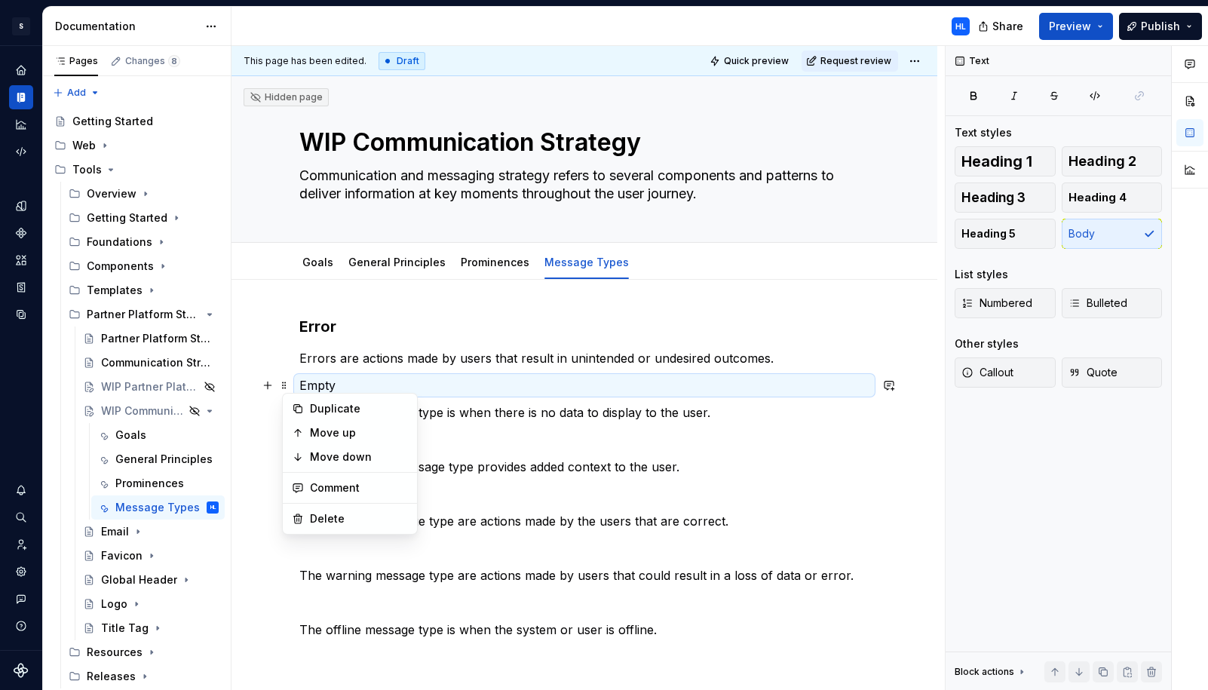
click at [375, 382] on p "Empty" at bounding box center [584, 385] width 570 height 18
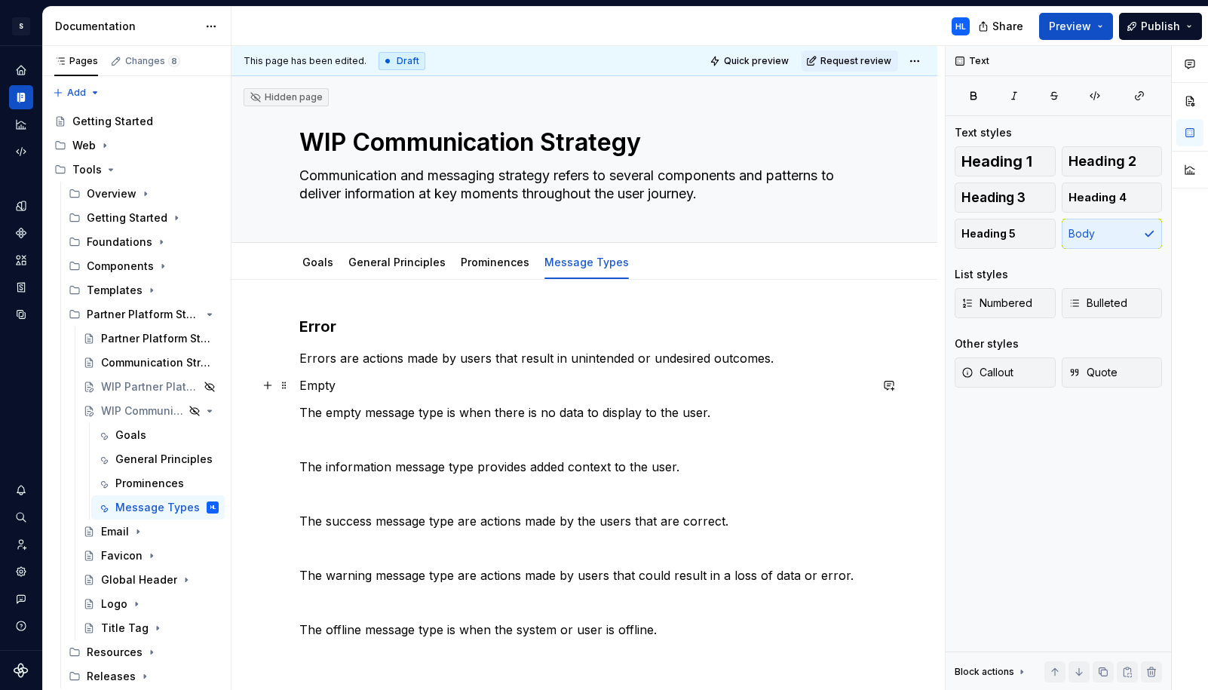
click at [381, 383] on p "Empty" at bounding box center [584, 385] width 570 height 18
click at [326, 388] on p "Empty" at bounding box center [584, 385] width 570 height 18
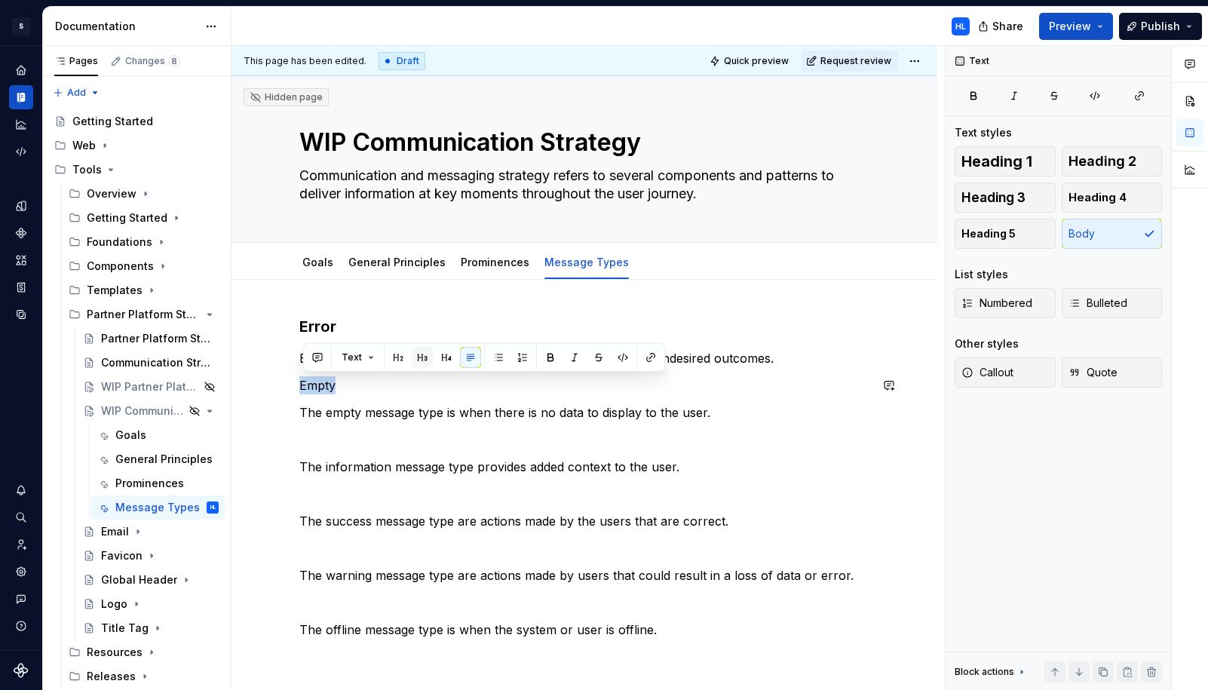
click at [420, 361] on button "button" at bounding box center [422, 357] width 21 height 21
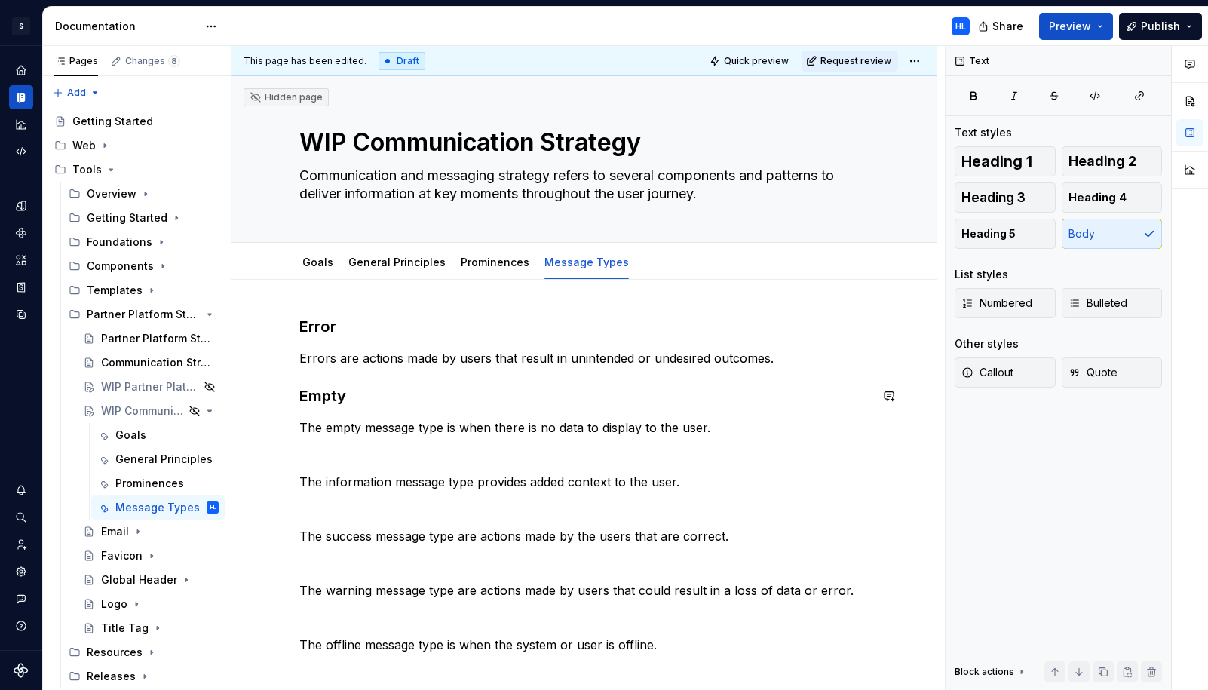
click at [406, 410] on div "Error Errors are actions made by users that result in unintended or undesired o…" at bounding box center [584, 485] width 570 height 338
click at [364, 461] on p at bounding box center [584, 455] width 570 height 18
click at [345, 455] on p "Information" at bounding box center [584, 455] width 570 height 18
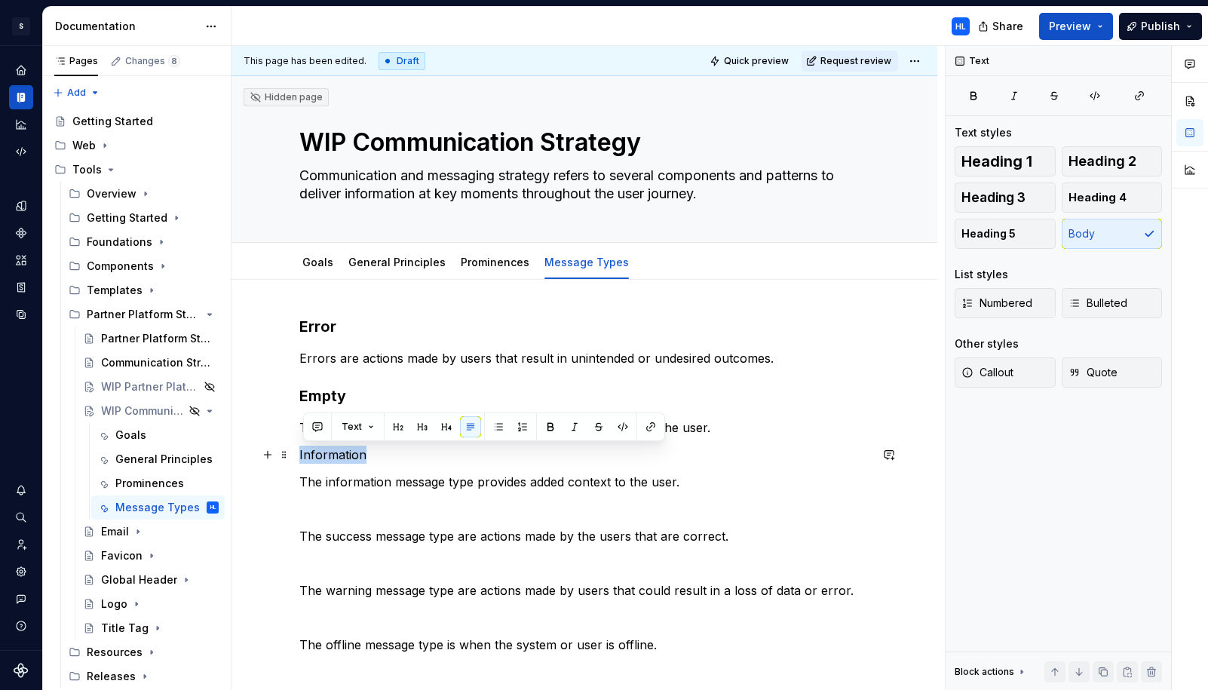
click at [345, 455] on p "Information" at bounding box center [584, 455] width 570 height 18
click at [427, 429] on button "button" at bounding box center [422, 426] width 21 height 21
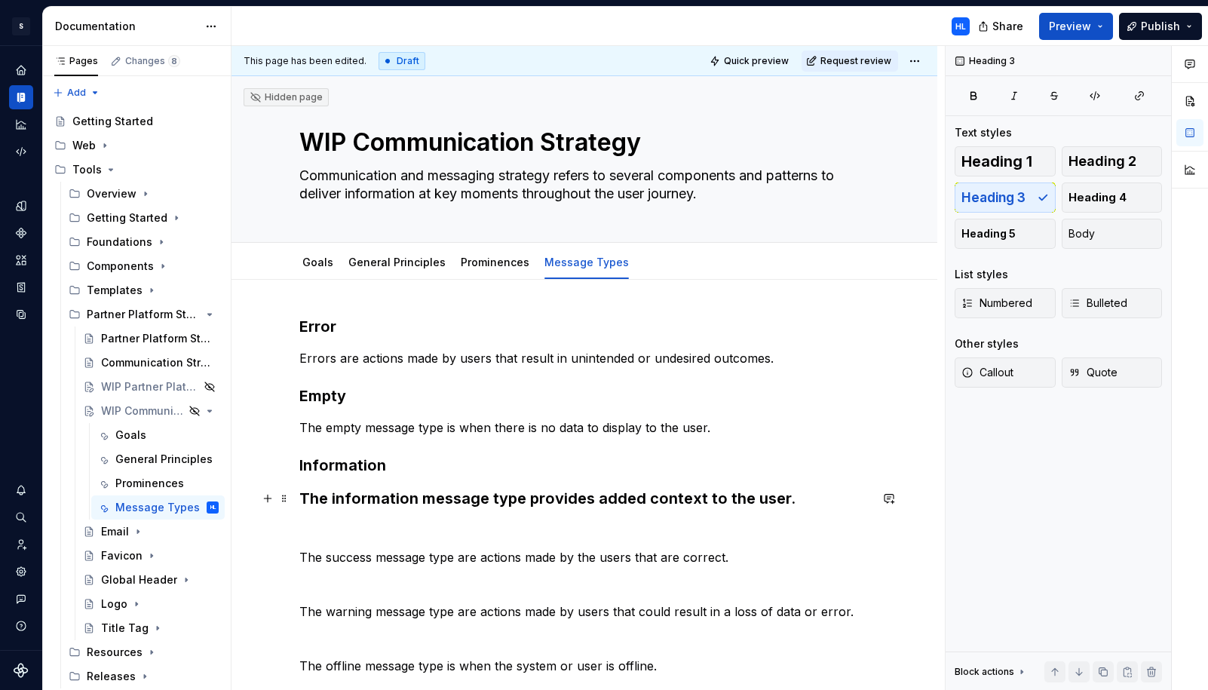
click at [374, 503] on h3 "The information message type provides added context to the user." at bounding box center [584, 498] width 570 height 21
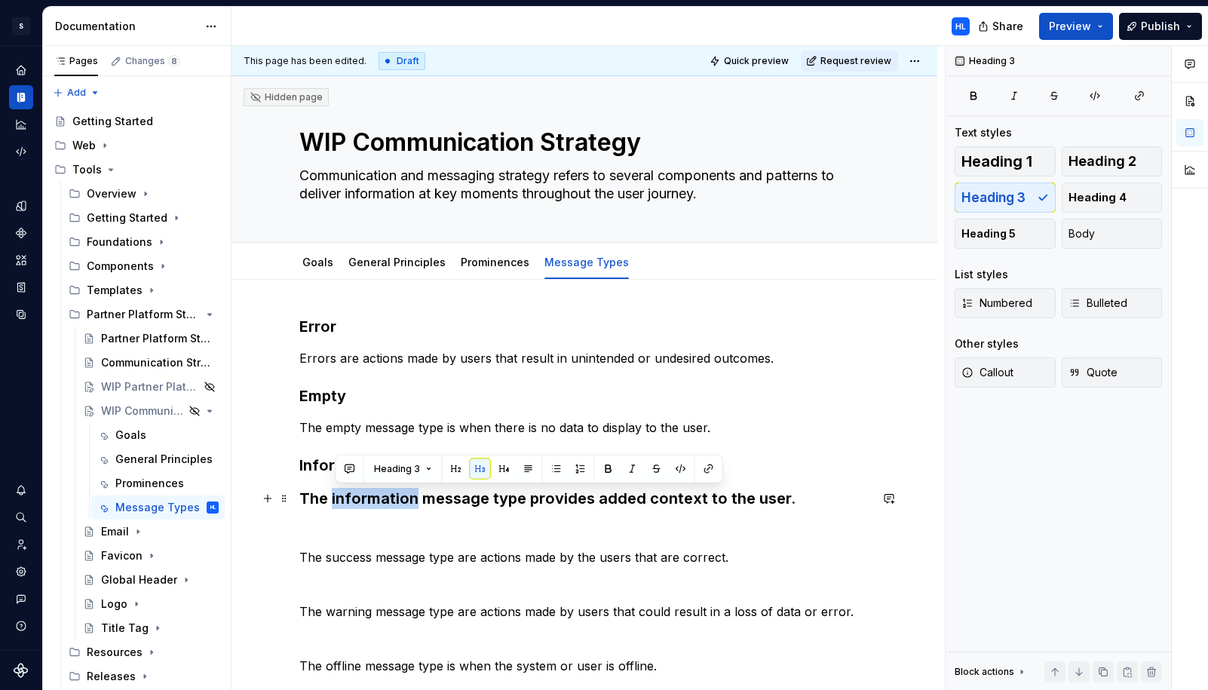
click at [374, 503] on h3 "The information message type provides added context to the user." at bounding box center [584, 498] width 570 height 21
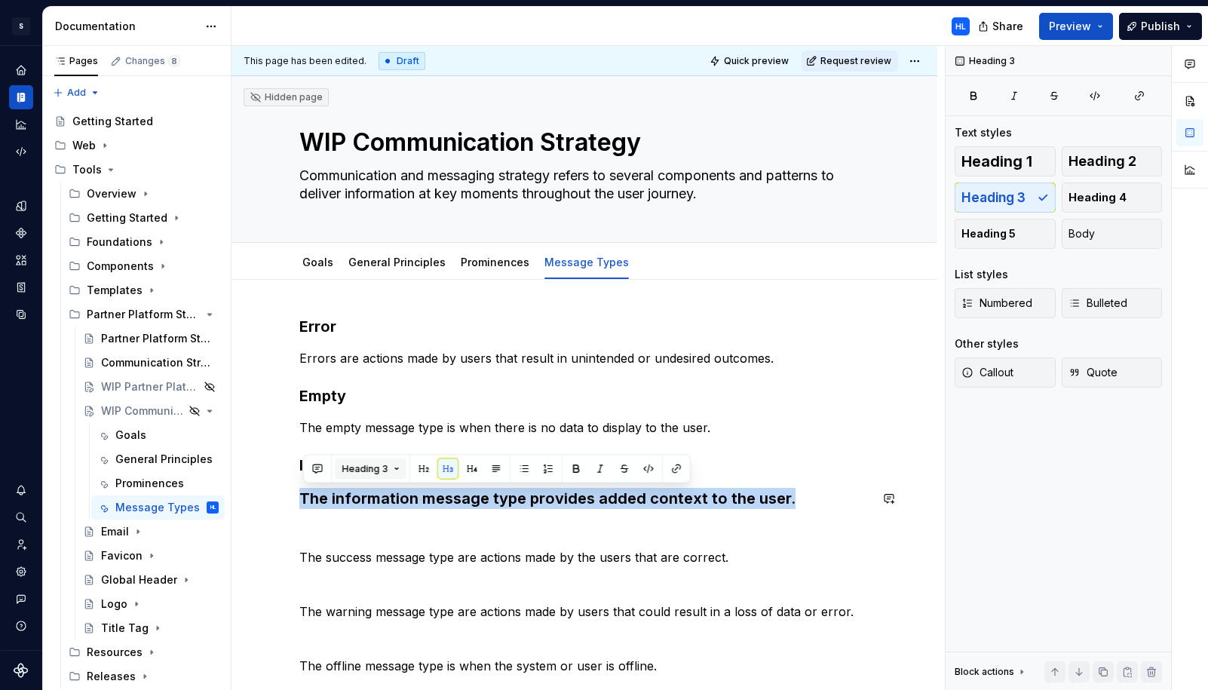
click at [392, 467] on button "Heading 3" at bounding box center [371, 468] width 72 height 21
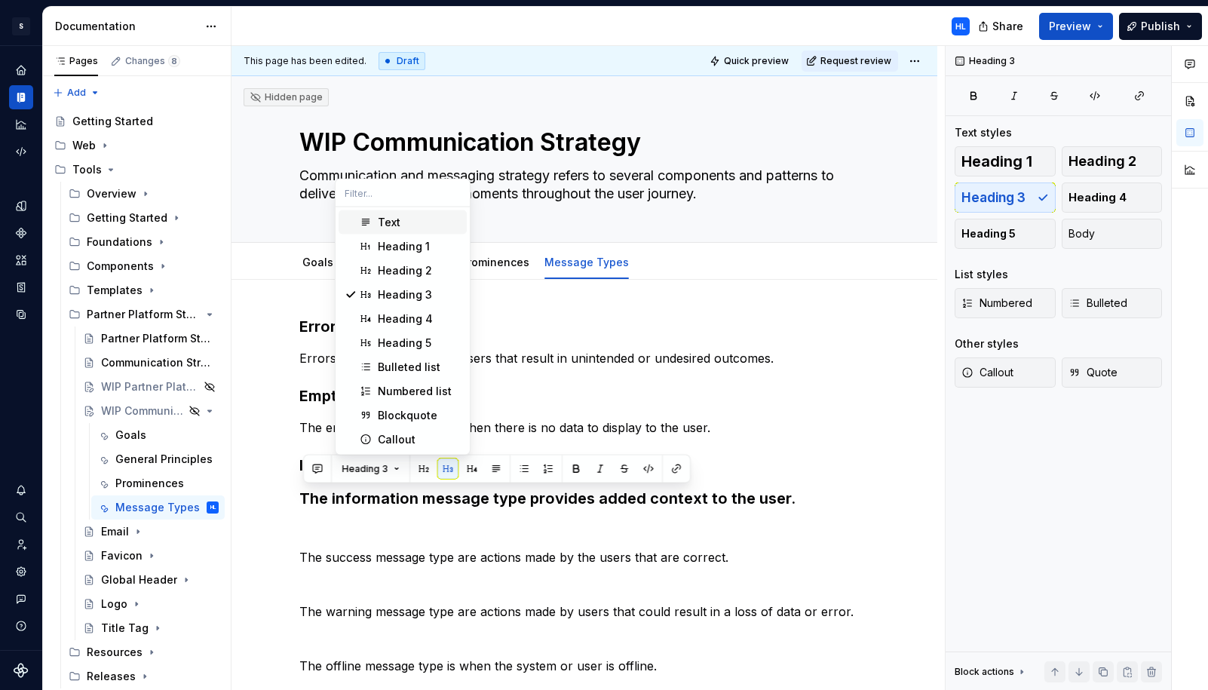
click at [408, 221] on div "Text" at bounding box center [419, 222] width 83 height 15
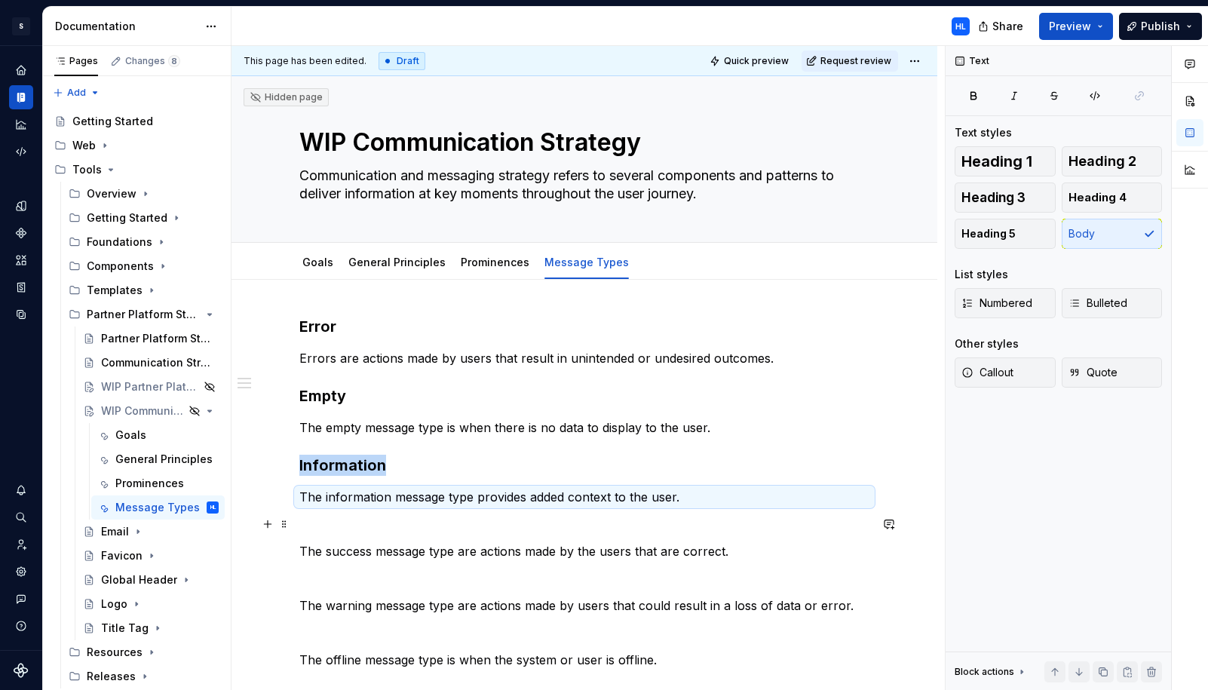
click at [414, 516] on p at bounding box center [584, 524] width 570 height 18
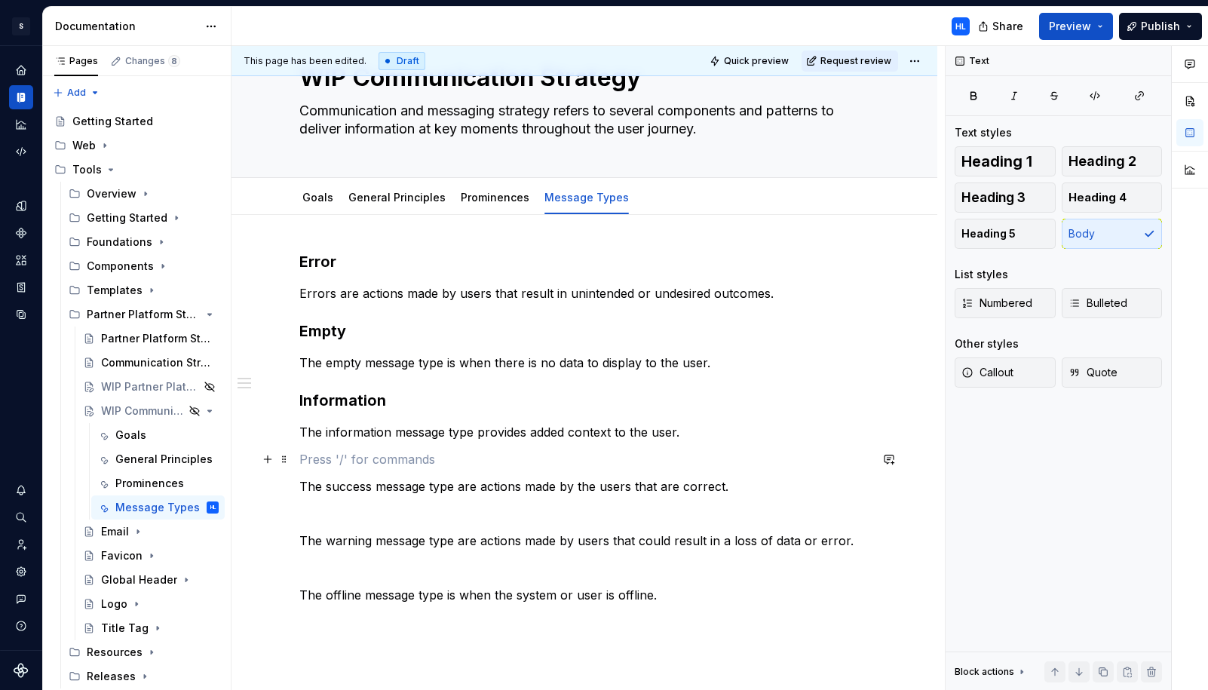
scroll to position [80, 0]
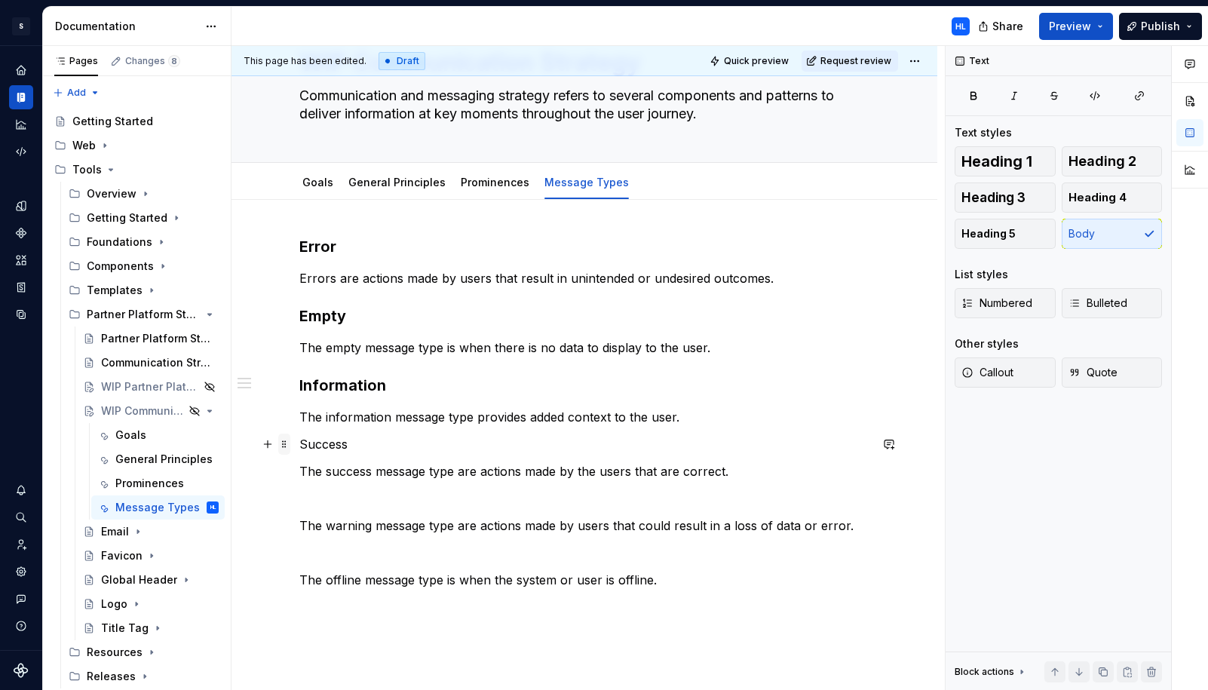
click at [290, 444] on span at bounding box center [284, 444] width 12 height 21
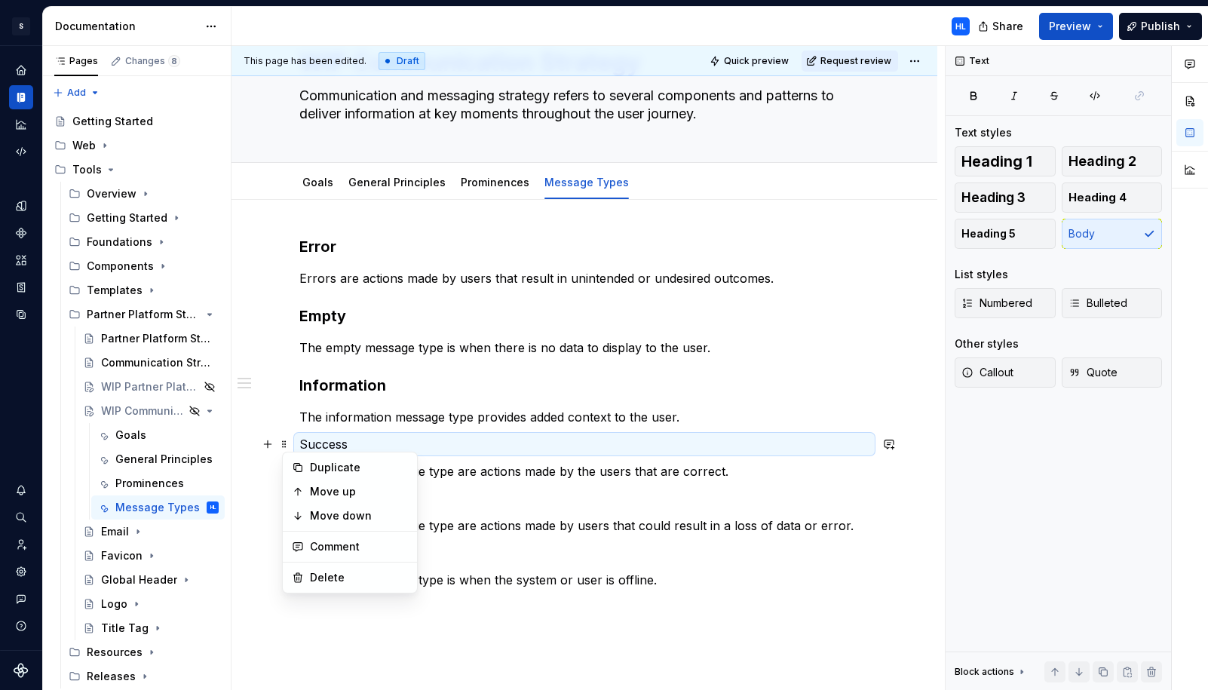
click at [353, 443] on p "Success" at bounding box center [584, 444] width 570 height 18
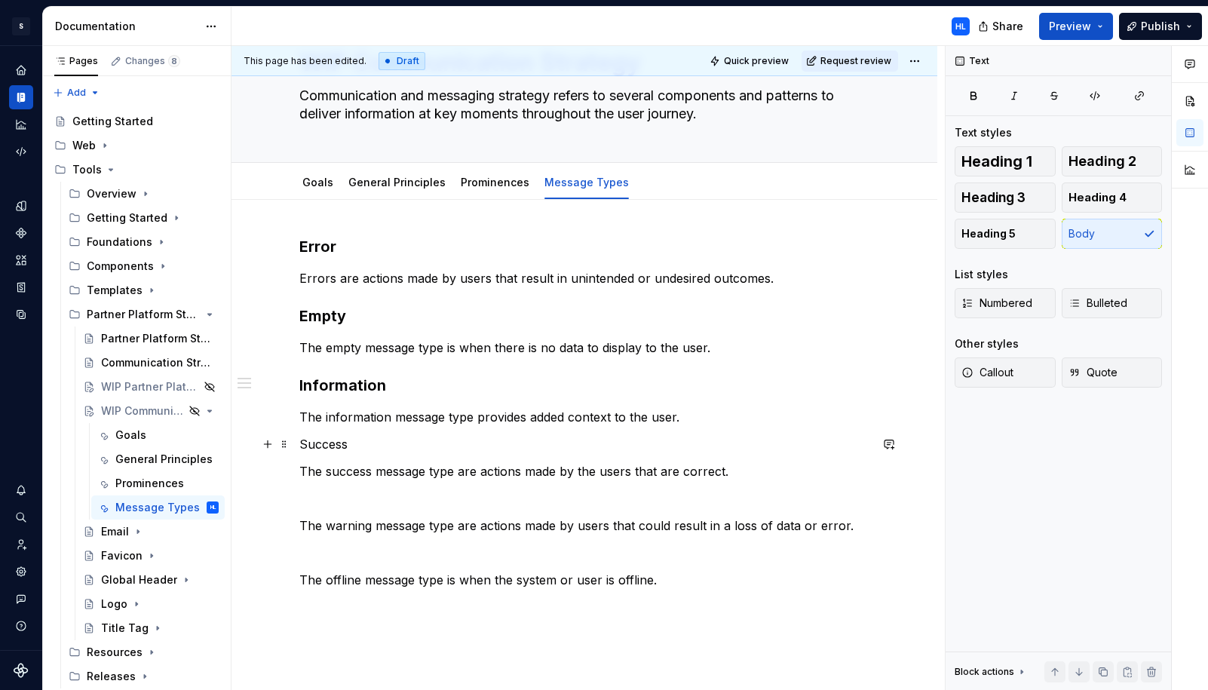
click at [353, 443] on p "Success" at bounding box center [584, 444] width 570 height 18
click at [421, 418] on button "button" at bounding box center [422, 416] width 21 height 21
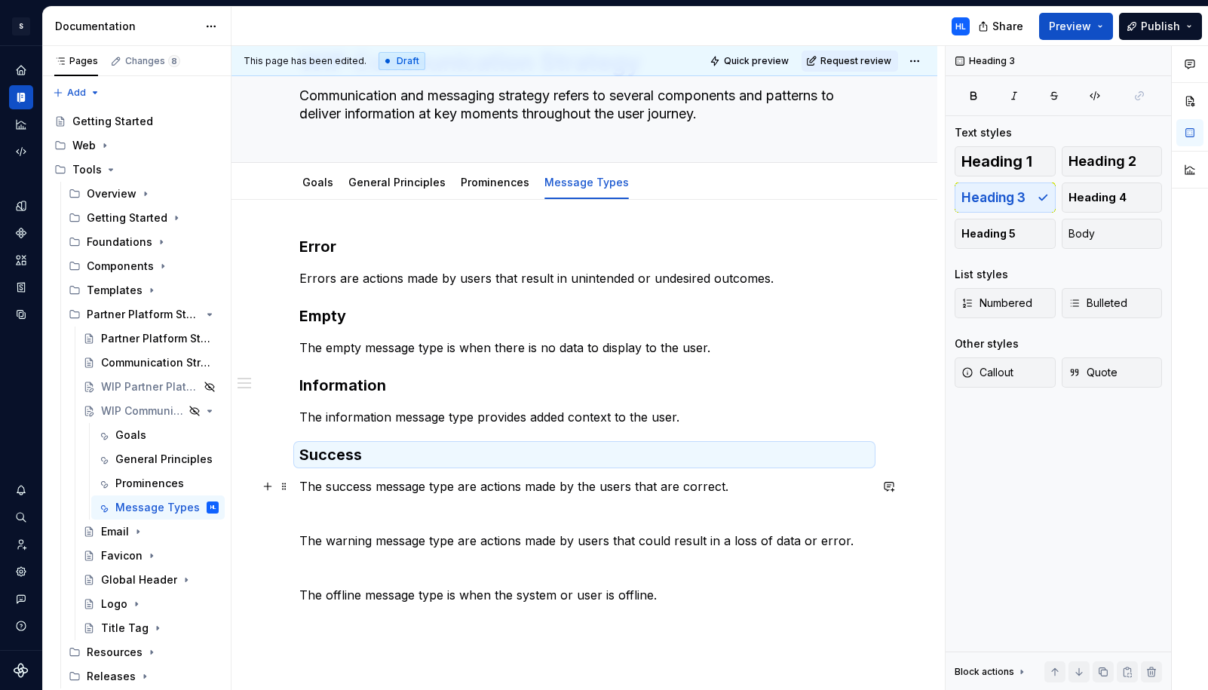
click at [380, 479] on p "The success message type are actions made by the users that are correct." at bounding box center [584, 486] width 570 height 18
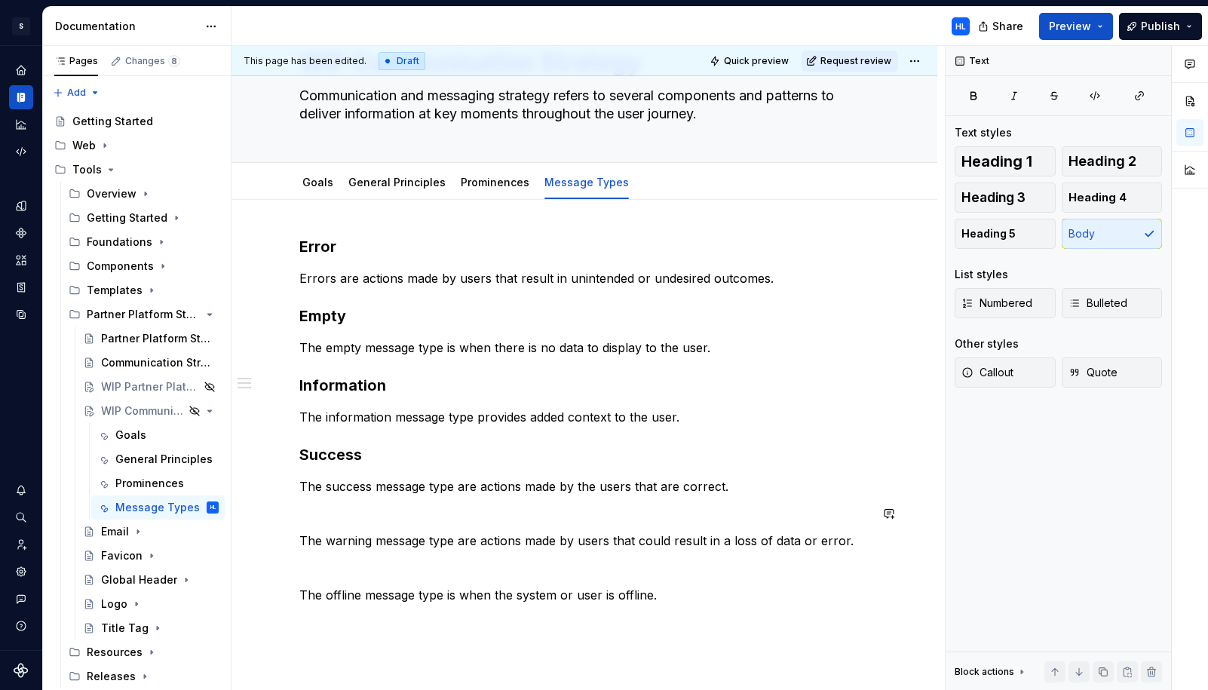
click at [363, 523] on div "Error Errors are actions made by users that result in unintended or undesired o…" at bounding box center [584, 420] width 570 height 368
click at [357, 513] on p at bounding box center [584, 513] width 570 height 18
click at [357, 513] on p "Warning" at bounding box center [584, 513] width 570 height 18
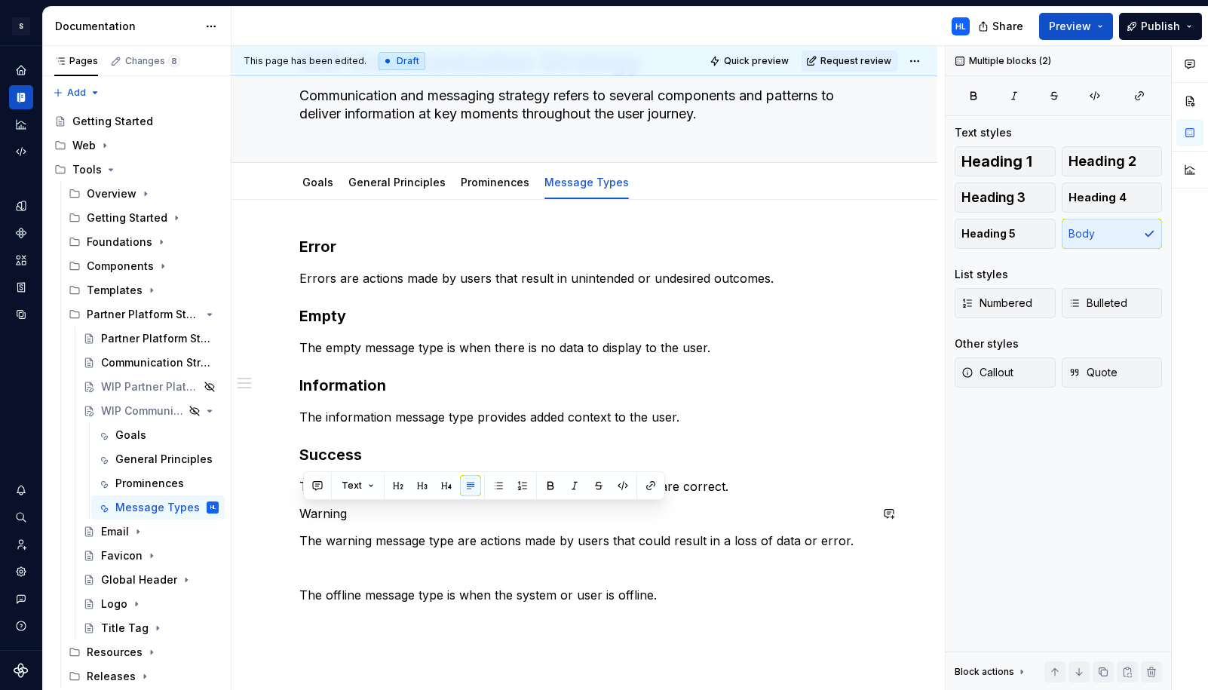
click at [357, 513] on p "Warning" at bounding box center [584, 513] width 570 height 18
click at [420, 488] on button "button" at bounding box center [422, 485] width 21 height 21
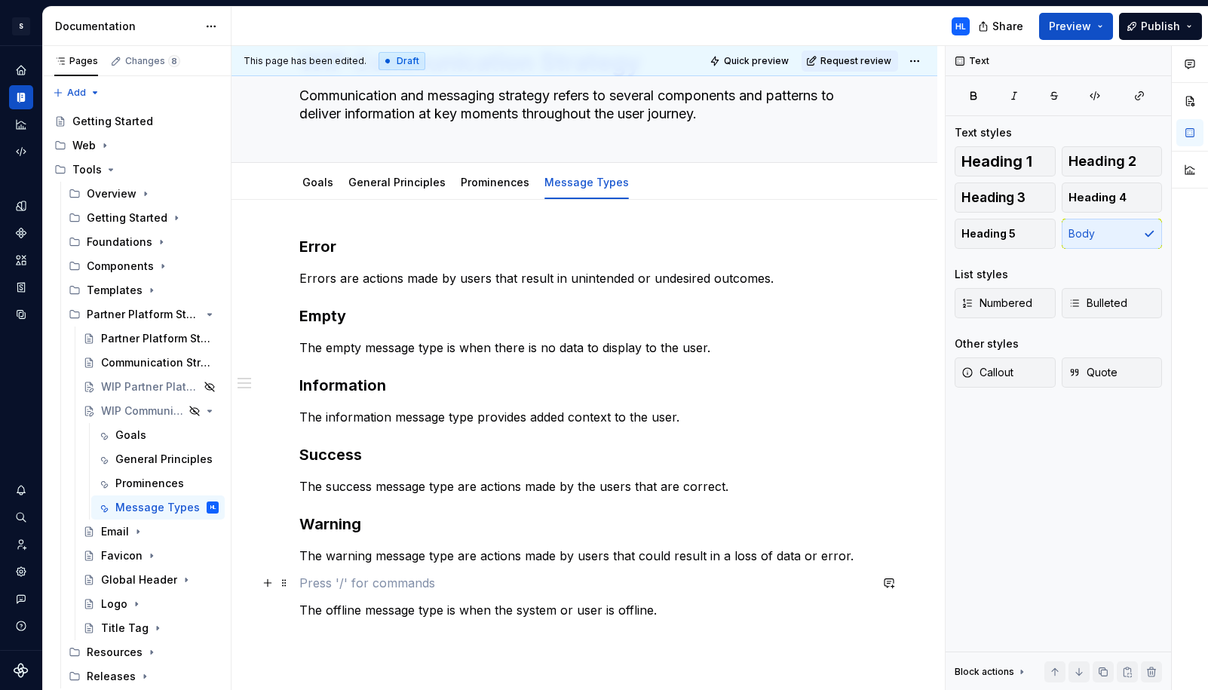
click at [360, 581] on p at bounding box center [584, 583] width 570 height 18
click at [323, 576] on p "Offline" at bounding box center [584, 583] width 570 height 18
click at [426, 551] on button "button" at bounding box center [422, 554] width 21 height 21
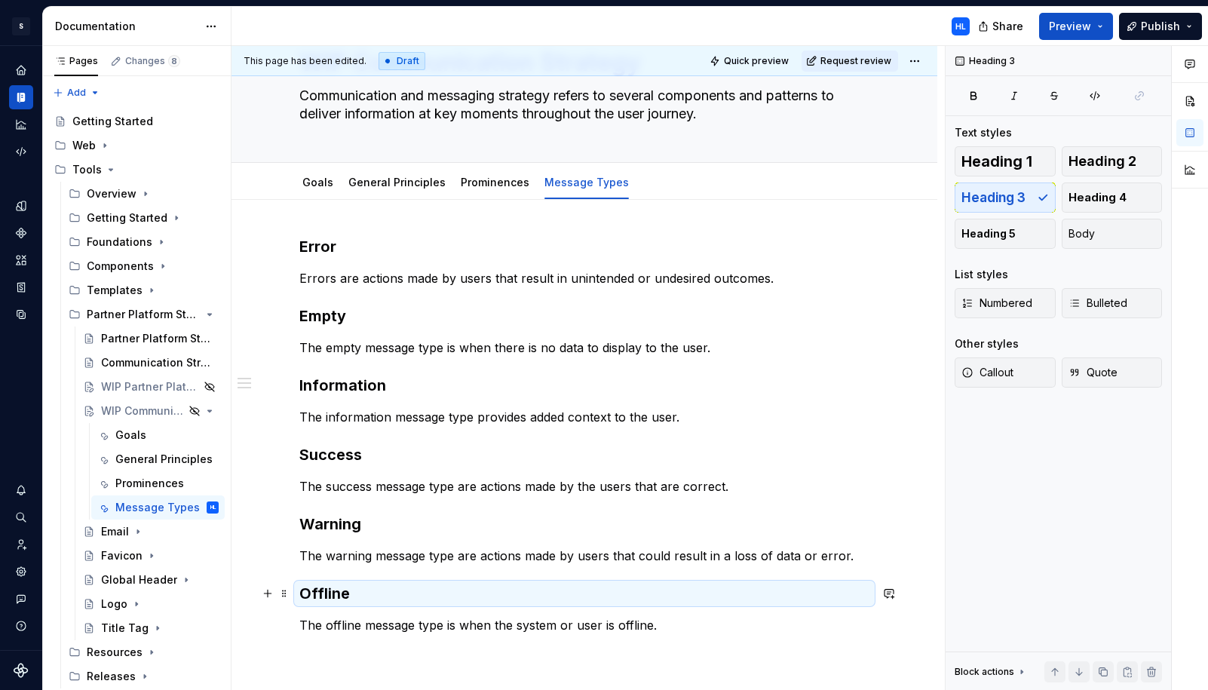
click at [399, 599] on h3 "Offline" at bounding box center [584, 593] width 570 height 21
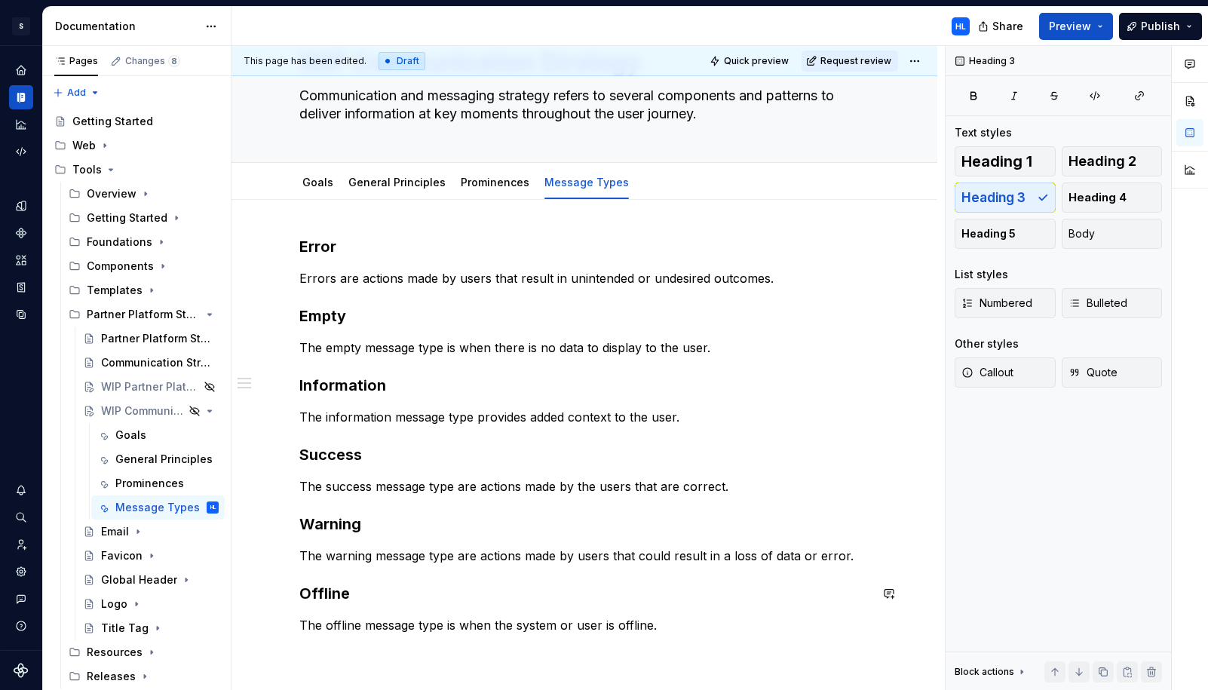
click at [432, 547] on p "The warning message type are actions made by users that could result in a loss …" at bounding box center [584, 556] width 570 height 18
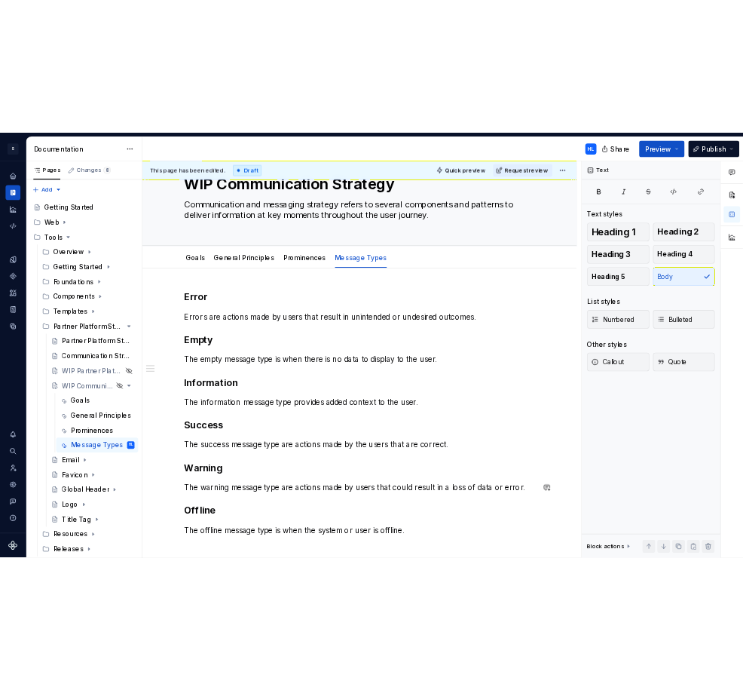
scroll to position [54, 0]
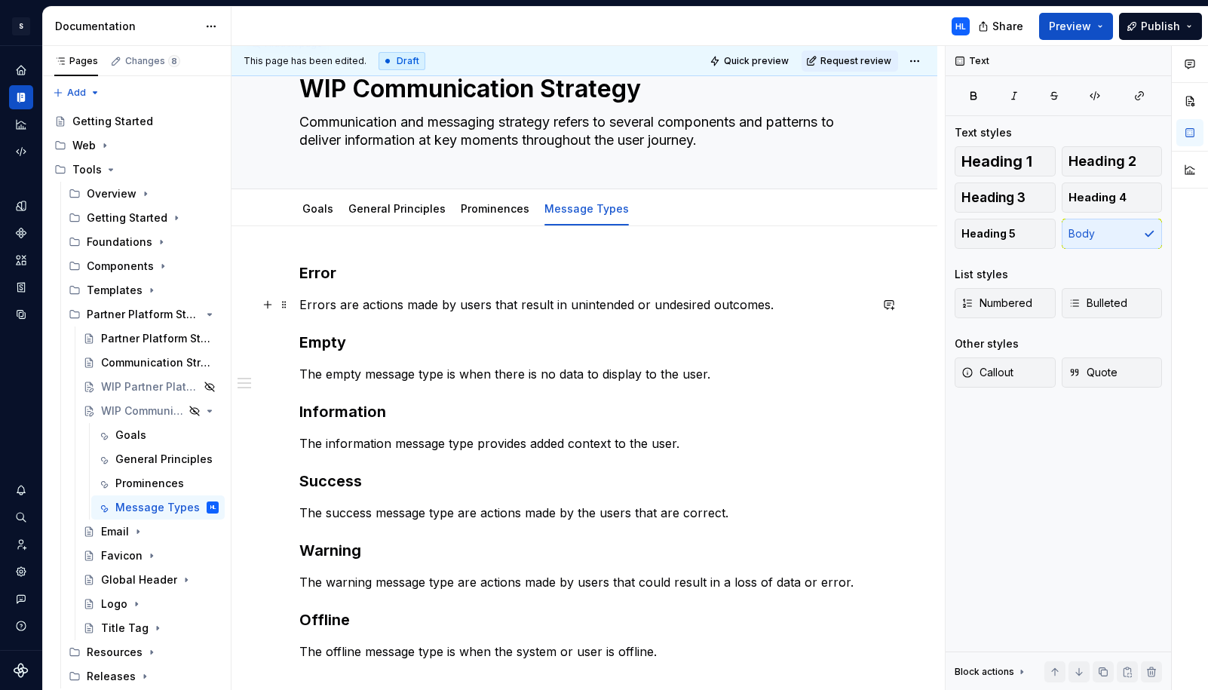
click at [826, 304] on p "Errors are actions made by users that result in unintended or undesired outcome…" at bounding box center [584, 305] width 570 height 18
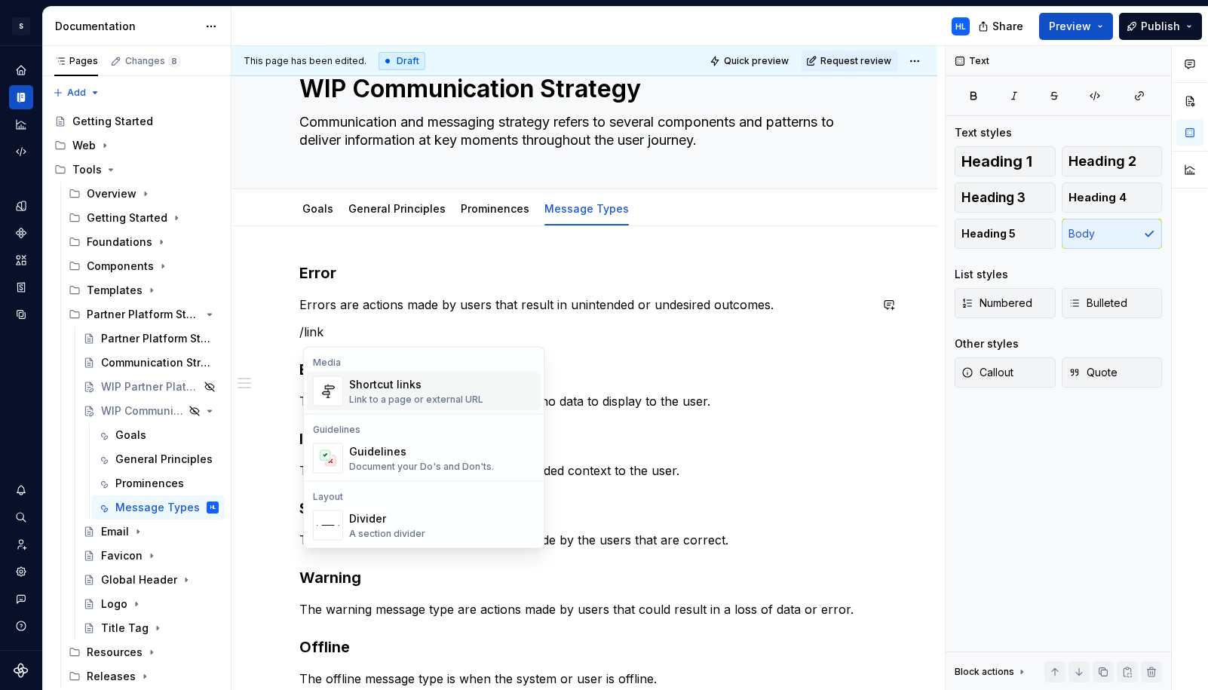
click at [432, 389] on div "Shortcut links" at bounding box center [416, 384] width 134 height 15
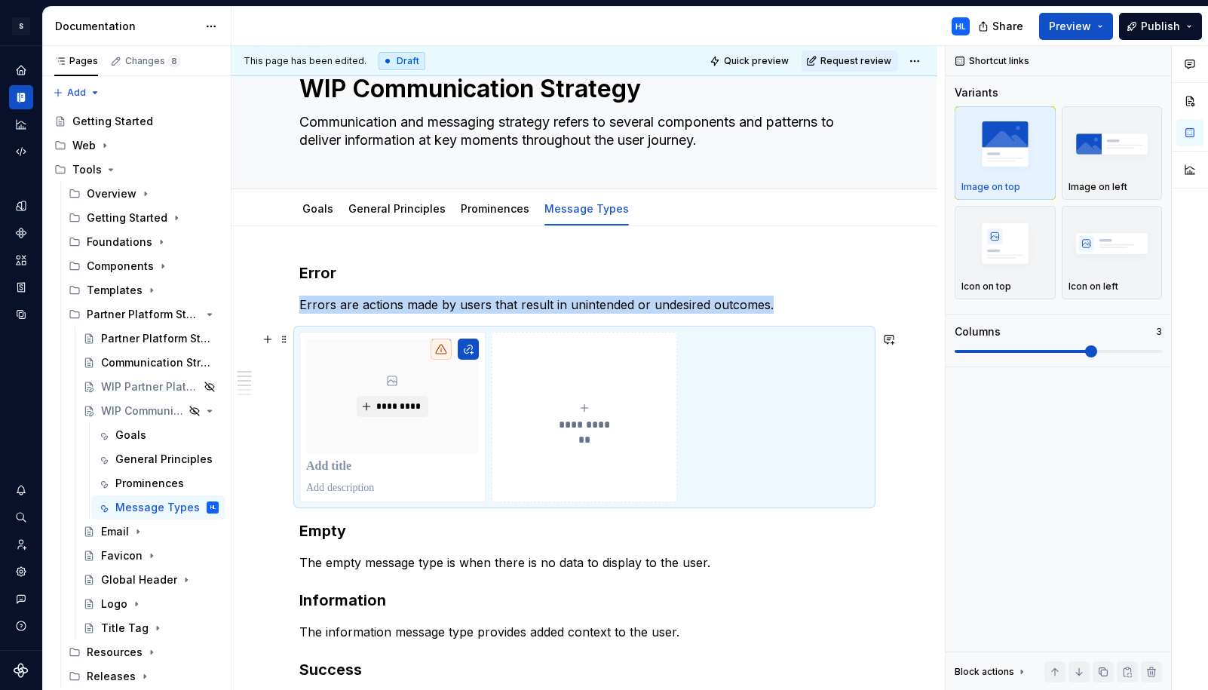
click at [561, 405] on div "**********" at bounding box center [584, 417] width 173 height 30
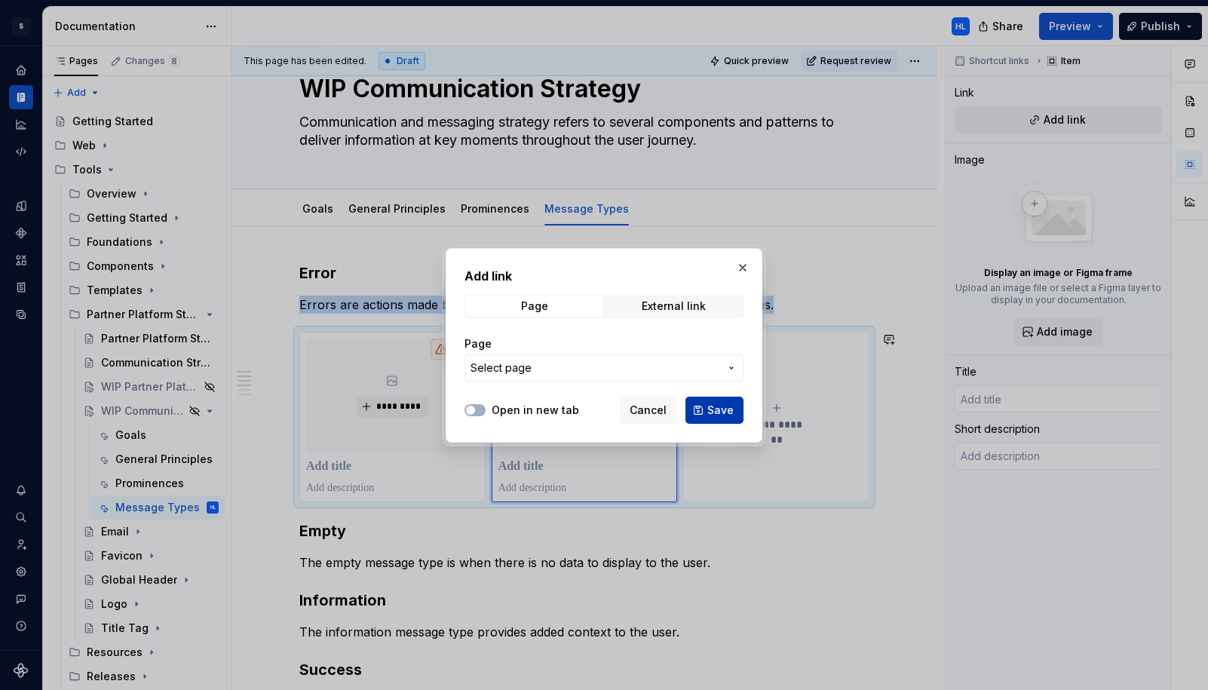
click at [713, 405] on span "Save" at bounding box center [720, 410] width 26 height 15
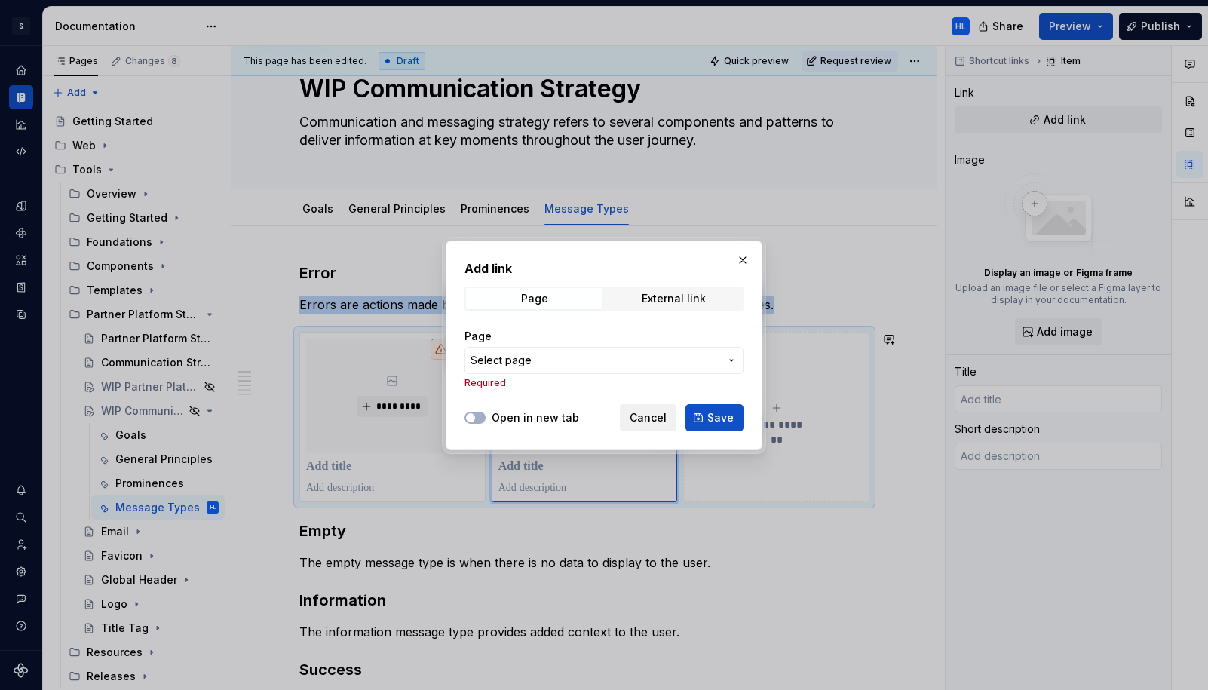
click at [636, 421] on span "Cancel" at bounding box center [648, 417] width 37 height 15
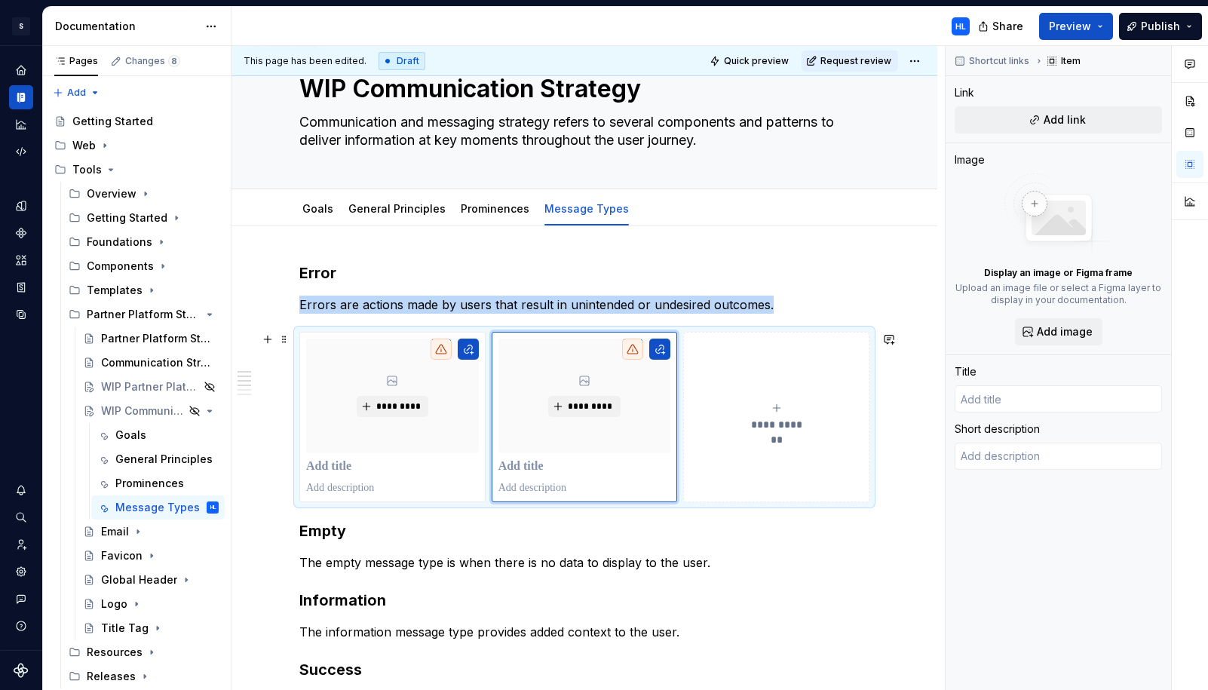
click at [735, 414] on div "**********" at bounding box center [776, 417] width 173 height 30
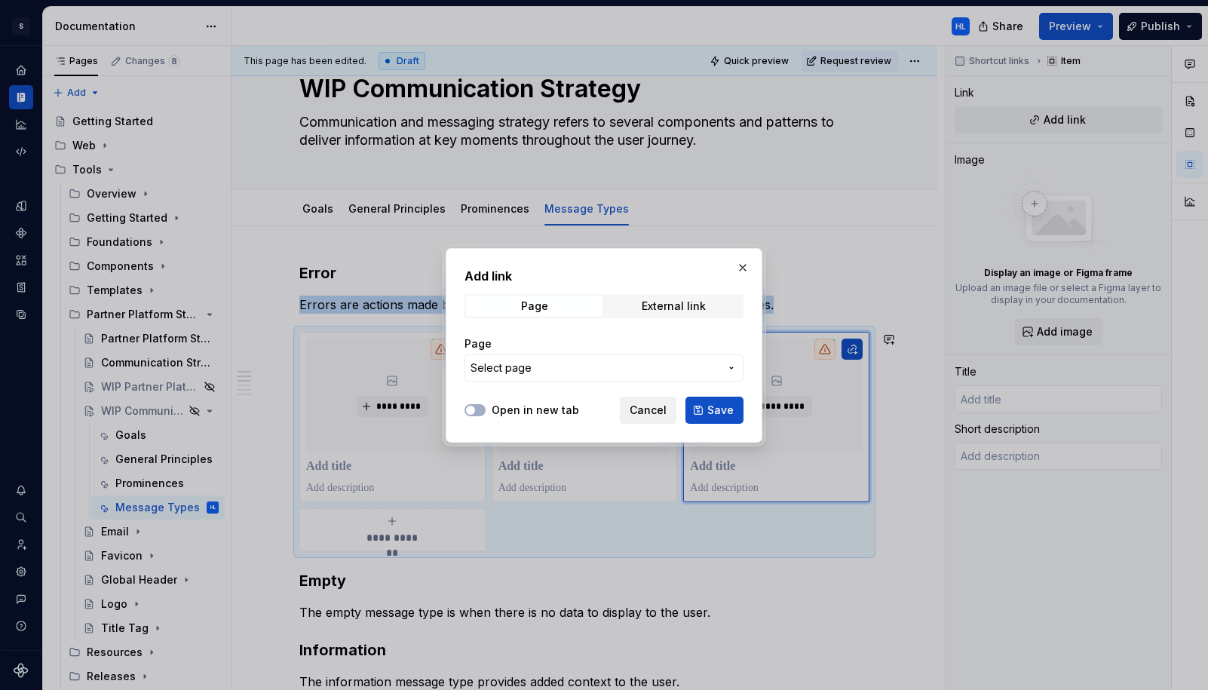
click at [664, 417] on span "Cancel" at bounding box center [648, 410] width 37 height 15
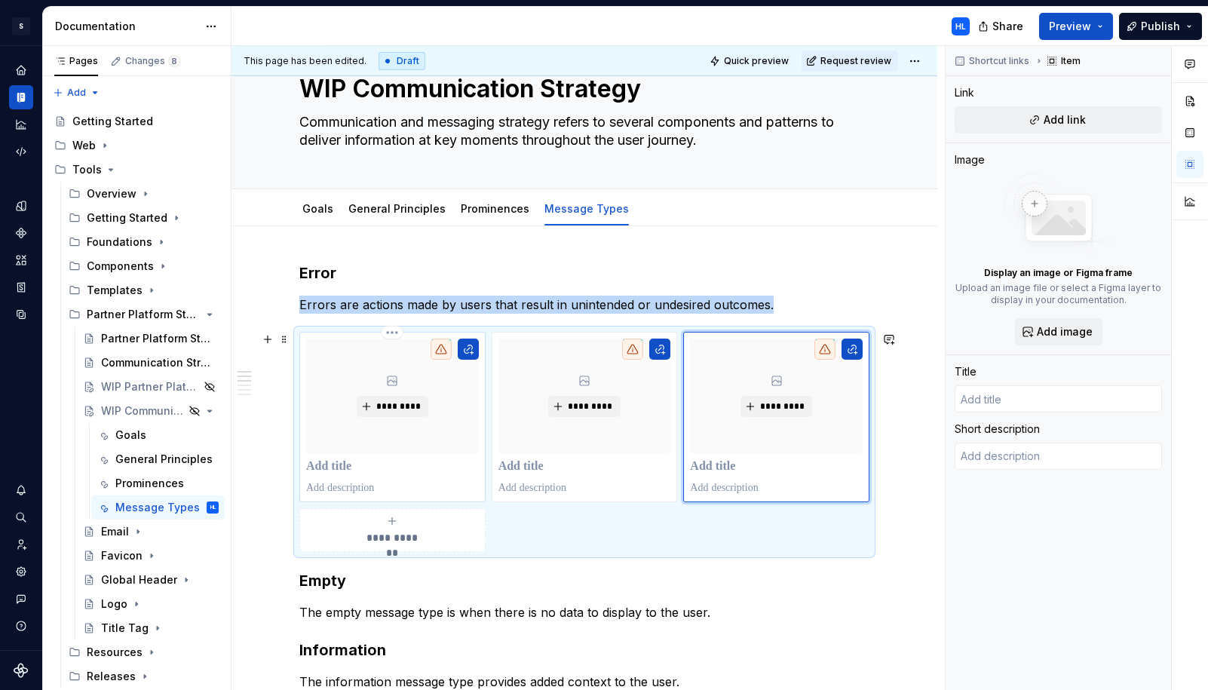
click at [445, 471] on p at bounding box center [392, 466] width 173 height 15
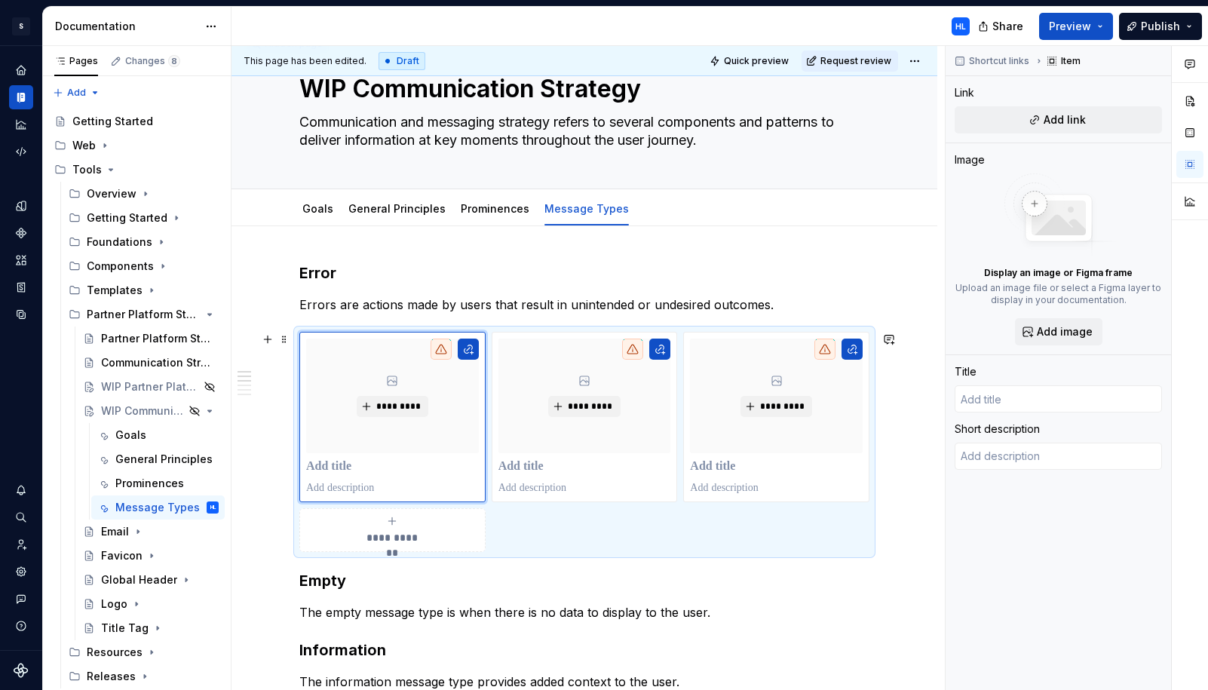
click at [756, 541] on div "**********" at bounding box center [584, 442] width 570 height 220
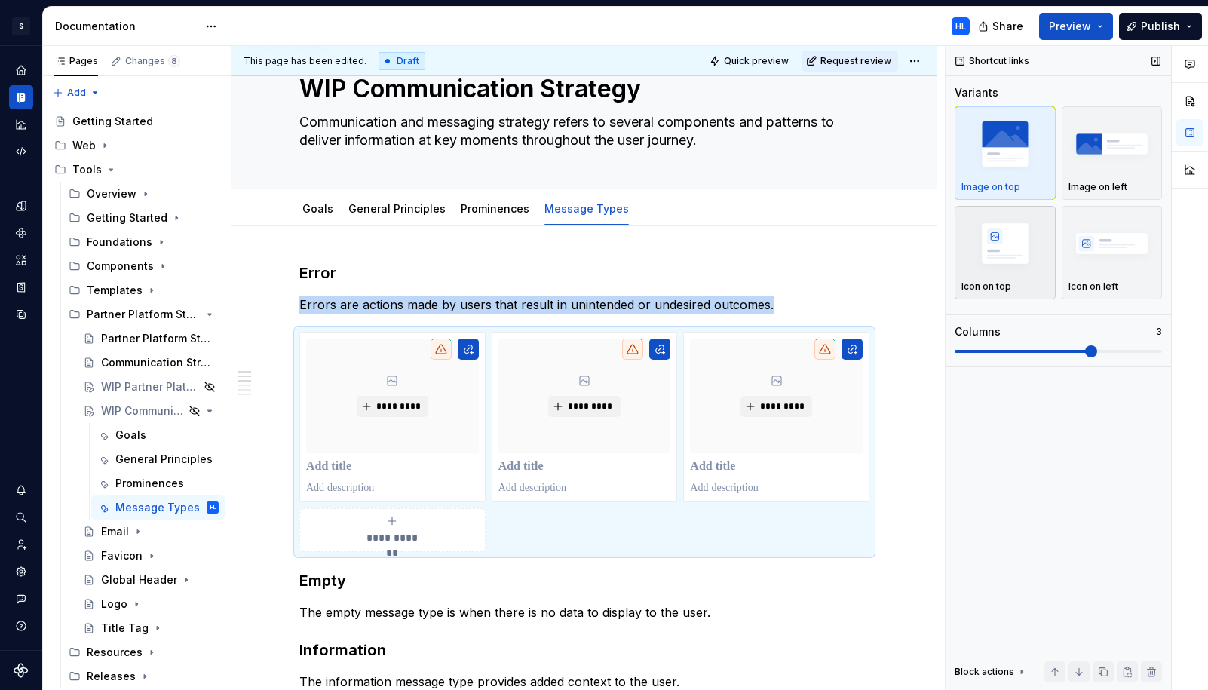
click at [982, 267] on img "button" at bounding box center [1004, 243] width 87 height 55
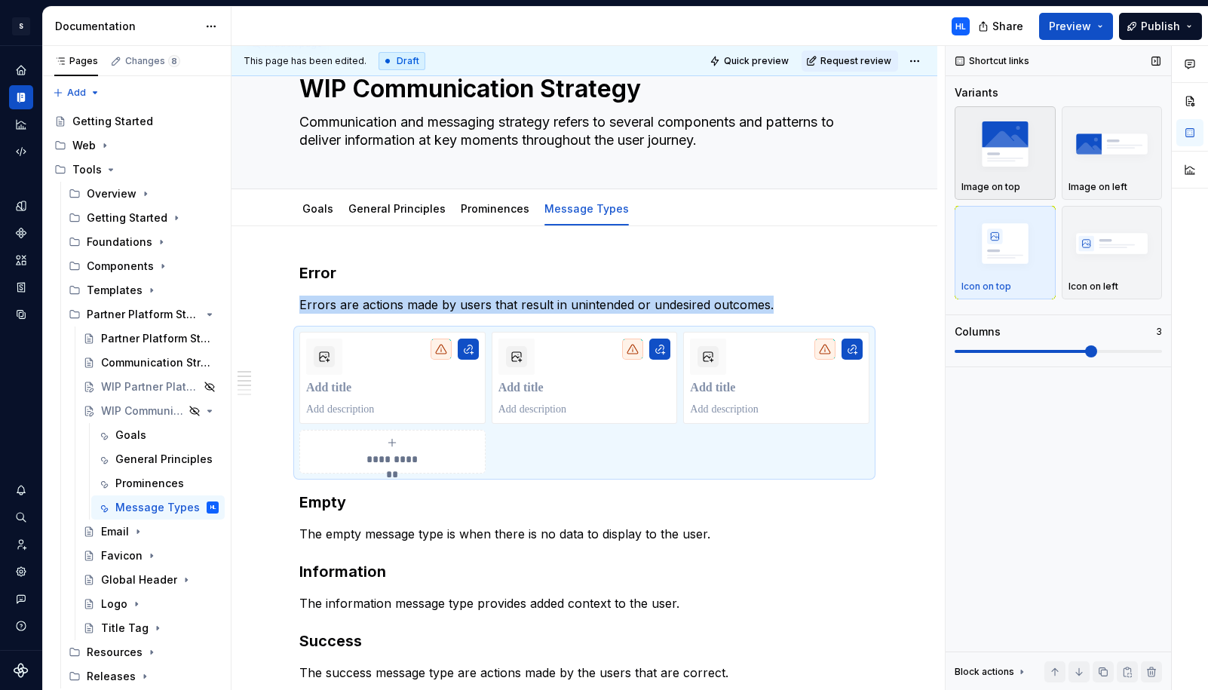
click at [1047, 142] on img "button" at bounding box center [1004, 143] width 87 height 55
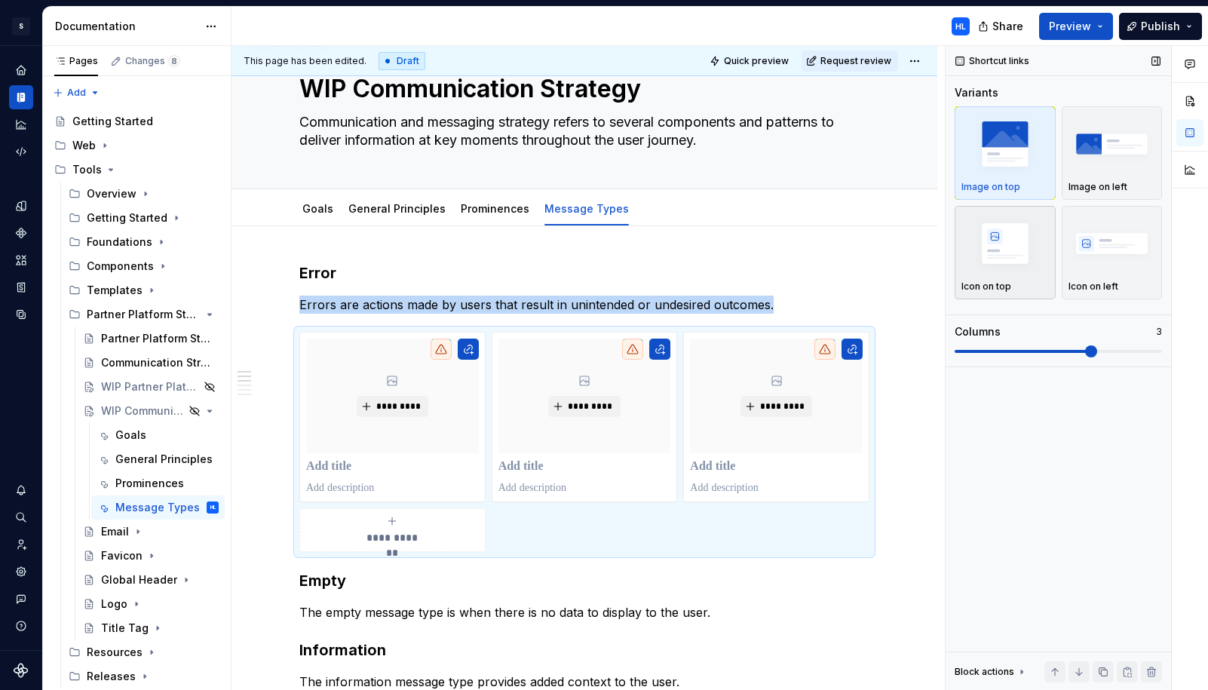
click at [1029, 253] on img "button" at bounding box center [1004, 243] width 87 height 55
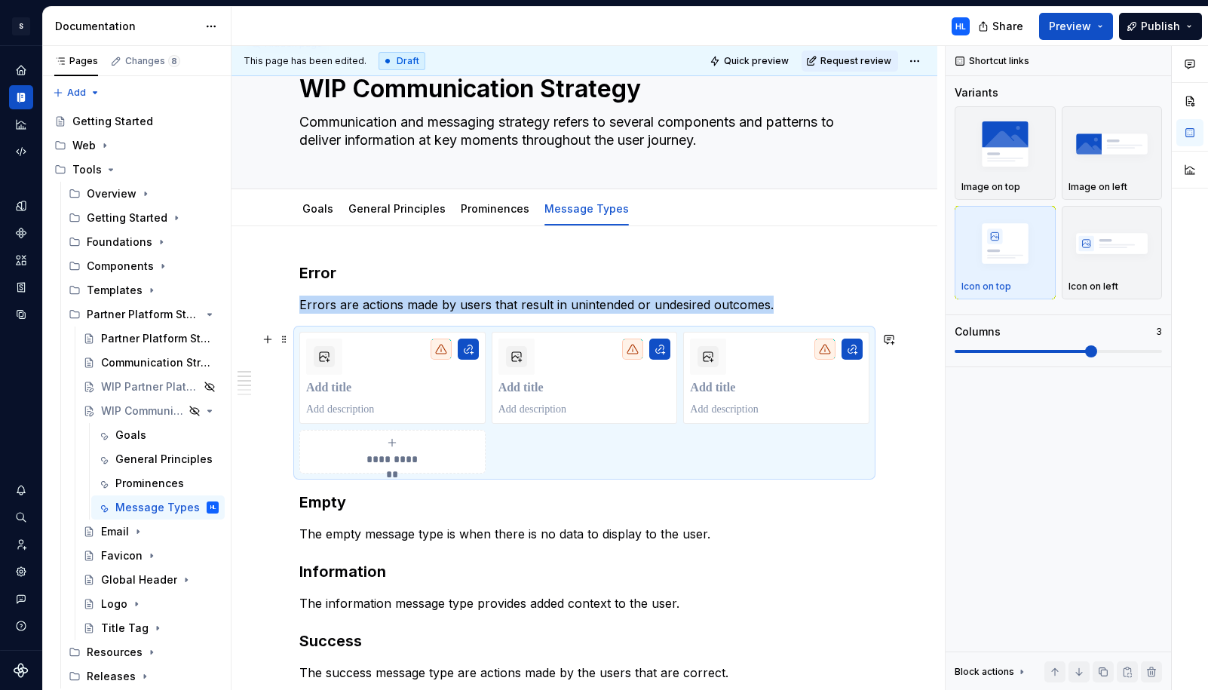
click at [576, 435] on div "**********" at bounding box center [584, 403] width 570 height 142
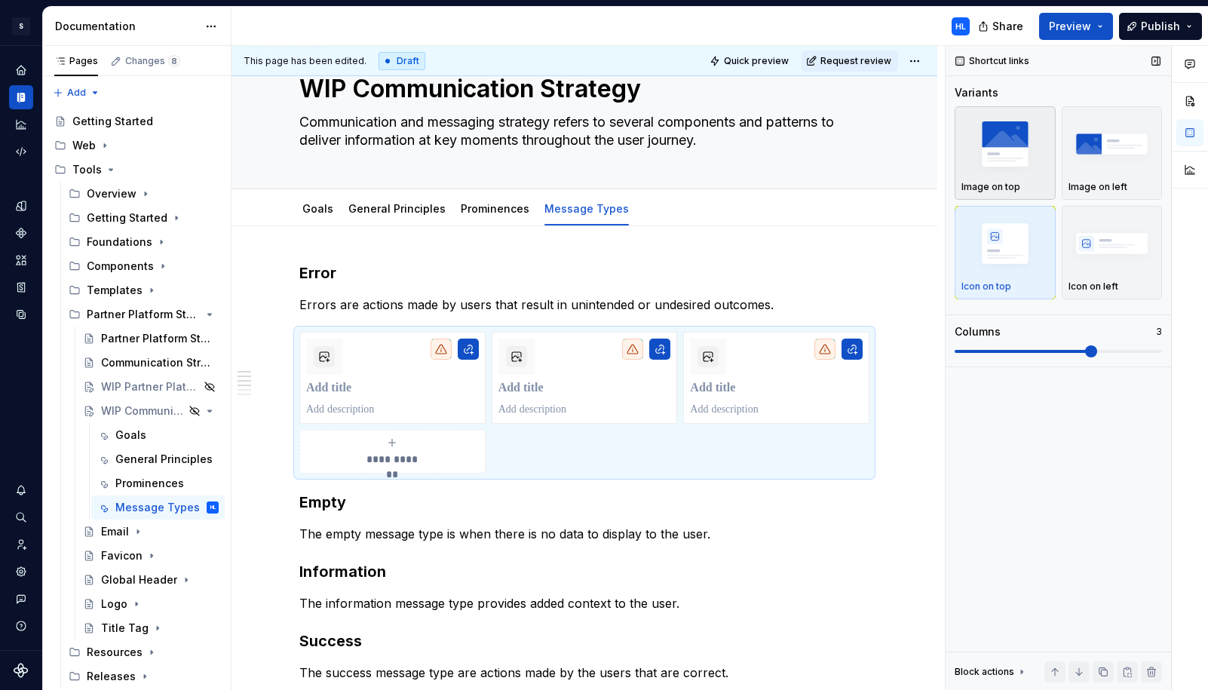
click at [1006, 147] on img "button" at bounding box center [1004, 143] width 87 height 55
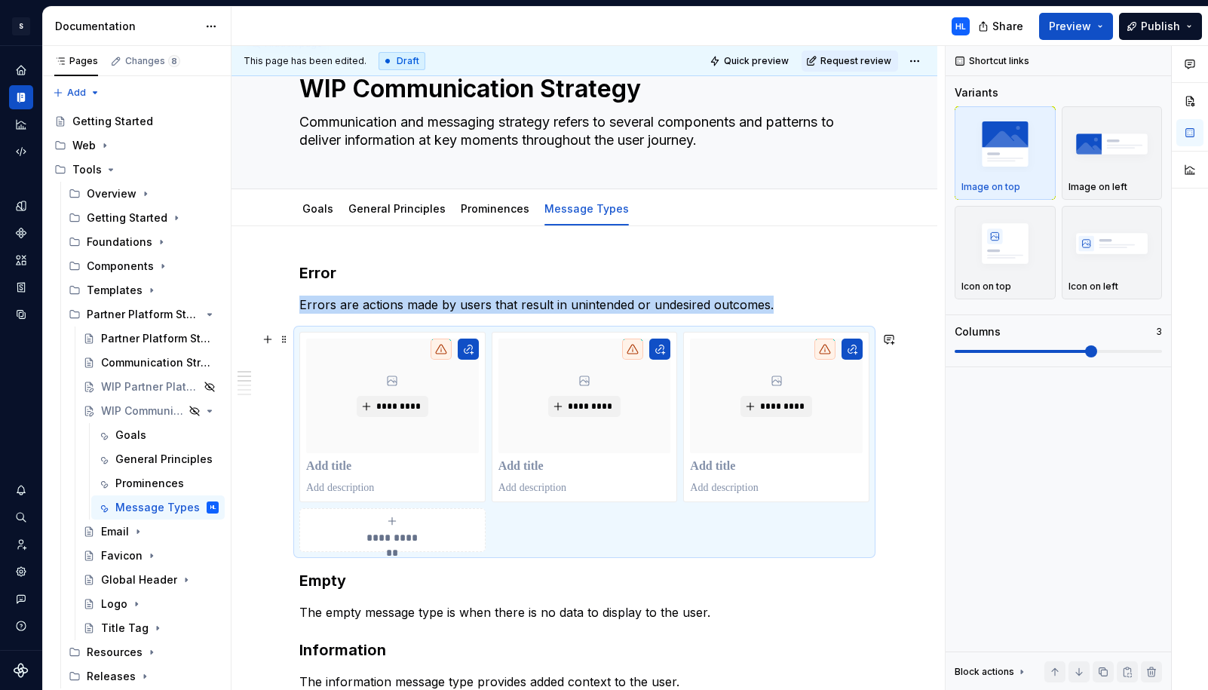
click at [906, 455] on div "**********" at bounding box center [584, 675] width 706 height 898
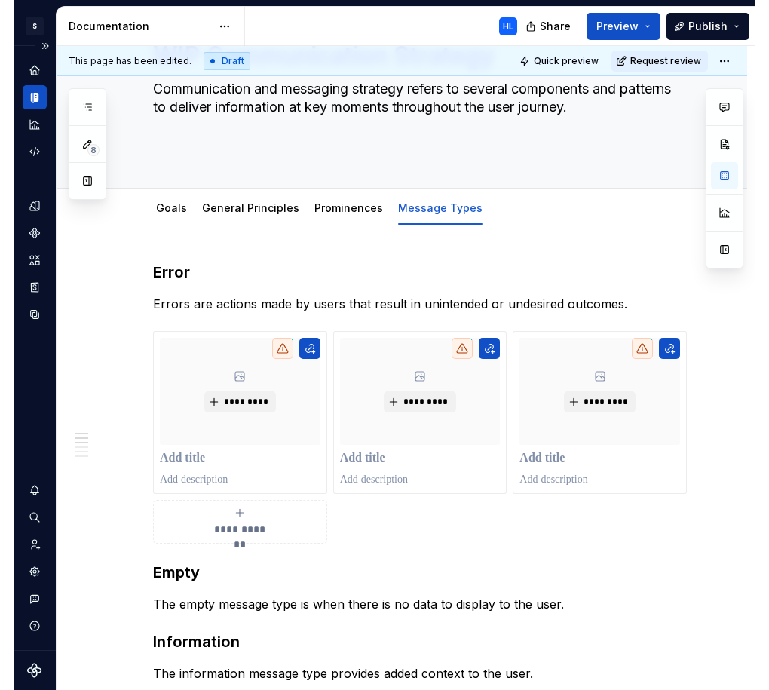
scroll to position [119, 0]
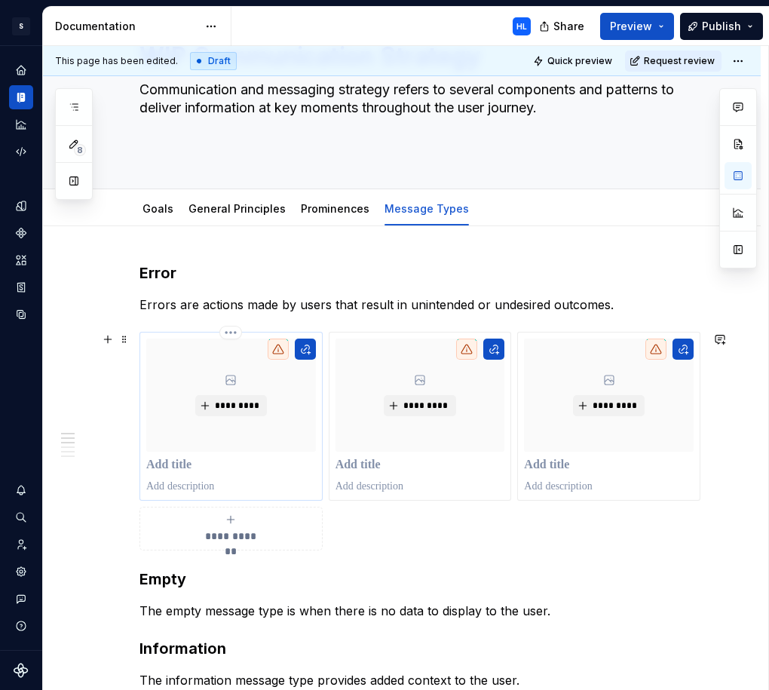
click at [238, 464] on p at bounding box center [231, 465] width 170 height 15
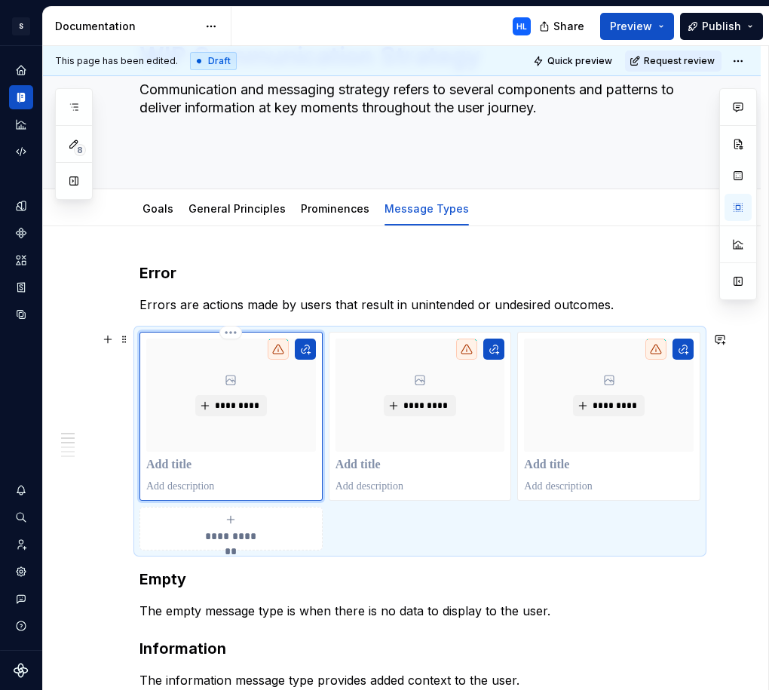
type textarea "*"
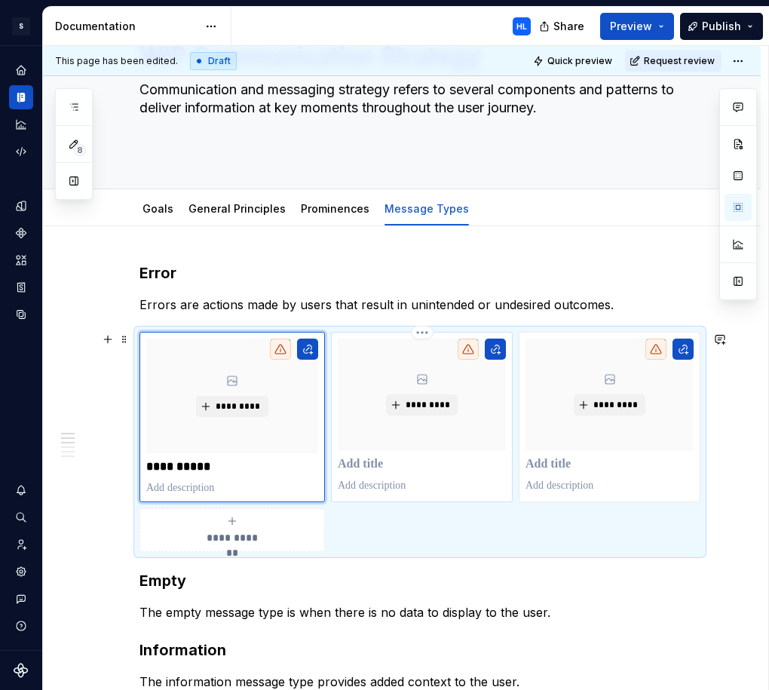
click at [411, 470] on p at bounding box center [422, 464] width 168 height 15
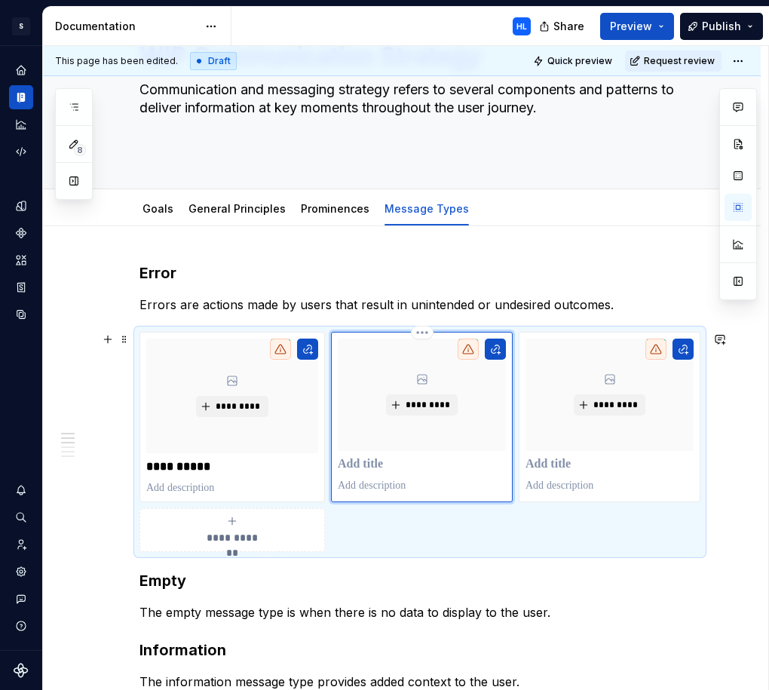
type textarea "*"
click at [620, 464] on p at bounding box center [611, 461] width 164 height 15
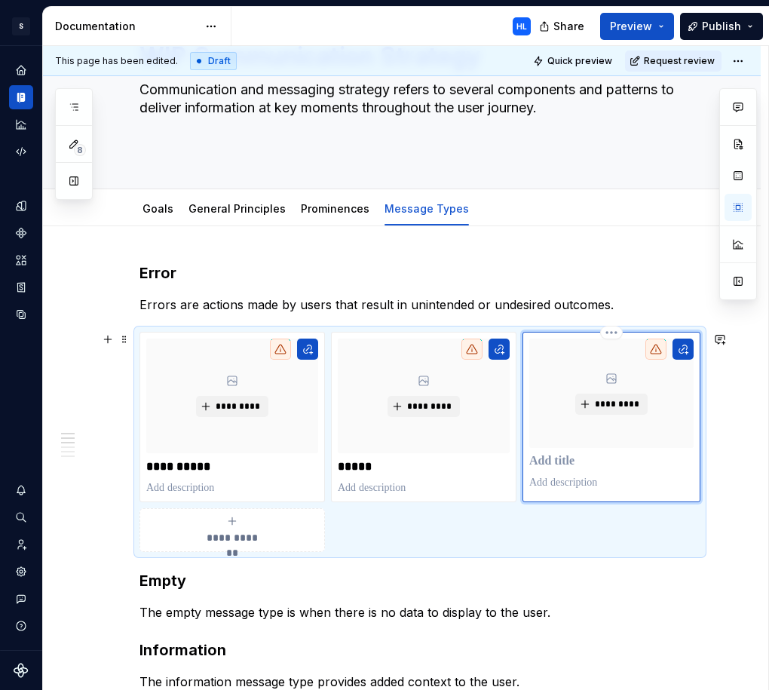
type textarea "*"
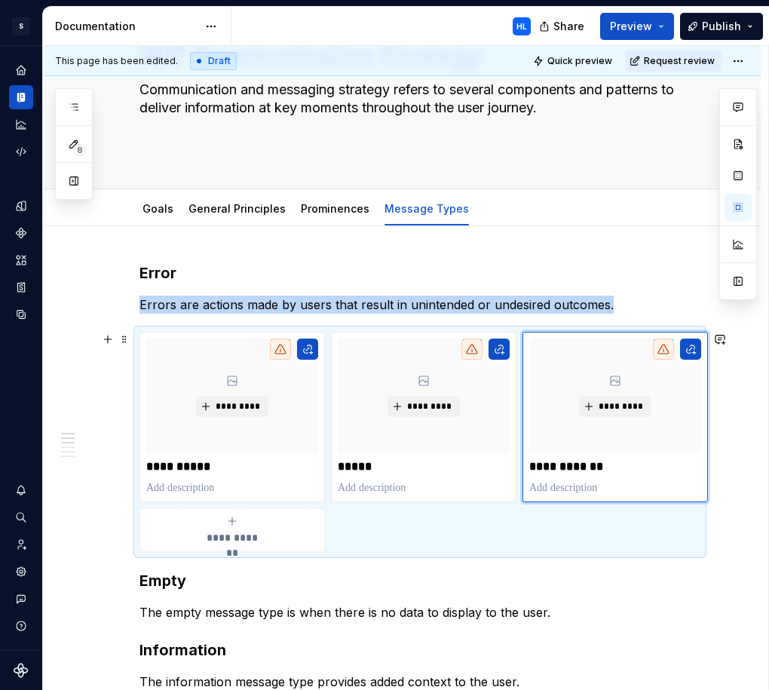
click at [228, 527] on div "**********" at bounding box center [232, 530] width 172 height 30
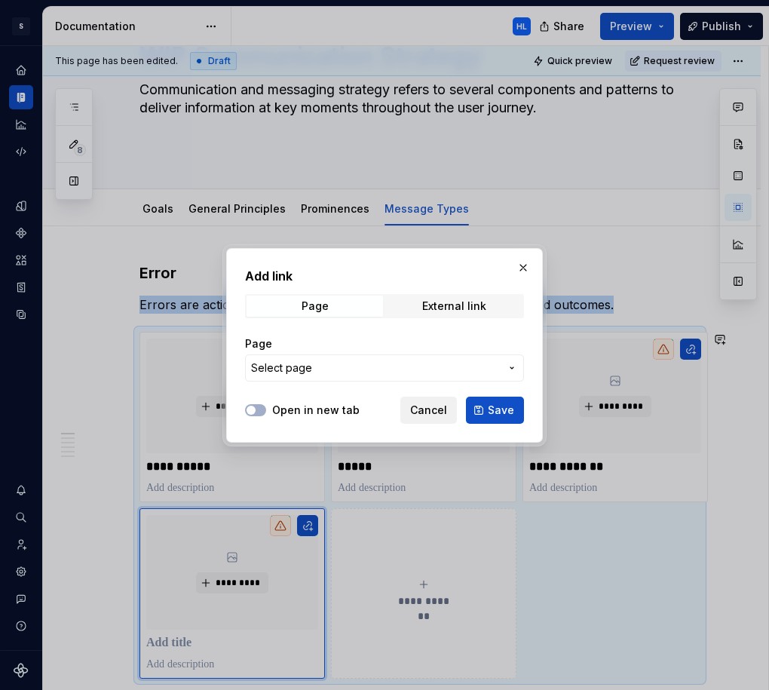
click at [437, 406] on span "Cancel" at bounding box center [428, 410] width 37 height 15
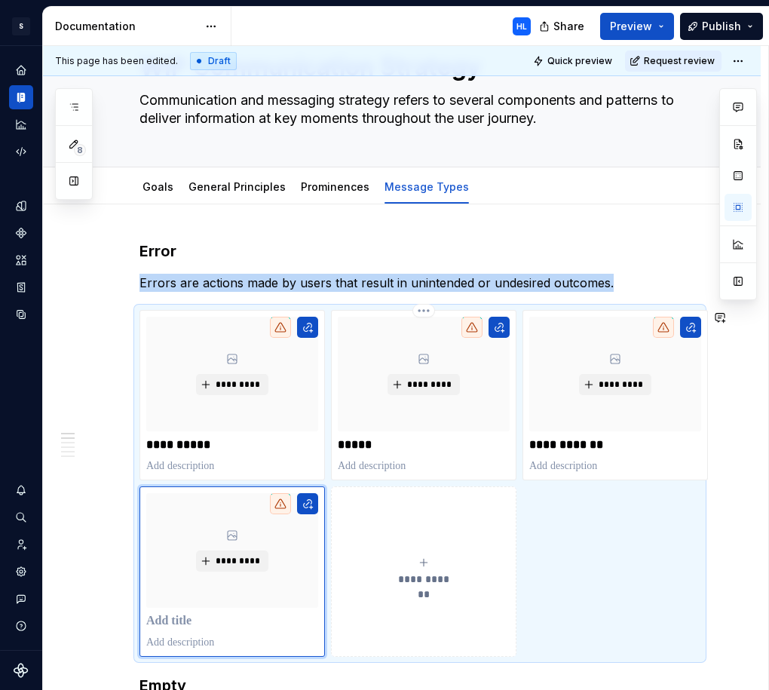
scroll to position [63, 0]
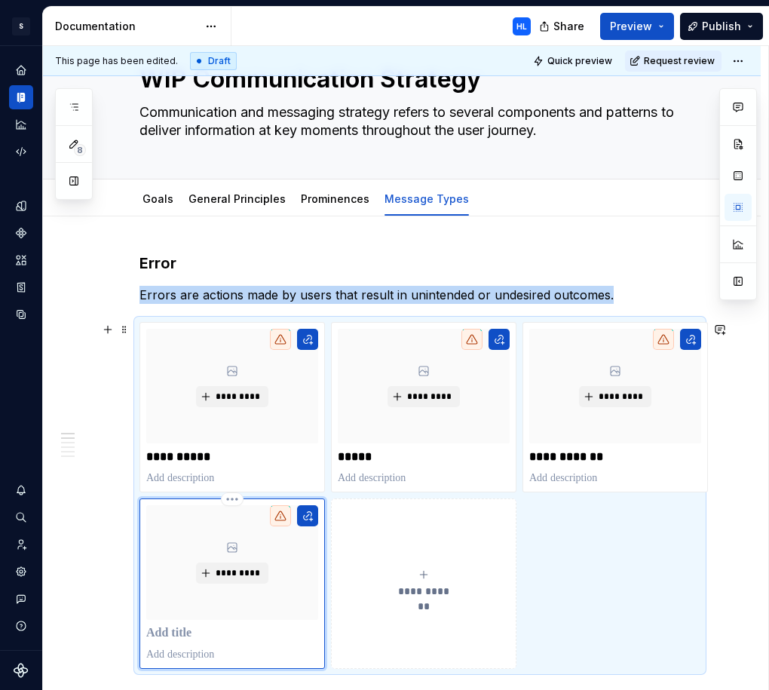
click at [187, 629] on p at bounding box center [232, 633] width 172 height 15
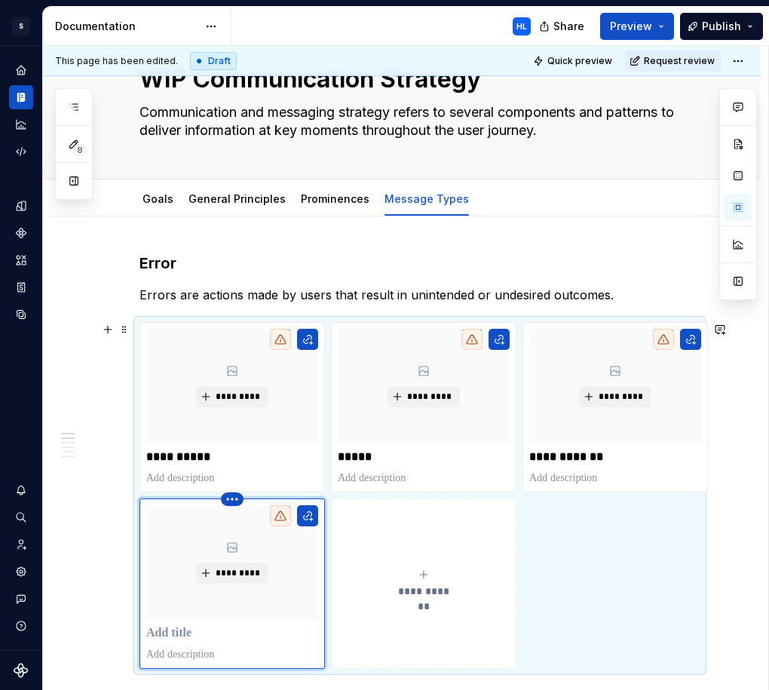
click at [228, 502] on html "S Web & [PERSON_NAME] Systems HL Design system data Documentation HL Share Prev…" at bounding box center [384, 345] width 769 height 690
click at [253, 520] on div "Delete item" at bounding box center [298, 524] width 98 height 15
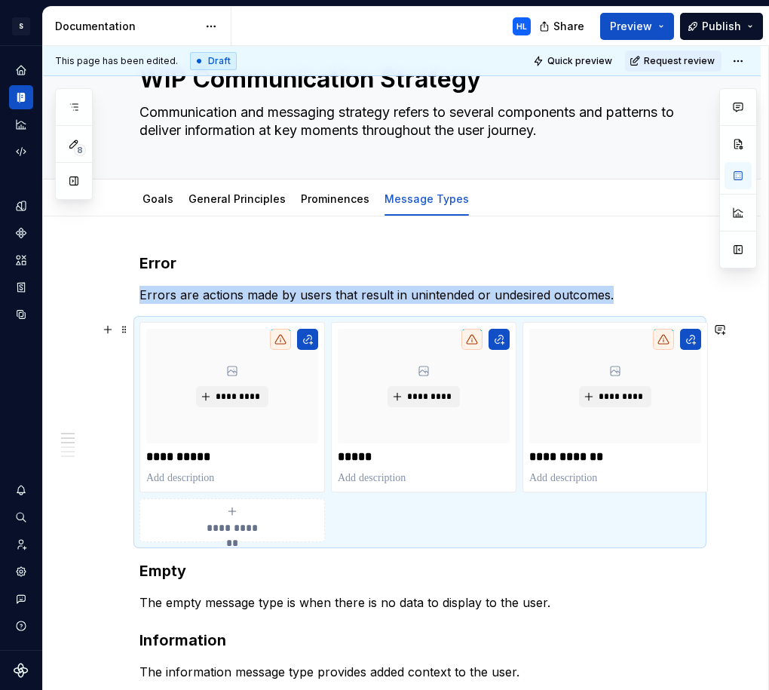
click at [272, 520] on div "**********" at bounding box center [232, 520] width 172 height 30
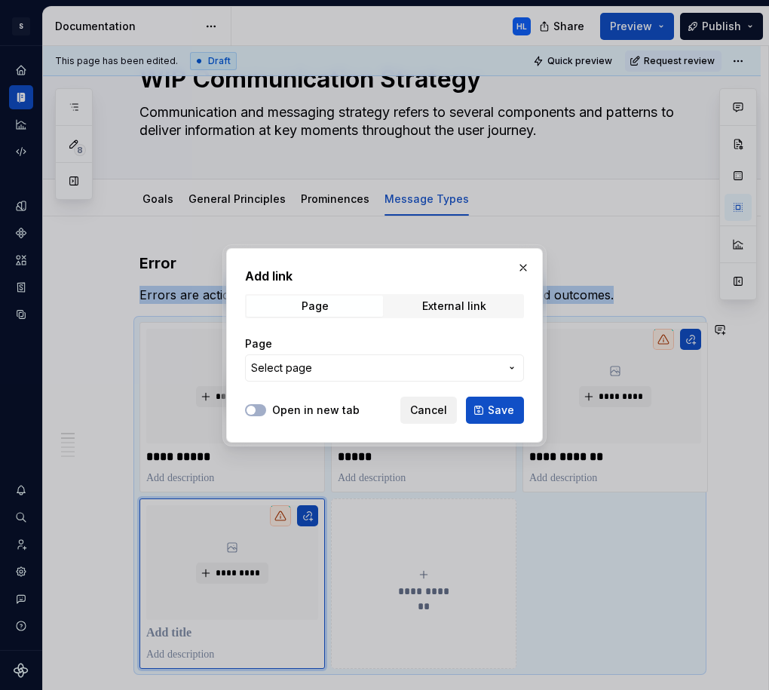
click at [447, 407] on span "Cancel" at bounding box center [428, 410] width 37 height 15
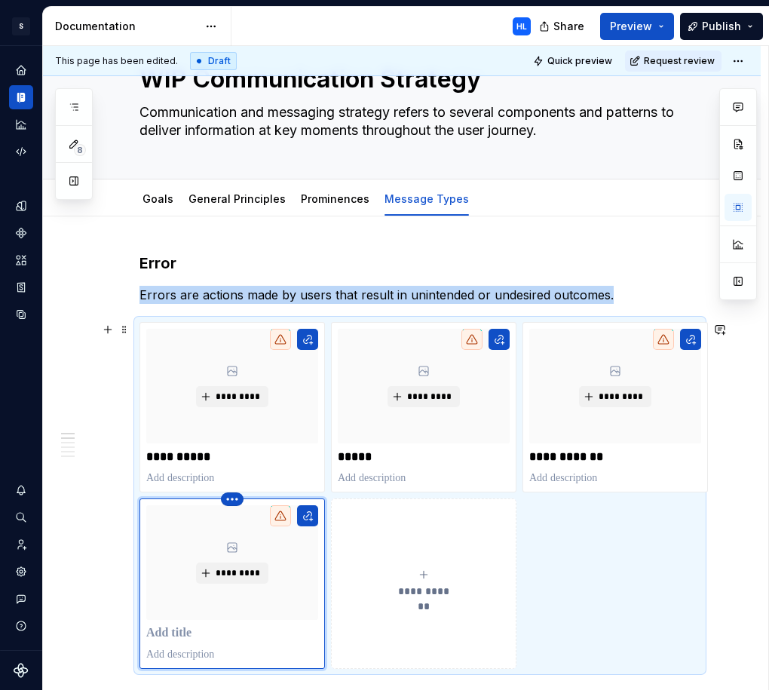
click at [231, 496] on html "S Web & [PERSON_NAME] Systems HL Design system data Documentation HL Share Prev…" at bounding box center [384, 345] width 769 height 690
click at [247, 523] on div "Delete item" at bounding box center [289, 525] width 128 height 24
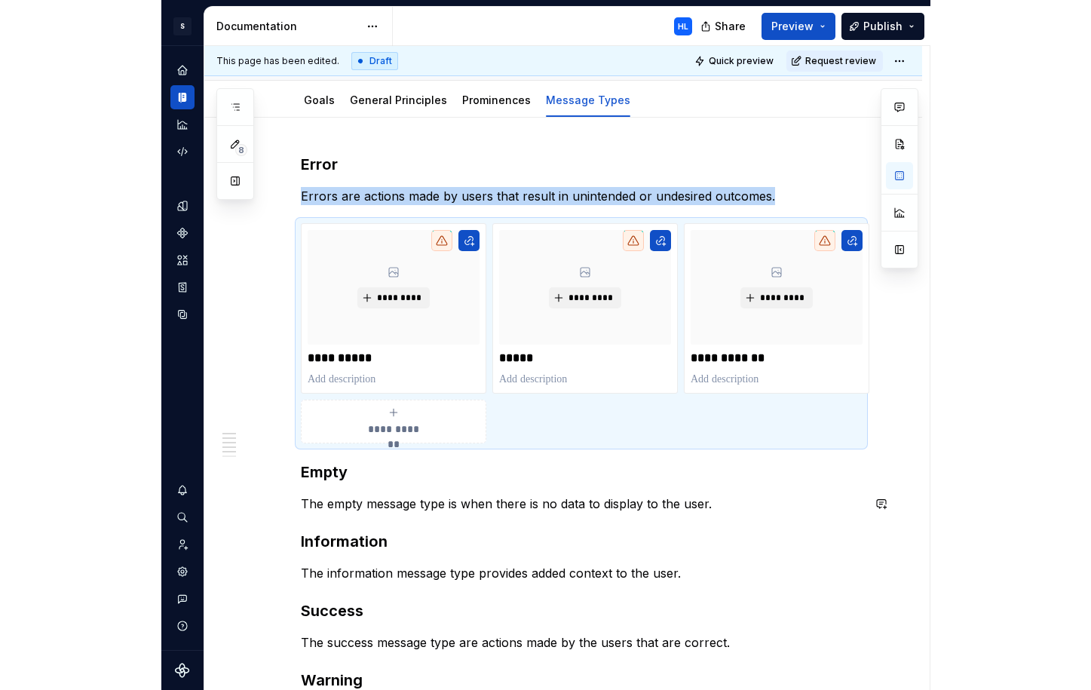
scroll to position [163, 0]
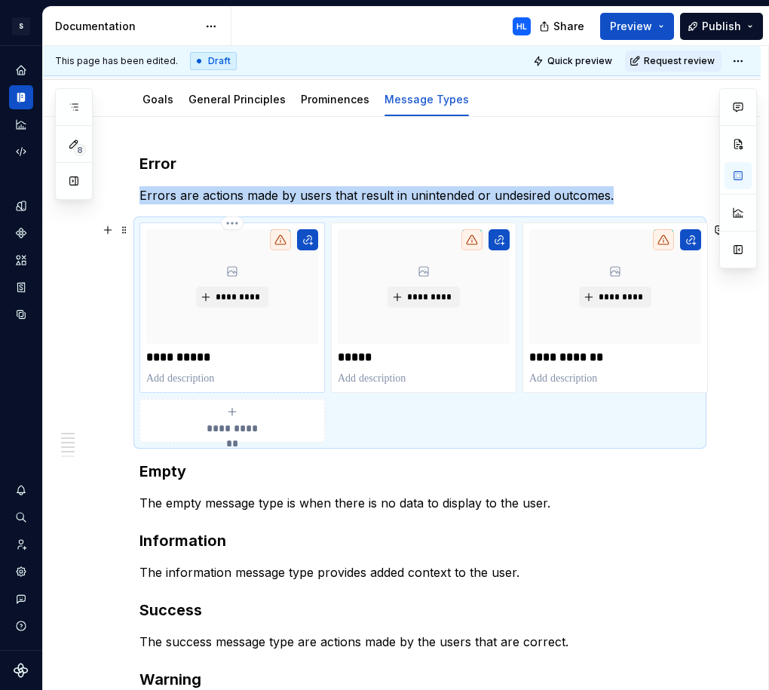
click at [239, 366] on div "**********" at bounding box center [232, 307] width 172 height 157
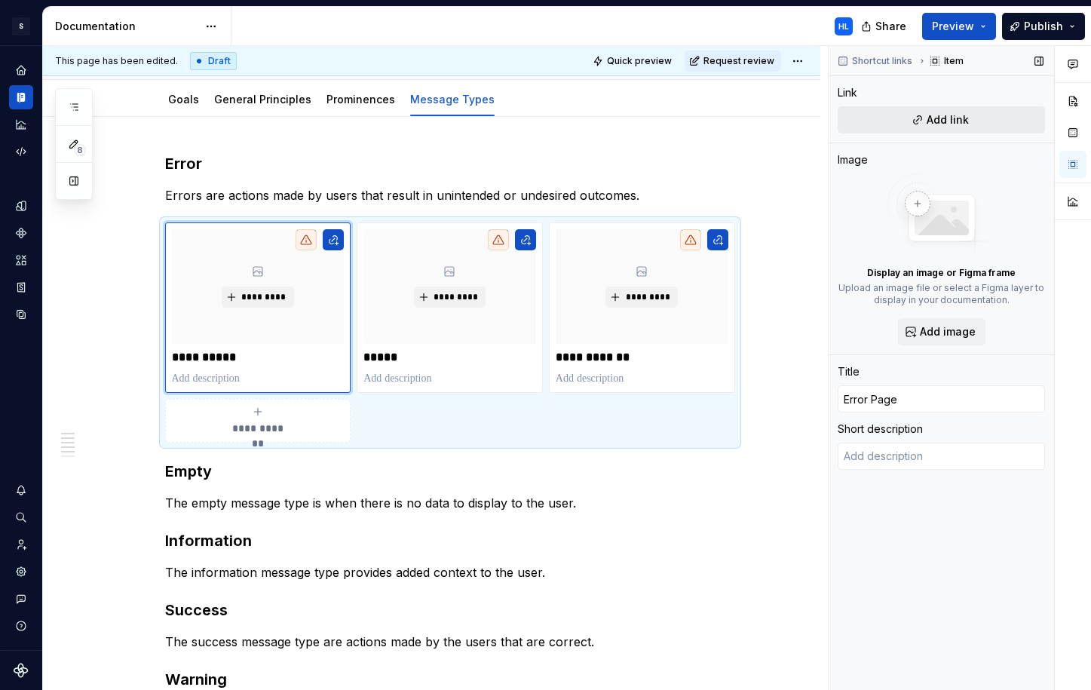
click at [872, 126] on button "Add link" at bounding box center [941, 119] width 207 height 27
type textarea "*"
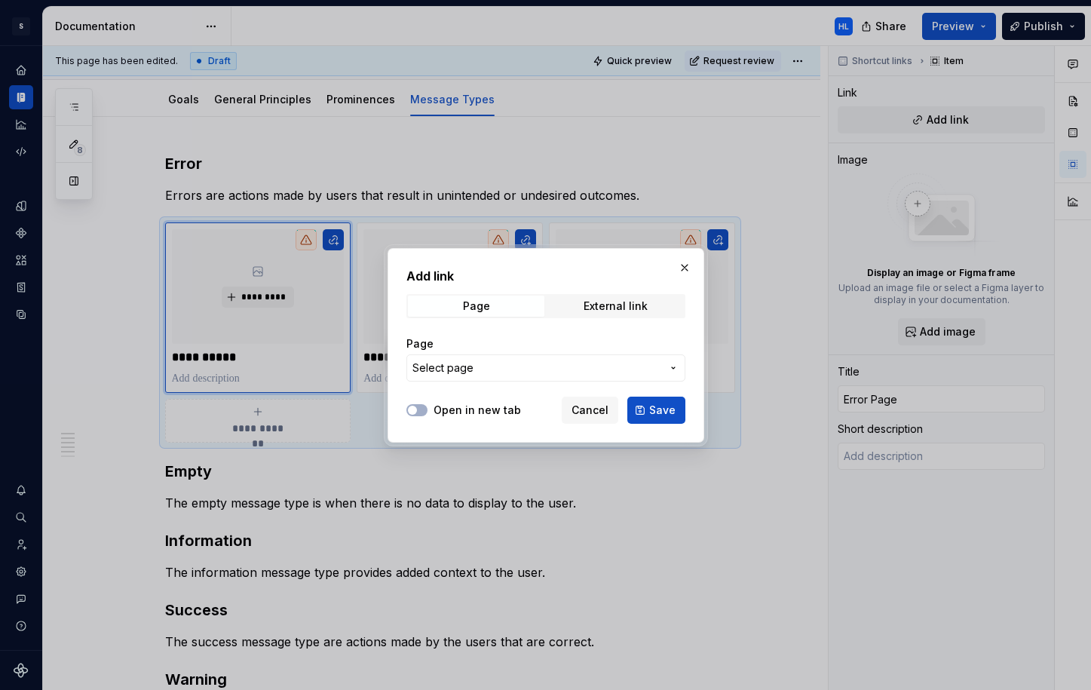
click at [532, 365] on span "Select page" at bounding box center [536, 367] width 249 height 15
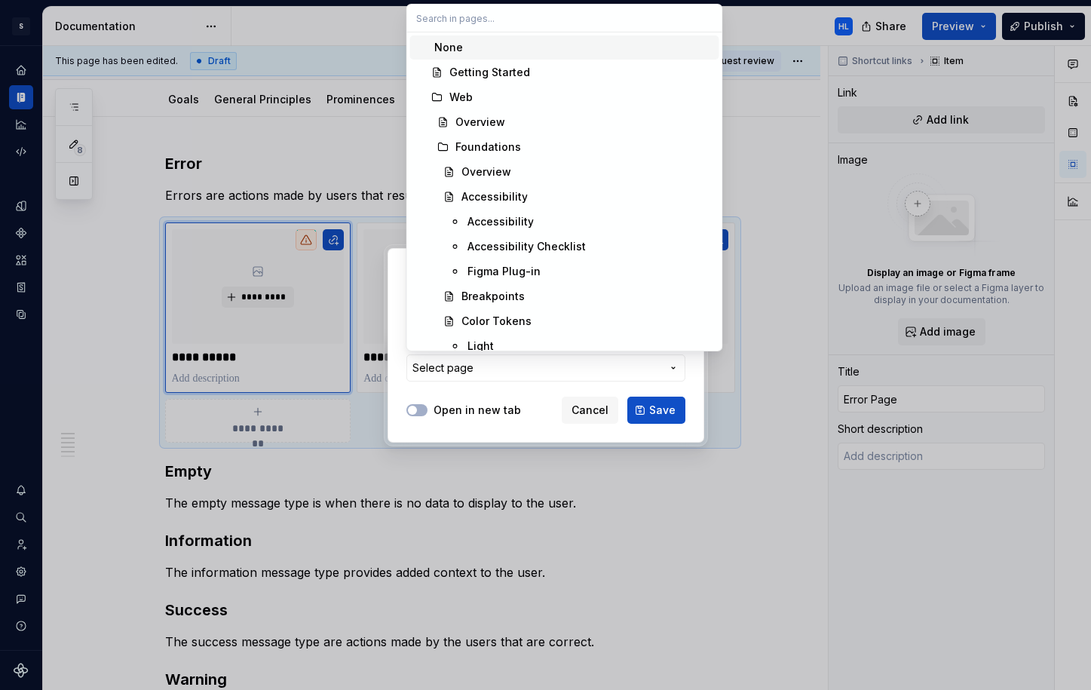
click at [527, 28] on input "text" at bounding box center [564, 18] width 315 height 27
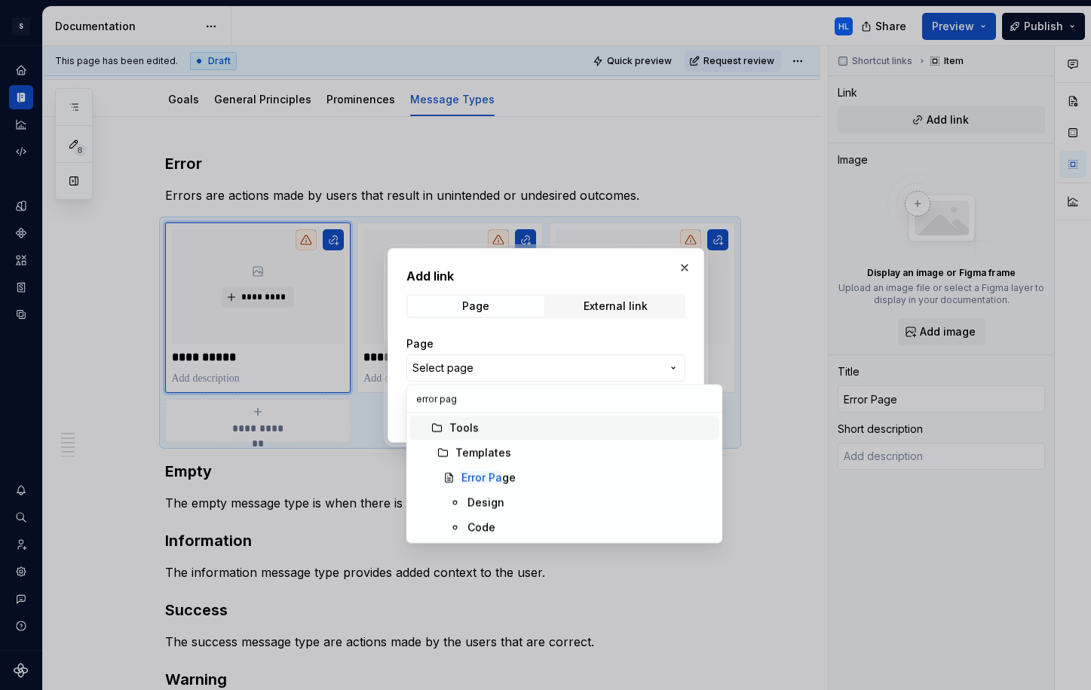
type input "error page"
click at [523, 480] on div "Error Page" at bounding box center [587, 478] width 252 height 15
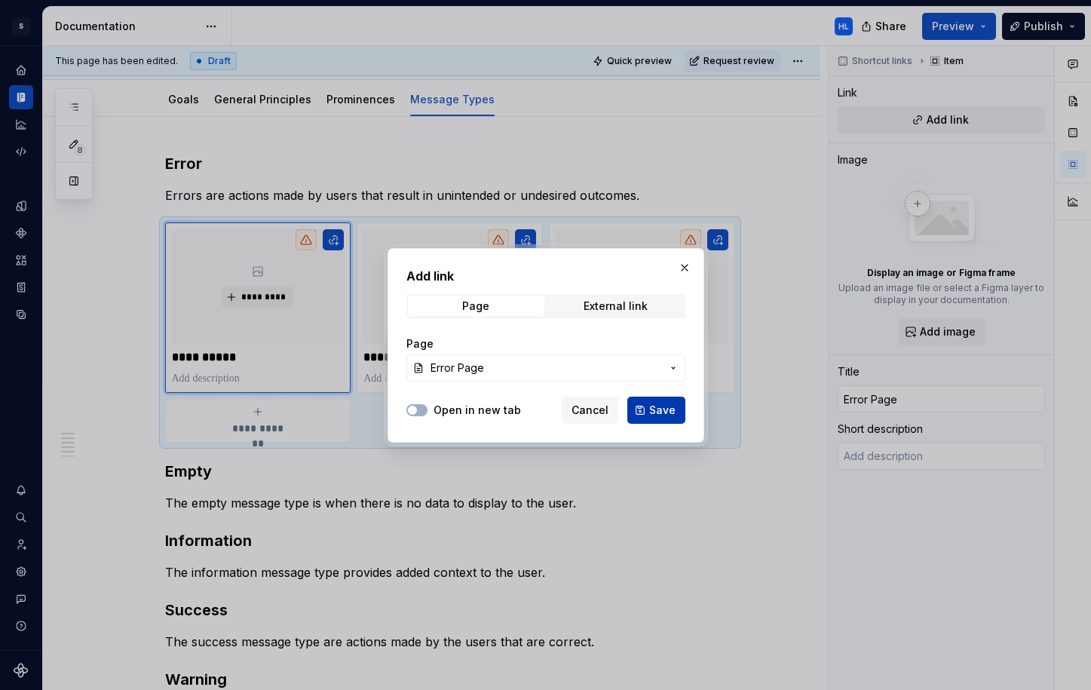
click at [663, 412] on span "Save" at bounding box center [662, 410] width 26 height 15
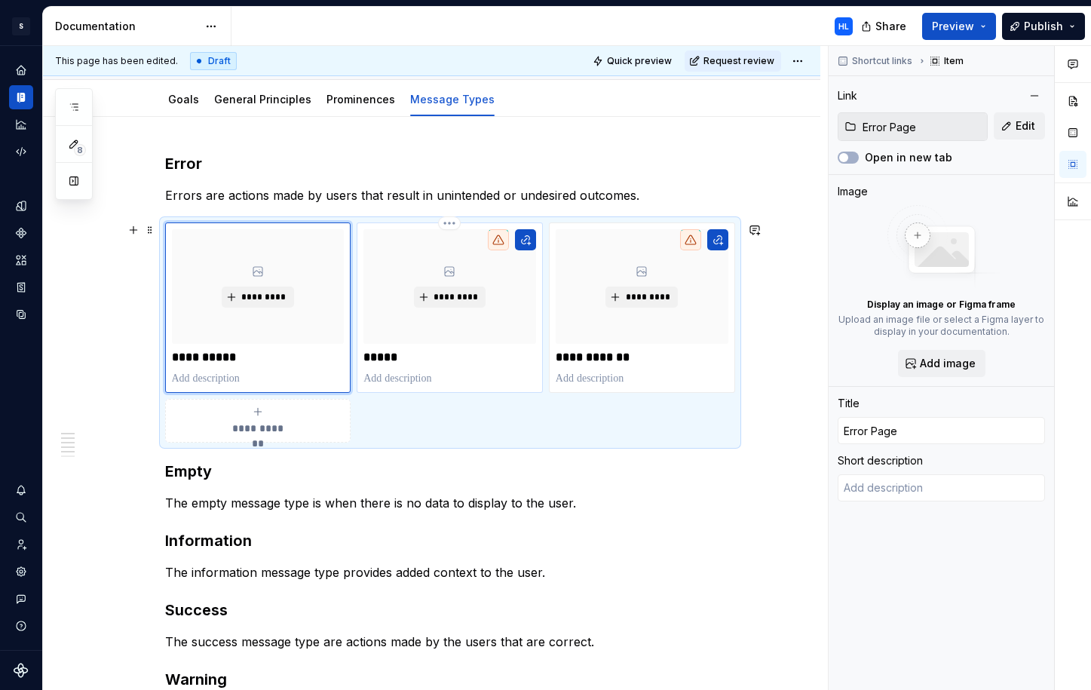
click at [463, 373] on p at bounding box center [449, 378] width 173 height 15
type textarea "*"
type input "Modal"
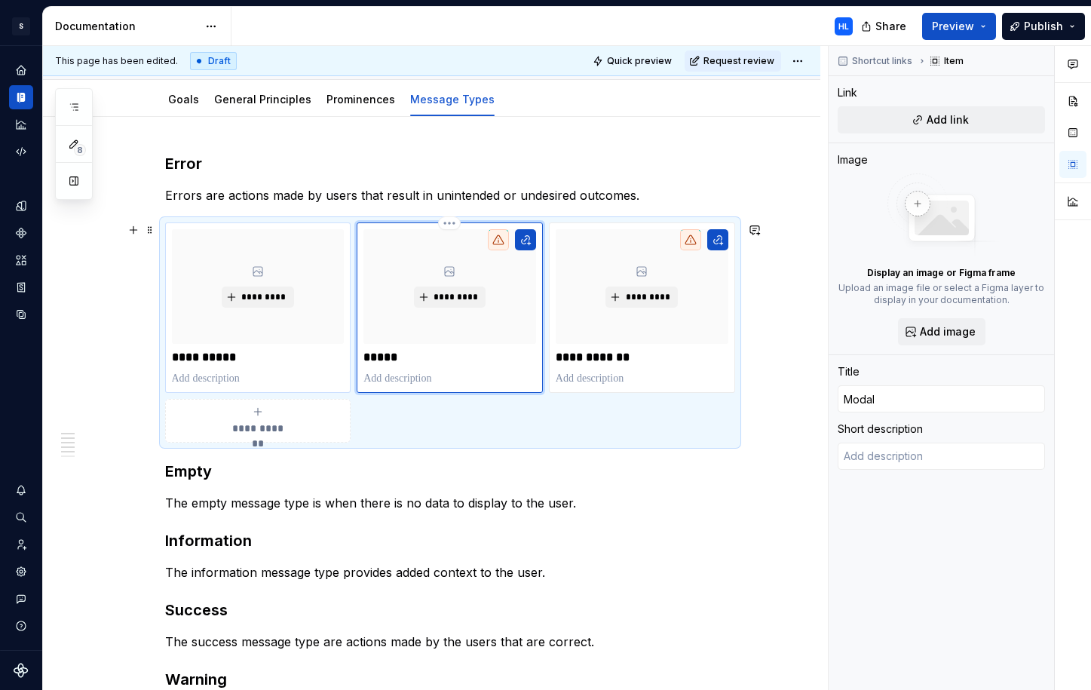
click at [305, 356] on p "**********" at bounding box center [258, 357] width 173 height 15
type textarea "*"
type input "Error Page"
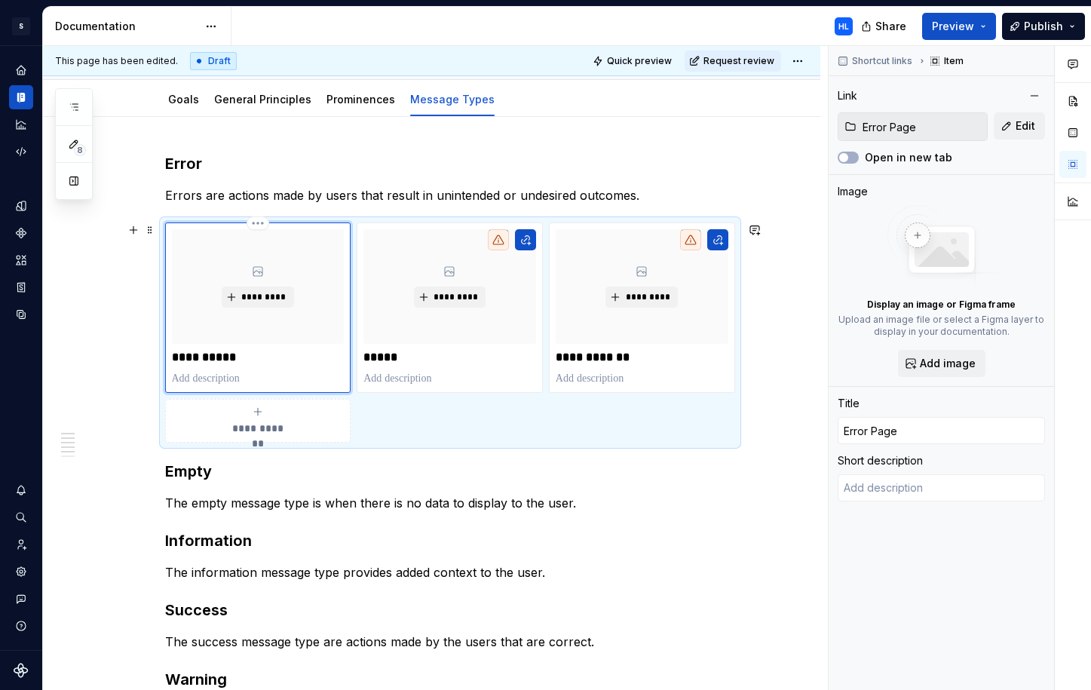
type textarea "*"
type textarea "Error Pages are used to communicate when an application is blocked or inaccessi…"
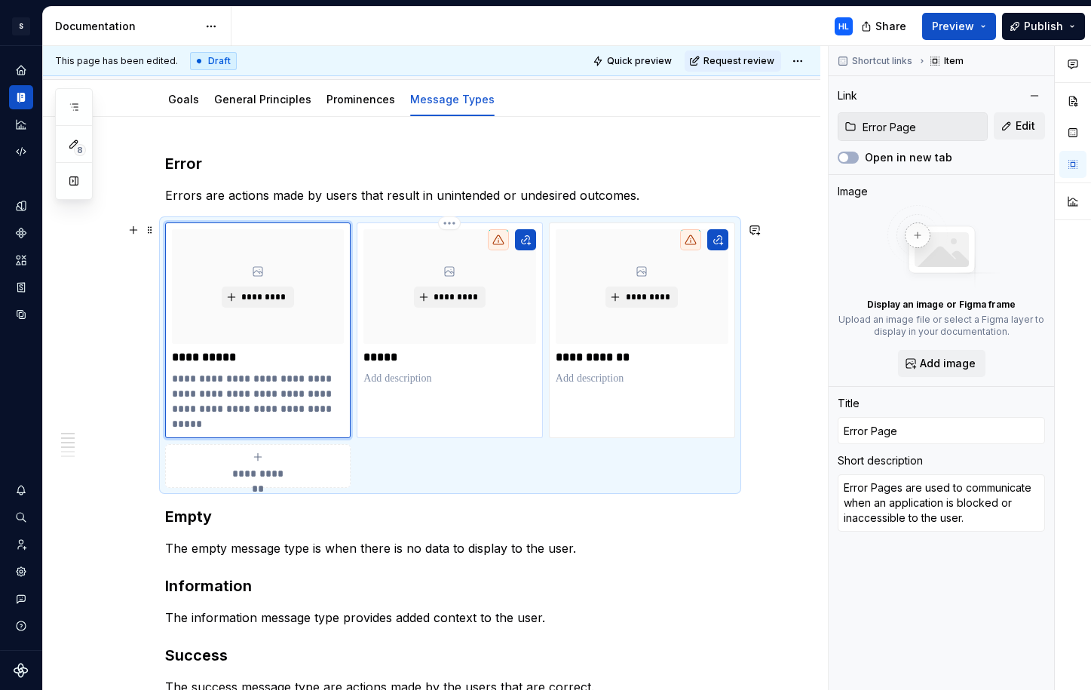
click at [453, 413] on div "********* *****" at bounding box center [450, 330] width 186 height 216
type textarea "*"
type input "Modal"
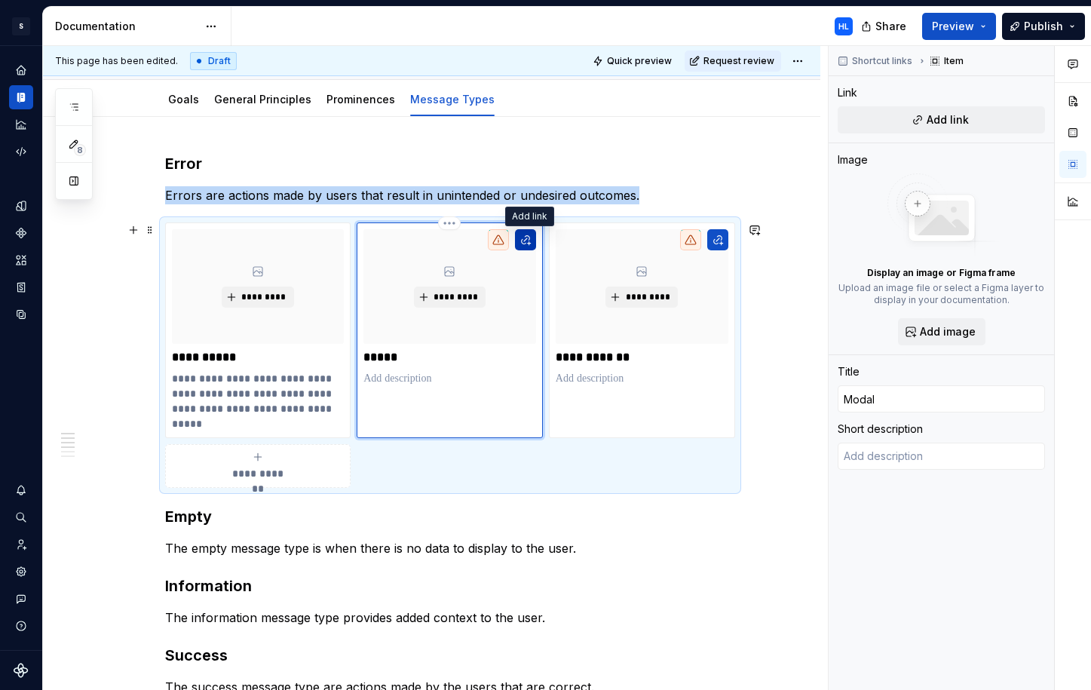
click at [532, 244] on button "button" at bounding box center [525, 239] width 21 height 21
type textarea "*"
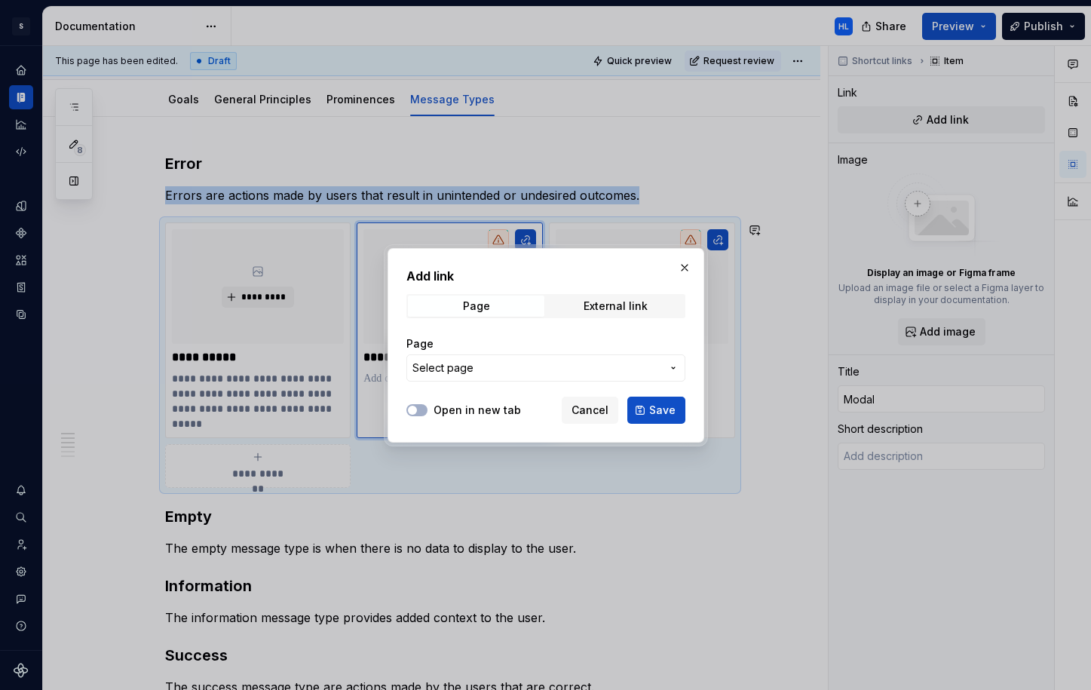
click at [533, 357] on button "Select page" at bounding box center [545, 367] width 279 height 27
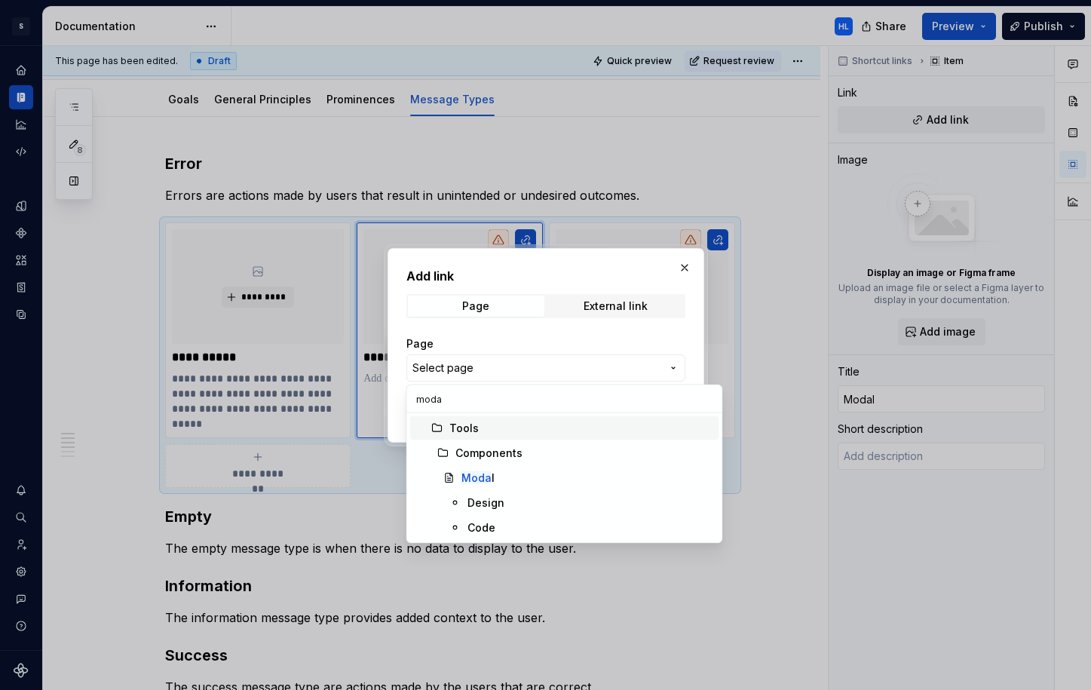
type input "modal"
click at [556, 485] on div "Modal" at bounding box center [587, 478] width 252 height 15
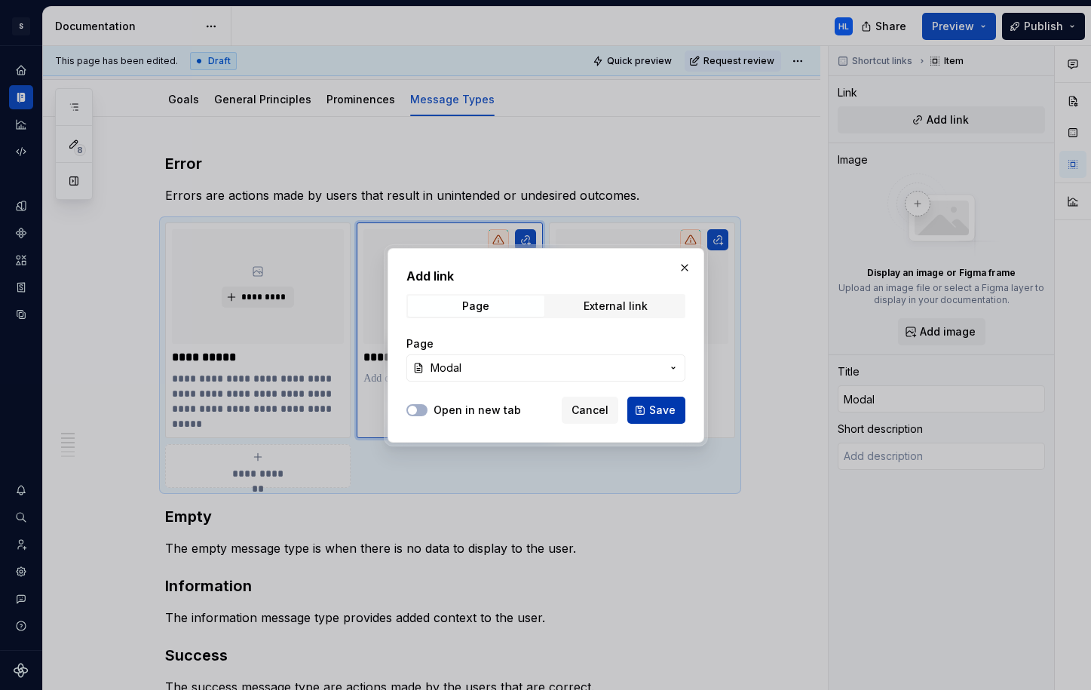
click at [664, 413] on span "Save" at bounding box center [662, 410] width 26 height 15
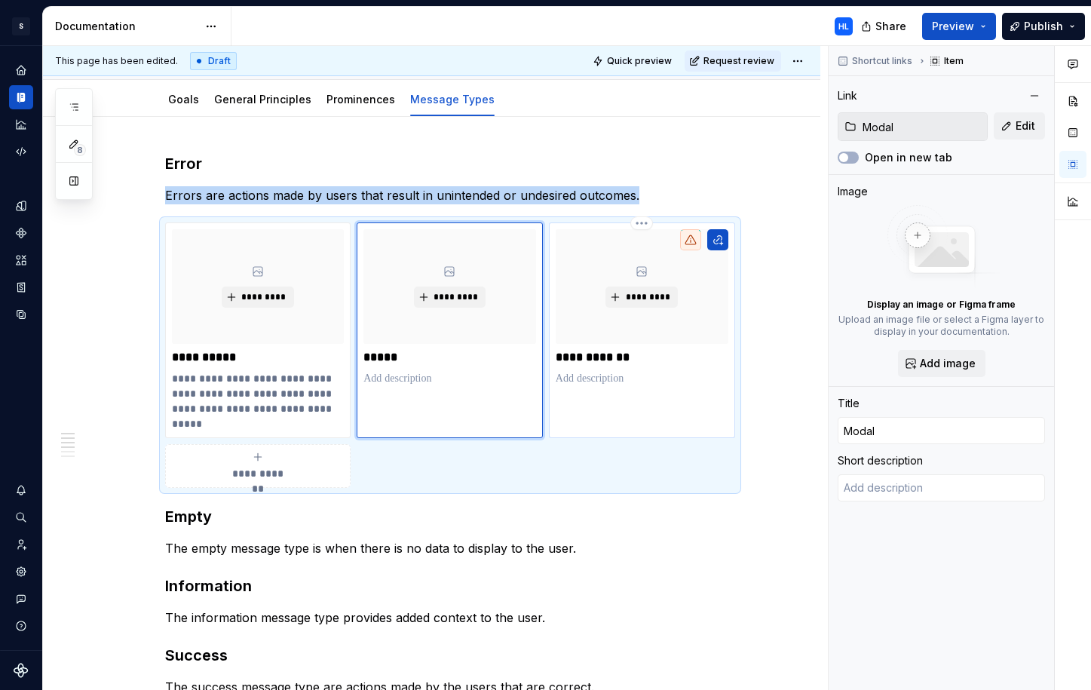
type textarea "*"
type textarea "A modal allows users to inform the user or take an action."
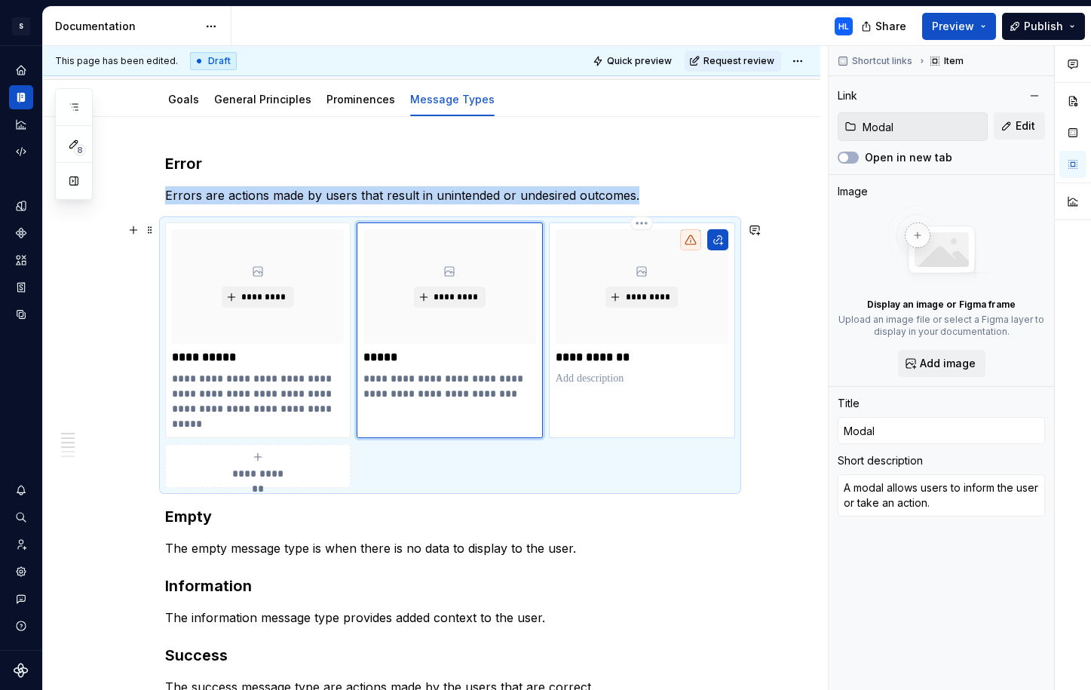
click at [658, 378] on p at bounding box center [642, 378] width 173 height 15
type textarea "*"
type input "Notification"
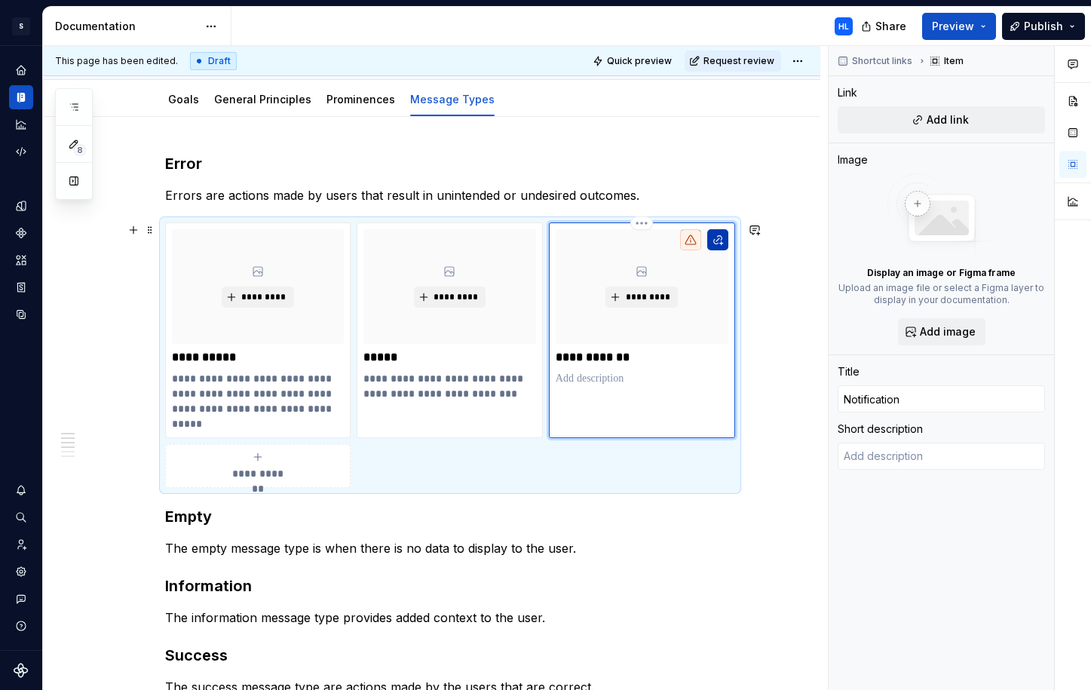
click at [725, 243] on button "button" at bounding box center [717, 239] width 21 height 21
type textarea "*"
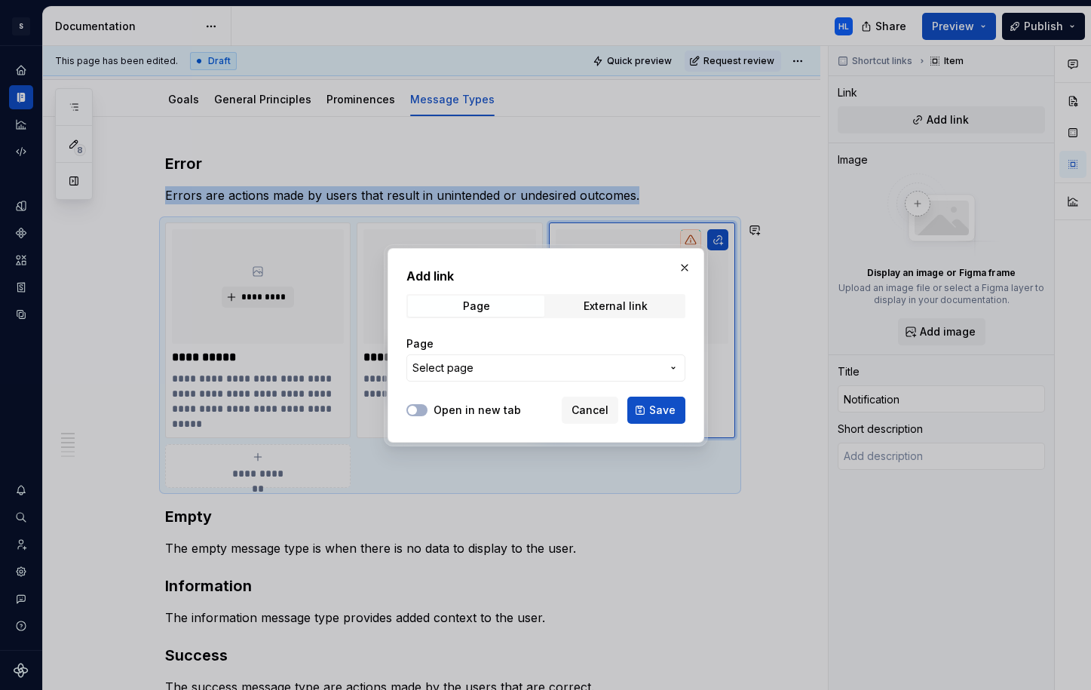
click at [628, 368] on span "Select page" at bounding box center [536, 367] width 249 height 15
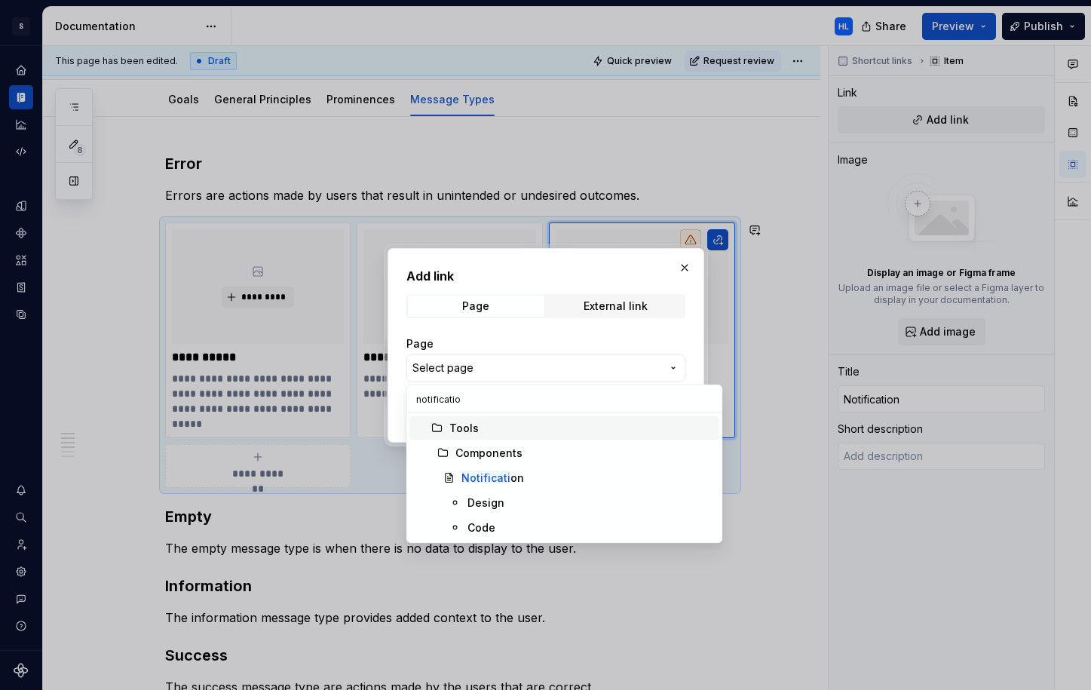
type input "notification"
click at [572, 474] on div "Notification" at bounding box center [587, 478] width 252 height 15
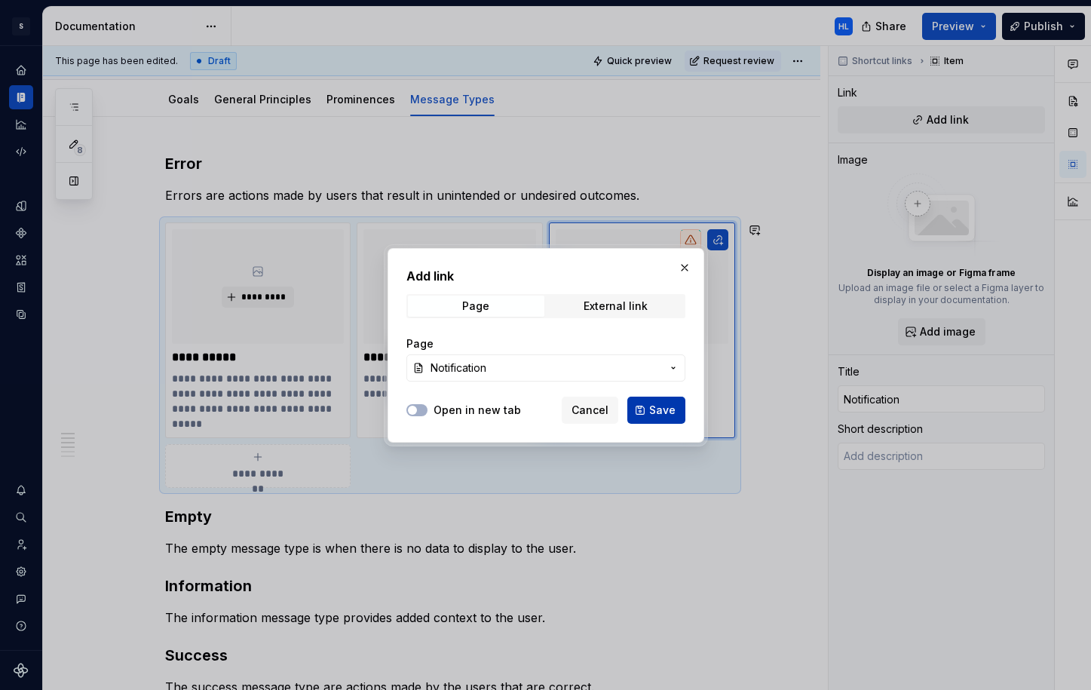
click at [669, 403] on span "Save" at bounding box center [662, 410] width 26 height 15
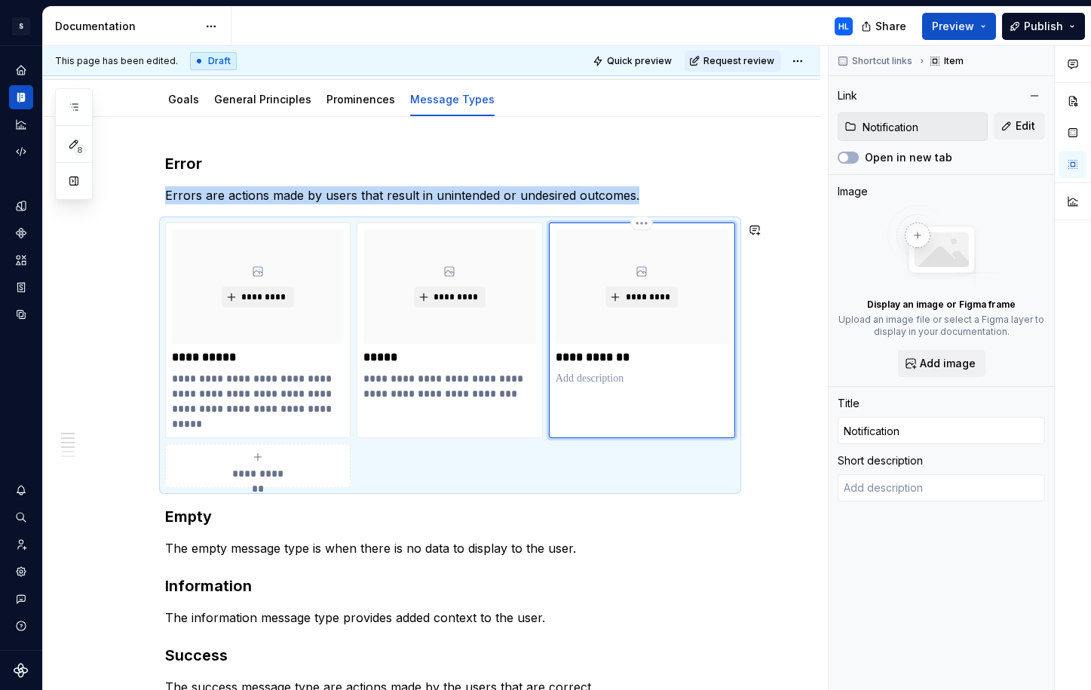
type textarea "*"
type textarea "A notification allows the tool to inform the user of an action."
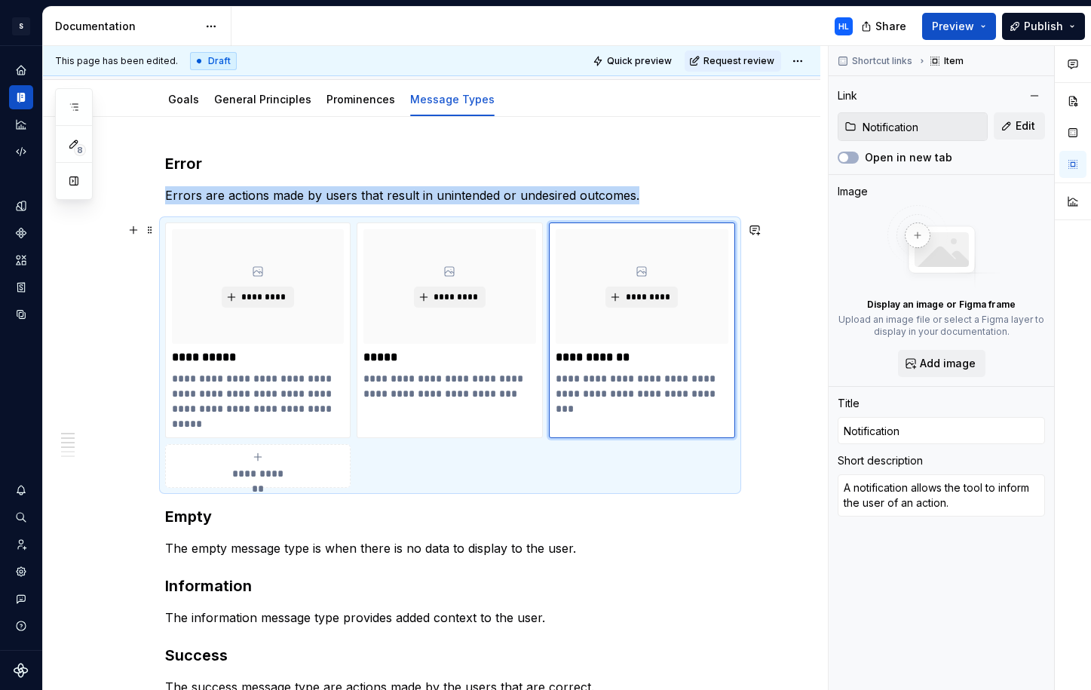
click at [753, 446] on div "**********" at bounding box center [431, 588] width 777 height 943
click at [762, 460] on div "**********" at bounding box center [431, 588] width 777 height 943
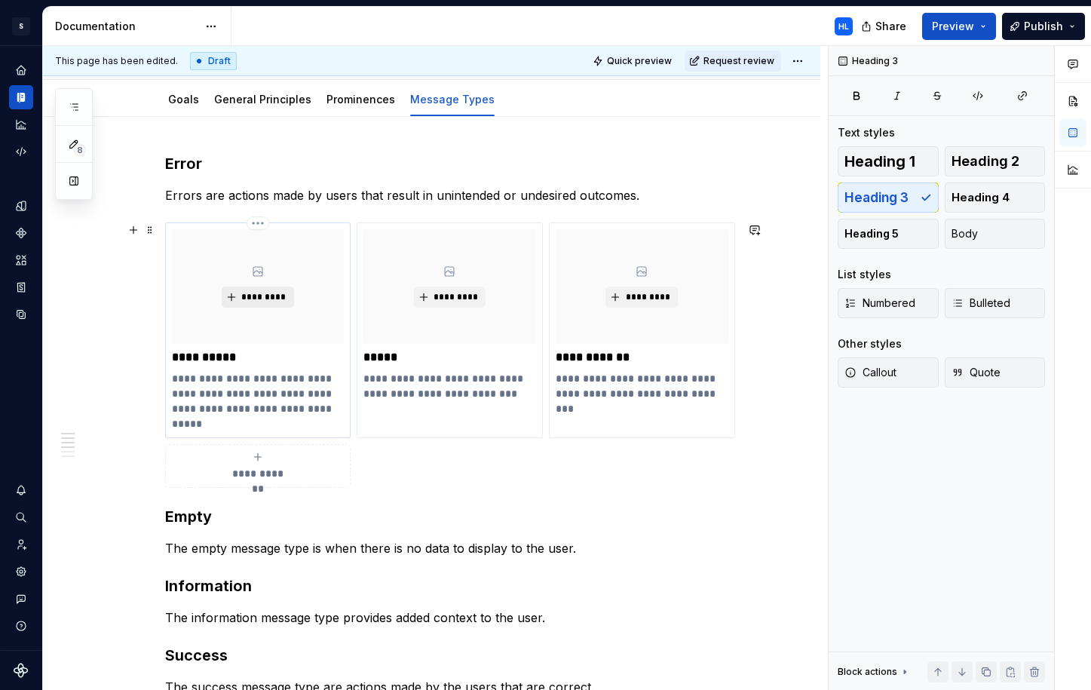
click at [268, 299] on span "*********" at bounding box center [264, 297] width 46 height 12
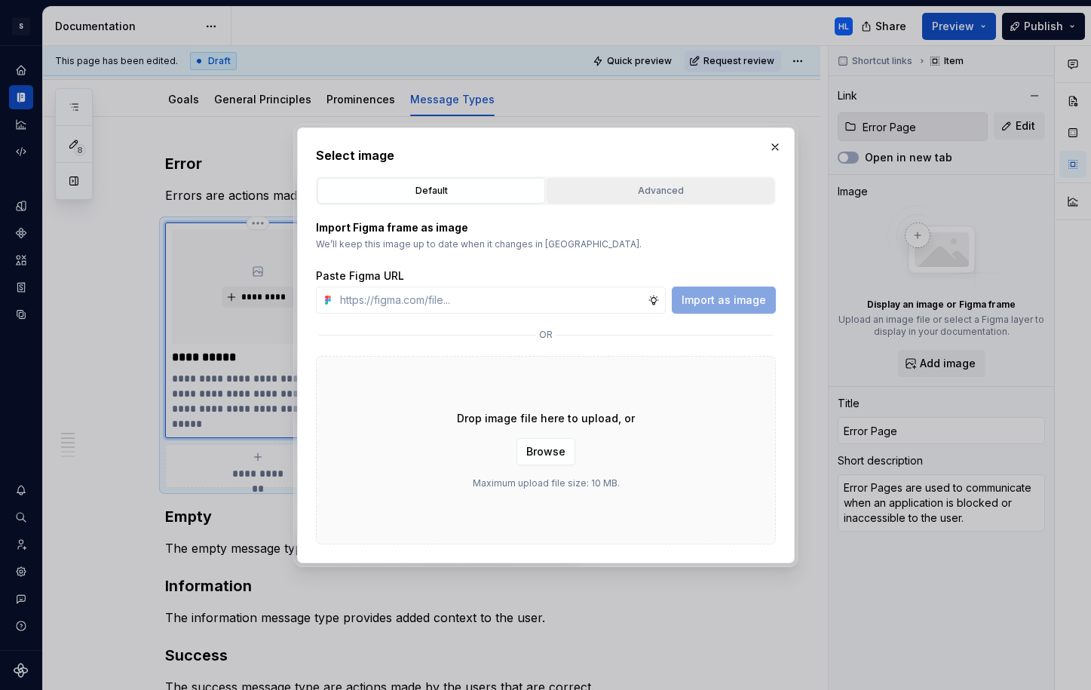
click at [646, 179] on button "Advanced" at bounding box center [661, 191] width 228 height 26
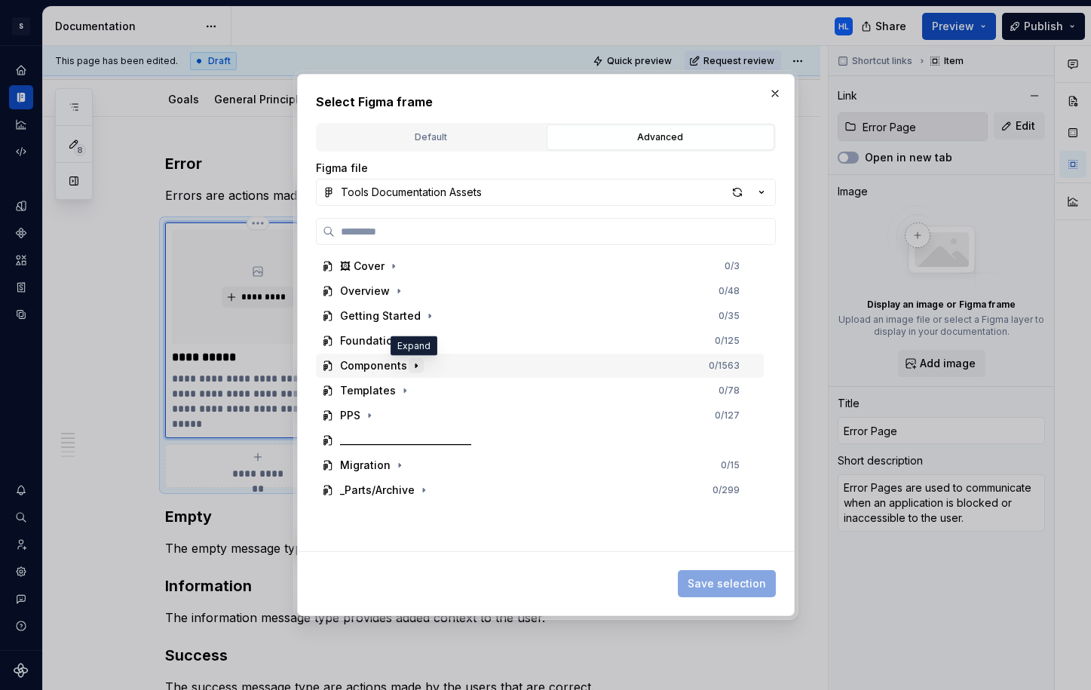
click at [416, 359] on button "button" at bounding box center [416, 365] width 15 height 15
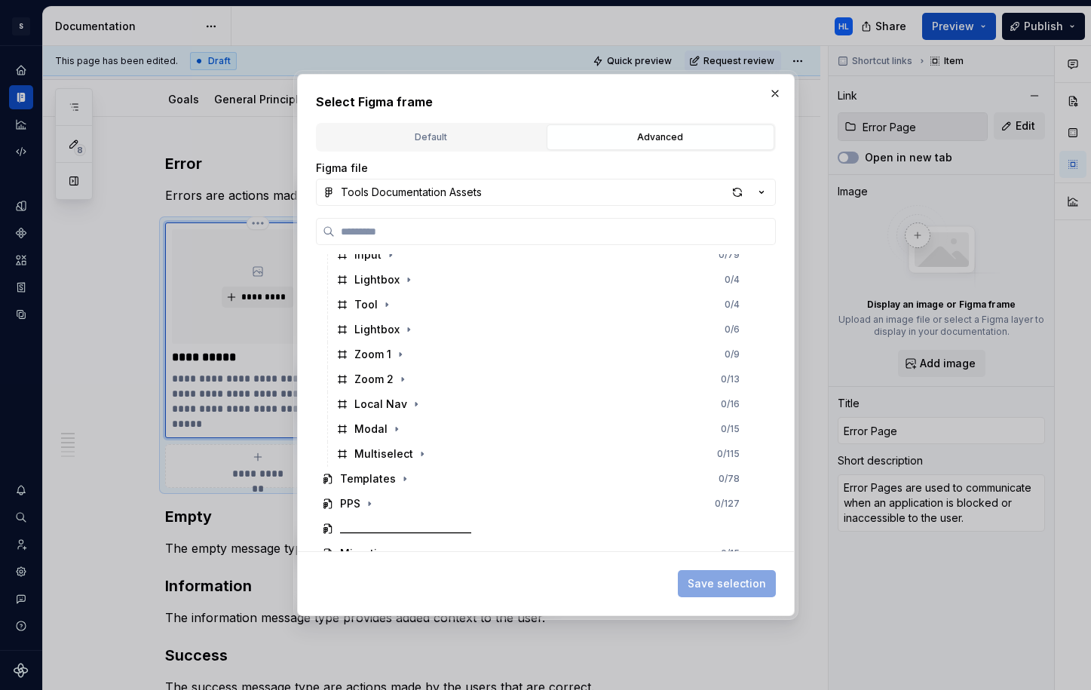
scroll to position [3186, 0]
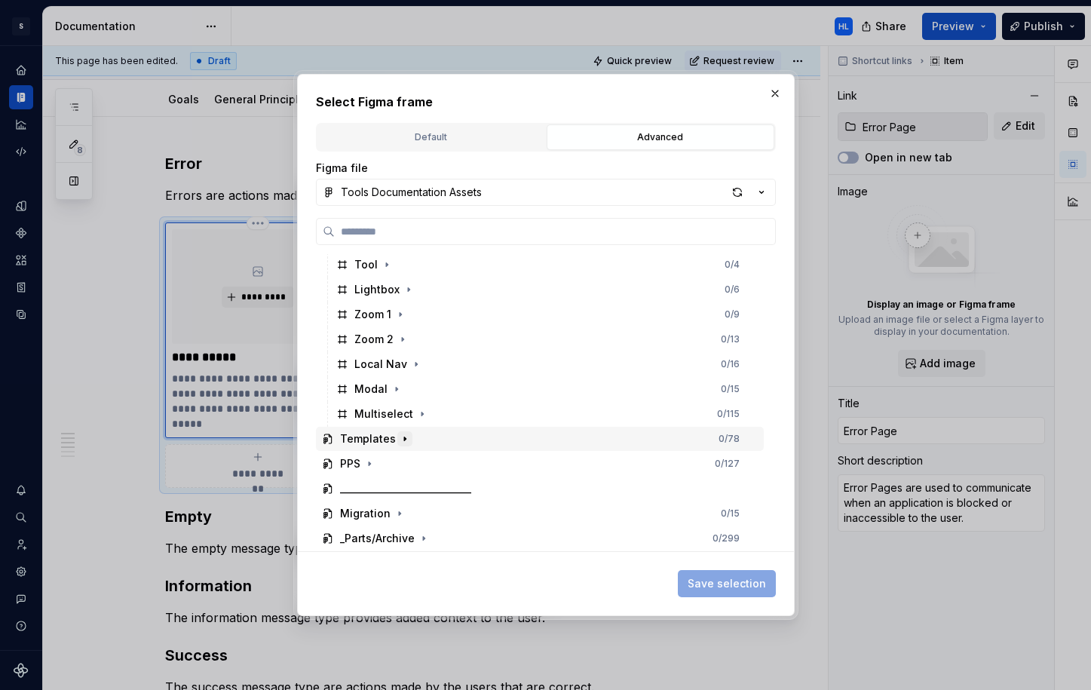
click at [404, 440] on icon "button" at bounding box center [405, 439] width 2 height 4
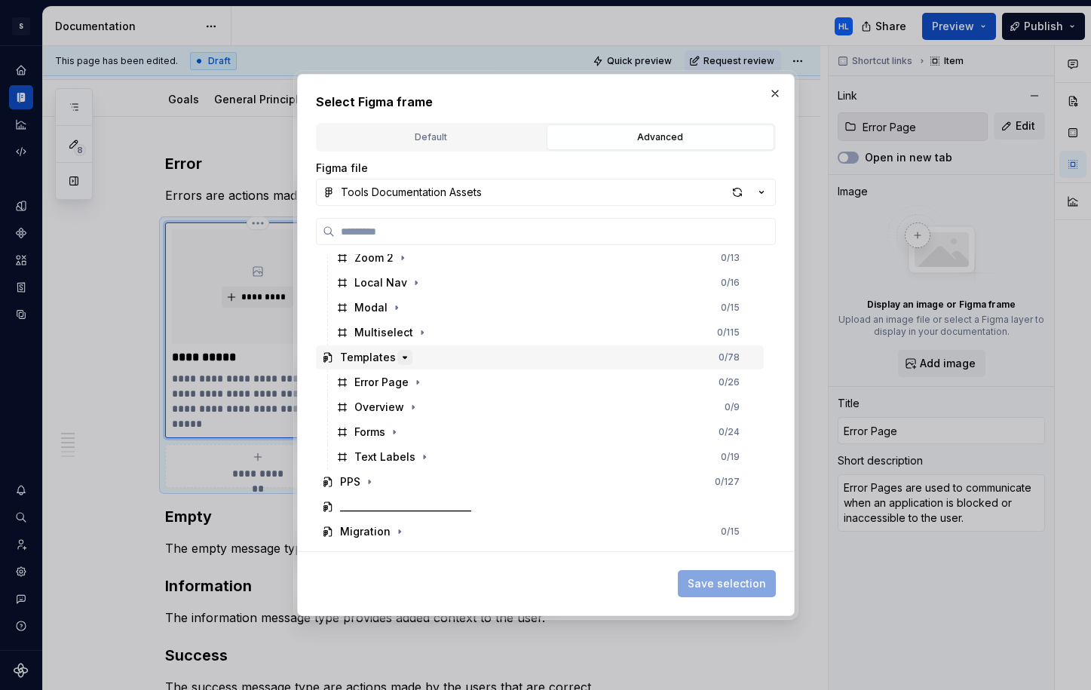
scroll to position [3286, 0]
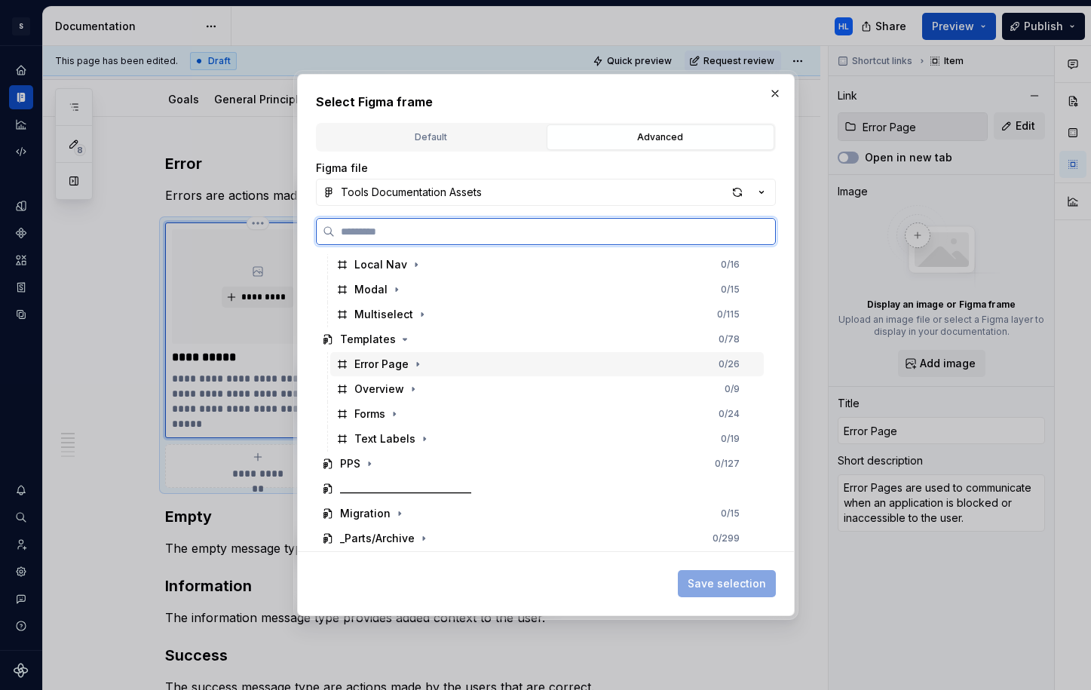
click at [451, 369] on div "Error Page 0 / 26" at bounding box center [547, 364] width 434 height 24
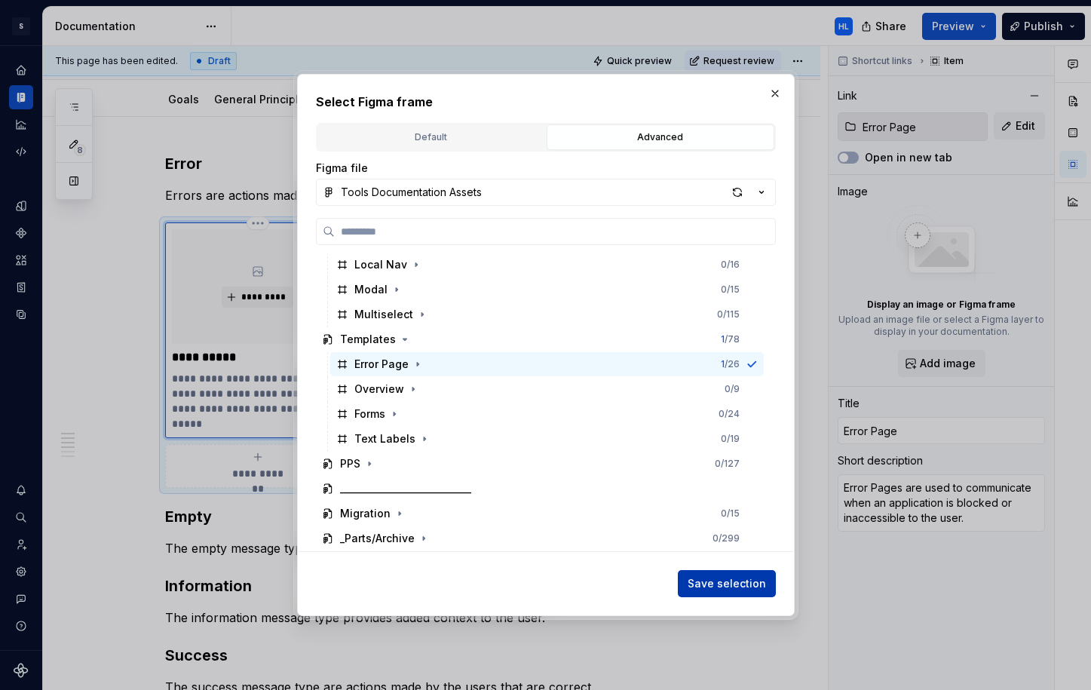
click at [737, 581] on span "Save selection" at bounding box center [727, 583] width 78 height 15
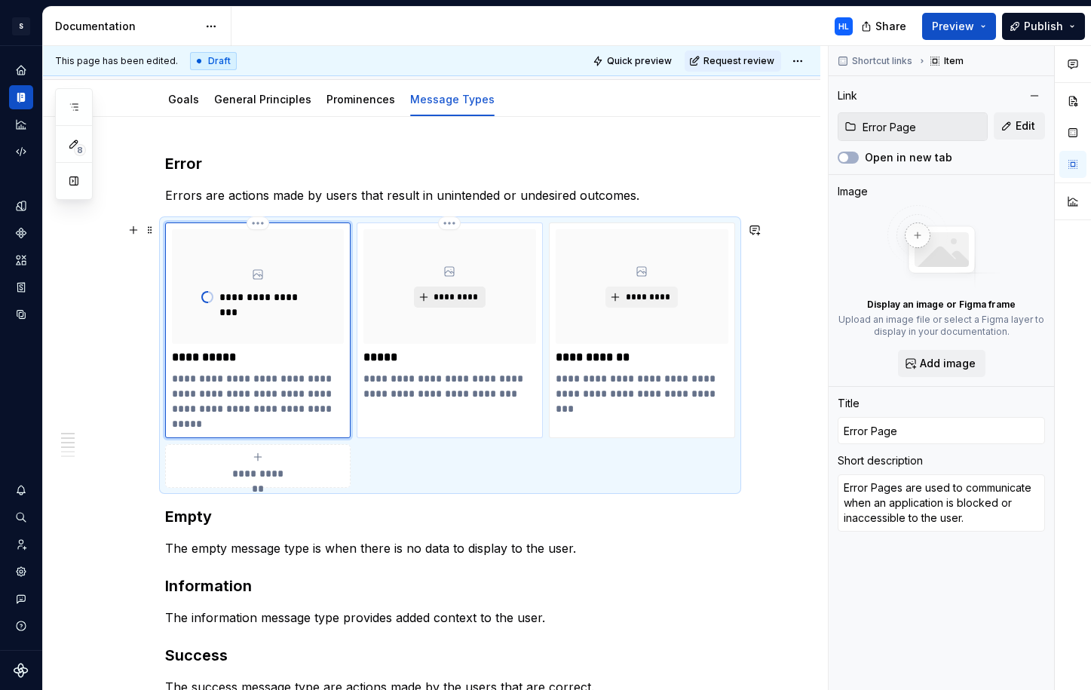
click at [466, 295] on span "*********" at bounding box center [456, 297] width 46 height 12
type textarea "*"
type input "Modal"
type textarea "A modal allows users to inform the user or take an action."
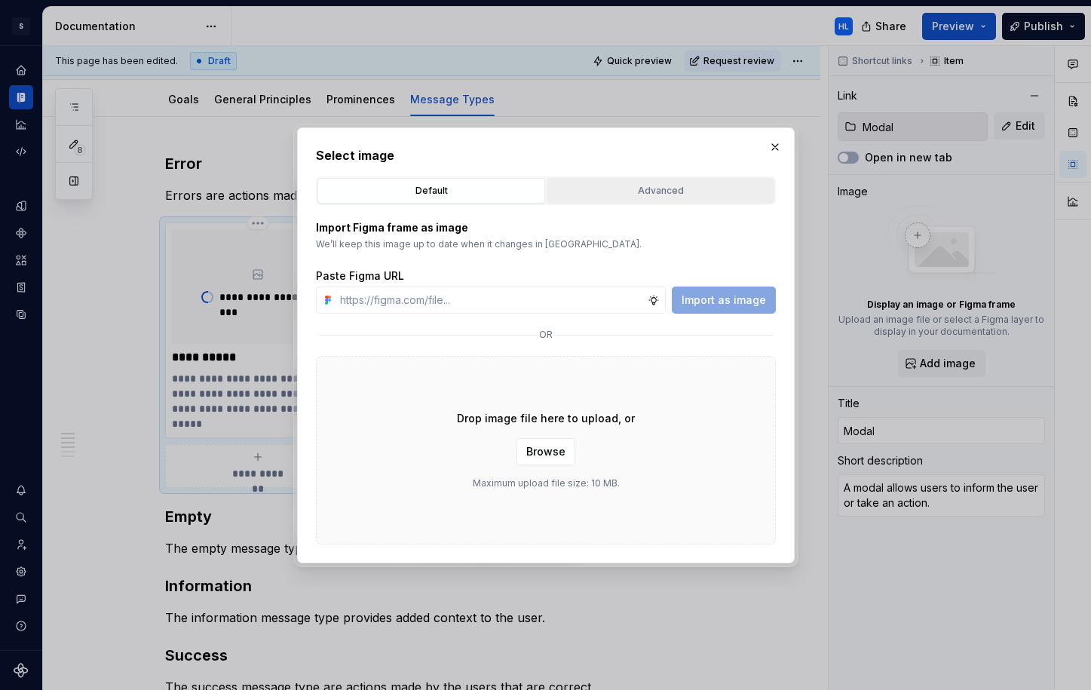
click at [626, 194] on div "Advanced" at bounding box center [660, 190] width 217 height 15
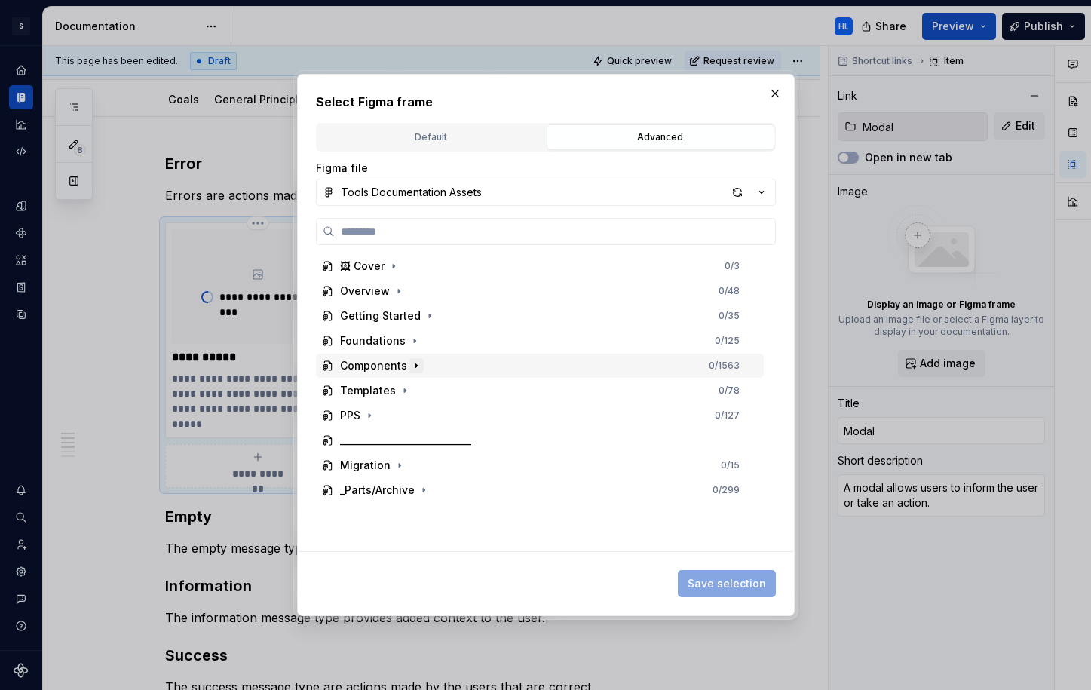
click at [414, 369] on icon "button" at bounding box center [416, 366] width 12 height 12
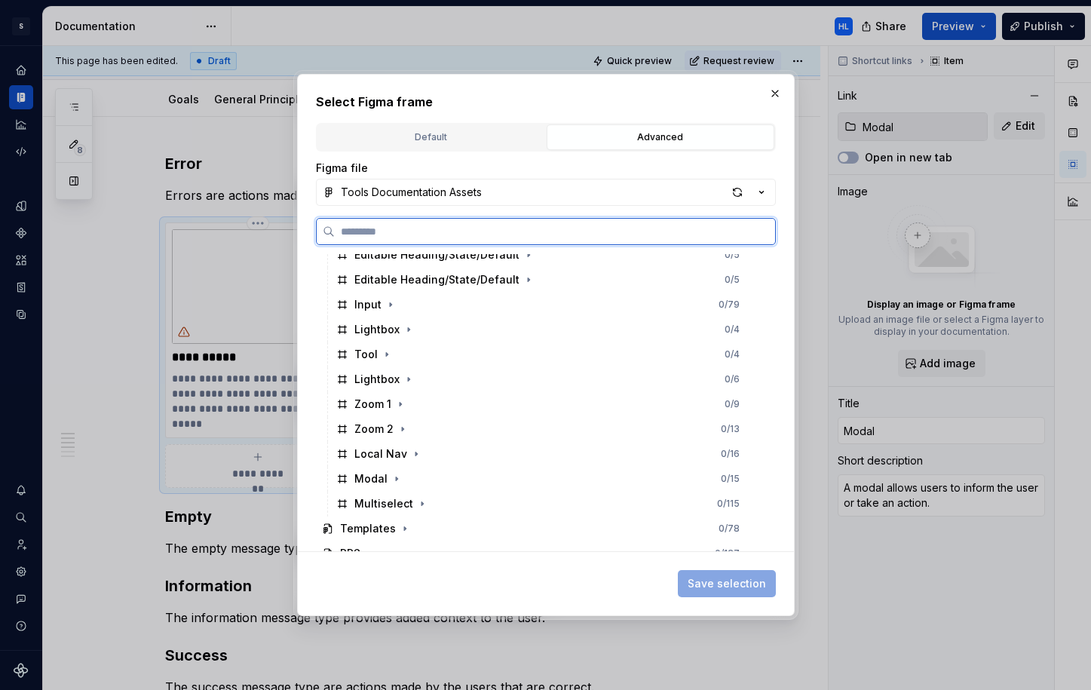
scroll to position [3099, 0]
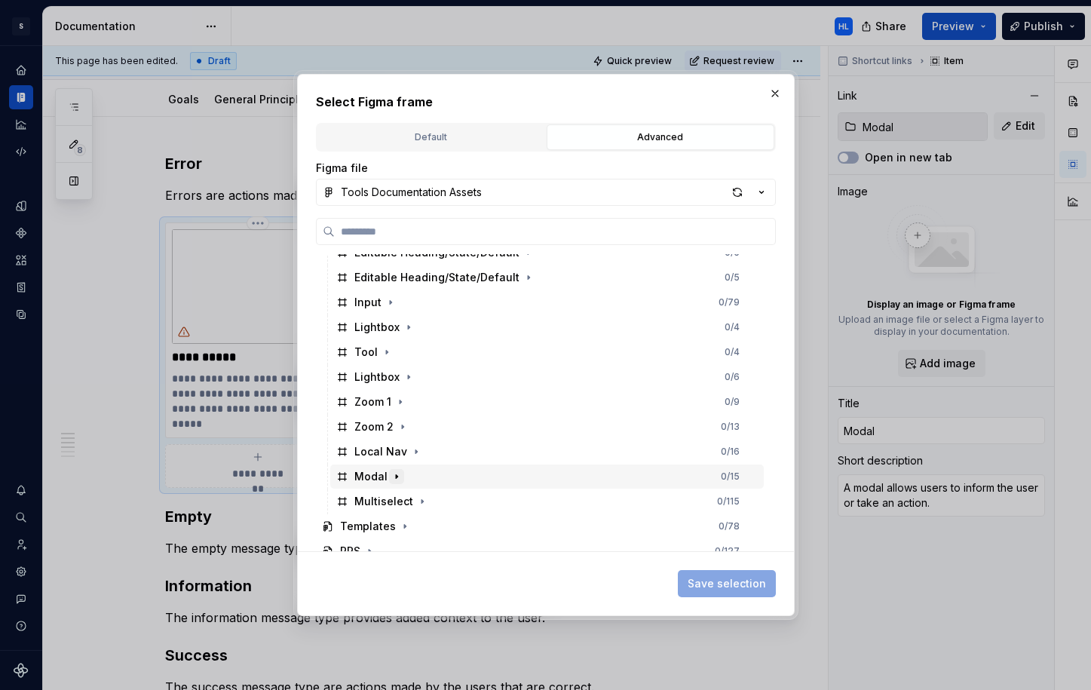
click at [397, 477] on icon "button" at bounding box center [397, 477] width 12 height 12
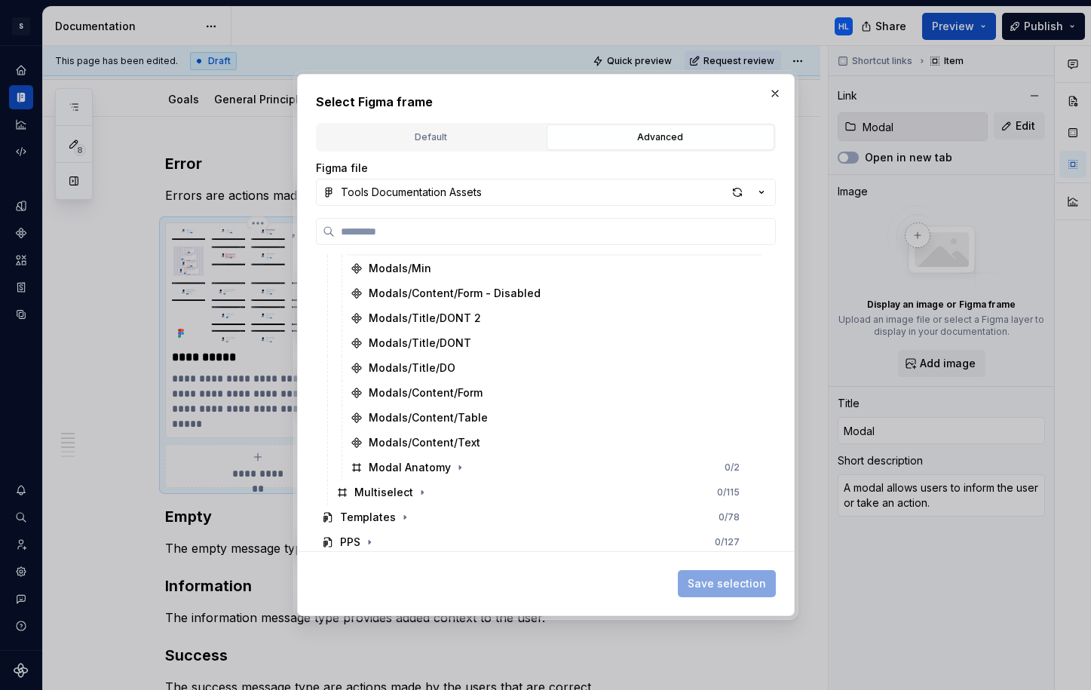
scroll to position [3439, 0]
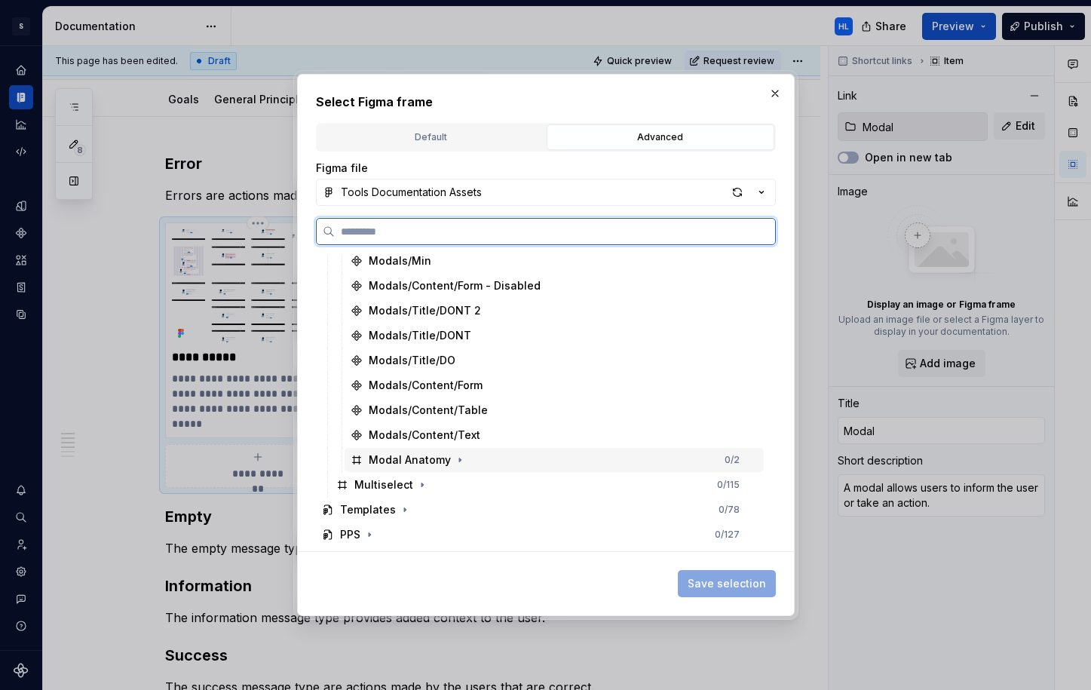
click at [493, 462] on div "Modal Anatomy 0 / 2" at bounding box center [554, 460] width 419 height 24
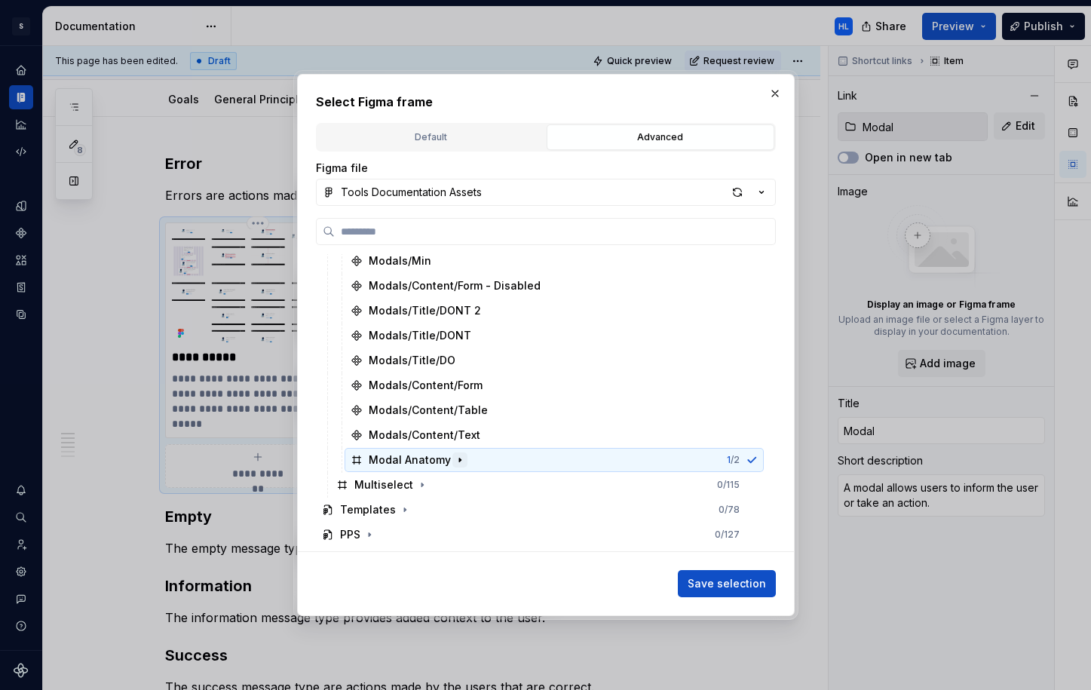
click at [460, 461] on icon "button" at bounding box center [460, 460] width 12 height 12
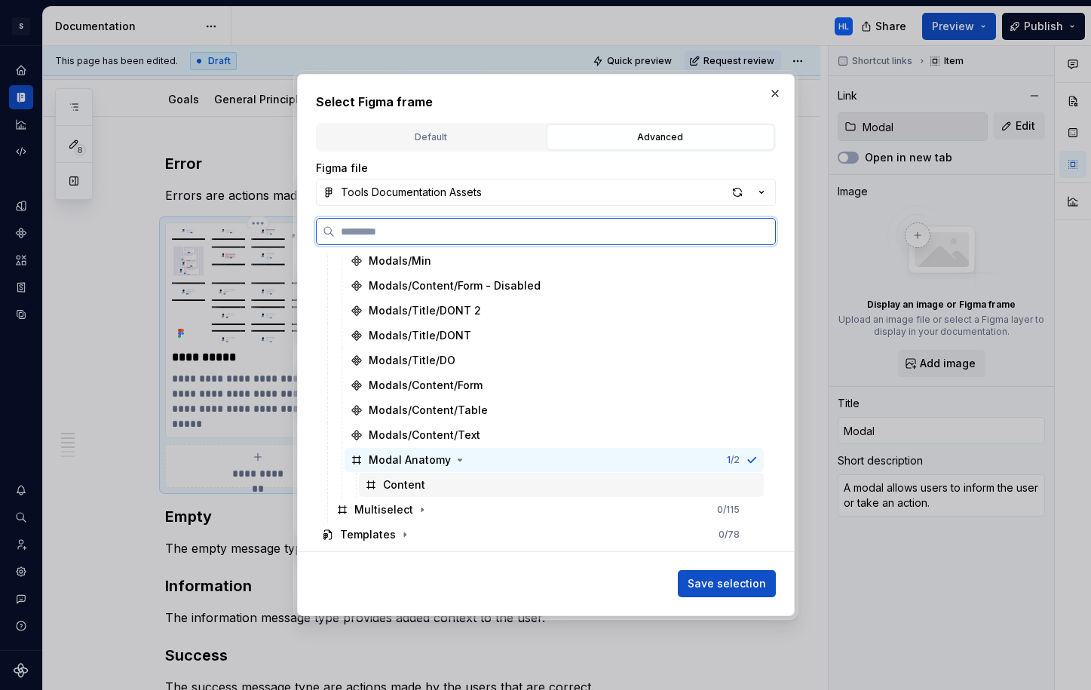
click at [461, 483] on div "Content" at bounding box center [561, 485] width 405 height 24
click at [487, 454] on div "Modal Anatomy 1 / 2" at bounding box center [554, 460] width 419 height 24
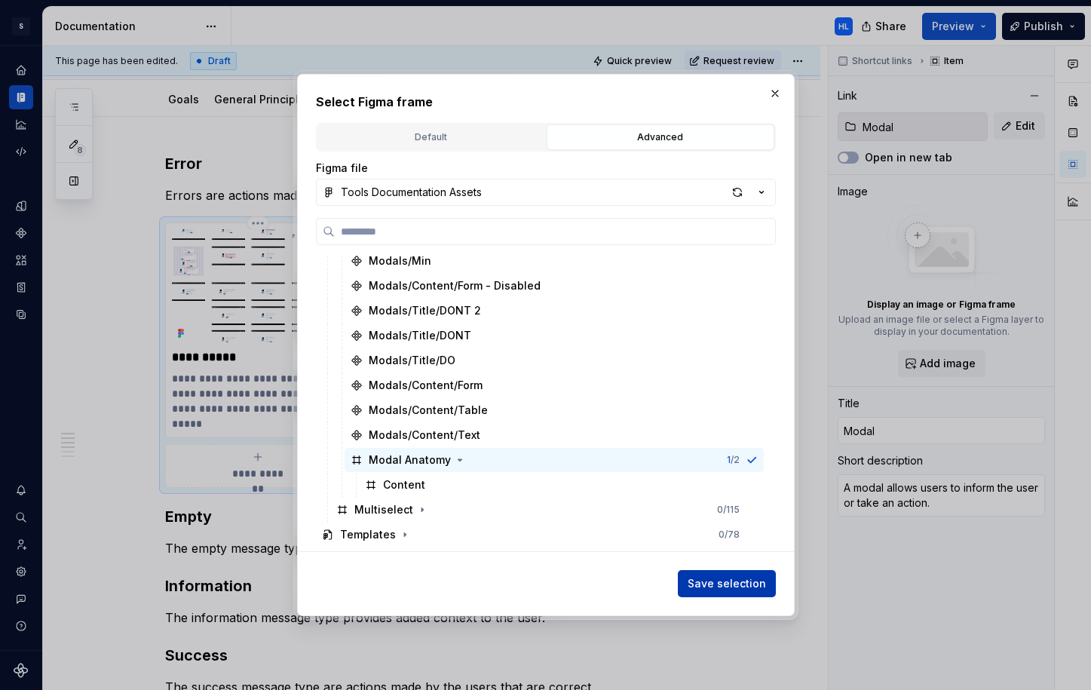
click at [732, 585] on span "Save selection" at bounding box center [727, 583] width 78 height 15
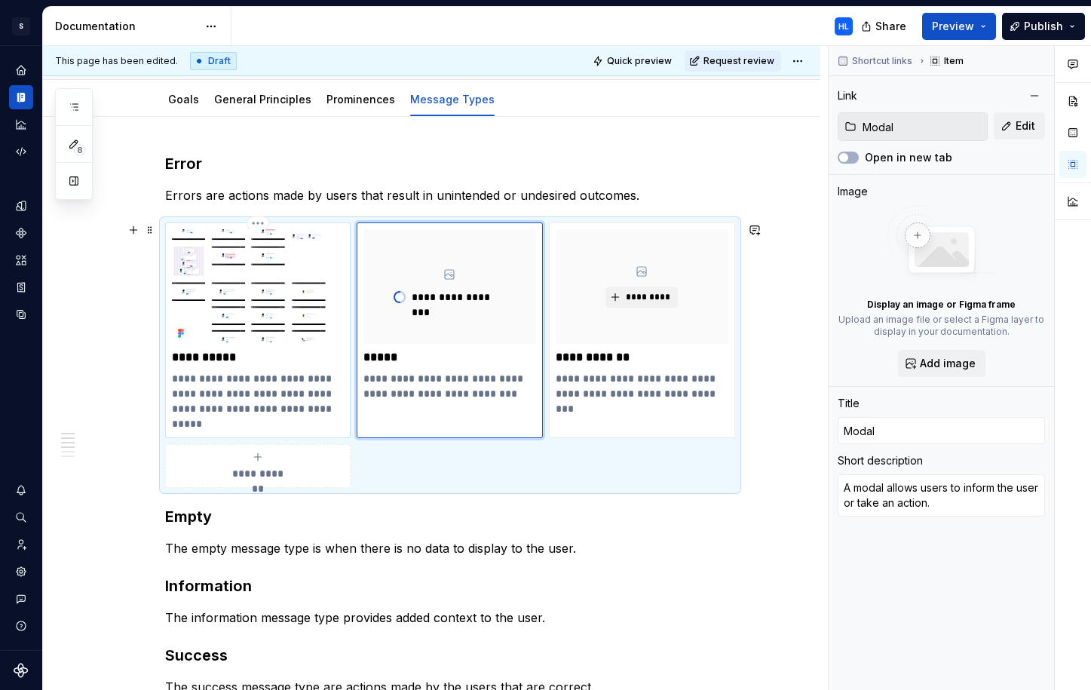
click at [289, 302] on img at bounding box center [258, 286] width 173 height 115
type textarea "*"
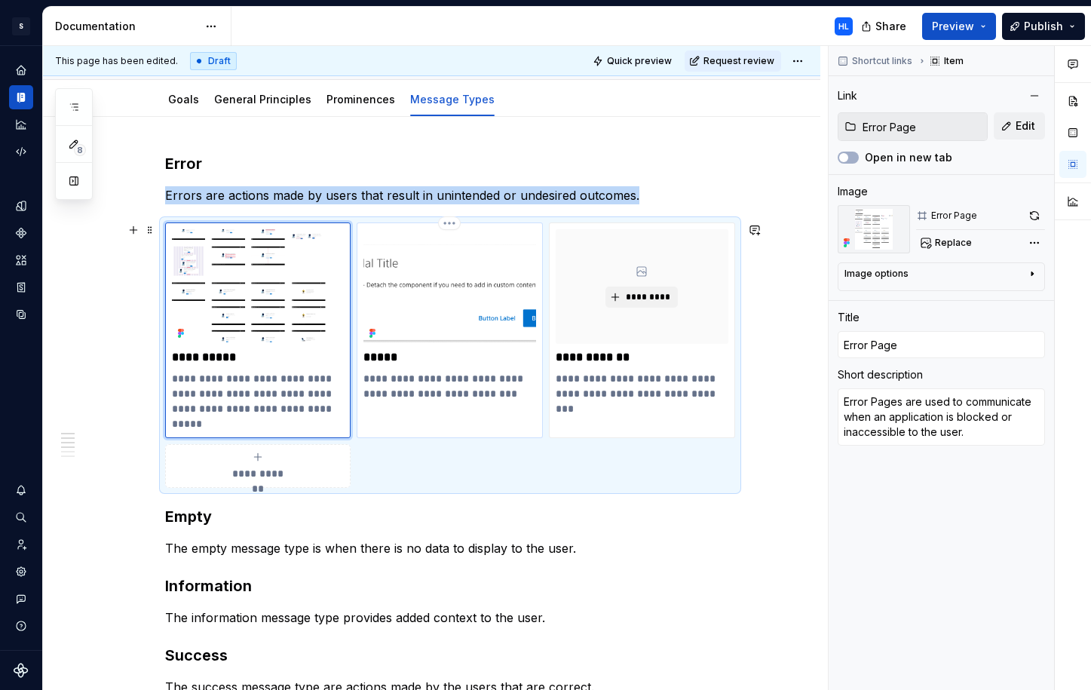
click at [501, 296] on img at bounding box center [449, 286] width 173 height 115
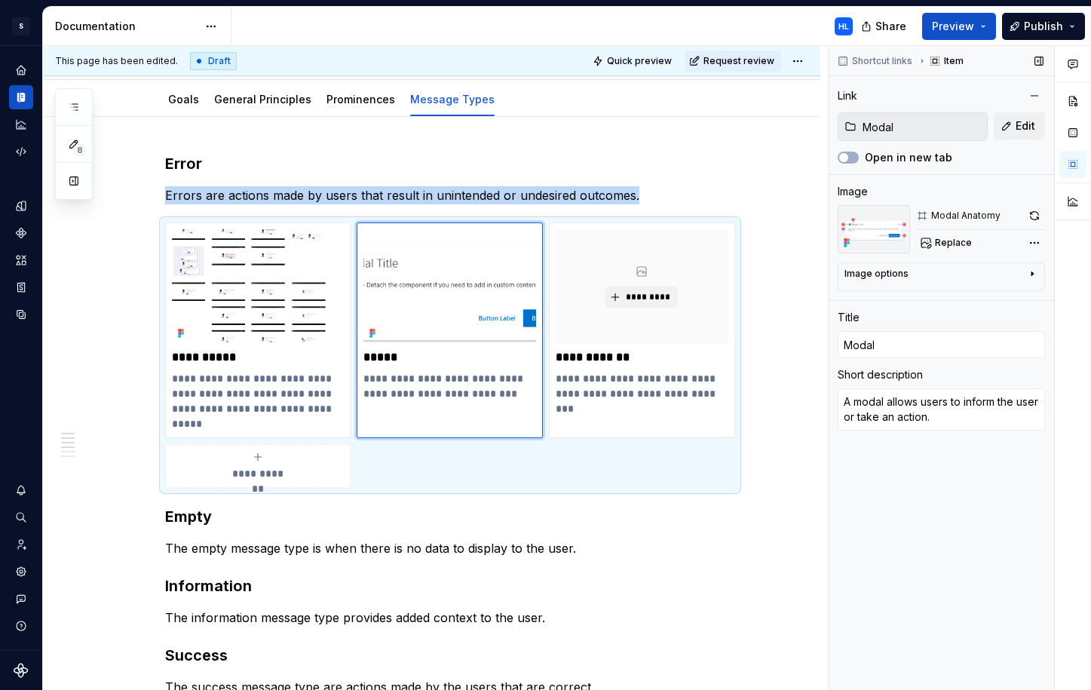
click at [952, 284] on div "Image options" at bounding box center [935, 277] width 182 height 18
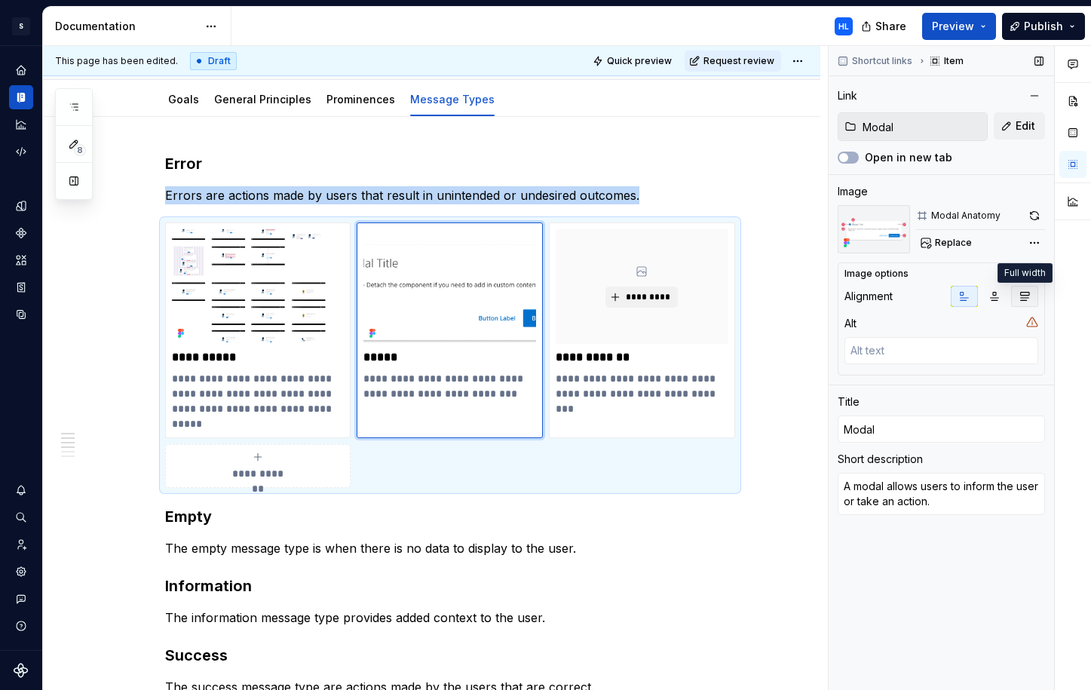
click at [1016, 300] on button "button" at bounding box center [1024, 296] width 27 height 21
click at [992, 298] on icon "button" at bounding box center [995, 297] width 8 height 8
click at [971, 297] on button "button" at bounding box center [964, 296] width 27 height 21
click at [1076, 136] on button "button" at bounding box center [1072, 132] width 27 height 27
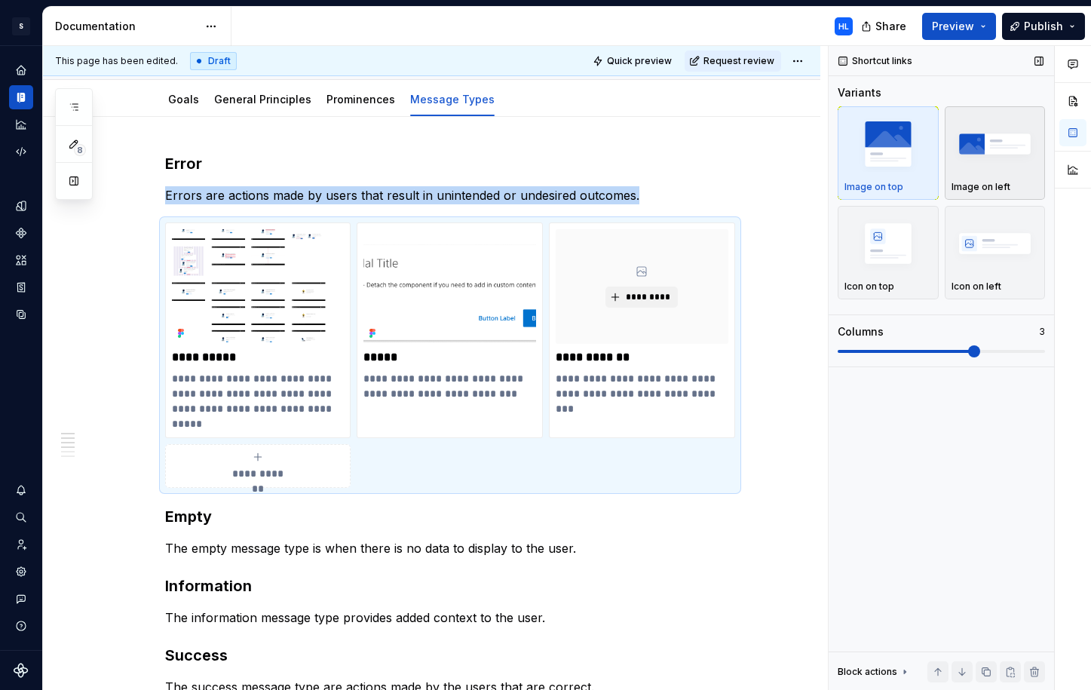
click at [990, 150] on img "button" at bounding box center [995, 143] width 87 height 55
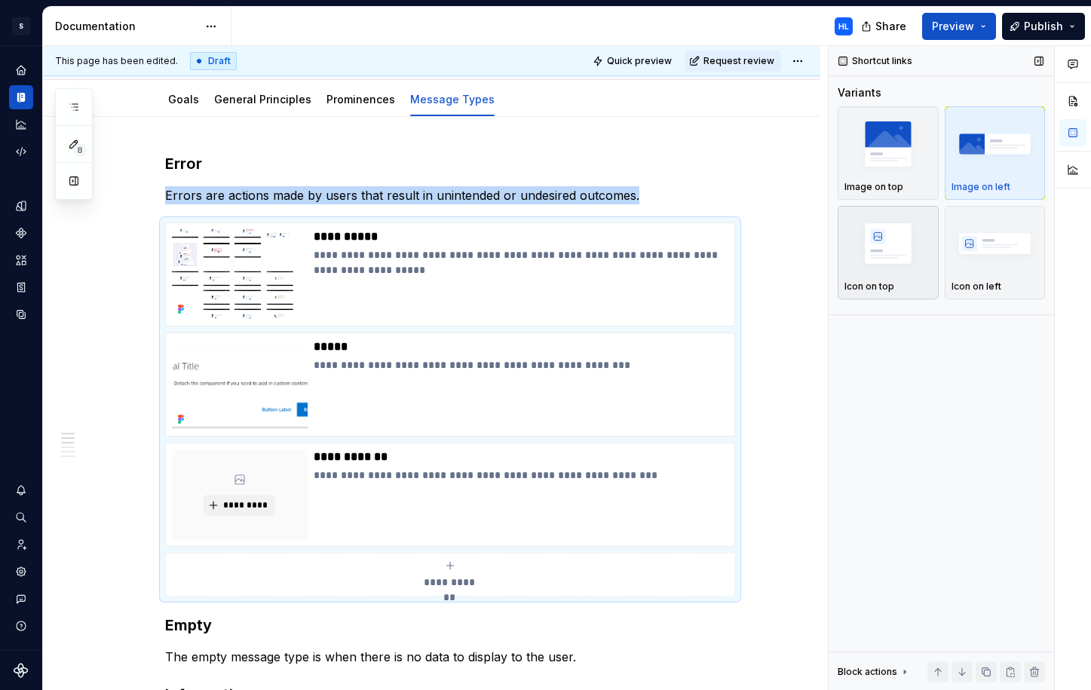
click at [907, 245] on img "button" at bounding box center [887, 243] width 87 height 55
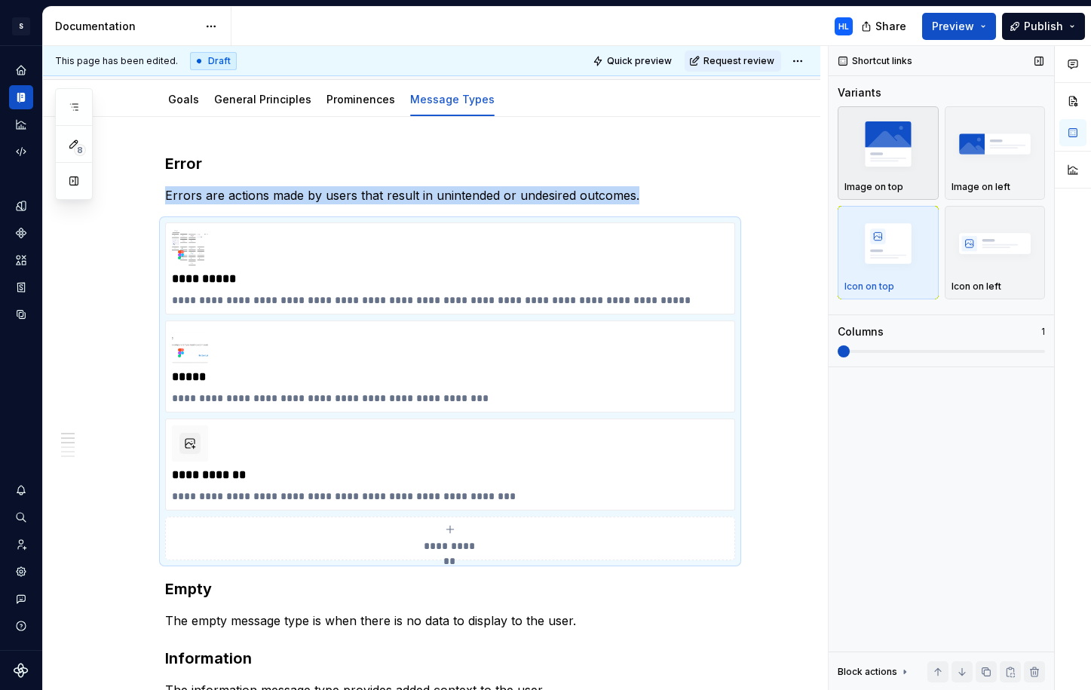
click at [897, 165] on img "button" at bounding box center [887, 143] width 87 height 55
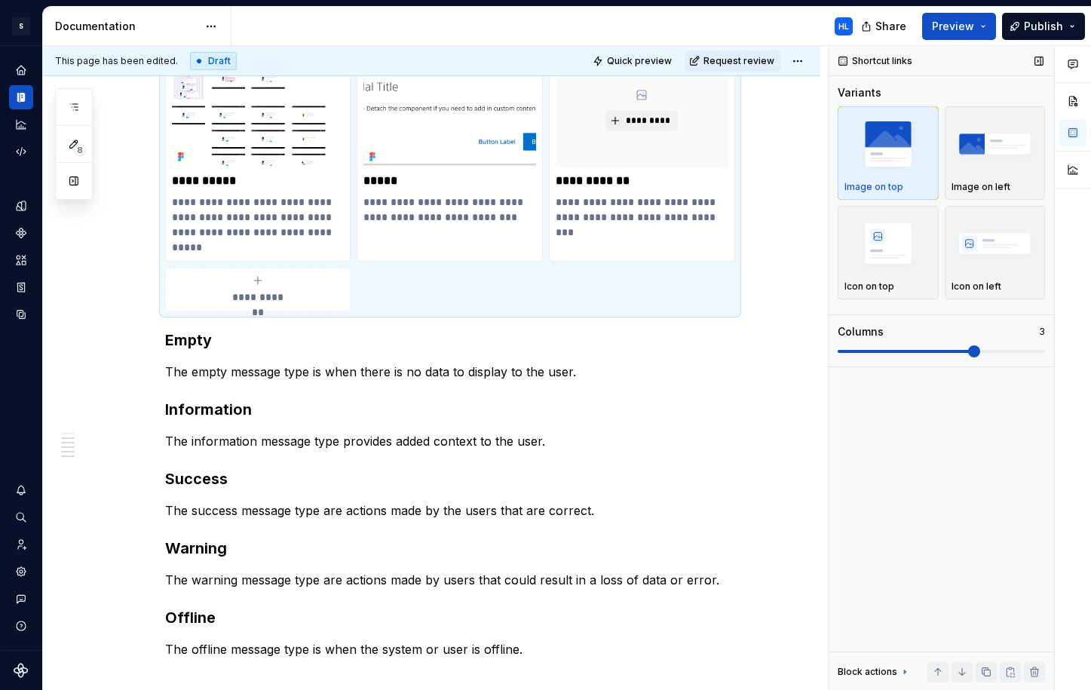
click at [968, 357] on span at bounding box center [974, 351] width 12 height 12
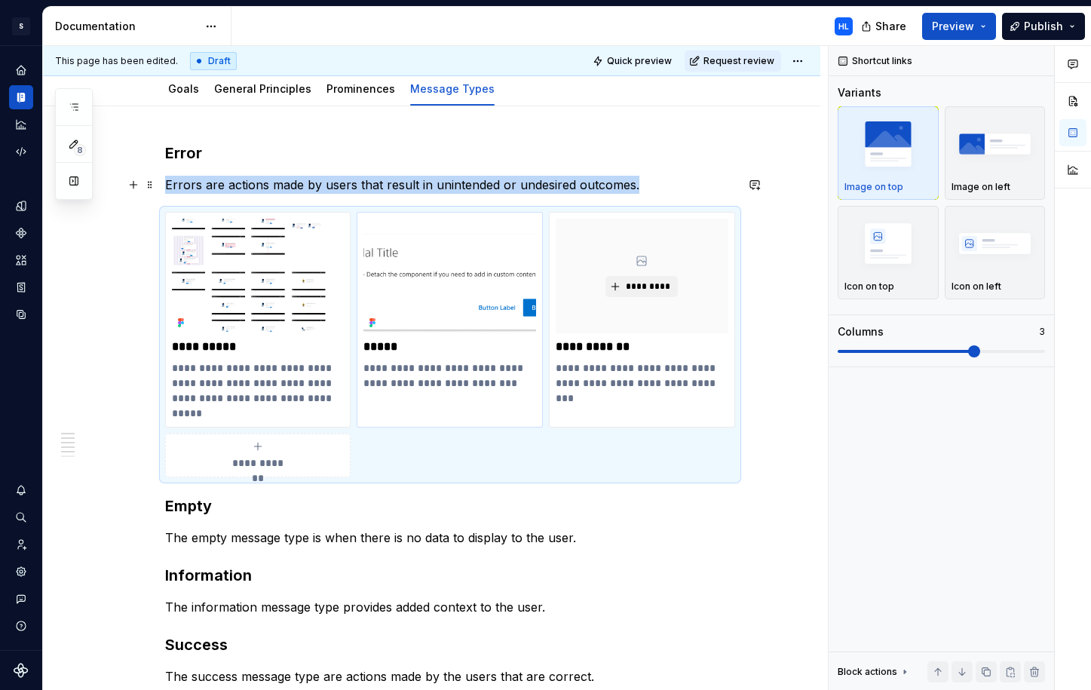
scroll to position [171, 0]
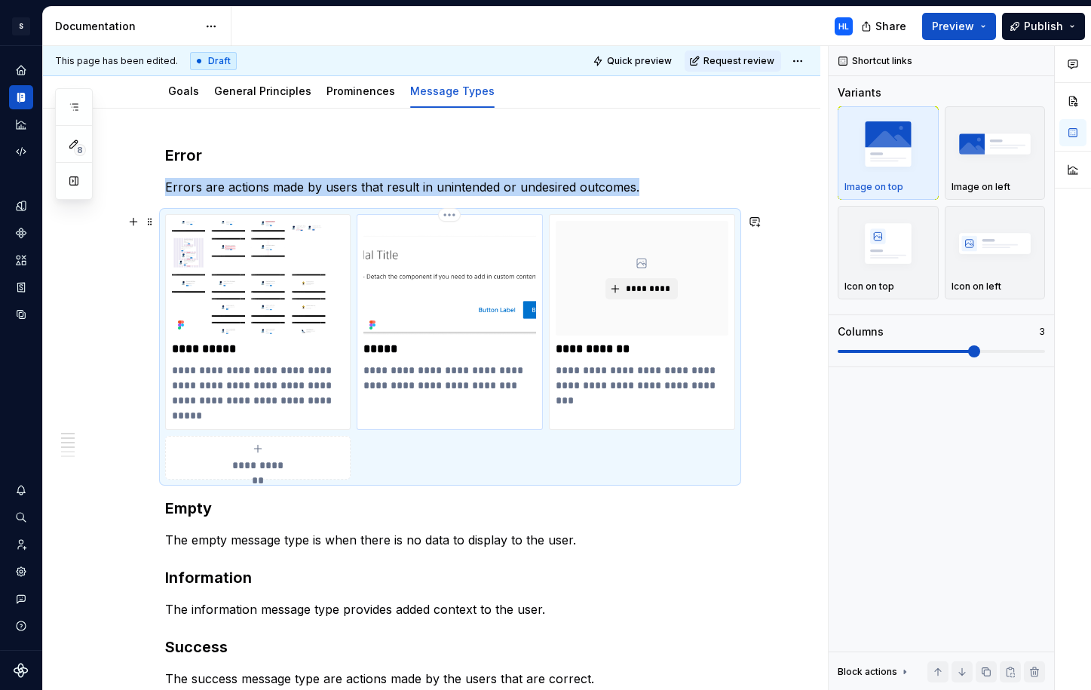
click at [439, 275] on img at bounding box center [449, 278] width 173 height 115
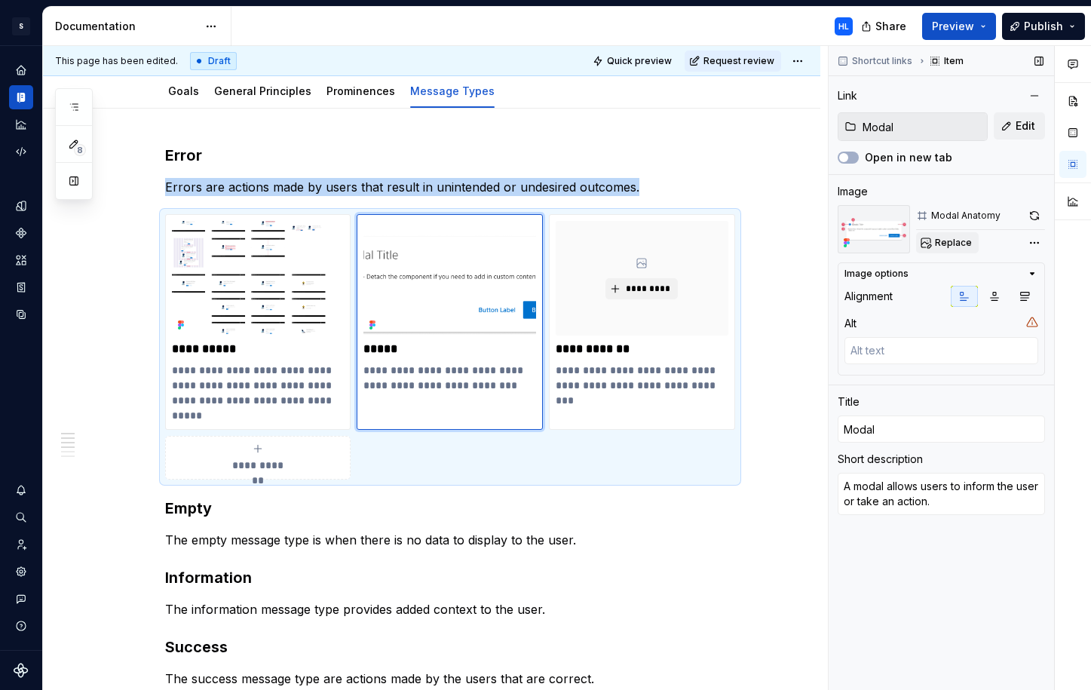
click at [957, 238] on span "Replace" at bounding box center [953, 243] width 37 height 12
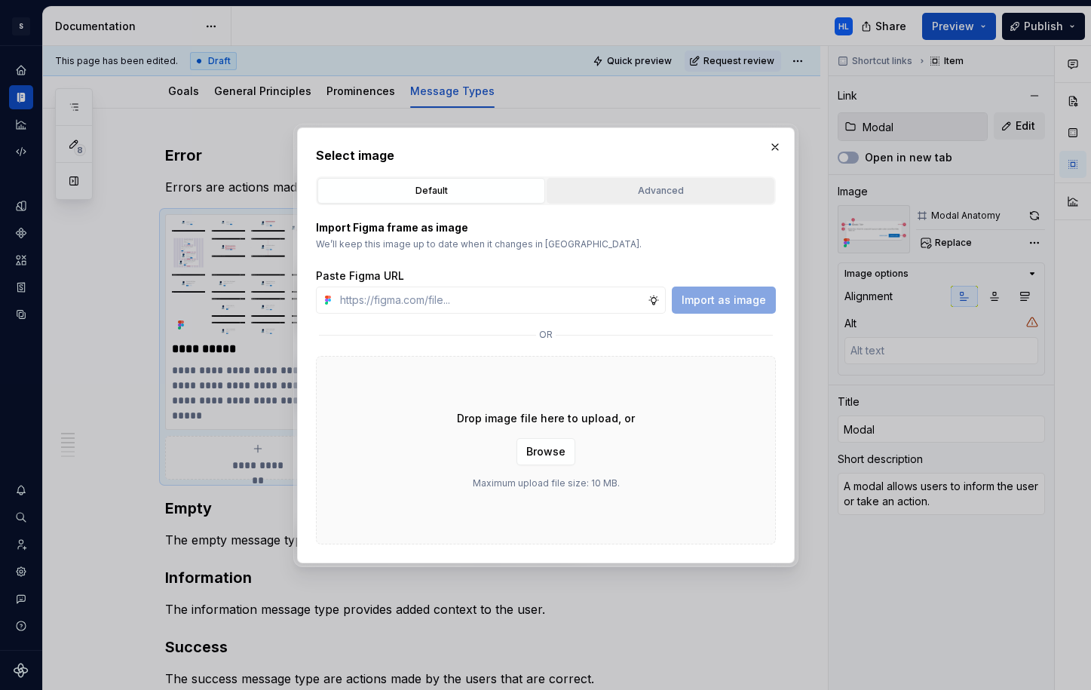
click at [685, 191] on div "Advanced" at bounding box center [660, 190] width 217 height 15
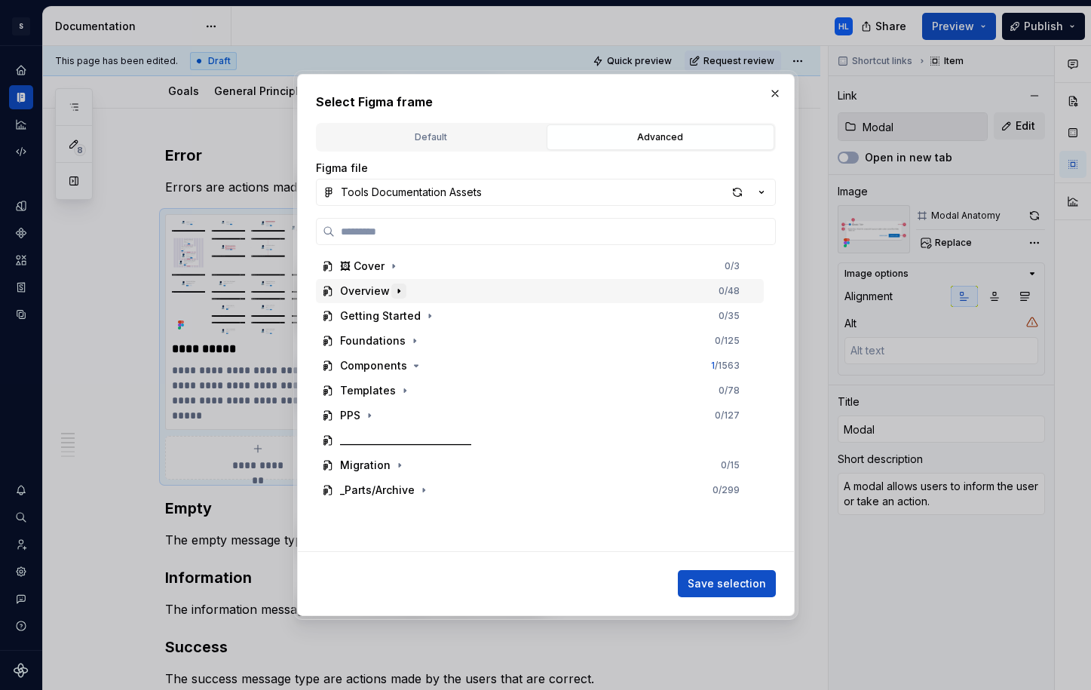
click at [399, 293] on icon "button" at bounding box center [399, 291] width 12 height 12
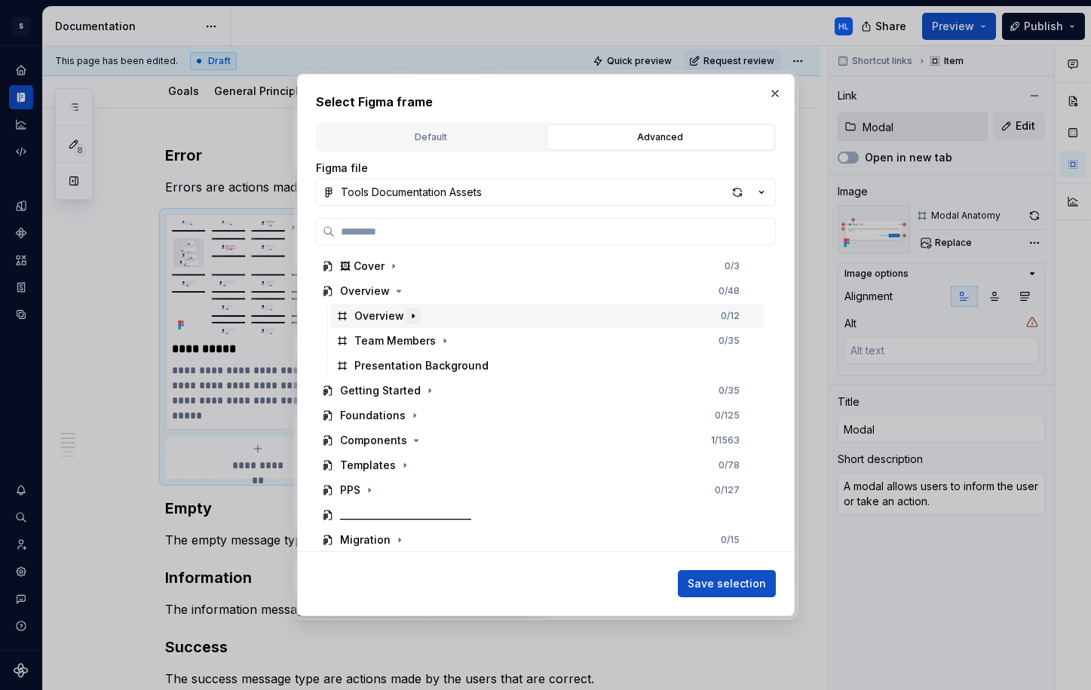
click at [412, 316] on icon "button" at bounding box center [413, 316] width 2 height 4
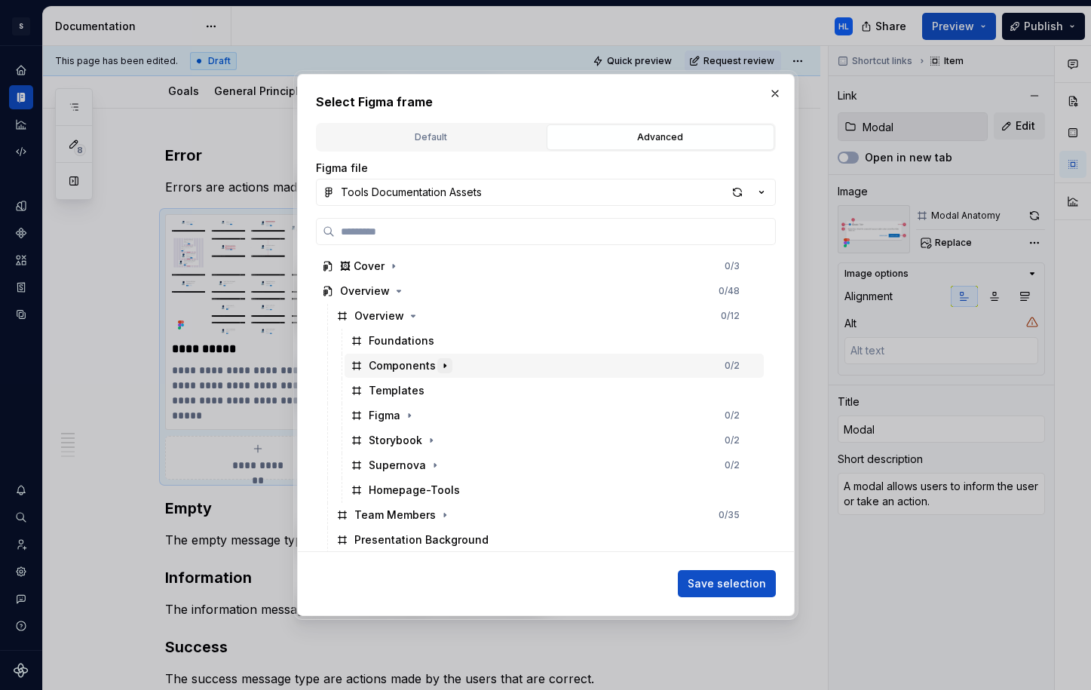
click at [444, 364] on icon "button" at bounding box center [445, 366] width 2 height 4
click at [443, 369] on icon "button" at bounding box center [445, 366] width 12 height 12
click at [411, 316] on icon "button" at bounding box center [413, 316] width 4 height 2
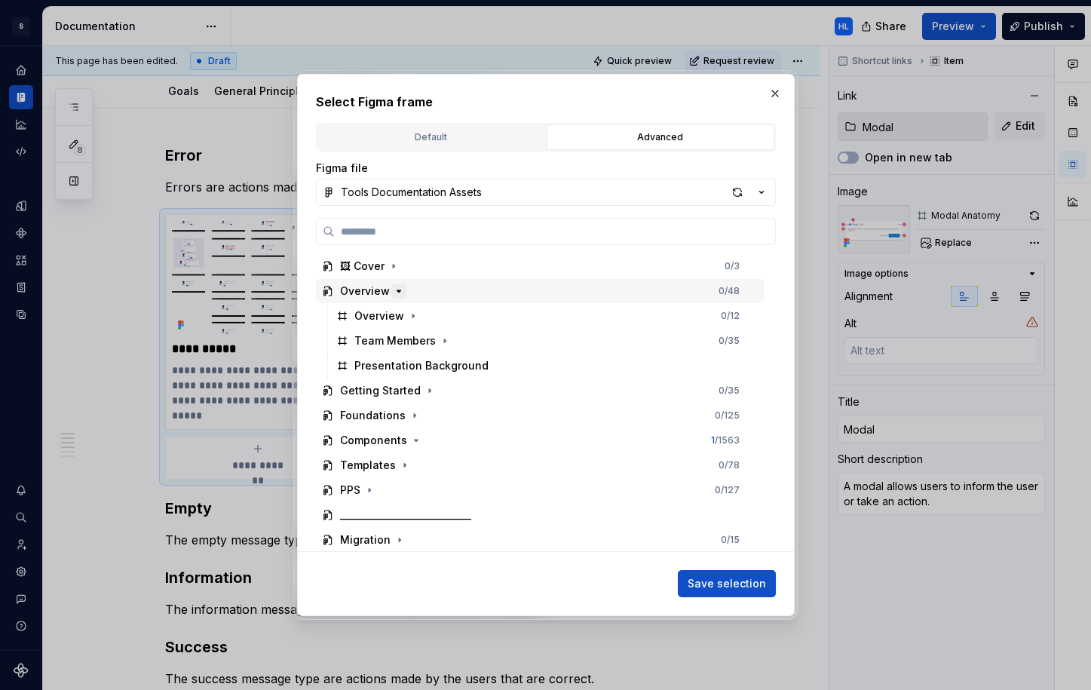
click at [397, 291] on icon "button" at bounding box center [399, 291] width 4 height 2
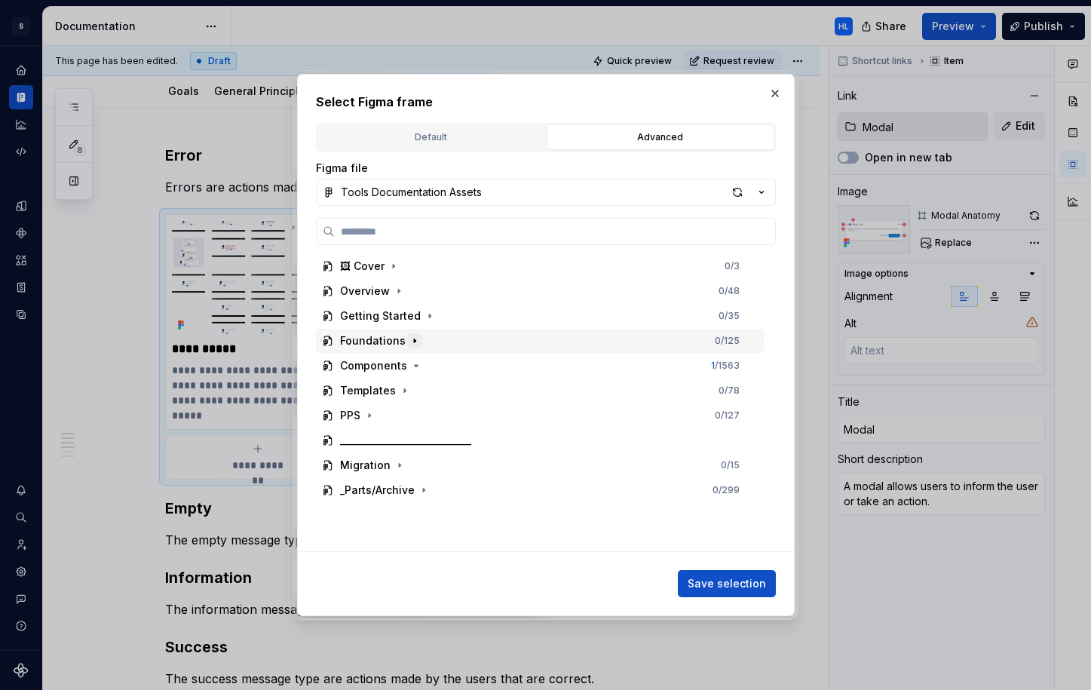
click at [414, 339] on icon "button" at bounding box center [415, 341] width 2 height 4
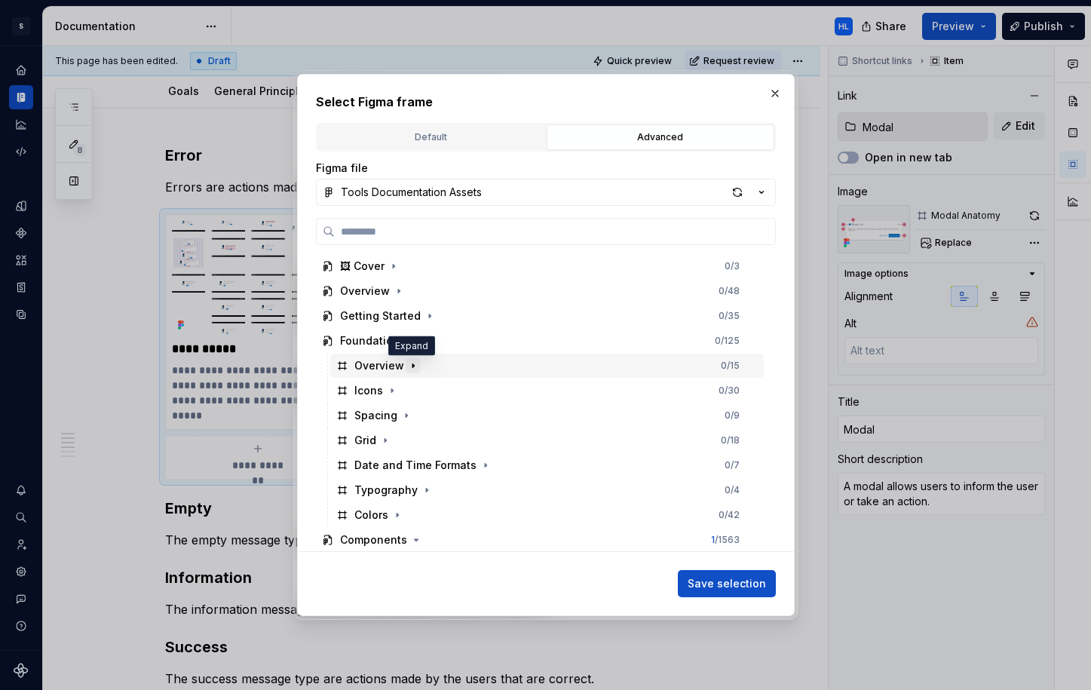
click at [409, 368] on icon "button" at bounding box center [413, 366] width 12 height 12
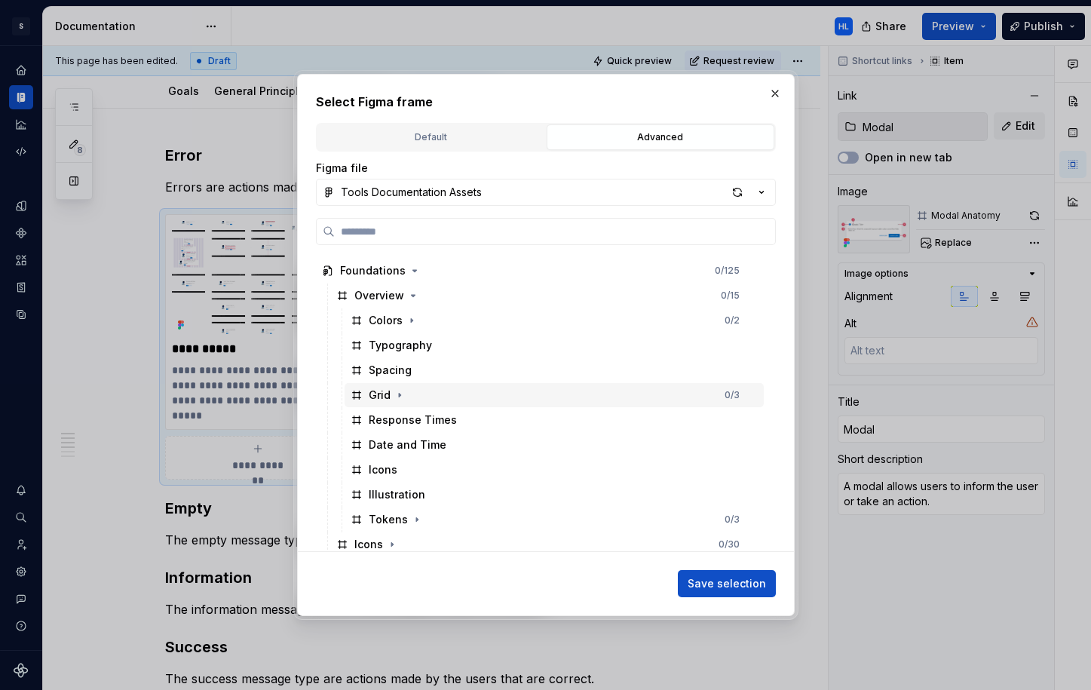
scroll to position [69, 0]
click at [415, 296] on icon "button" at bounding box center [413, 296] width 12 height 12
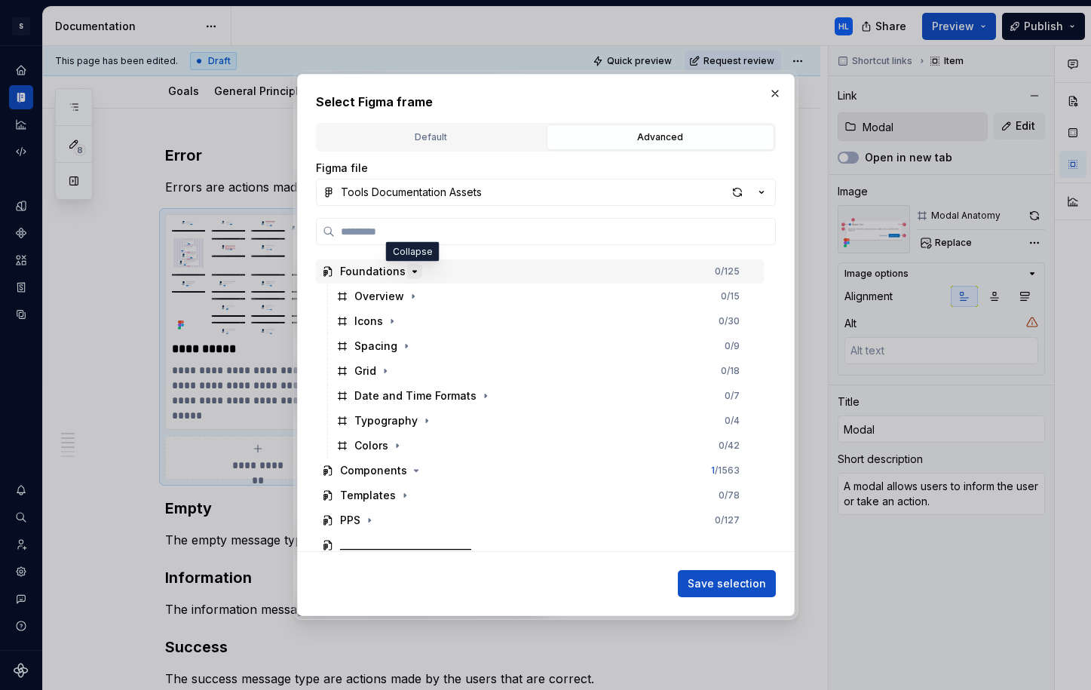
click at [414, 271] on icon "button" at bounding box center [415, 271] width 12 height 12
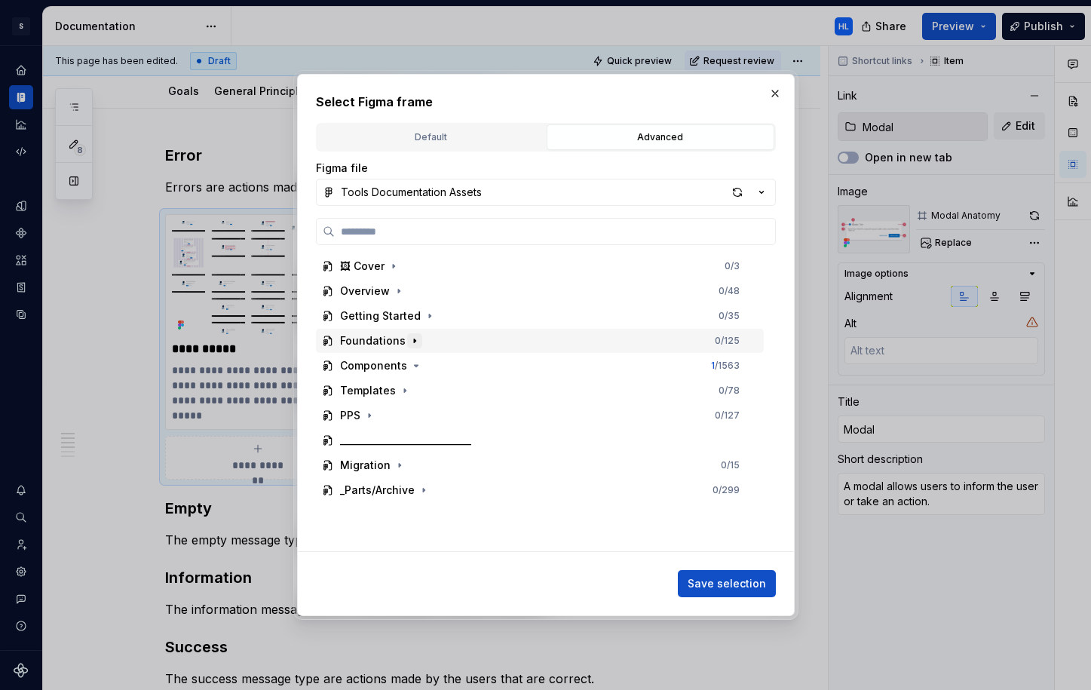
scroll to position [0, 0]
click at [415, 365] on icon "button" at bounding box center [416, 366] width 12 height 12
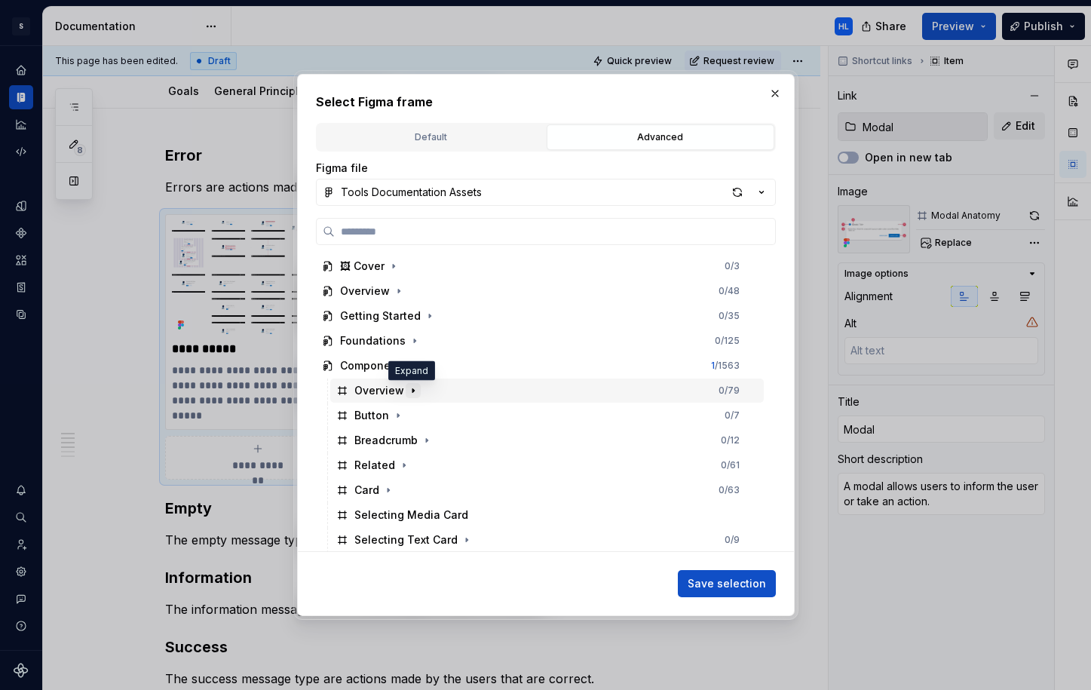
click at [407, 393] on icon "button" at bounding box center [413, 391] width 12 height 12
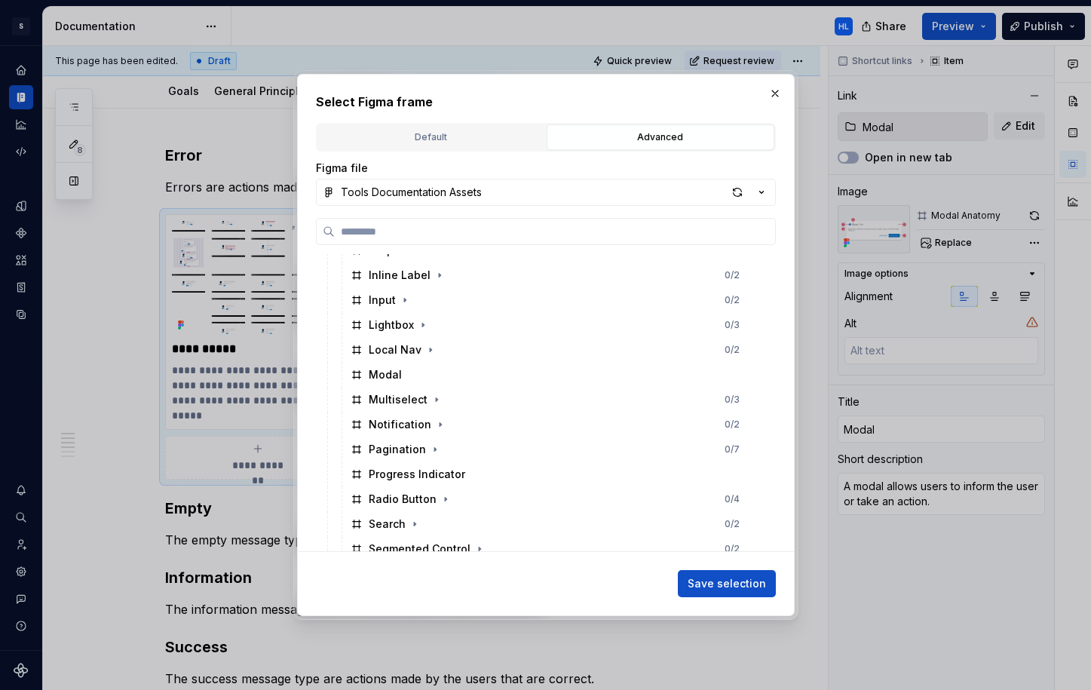
scroll to position [395, 0]
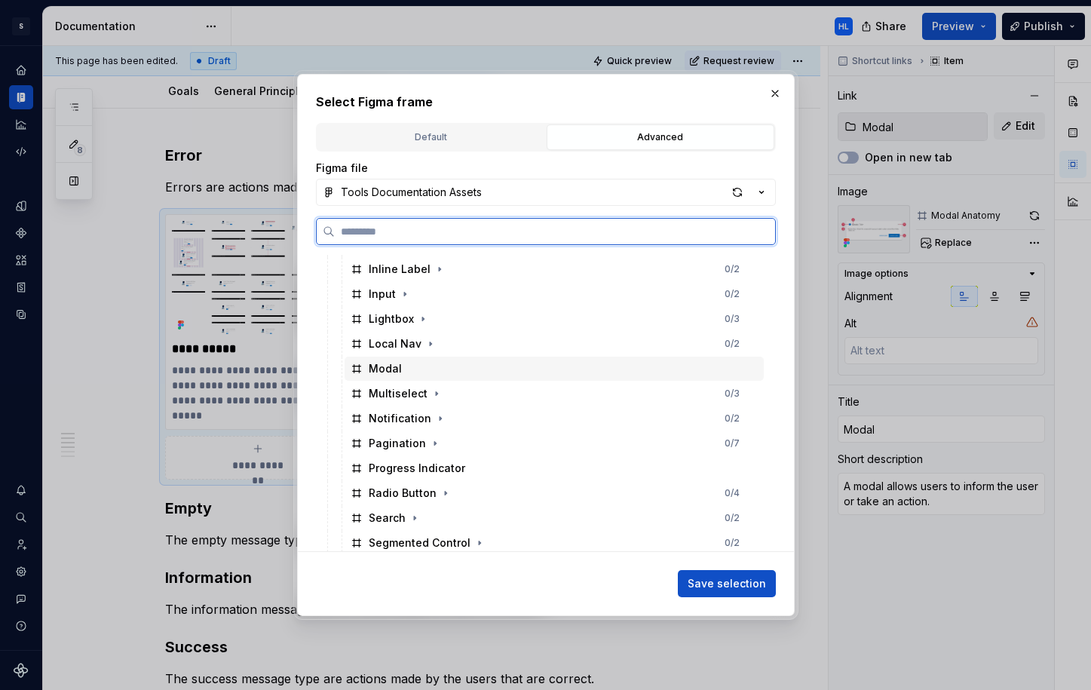
click at [448, 363] on div "Modal" at bounding box center [554, 369] width 419 height 24
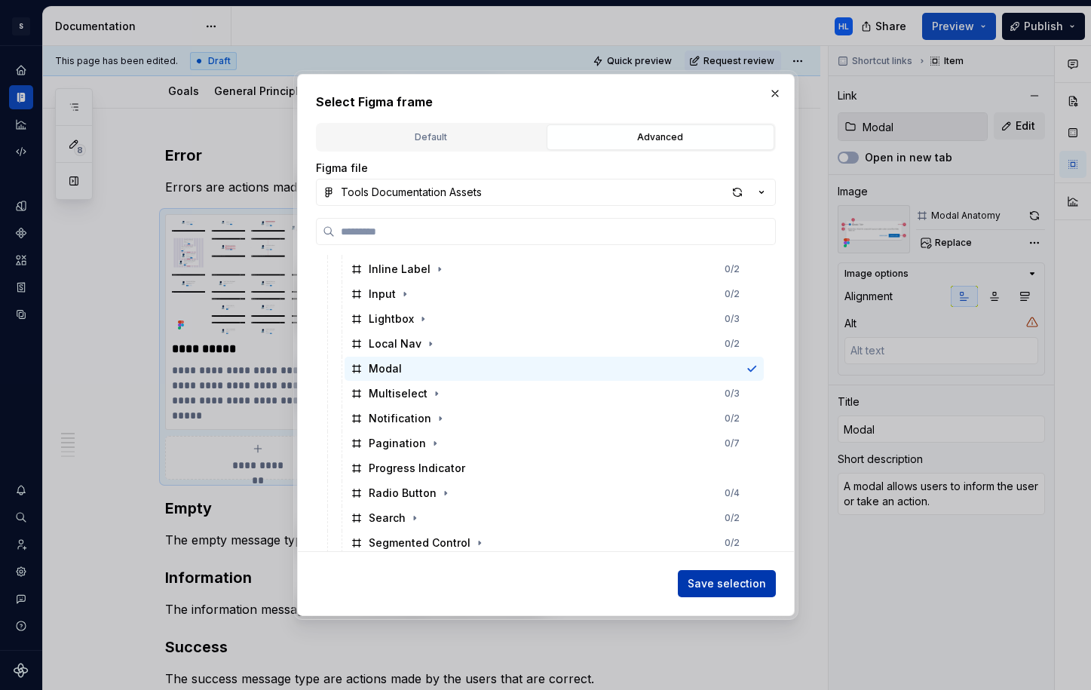
click at [740, 589] on span "Save selection" at bounding box center [727, 583] width 78 height 15
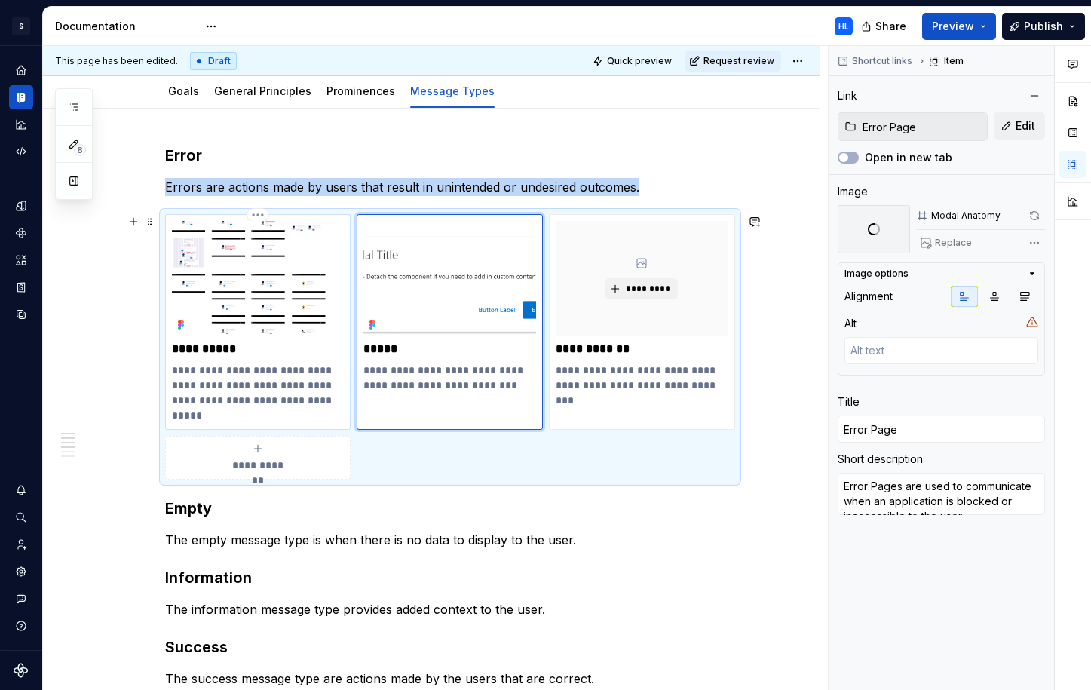
click at [274, 284] on img at bounding box center [258, 278] width 173 height 115
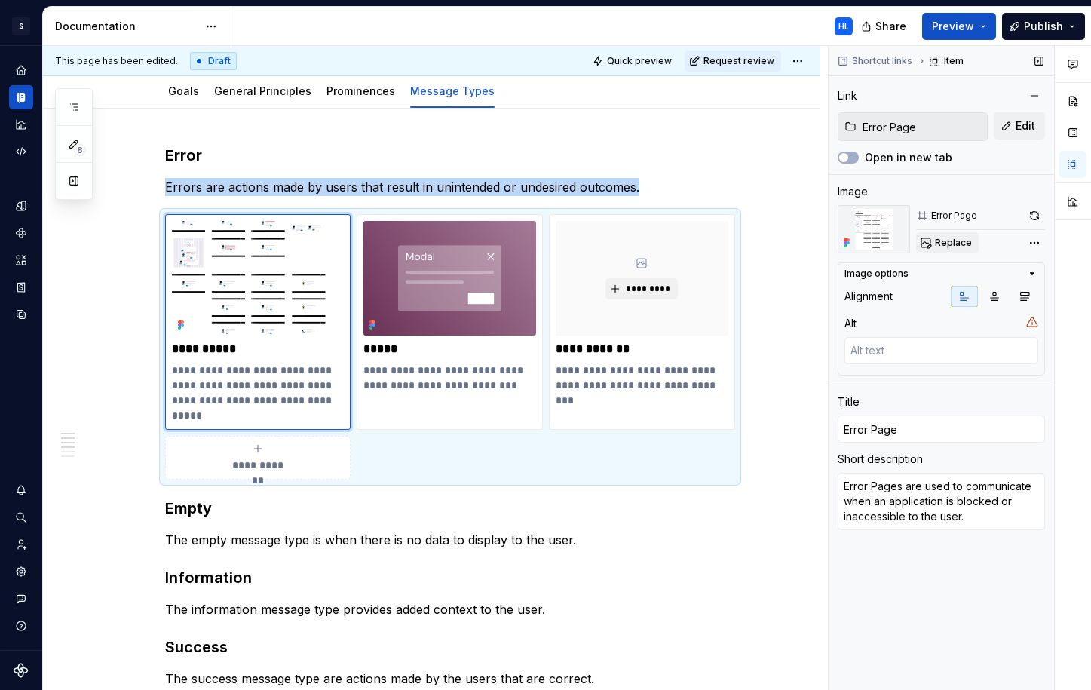
click at [958, 247] on span "Replace" at bounding box center [953, 243] width 37 height 12
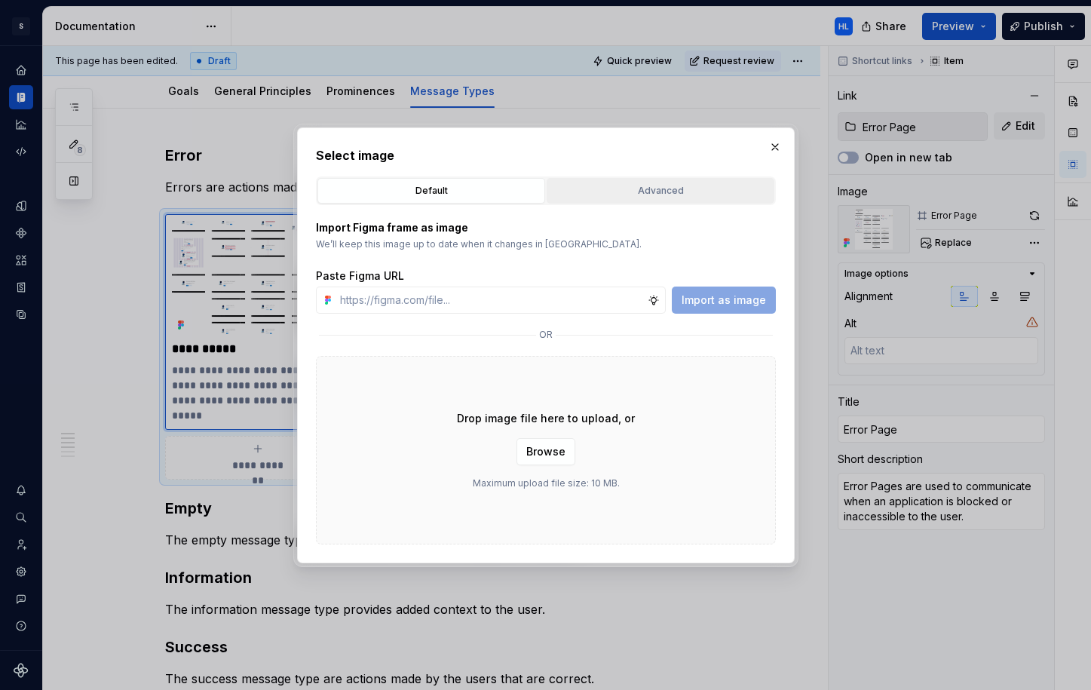
click at [645, 189] on div "Advanced" at bounding box center [660, 190] width 217 height 15
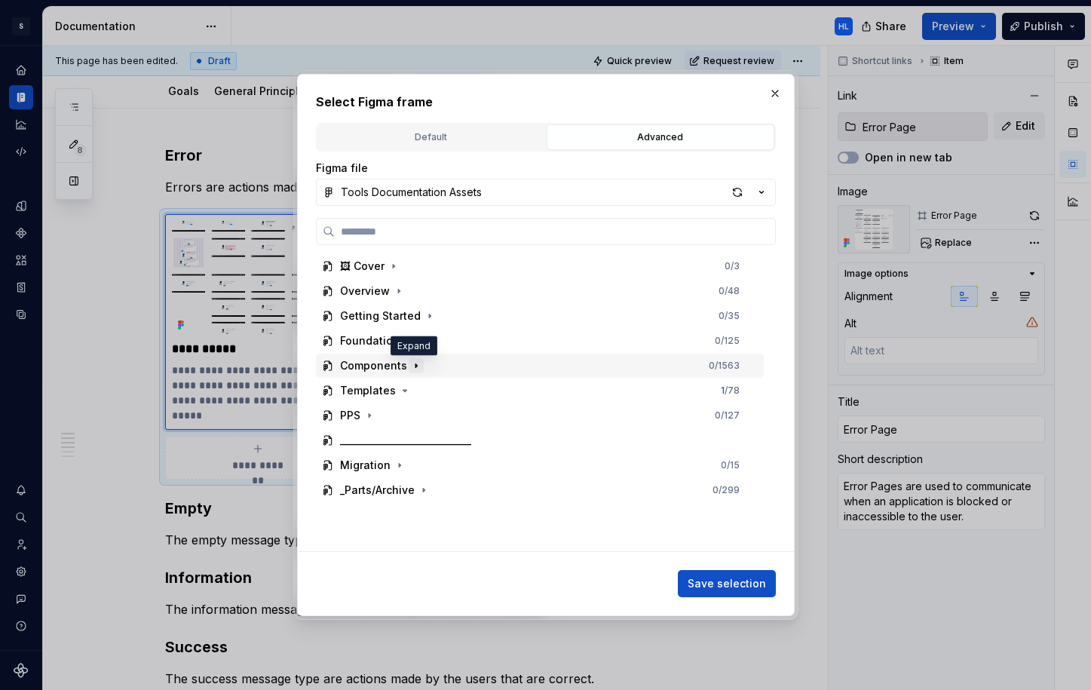
click at [413, 367] on icon "button" at bounding box center [416, 366] width 12 height 12
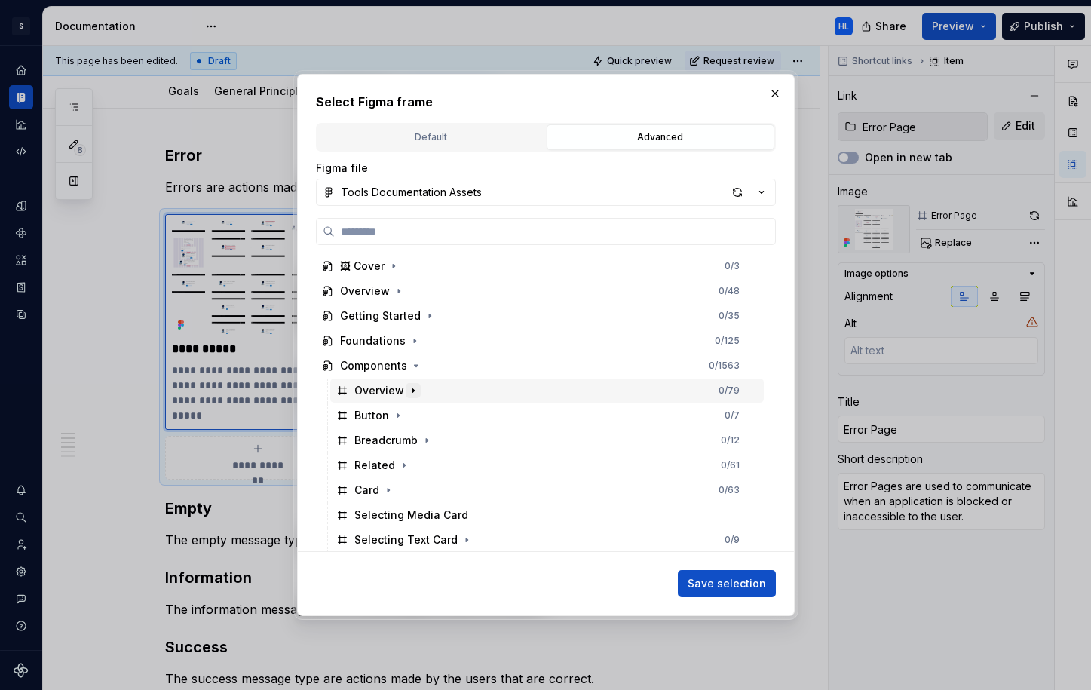
click at [415, 393] on icon "button" at bounding box center [413, 391] width 12 height 12
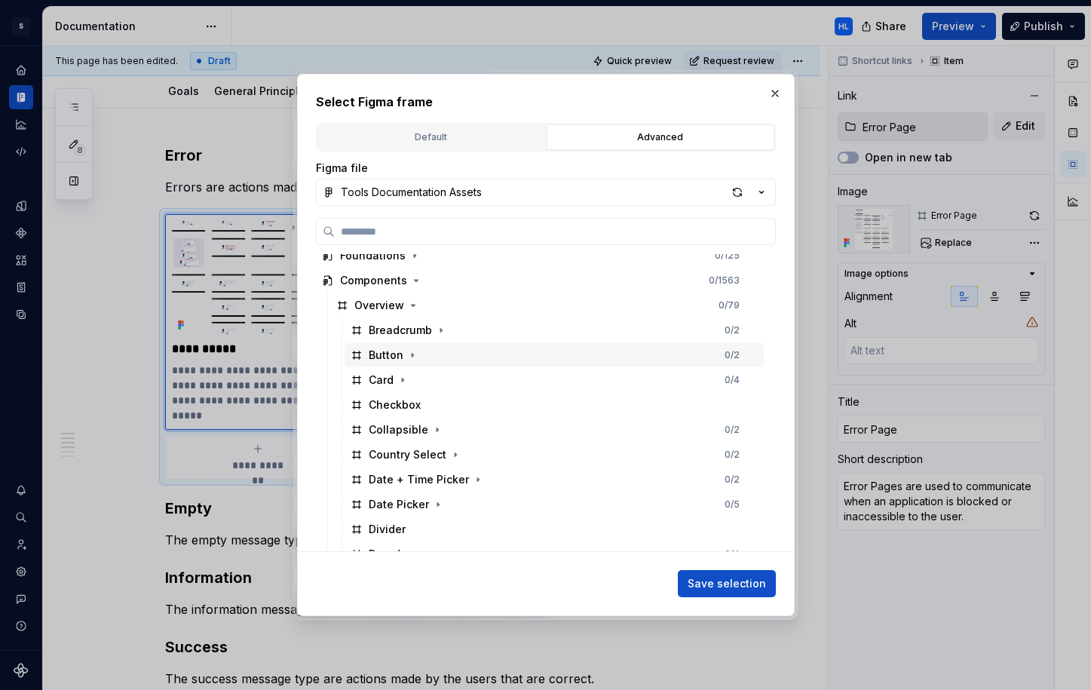
scroll to position [73, 0]
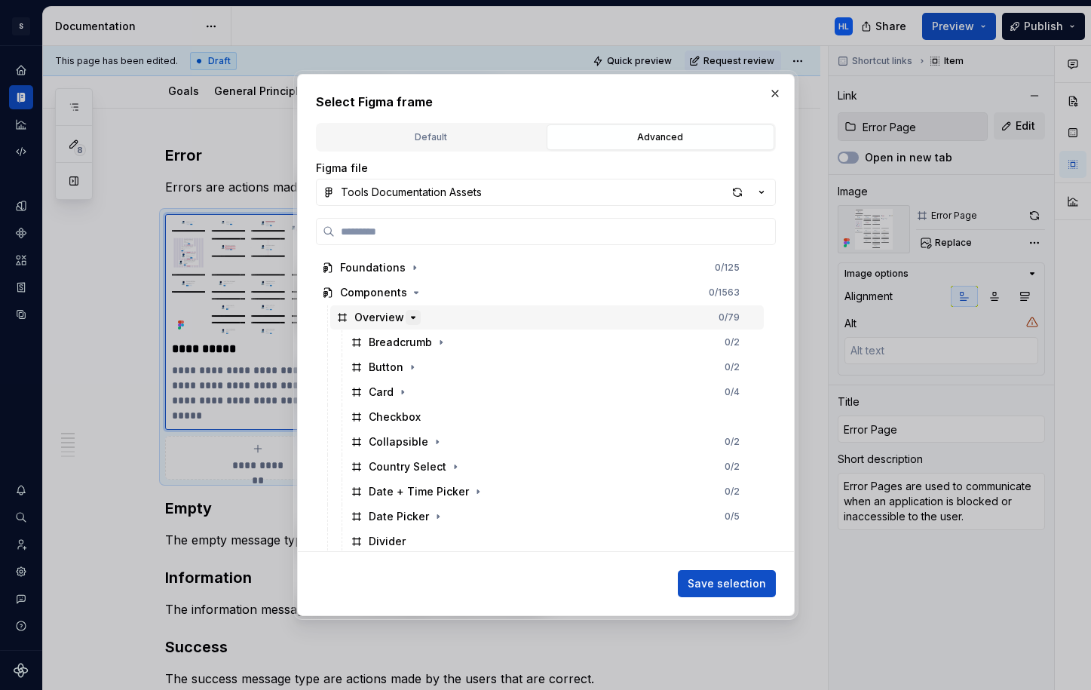
click at [411, 316] on icon "button" at bounding box center [413, 317] width 12 height 12
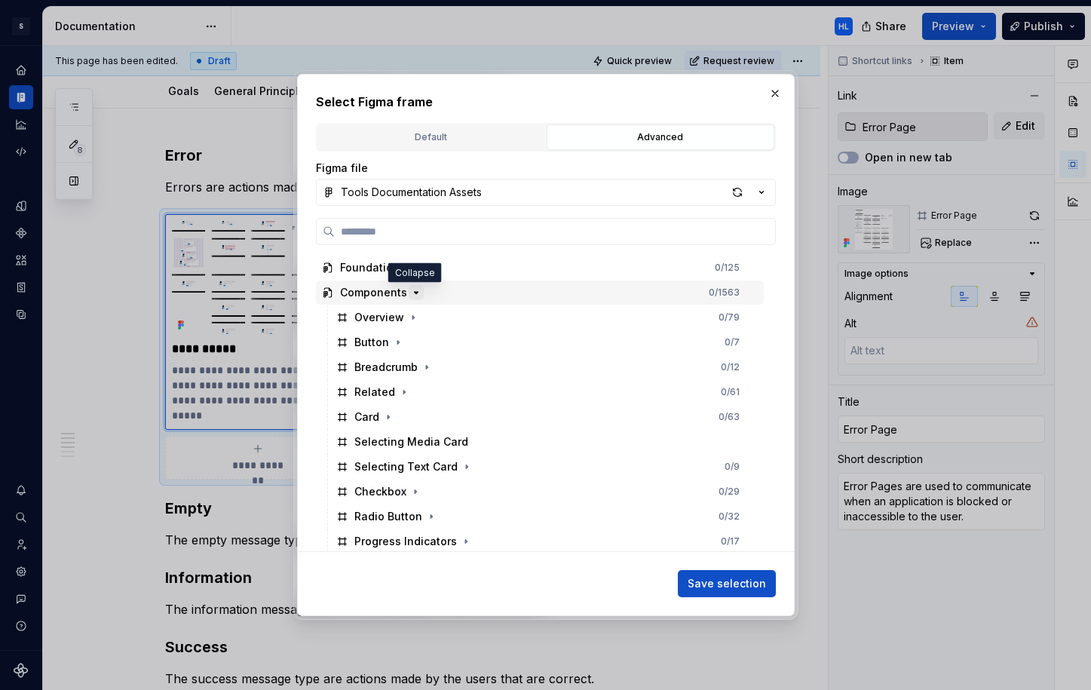
click at [416, 296] on icon "button" at bounding box center [416, 293] width 12 height 12
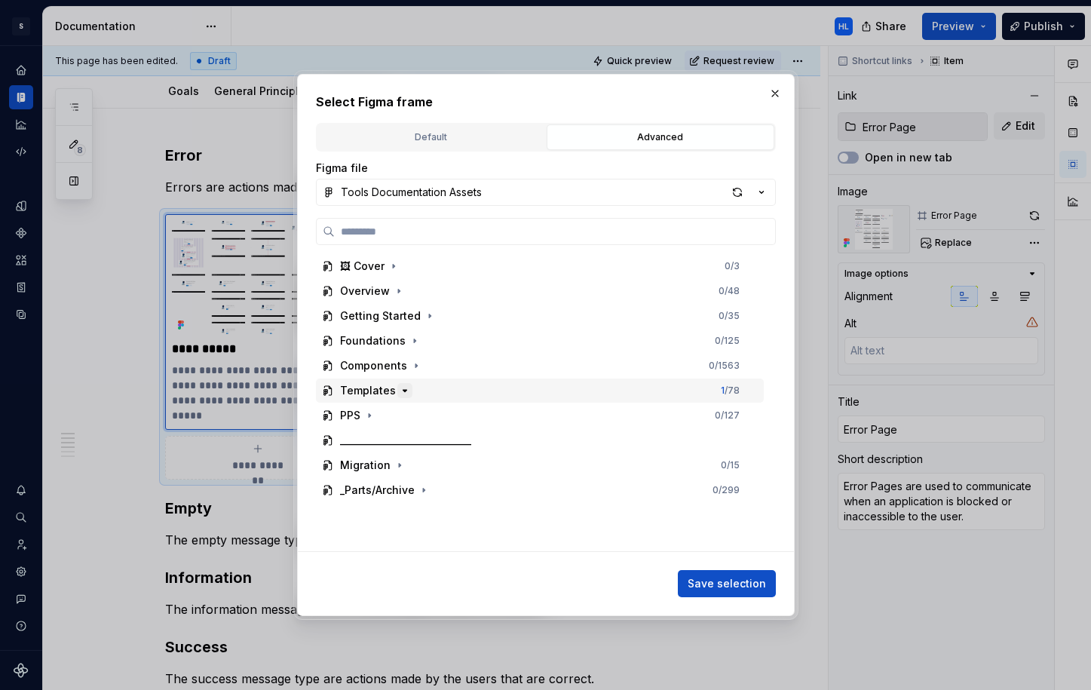
click at [403, 391] on icon "button" at bounding box center [405, 391] width 12 height 12
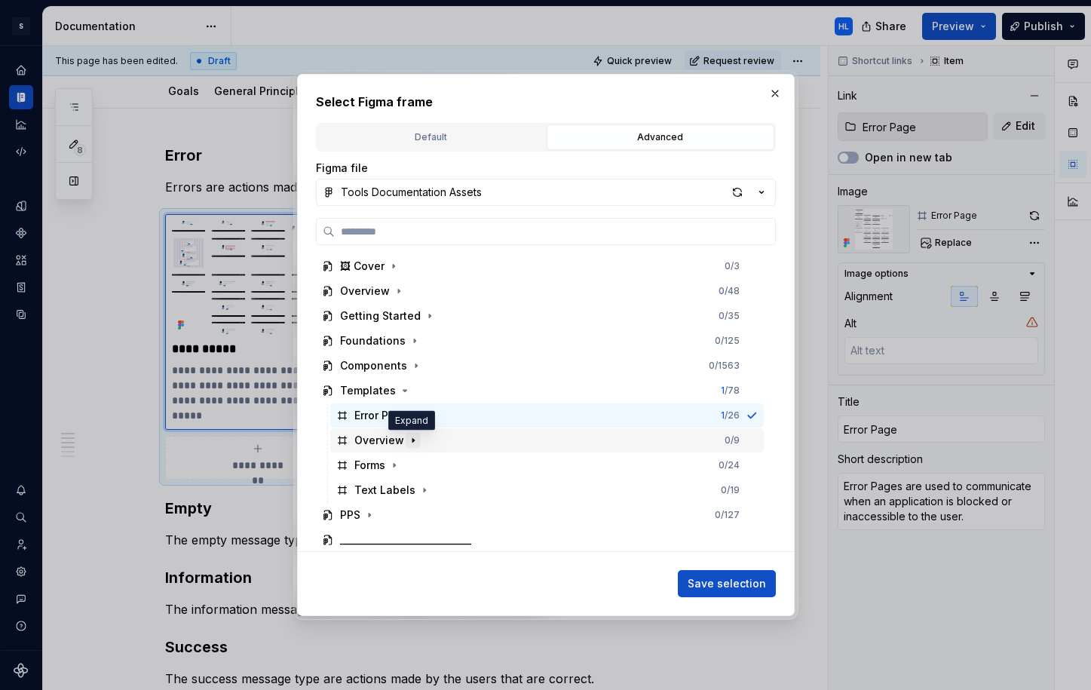
click at [415, 440] on icon "button" at bounding box center [413, 440] width 12 height 12
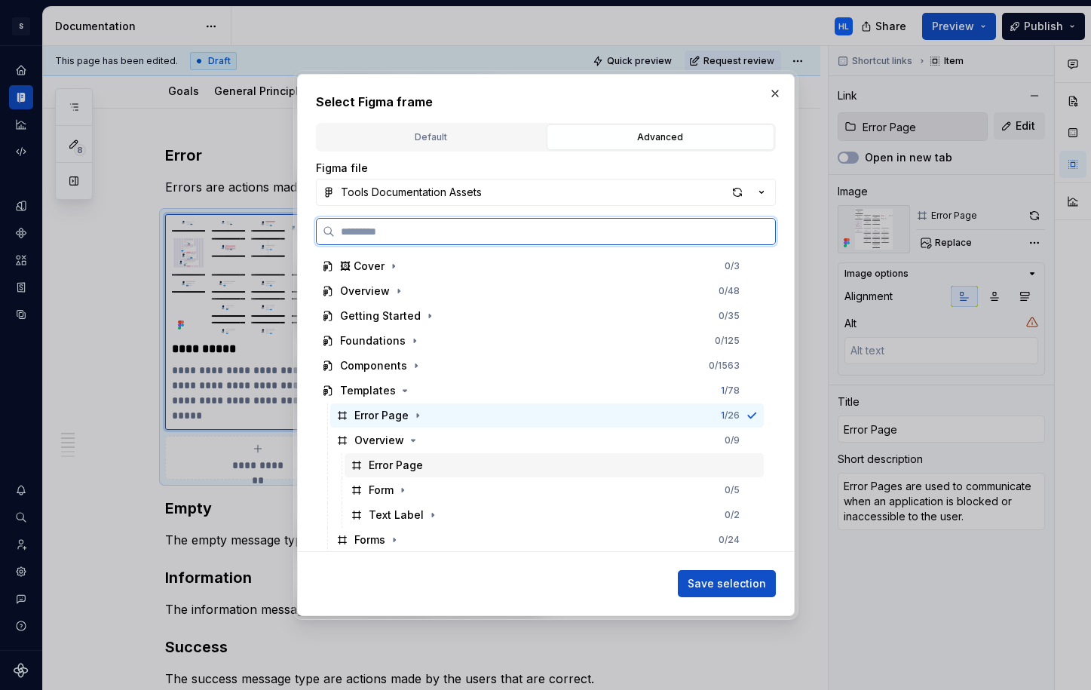
click at [418, 466] on div "Error Page" at bounding box center [396, 465] width 54 height 15
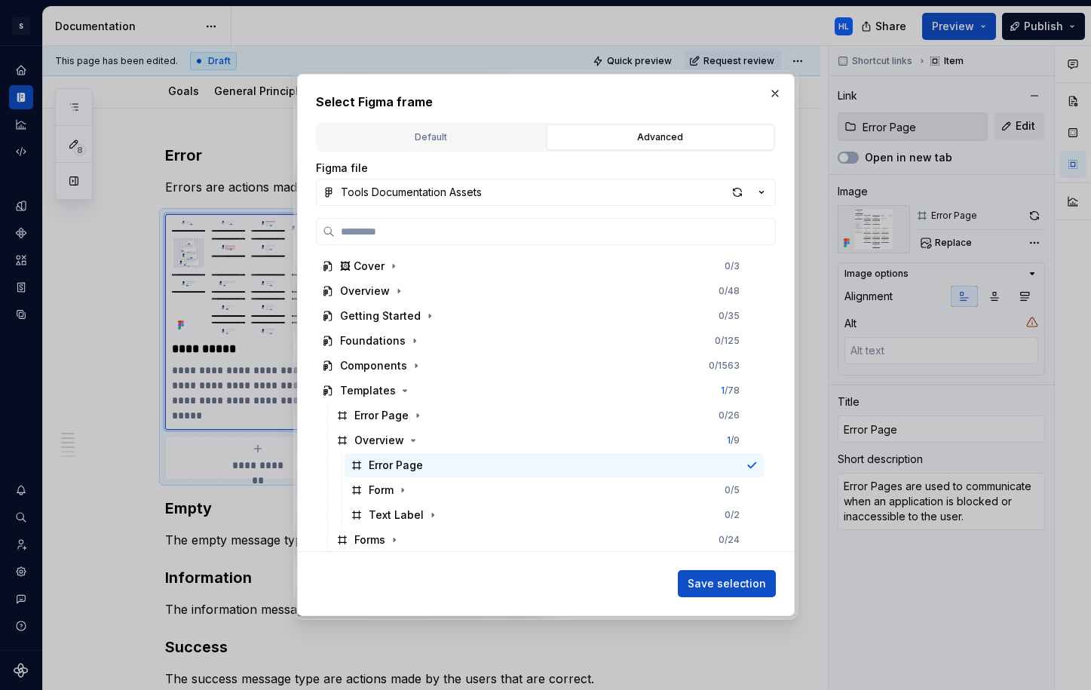
click at [727, 575] on button "Save selection" at bounding box center [727, 583] width 98 height 27
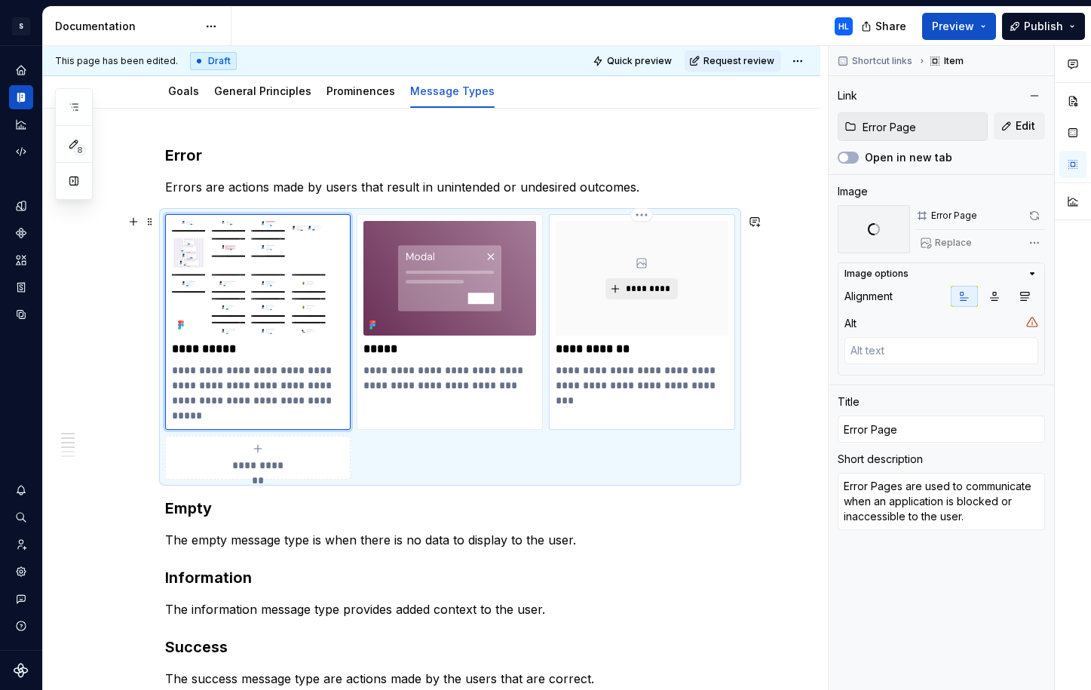
click at [664, 286] on span "*********" at bounding box center [647, 289] width 46 height 12
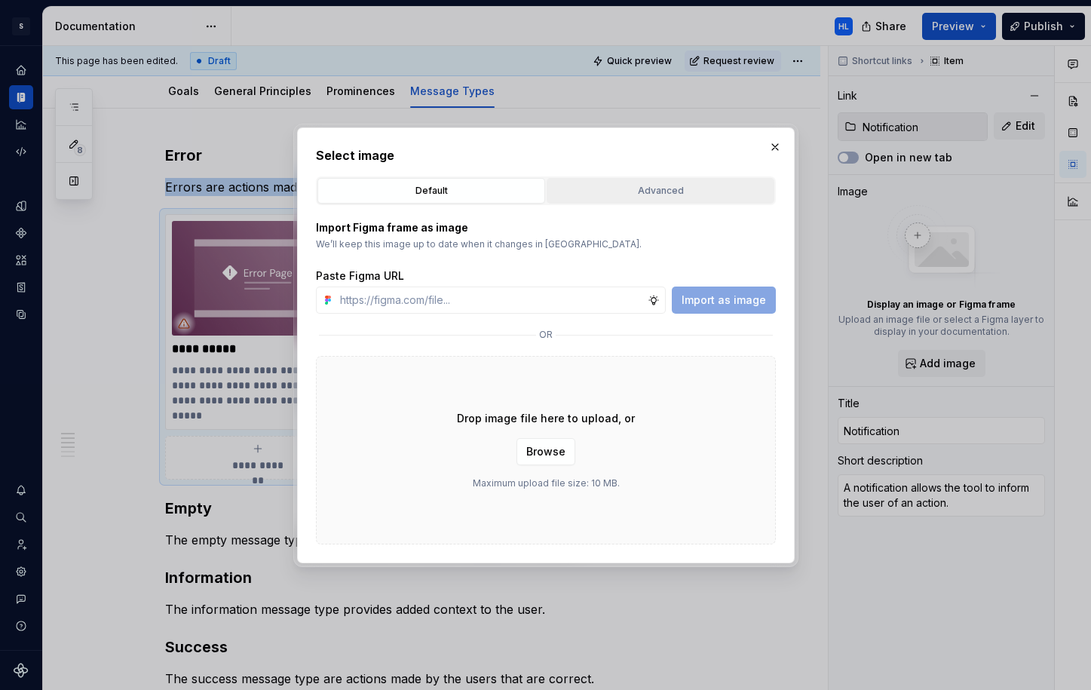
click at [644, 197] on div "Advanced" at bounding box center [660, 190] width 217 height 15
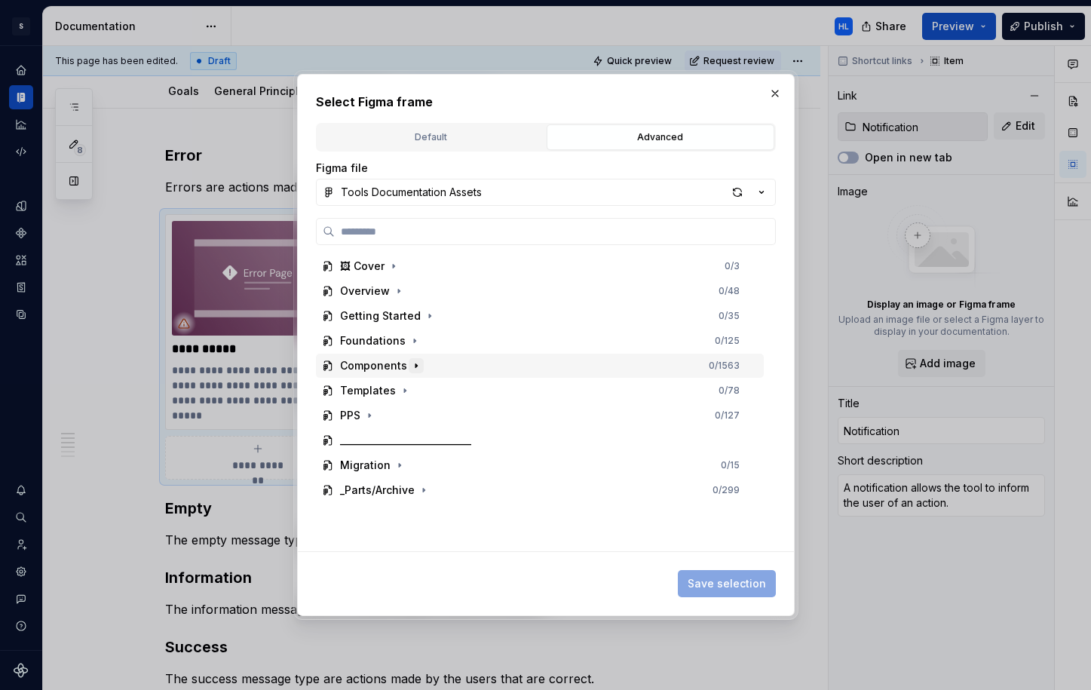
click at [412, 362] on icon "button" at bounding box center [416, 366] width 12 height 12
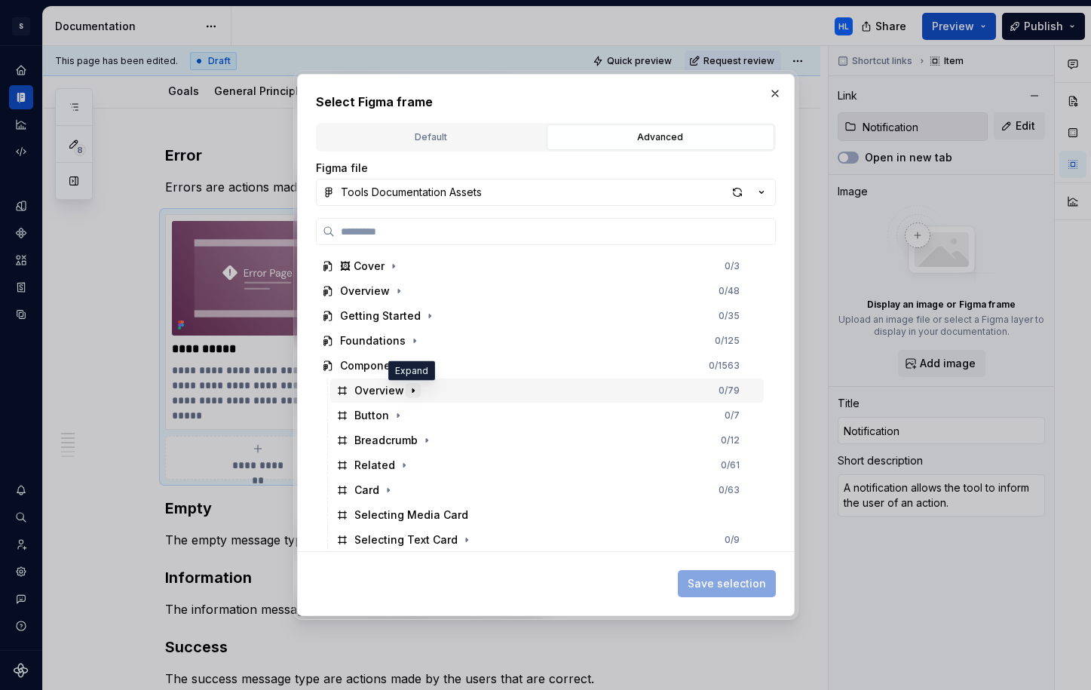
click at [409, 394] on icon "button" at bounding box center [413, 391] width 12 height 12
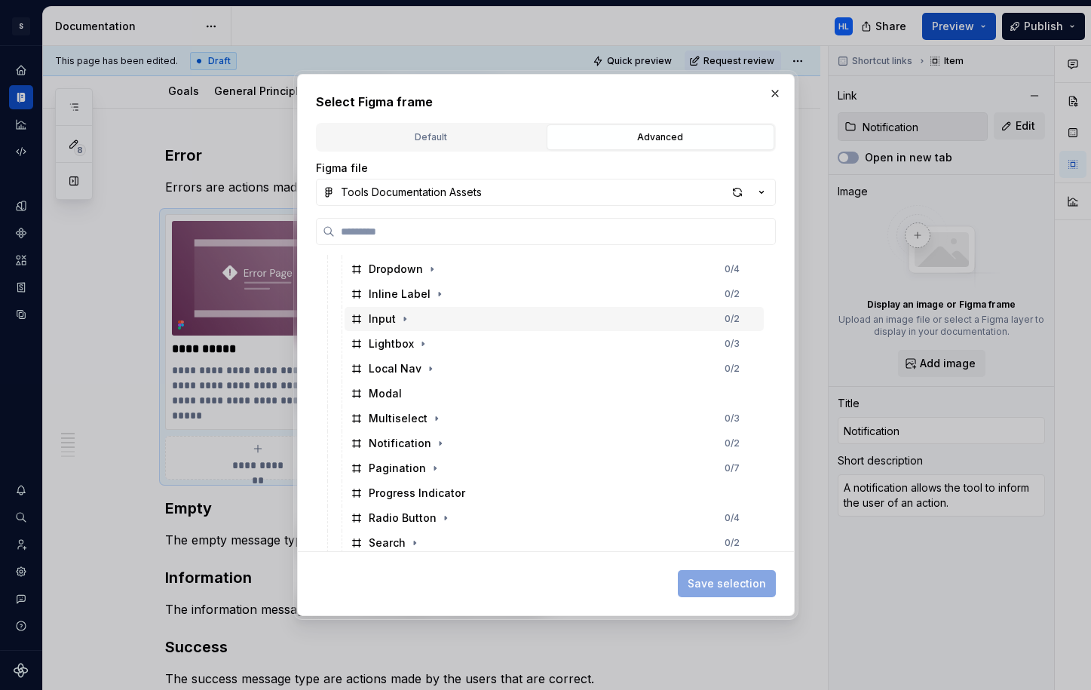
scroll to position [378, 0]
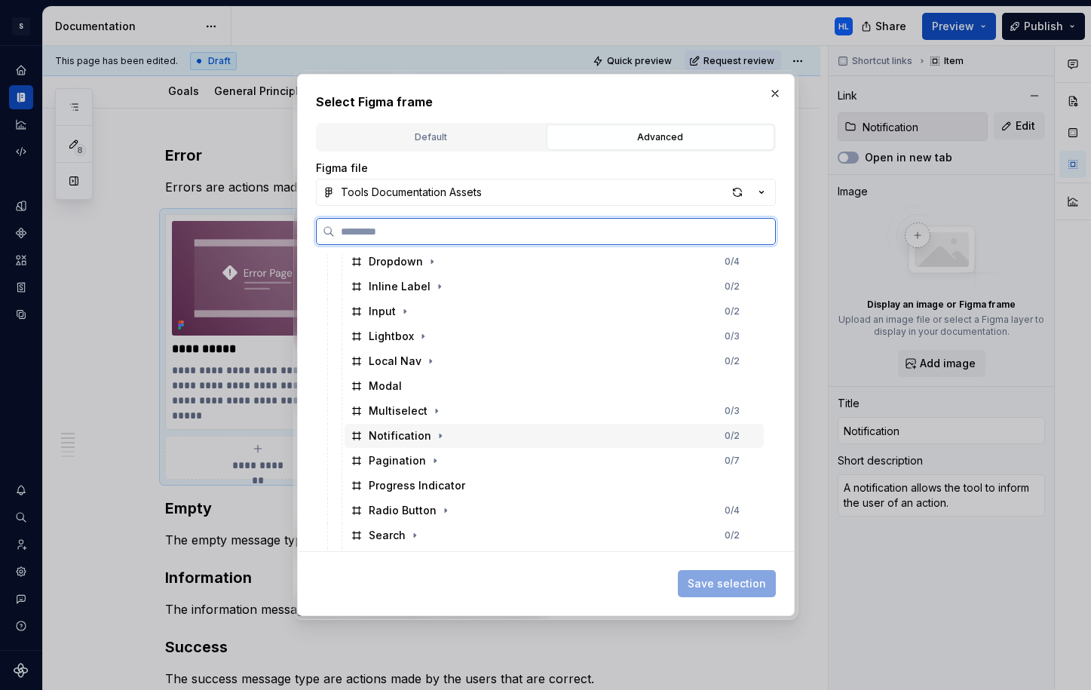
click at [479, 435] on div "Notification 0 / 2" at bounding box center [554, 436] width 419 height 24
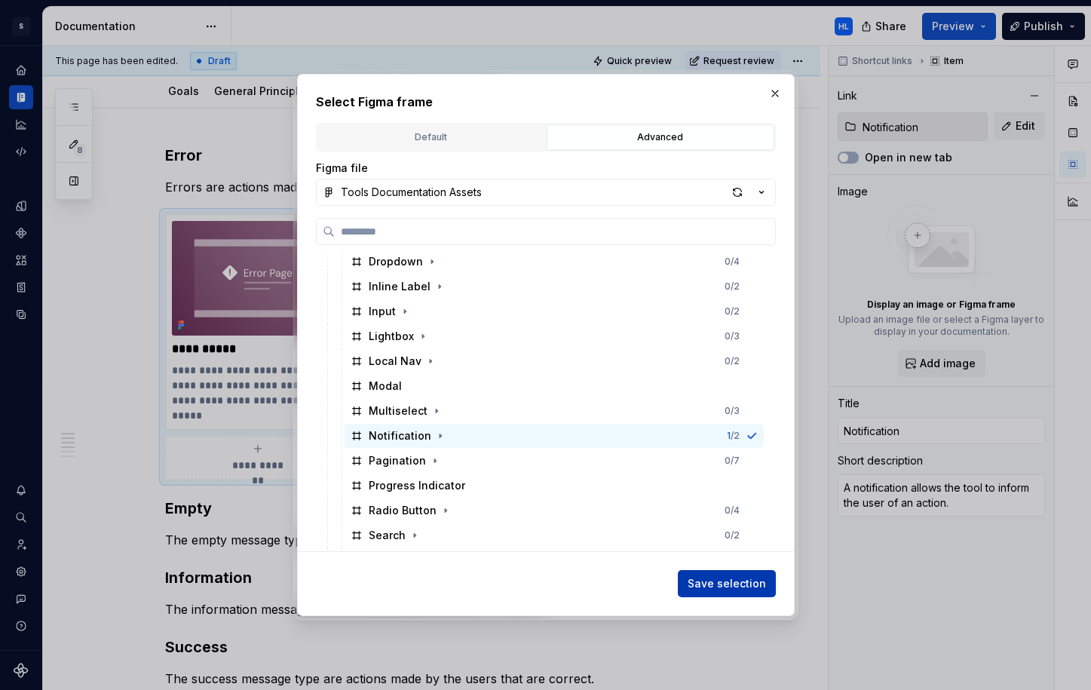
click at [713, 578] on span "Save selection" at bounding box center [727, 583] width 78 height 15
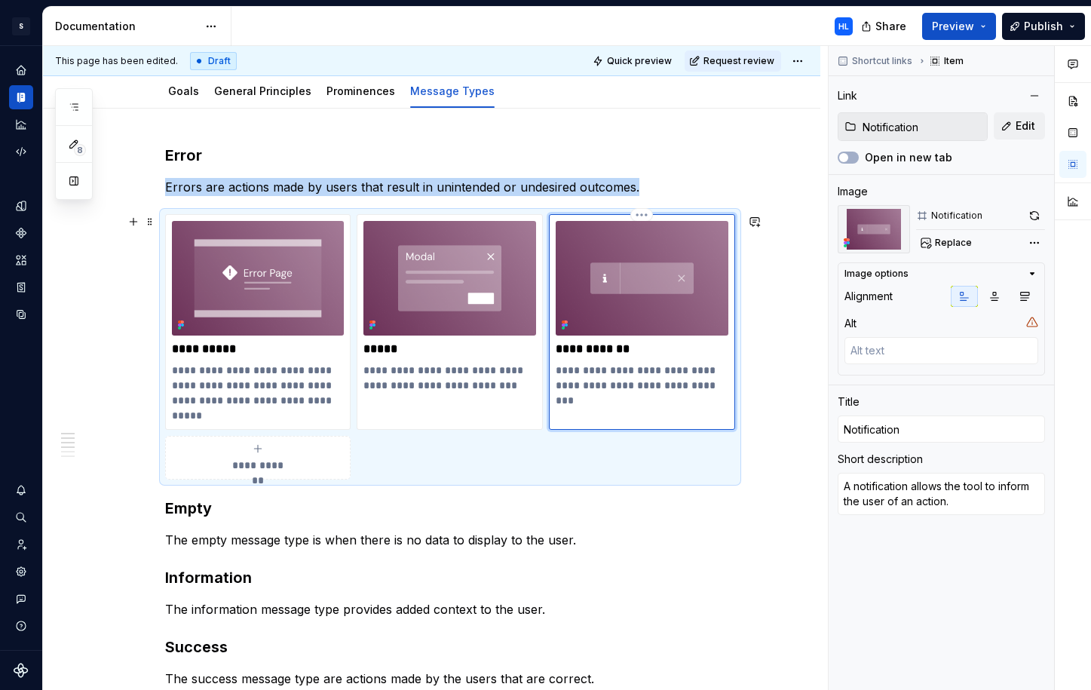
click at [792, 364] on div "**********" at bounding box center [431, 580] width 777 height 943
click at [493, 543] on p "The empty message type is when there is no data to display to the user." at bounding box center [450, 540] width 570 height 18
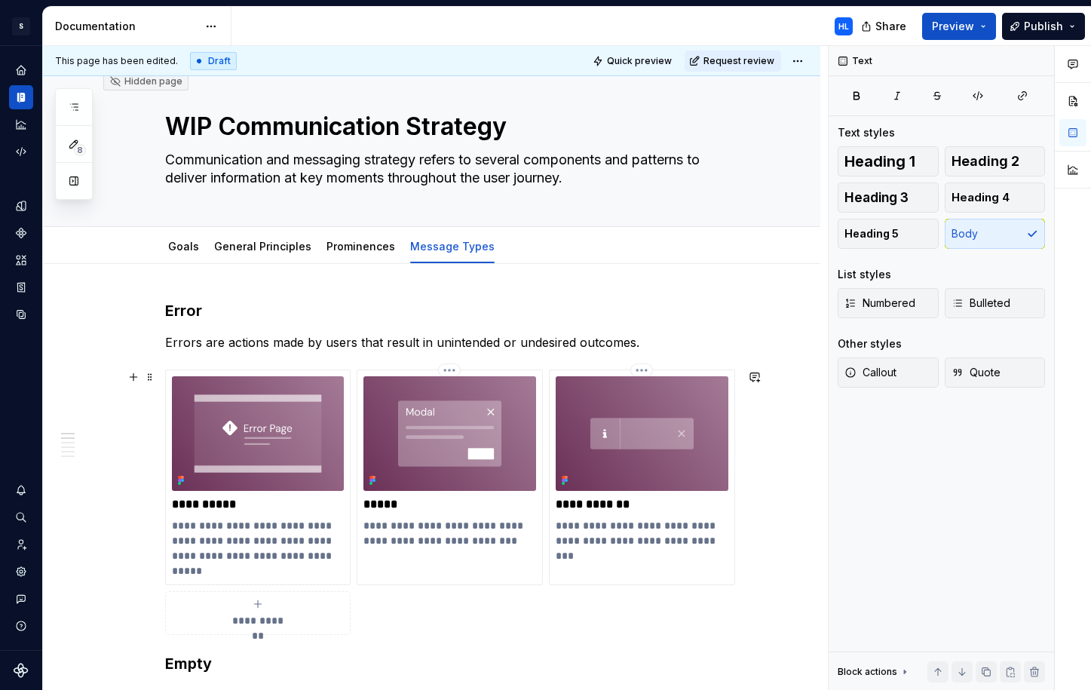
scroll to position [0, 0]
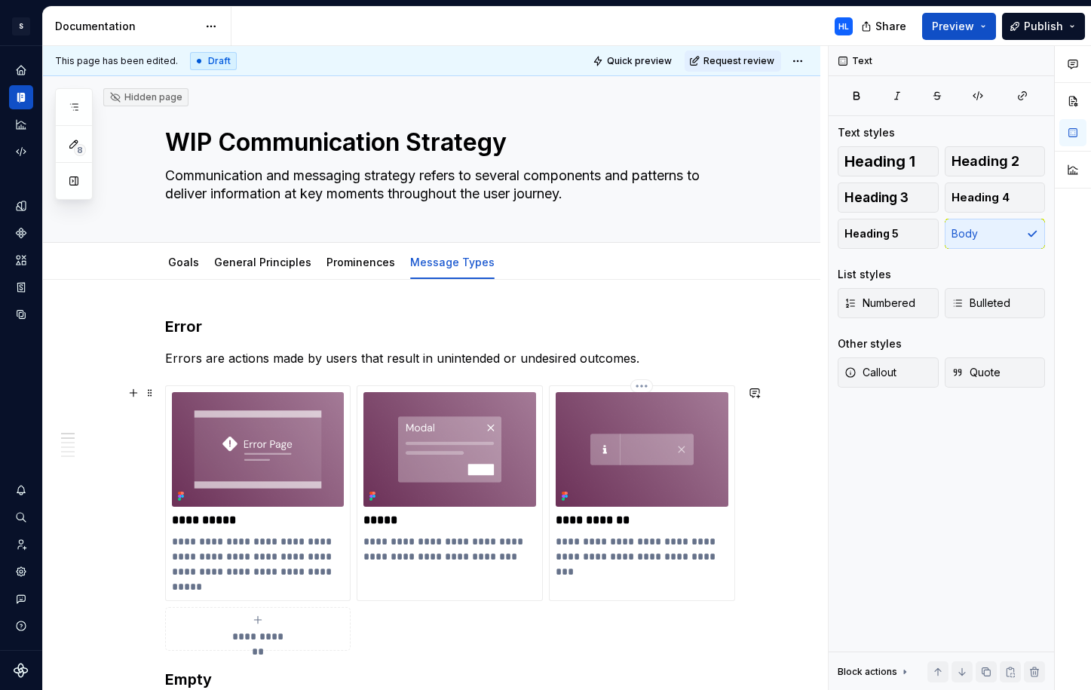
click at [399, 604] on div "**********" at bounding box center [450, 517] width 570 height 265
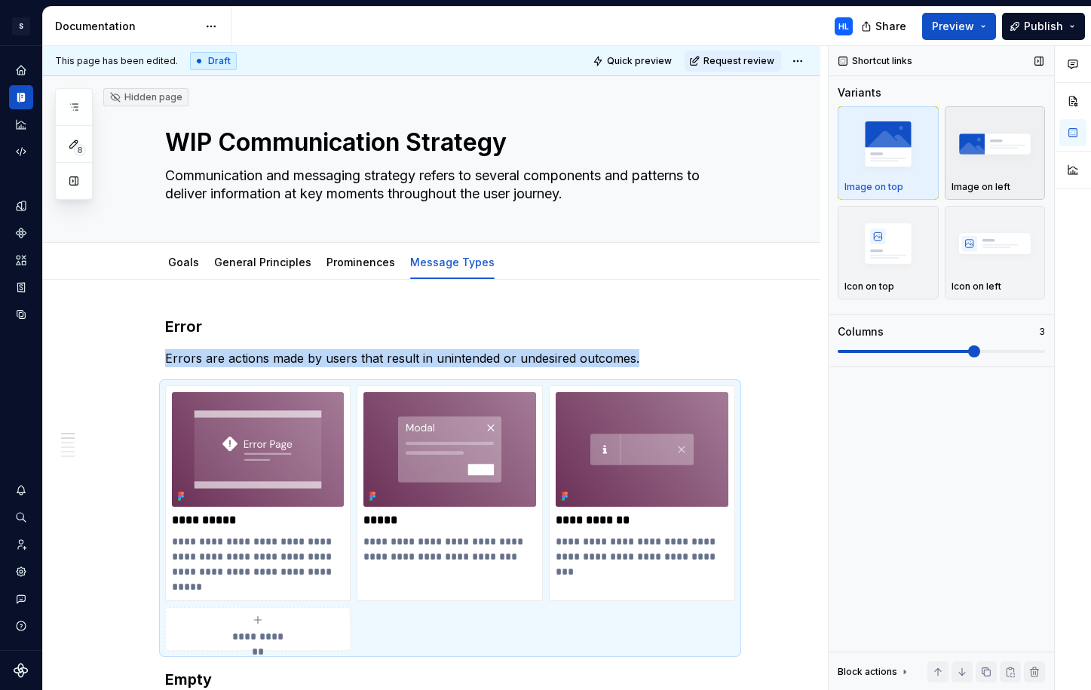
click at [984, 173] on div "button" at bounding box center [995, 144] width 87 height 62
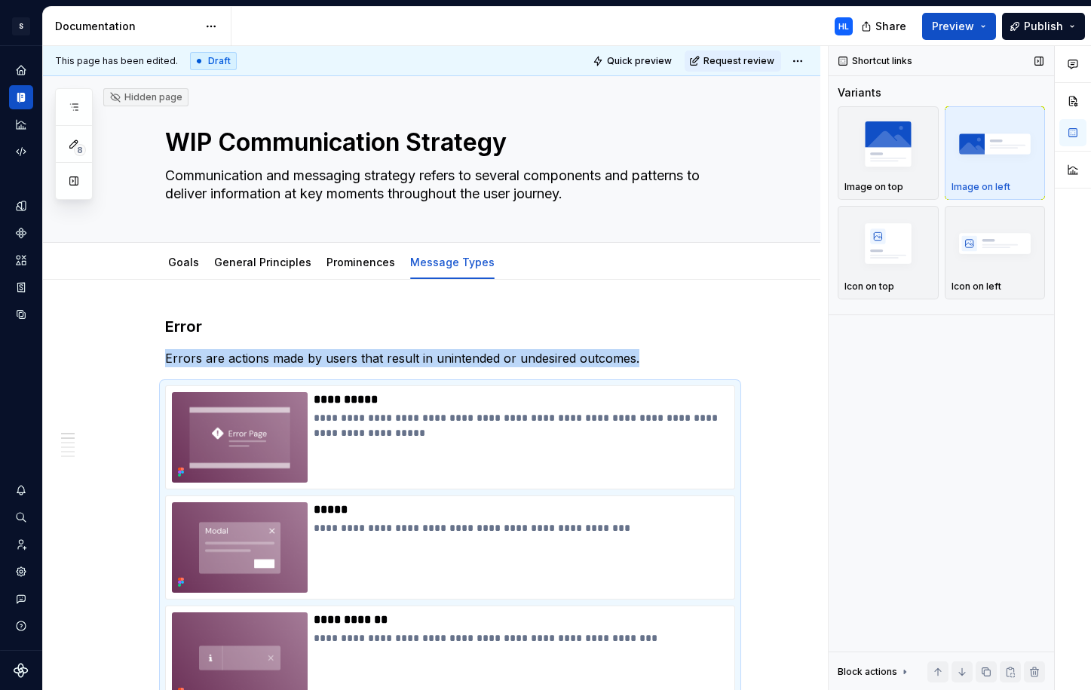
scroll to position [69, 0]
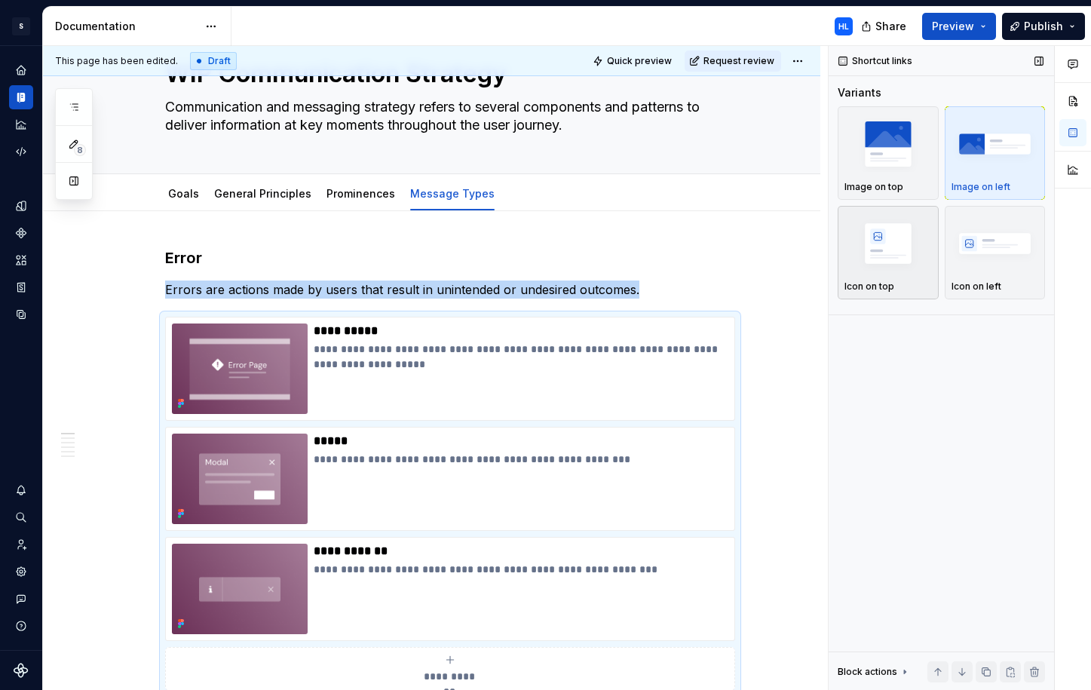
click at [882, 260] on img "button" at bounding box center [887, 243] width 87 height 55
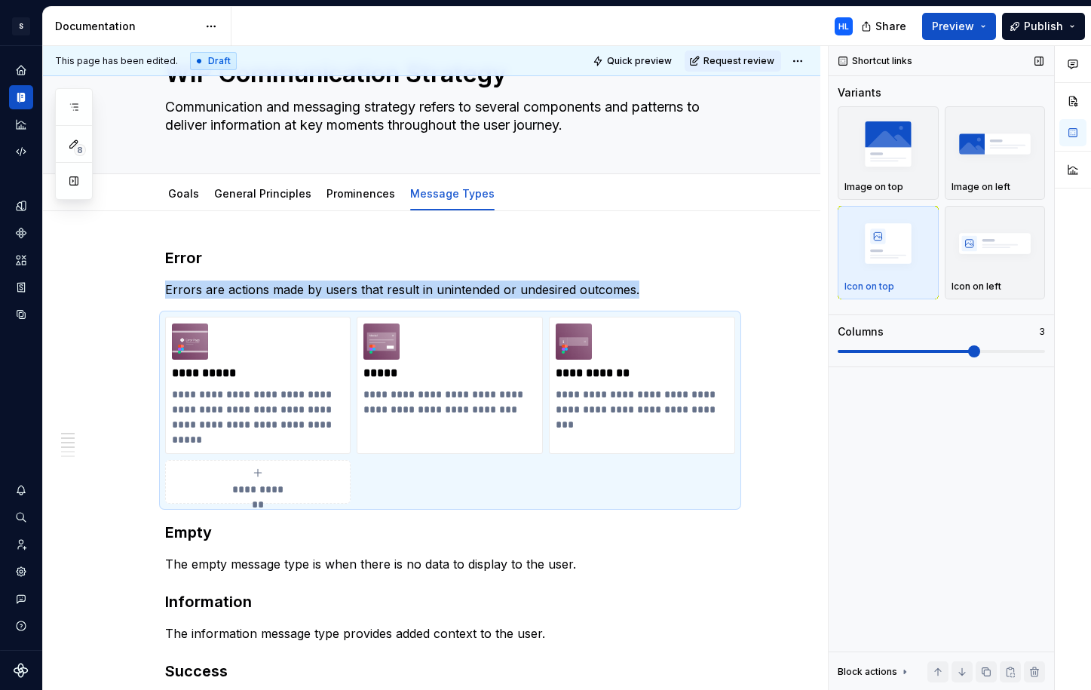
click at [968, 352] on span at bounding box center [974, 351] width 12 height 12
click at [897, 161] on img "button" at bounding box center [887, 143] width 87 height 55
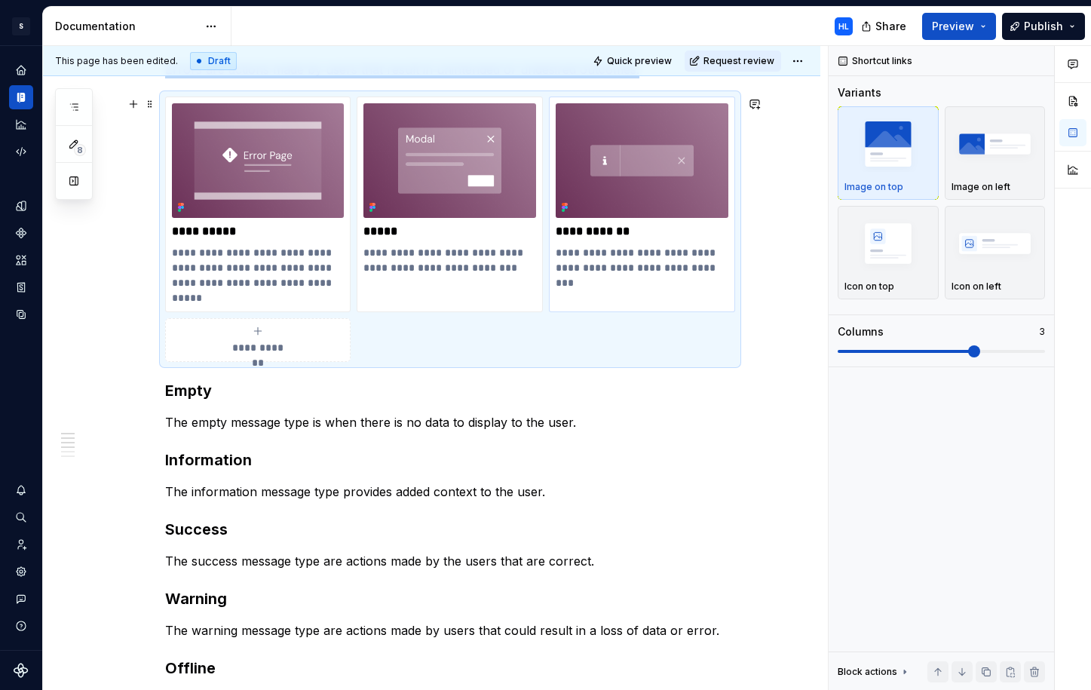
scroll to position [290, 0]
click at [219, 465] on h3 "Information" at bounding box center [450, 459] width 570 height 21
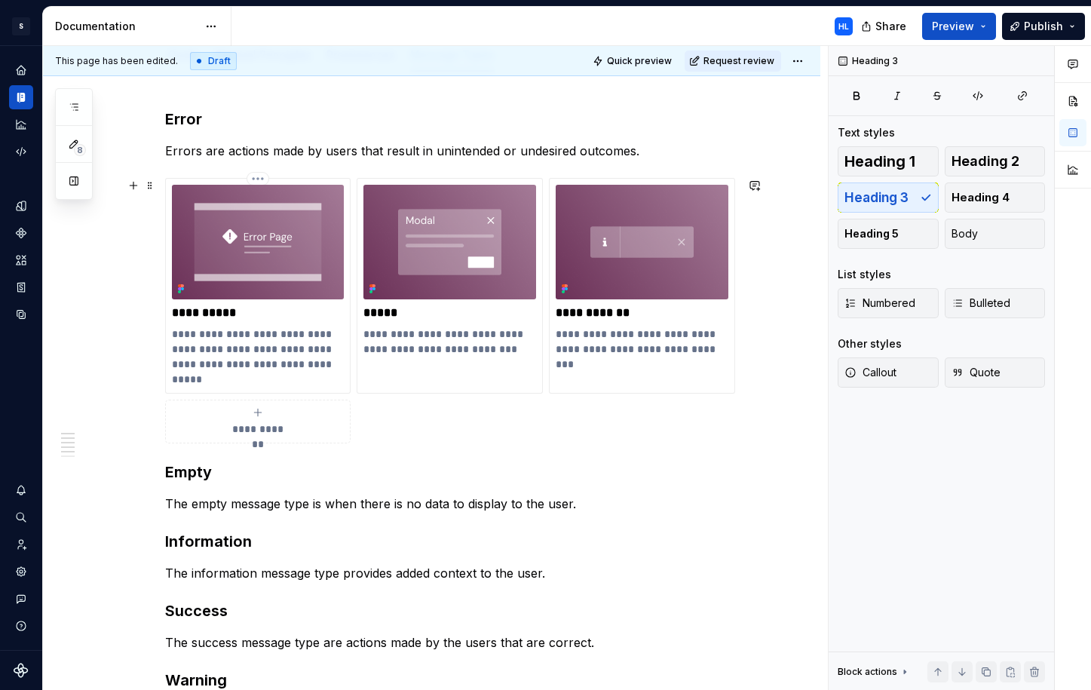
scroll to position [202, 0]
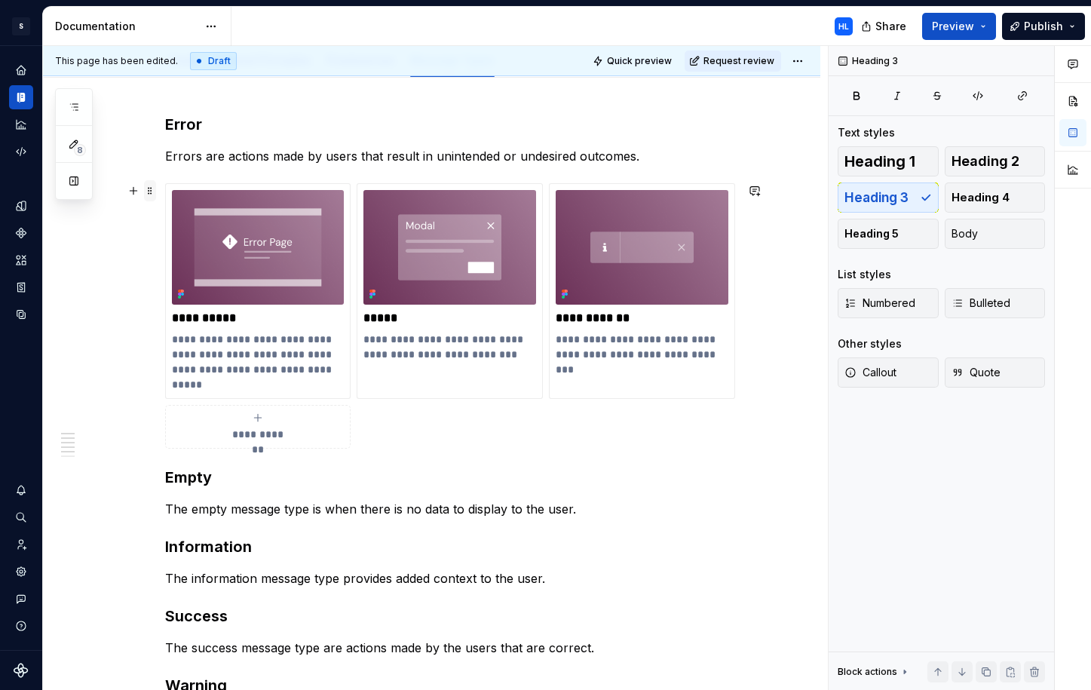
click at [156, 194] on span at bounding box center [150, 190] width 12 height 21
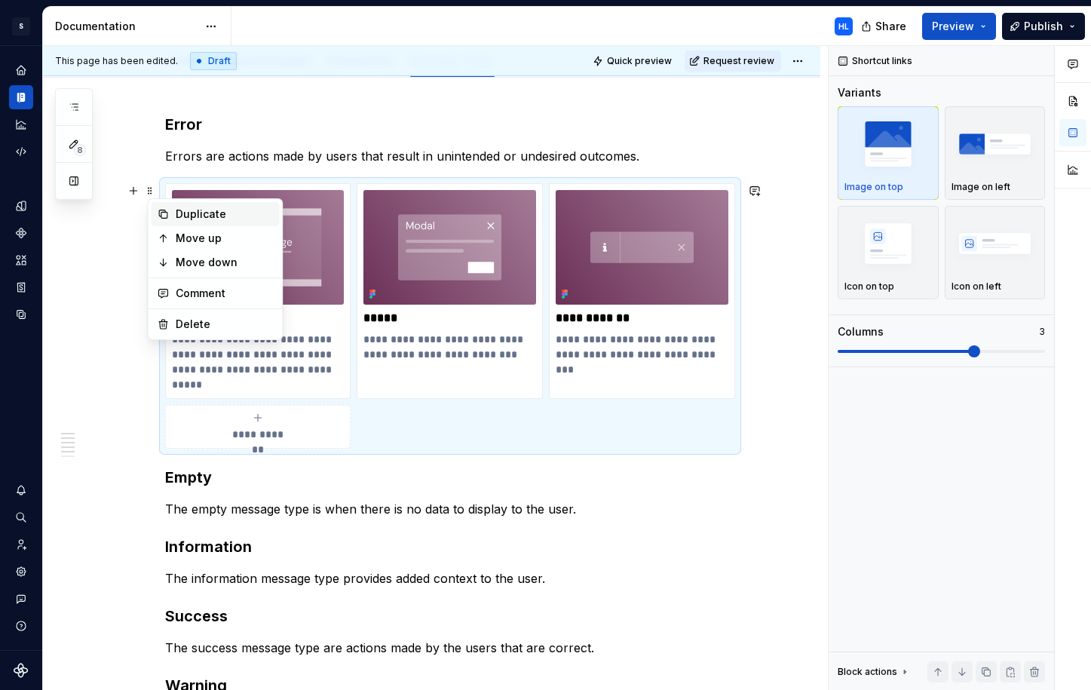
click at [179, 218] on div "Duplicate" at bounding box center [225, 214] width 98 height 15
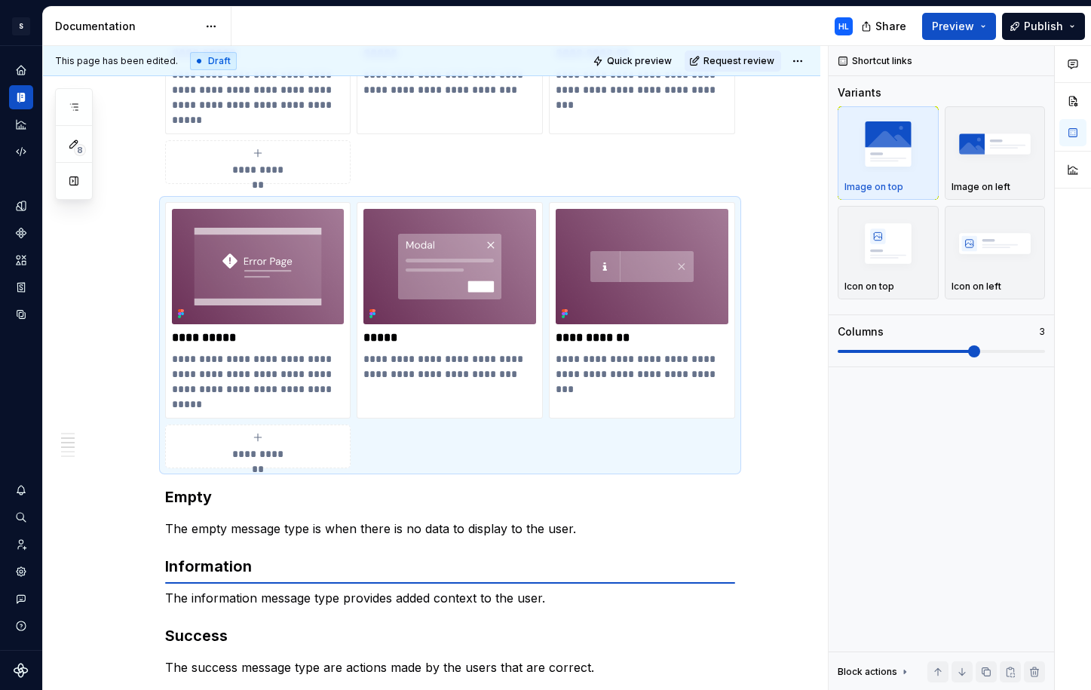
scroll to position [474, 0]
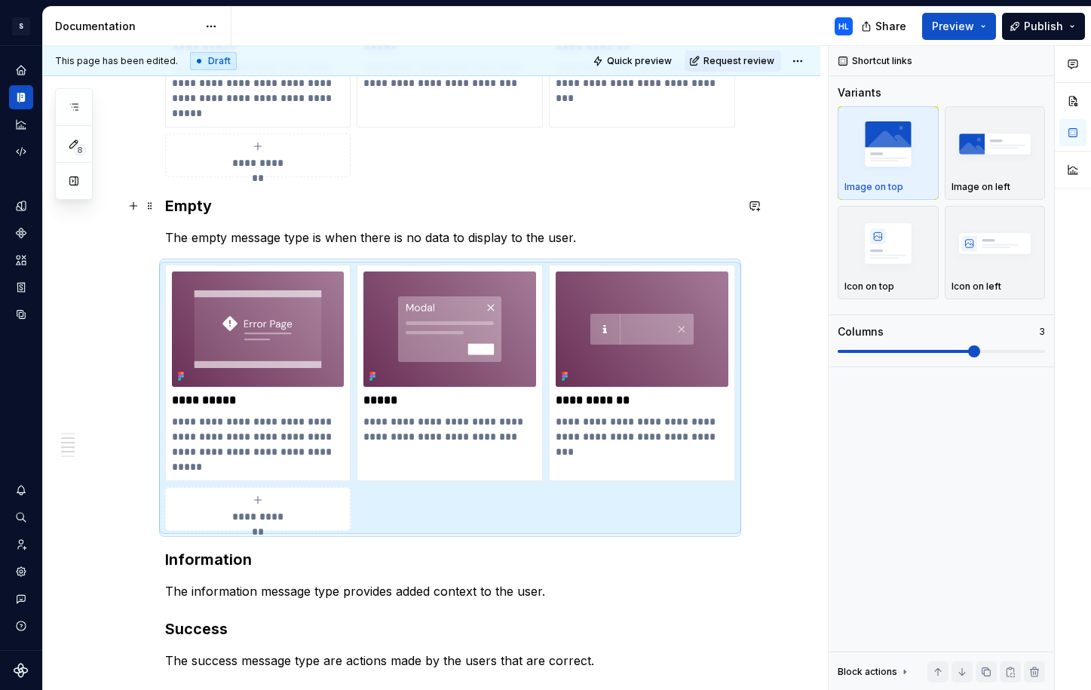
click at [171, 206] on h3 "Empty" at bounding box center [450, 205] width 570 height 21
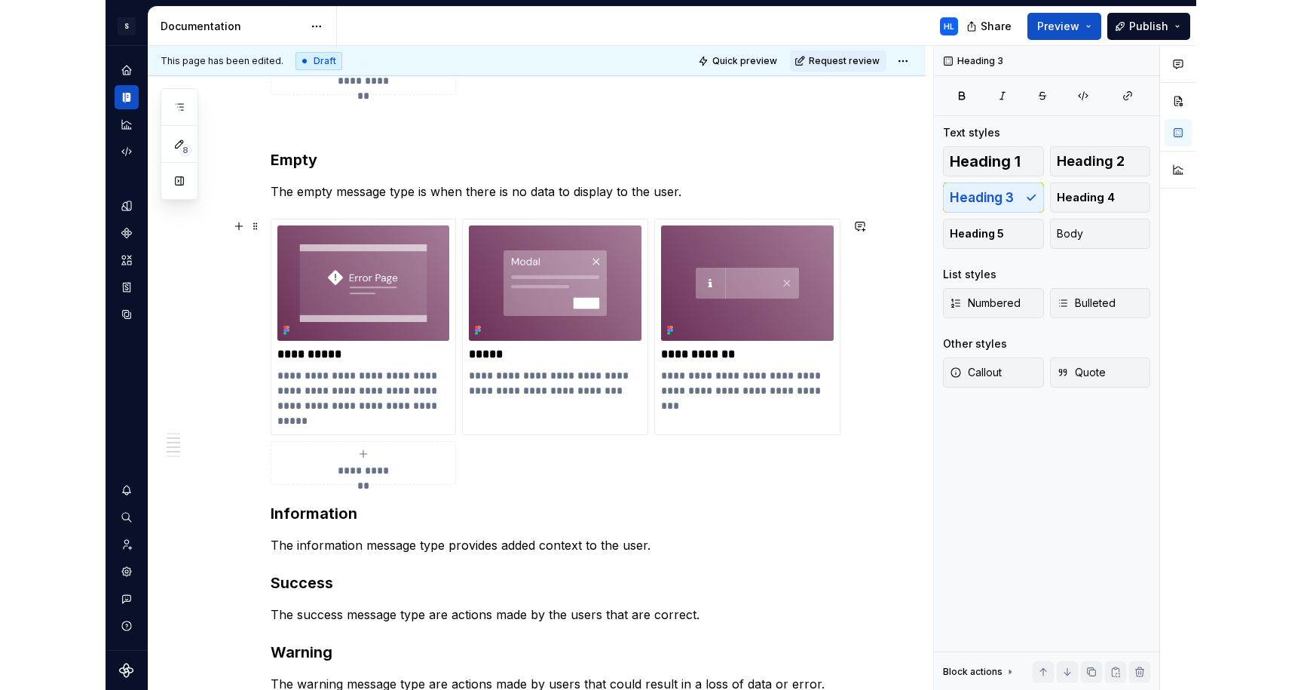
scroll to position [554, 0]
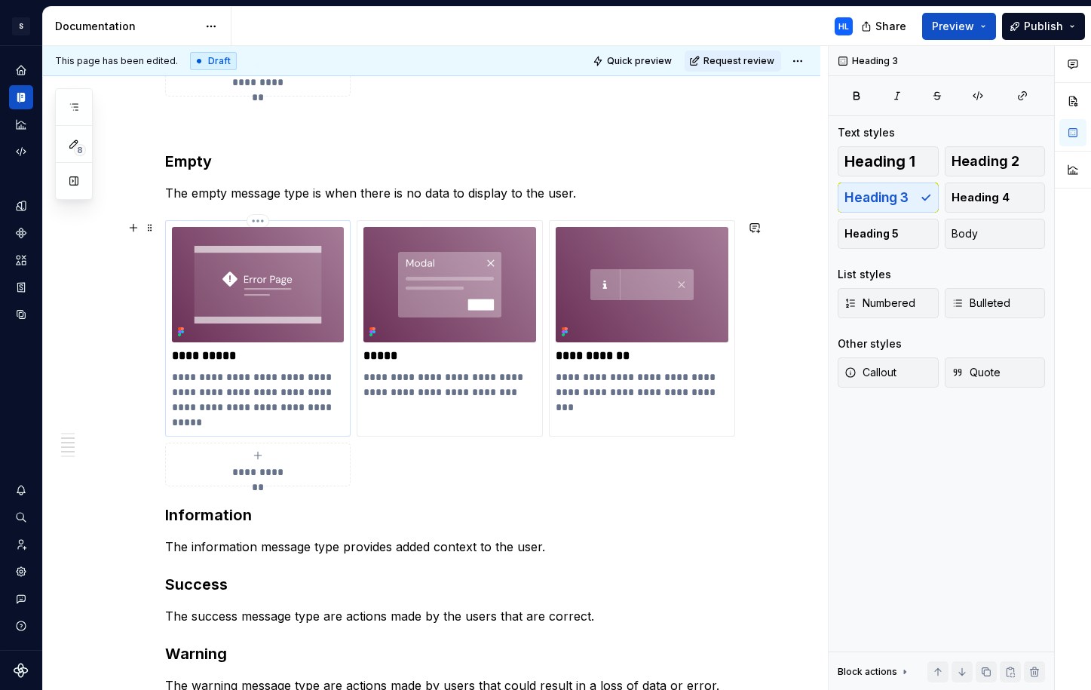
click at [306, 366] on div "**********" at bounding box center [258, 328] width 173 height 202
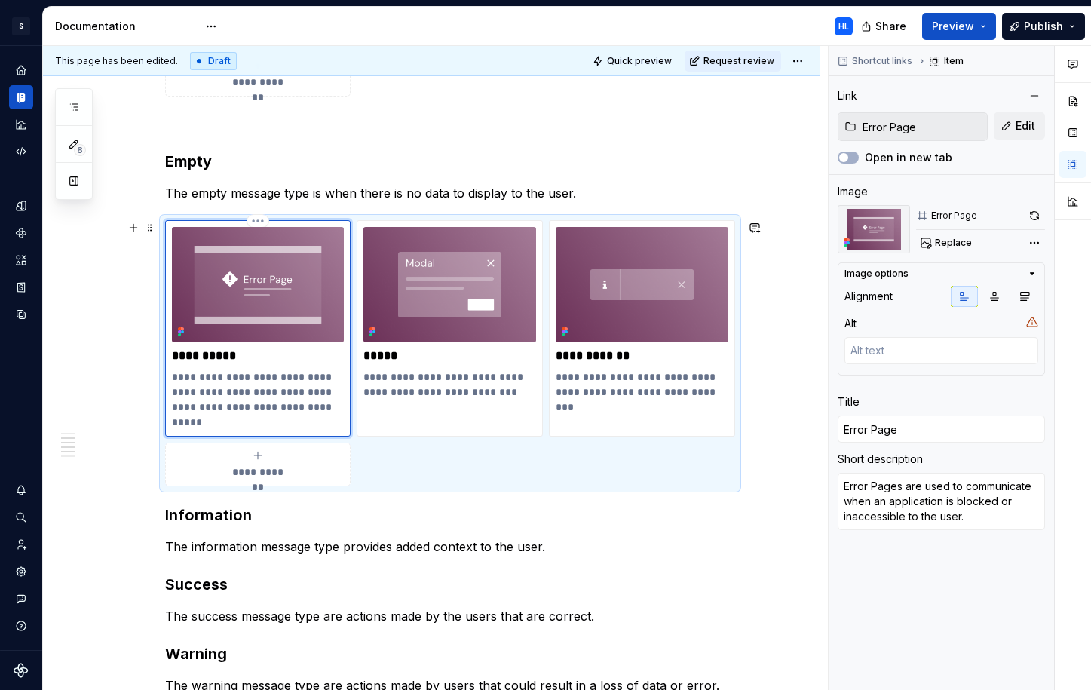
click at [229, 356] on p "**********" at bounding box center [258, 355] width 173 height 15
click at [281, 310] on img at bounding box center [258, 284] width 173 height 115
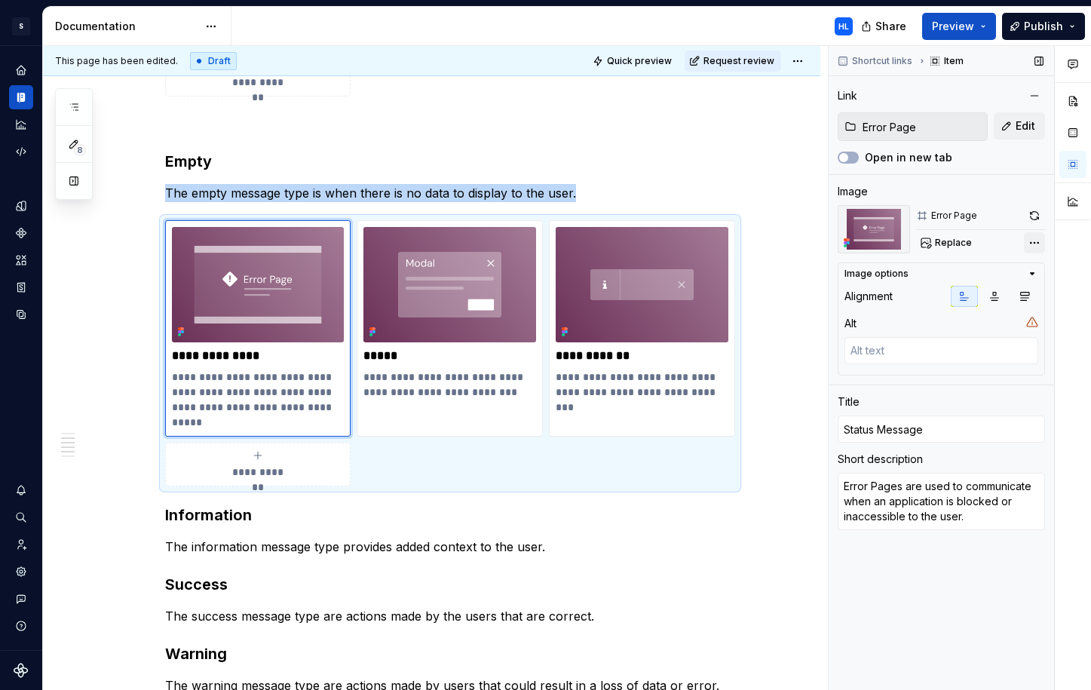
click at [1036, 241] on div "Comments Open comments No comments yet Select ‘Comment’ from the block context …" at bounding box center [960, 368] width 262 height 645
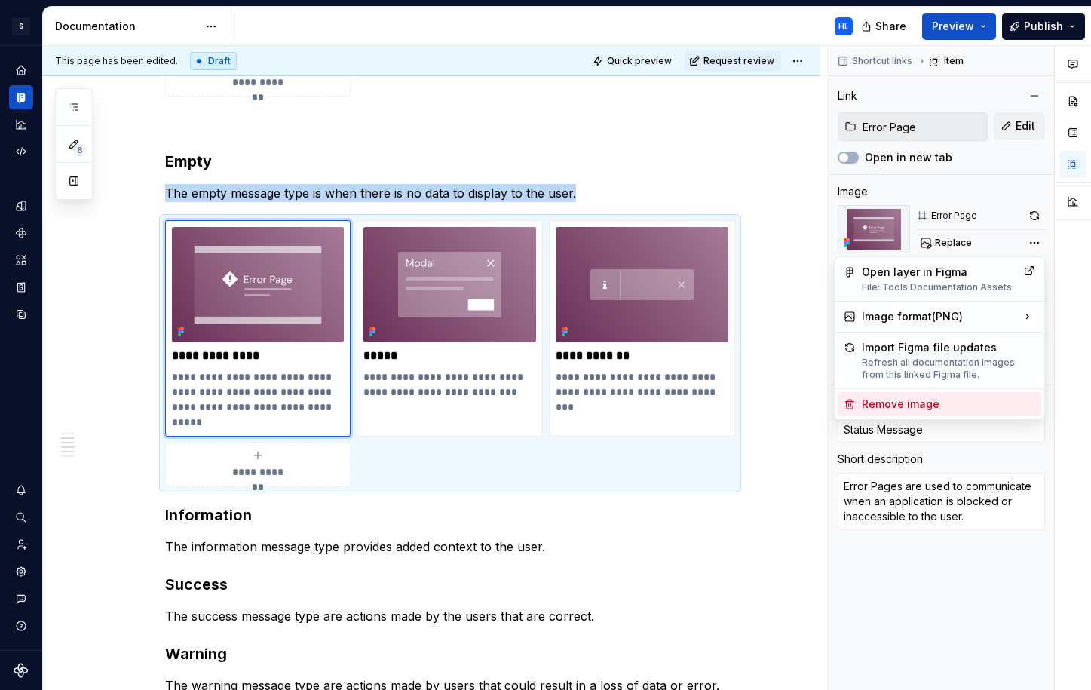
click at [958, 401] on div "Remove image" at bounding box center [948, 404] width 173 height 15
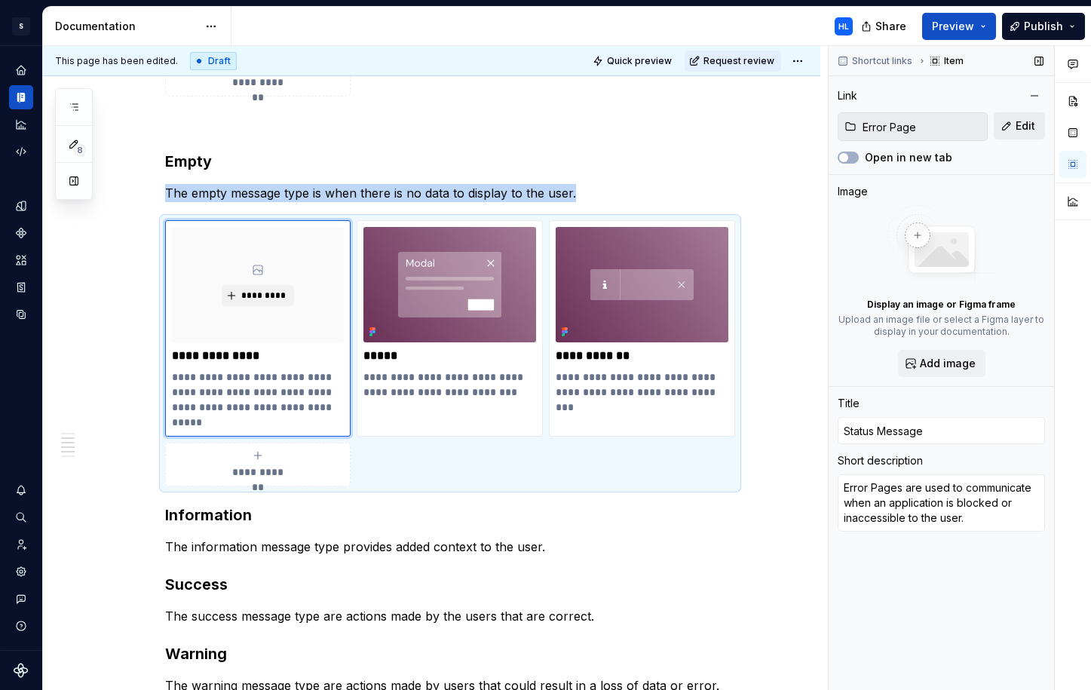
click at [1035, 130] on button "Edit" at bounding box center [1019, 125] width 51 height 27
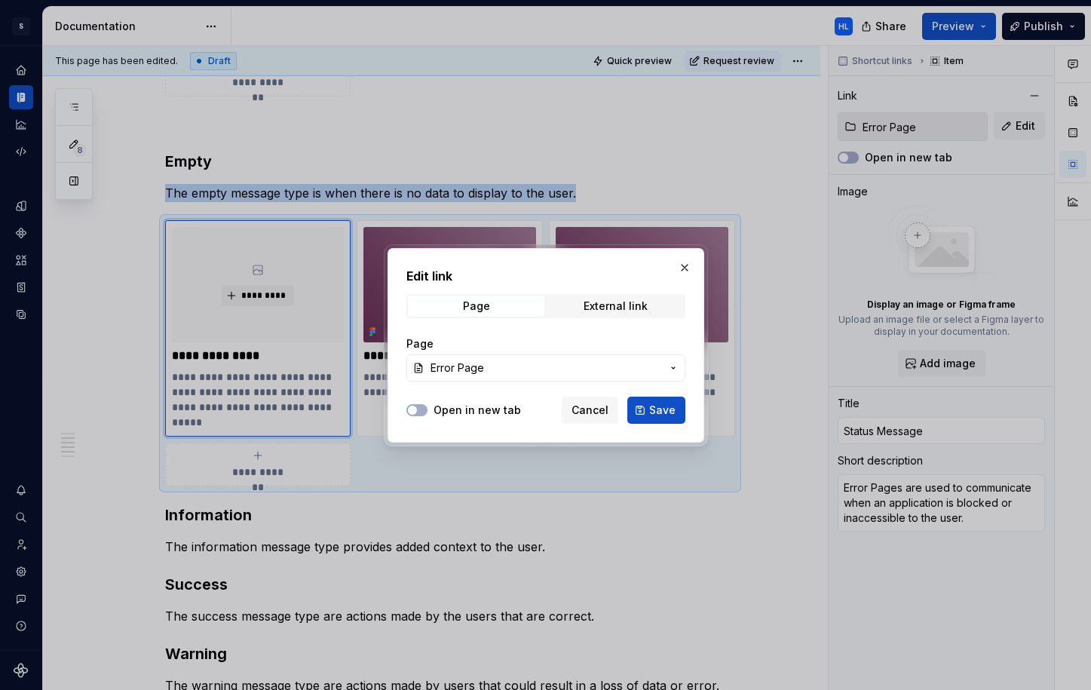
click at [651, 365] on span "Error Page" at bounding box center [546, 367] width 231 height 15
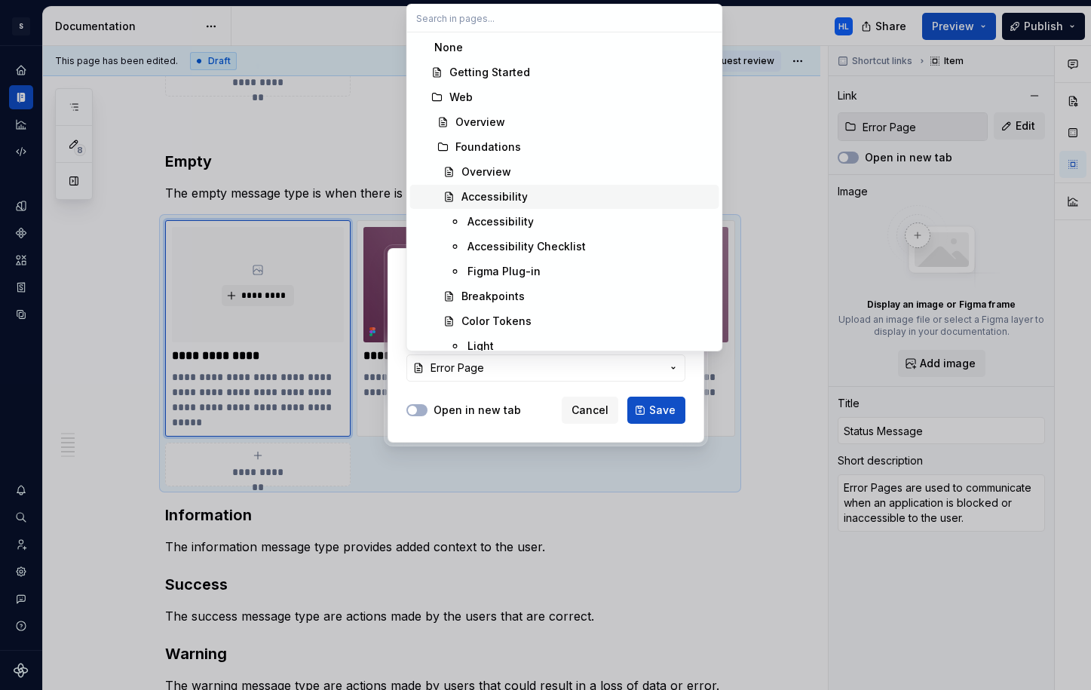
click at [922, 161] on div at bounding box center [545, 345] width 1091 height 690
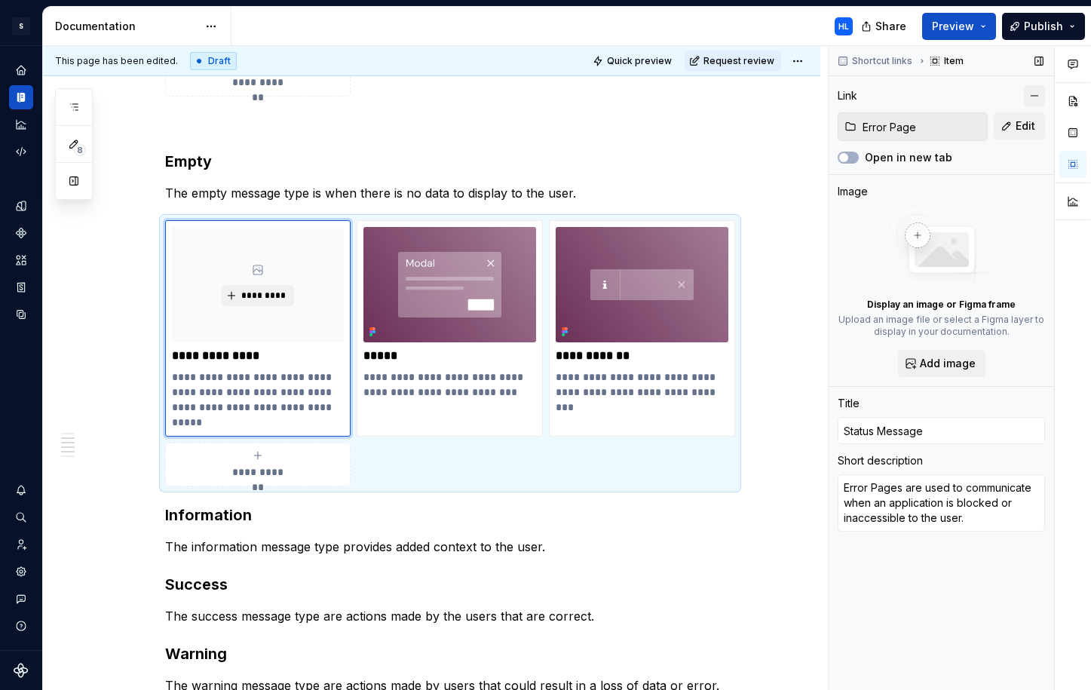
click at [1044, 88] on button "button" at bounding box center [1034, 95] width 21 height 21
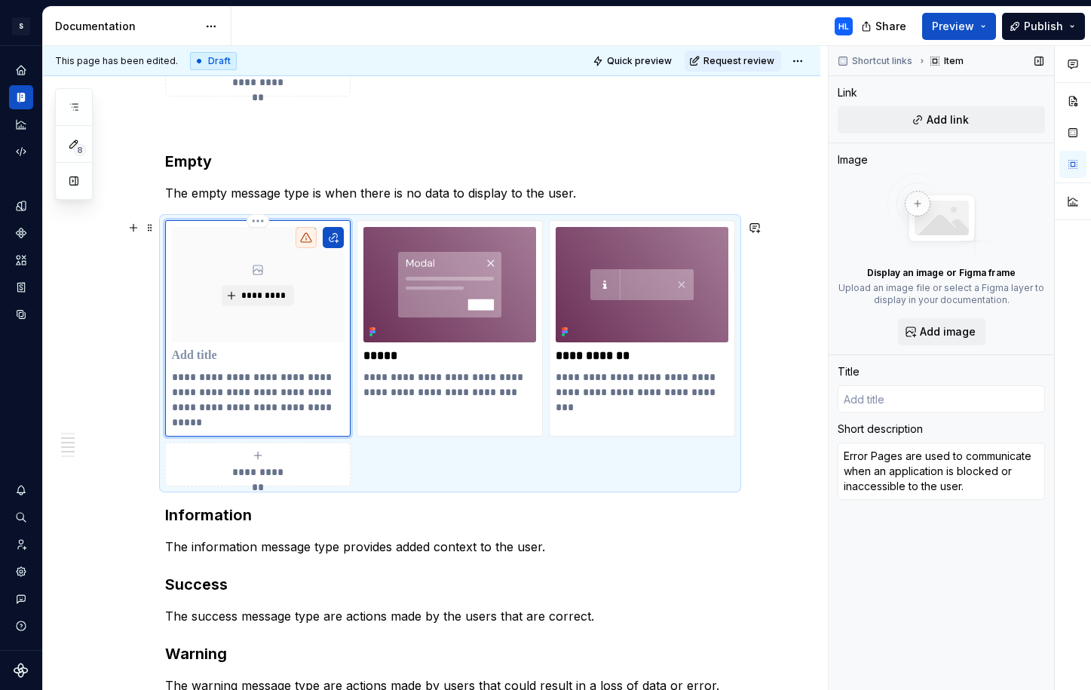
click at [243, 348] on p at bounding box center [258, 355] width 173 height 15
click at [268, 384] on p "**********" at bounding box center [258, 399] width 173 height 60
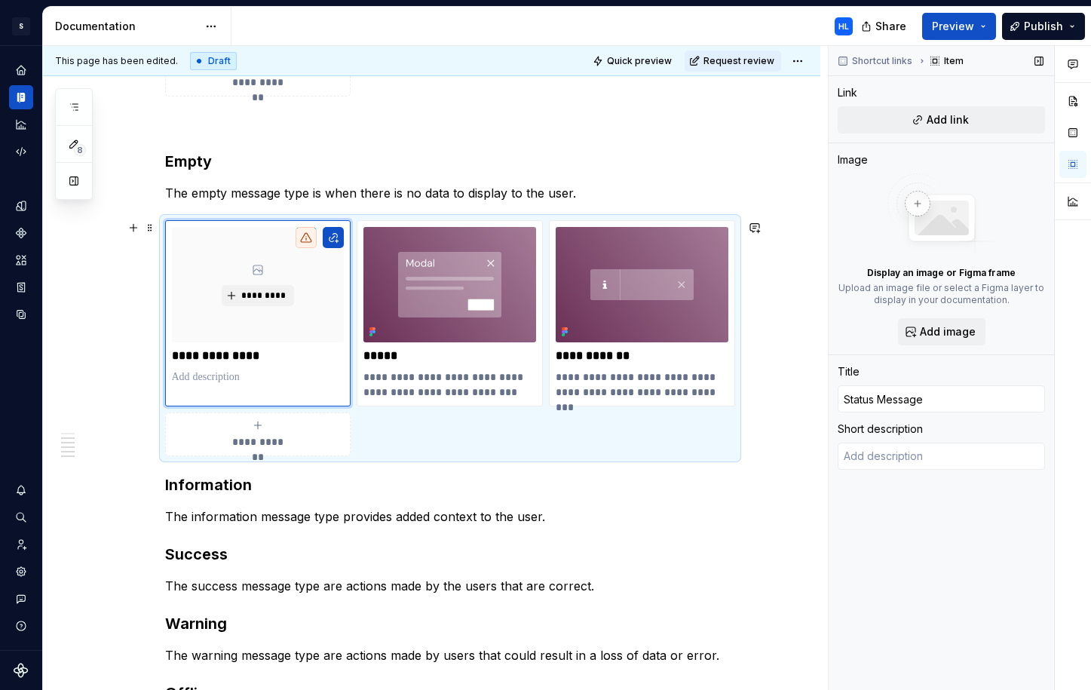
click at [491, 421] on div "**********" at bounding box center [450, 337] width 570 height 235
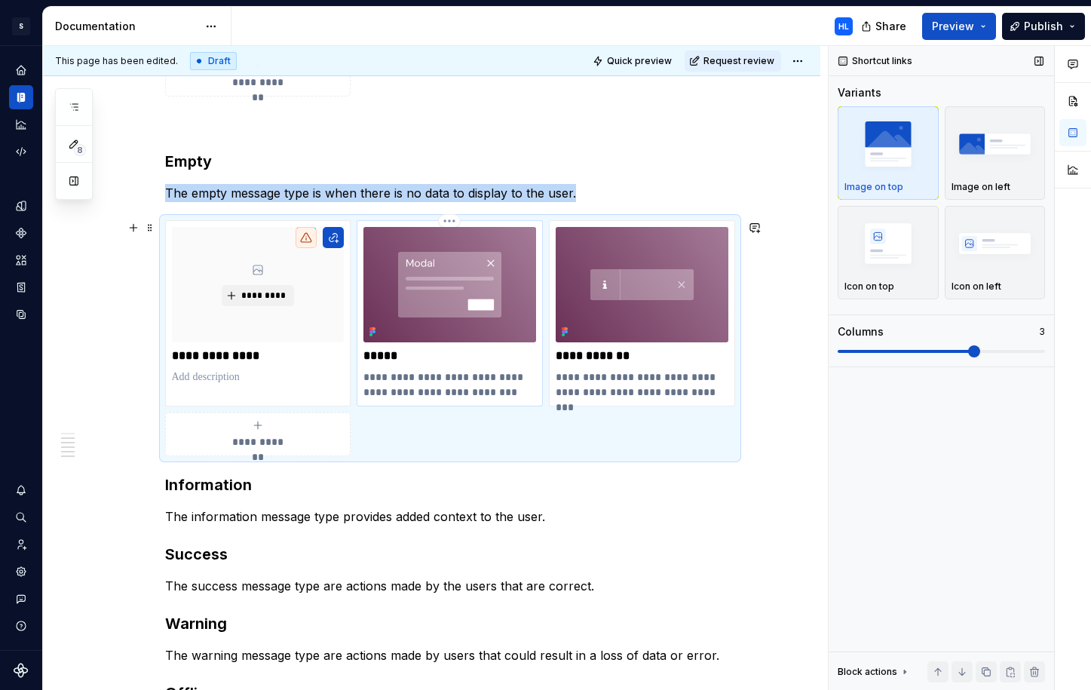
click at [501, 350] on p "*****" at bounding box center [449, 355] width 173 height 15
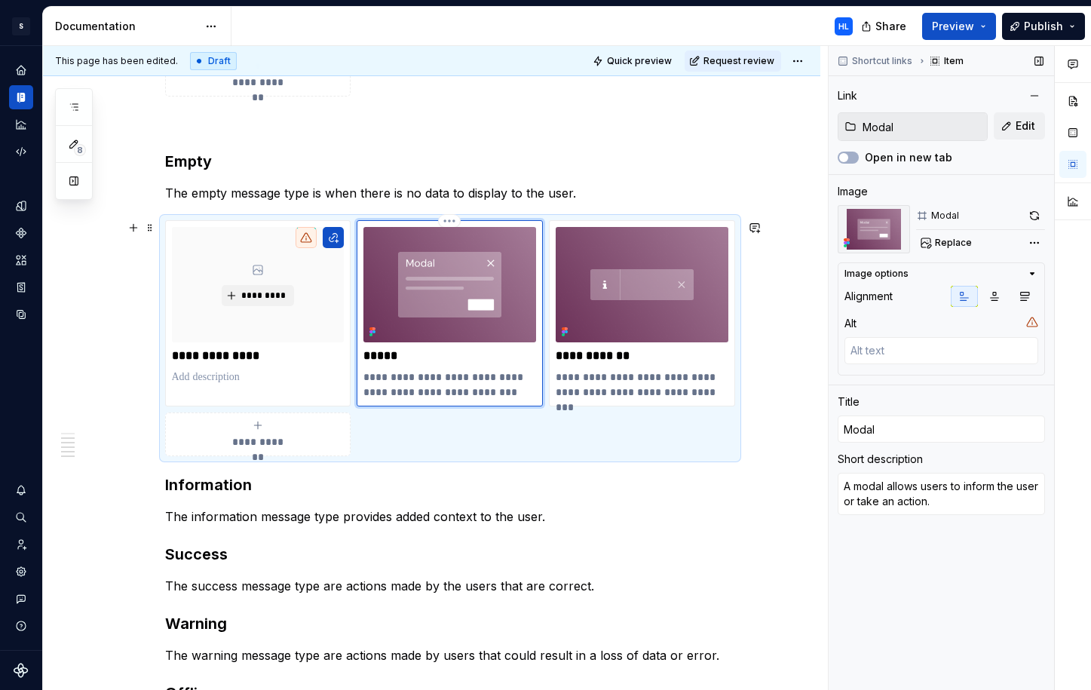
click at [418, 352] on p "*****" at bounding box center [449, 355] width 173 height 15
click at [491, 339] on img at bounding box center [449, 284] width 173 height 115
click at [1025, 125] on span "Edit" at bounding box center [1026, 125] width 20 height 15
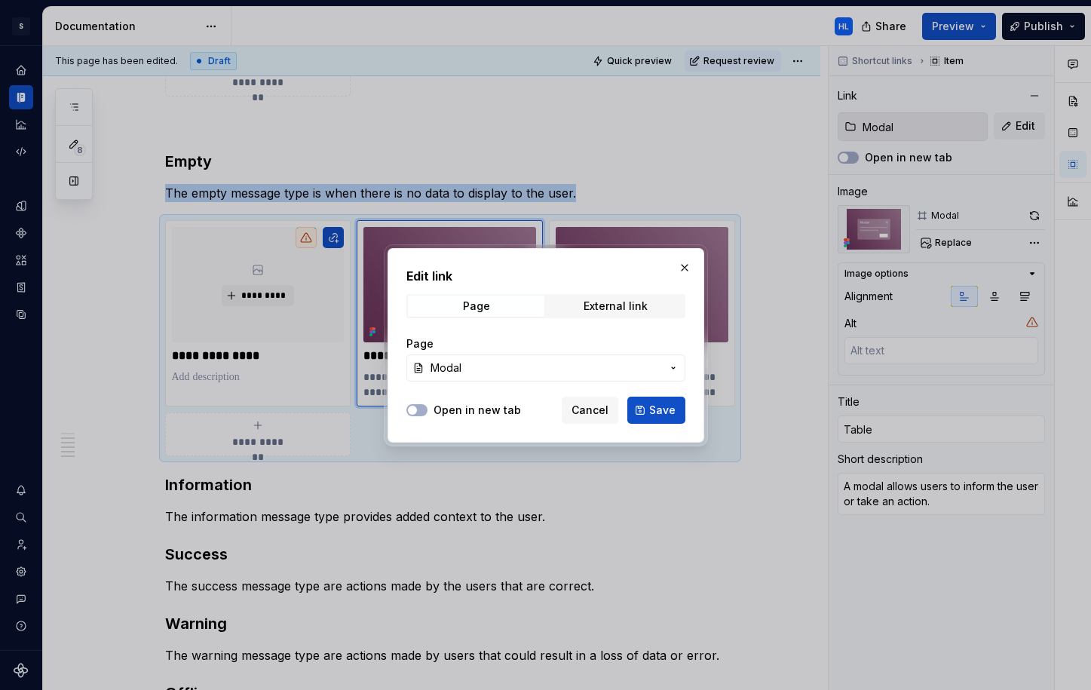
click at [541, 356] on button "Modal" at bounding box center [545, 367] width 279 height 27
click at [631, 337] on div "Edit link Page External link Page Modal Open in new tab Cancel Save" at bounding box center [545, 345] width 1091 height 690
click at [603, 405] on span "Cancel" at bounding box center [590, 410] width 37 height 15
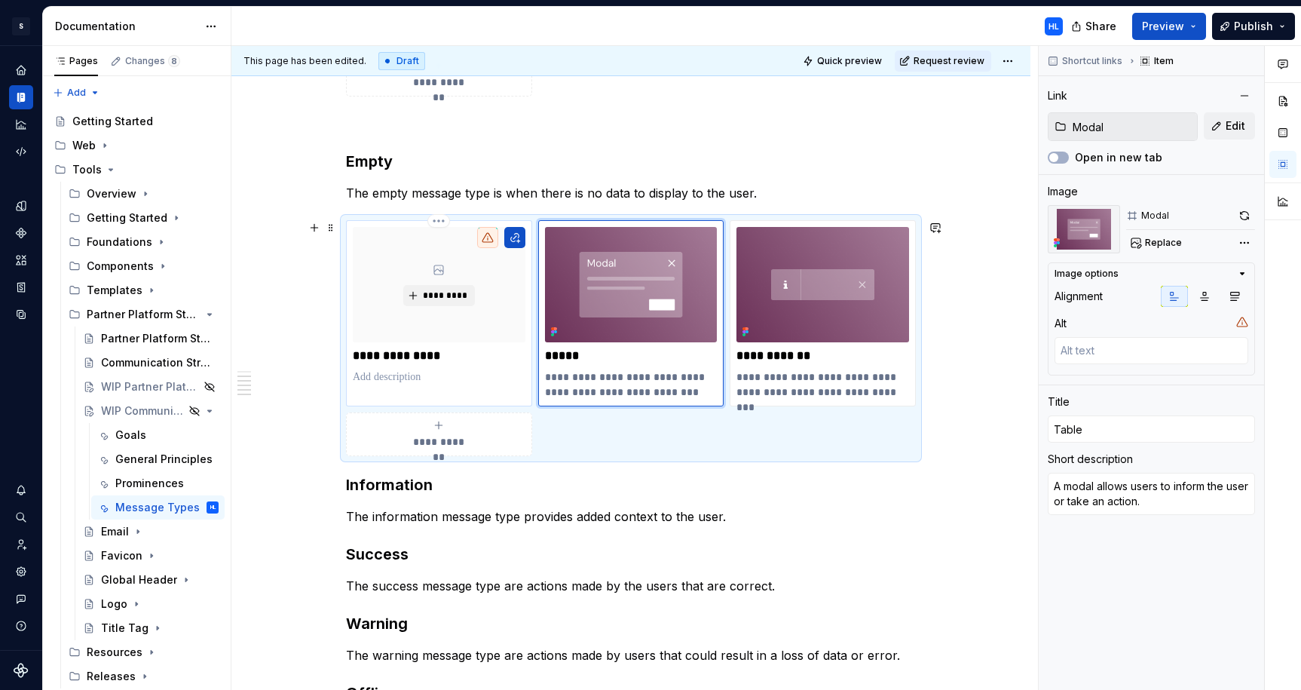
click at [494, 360] on p "**********" at bounding box center [439, 355] width 173 height 15
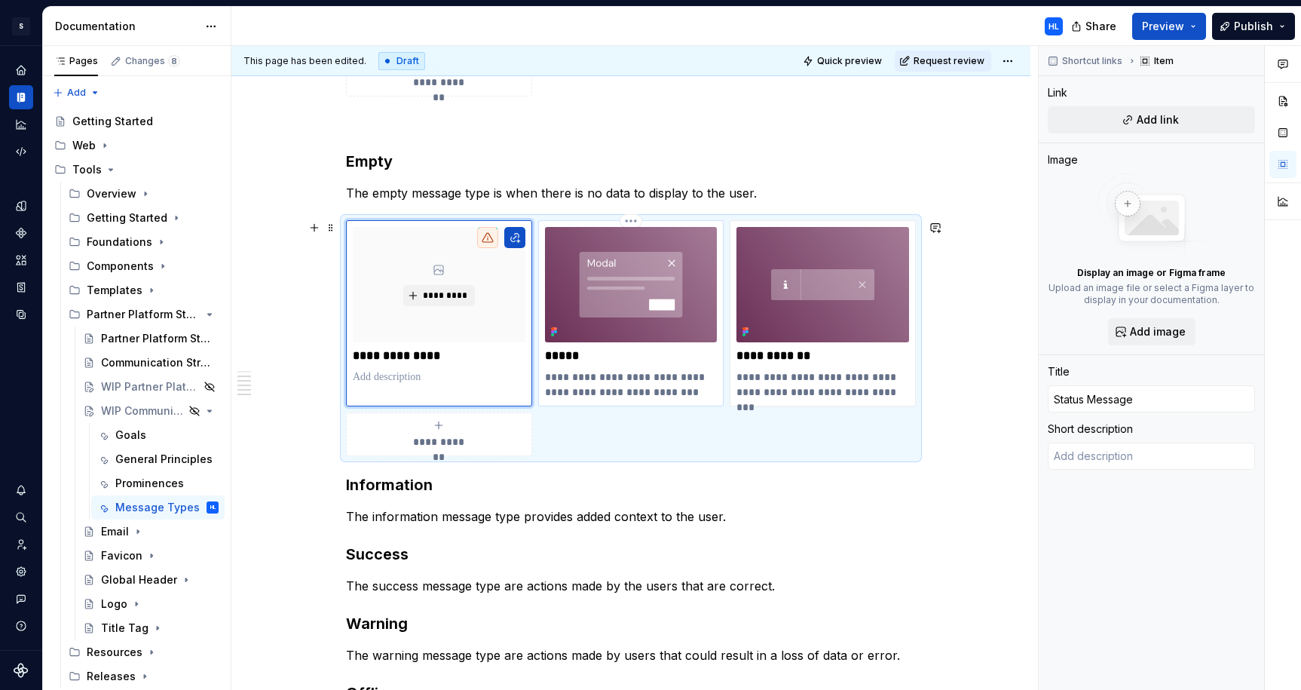
click at [572, 367] on div "**********" at bounding box center [631, 313] width 173 height 172
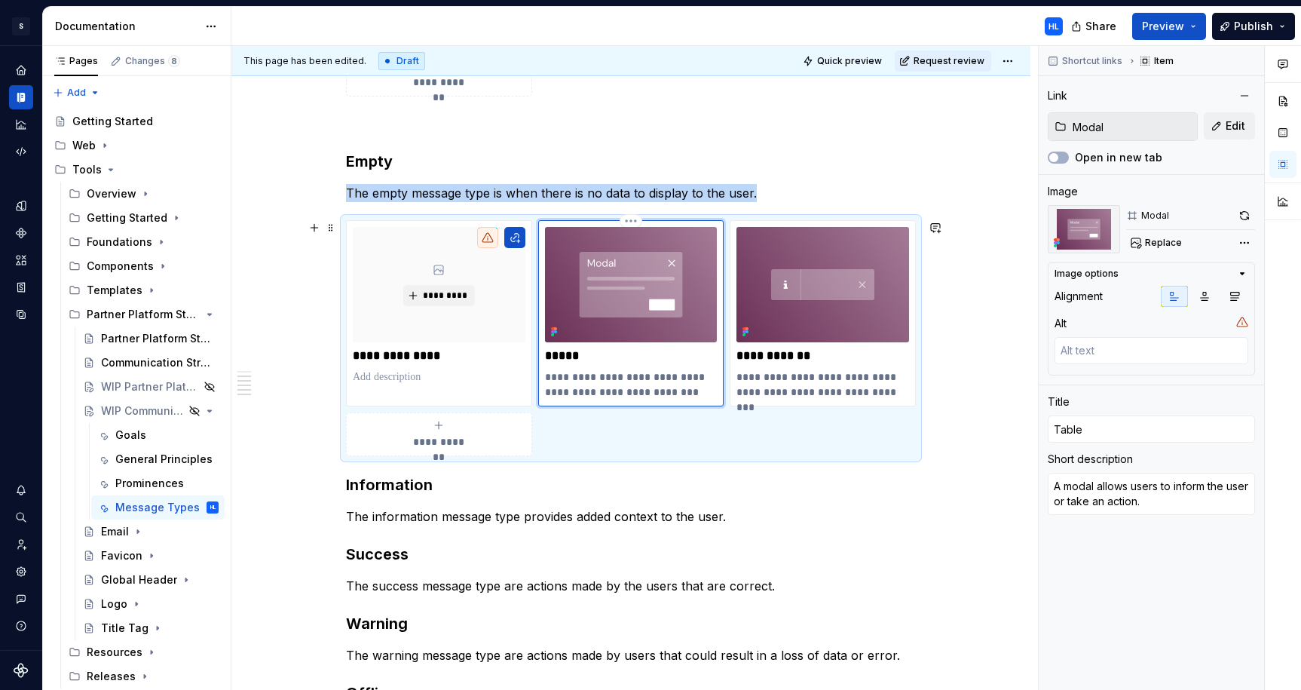
click at [600, 354] on p "*****" at bounding box center [631, 355] width 173 height 15
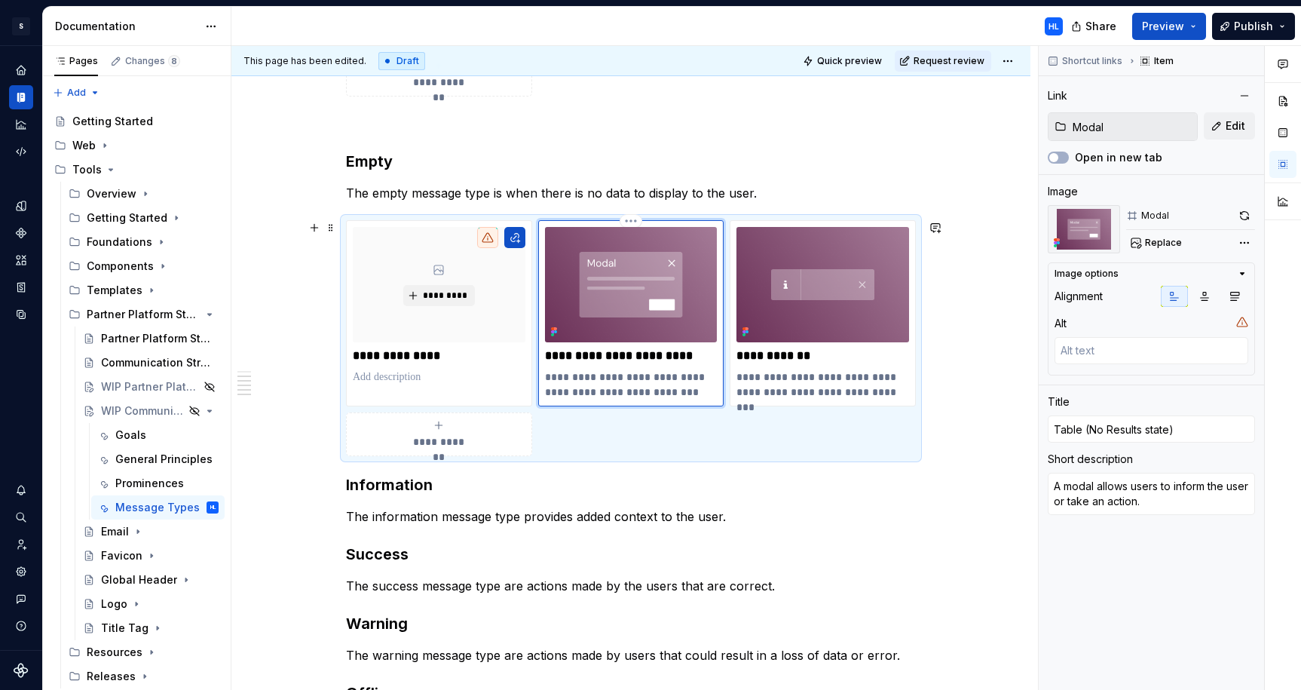
click at [630, 397] on p "**********" at bounding box center [631, 384] width 173 height 30
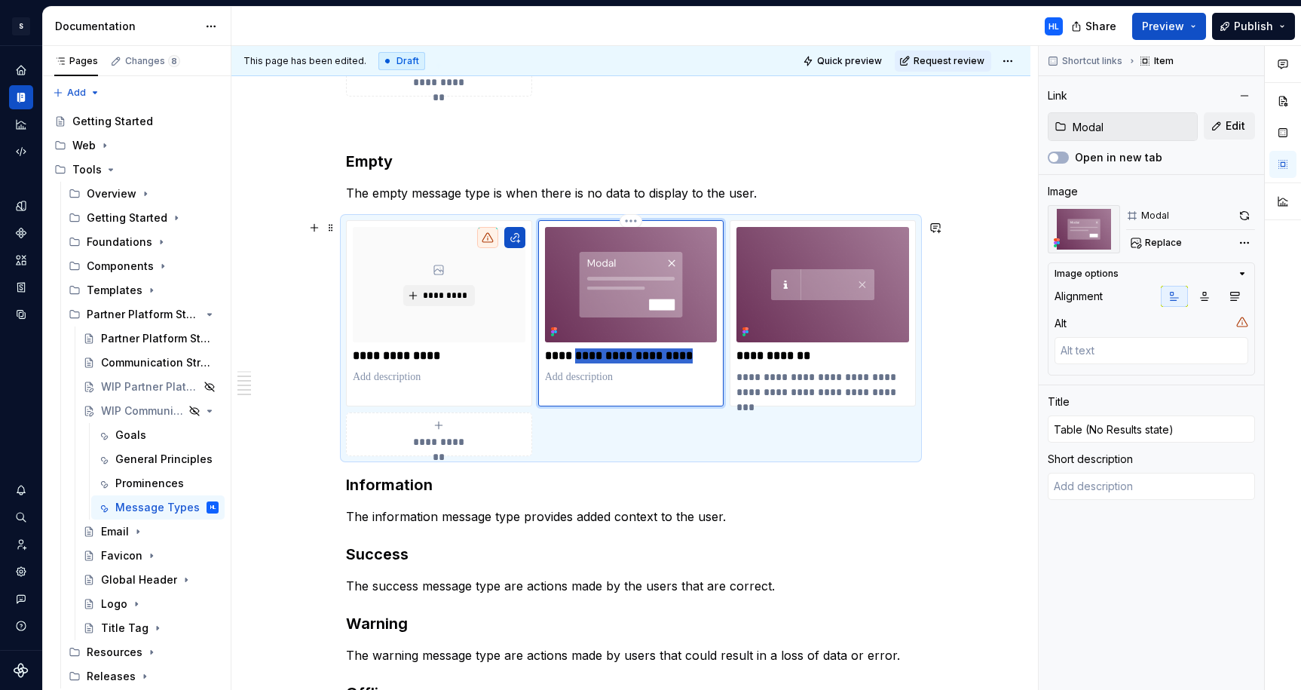
drag, startPoint x: 581, startPoint y: 355, endPoint x: 729, endPoint y: 361, distance: 148.7
click at [729, 361] on div "**********" at bounding box center [631, 337] width 570 height 235
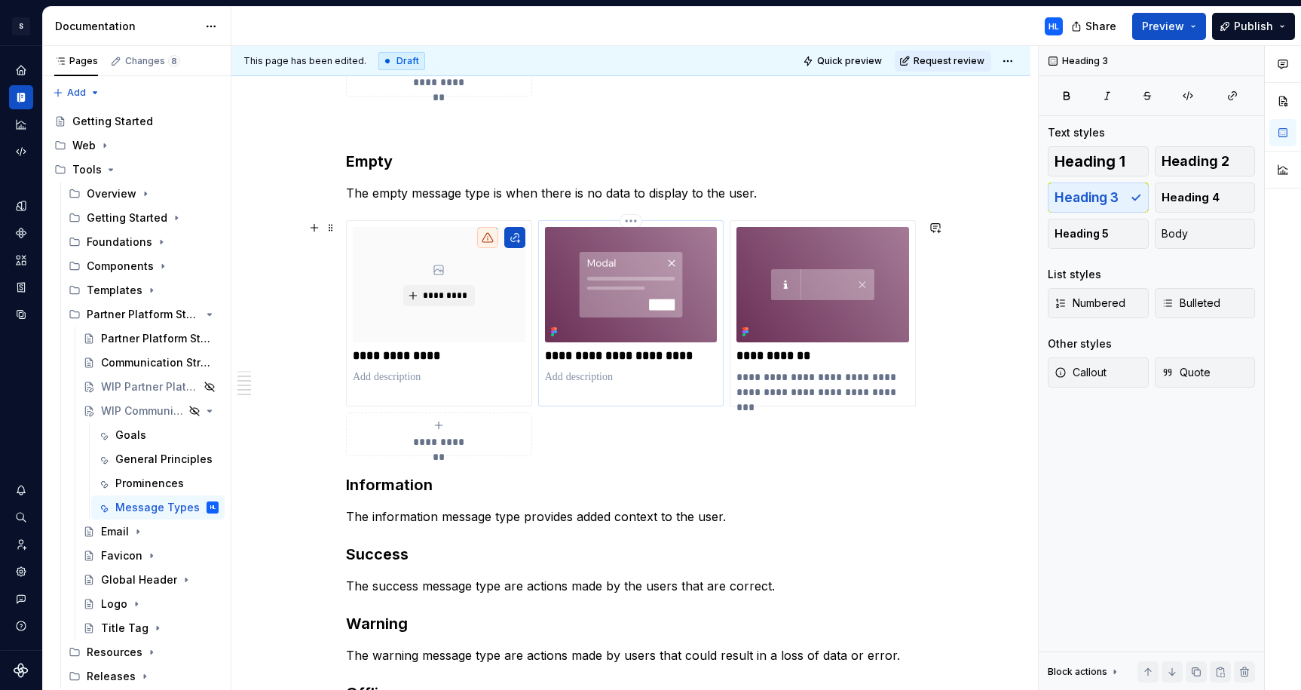
click at [629, 355] on p "**********" at bounding box center [631, 355] width 173 height 15
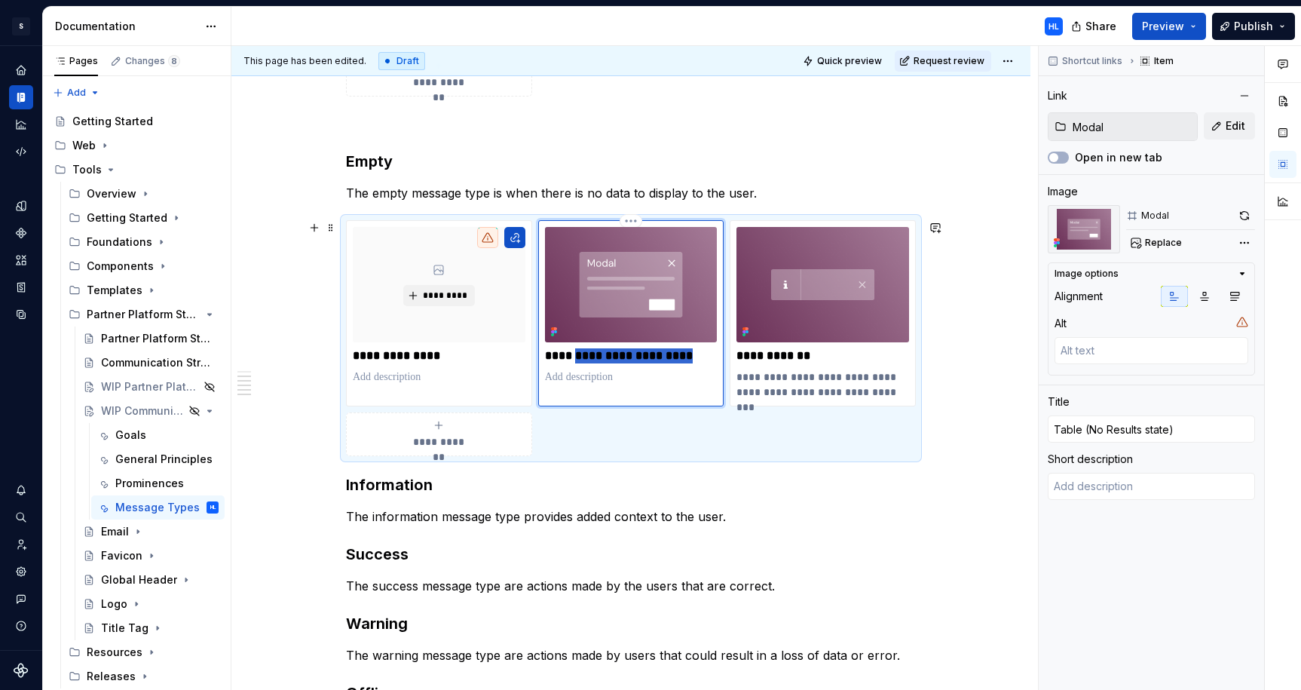
drag, startPoint x: 694, startPoint y: 357, endPoint x: 581, endPoint y: 357, distance: 113.1
click at [581, 357] on p "**********" at bounding box center [631, 355] width 173 height 15
click at [590, 377] on p at bounding box center [631, 376] width 173 height 15
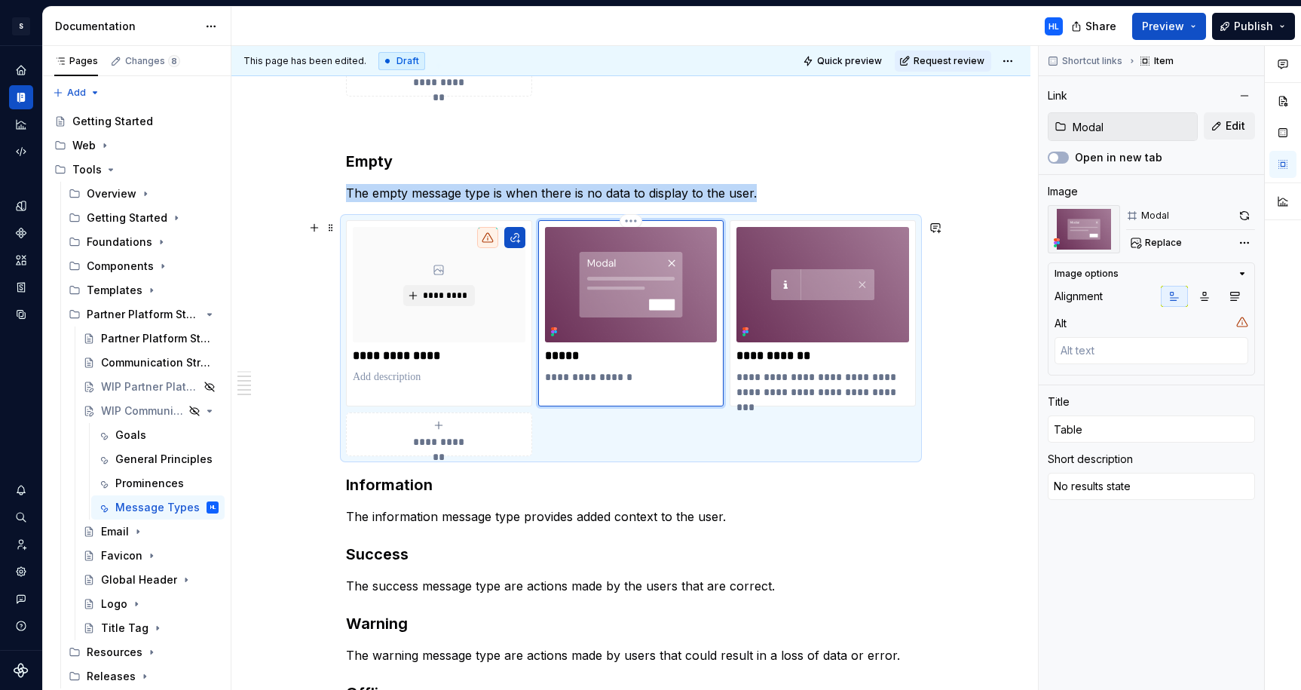
click at [617, 258] on img at bounding box center [631, 284] width 173 height 115
click at [1197, 131] on span "Edit" at bounding box center [1236, 125] width 20 height 15
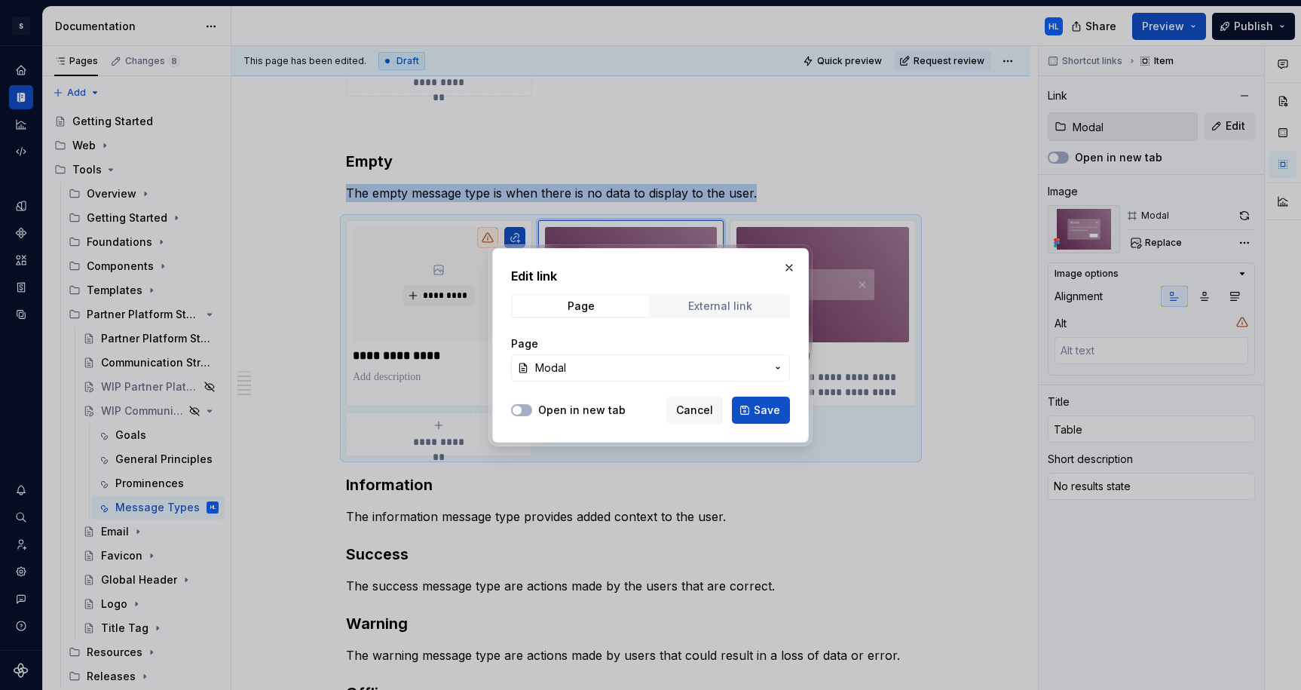
click at [701, 311] on div "External link" at bounding box center [720, 306] width 64 height 12
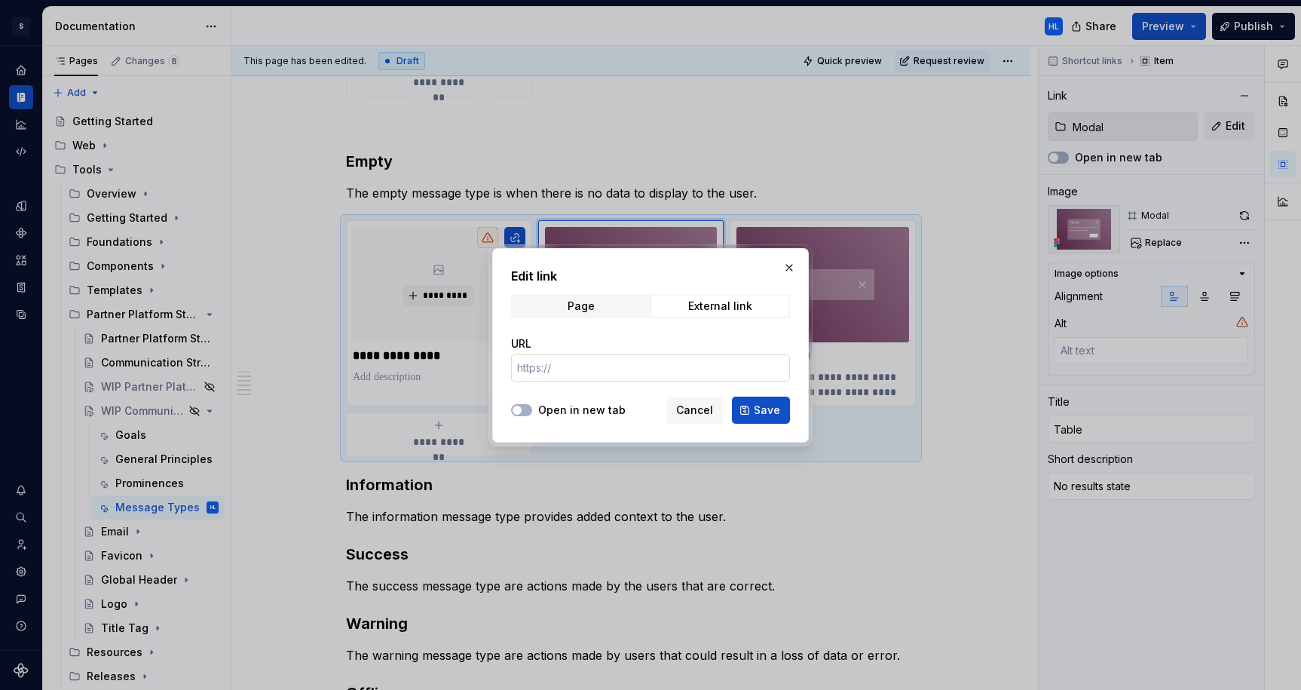
click at [642, 367] on input "URL" at bounding box center [650, 367] width 279 height 27
paste input "https://enterprise.uig.ux.sie.sony.com/latest/tools/components/table/design-dZN…"
click at [776, 413] on span "Save" at bounding box center [767, 410] width 26 height 15
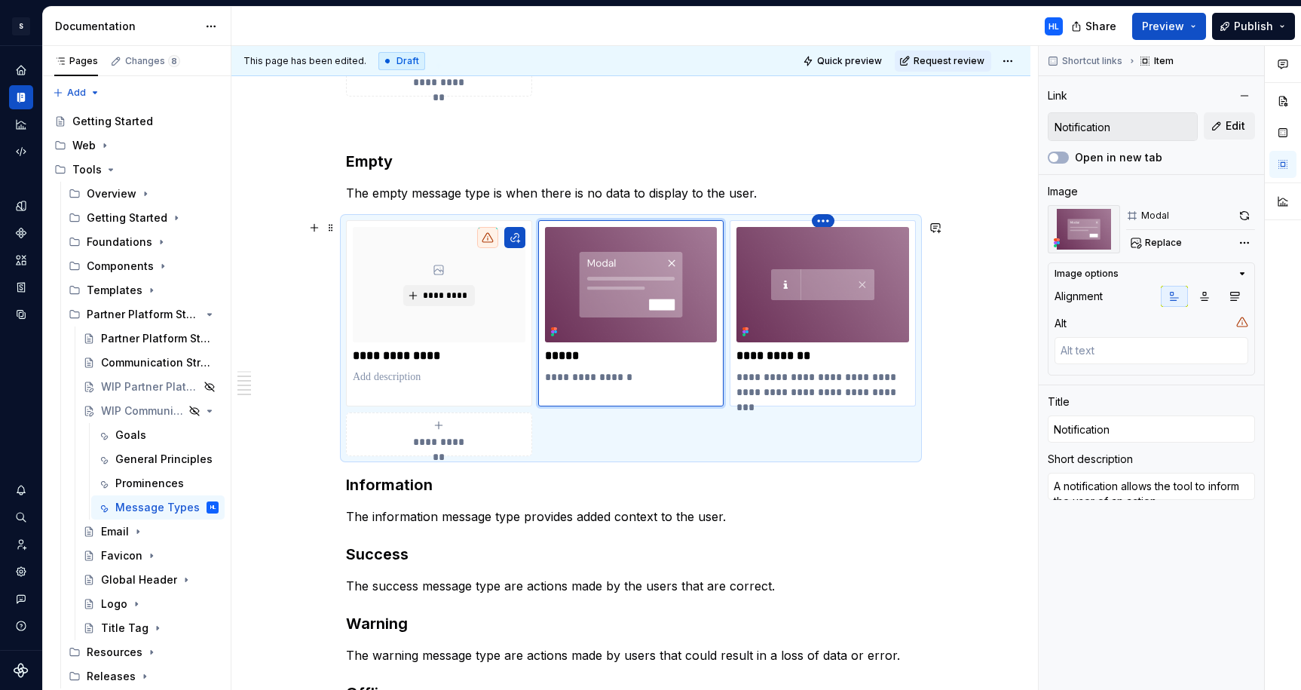
click at [829, 219] on html "S Web & Tools Design Systems HL Design system data Documentation HL Share Previ…" at bounding box center [650, 345] width 1301 height 690
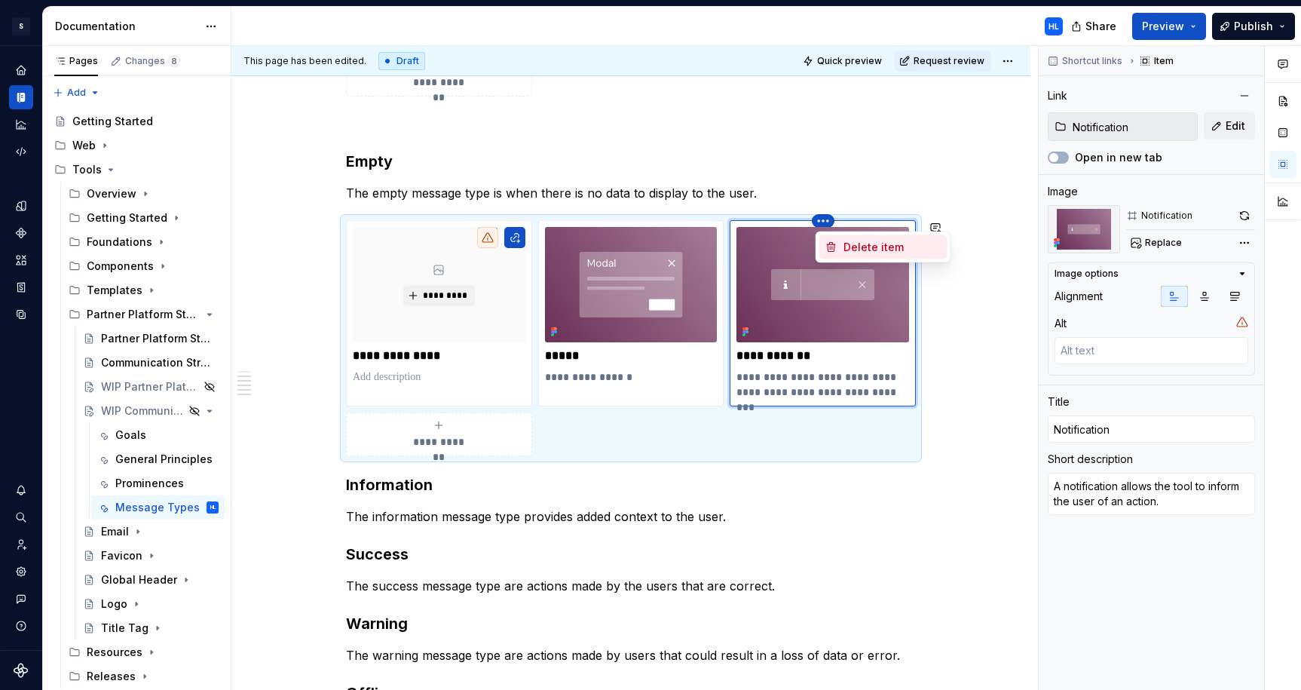
click at [863, 245] on div "Delete item" at bounding box center [893, 247] width 98 height 15
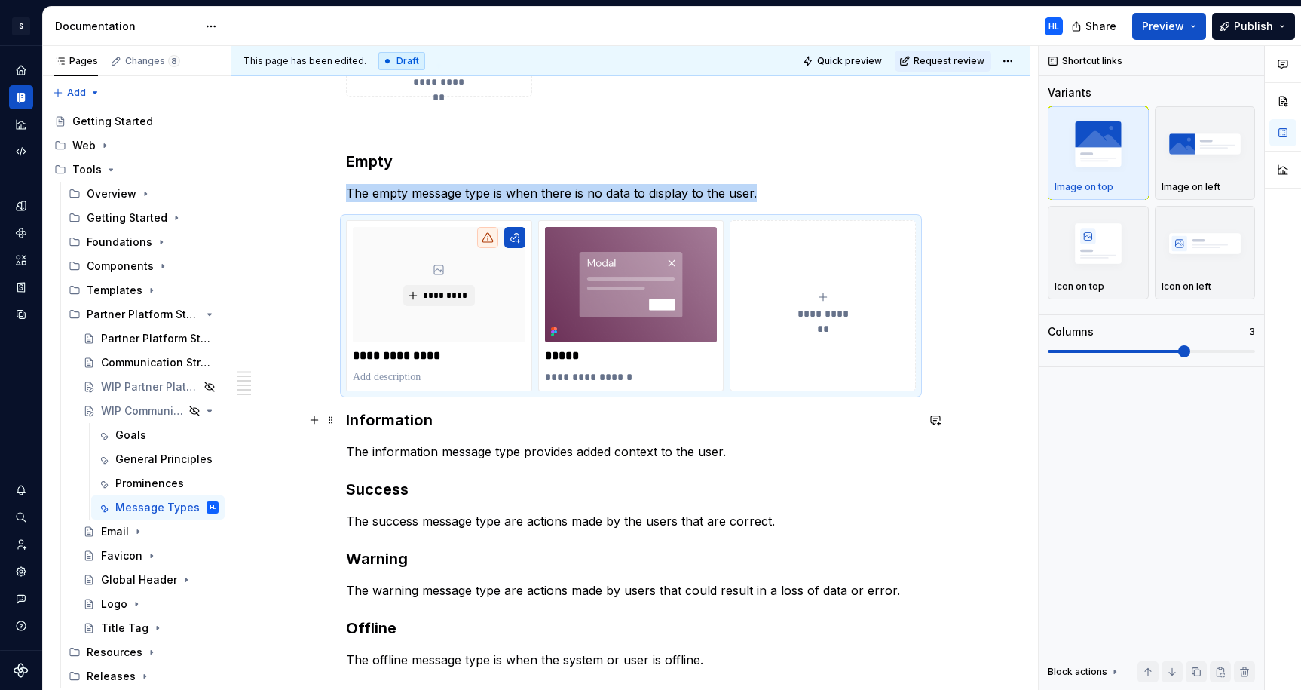
click at [351, 419] on h3 "Information" at bounding box center [631, 419] width 570 height 21
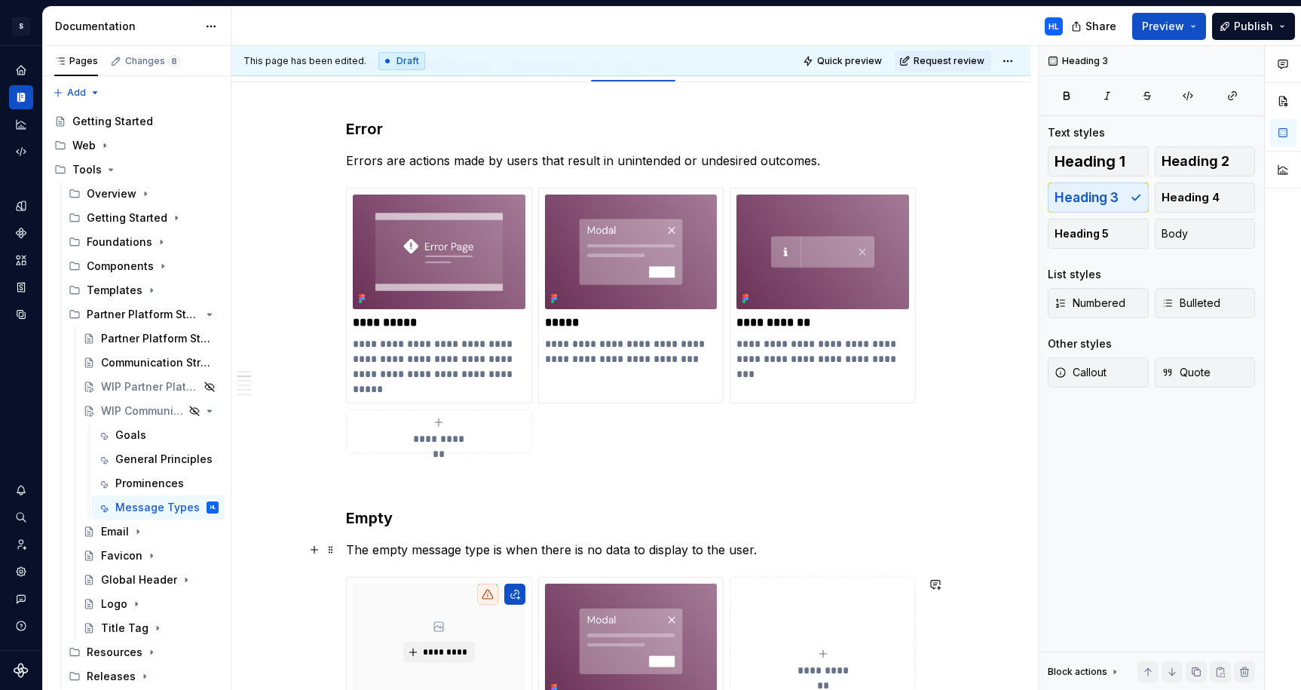
scroll to position [189, 0]
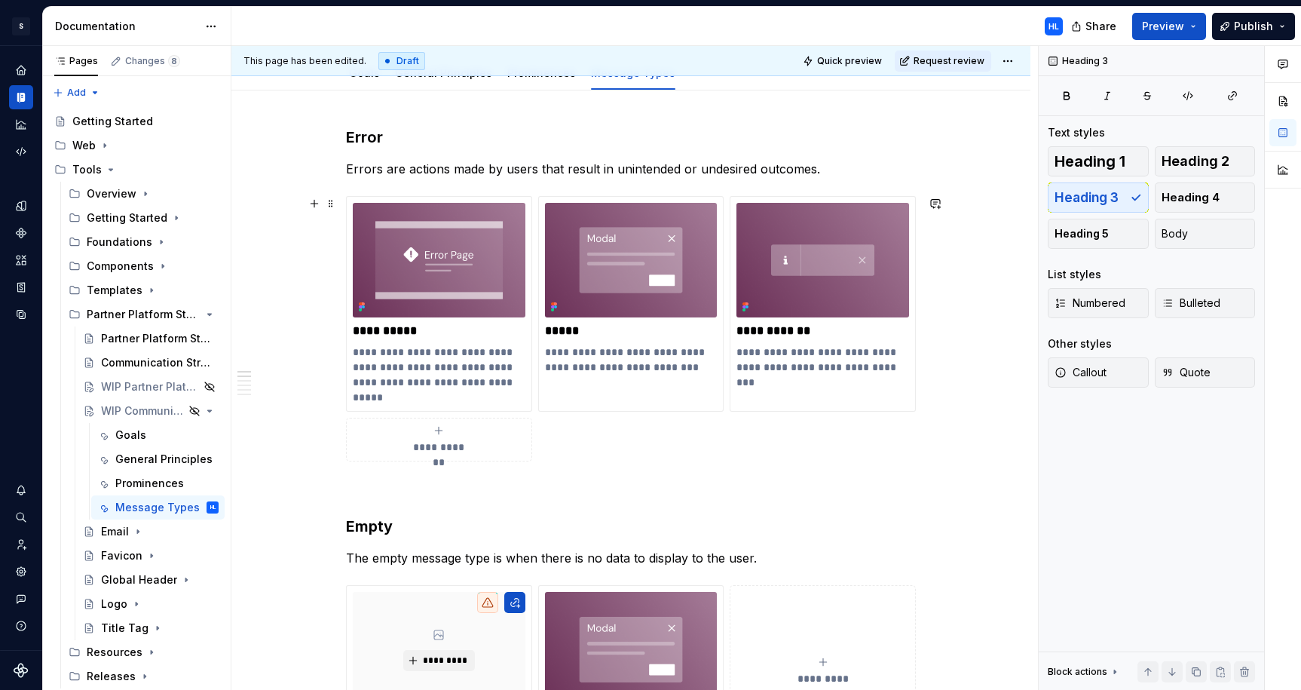
click at [341, 204] on div "**********" at bounding box center [630, 692] width 799 height 1204
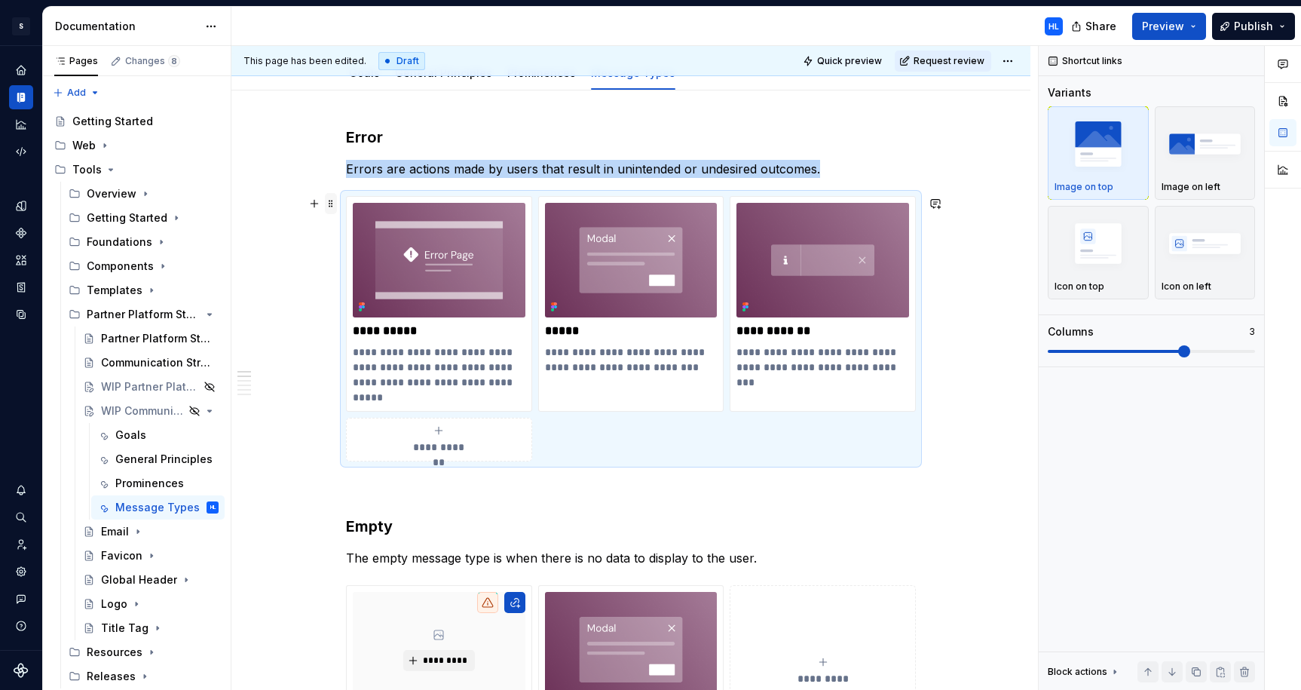
click at [334, 204] on span at bounding box center [331, 203] width 12 height 21
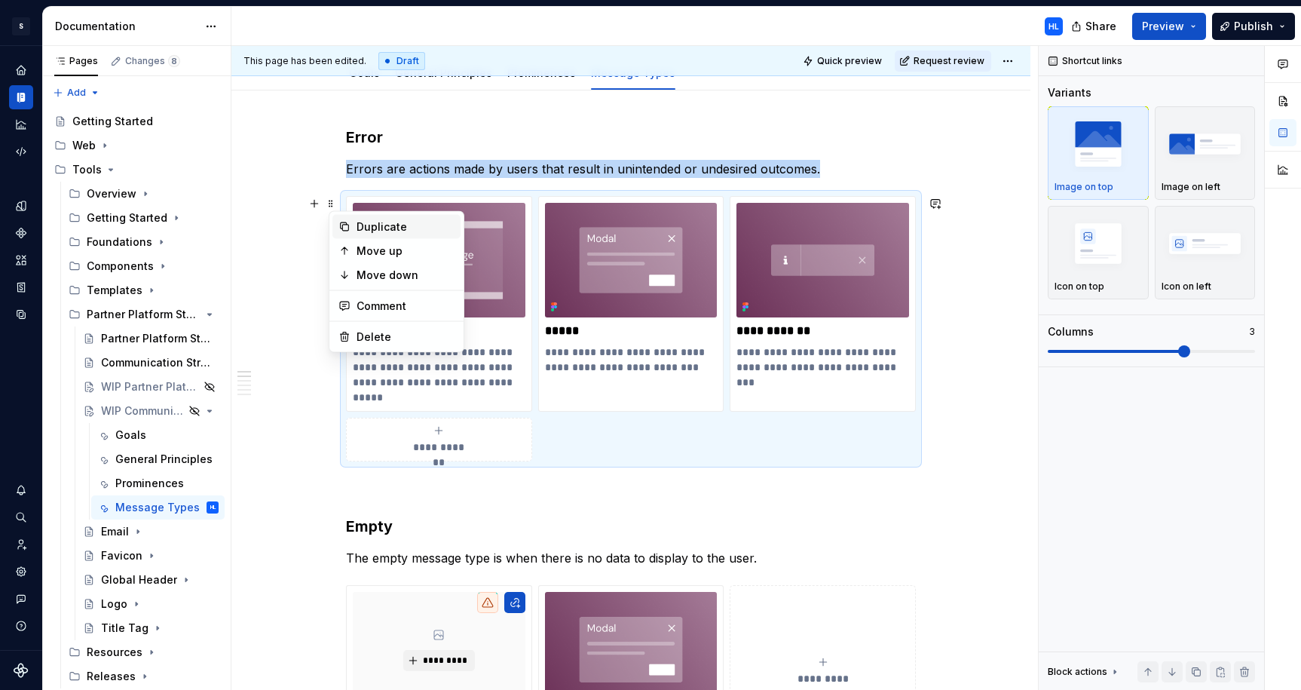
click at [368, 225] on div "Duplicate" at bounding box center [406, 226] width 98 height 15
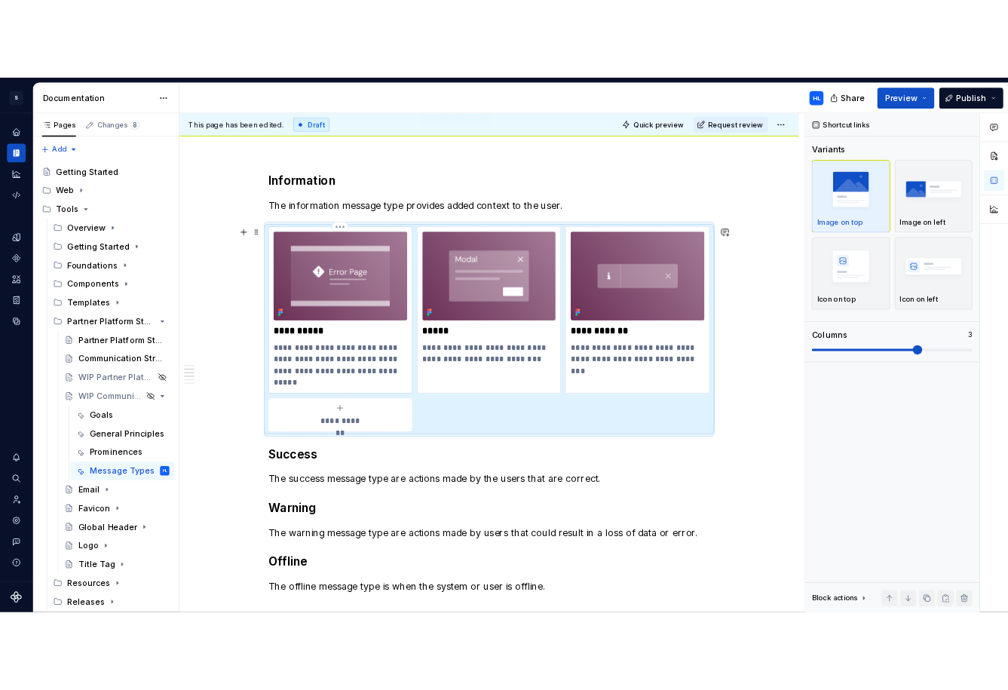
scroll to position [882, 0]
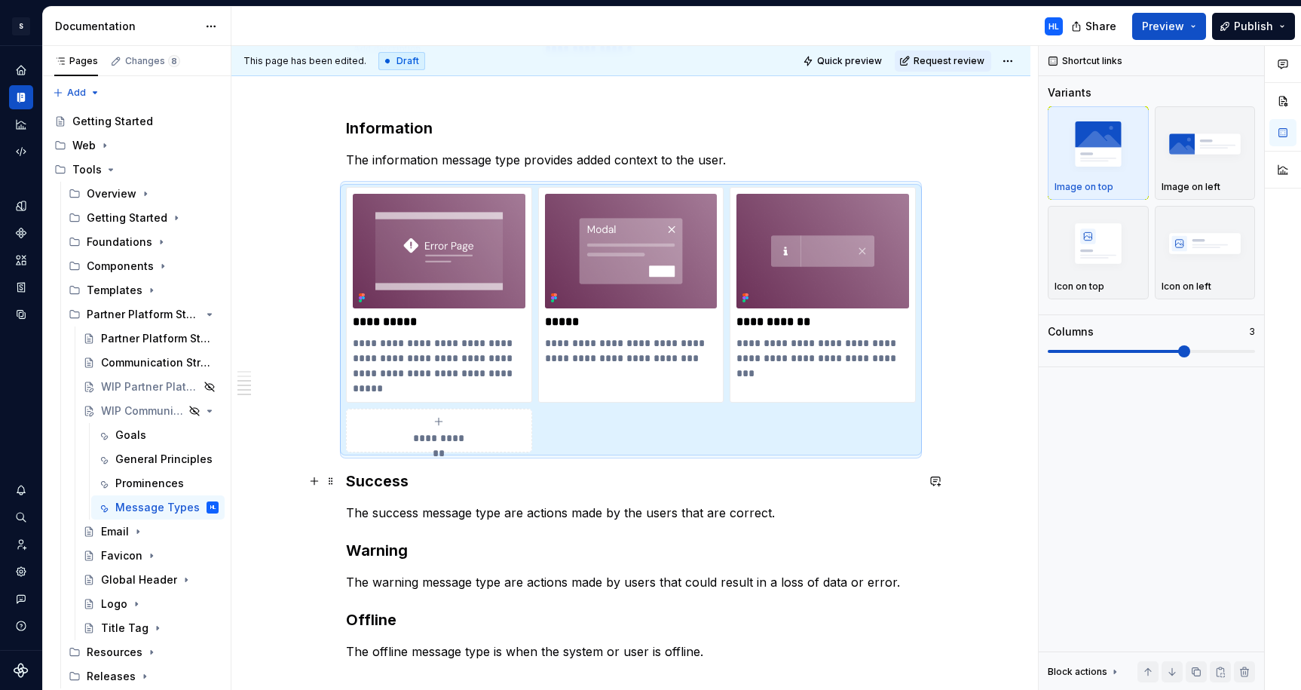
click at [353, 481] on h3 "Success" at bounding box center [631, 481] width 570 height 21
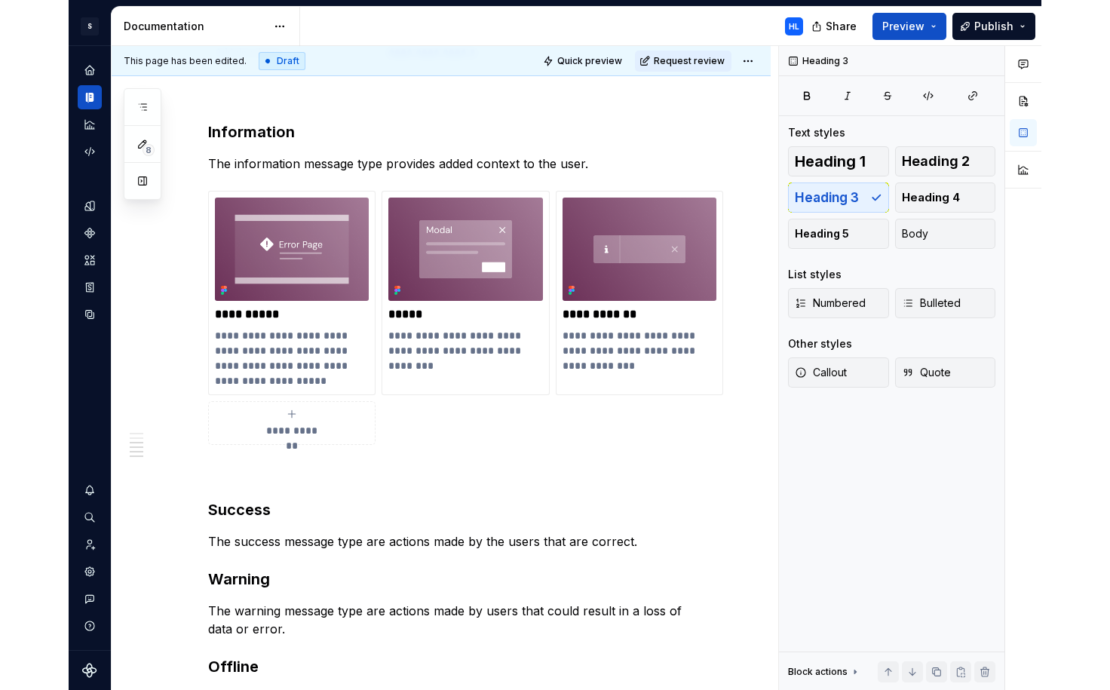
scroll to position [863, 0]
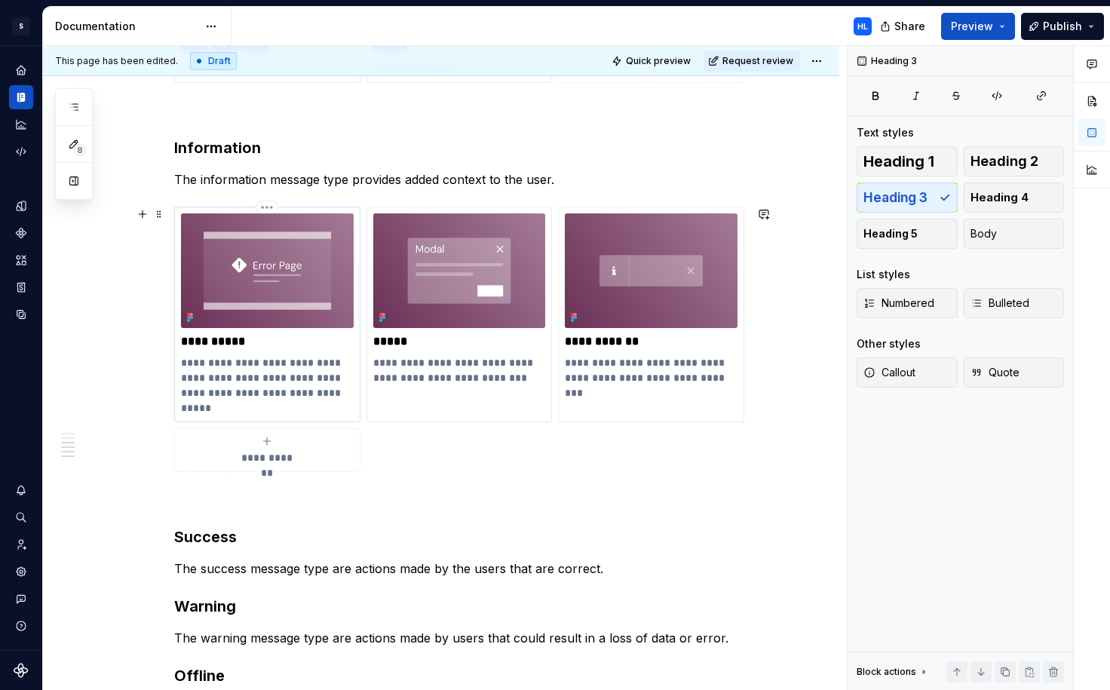
click at [233, 346] on p "**********" at bounding box center [267, 341] width 173 height 15
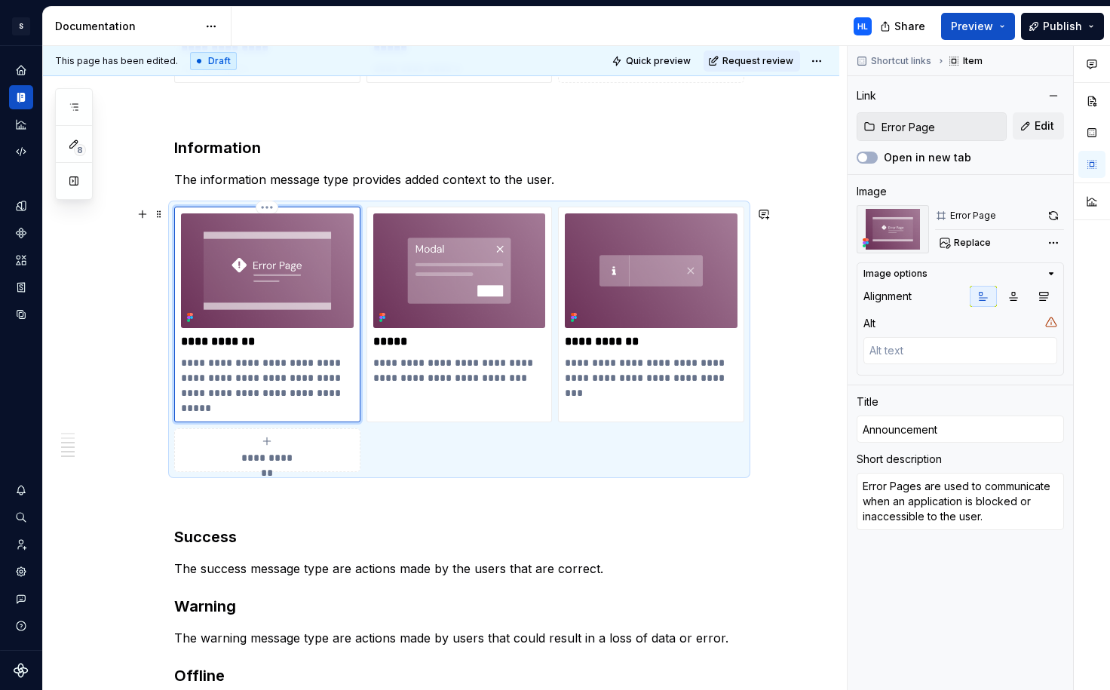
click at [280, 394] on p "**********" at bounding box center [267, 385] width 173 height 60
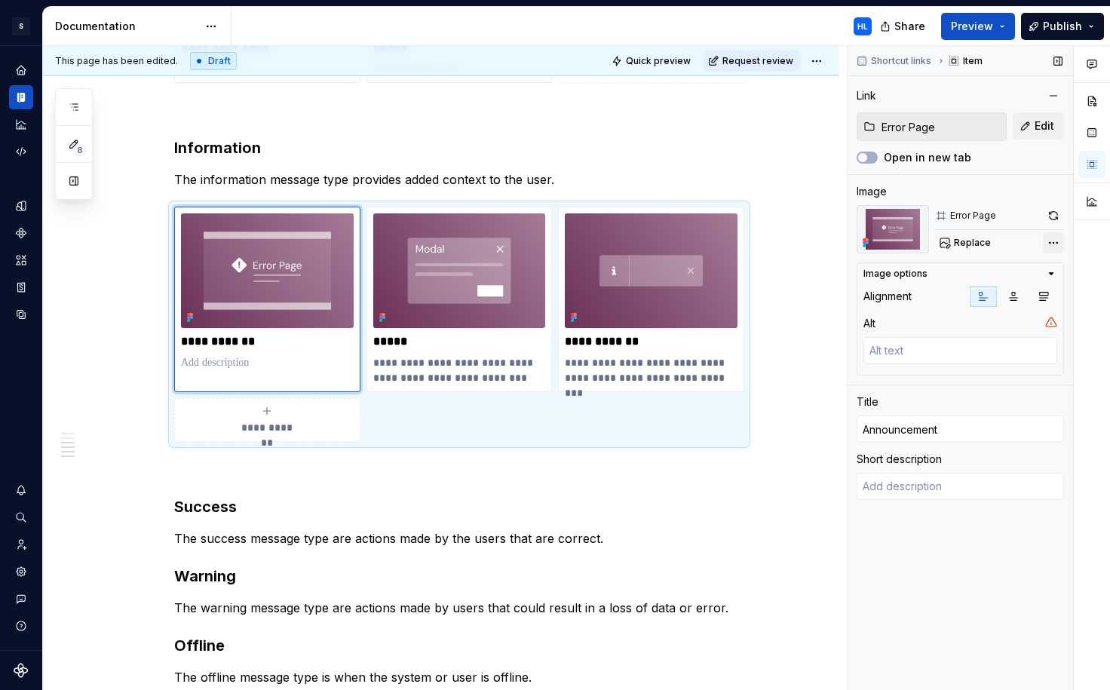
click at [1050, 240] on div "Comments Open comments No comments yet Select ‘Comment’ from the block context …" at bounding box center [979, 368] width 262 height 645
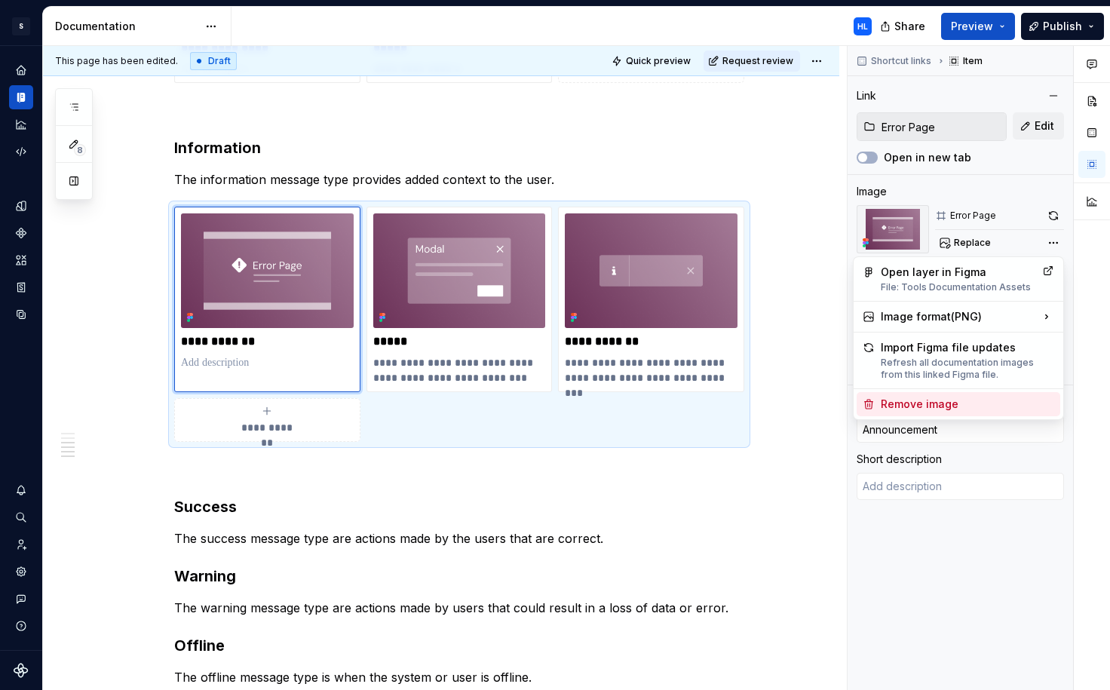
click at [963, 408] on div "Remove image" at bounding box center [967, 404] width 173 height 15
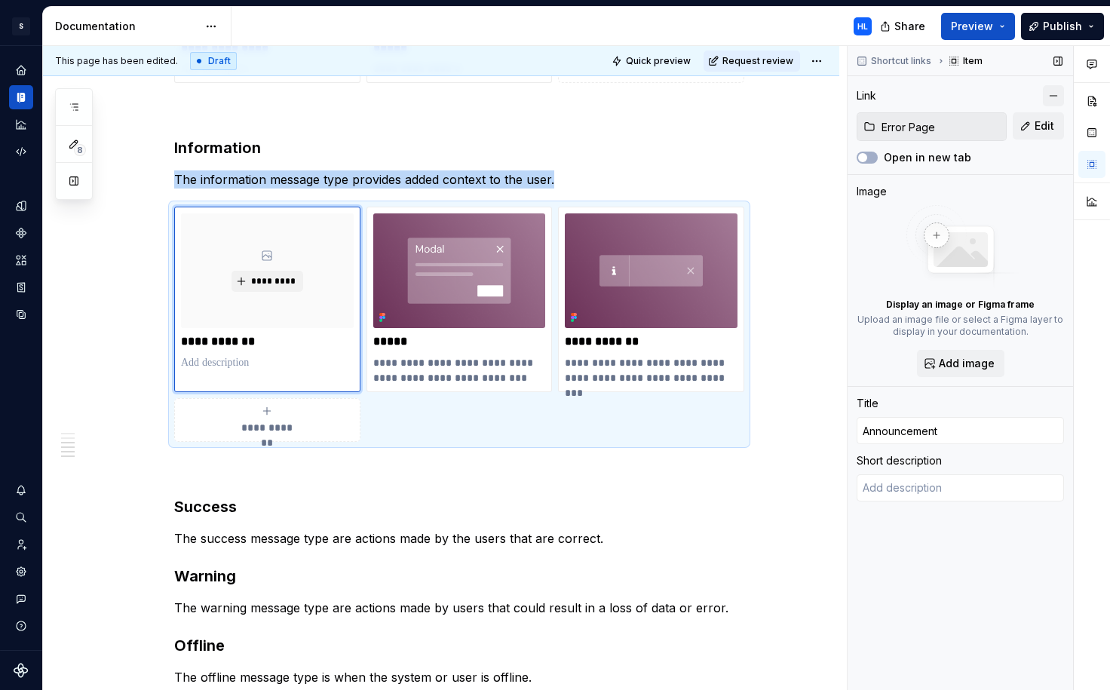
click at [1053, 91] on button "button" at bounding box center [1053, 95] width 21 height 21
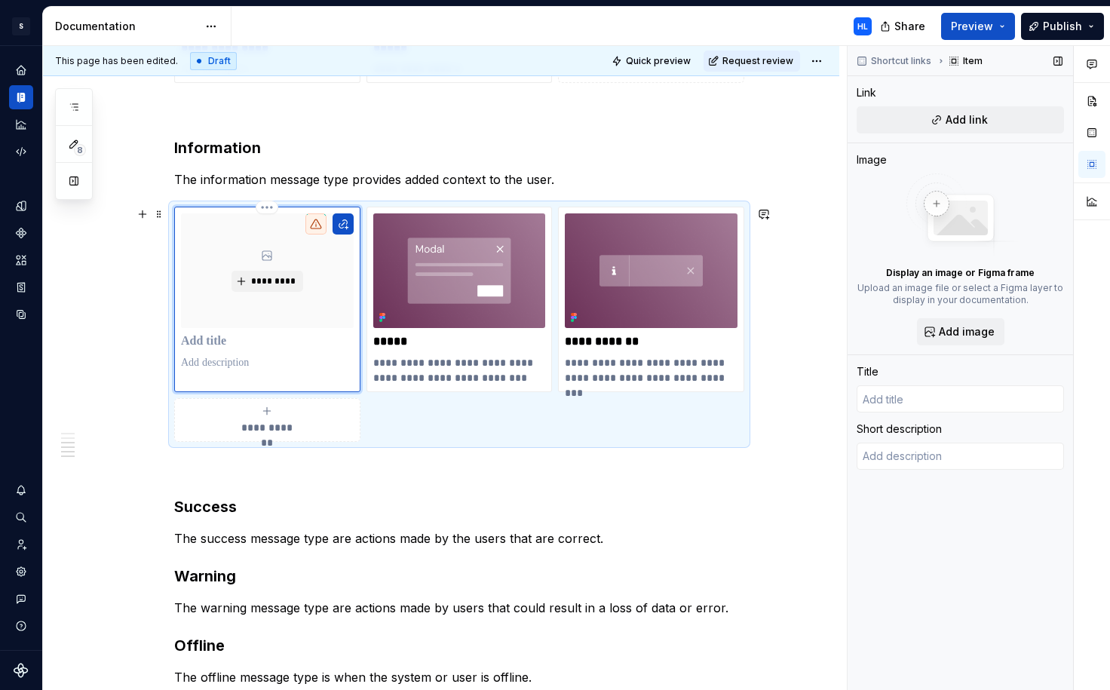
click at [215, 334] on p at bounding box center [267, 341] width 173 height 15
click at [400, 341] on p "*****" at bounding box center [459, 341] width 173 height 15
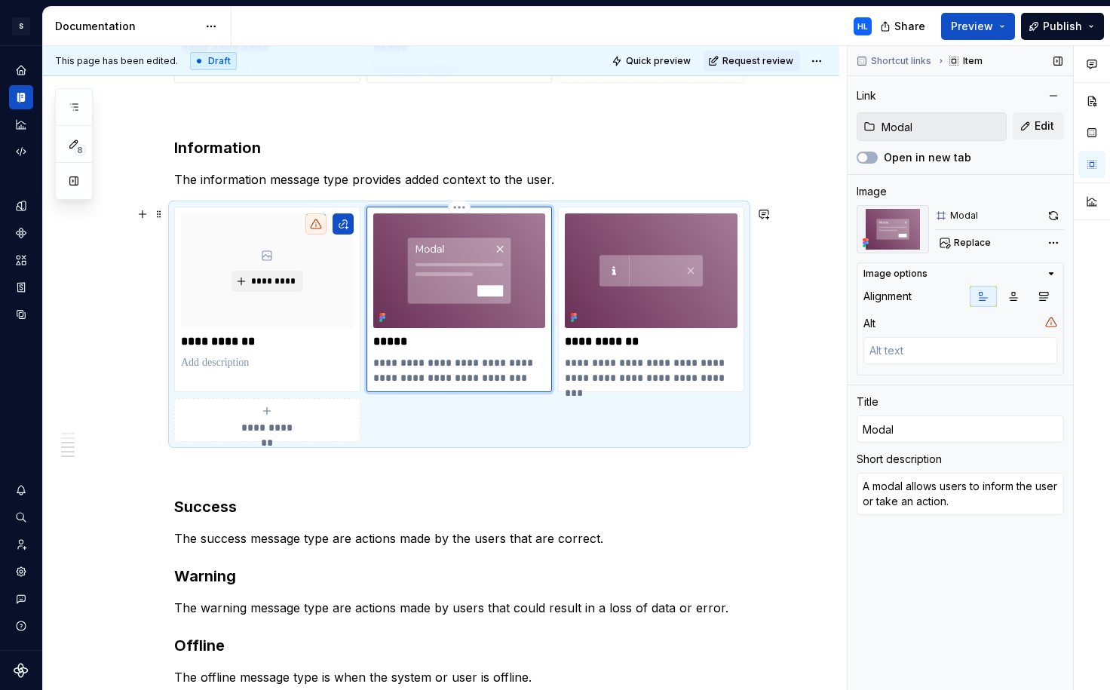
click at [397, 341] on p "*****" at bounding box center [459, 341] width 173 height 15
click at [1053, 94] on button "button" at bounding box center [1053, 95] width 21 height 21
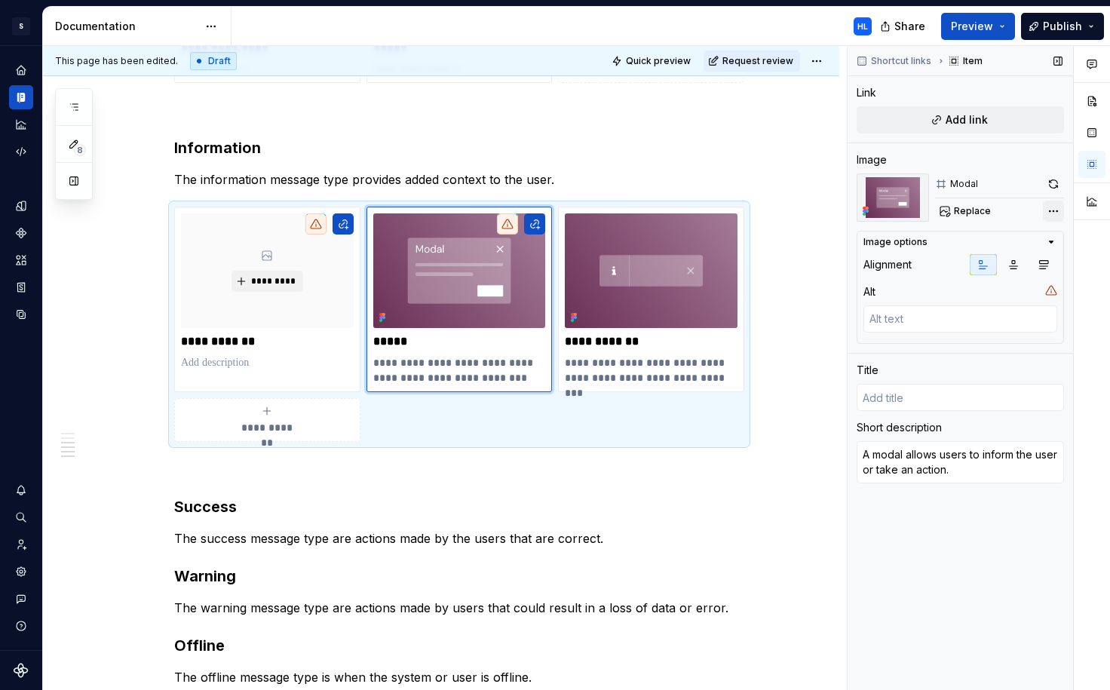
click at [1055, 211] on div "Comments Open comments No comments yet Select ‘Comment’ from the block context …" at bounding box center [979, 368] width 262 height 645
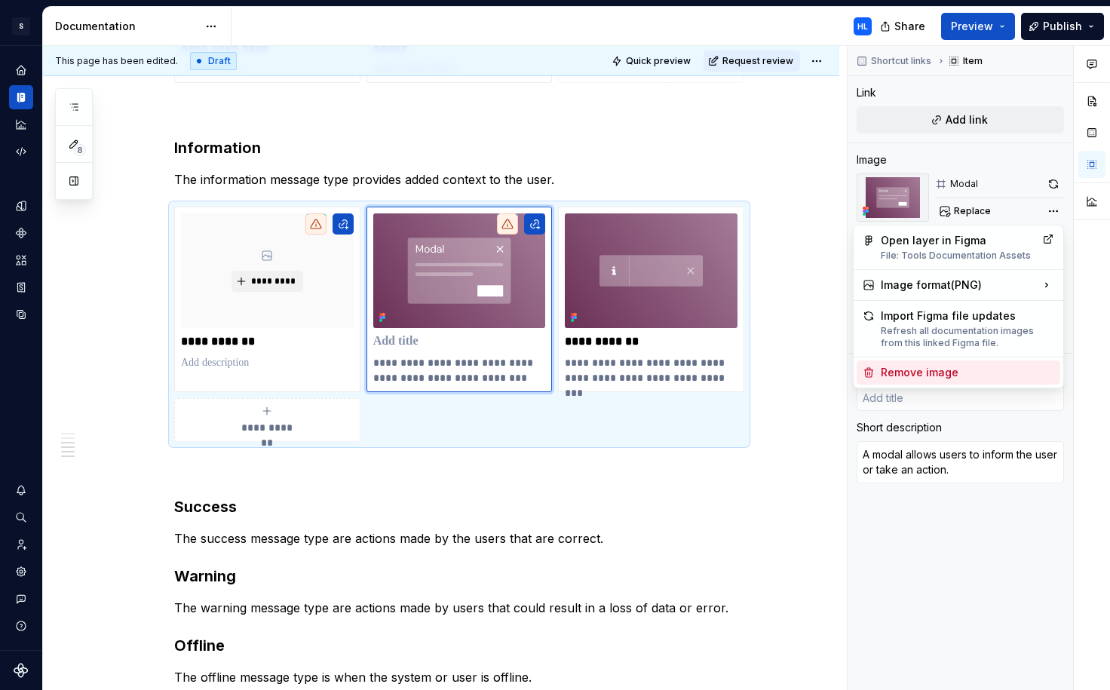
click at [995, 370] on div "Remove image" at bounding box center [967, 372] width 173 height 15
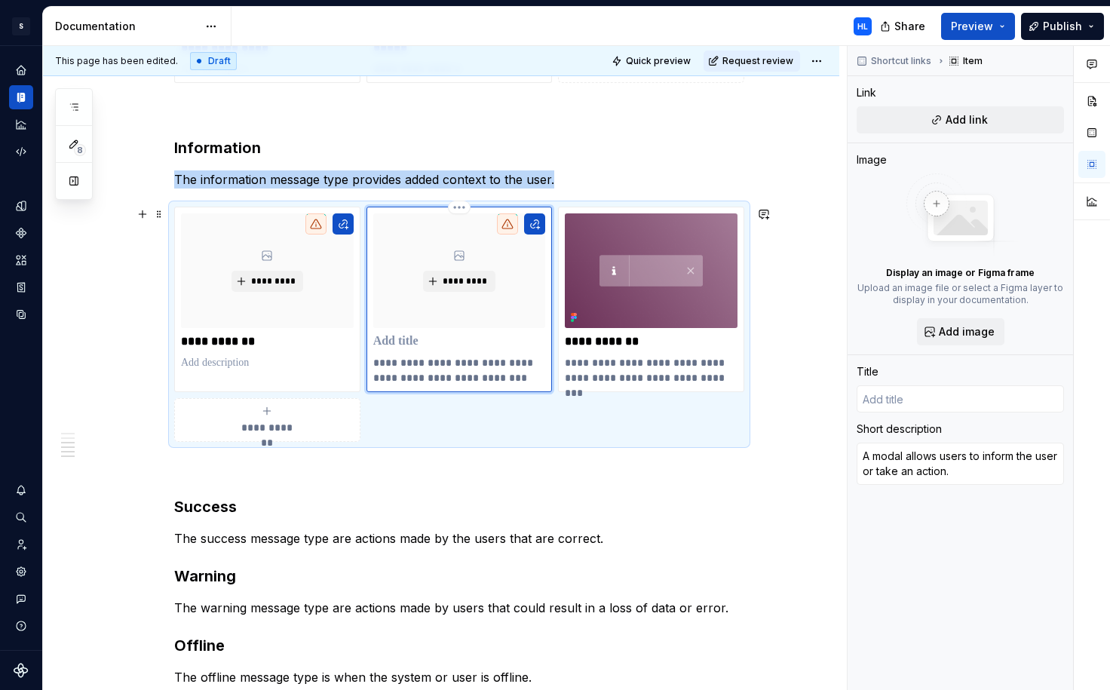
click at [427, 336] on p at bounding box center [459, 341] width 173 height 15
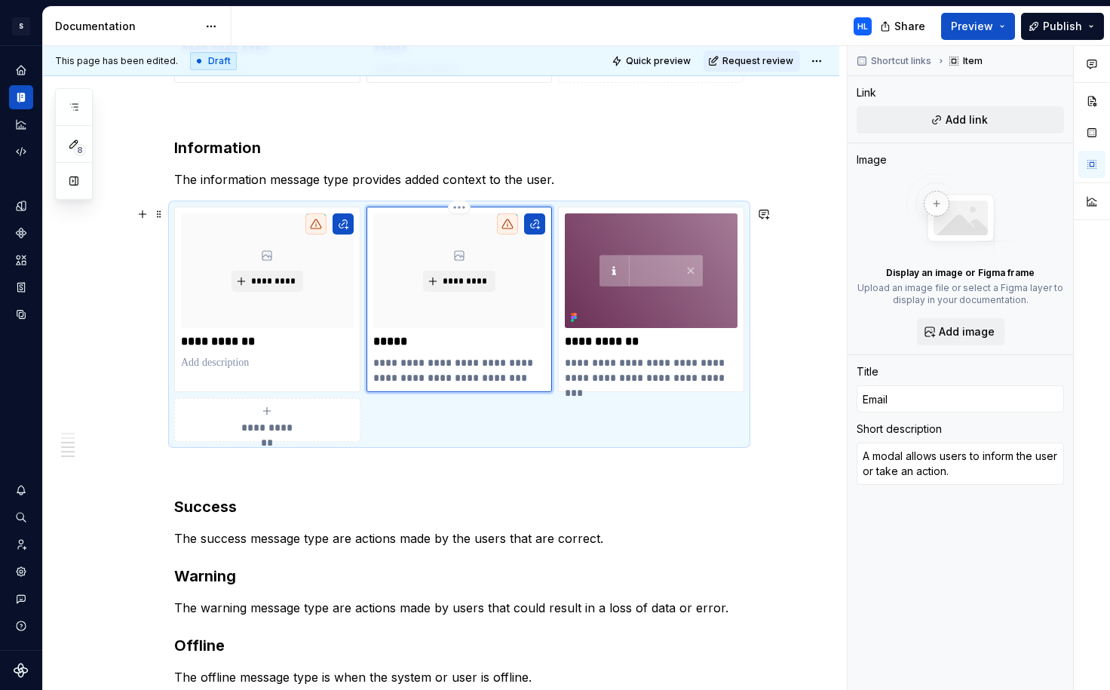
click at [446, 363] on p "**********" at bounding box center [459, 370] width 173 height 30
click at [446, 364] on p "**********" at bounding box center [459, 370] width 173 height 30
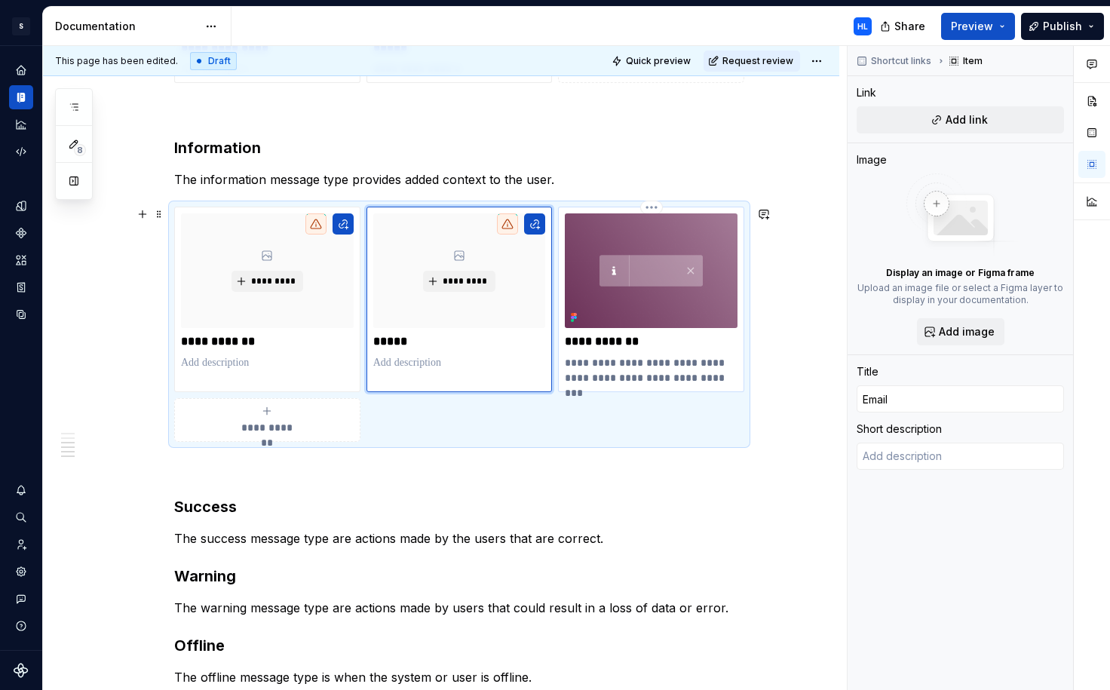
click at [621, 347] on p "**********" at bounding box center [651, 341] width 173 height 15
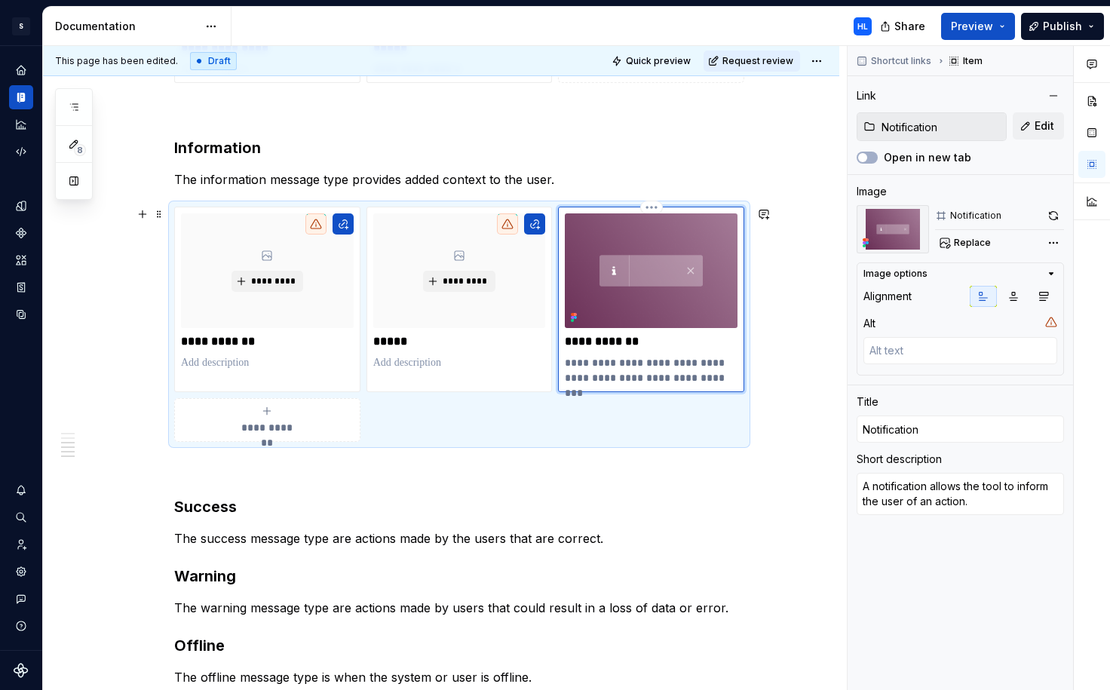
click at [621, 347] on p "**********" at bounding box center [651, 341] width 173 height 15
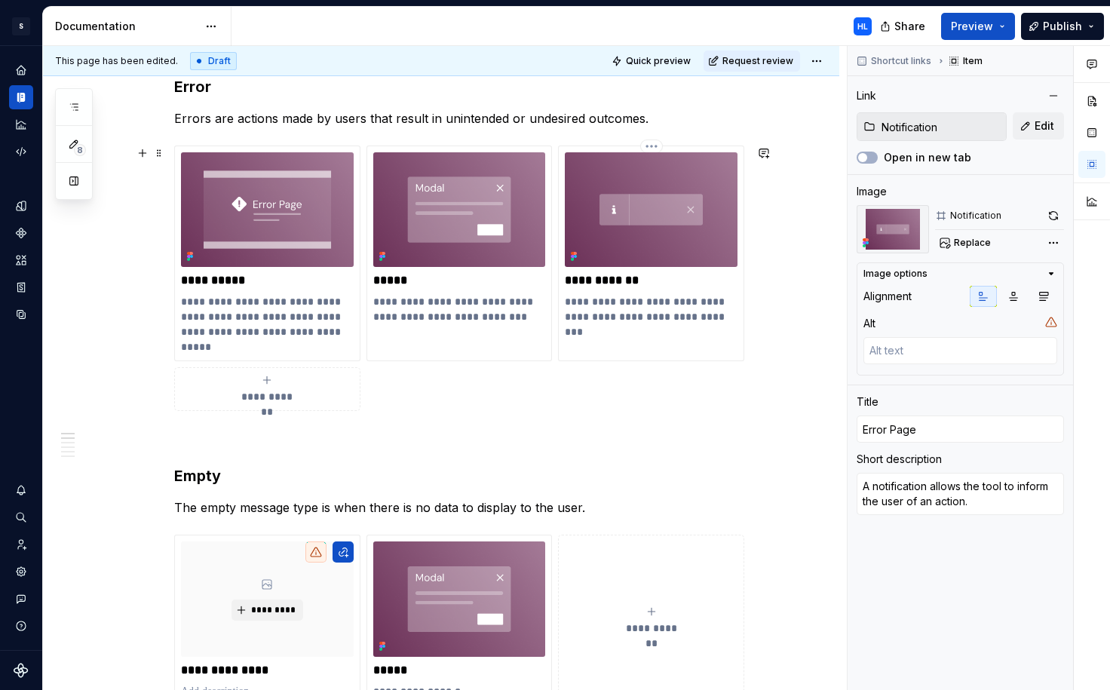
scroll to position [238, 0]
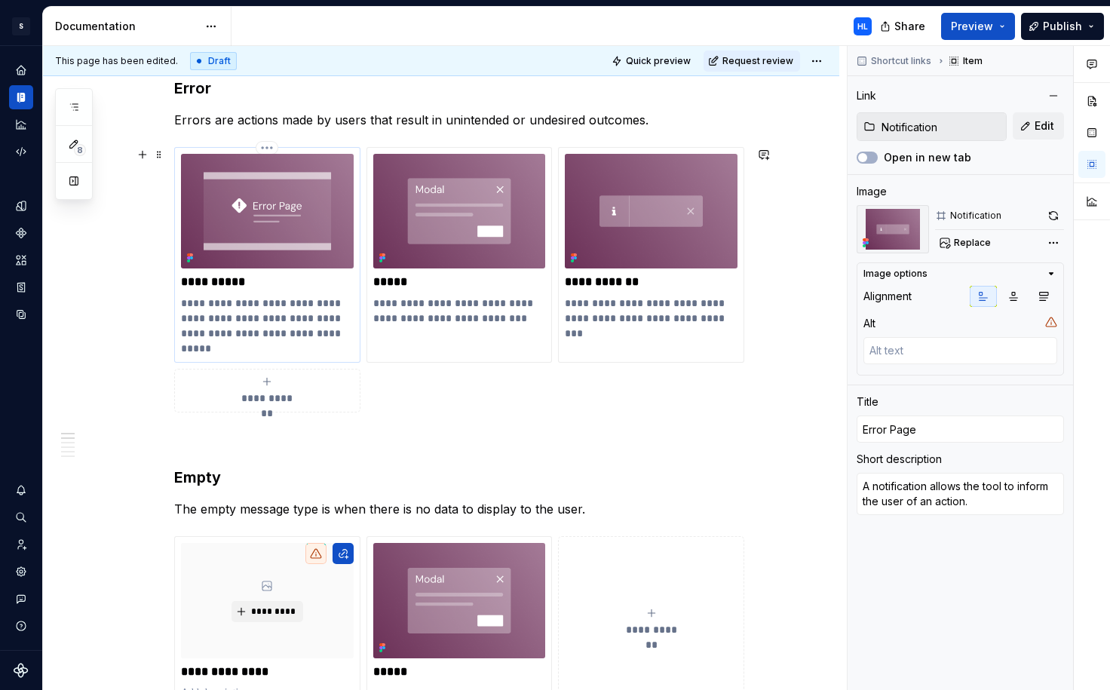
click at [281, 307] on p "**********" at bounding box center [267, 326] width 173 height 60
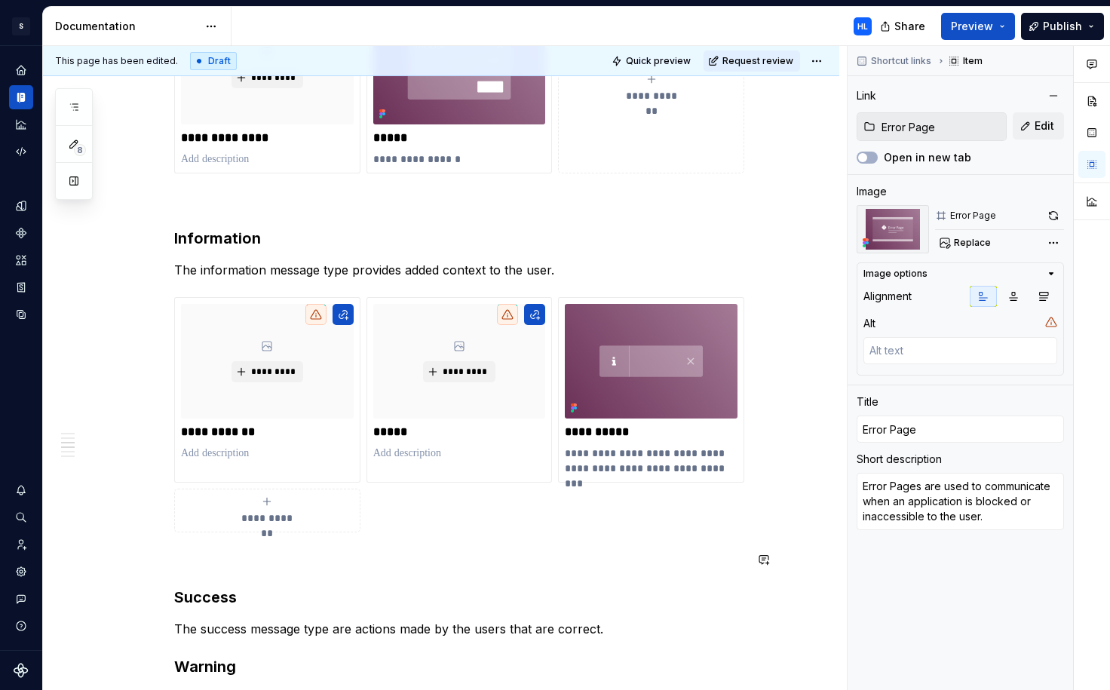
scroll to position [771, 0]
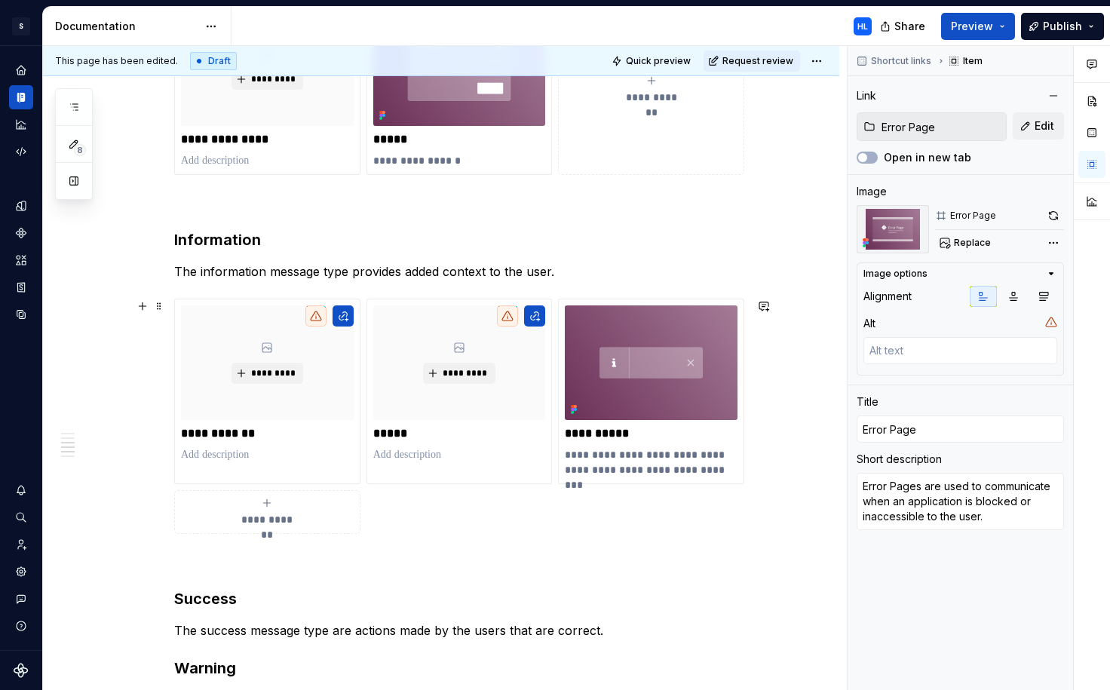
click at [612, 522] on div "**********" at bounding box center [459, 416] width 570 height 235
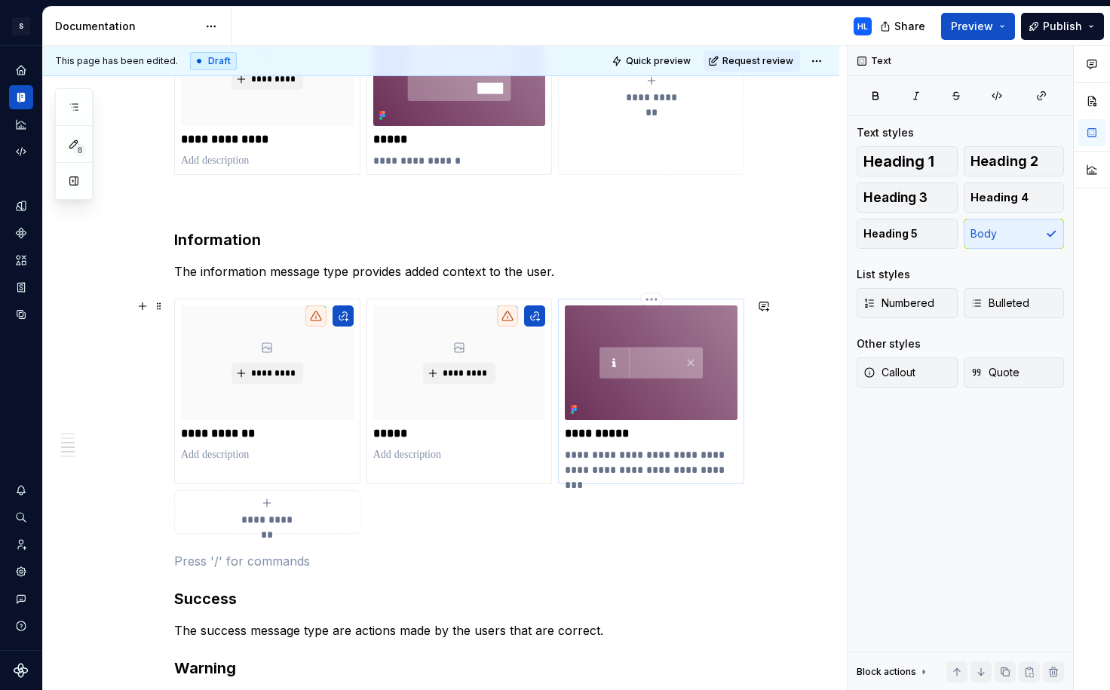
click at [667, 446] on div "**********" at bounding box center [651, 391] width 173 height 172
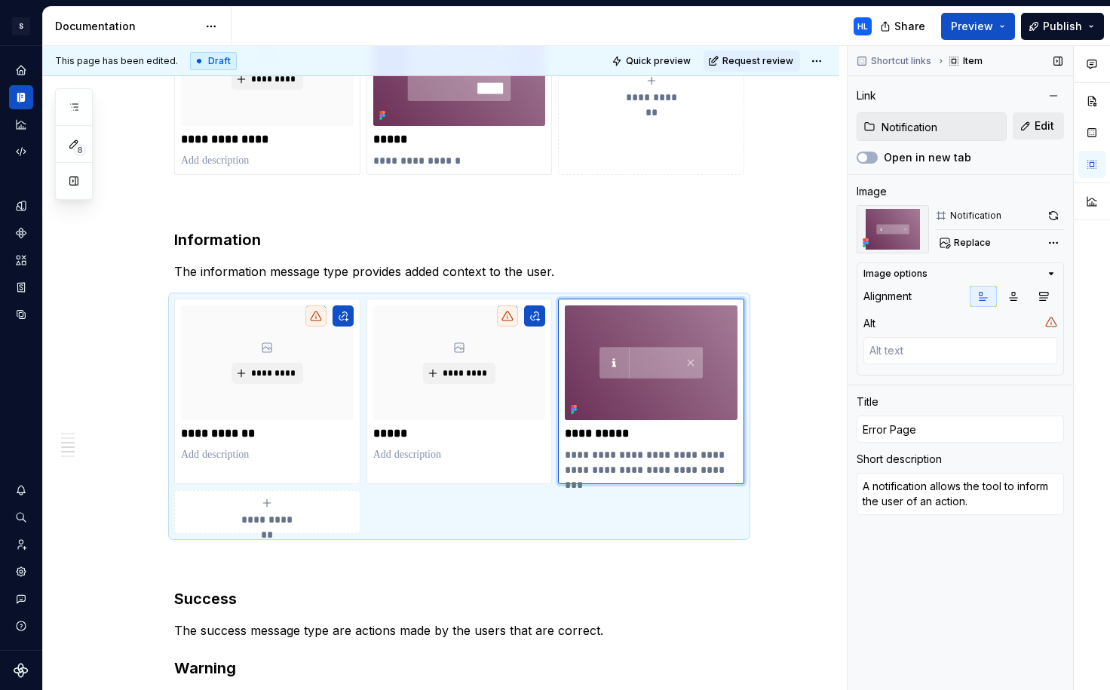
click at [1044, 127] on span "Edit" at bounding box center [1045, 125] width 20 height 15
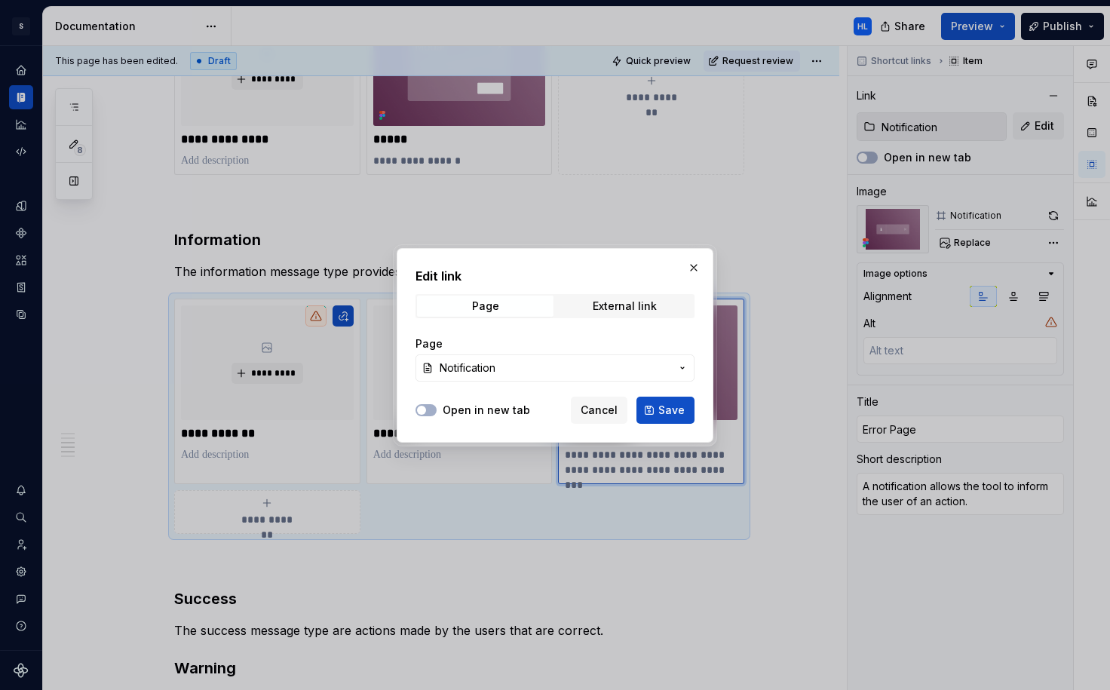
click at [520, 369] on span "Notification" at bounding box center [555, 367] width 231 height 15
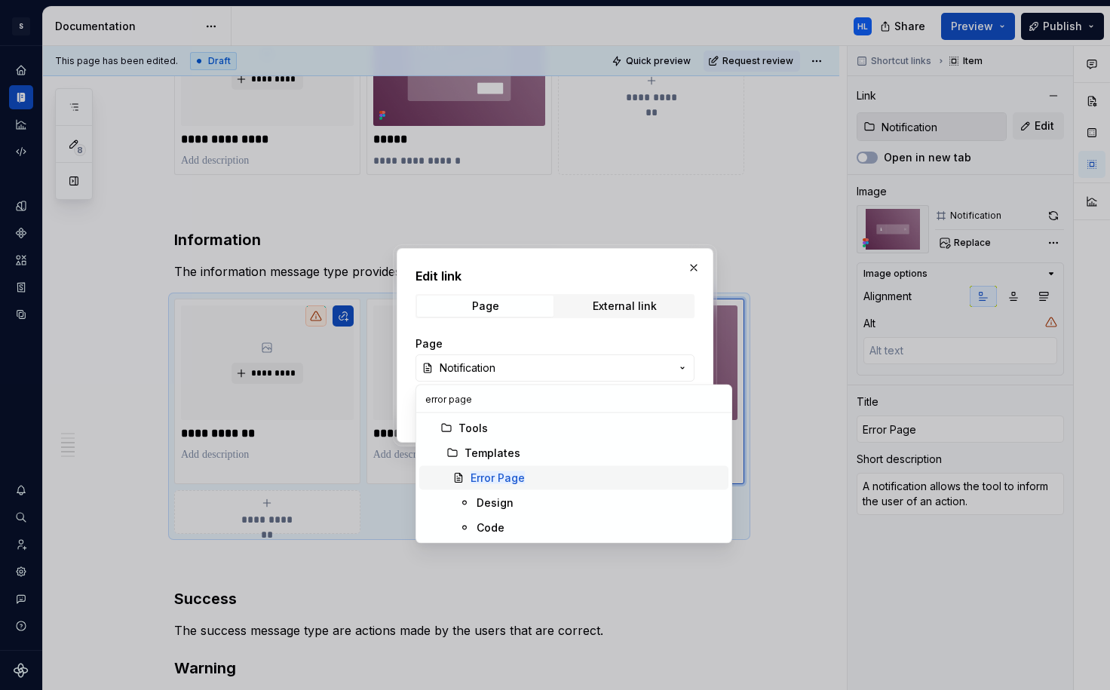
click at [507, 473] on mark "Error Page" at bounding box center [498, 477] width 54 height 13
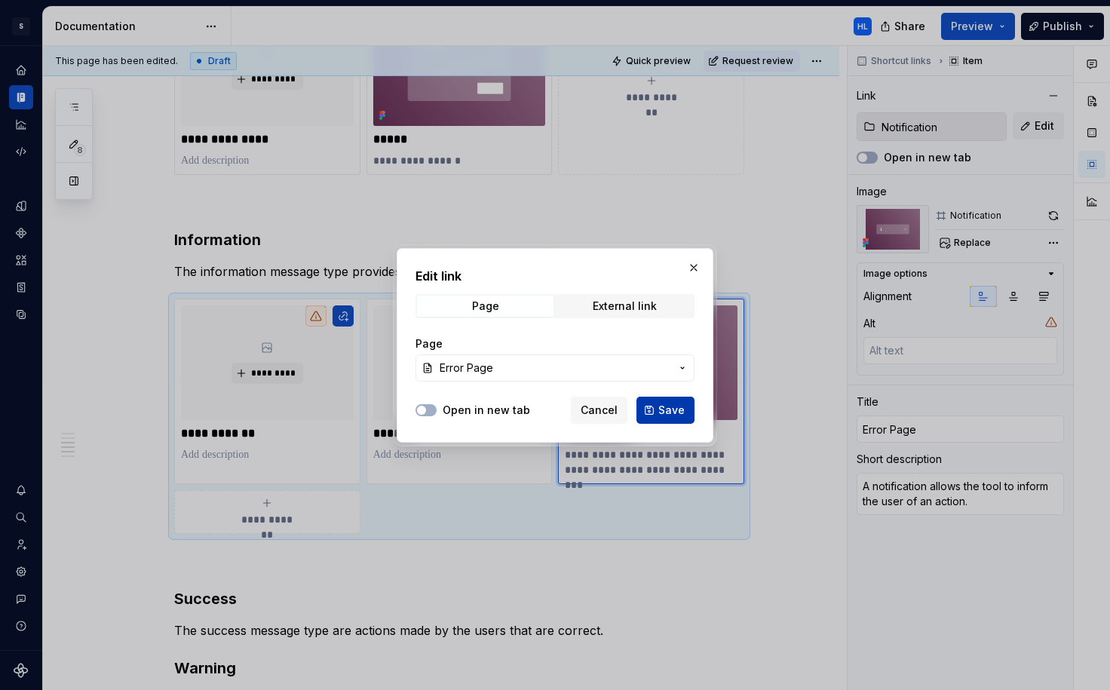
click at [658, 415] on button "Save" at bounding box center [665, 410] width 58 height 27
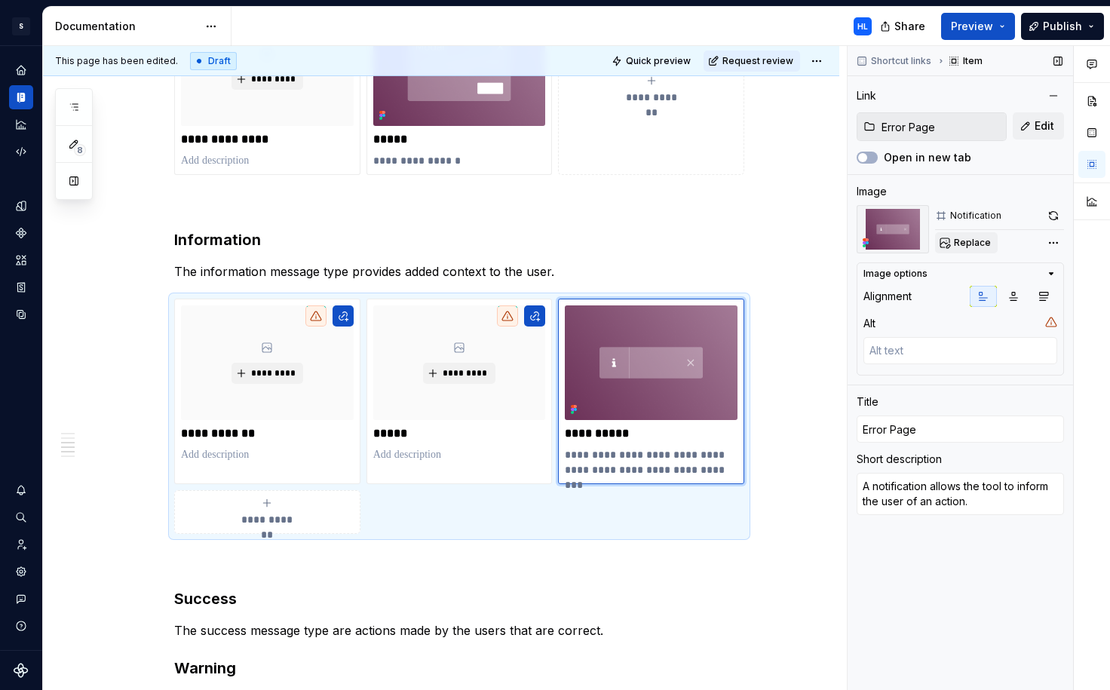
click at [975, 240] on span "Replace" at bounding box center [972, 243] width 37 height 12
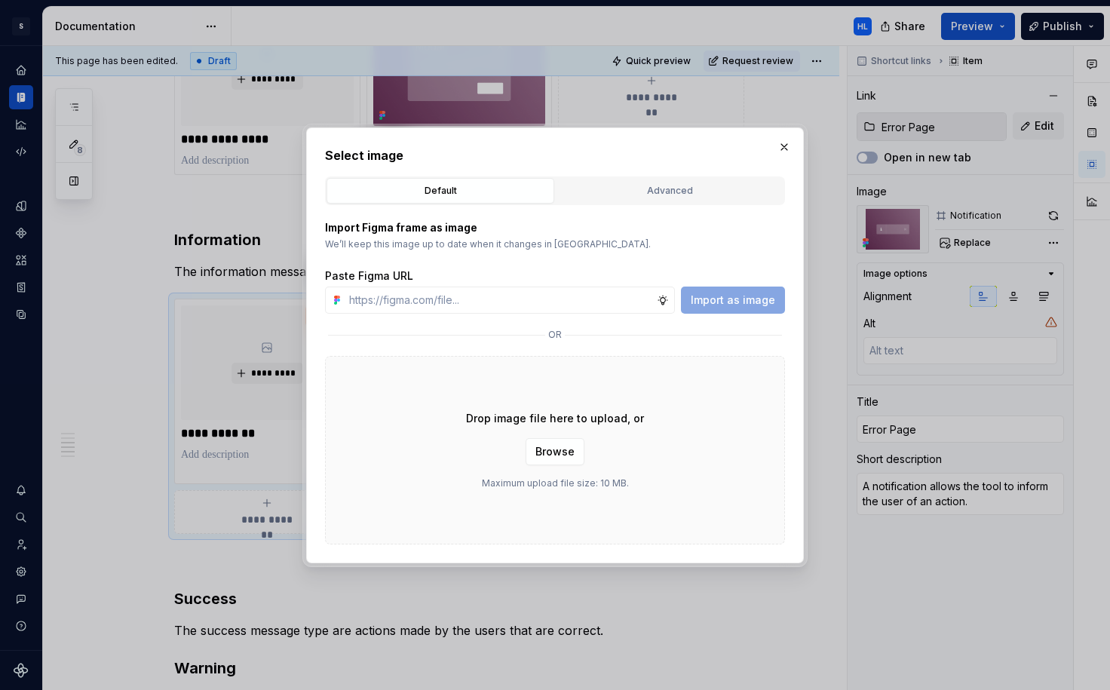
click at [632, 185] on div "Advanced" at bounding box center [669, 190] width 217 height 15
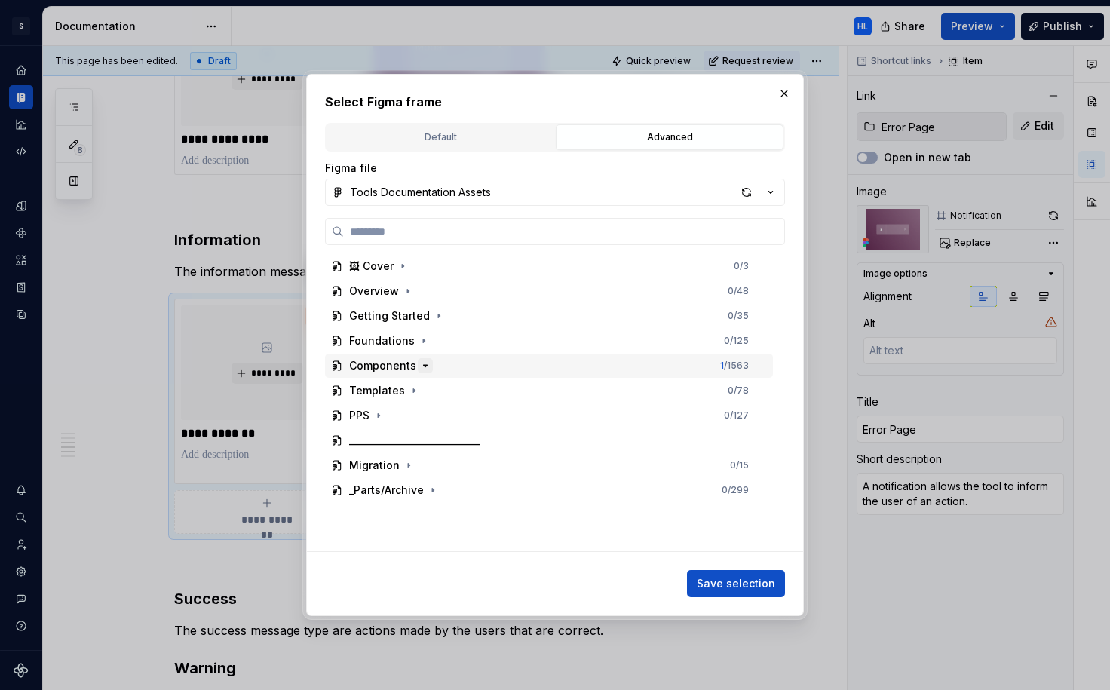
click at [421, 363] on icon "button" at bounding box center [425, 366] width 12 height 12
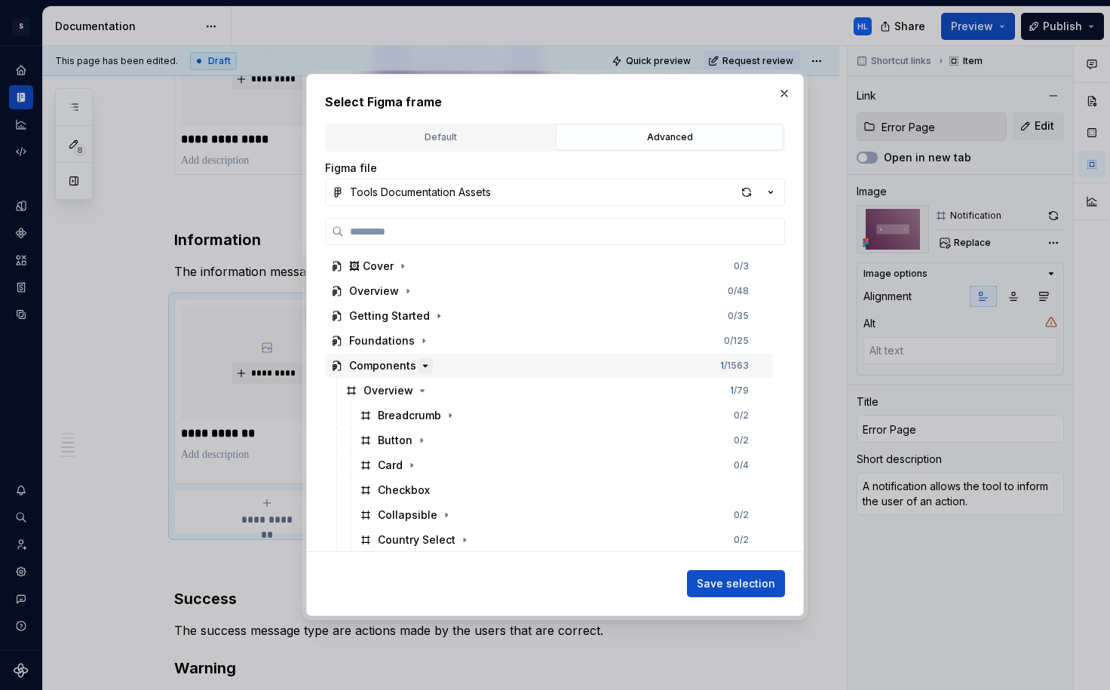
click at [424, 366] on icon "button" at bounding box center [426, 366] width 4 height 2
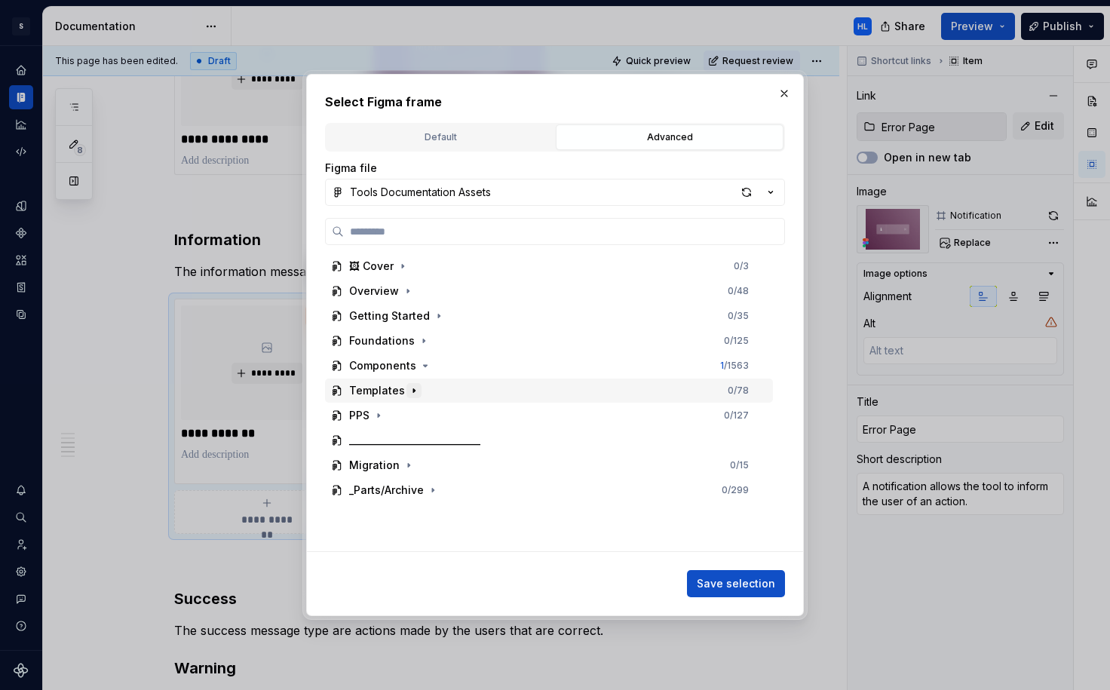
click at [413, 390] on icon "button" at bounding box center [414, 391] width 2 height 4
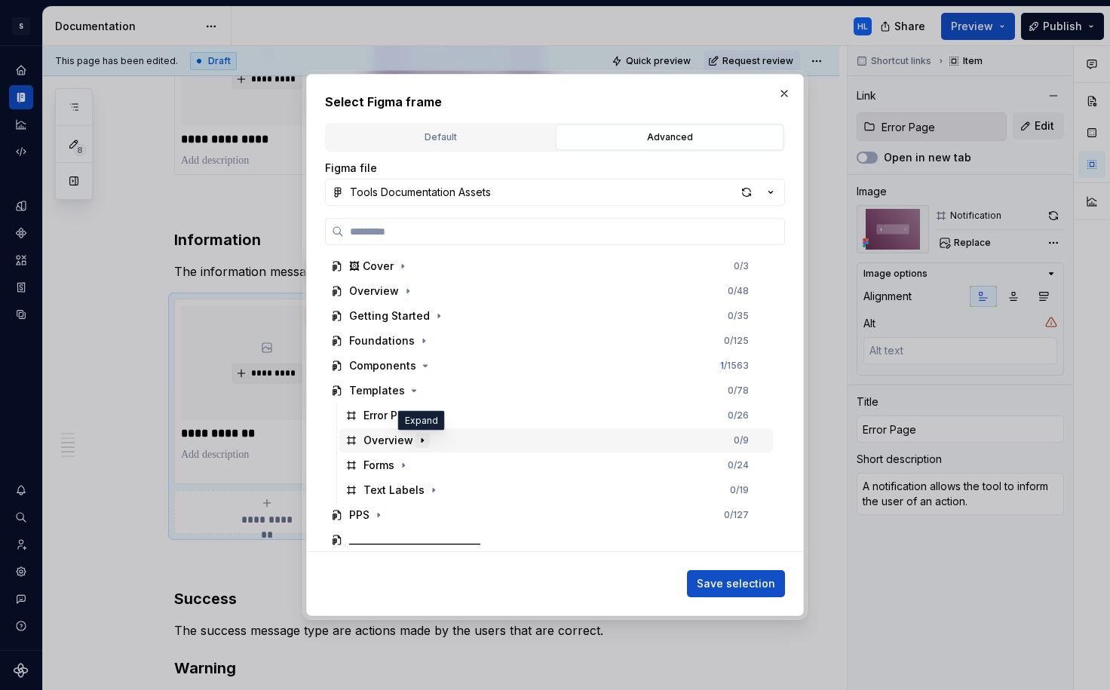
click at [422, 440] on icon "button" at bounding box center [422, 440] width 12 height 12
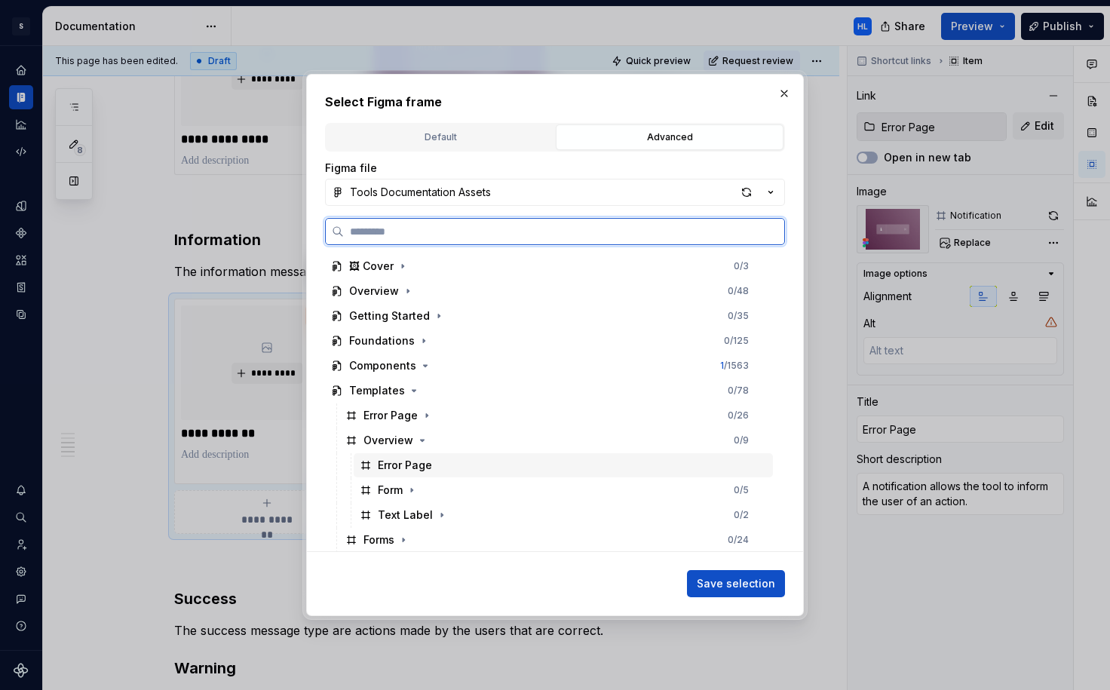
click at [426, 469] on div "Error Page" at bounding box center [405, 465] width 54 height 15
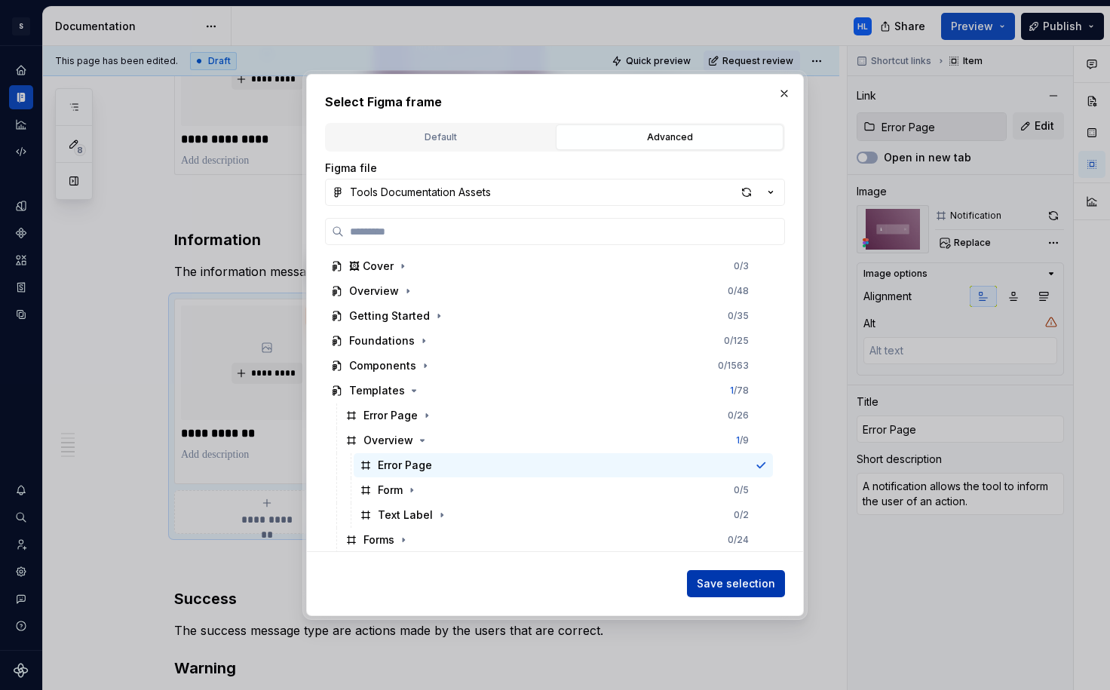
click at [755, 581] on span "Save selection" at bounding box center [736, 583] width 78 height 15
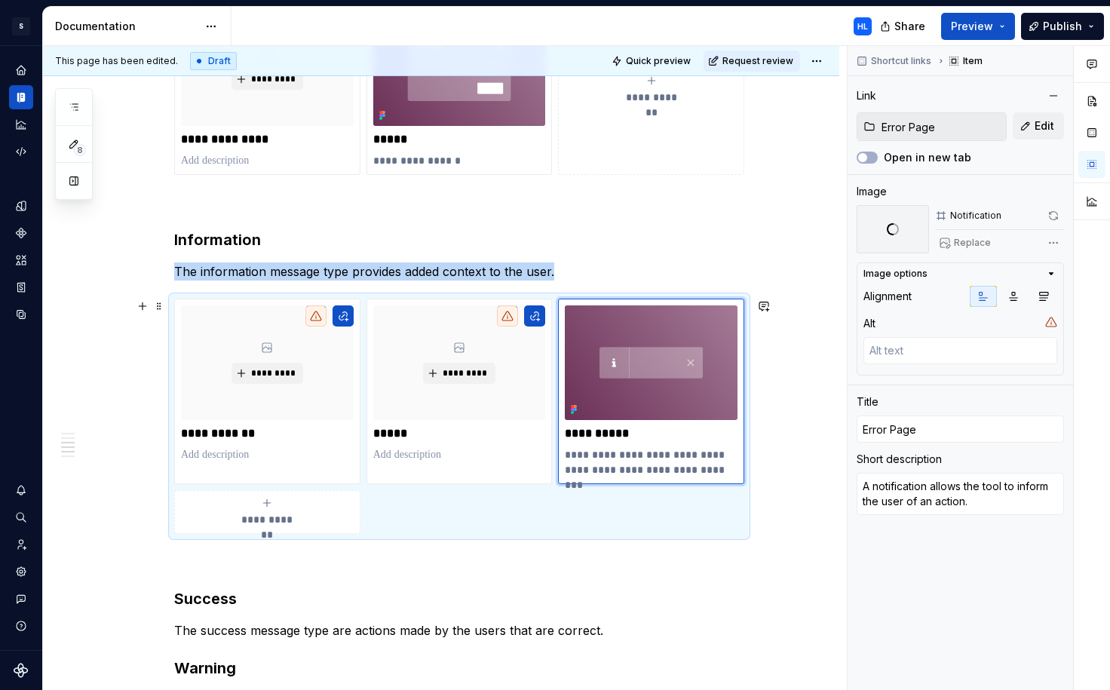
click at [277, 513] on span "**********" at bounding box center [267, 519] width 66 height 15
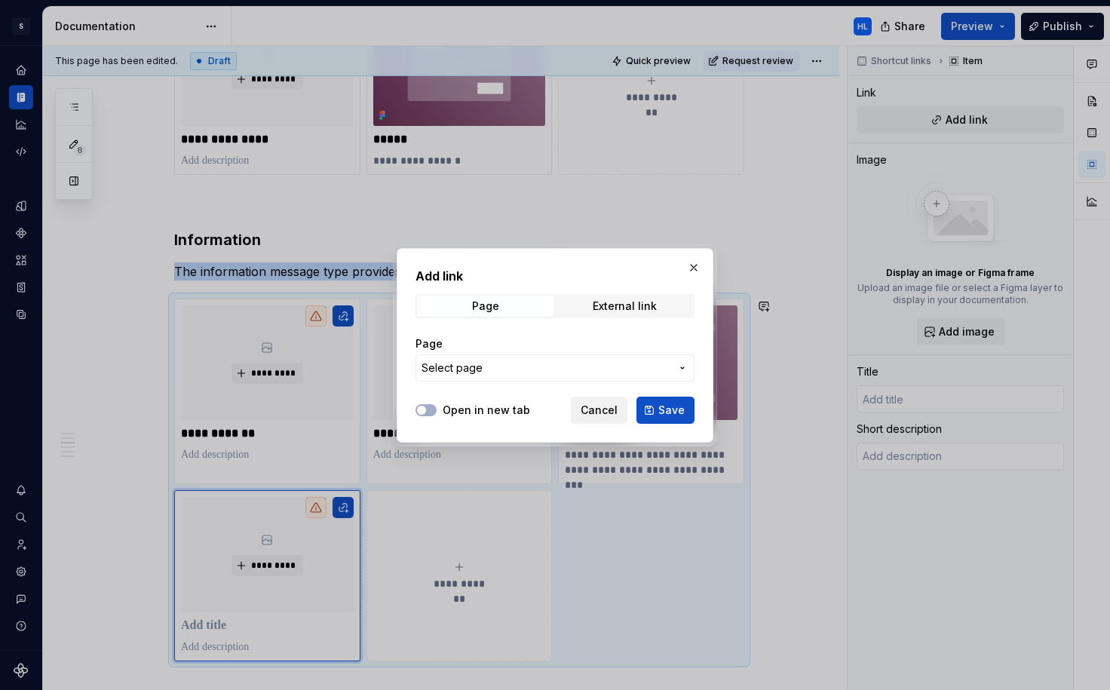
click at [607, 409] on span "Cancel" at bounding box center [599, 410] width 37 height 15
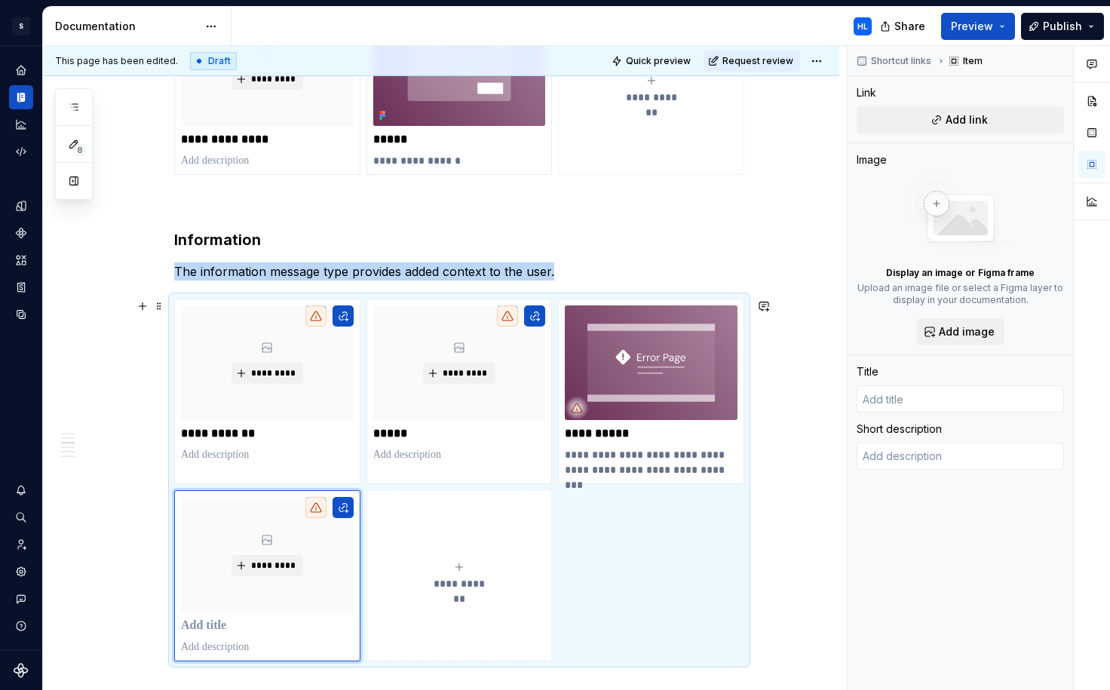
click at [480, 582] on span "**********" at bounding box center [460, 583] width 66 height 15
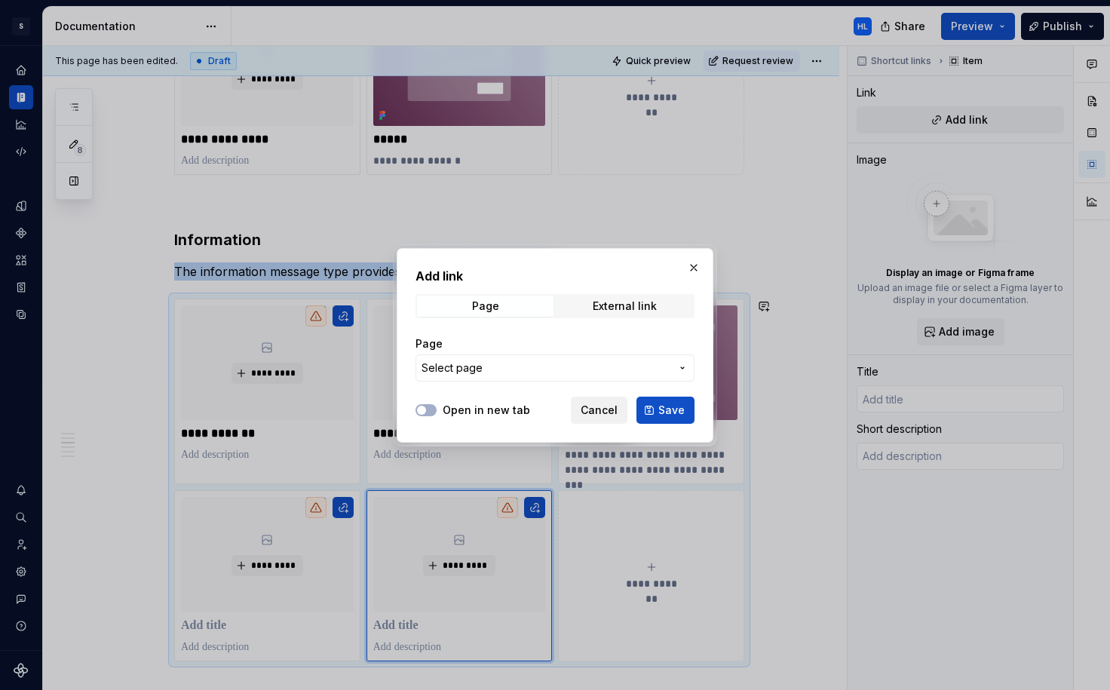
click at [608, 418] on button "Cancel" at bounding box center [599, 410] width 57 height 27
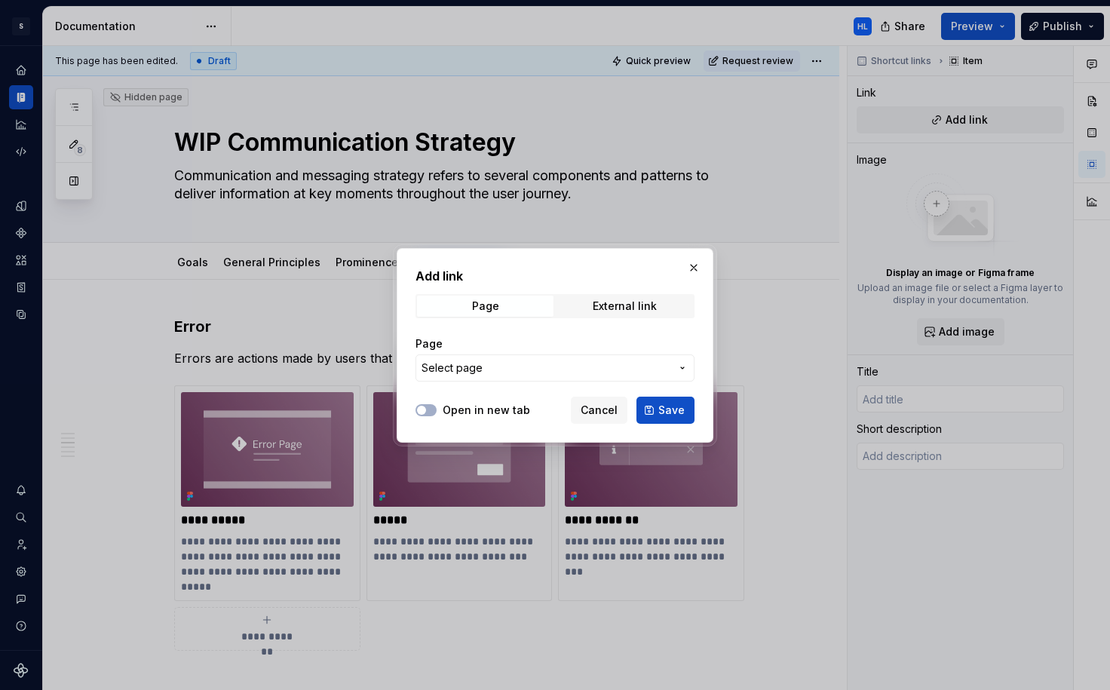
scroll to position [771, 0]
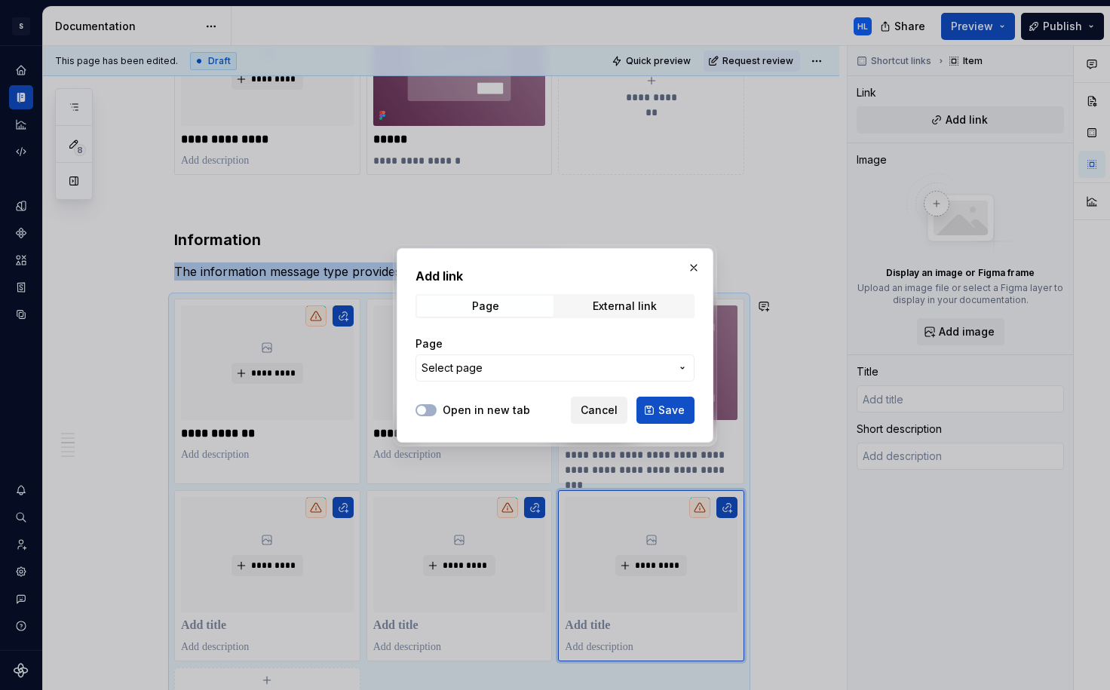
click at [599, 415] on span "Cancel" at bounding box center [599, 410] width 37 height 15
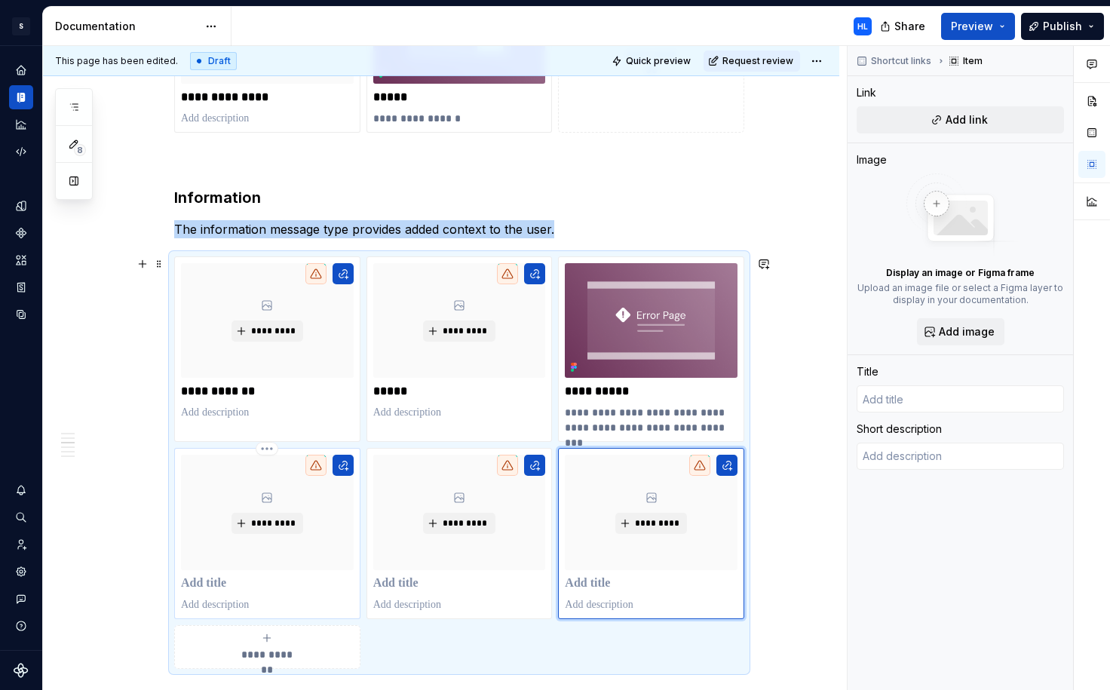
click at [265, 590] on p at bounding box center [267, 583] width 173 height 15
type textarea "*"
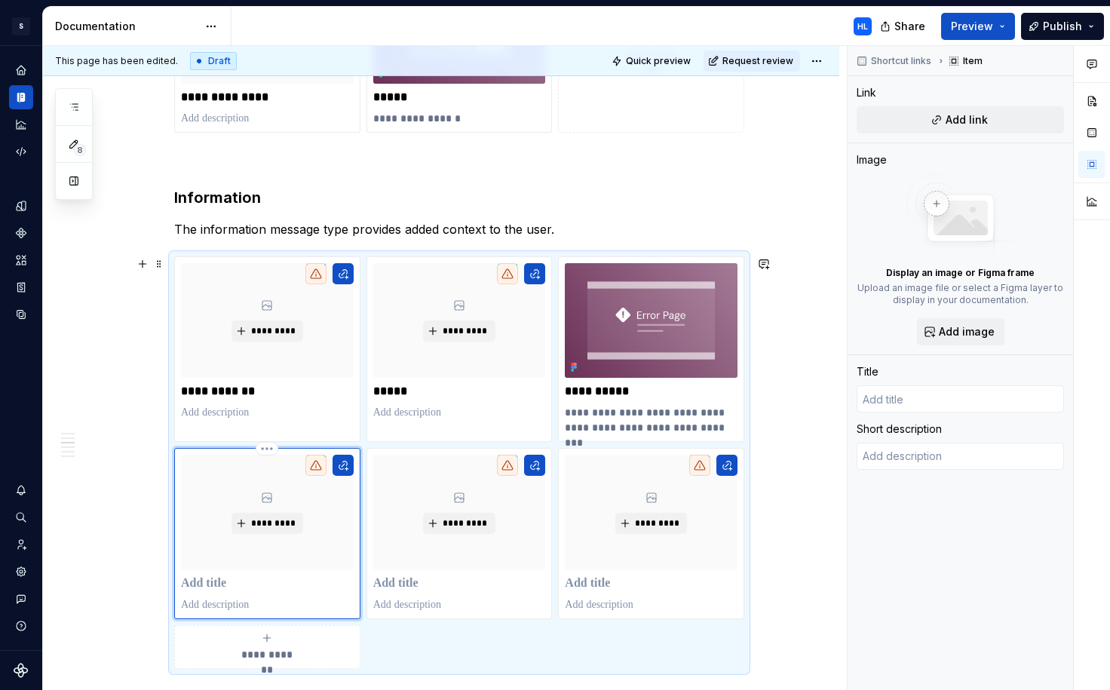
type input "M"
type textarea "*"
type input "Mo"
type textarea "*"
type input "Mod"
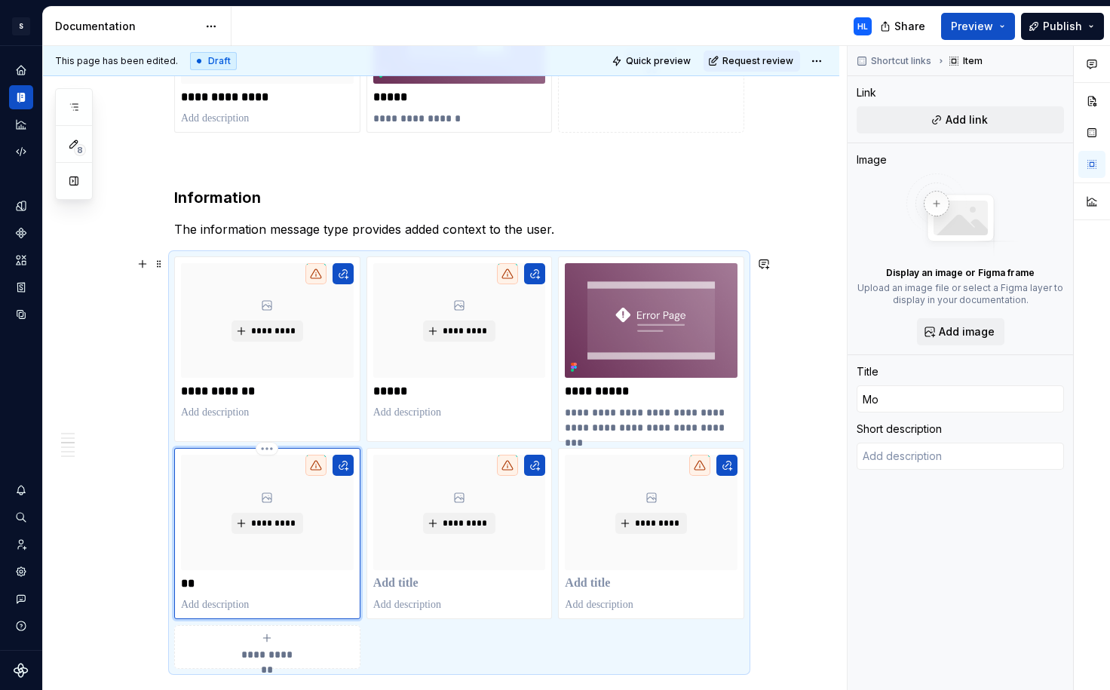
type textarea "*"
type input "Moda"
type textarea "*"
type input "Modal"
type textarea "*"
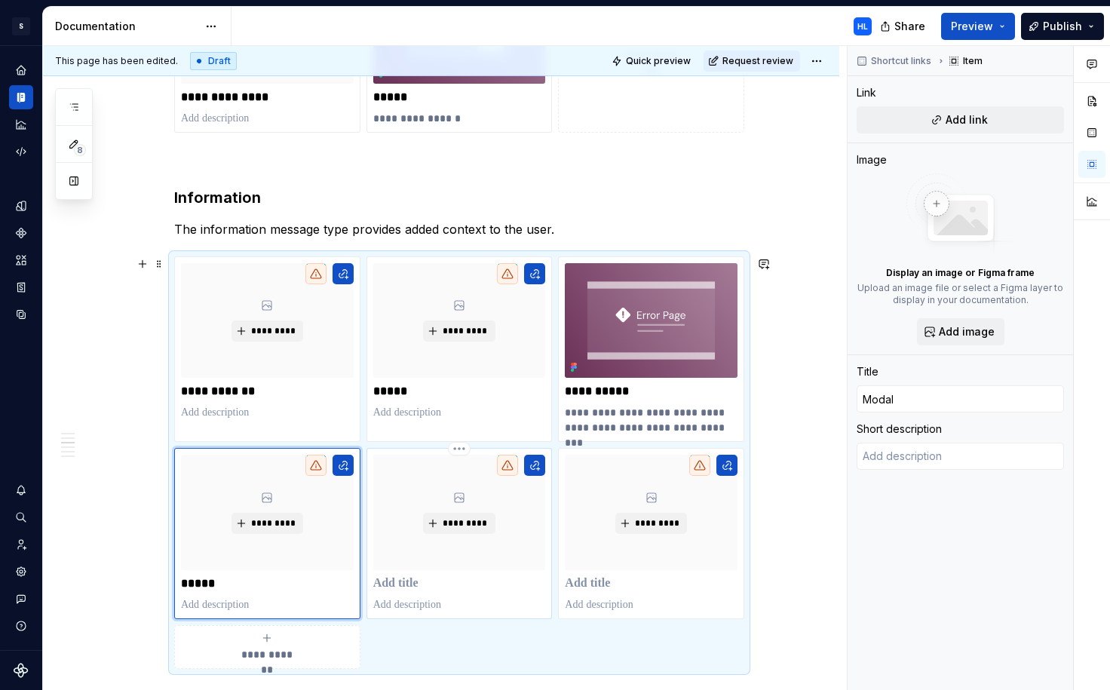
click at [459, 580] on p at bounding box center [459, 583] width 173 height 15
type textarea "*"
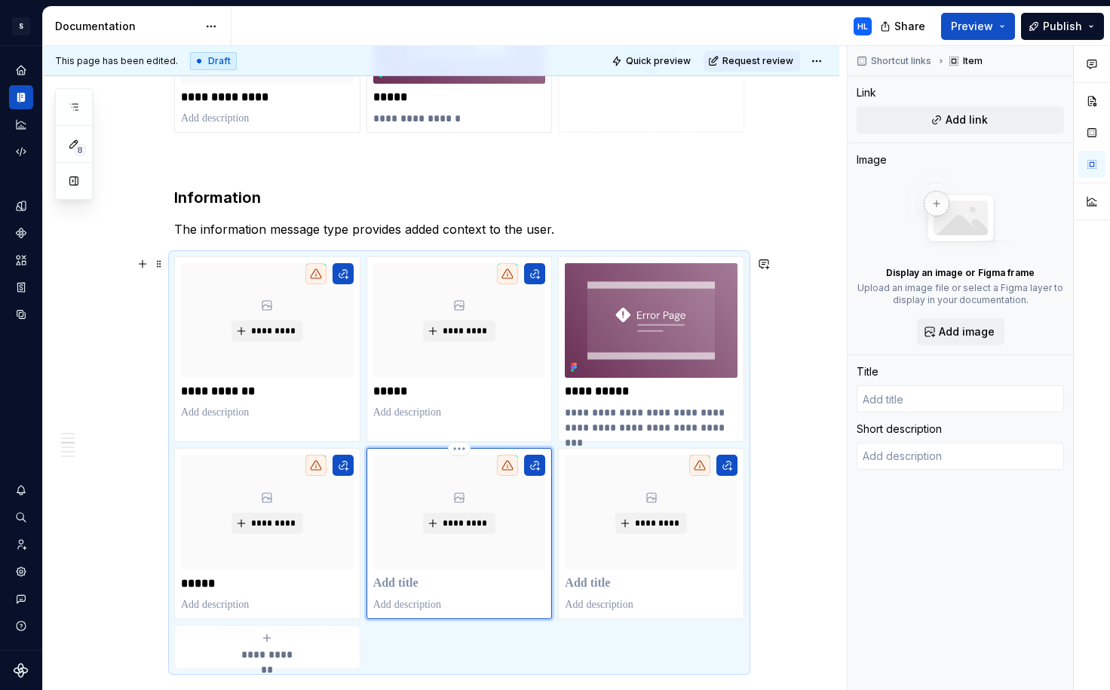
type input "N"
type textarea "*"
type input "No"
type textarea "*"
type input "Not"
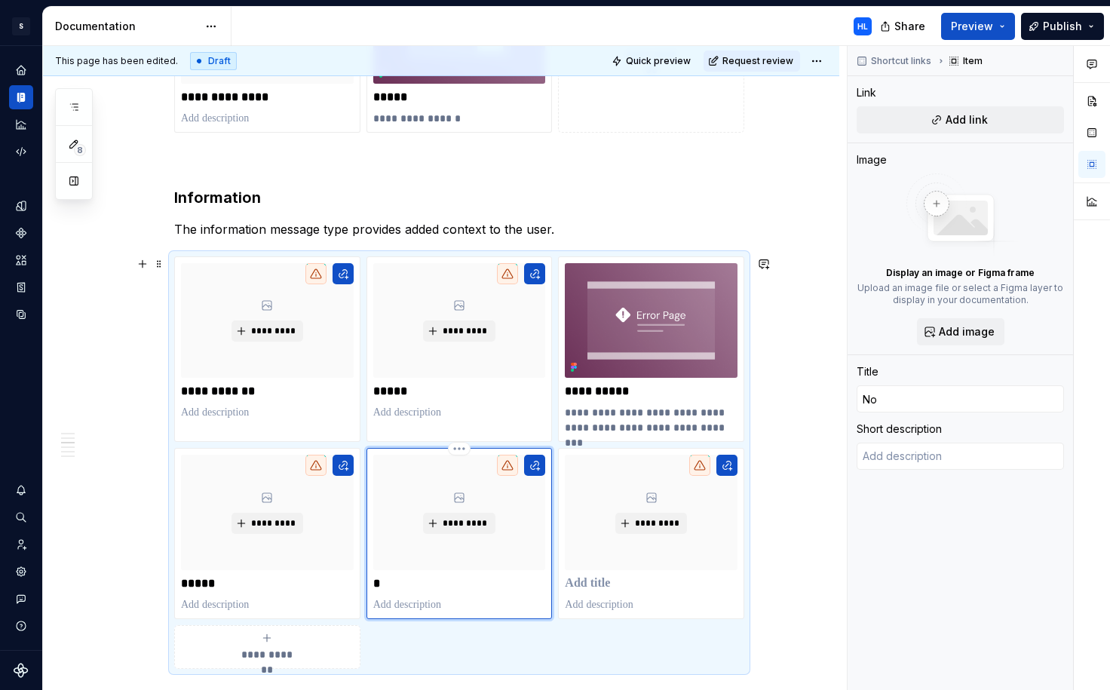
type textarea "*"
type input "Noti"
type textarea "*"
type input "Notif"
type textarea "*"
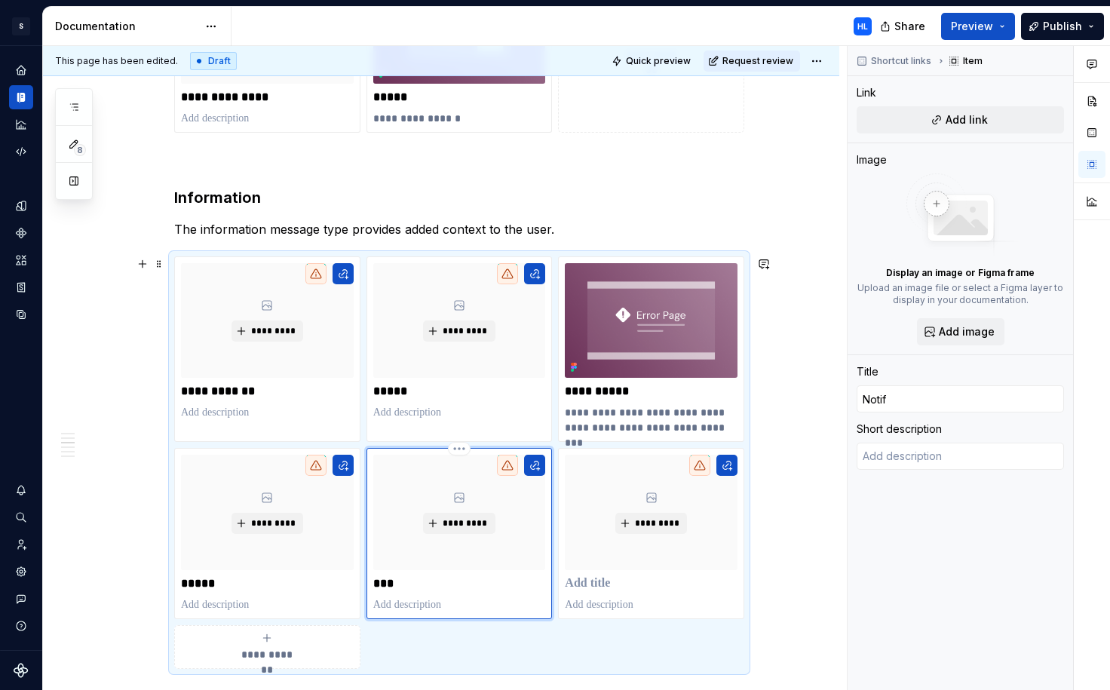
type input "Notifi"
type textarea "*"
type input "Notific"
type textarea "*"
type input "Notifica"
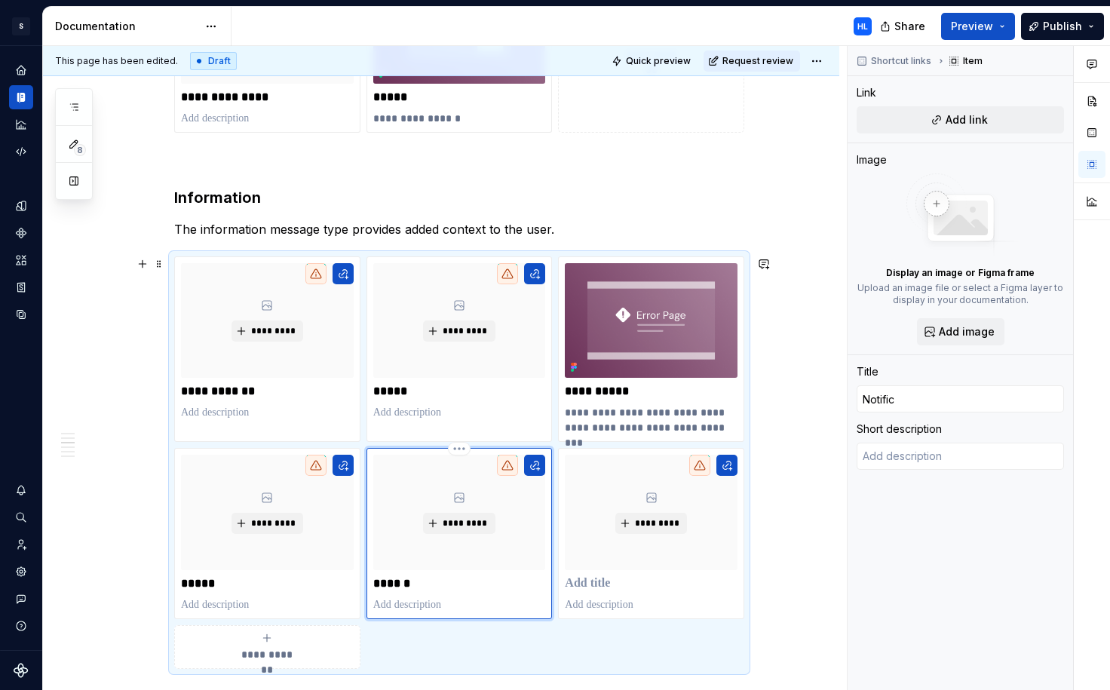
type textarea "*"
type input "Notificat"
type textarea "*"
type input "Notificati"
type textarea "*"
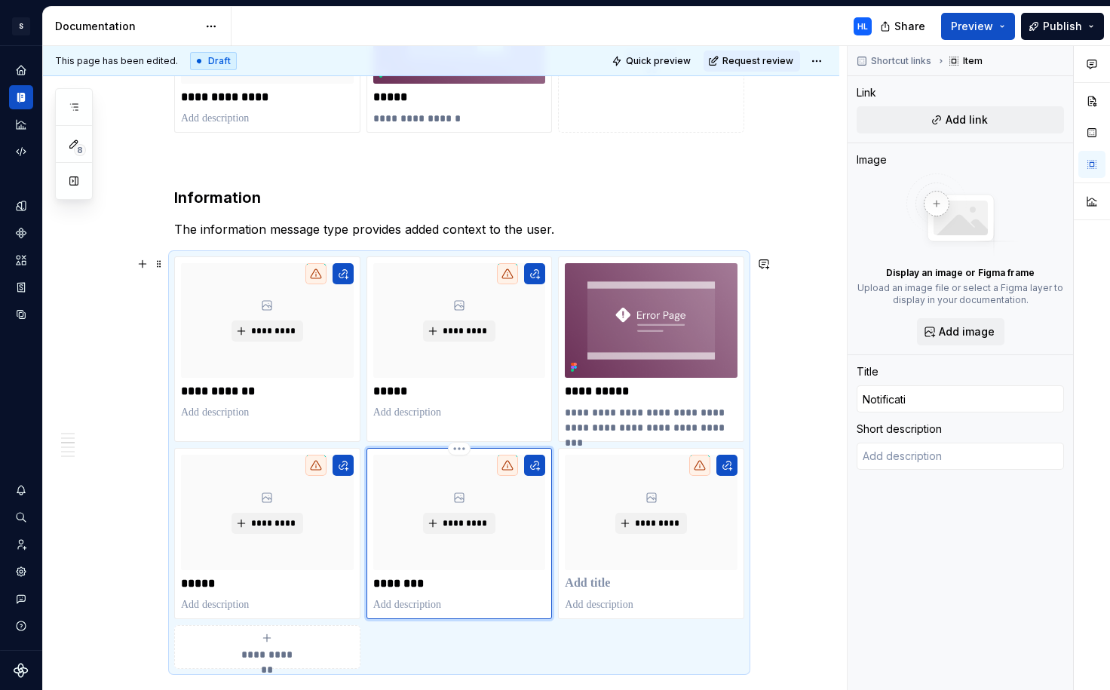
type input "Notificatio"
type textarea "*"
type input "Notification"
type textarea "*"
click at [633, 583] on p at bounding box center [651, 583] width 173 height 15
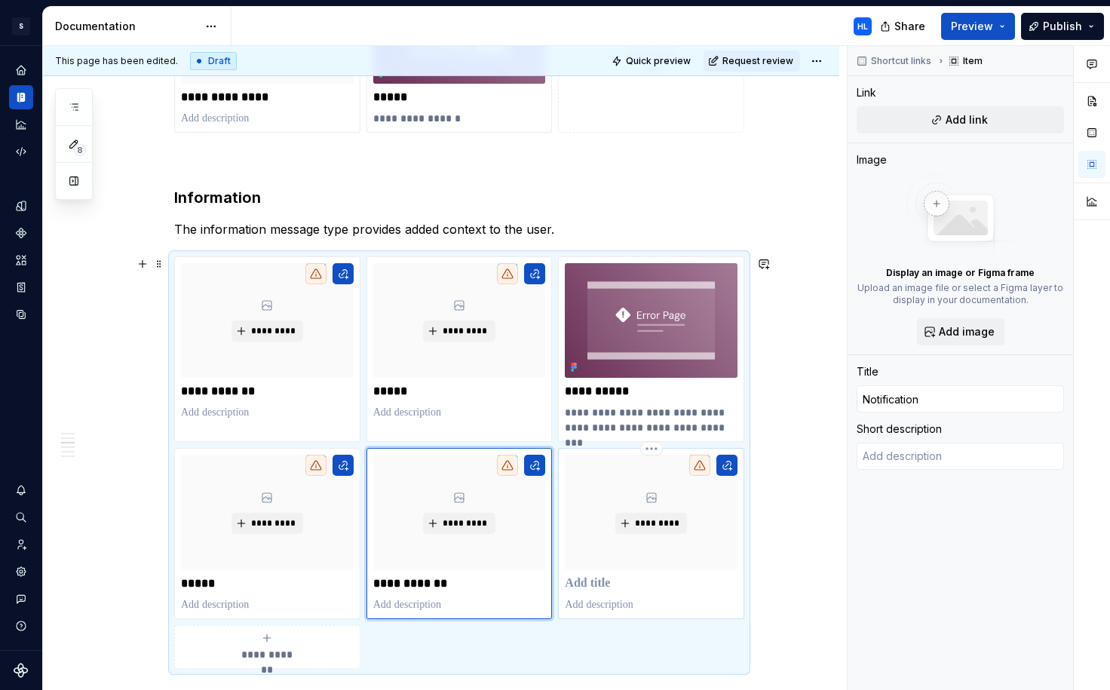
type textarea "*"
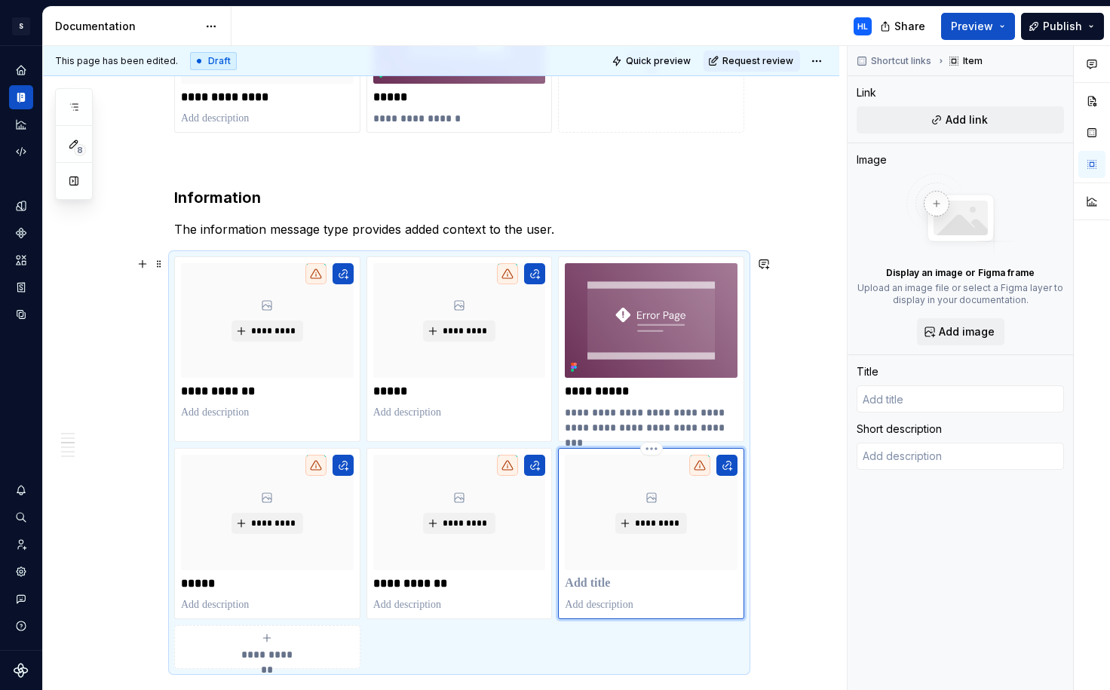
type input "T"
type textarea "*"
type input "To"
type textarea "*"
type input "Tol"
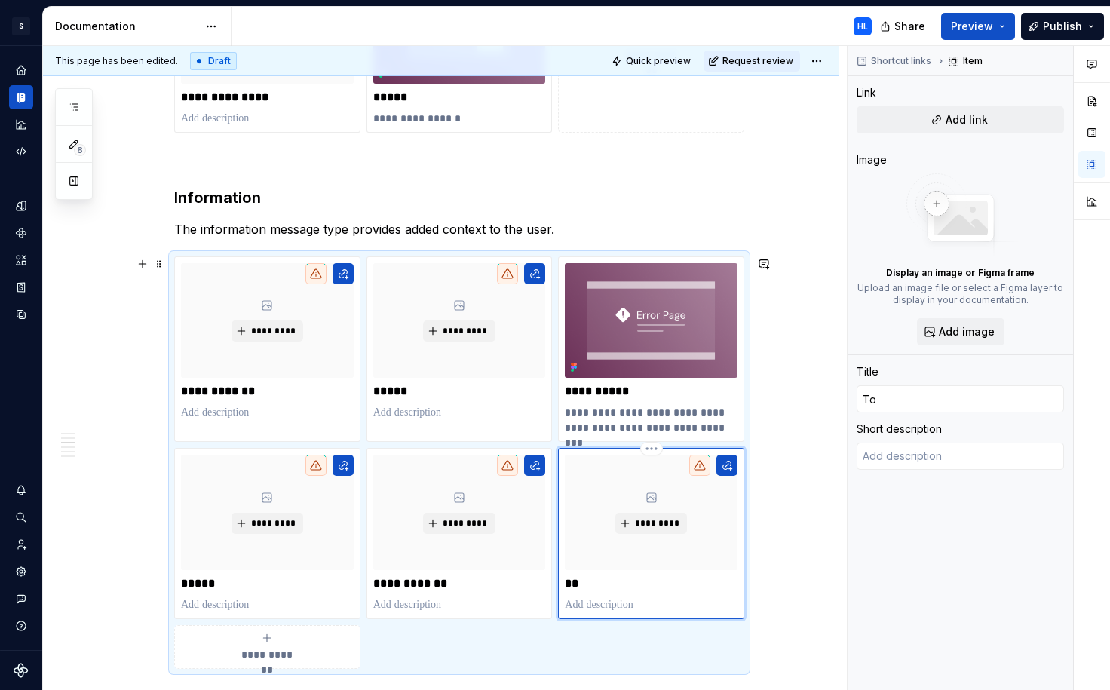
type textarea "*"
type input "Toll"
type textarea "*"
type input "Tollt"
type textarea "*"
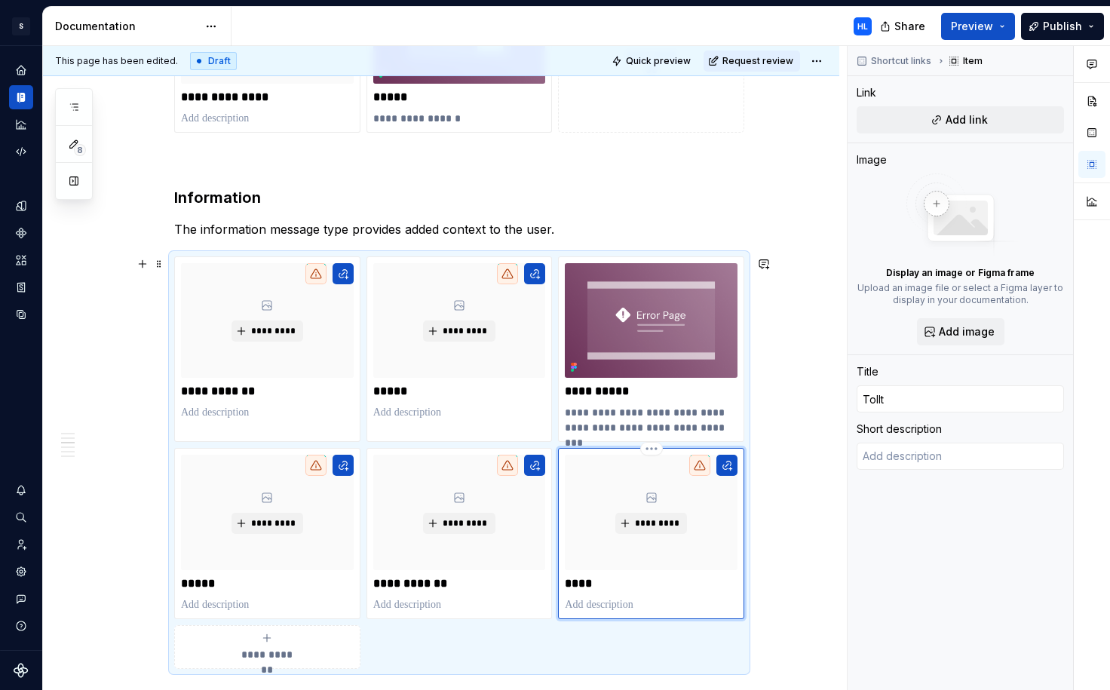
type input "Toll"
type textarea "*"
type input "Tol"
type textarea "*"
type input "To"
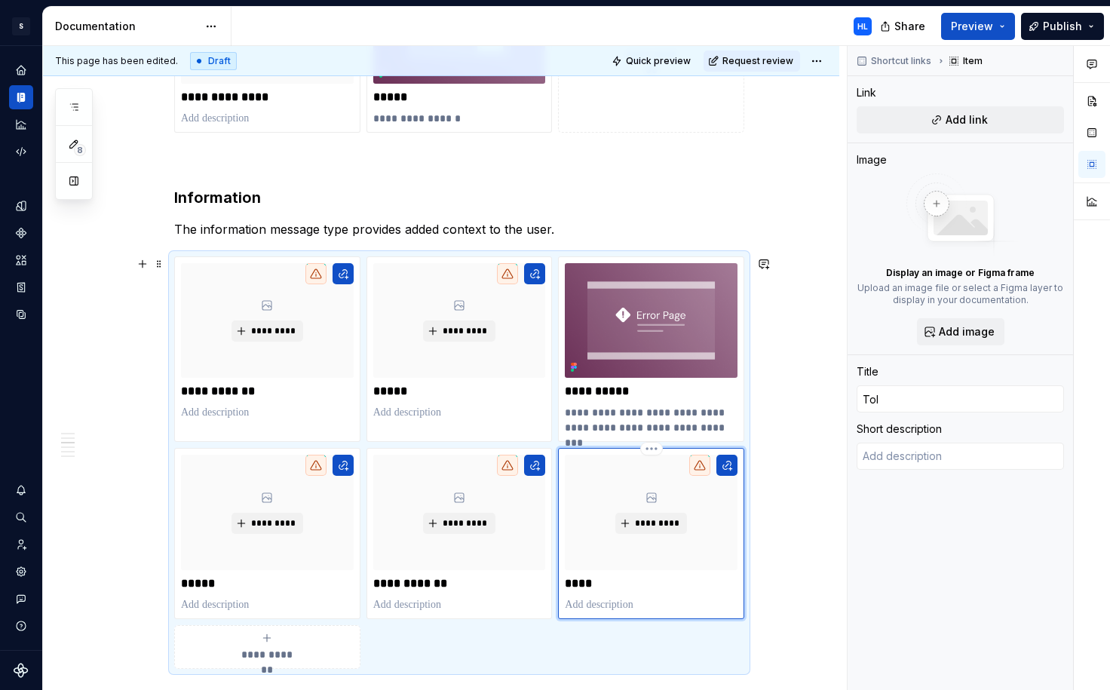
type textarea "*"
type input "Too"
type textarea "*"
type input "Tool"
type textarea "*"
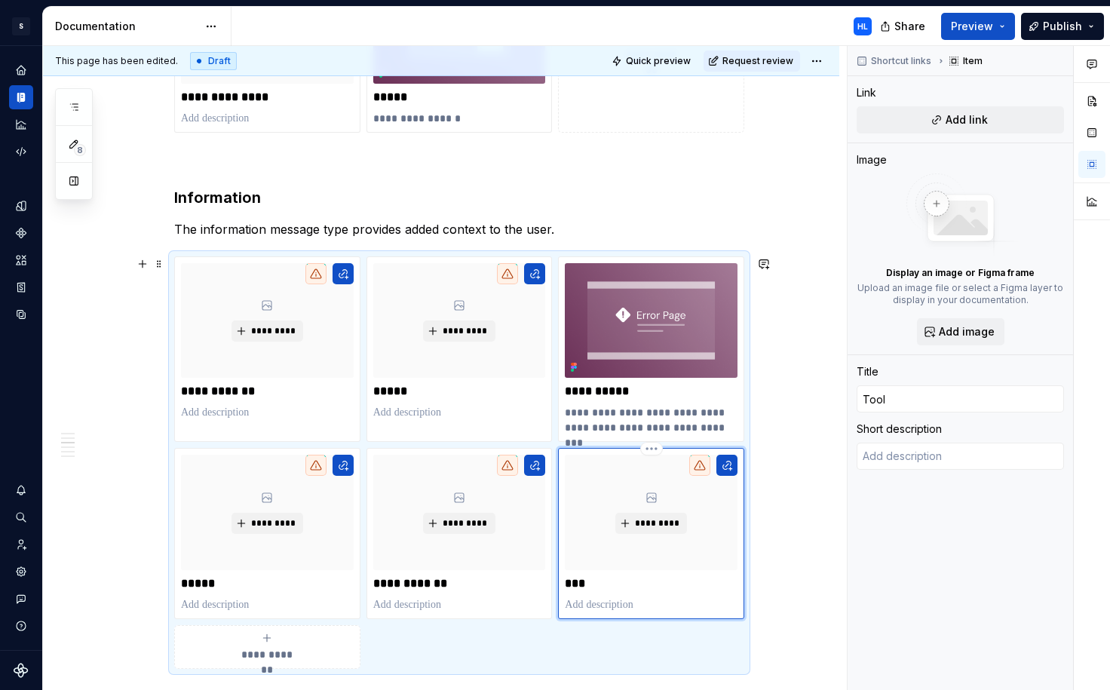
type input "Toolt"
type textarea "*"
type input "Toolti"
type textarea "*"
type input "Tooltip"
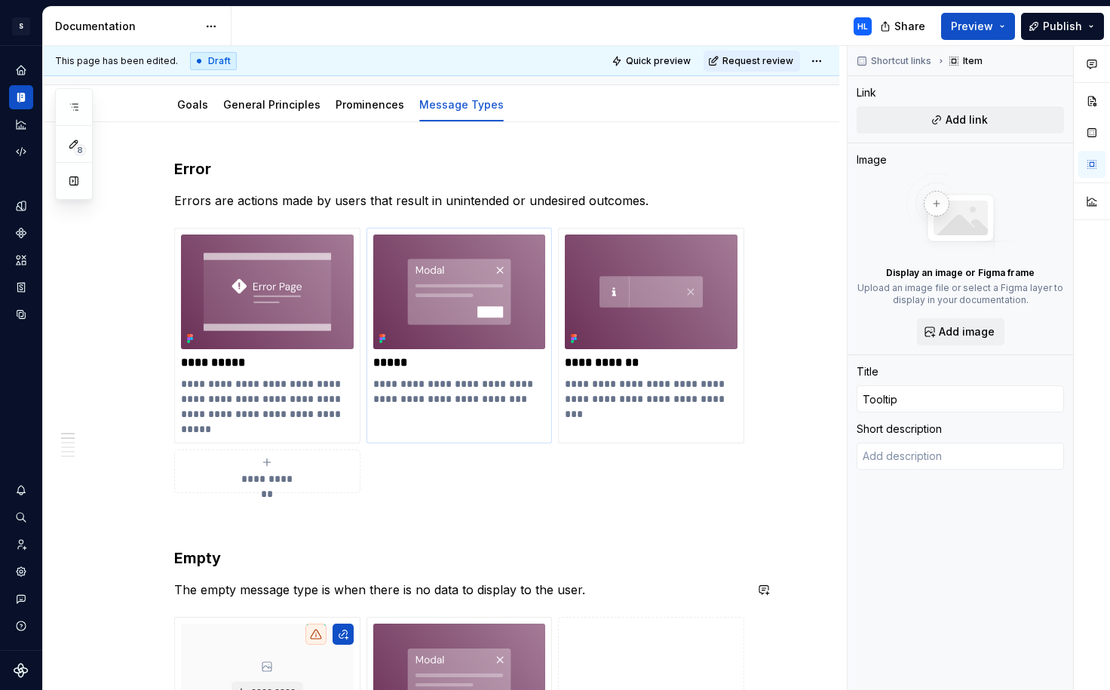
scroll to position [150, 0]
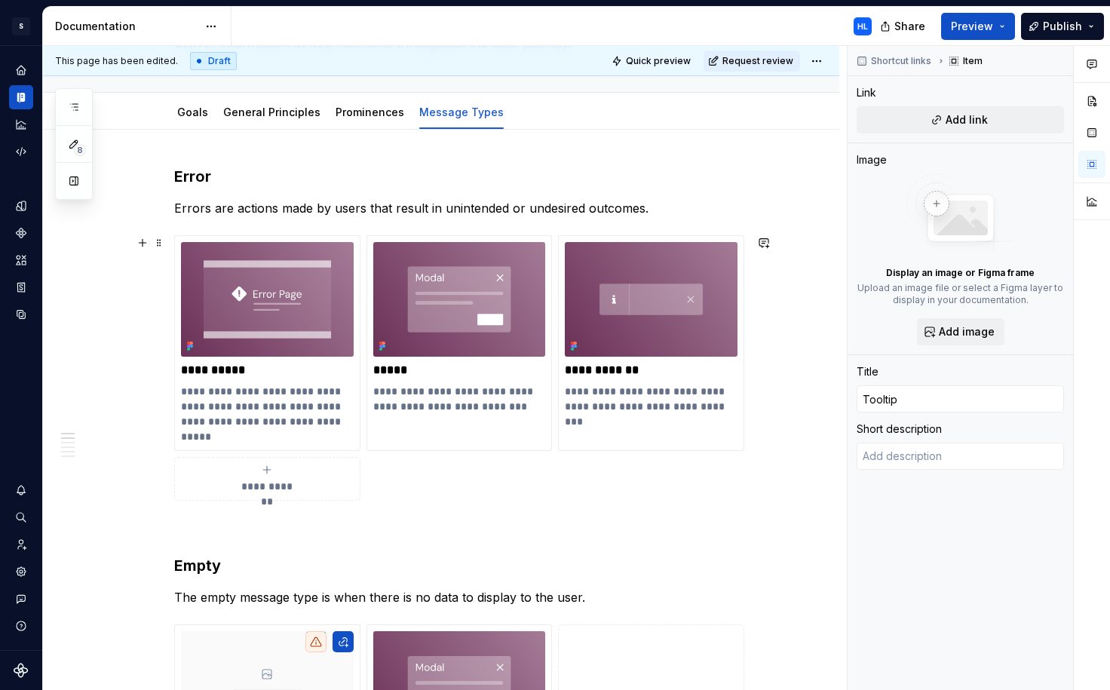
click at [165, 243] on span at bounding box center [159, 242] width 12 height 21
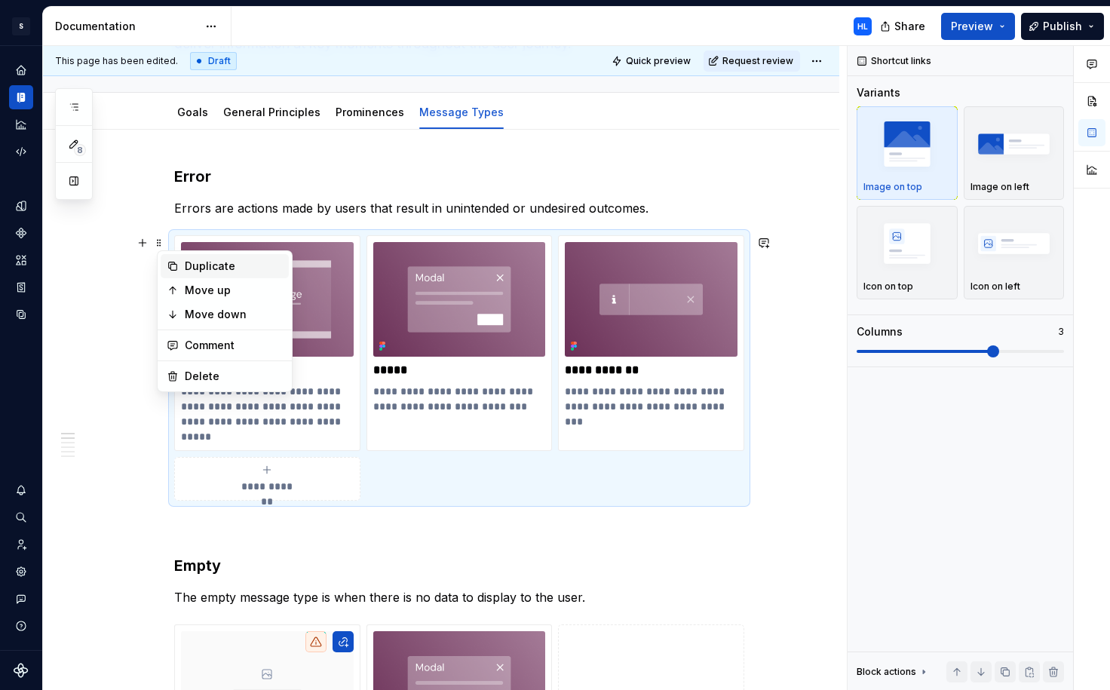
click at [187, 265] on div "Duplicate" at bounding box center [234, 266] width 98 height 15
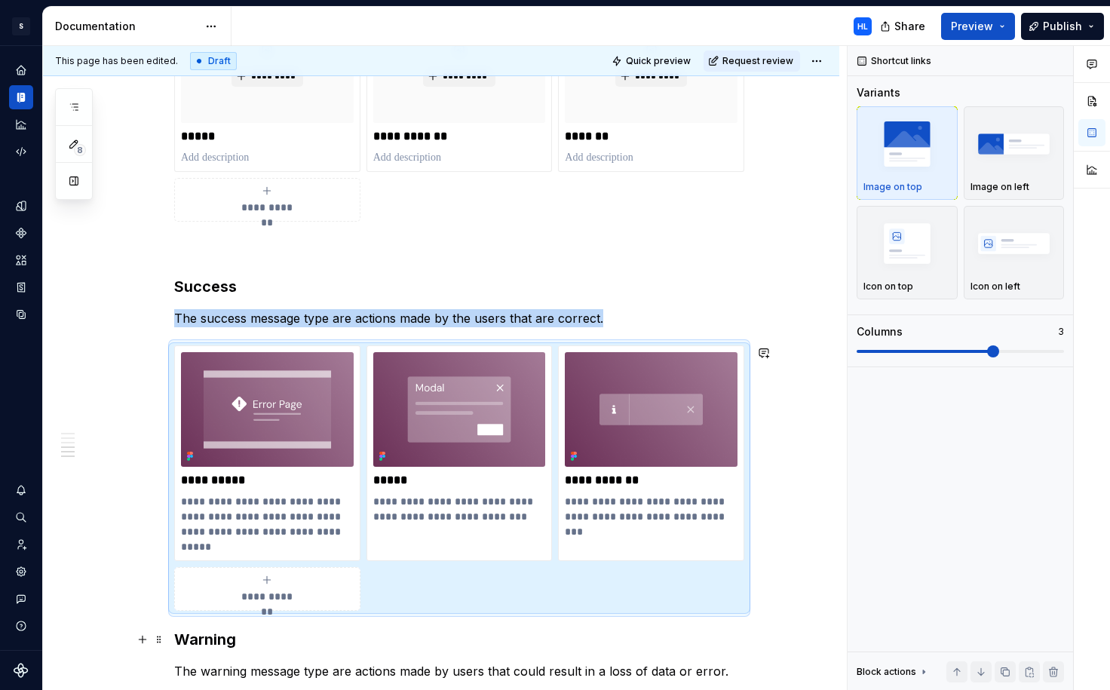
scroll to position [1333, 0]
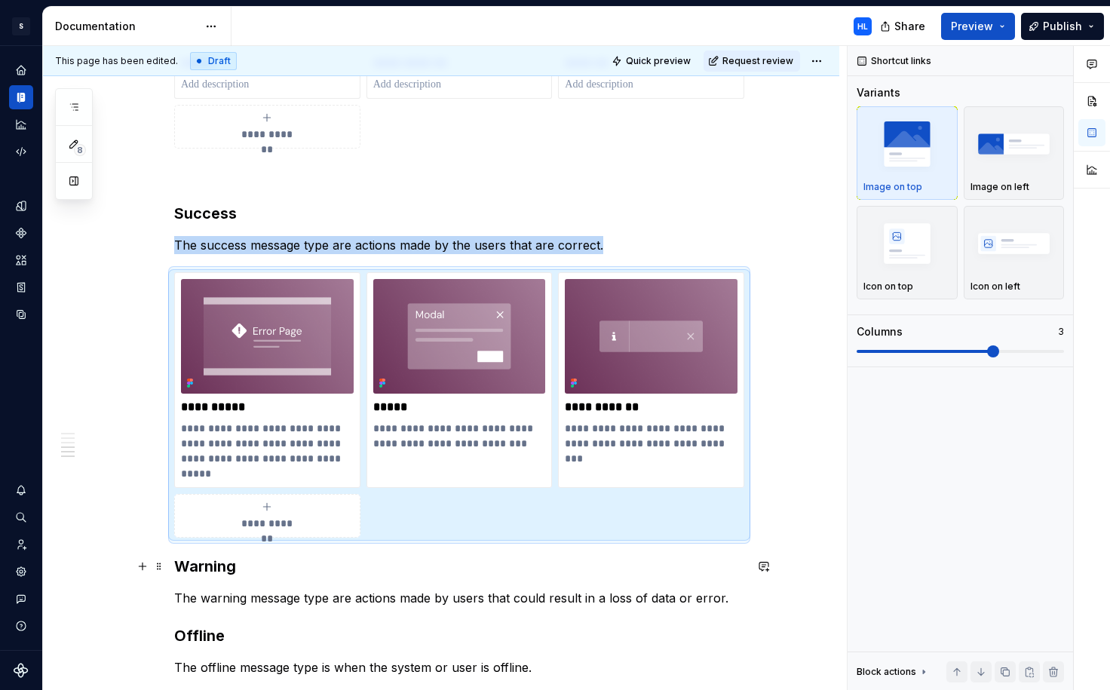
click at [180, 563] on h3 "Warning" at bounding box center [459, 566] width 570 height 21
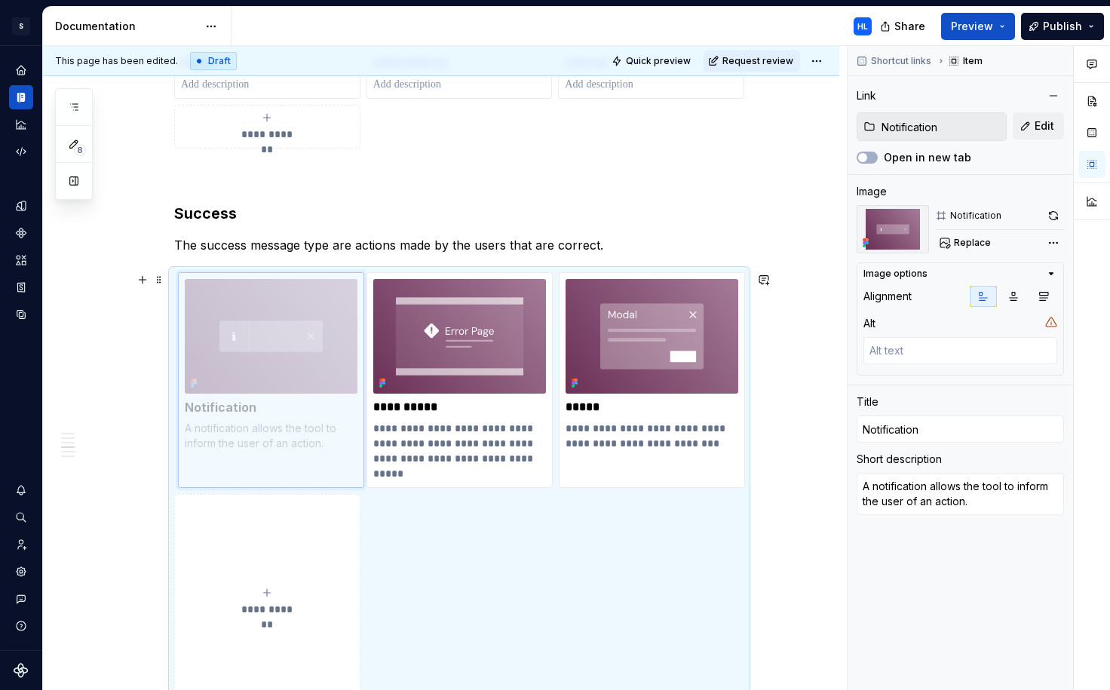
drag, startPoint x: 618, startPoint y: 281, endPoint x: 270, endPoint y: 292, distance: 347.8
click at [270, 292] on body "S Web & [PERSON_NAME] Systems HL Design system data Documentation HL Share Prev…" at bounding box center [555, 345] width 1110 height 690
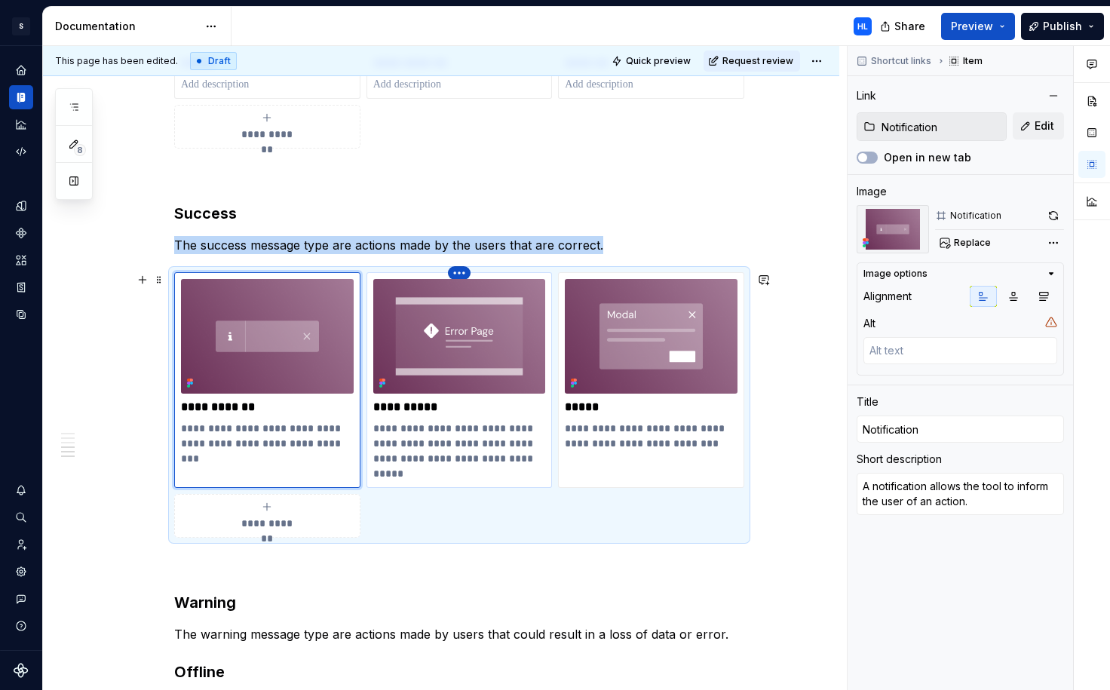
click at [466, 271] on html "S Web & [PERSON_NAME] Systems HL Design system data Documentation HL Share Prev…" at bounding box center [555, 345] width 1110 height 690
type textarea "*"
type input "Error Page"
type textarea "Error Pages are used to communicate when an application is blocked or inaccessi…"
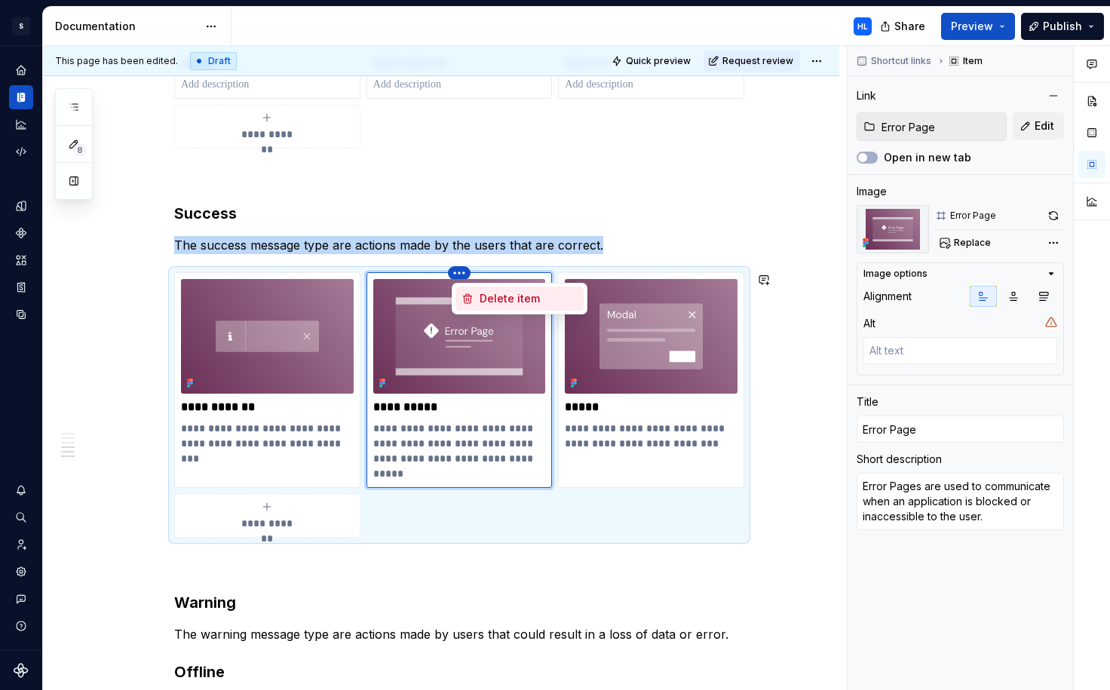
click at [541, 296] on div "Delete item" at bounding box center [529, 298] width 98 height 15
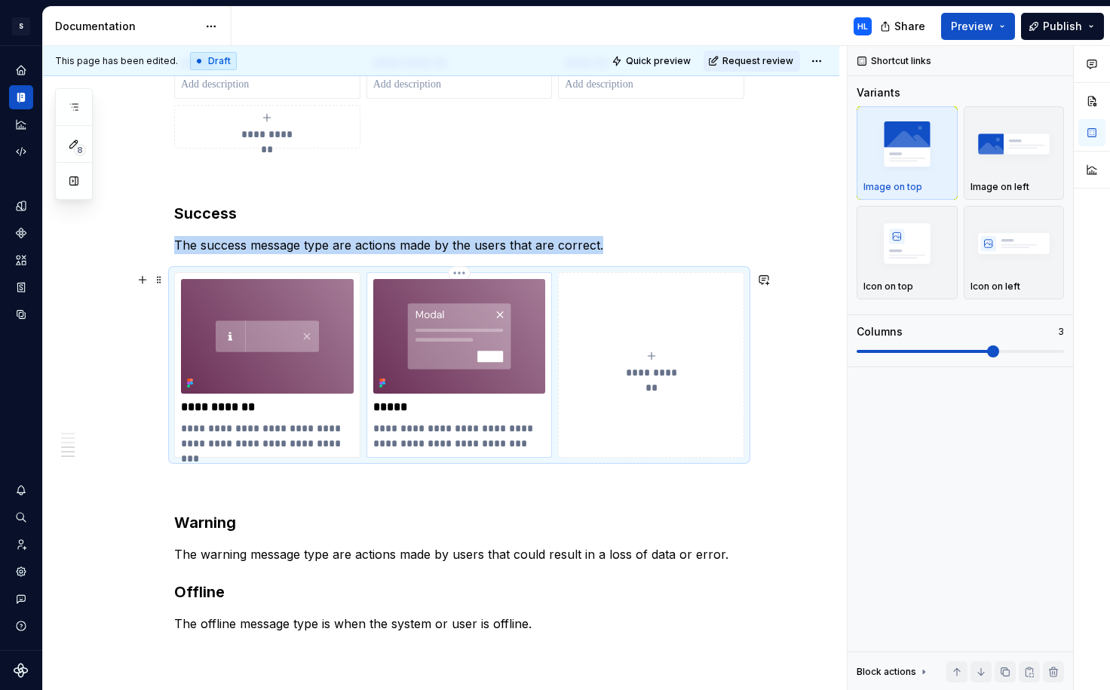
click at [467, 271] on html "S Web & [PERSON_NAME] Systems HL Design system data Documentation HL Share Prev…" at bounding box center [555, 345] width 1110 height 690
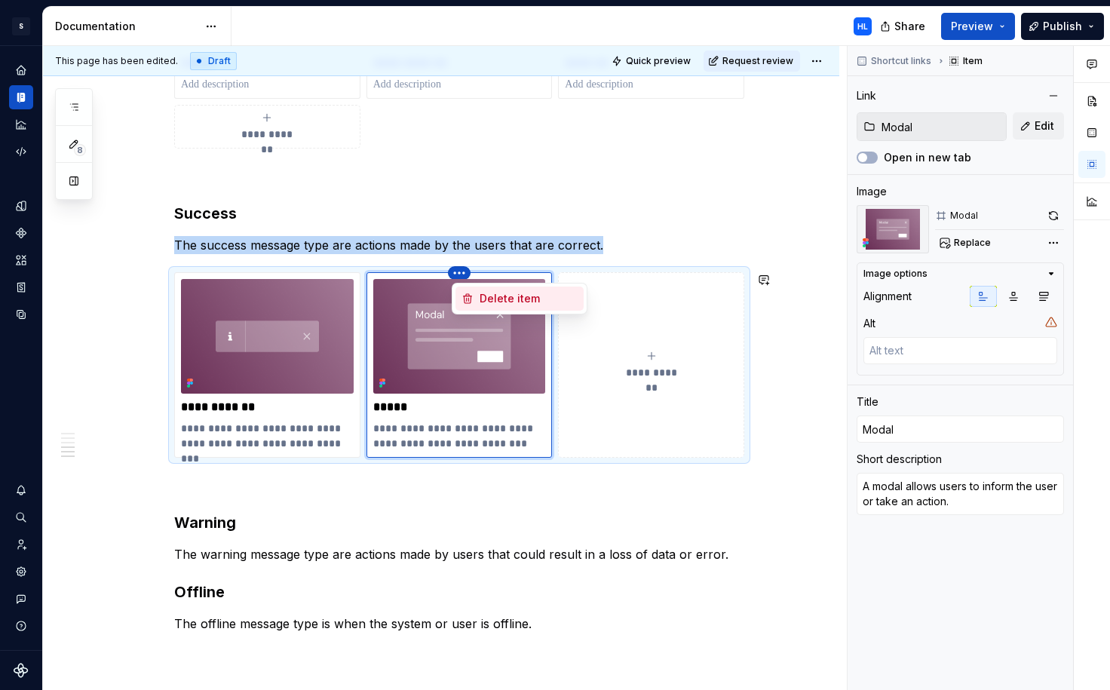
click at [481, 301] on div "Delete item" at bounding box center [529, 298] width 98 height 15
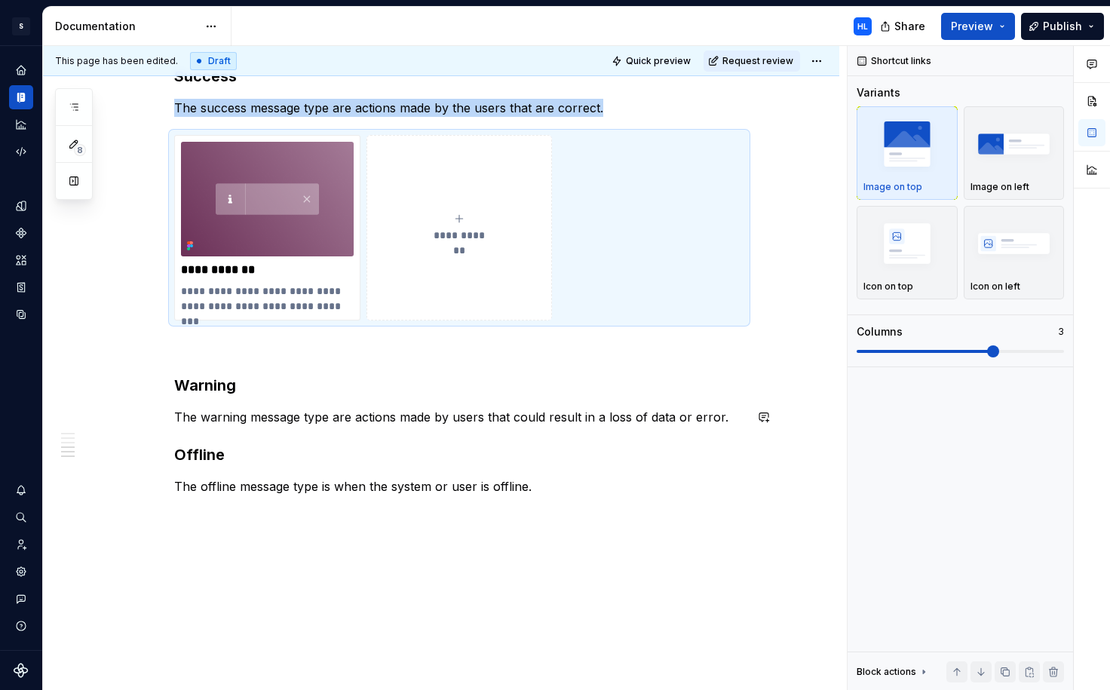
scroll to position [1476, 0]
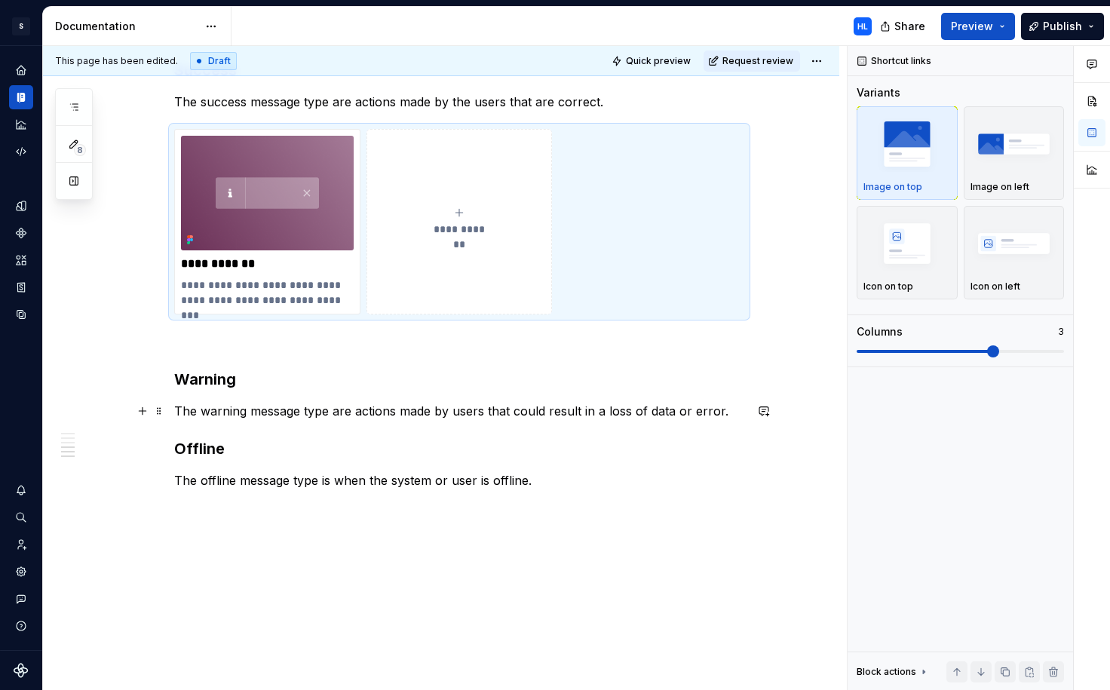
click at [731, 409] on p "The warning message type are actions made by users that could result in a loss …" at bounding box center [459, 411] width 570 height 18
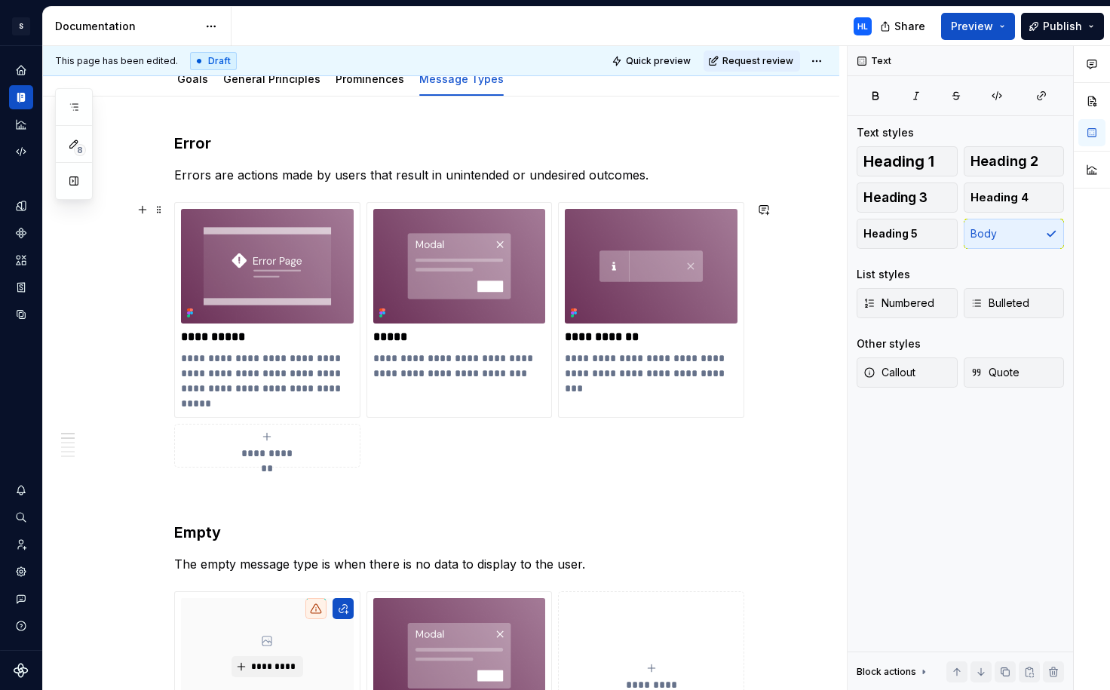
scroll to position [0, 0]
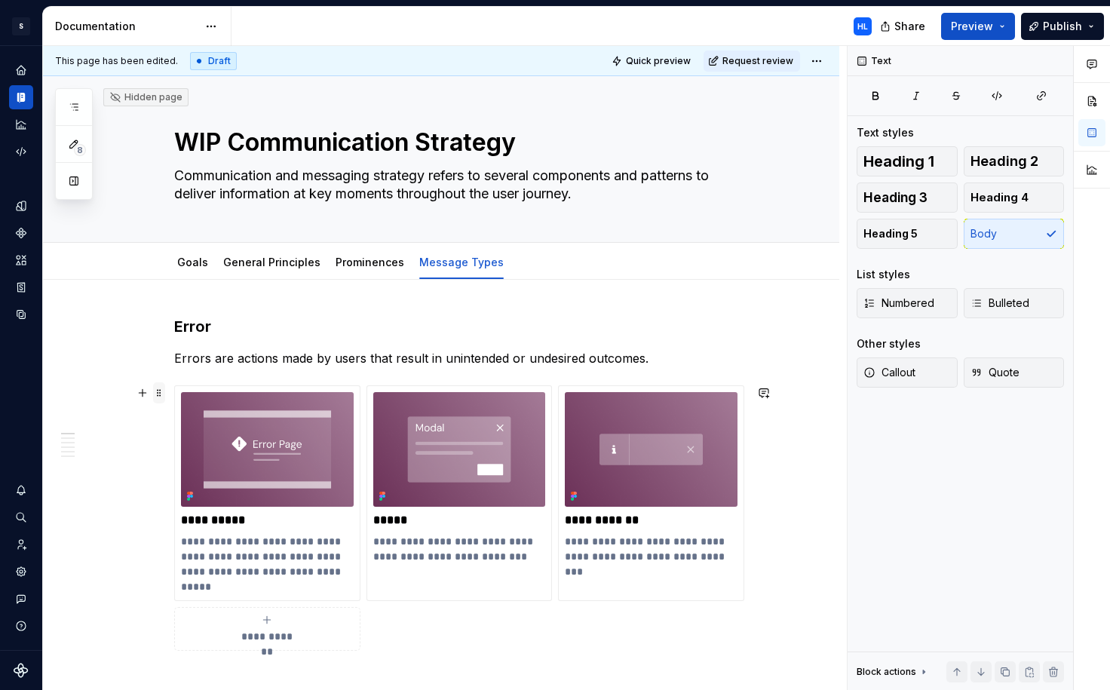
click at [165, 391] on span at bounding box center [159, 392] width 12 height 21
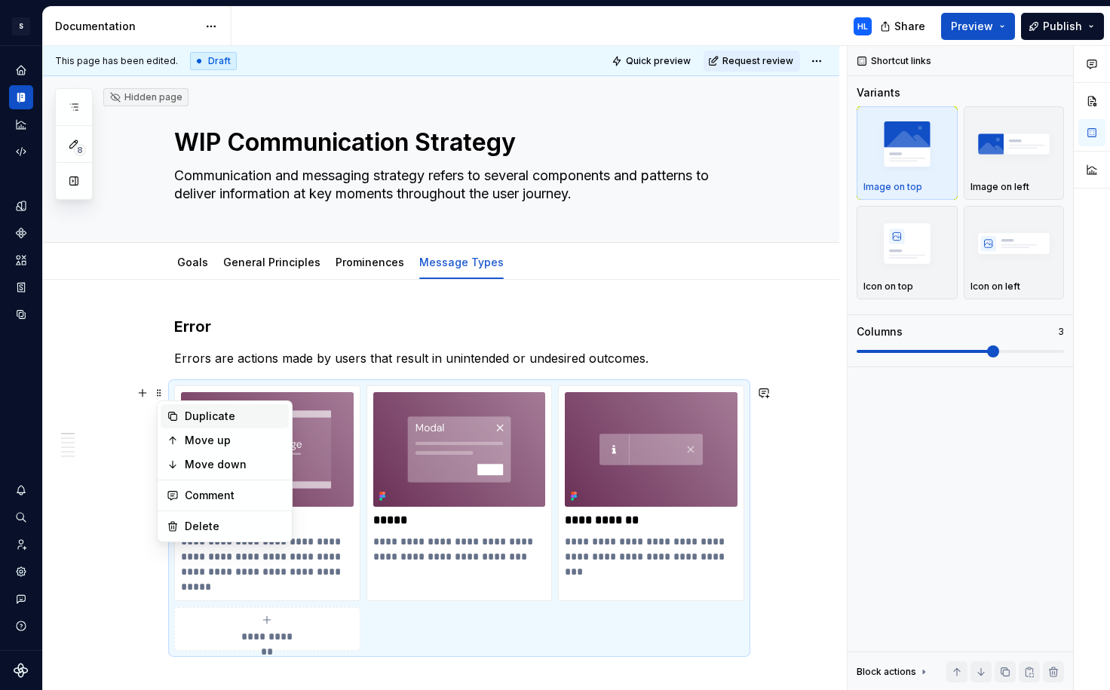
click at [195, 415] on div "Duplicate" at bounding box center [234, 416] width 98 height 15
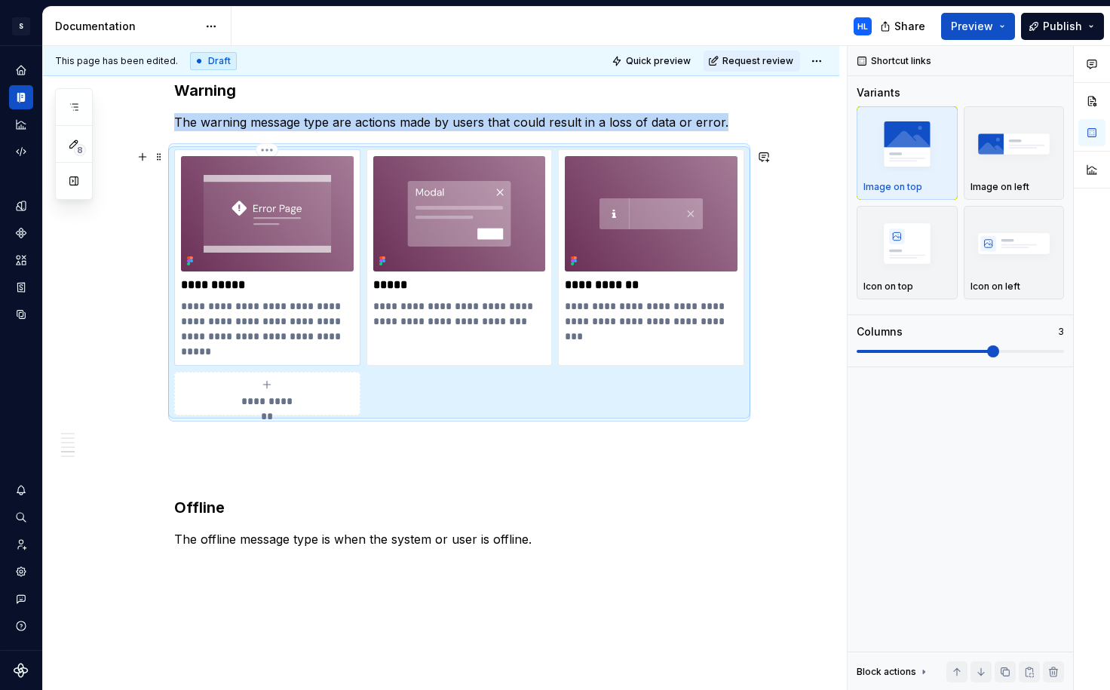
scroll to position [1782, 0]
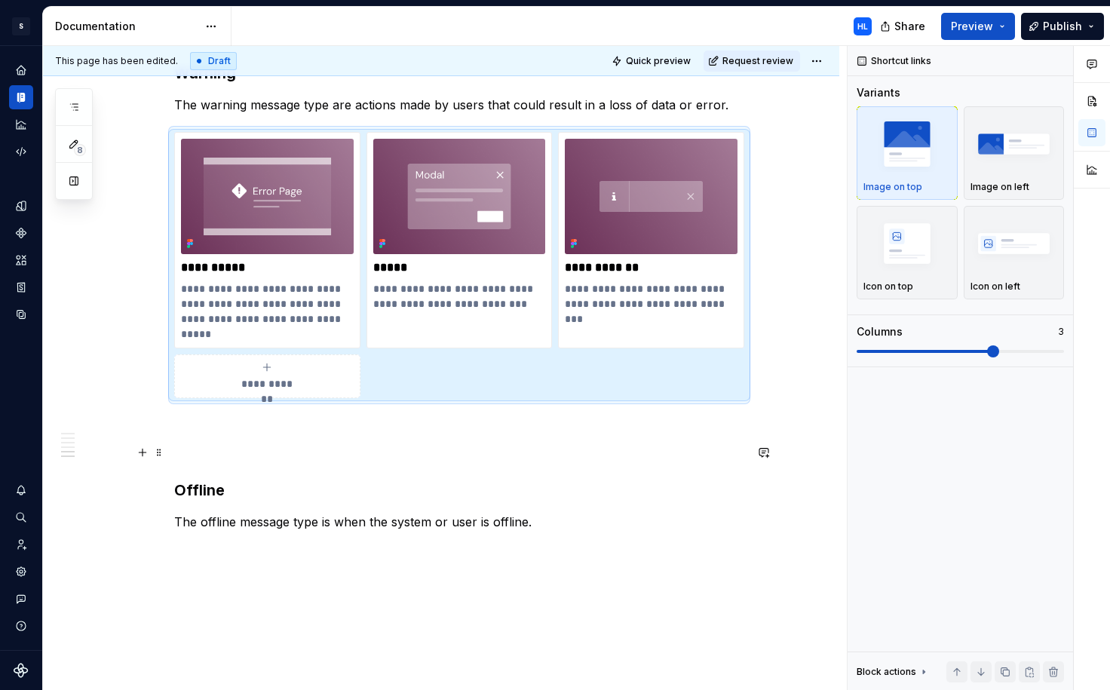
click at [243, 444] on p at bounding box center [459, 452] width 570 height 18
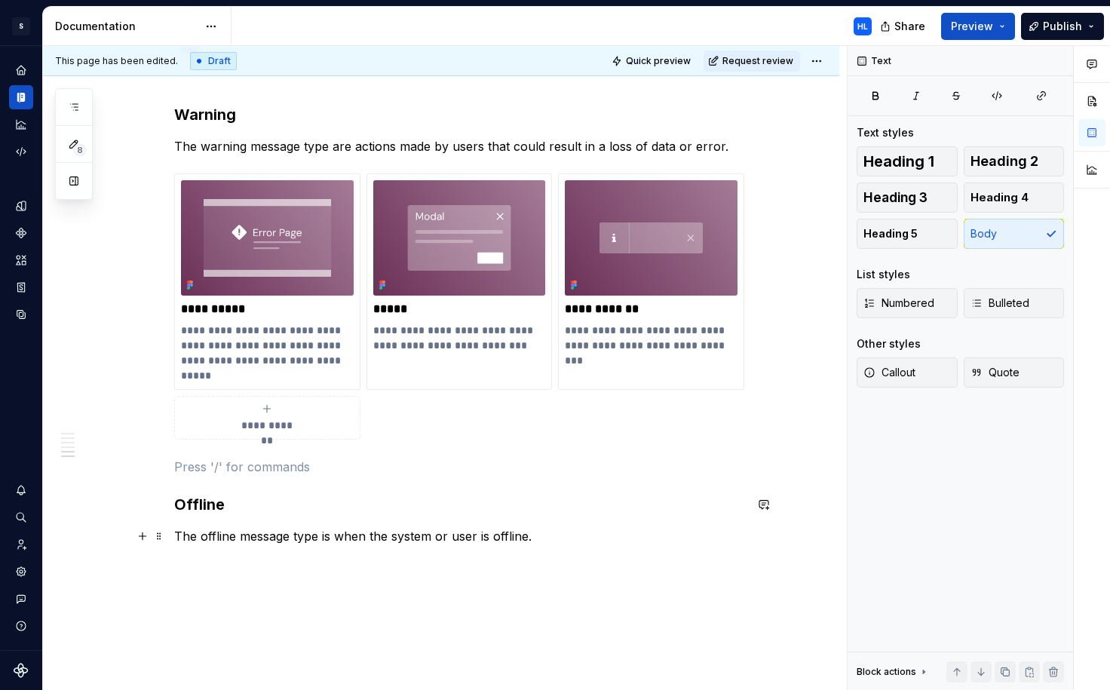
scroll to position [1820, 0]
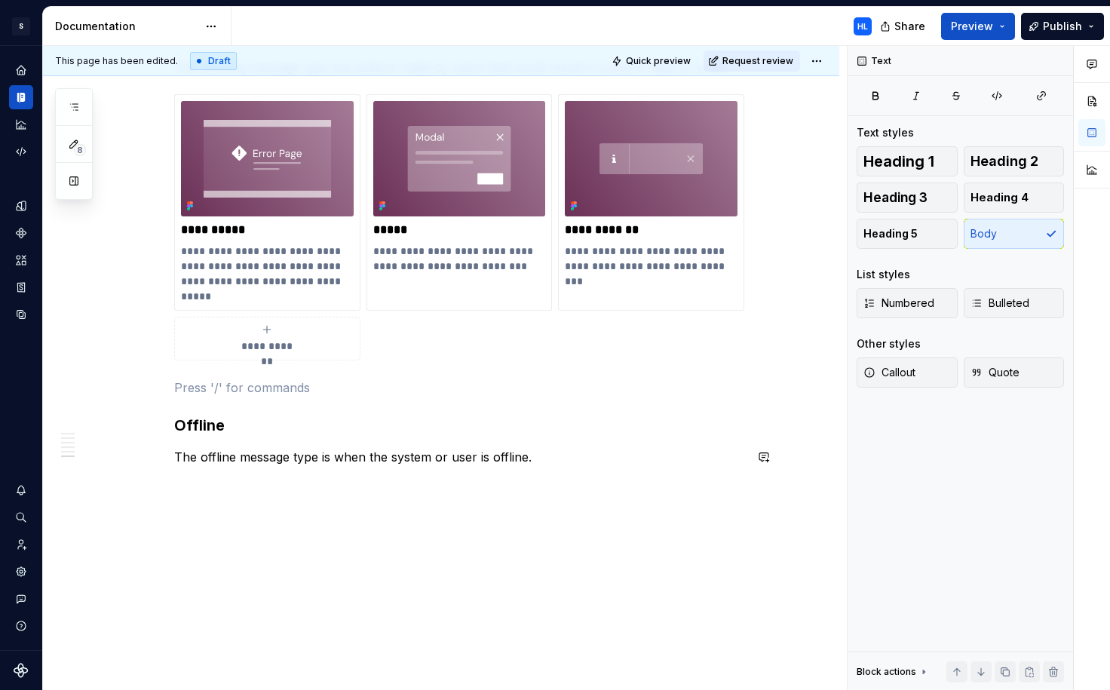
click at [165, 107] on span at bounding box center [159, 101] width 12 height 21
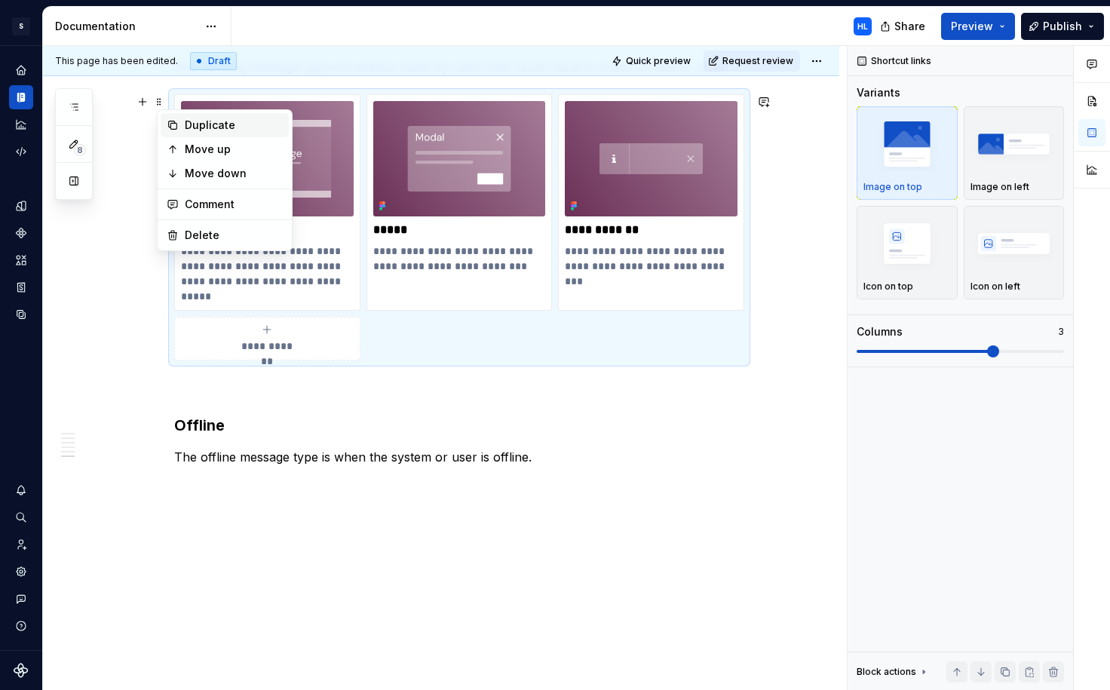
click at [179, 127] on div "Duplicate" at bounding box center [225, 125] width 128 height 24
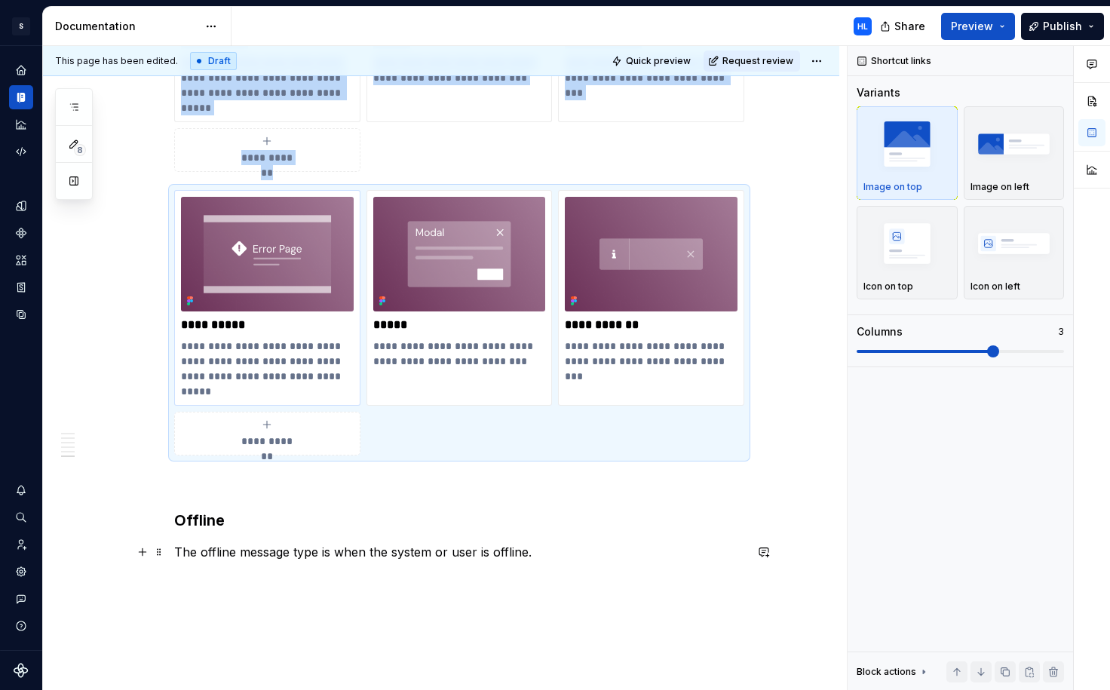
scroll to position [2033, 0]
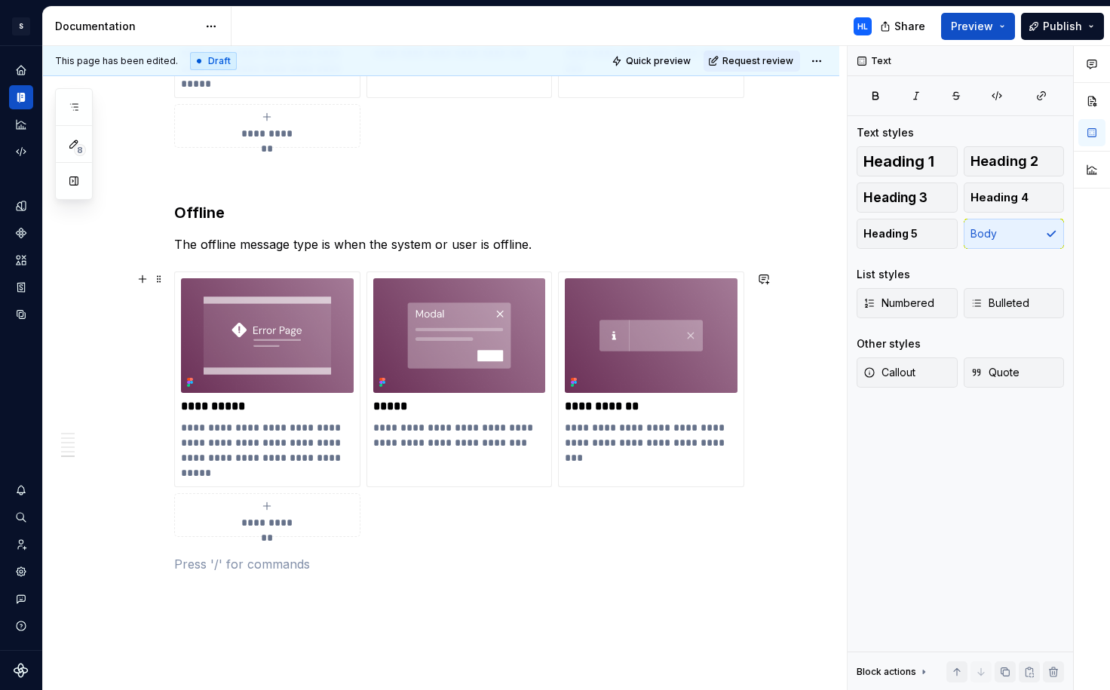
click at [289, 510] on div "**********" at bounding box center [267, 515] width 173 height 30
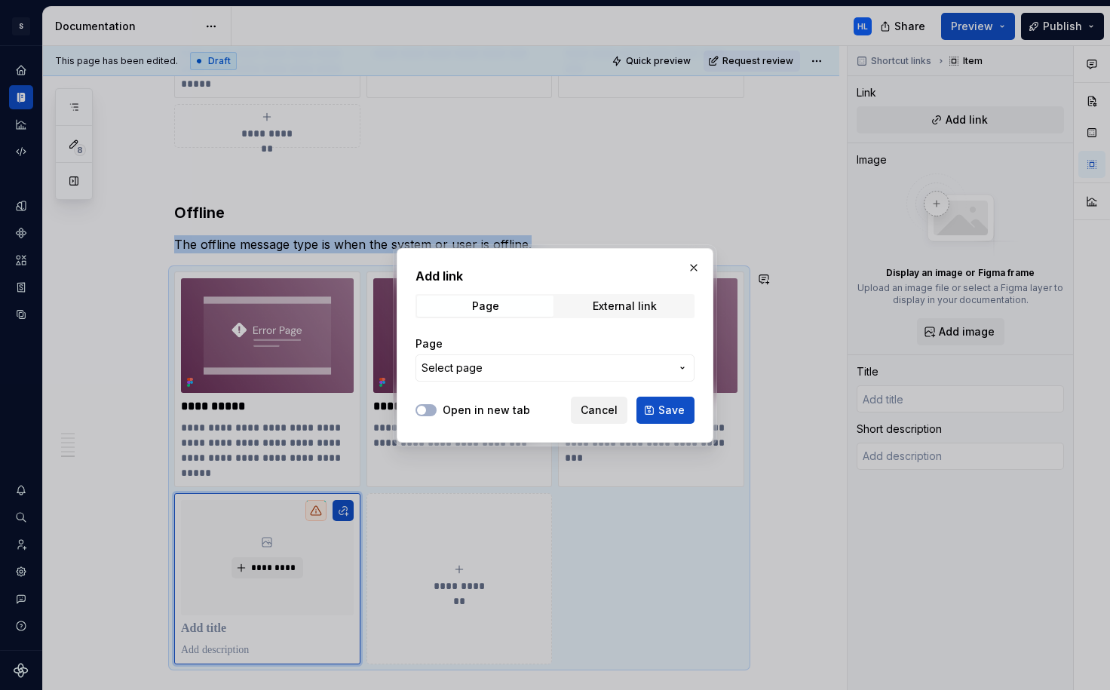
click at [605, 409] on span "Cancel" at bounding box center [599, 410] width 37 height 15
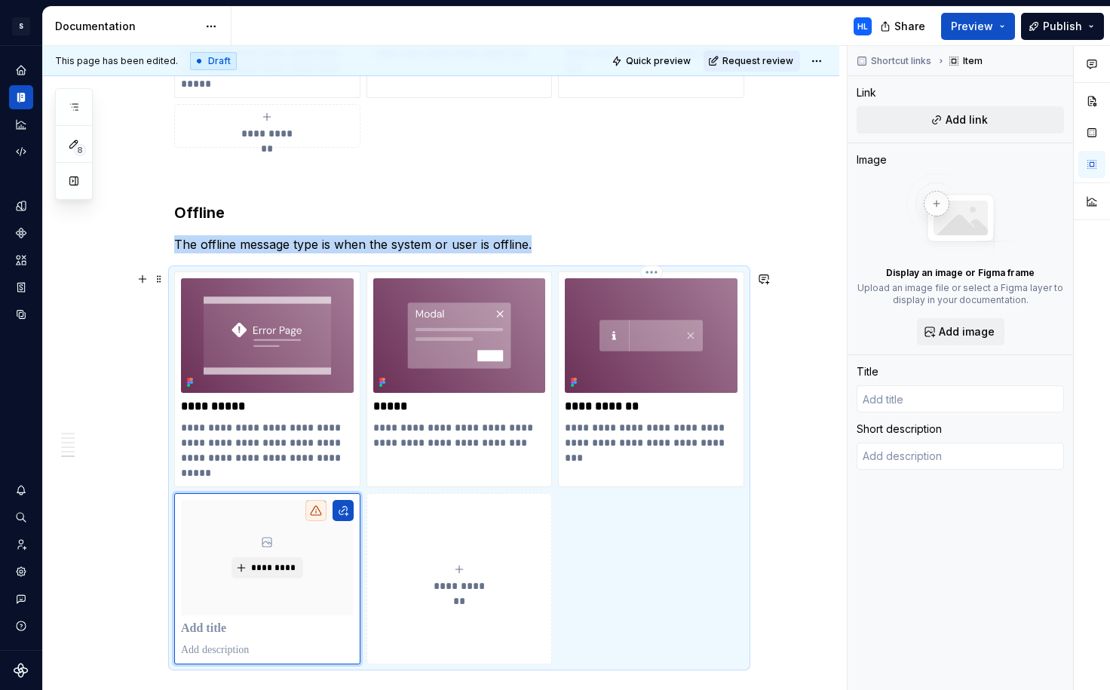
click at [461, 586] on span "**********" at bounding box center [460, 585] width 66 height 15
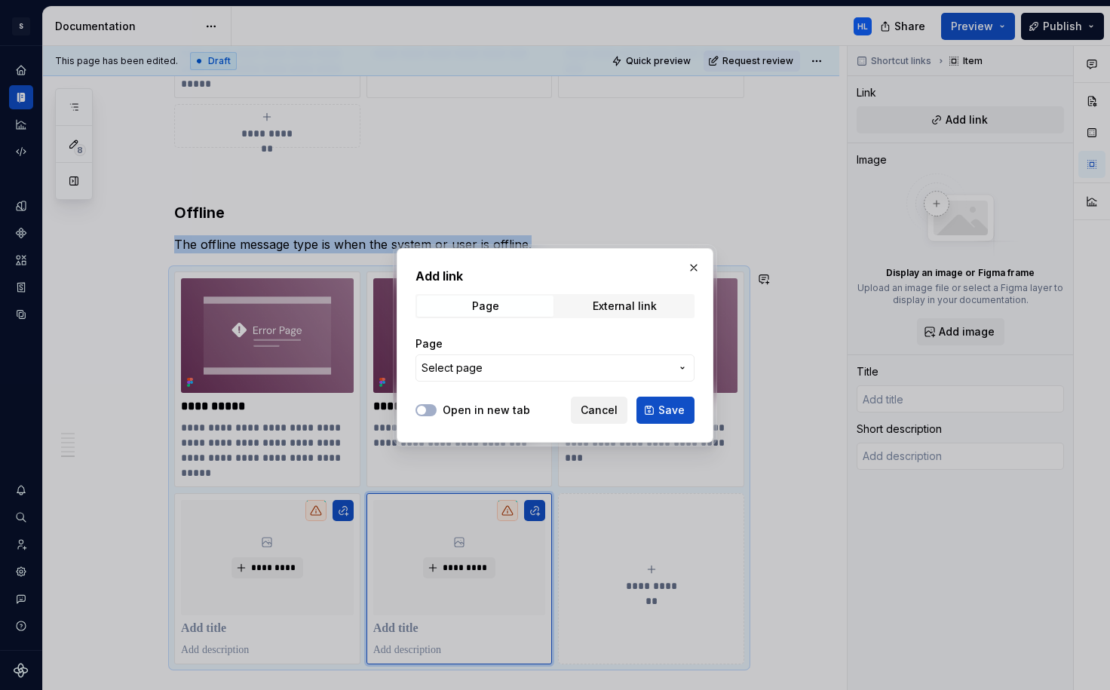
click at [597, 397] on button "Cancel" at bounding box center [599, 410] width 57 height 27
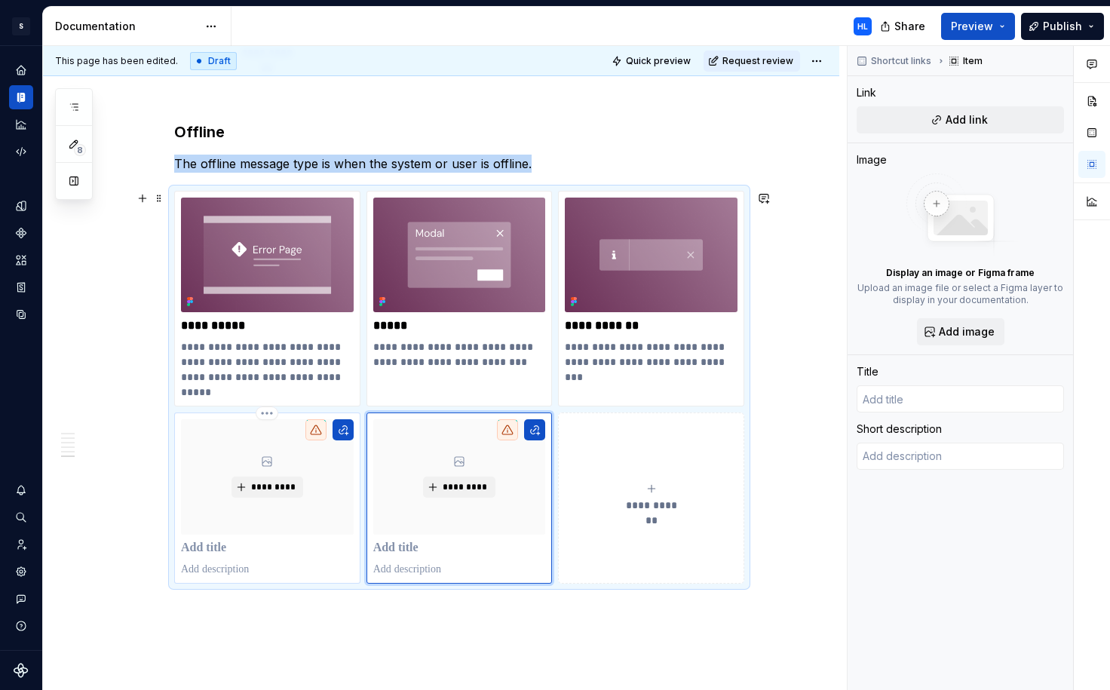
scroll to position [2140, 0]
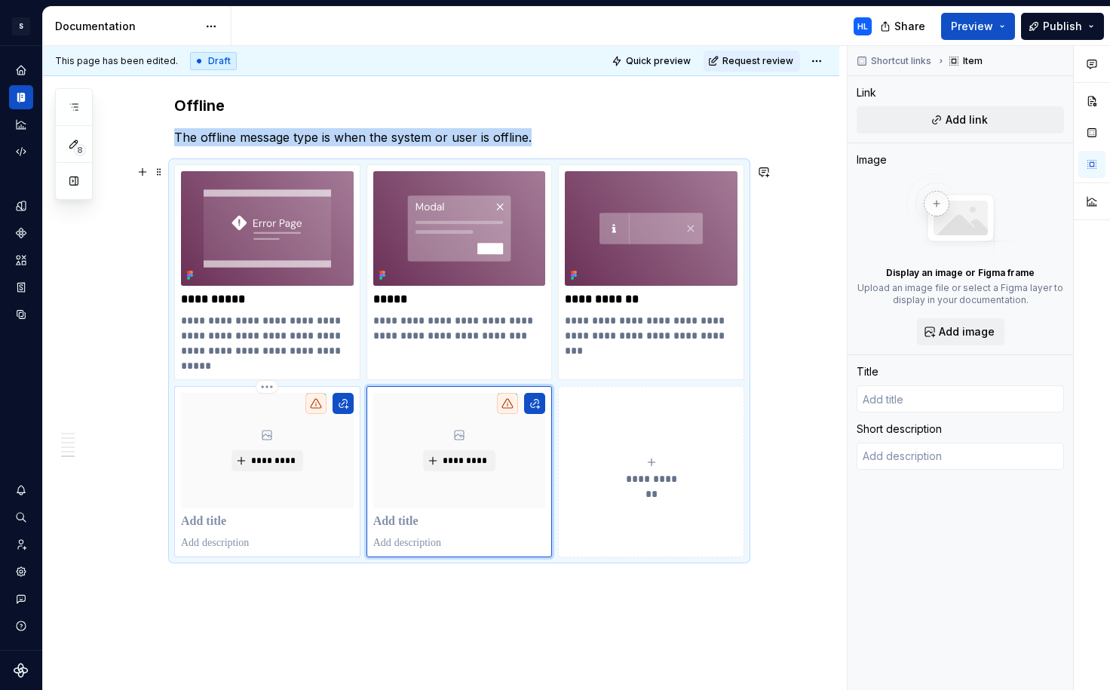
click at [239, 521] on p at bounding box center [267, 521] width 173 height 15
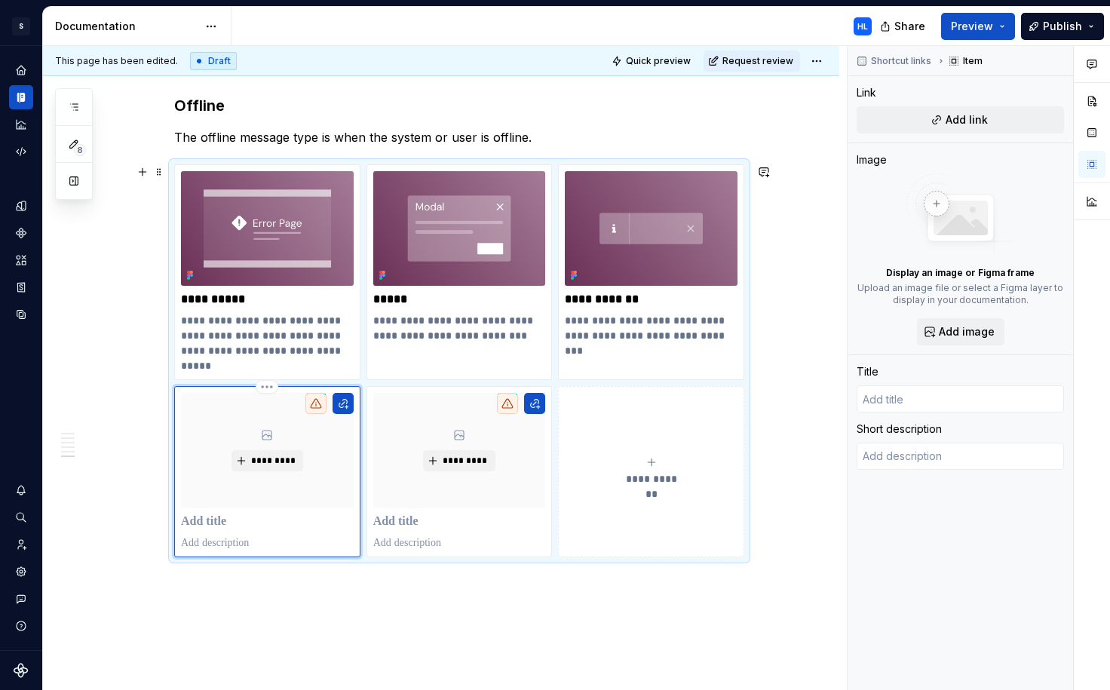
type textarea "*"
type input "A"
type textarea "*"
type input "An"
type textarea "*"
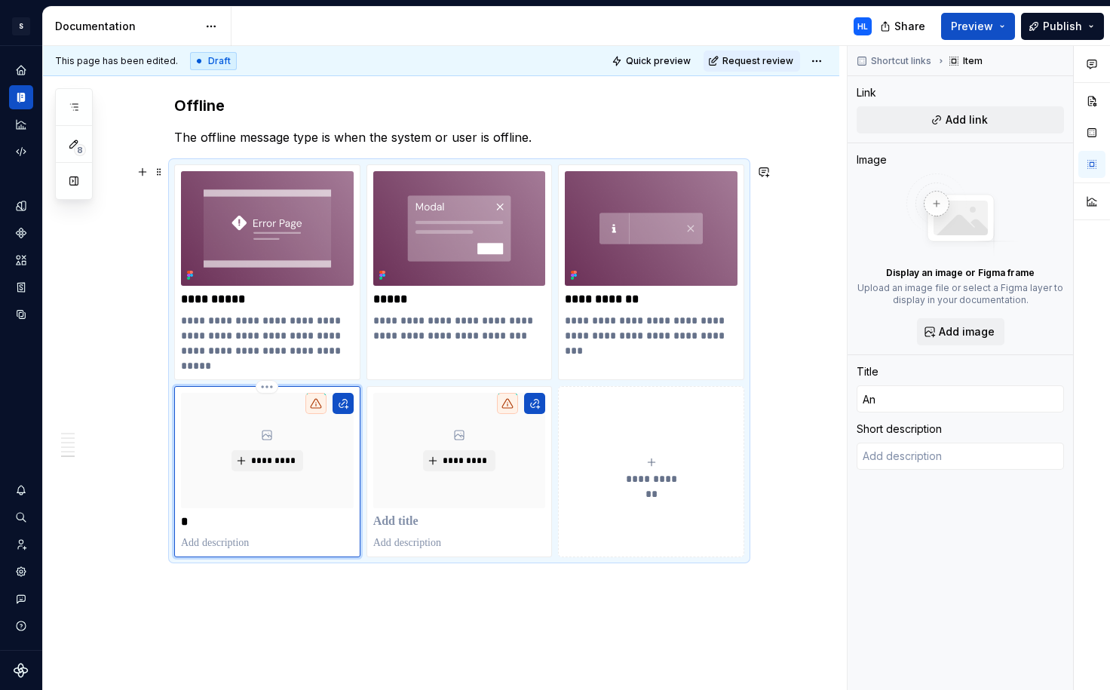
type input "[PERSON_NAME]"
type textarea "*"
type input "Anno"
type textarea "*"
type input "Annou"
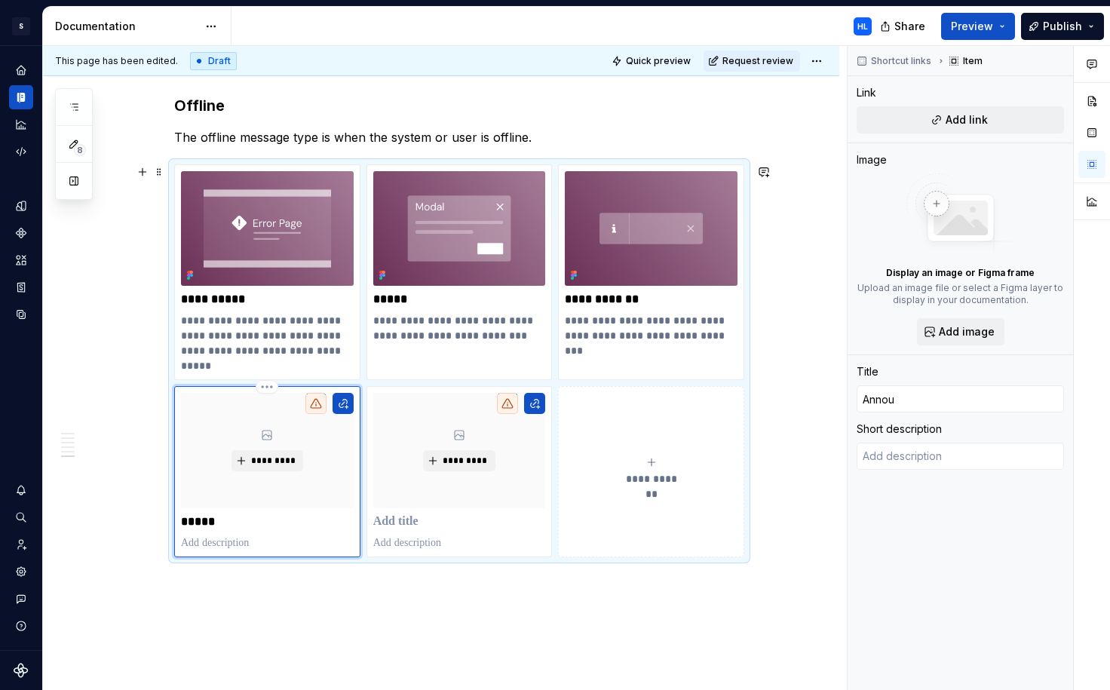
type textarea "*"
type input "Announ"
type textarea "*"
type input "Announc"
type textarea "*"
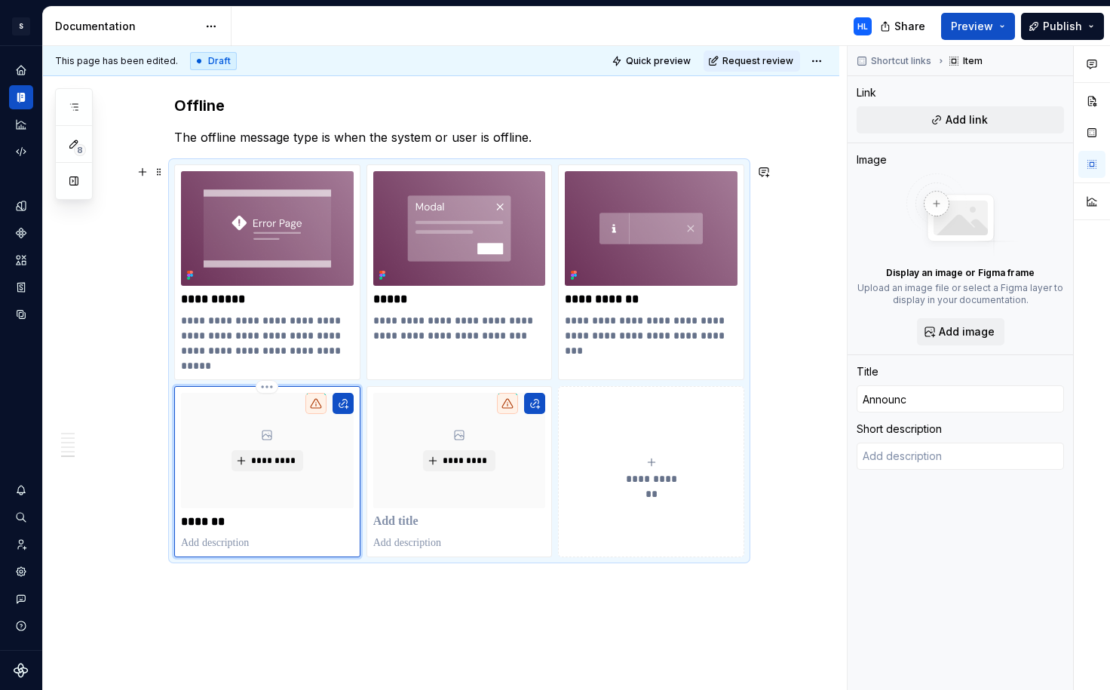
type input "Announce"
type textarea "*"
type input "Announcem"
type textarea "*"
type input "Announceme"
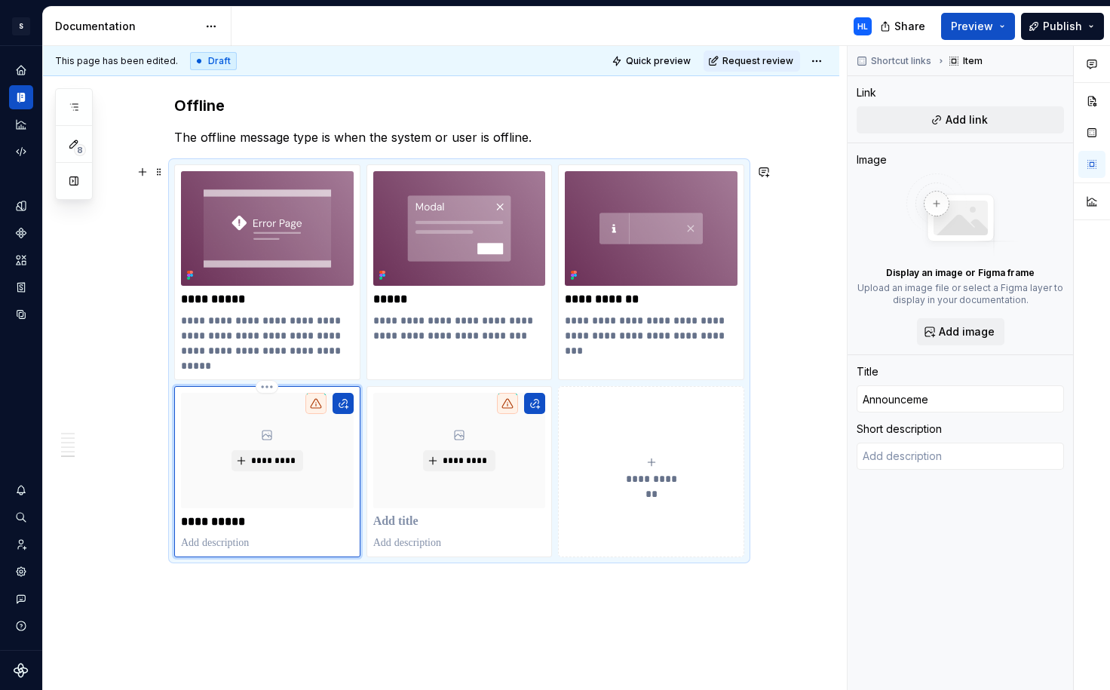
type textarea "*"
type input "Announcemen"
type textarea "*"
type input "Announcement"
click at [429, 519] on p at bounding box center [459, 521] width 173 height 15
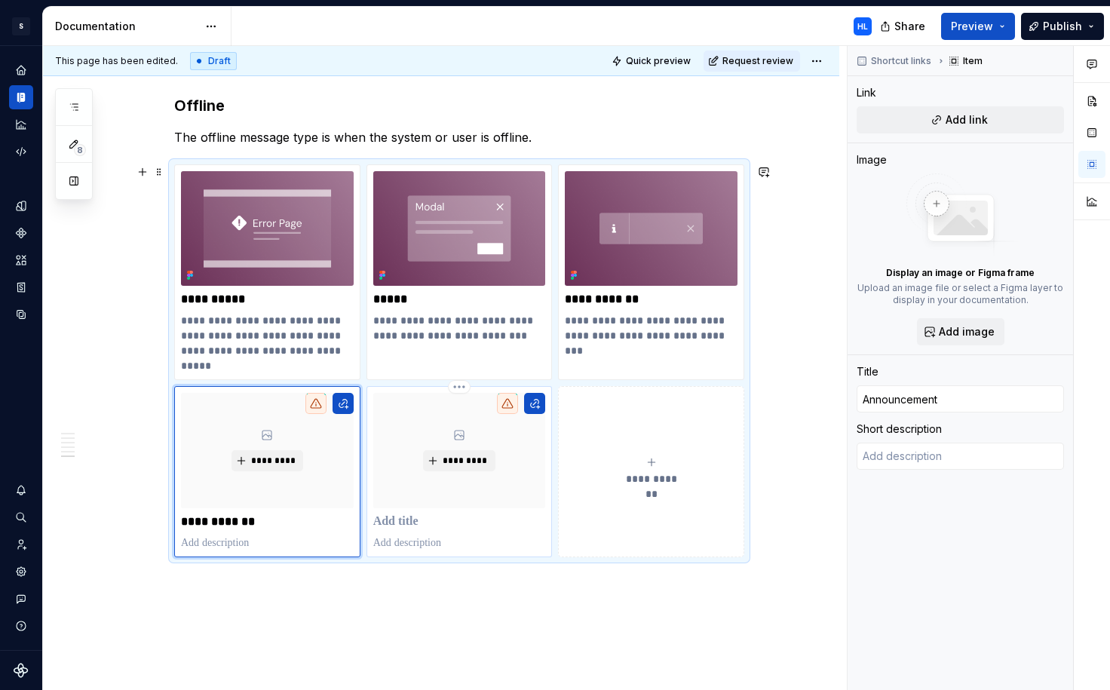
type textarea "*"
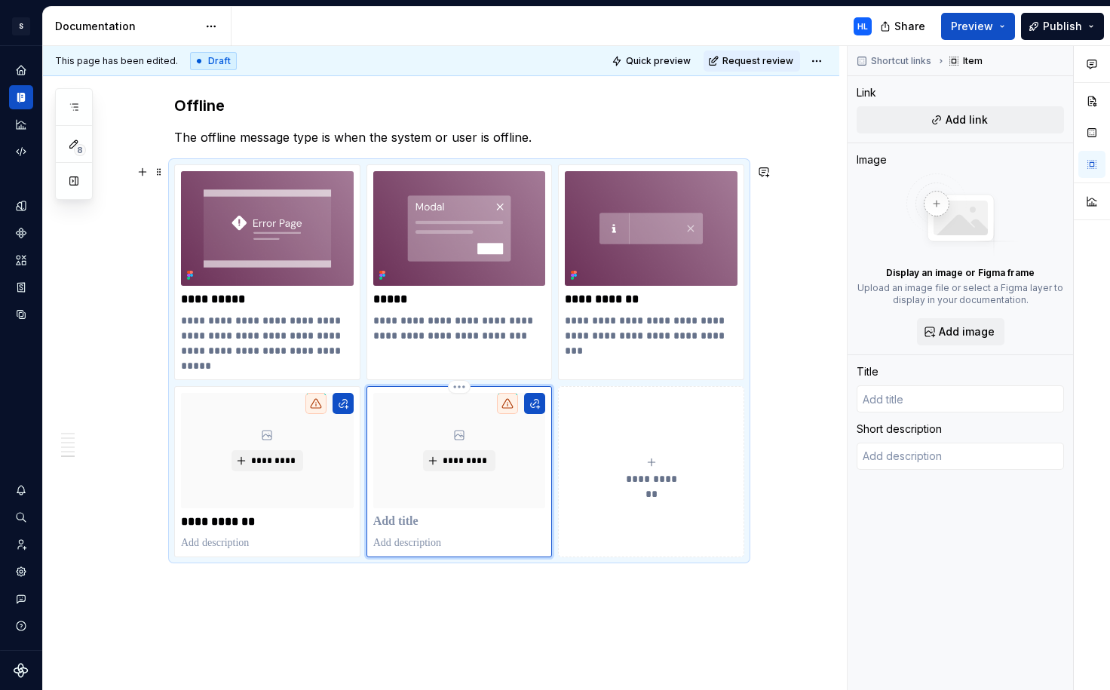
type textarea "*"
type input "E"
type textarea "*"
type input "Em"
type textarea "*"
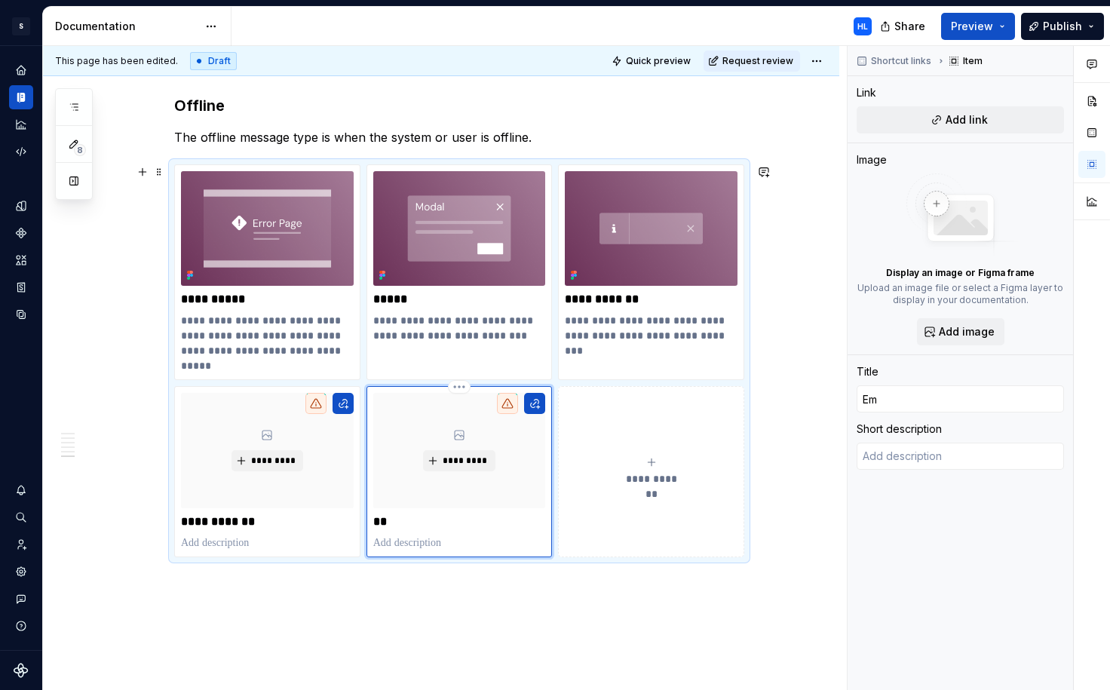
type input "Ema"
type textarea "*"
type input "Emai"
type textarea "*"
type input "Email"
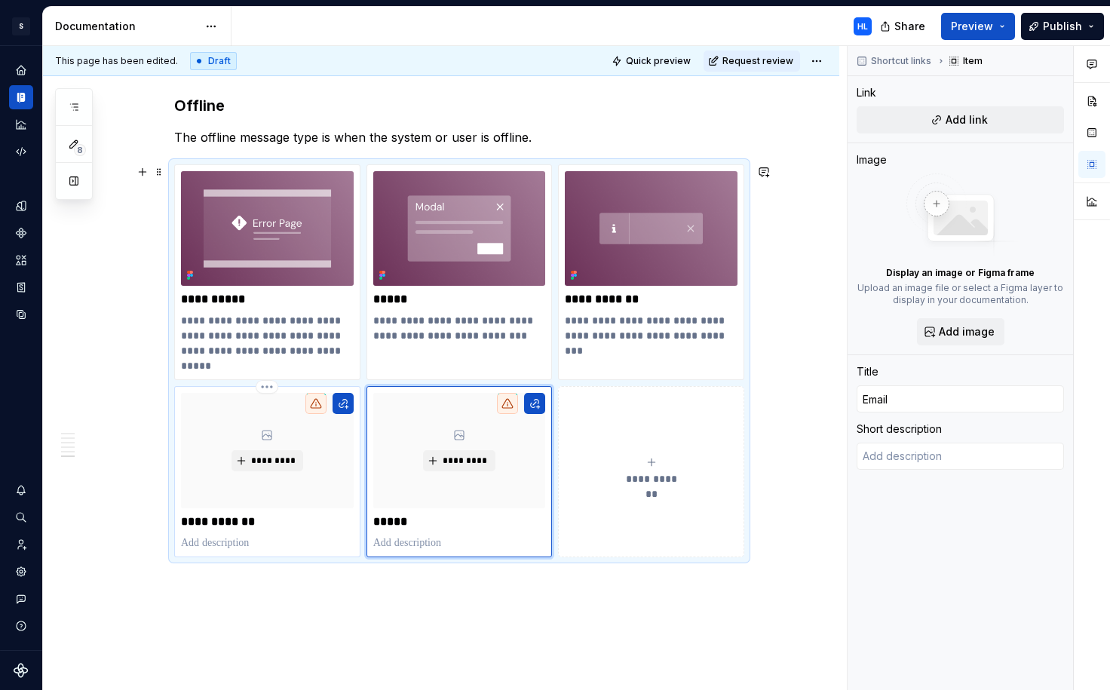
type textarea "*"
type input "Announcement"
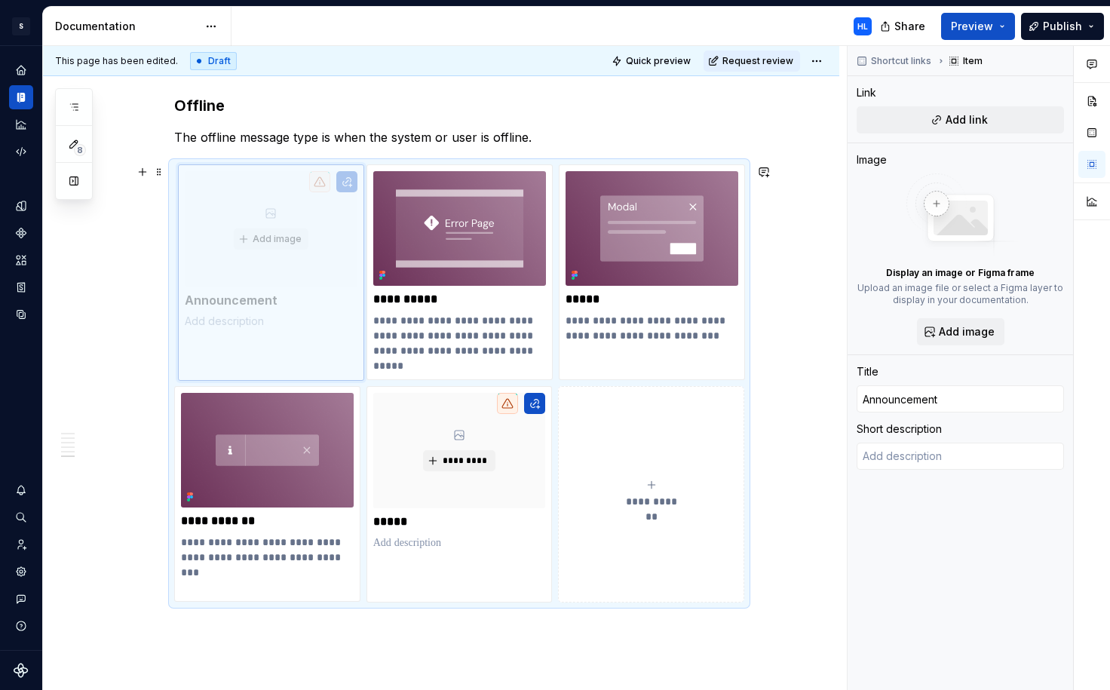
drag, startPoint x: 241, startPoint y: 391, endPoint x: 236, endPoint y: 194, distance: 197.6
click at [236, 195] on body "S Web & [PERSON_NAME] Systems HL Design system data Documentation HL Share Prev…" at bounding box center [555, 345] width 1110 height 690
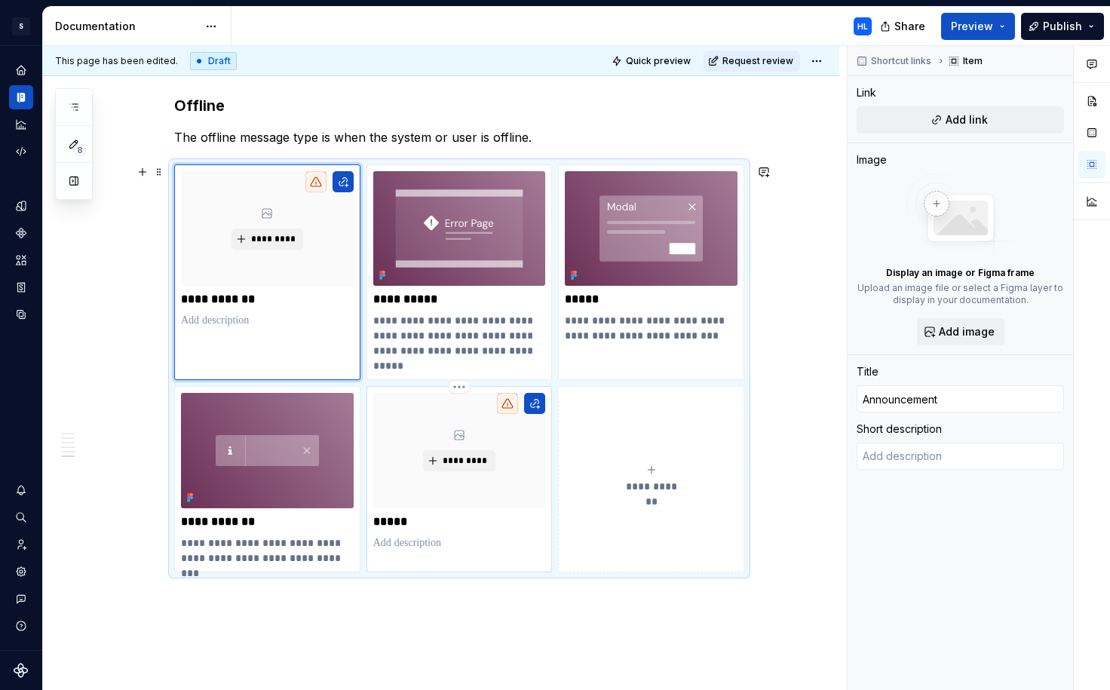
type textarea "*"
type input "Email"
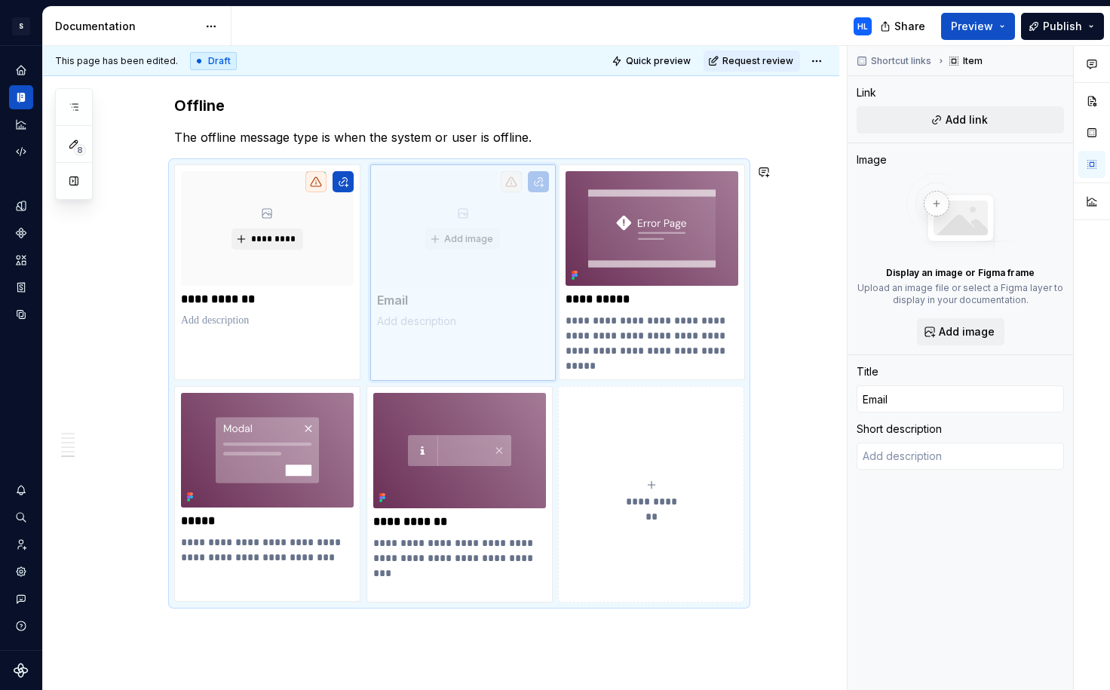
drag, startPoint x: 381, startPoint y: 394, endPoint x: 385, endPoint y: 238, distance: 155.4
click at [385, 238] on body "S Web & [PERSON_NAME] Systems HL Design system data Documentation HL Share Prev…" at bounding box center [555, 345] width 1110 height 690
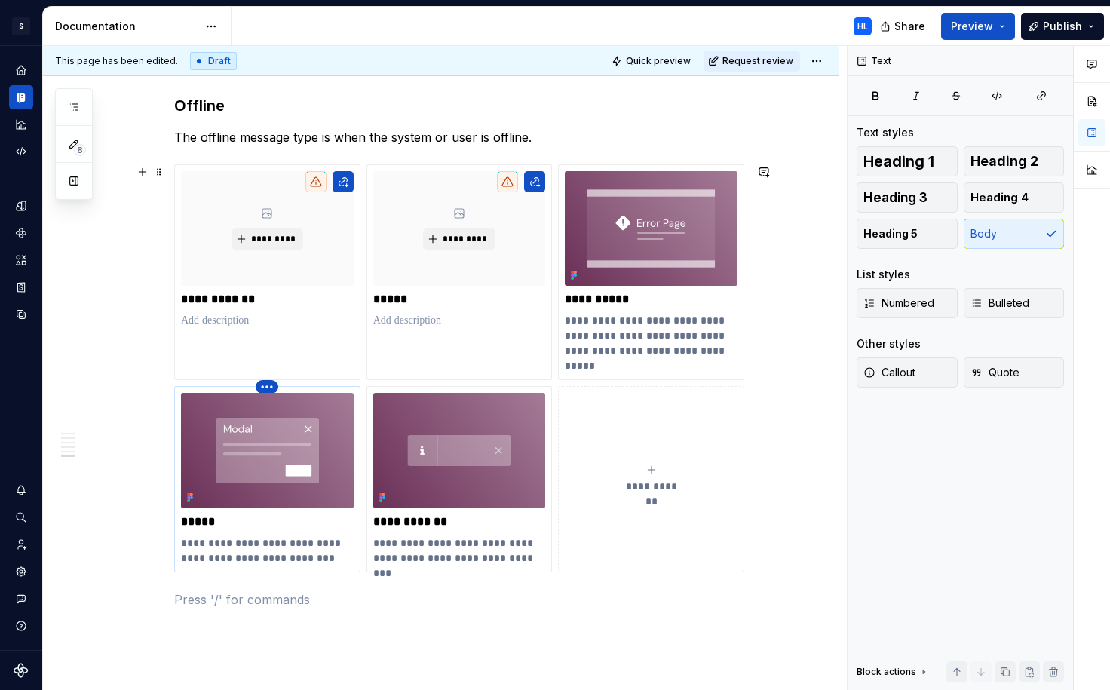
click at [271, 386] on html "S Web & [PERSON_NAME] Systems HL Design system data Documentation HL Share Prev…" at bounding box center [555, 345] width 1110 height 690
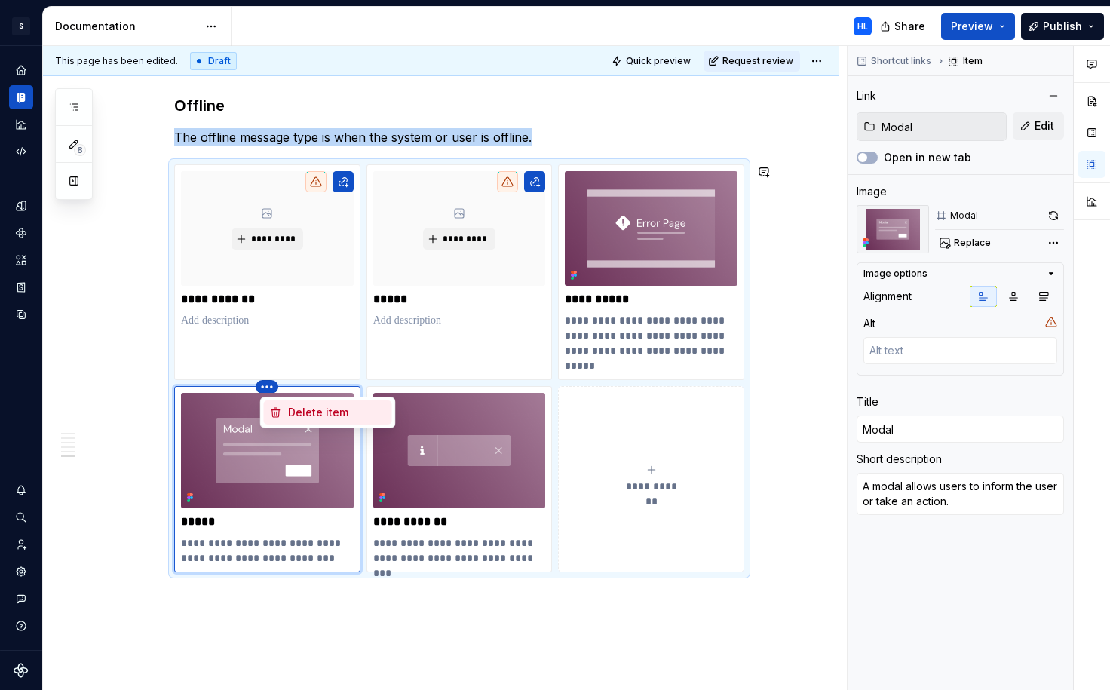
click at [299, 413] on div "Delete item" at bounding box center [337, 412] width 98 height 15
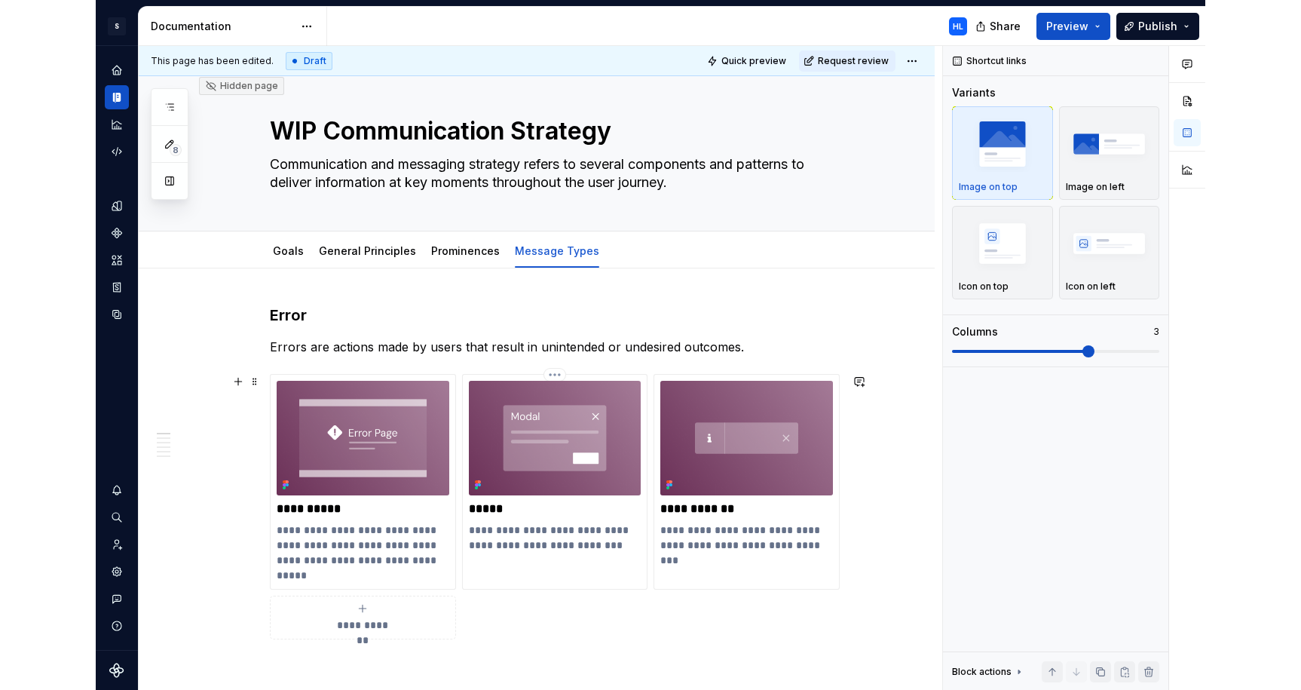
scroll to position [0, 0]
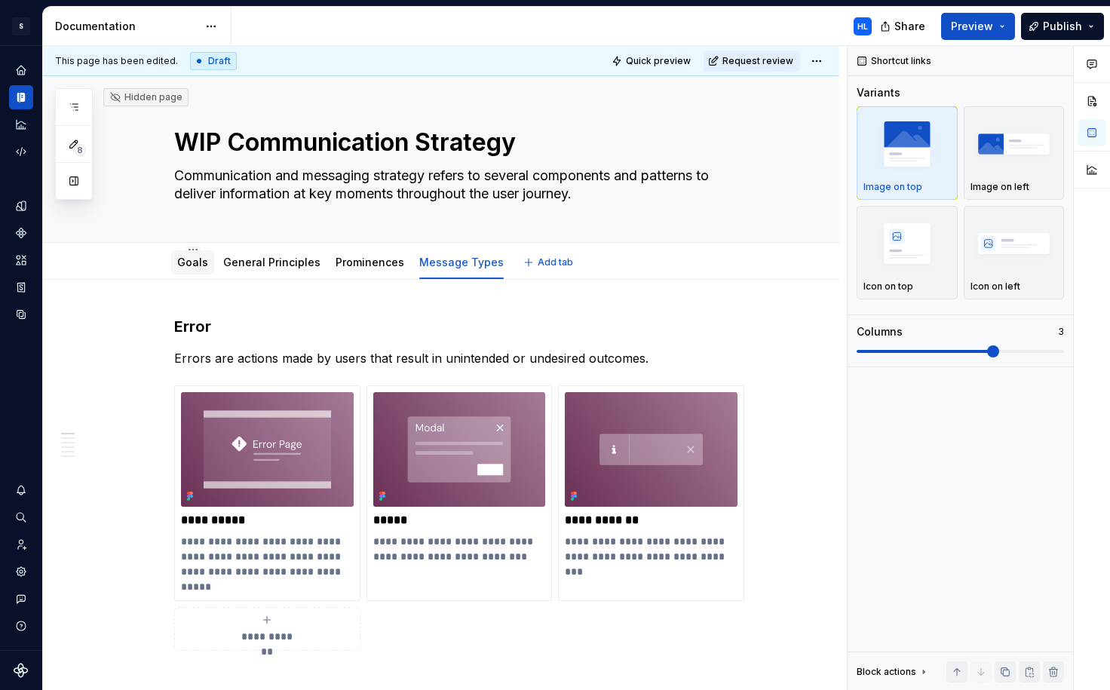
click at [192, 267] on link "Goals" at bounding box center [192, 262] width 31 height 13
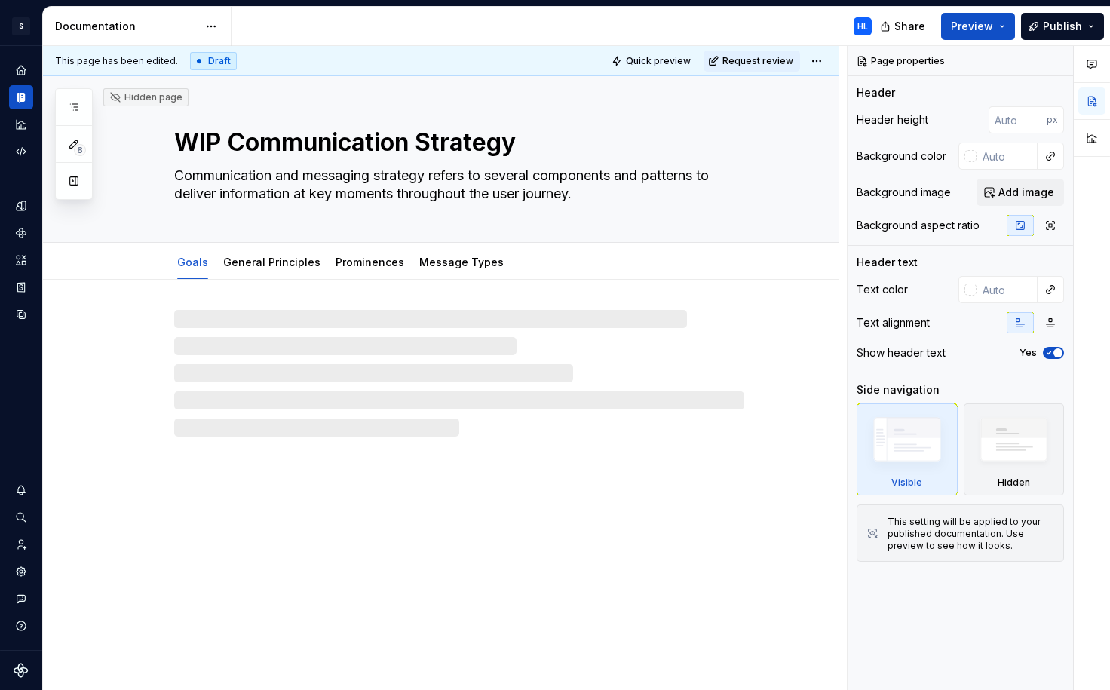
type textarea "*"
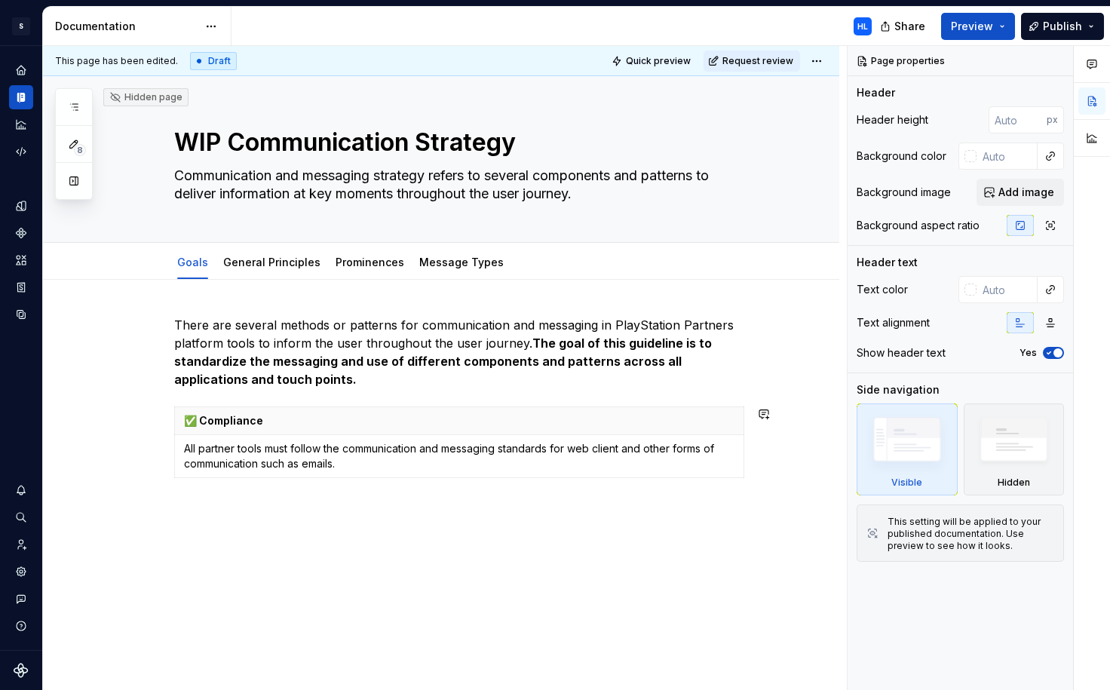
click at [580, 525] on div "There are several methods or patterns for communication and messaging in PlaySt…" at bounding box center [441, 495] width 796 height 430
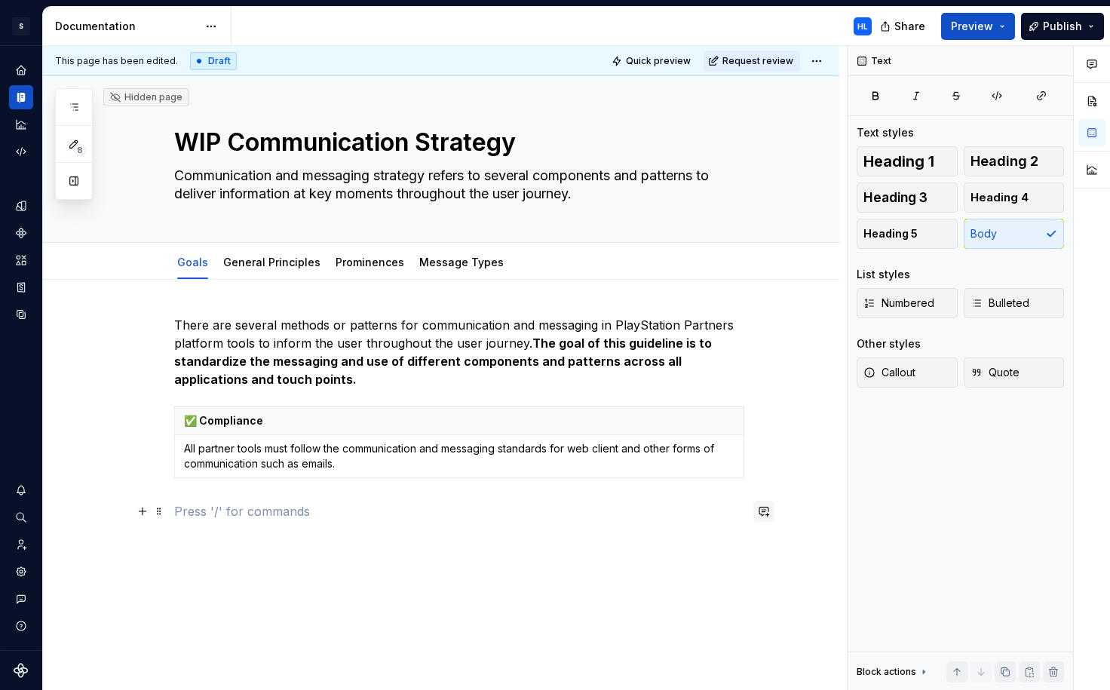
click at [768, 512] on button "button" at bounding box center [763, 511] width 21 height 21
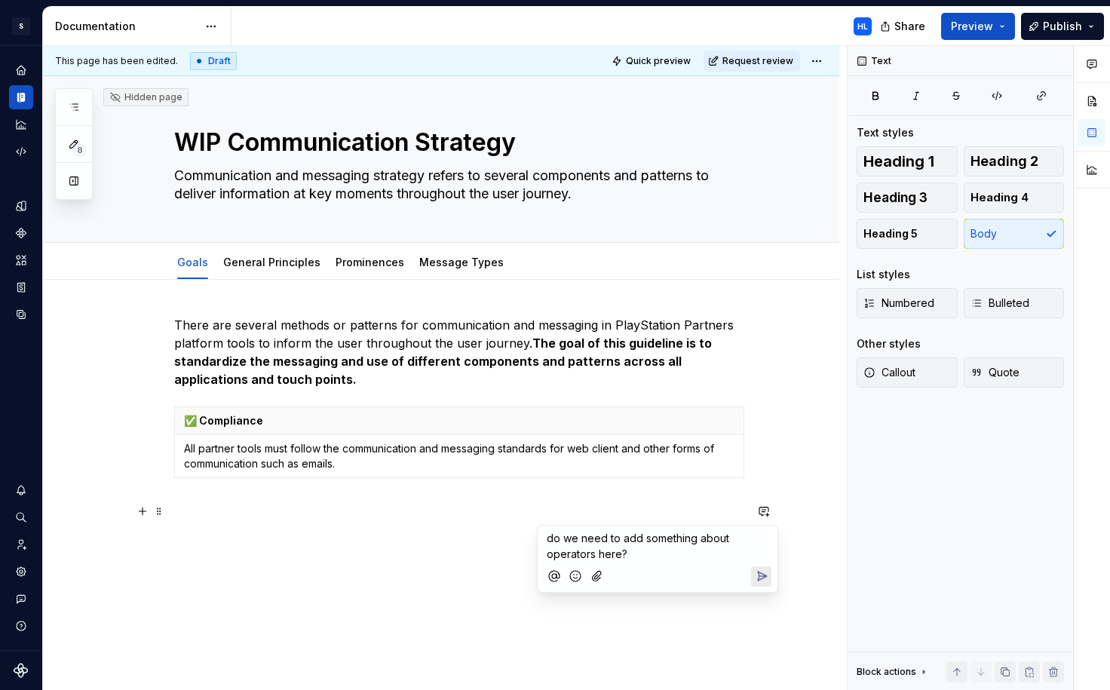
click at [759, 576] on icon "Send" at bounding box center [761, 576] width 15 height 15
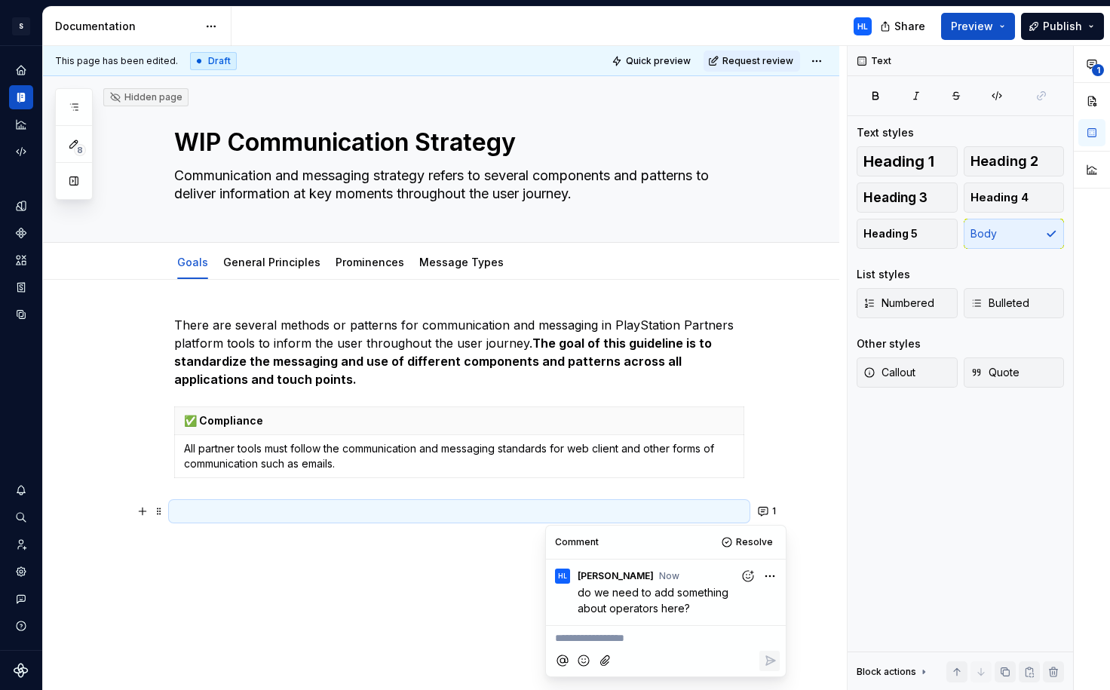
click at [208, 566] on div "There are several methods or patterns for communication and messaging in PlaySt…" at bounding box center [441, 513] width 796 height 466
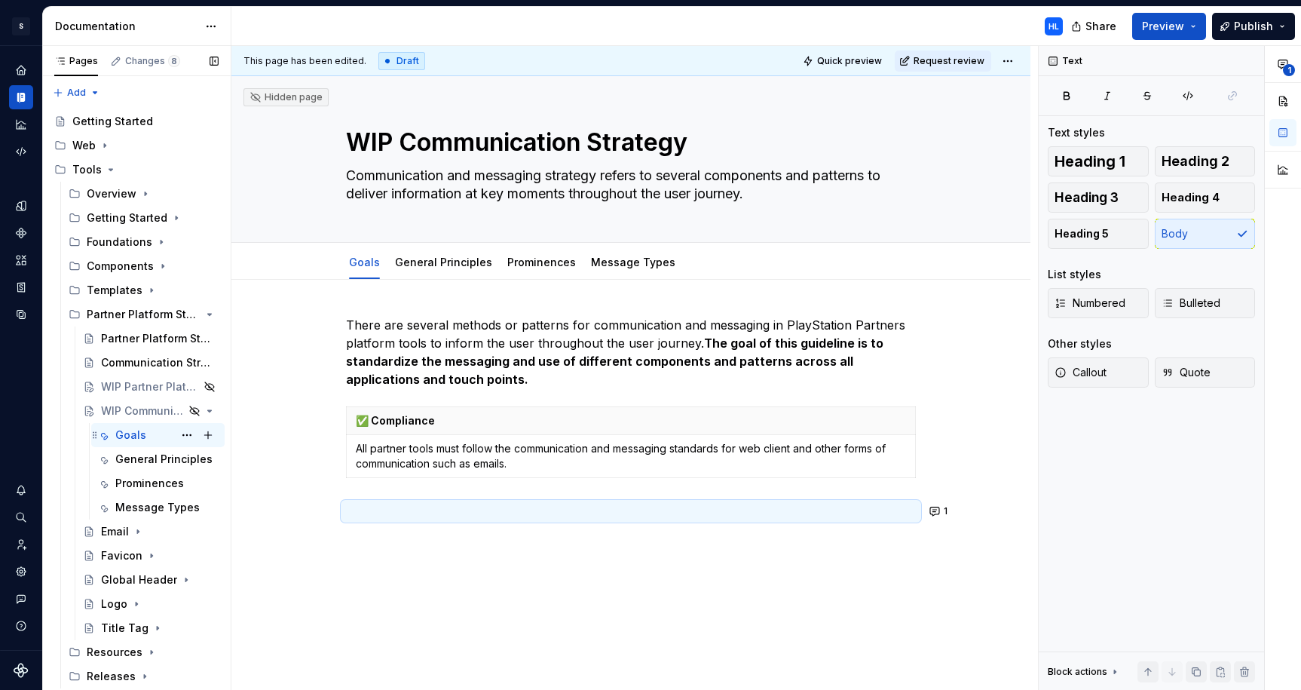
scroll to position [19, 0]
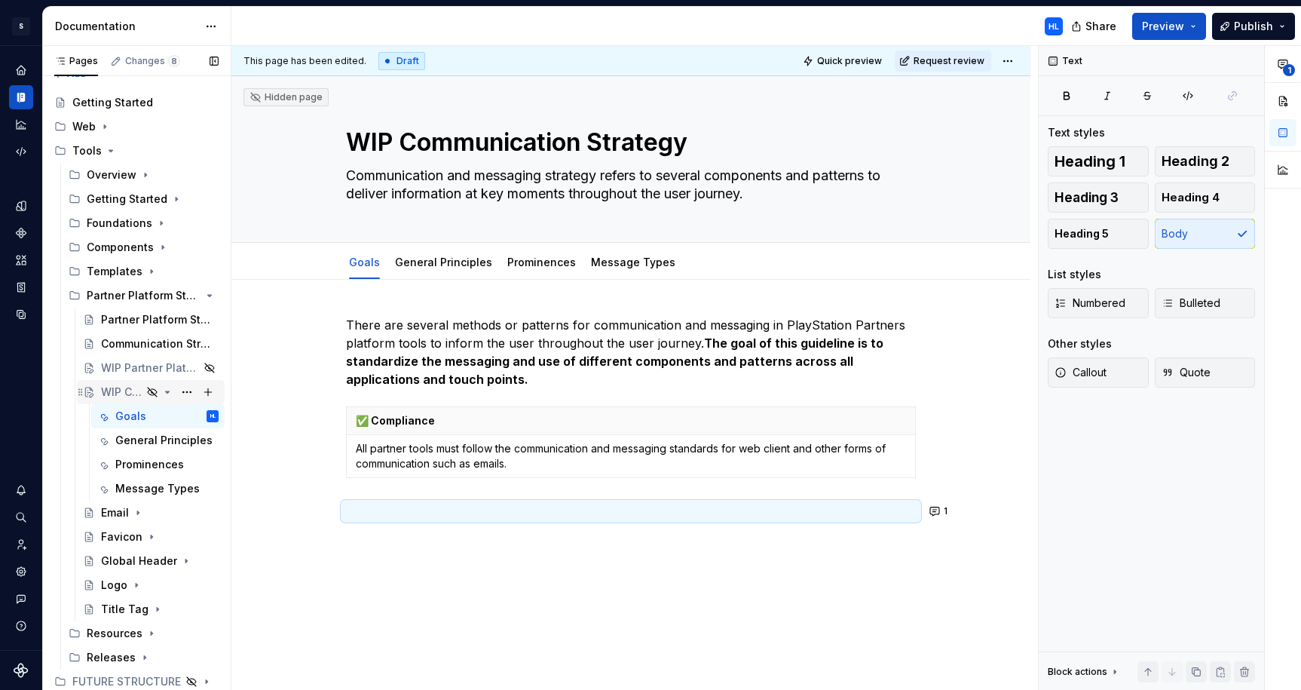
click at [169, 392] on icon "Page tree" at bounding box center [167, 392] width 12 height 12
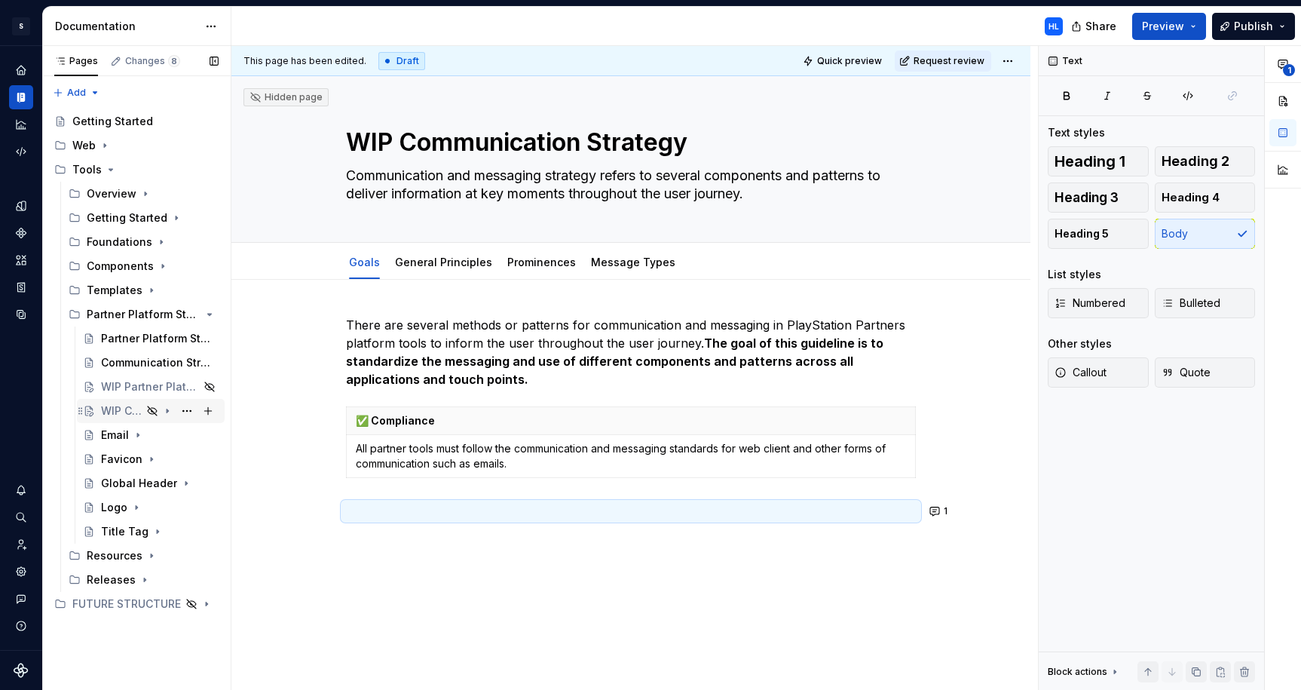
scroll to position [0, 0]
click at [145, 507] on div "WIP Partner Platform Standards" at bounding box center [129, 507] width 56 height 15
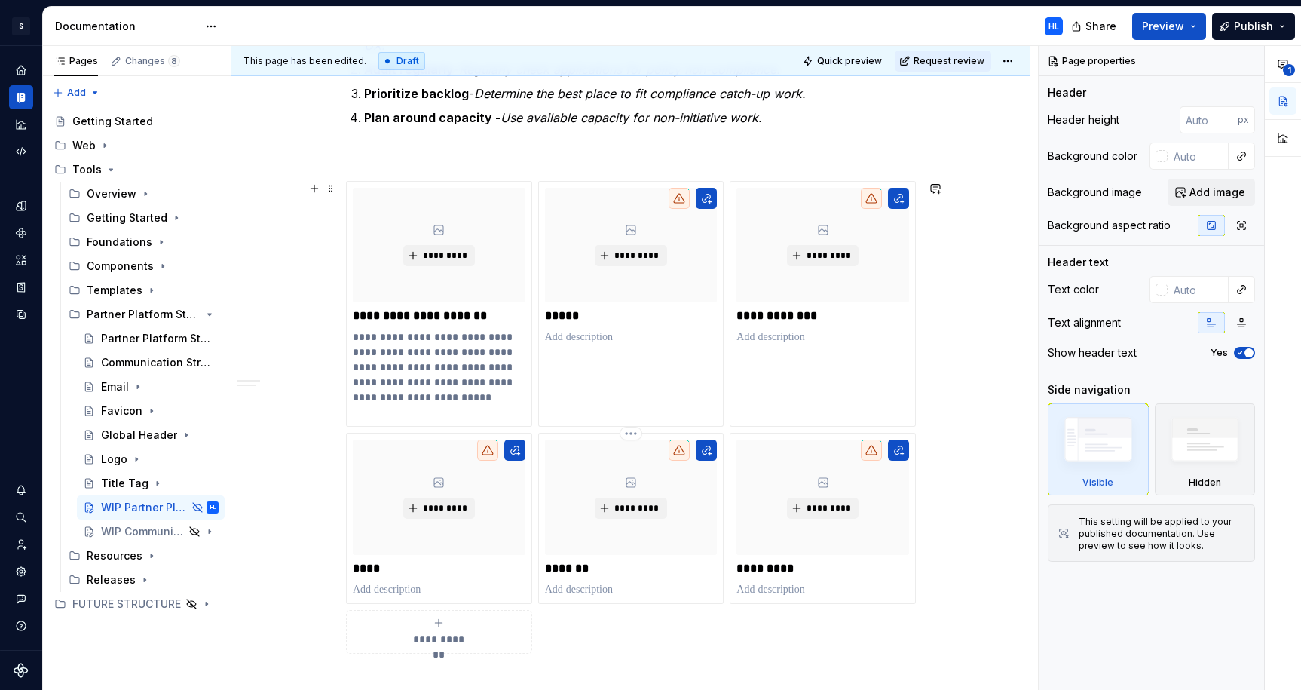
scroll to position [452, 0]
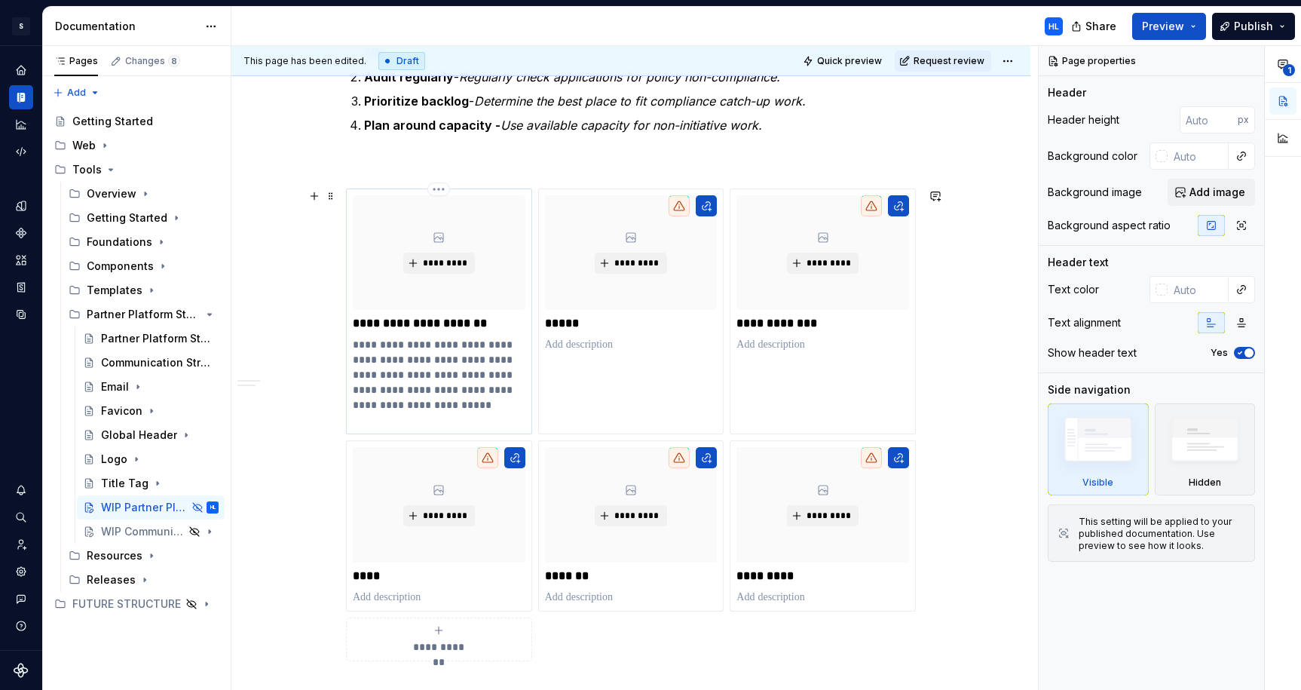
click at [467, 415] on p "**********" at bounding box center [439, 382] width 173 height 90
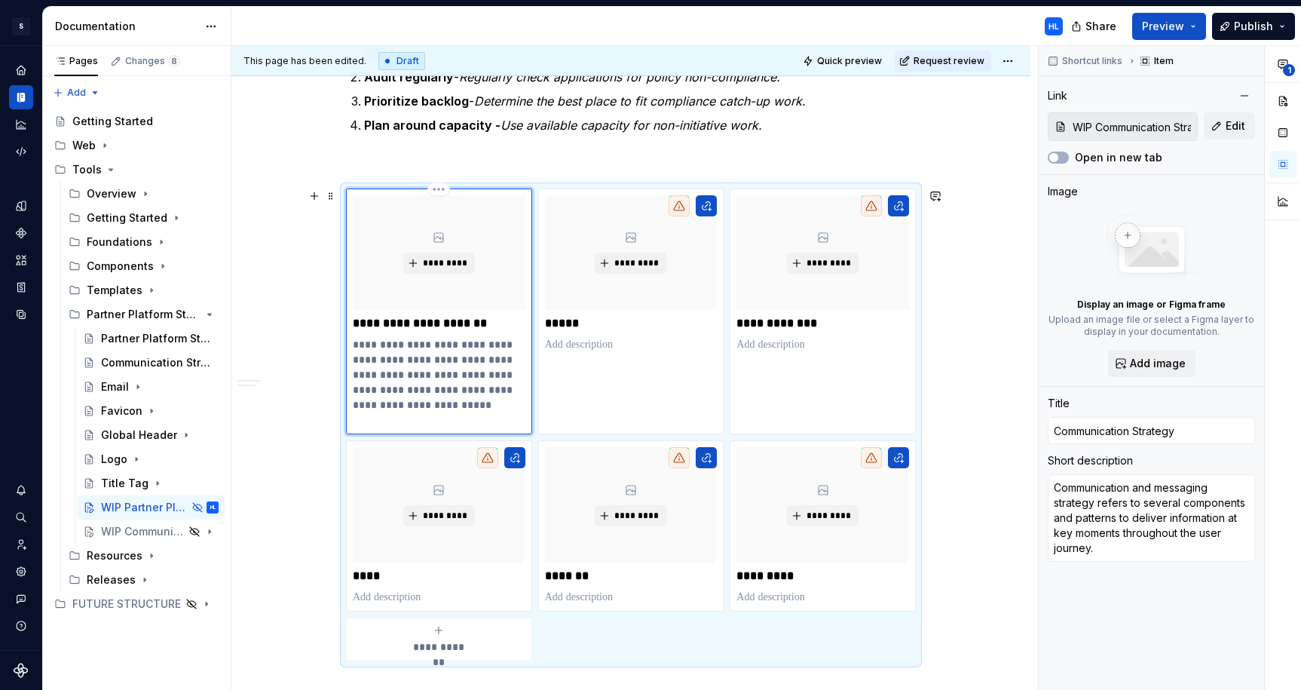
click at [467, 415] on p "**********" at bounding box center [439, 382] width 173 height 90
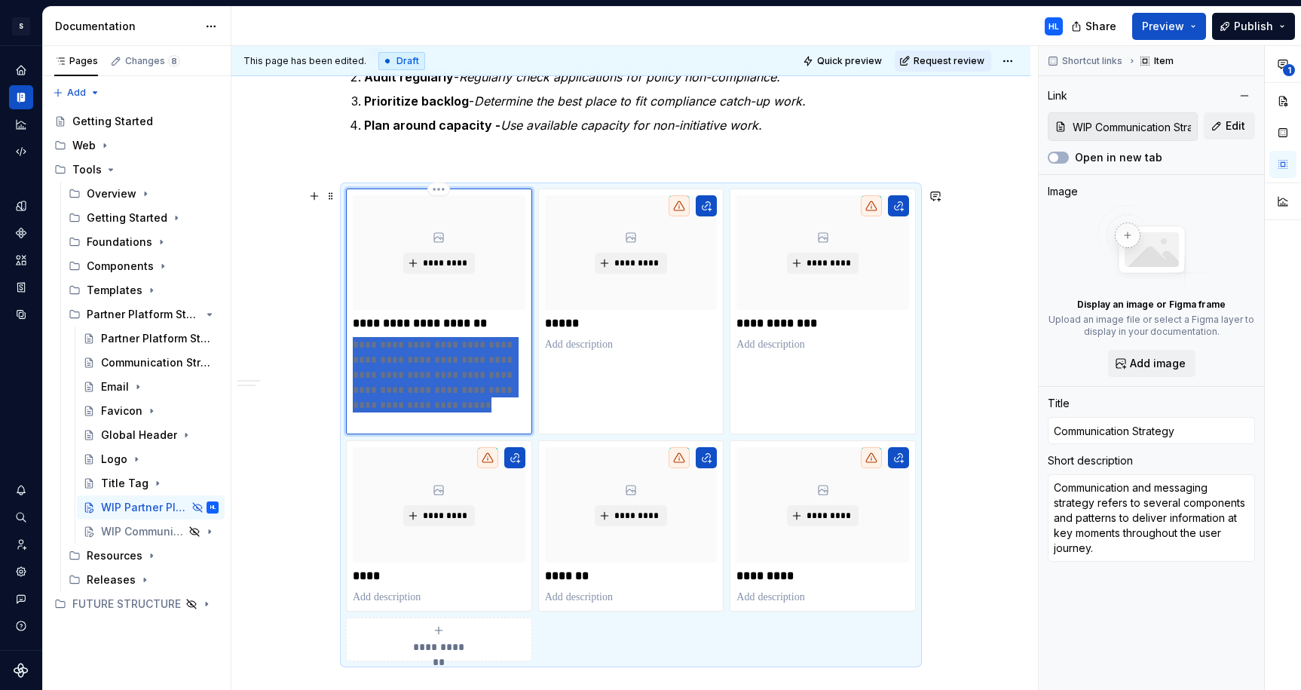
click at [467, 415] on p "**********" at bounding box center [439, 382] width 173 height 90
type textarea "*"
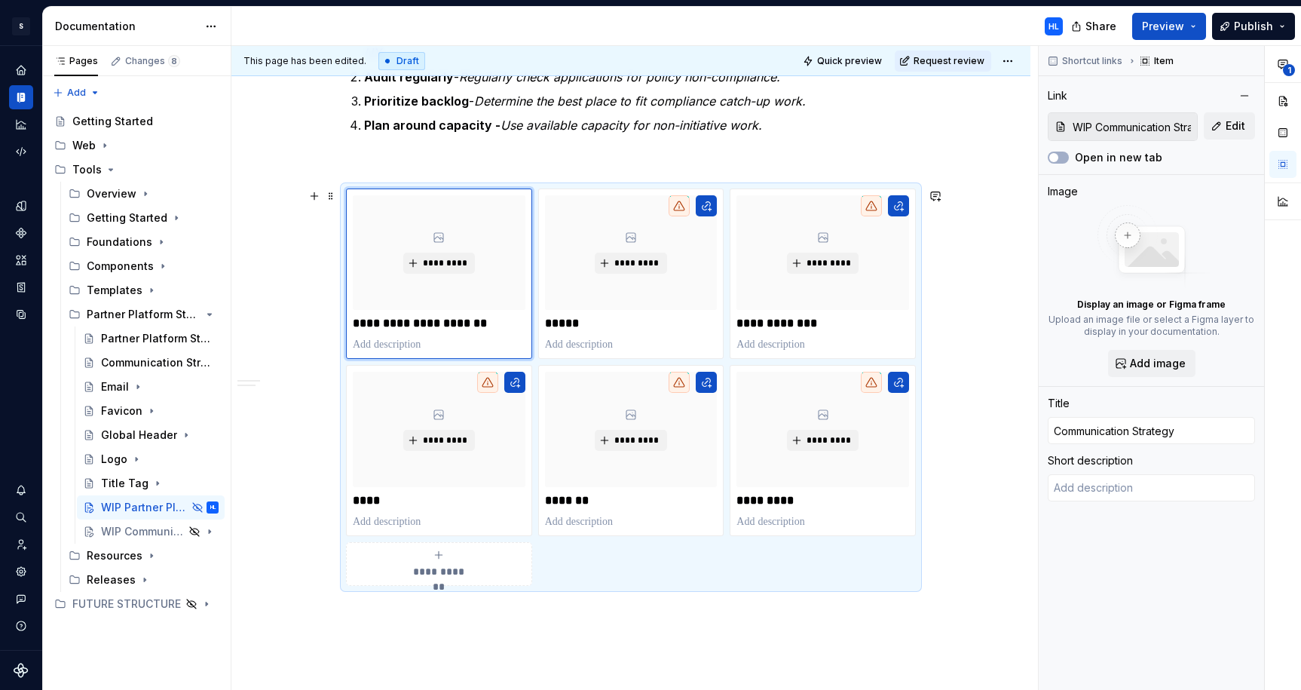
click at [977, 525] on div "**********" at bounding box center [630, 307] width 799 height 1005
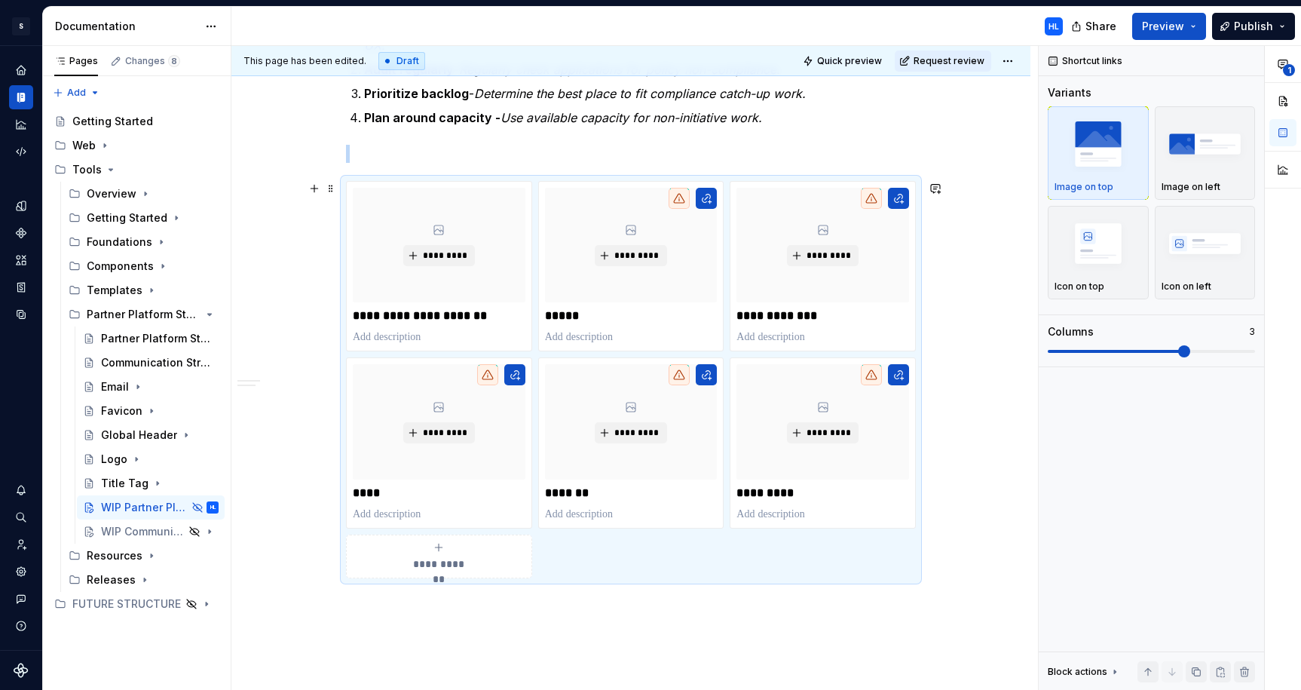
scroll to position [458, 0]
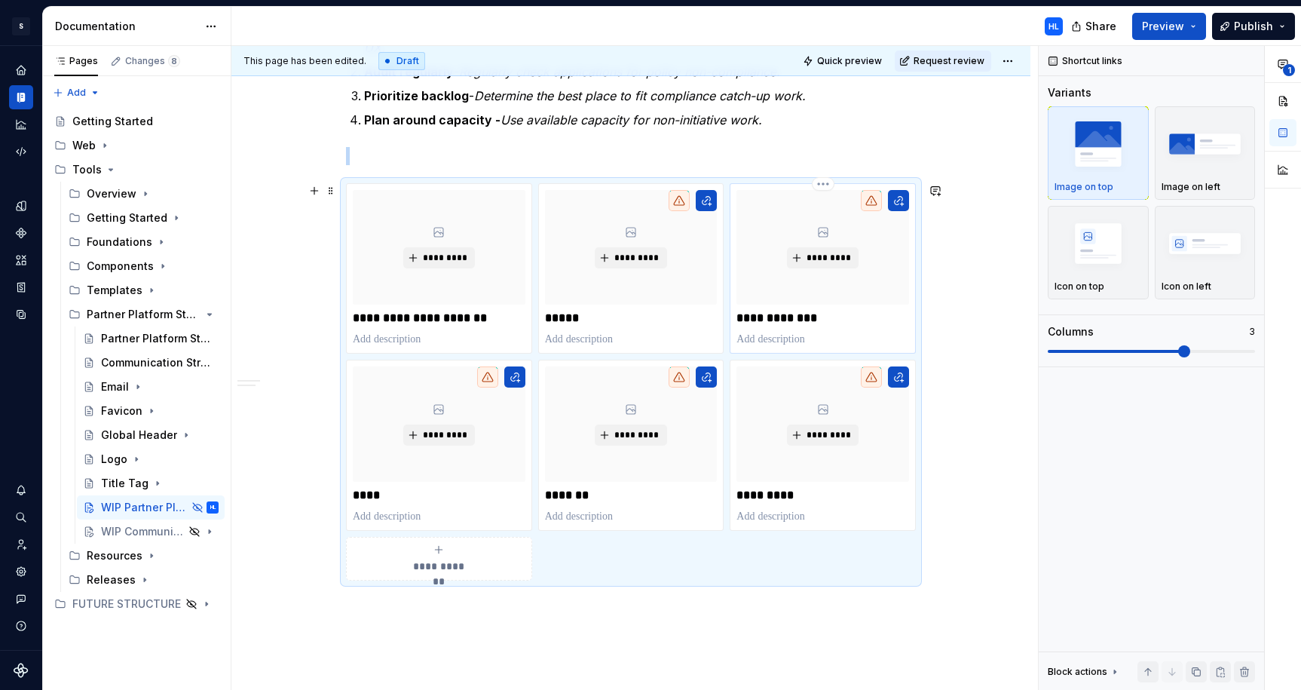
click at [854, 324] on p "**********" at bounding box center [823, 318] width 173 height 15
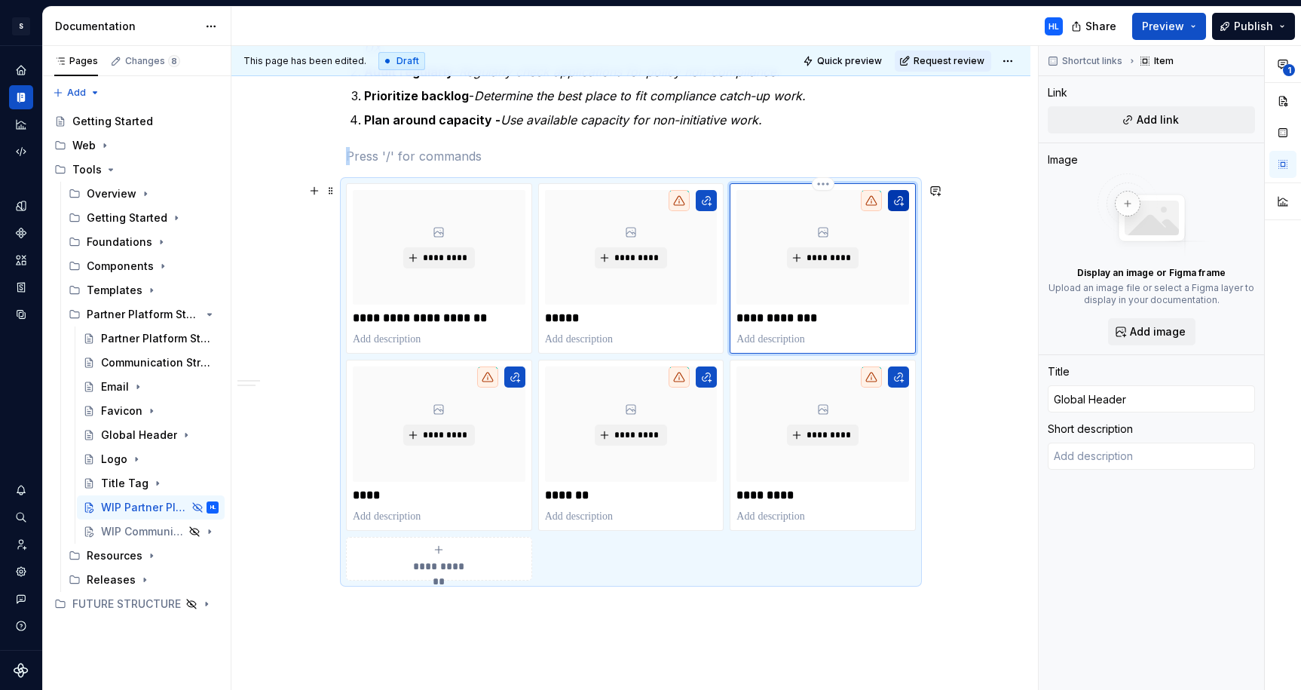
click at [903, 198] on button "button" at bounding box center [898, 200] width 21 height 21
type textarea "*"
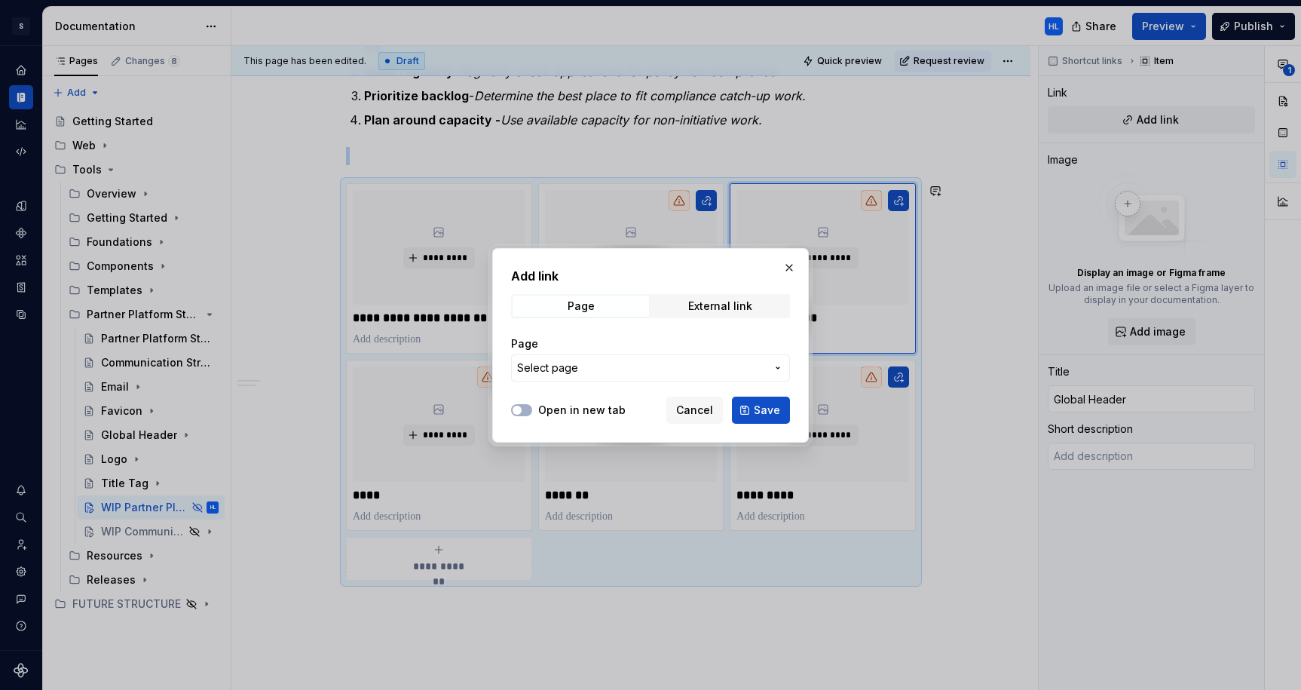
click at [629, 371] on span "Select page" at bounding box center [641, 367] width 249 height 15
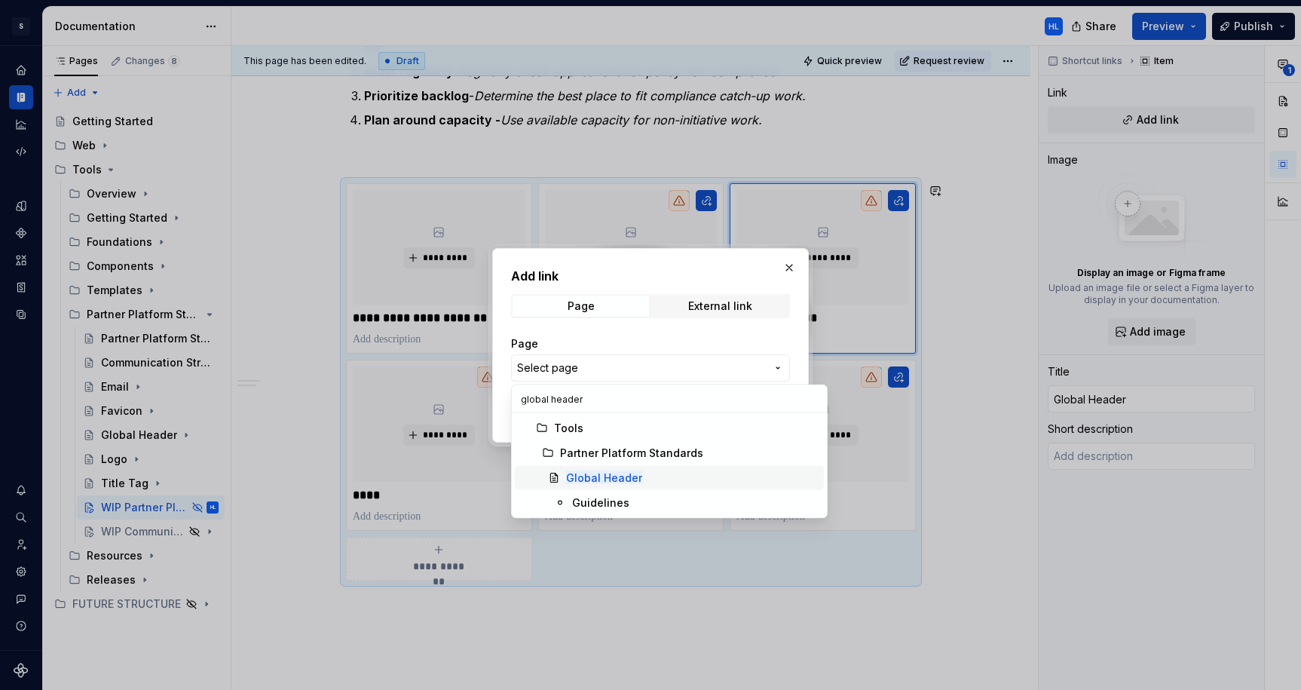
type input "global header"
click at [615, 483] on mark "Global Header" at bounding box center [604, 477] width 76 height 13
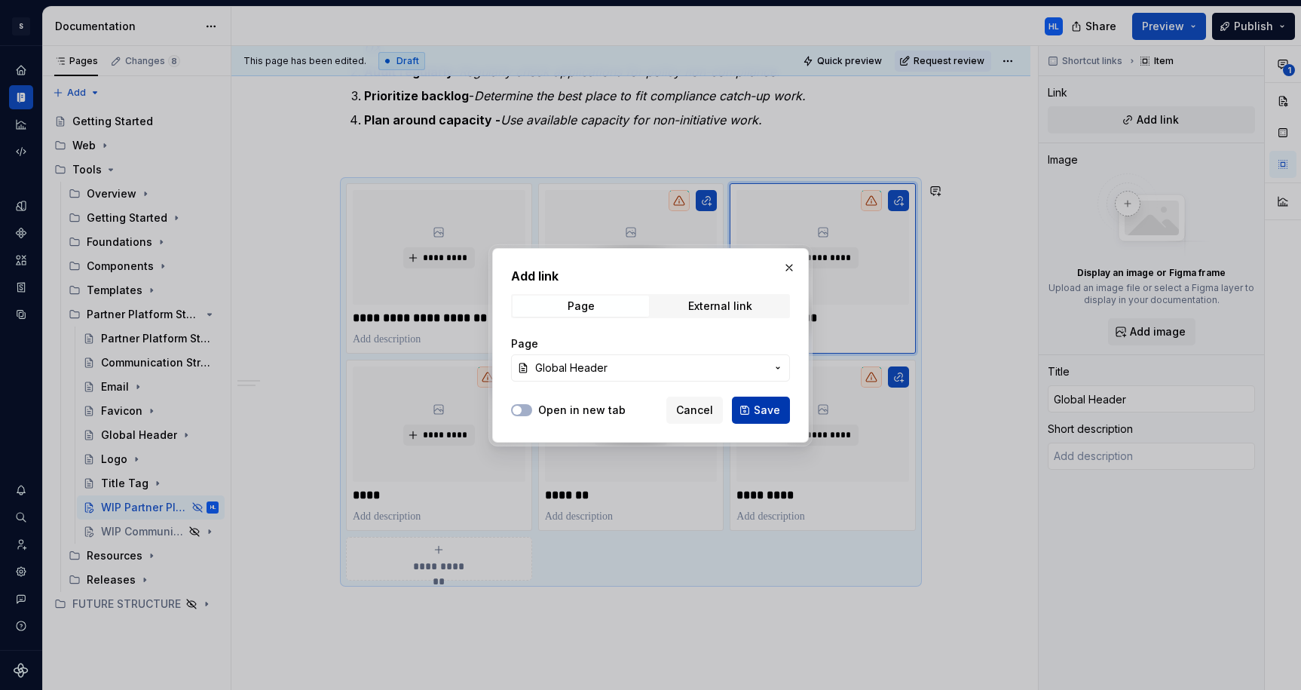
click at [769, 410] on span "Save" at bounding box center [767, 410] width 26 height 15
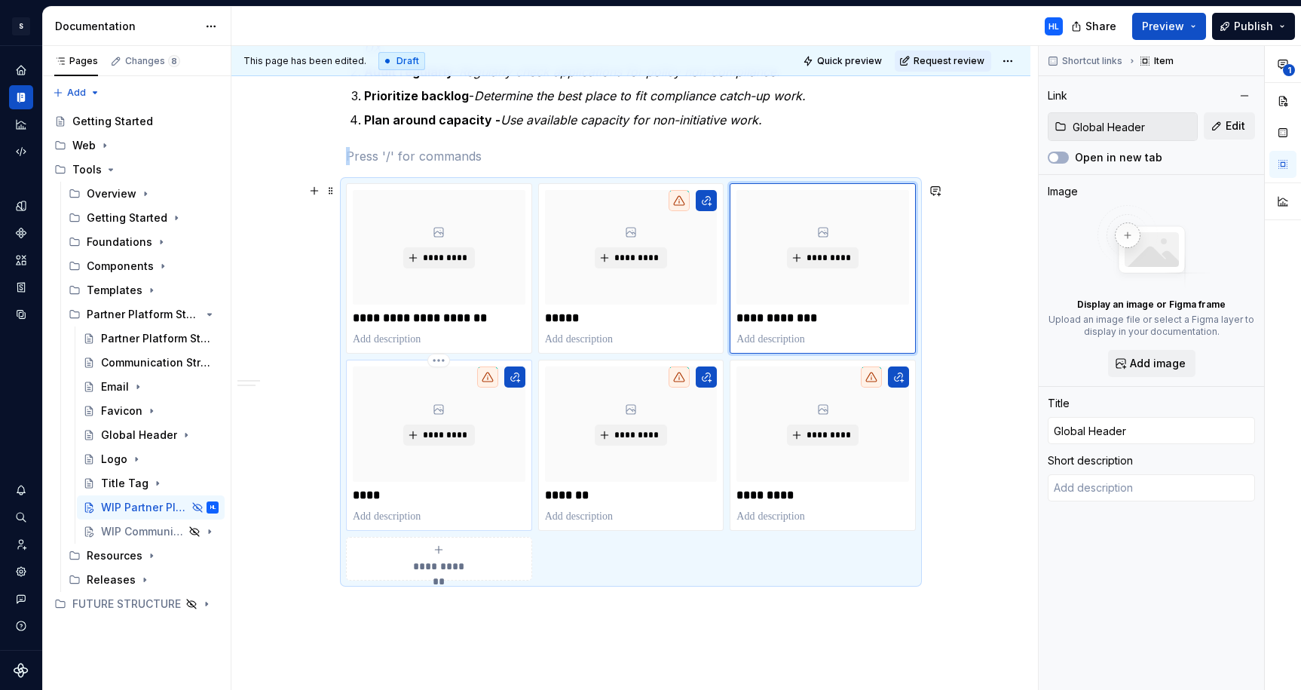
type textarea "*"
type textarea "The global header navigates between Partner tools."
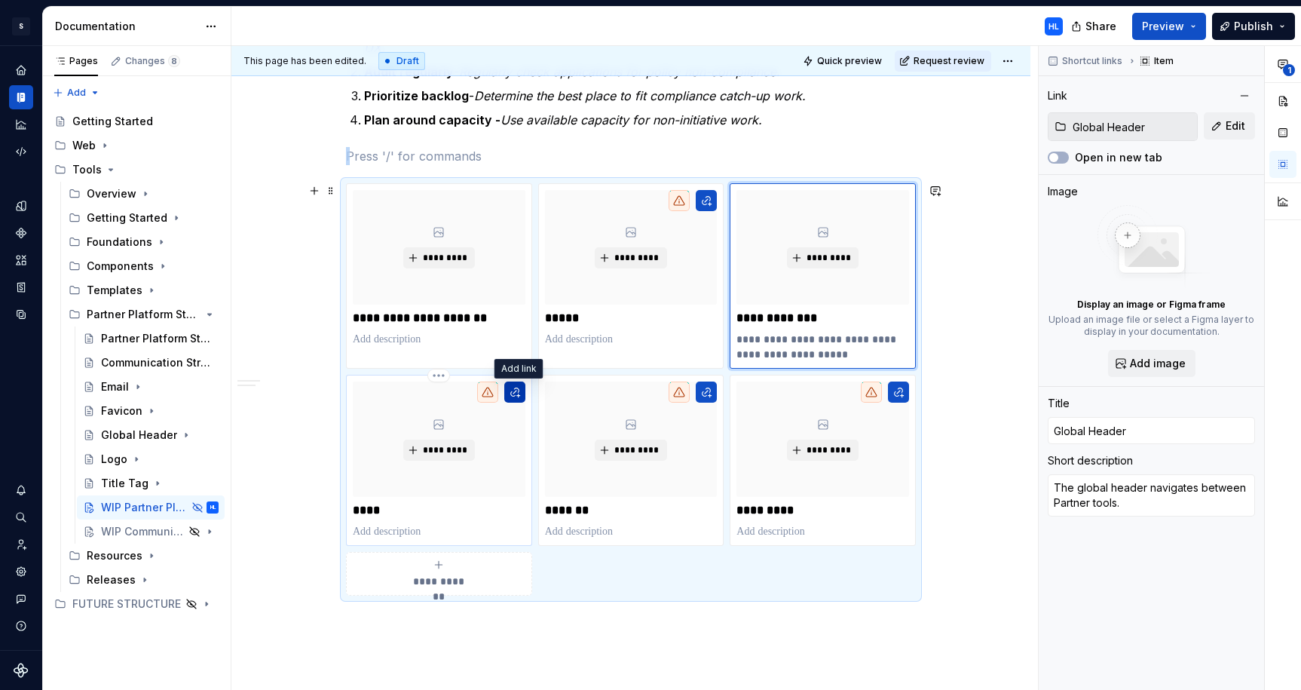
type textarea "*"
type input "Logo"
click at [523, 391] on button "button" at bounding box center [514, 392] width 21 height 21
type textarea "*"
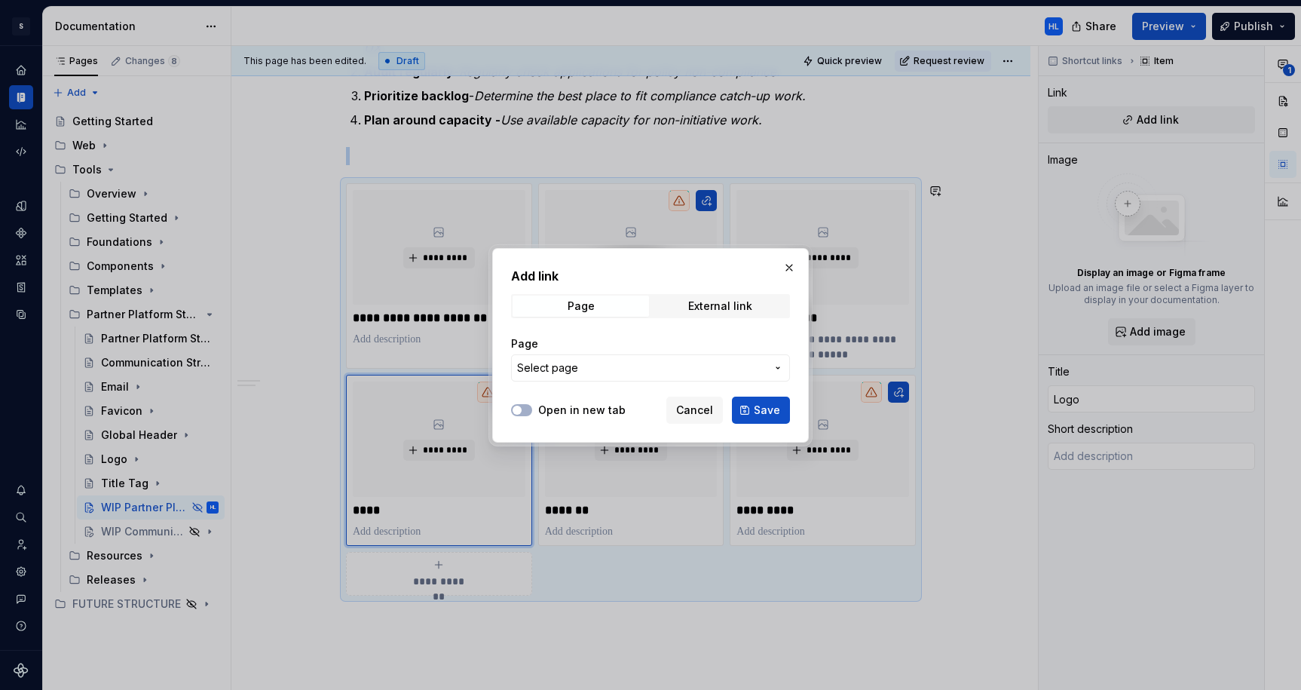
click at [590, 370] on span "Select page" at bounding box center [641, 367] width 249 height 15
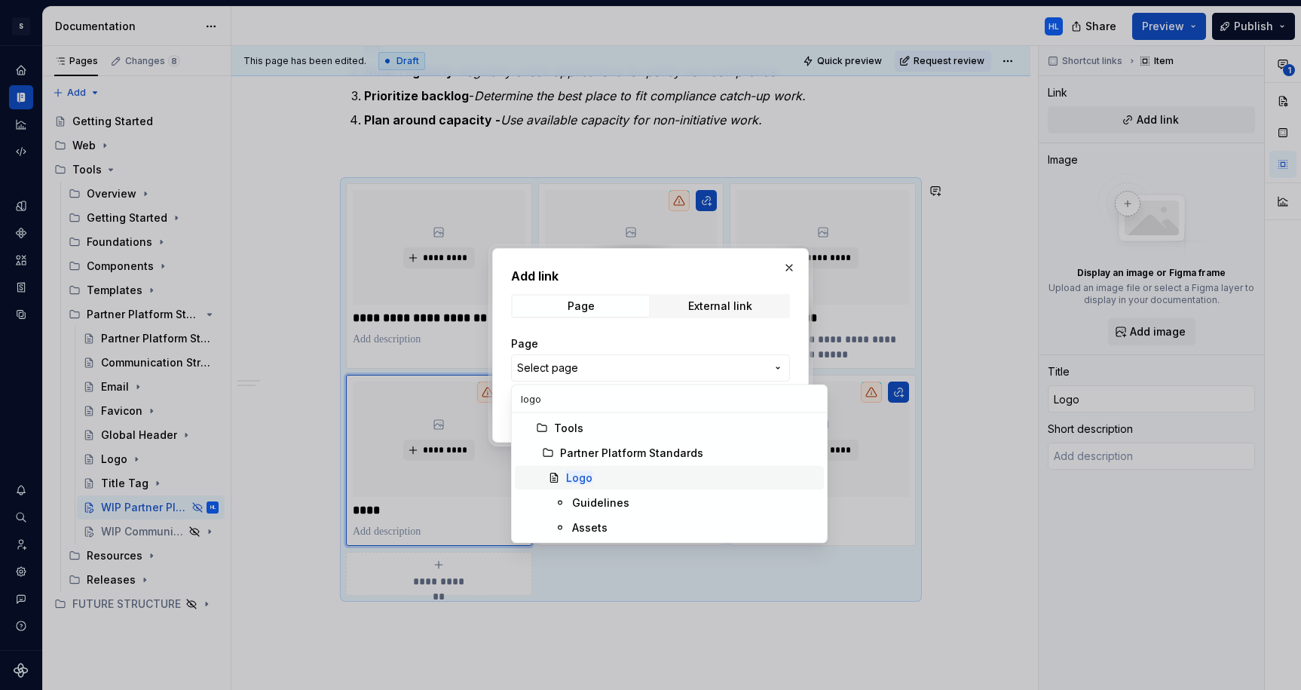
type input "logo"
click at [654, 480] on div "Logo" at bounding box center [692, 478] width 252 height 15
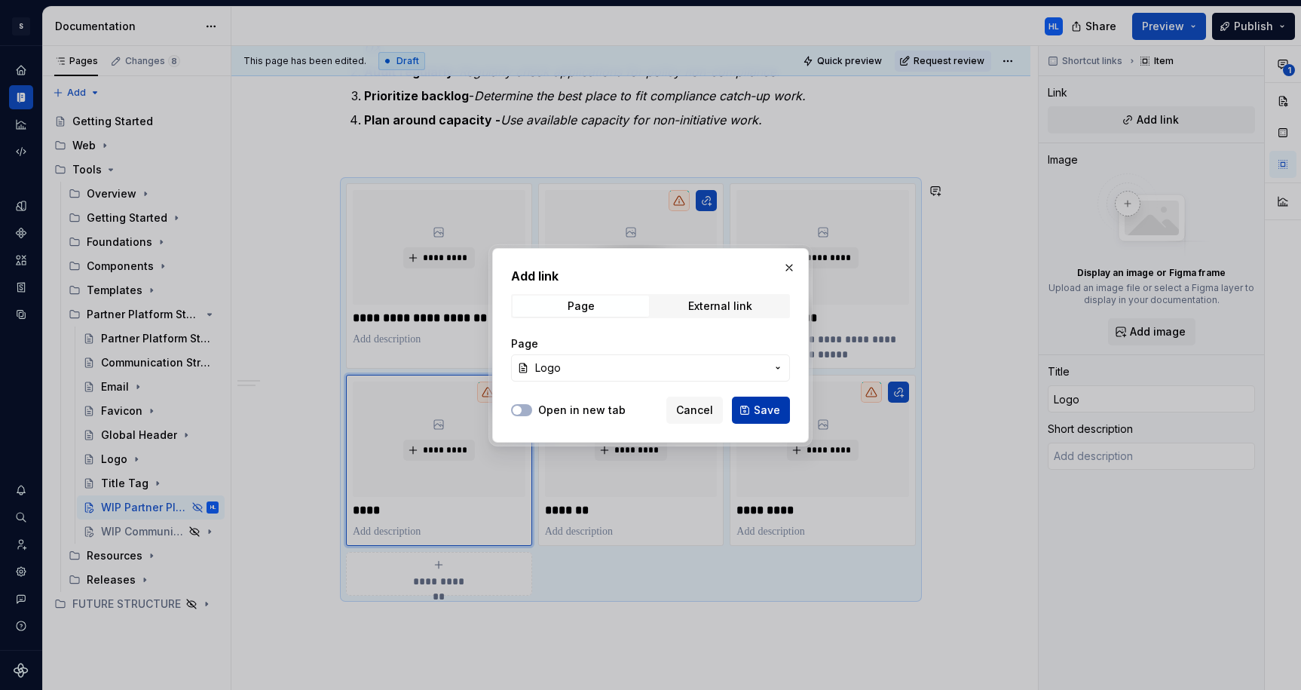
click at [773, 412] on span "Save" at bounding box center [767, 410] width 26 height 15
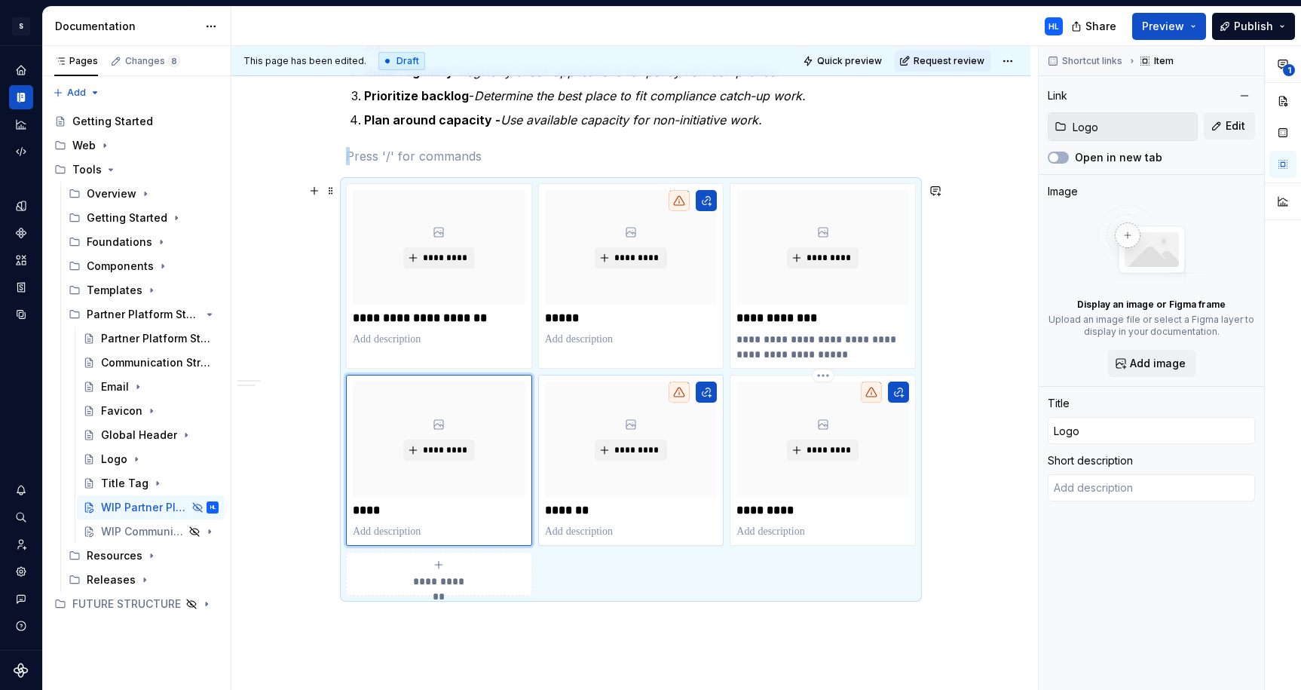
type textarea "*"
type textarea "The Partners logotype is used to identify PlayStation Partner applications."
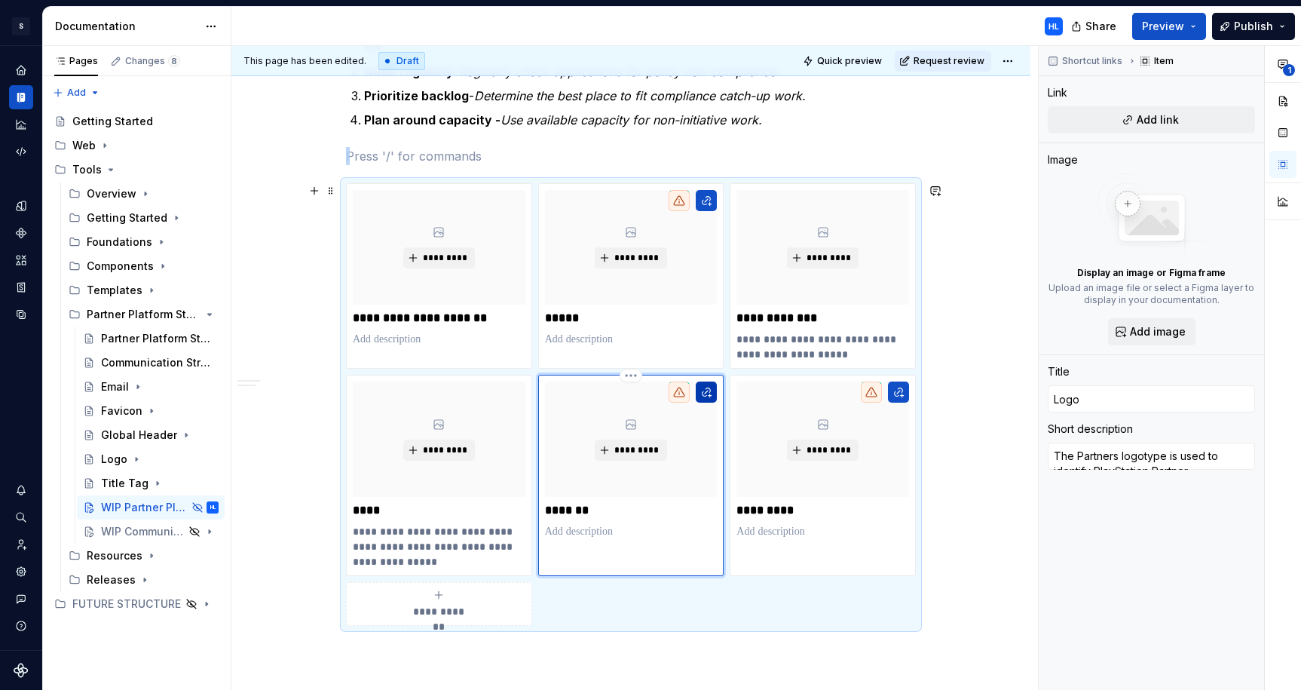
type textarea "*"
type input "Favicon"
click at [716, 394] on button "button" at bounding box center [706, 392] width 21 height 21
type textarea "*"
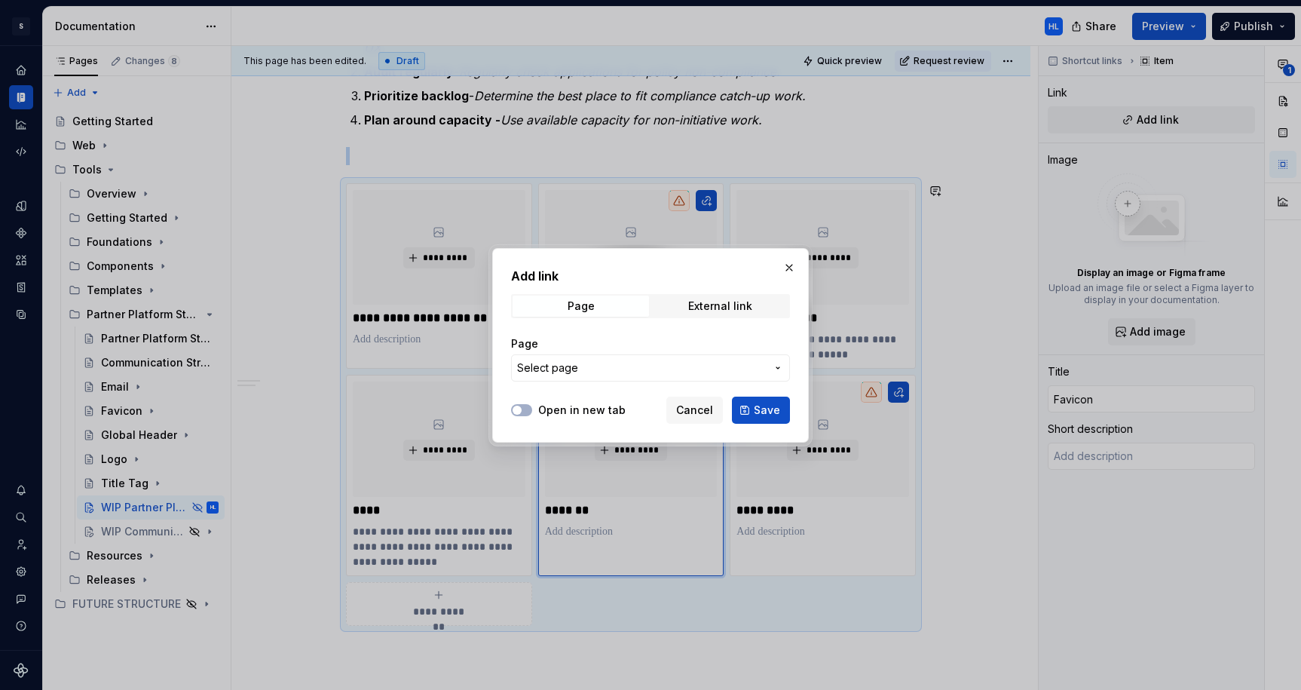
click at [658, 369] on span "Select page" at bounding box center [641, 367] width 249 height 15
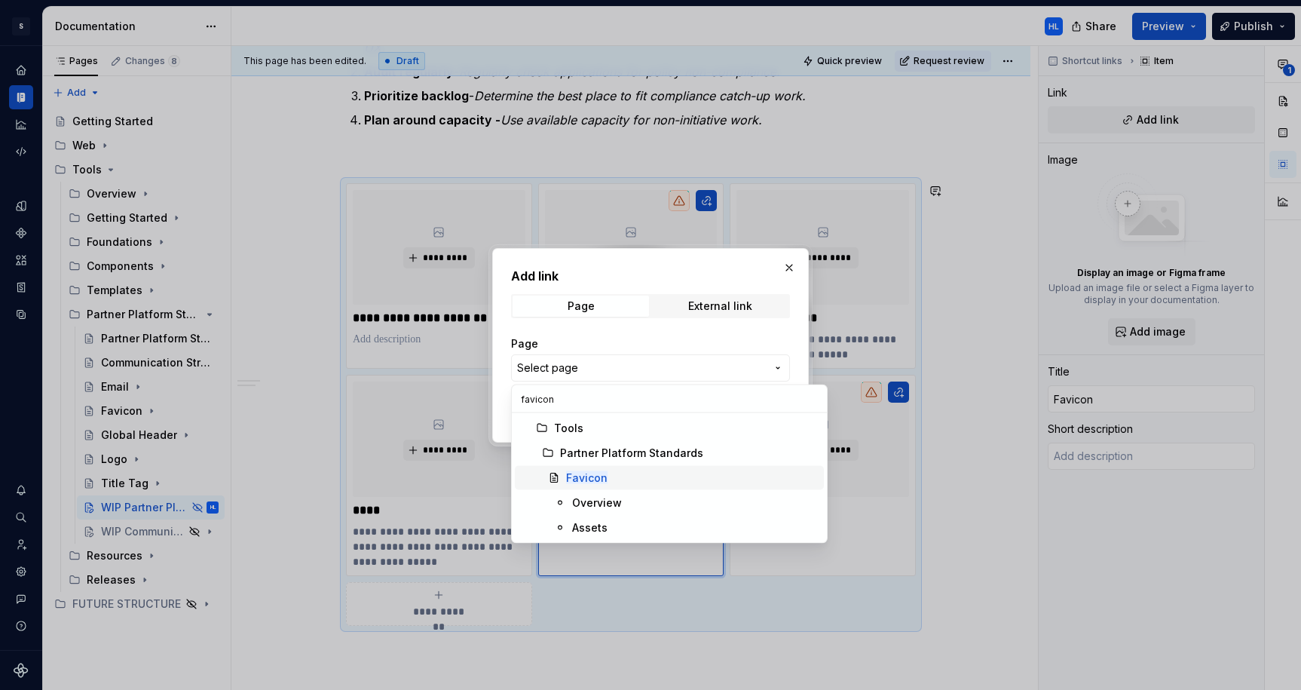
type input "favicon"
click at [682, 485] on div "Favicon" at bounding box center [692, 478] width 252 height 15
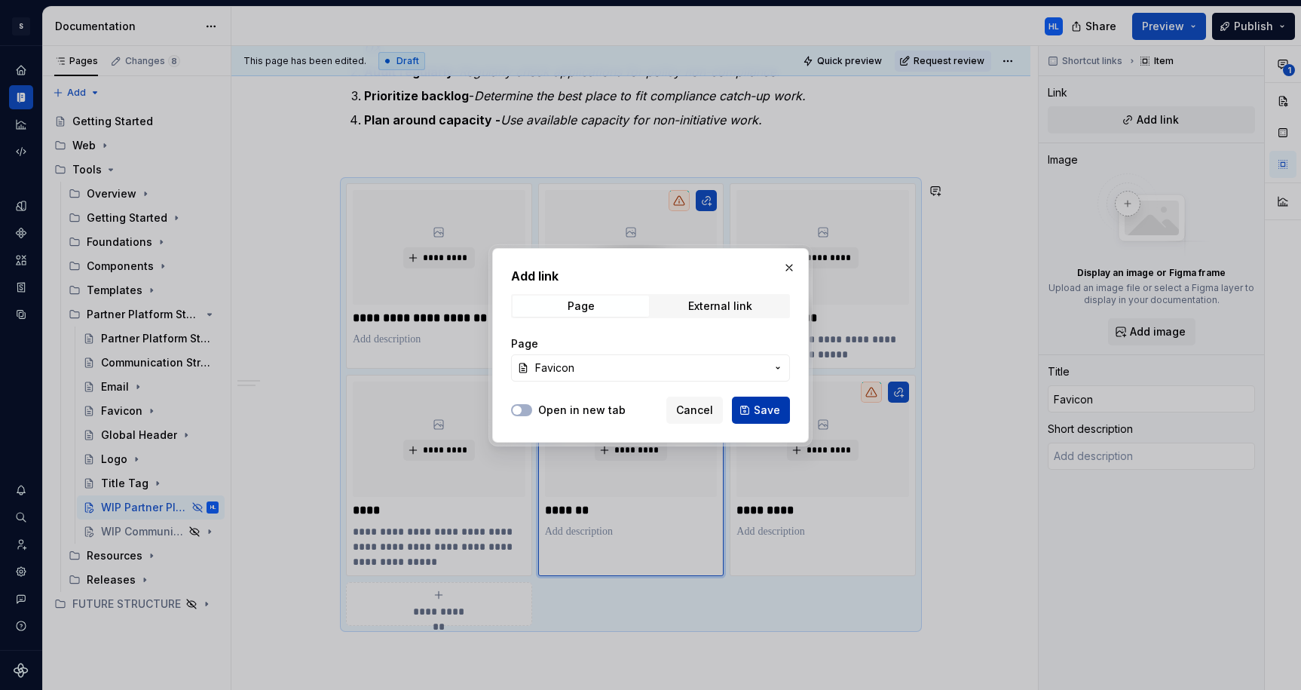
click at [753, 411] on button "Save" at bounding box center [761, 410] width 58 height 27
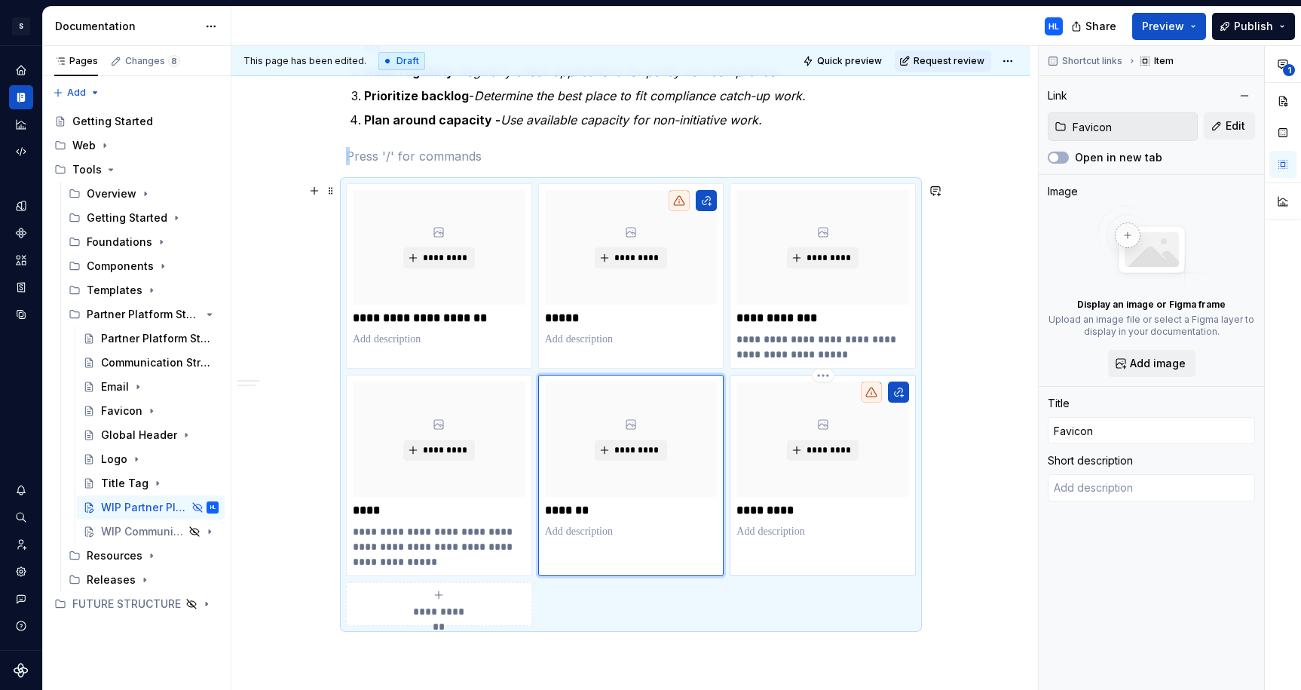
type textarea "*"
type textarea "A favicon is used in the browser to identify PlayStation Partner applications."
click at [844, 553] on div "********* *********" at bounding box center [823, 475] width 186 height 201
type textarea "*"
type input "Title Tag"
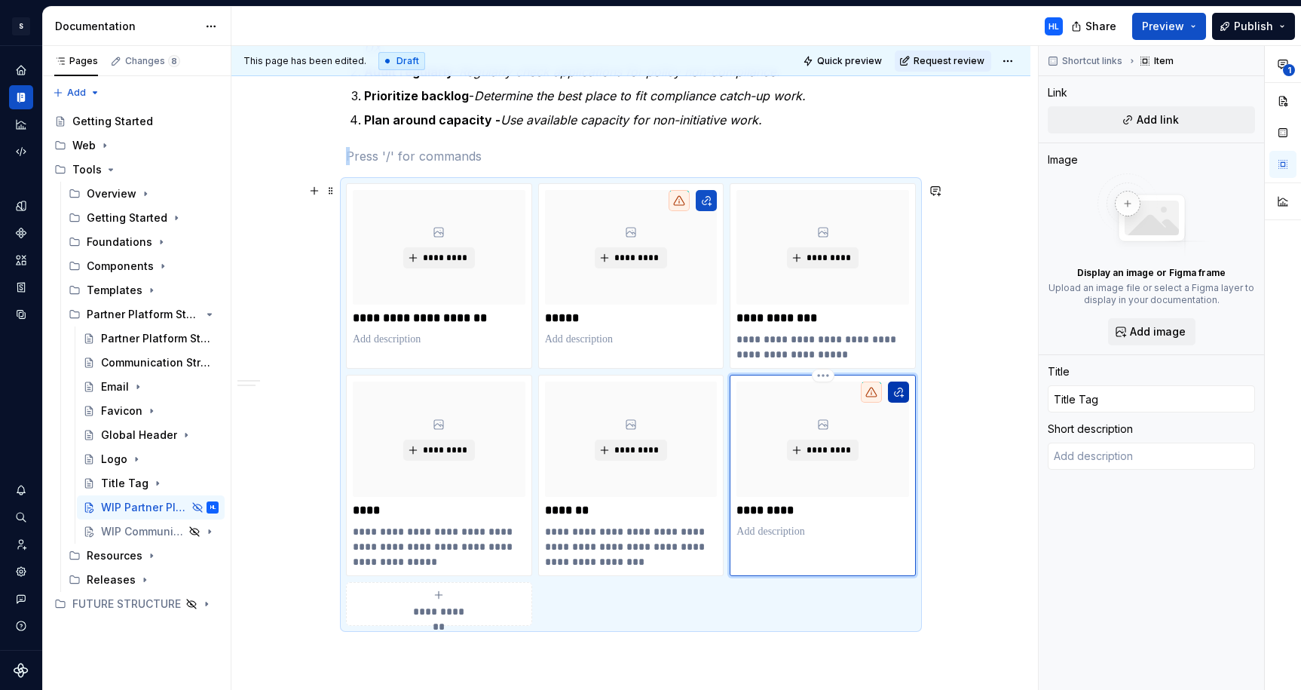
click at [909, 394] on button "button" at bounding box center [898, 392] width 21 height 21
type textarea "*"
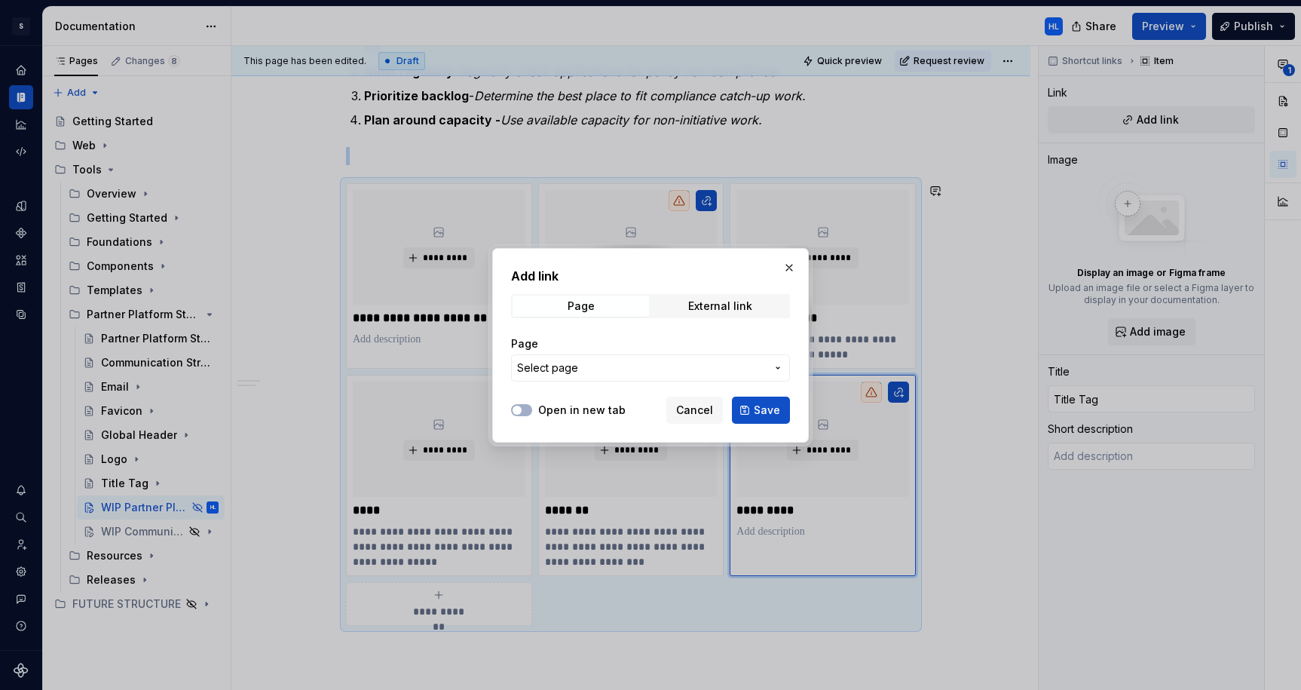
click at [644, 368] on span "Select page" at bounding box center [641, 367] width 249 height 15
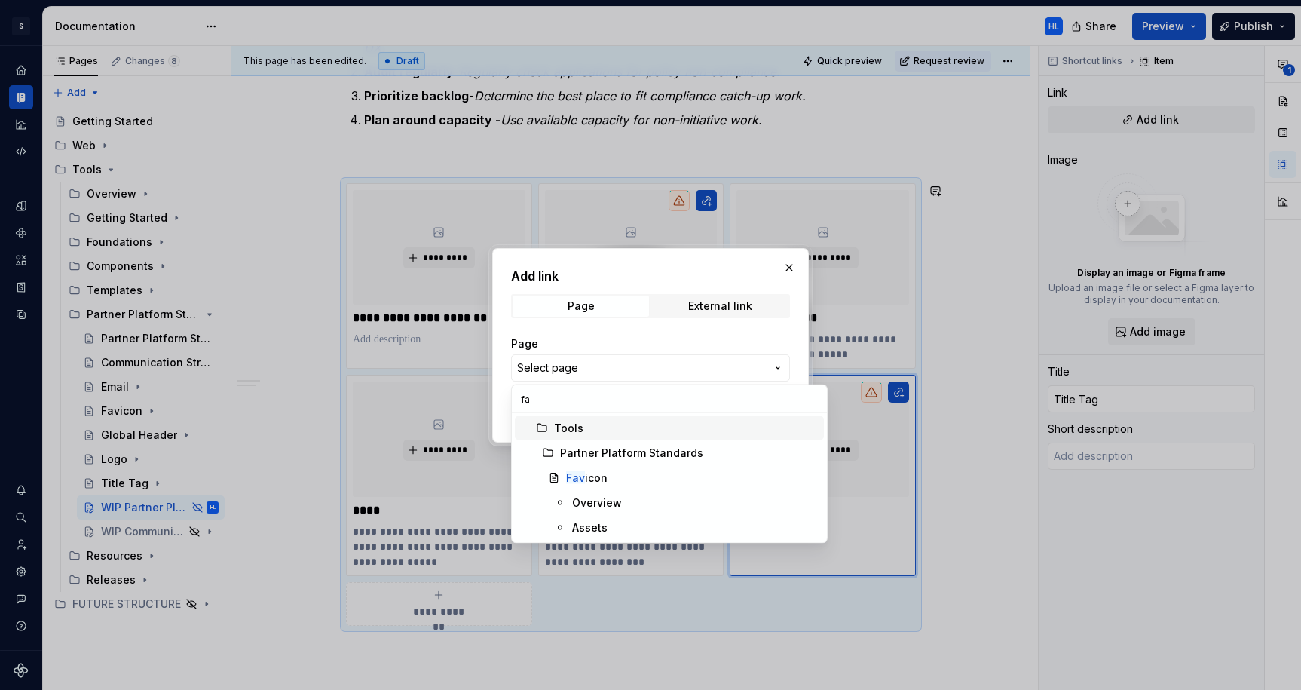
type input "f"
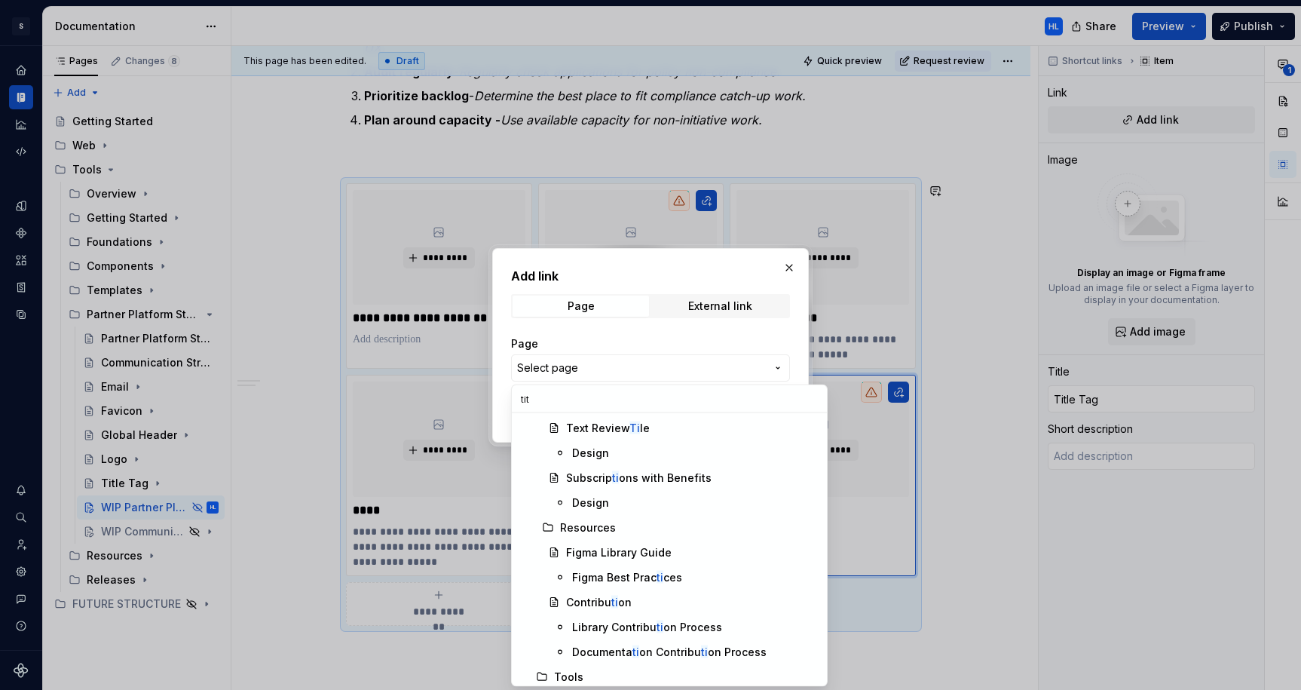
scroll to position [0, 0]
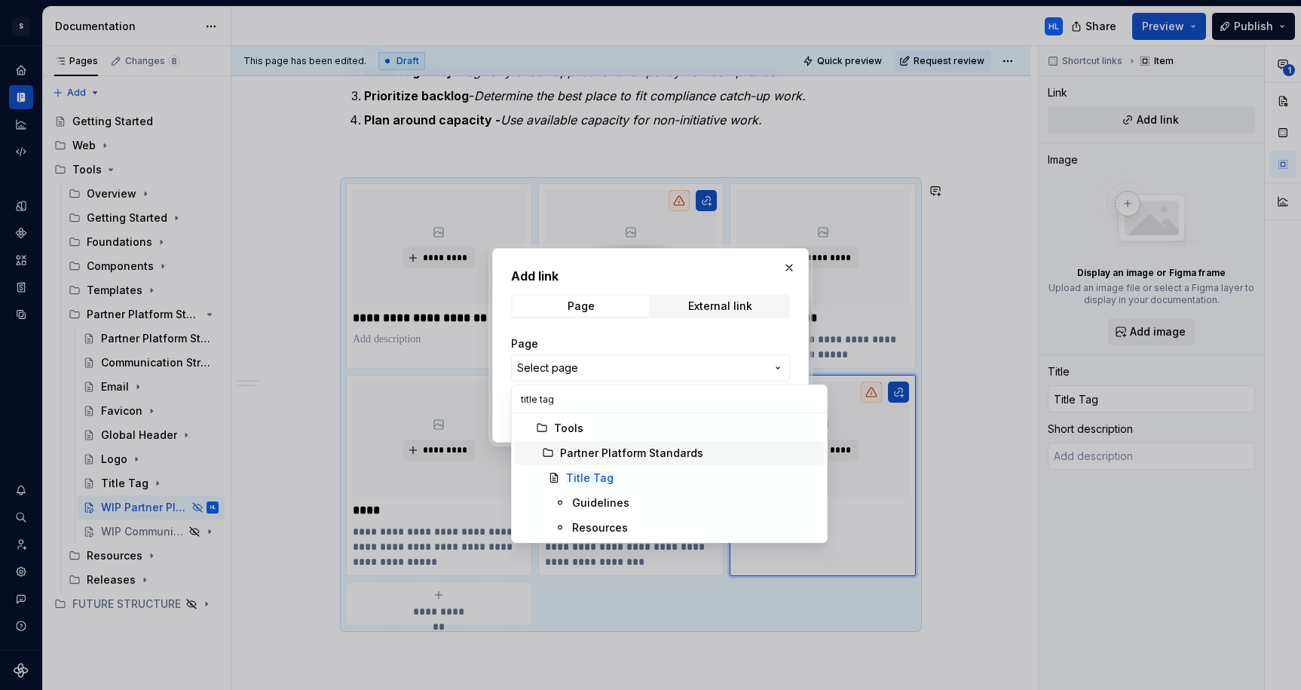
type input "title tag"
click at [594, 474] on mark "Title Tag" at bounding box center [590, 477] width 48 height 13
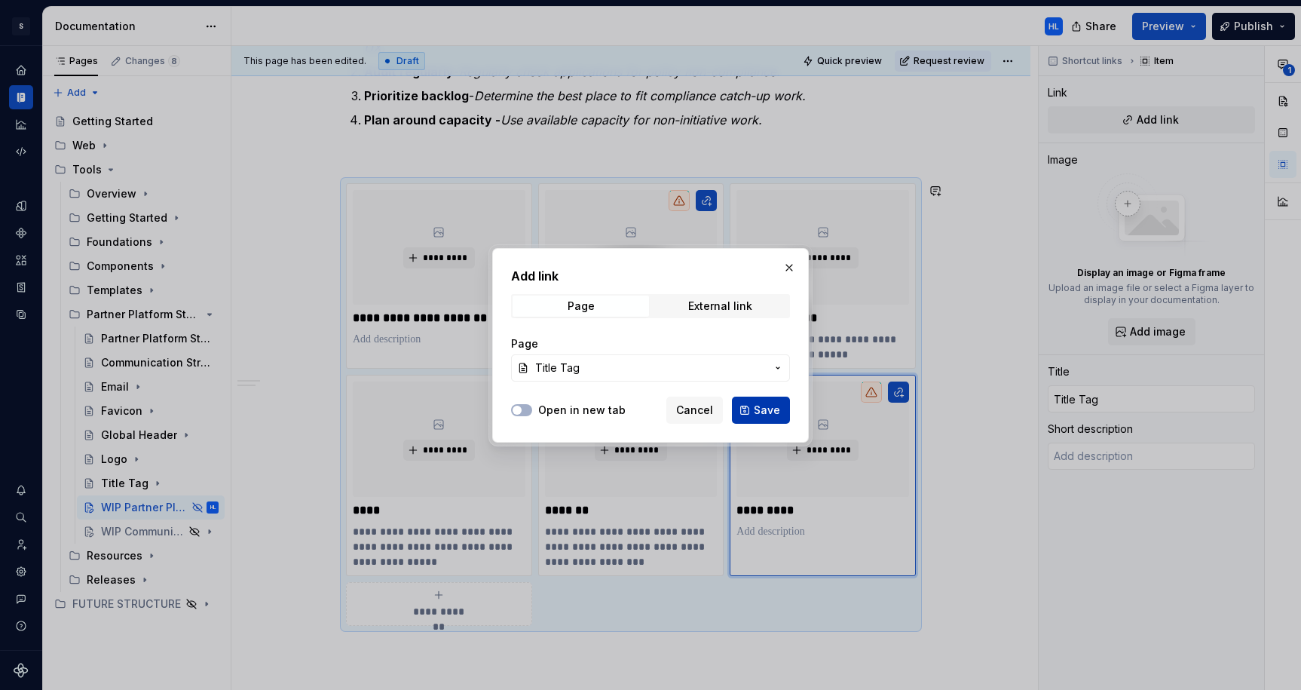
click at [772, 412] on span "Save" at bounding box center [767, 410] width 26 height 15
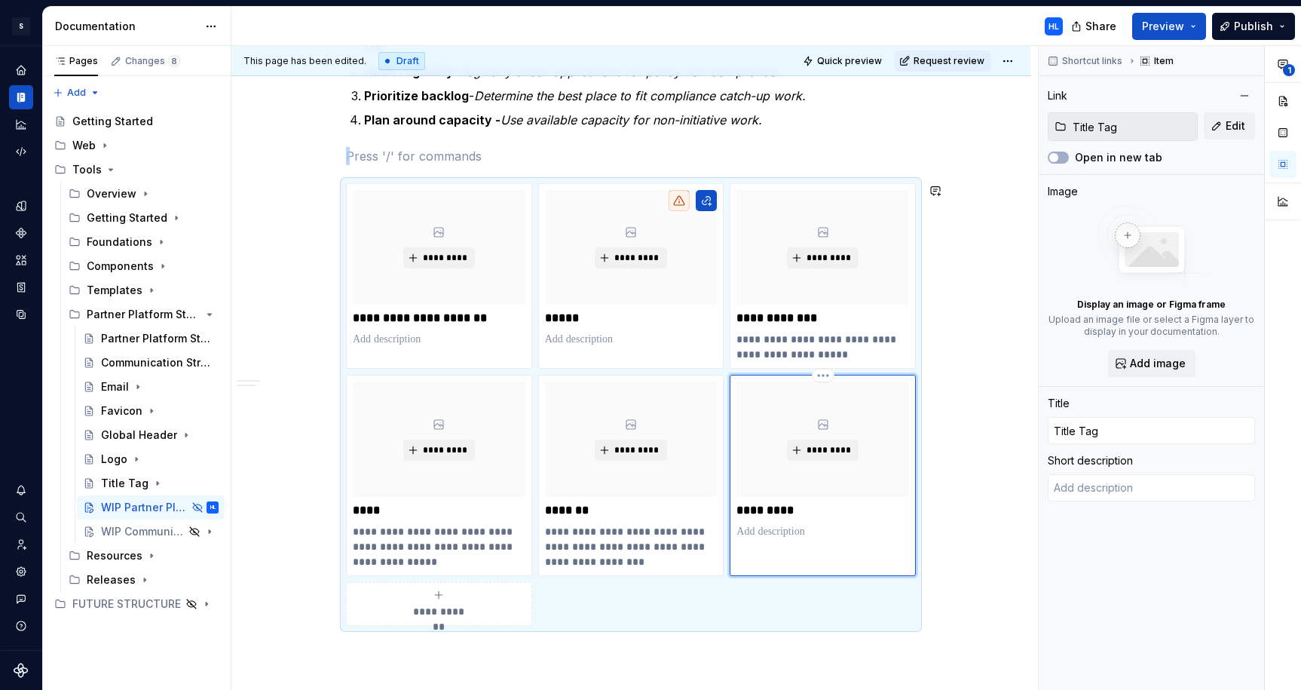
type textarea "*"
type textarea "A title tag can help users differentiate between open tabs, bookmarked links, a…"
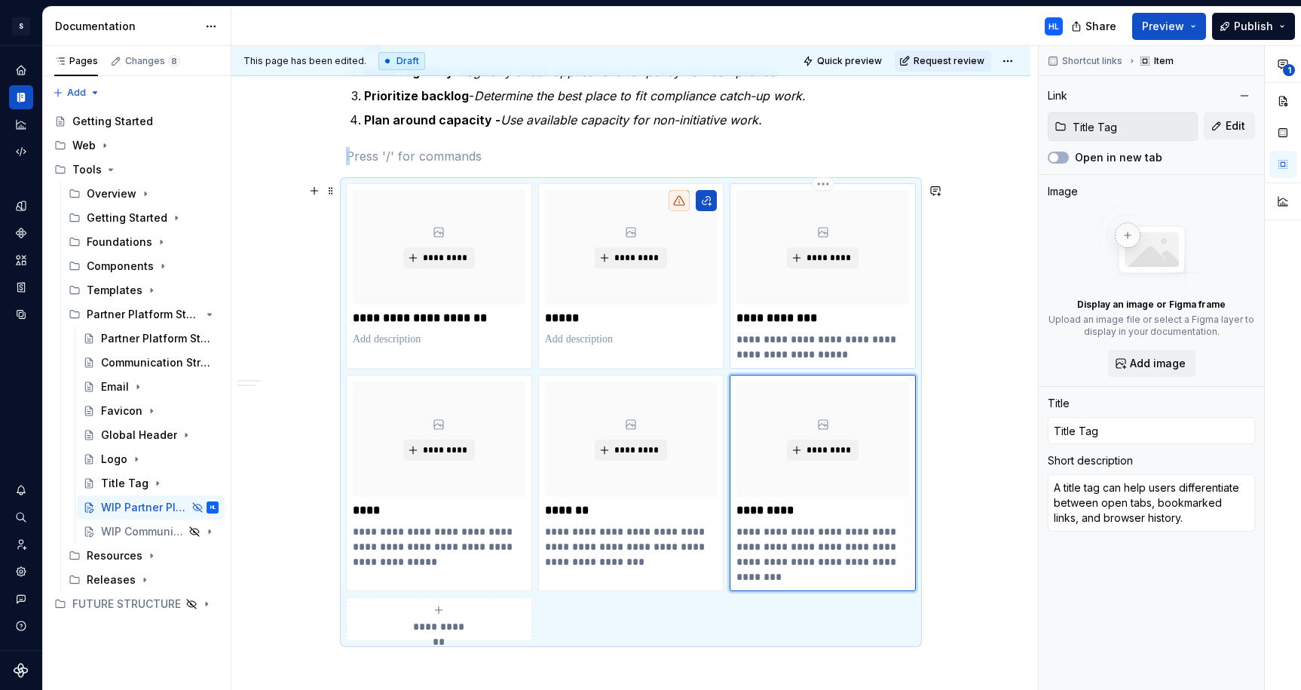
click at [814, 342] on p "**********" at bounding box center [823, 347] width 173 height 30
type textarea "*"
type input "Global Header"
type textarea "The global header navigates between Partner tools."
type input "Global Header"
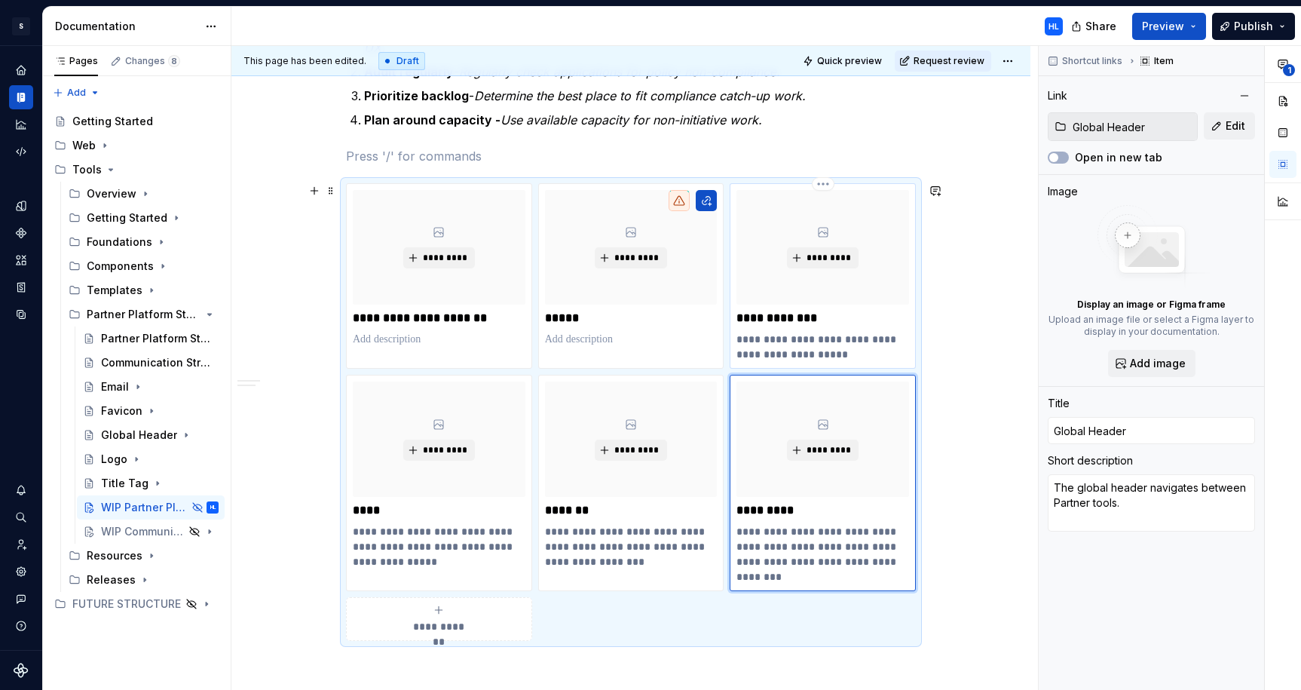
click at [814, 342] on p "**********" at bounding box center [823, 347] width 173 height 30
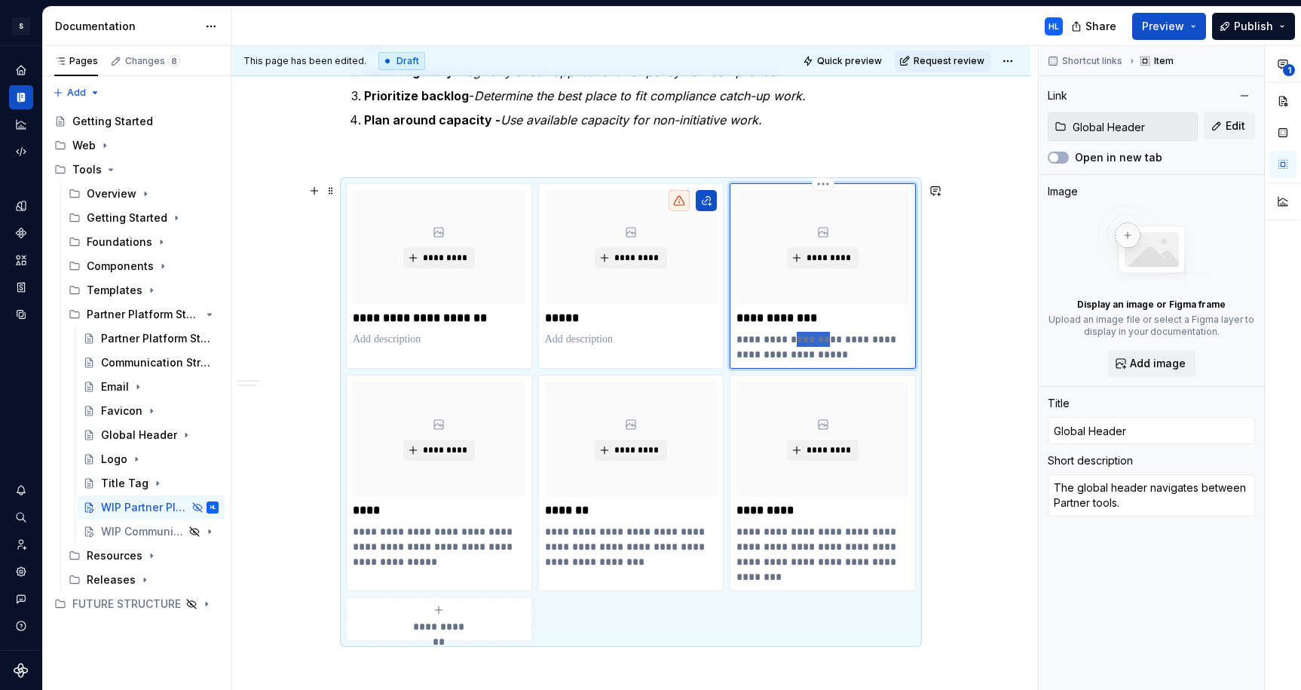
click at [814, 342] on p "**********" at bounding box center [823, 347] width 173 height 30
type textarea "*"
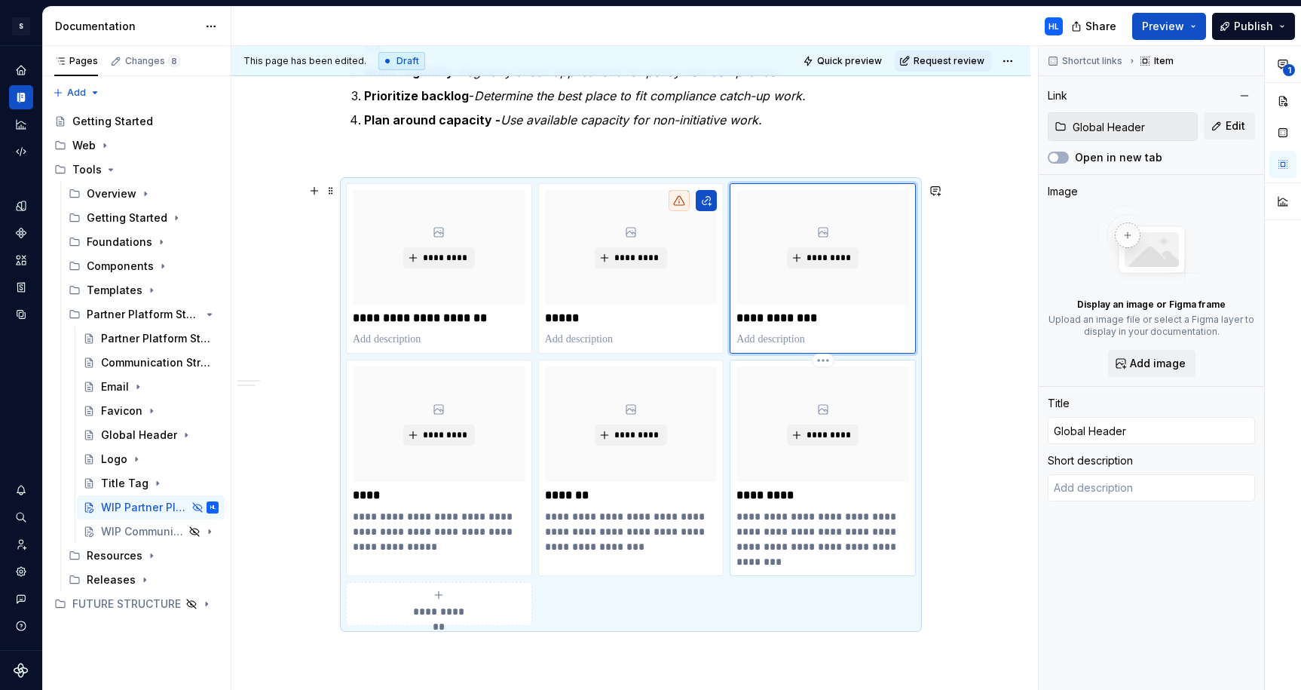
click at [784, 534] on p "**********" at bounding box center [823, 539] width 173 height 60
type textarea "*"
type input "Title Tag"
type textarea "A title tag can help users differentiate between open tabs, bookmarked links, a…"
type input "Title Tag"
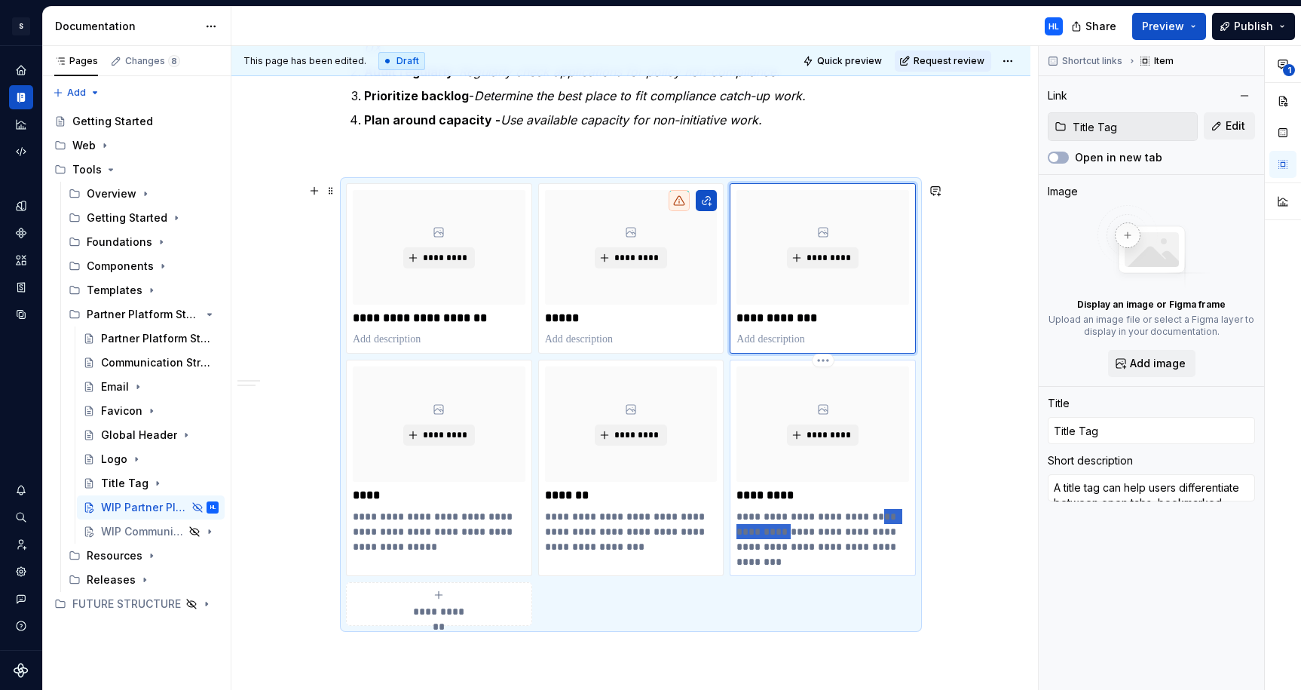
click at [784, 534] on p "**********" at bounding box center [823, 539] width 173 height 60
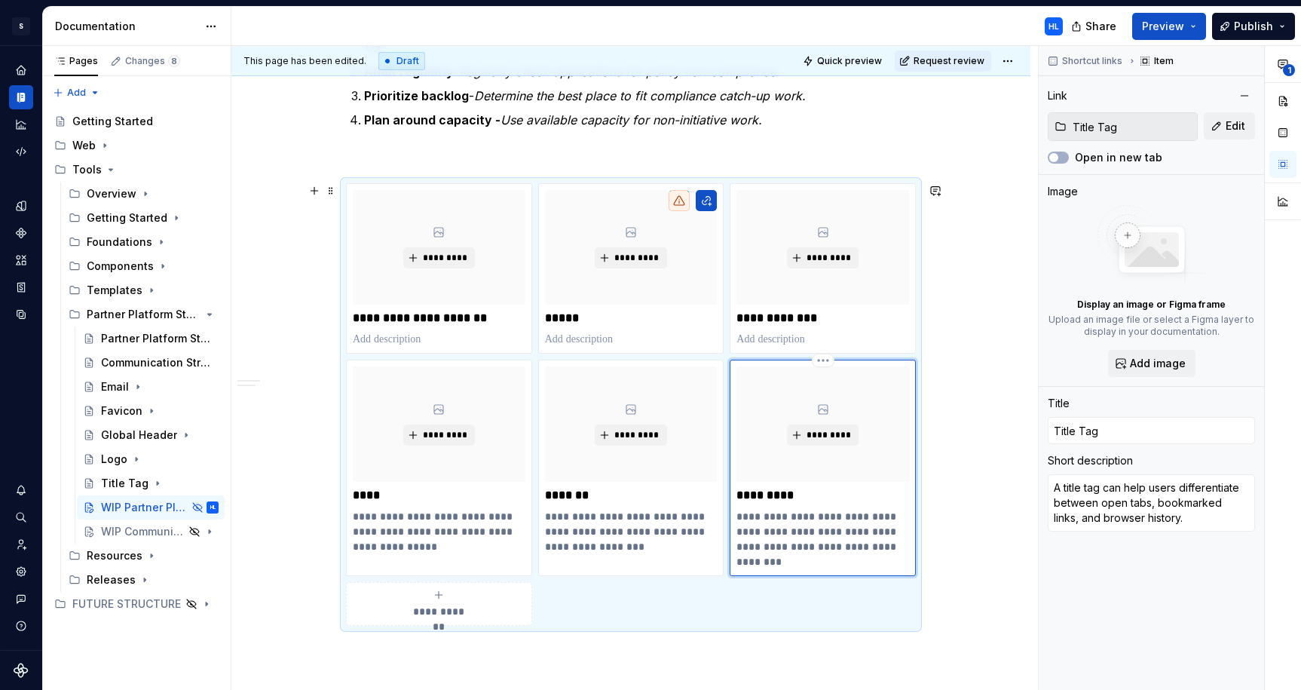
type textarea "*"
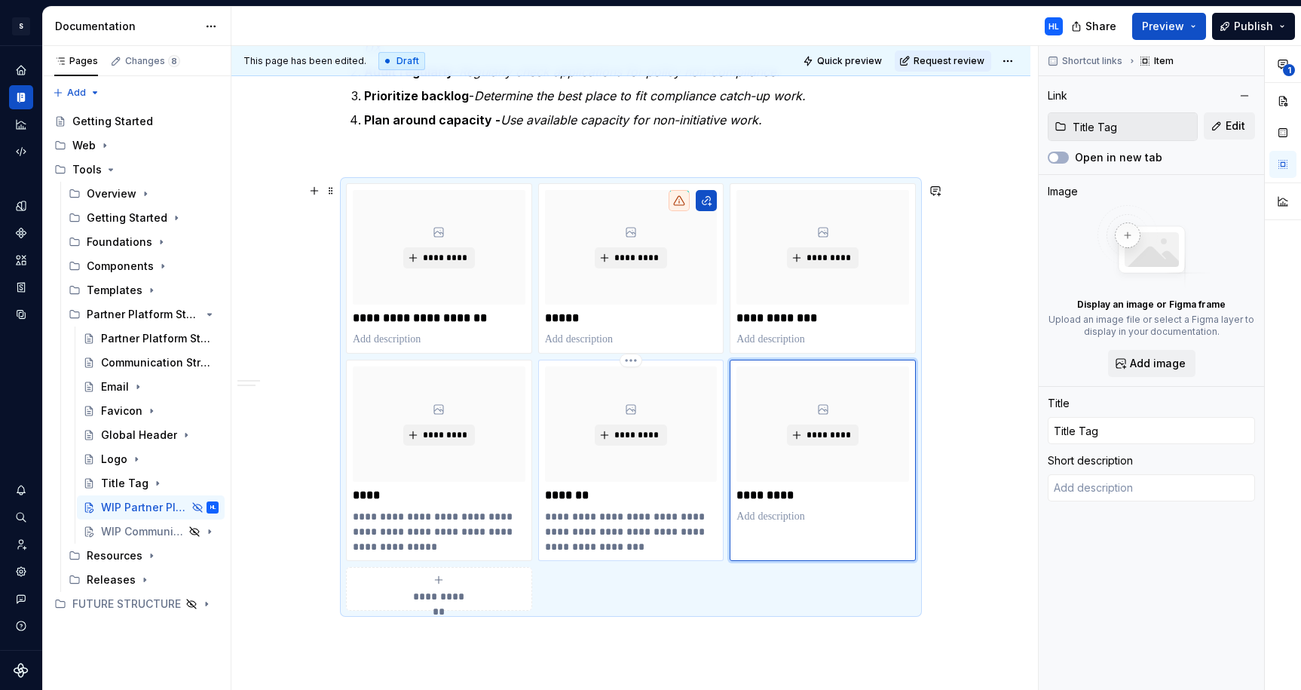
click at [624, 535] on p "**********" at bounding box center [631, 531] width 173 height 45
type textarea "*"
type input "Favicon"
type textarea "A favicon is used in the browser to identify PlayStation Partner applications."
type input "Favicon"
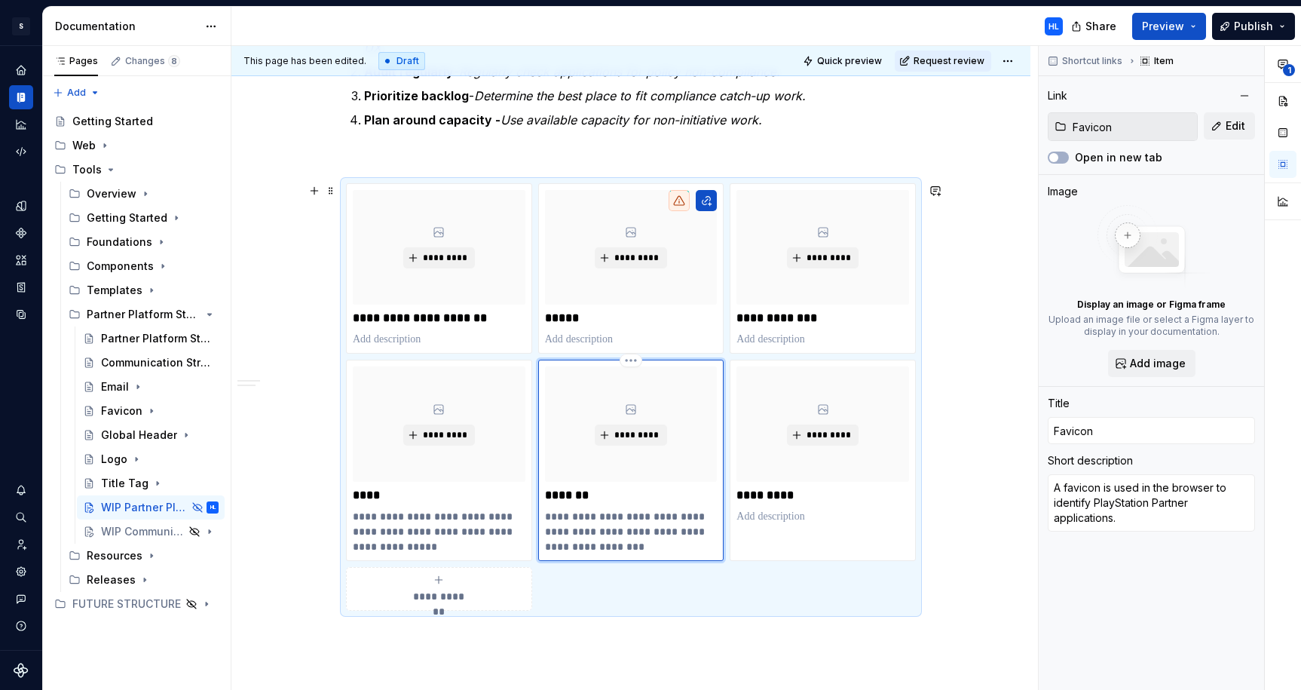
type textarea "*"
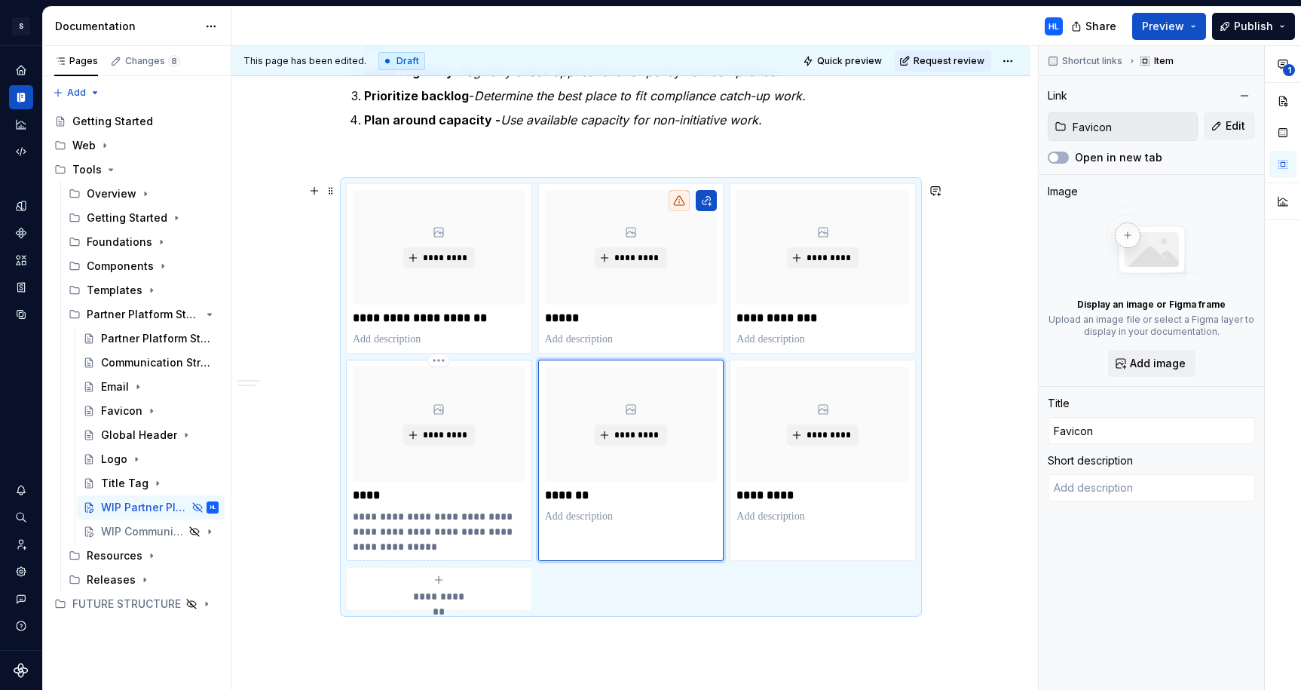
click at [430, 523] on p "**********" at bounding box center [439, 531] width 173 height 45
type textarea "*"
type input "Logo"
type textarea "The Partners logotype is used to identify PlayStation Partner applications."
type input "Logo"
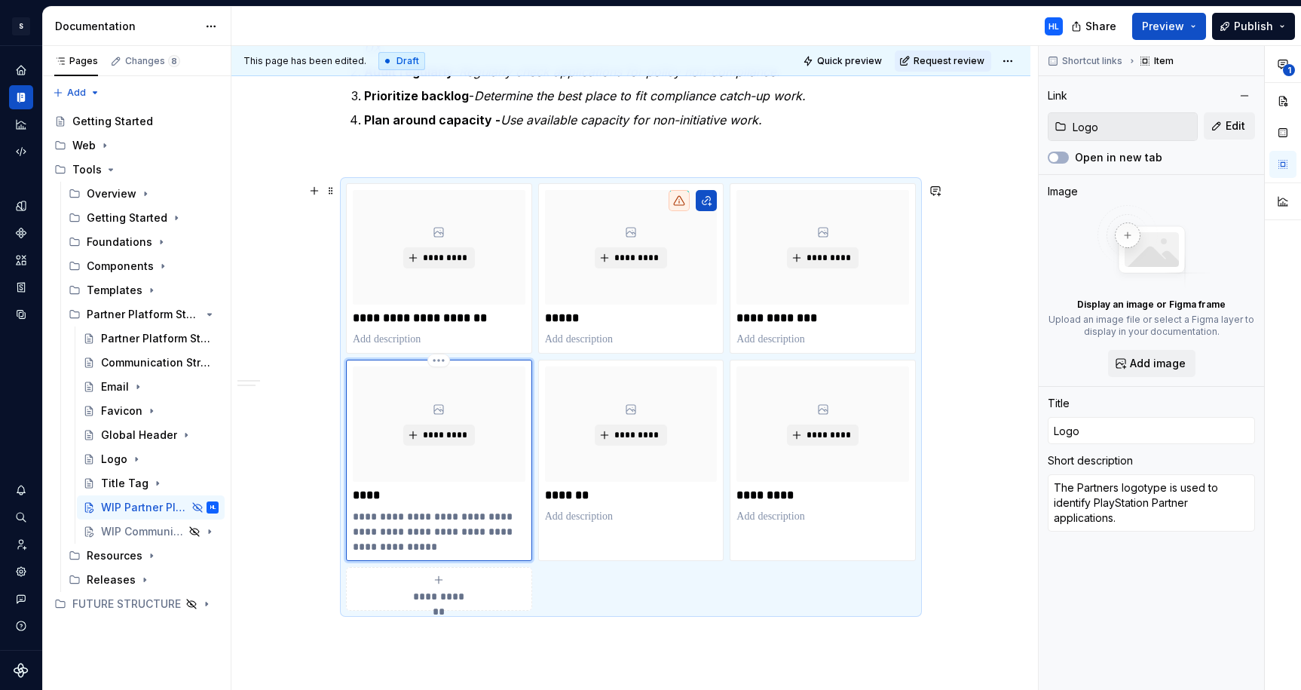
type textarea "*"
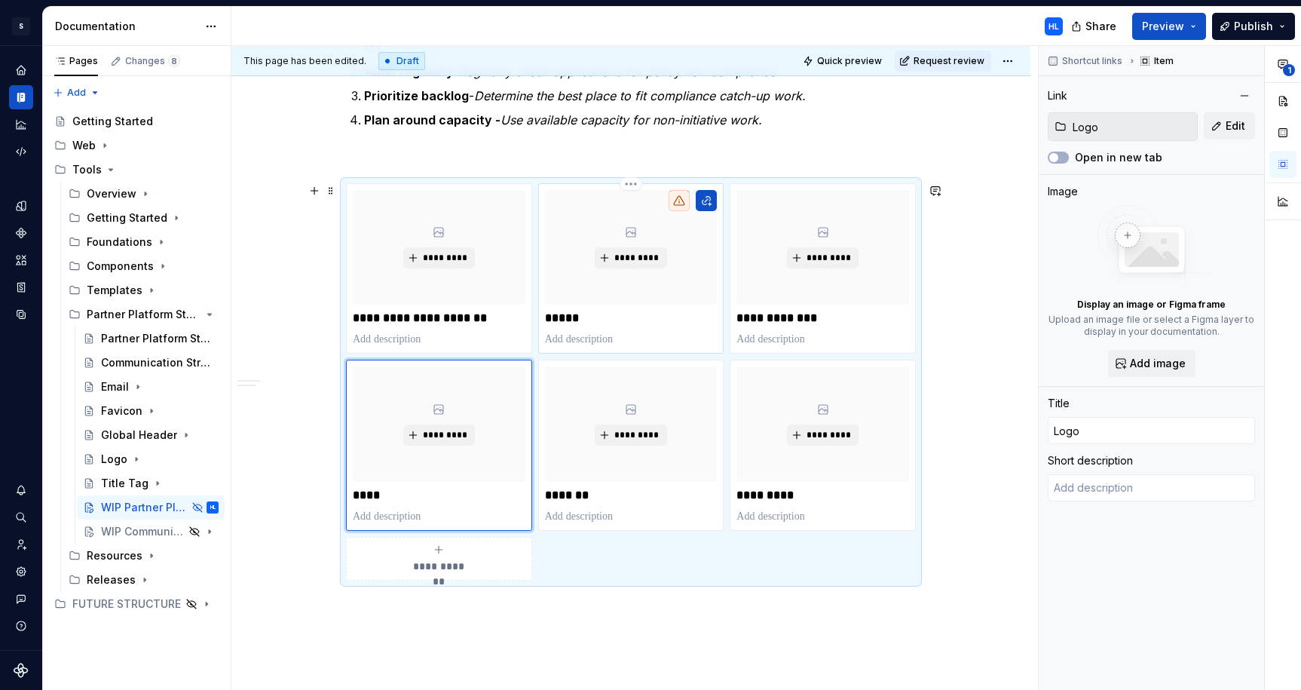
click at [699, 332] on p at bounding box center [631, 339] width 173 height 15
type textarea "*"
type input "Email"
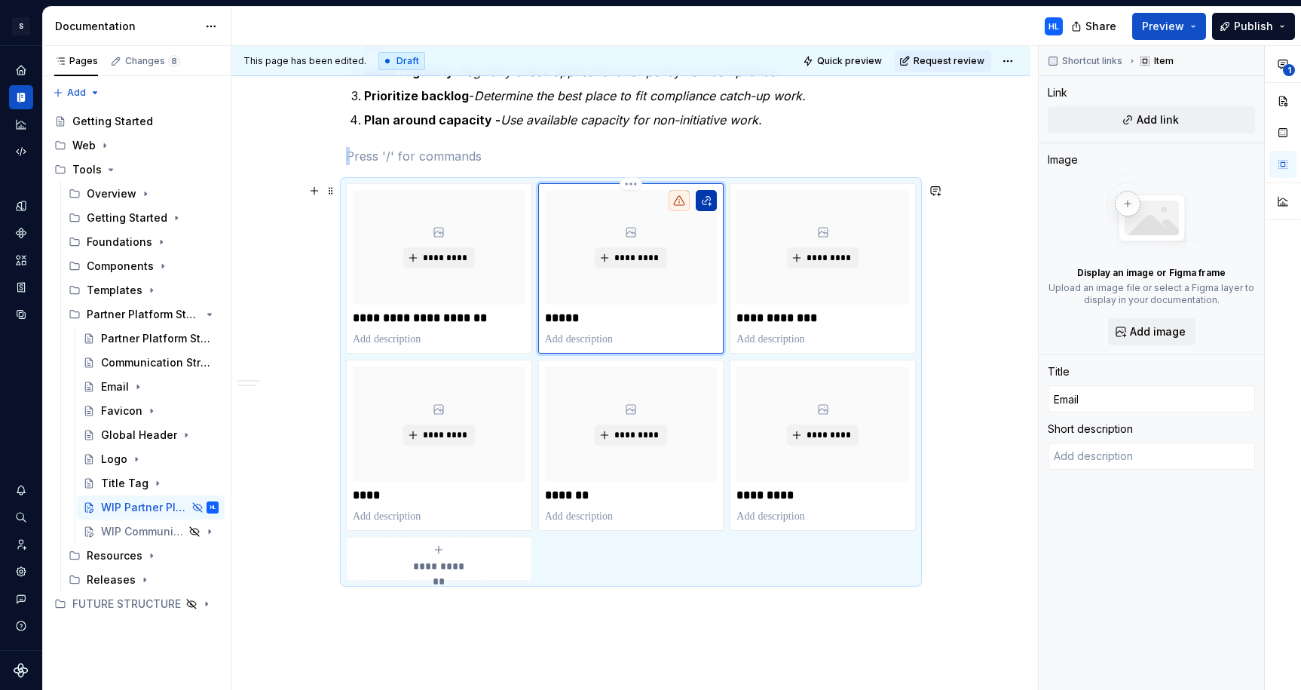
click at [713, 198] on button "button" at bounding box center [706, 200] width 21 height 21
type textarea "*"
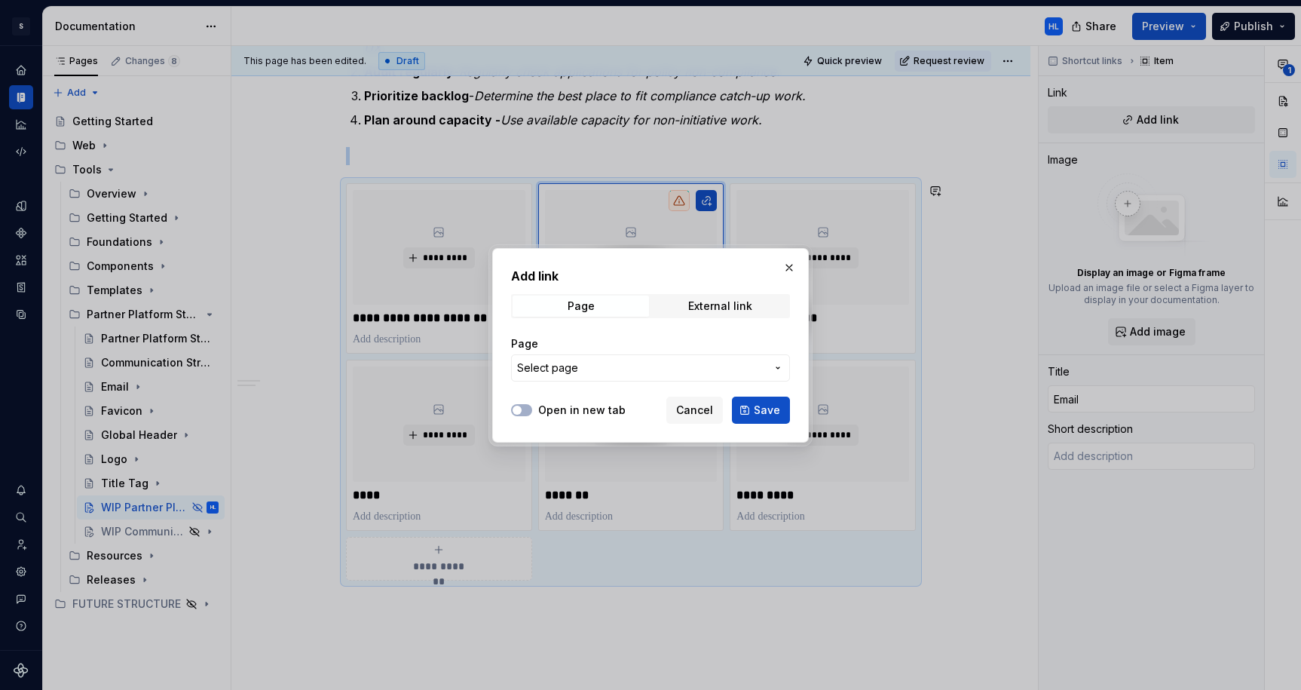
click at [614, 364] on span "Select page" at bounding box center [641, 367] width 249 height 15
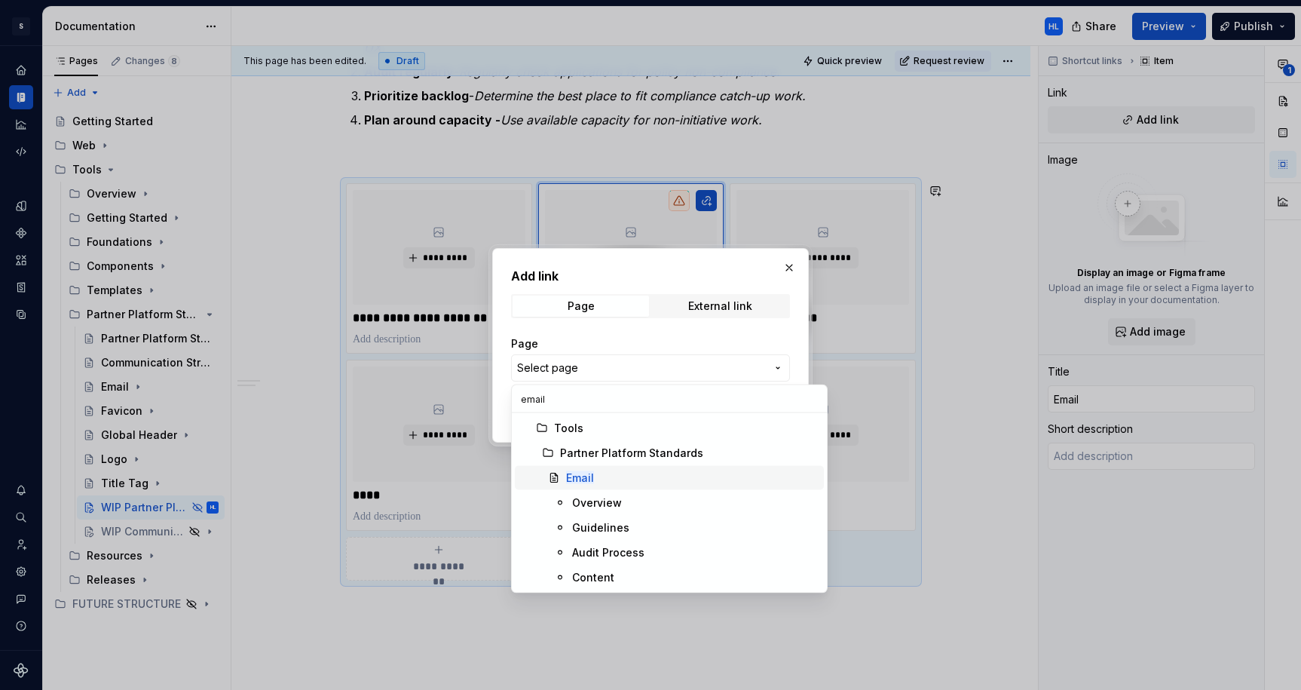
type input "email"
click at [636, 482] on div "Email" at bounding box center [692, 478] width 252 height 15
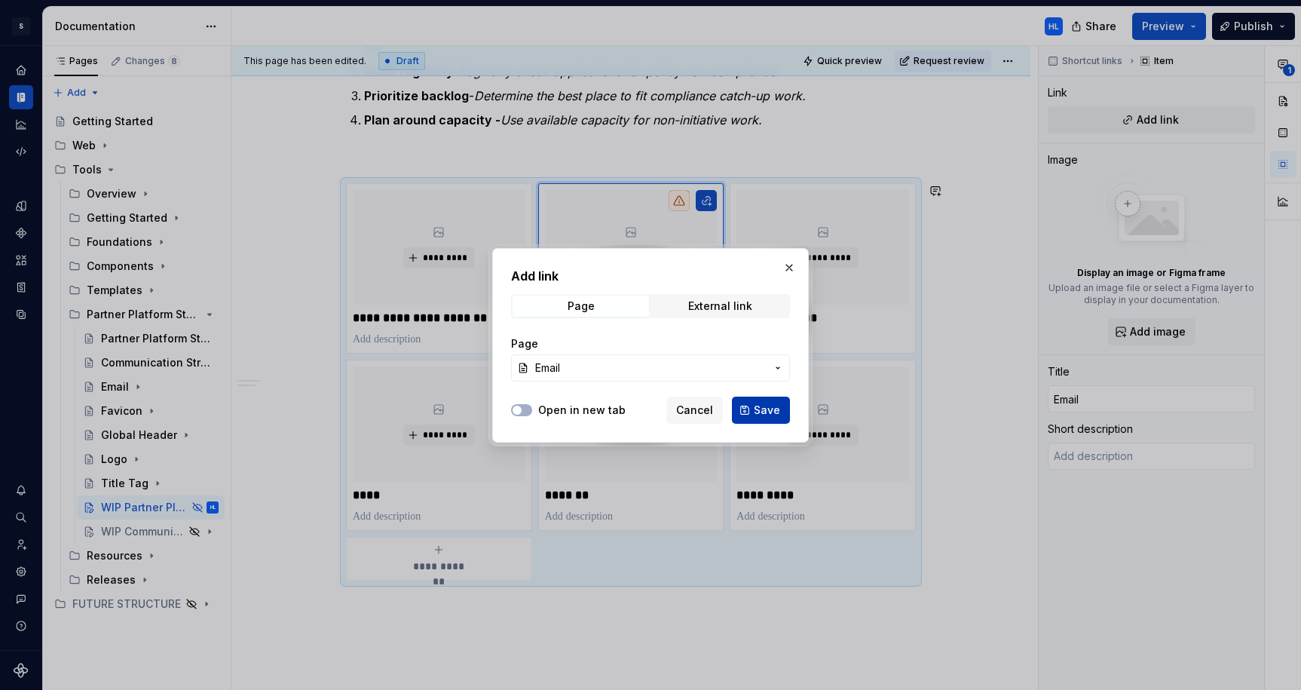
click at [767, 406] on span "Save" at bounding box center [767, 410] width 26 height 15
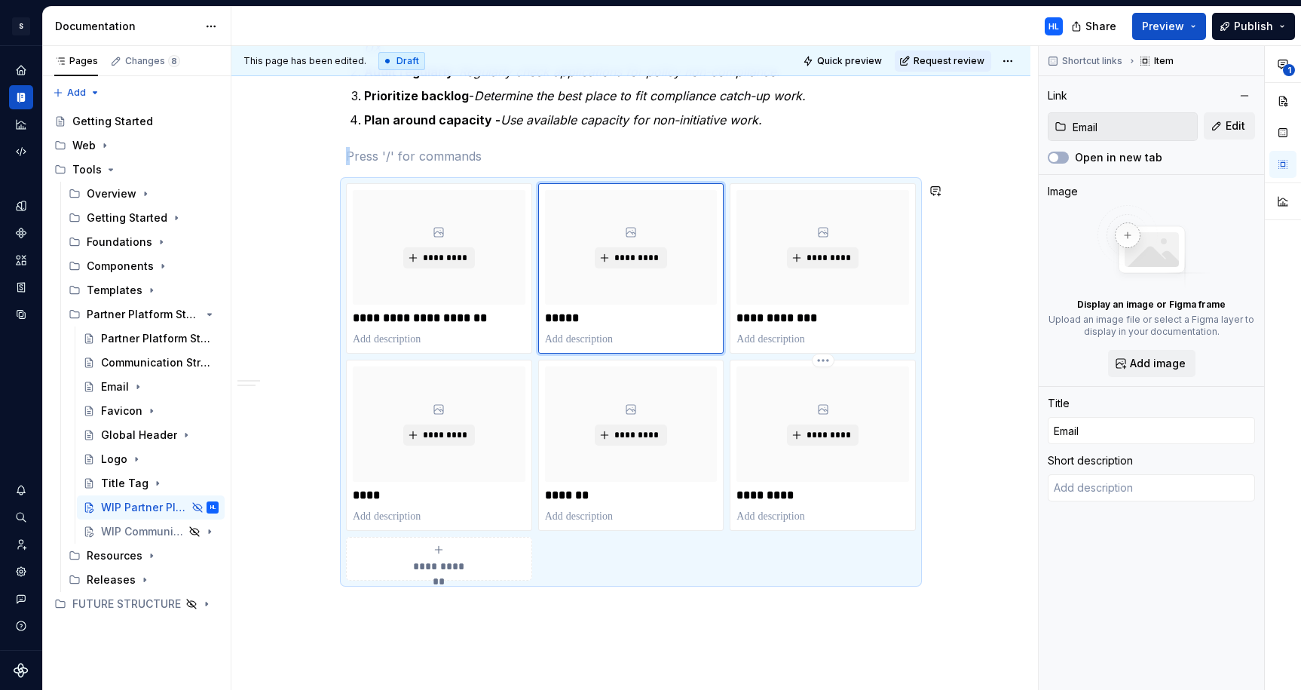
type textarea "*"
type textarea "Guideline & assets for sending PlayStation Partners emails."
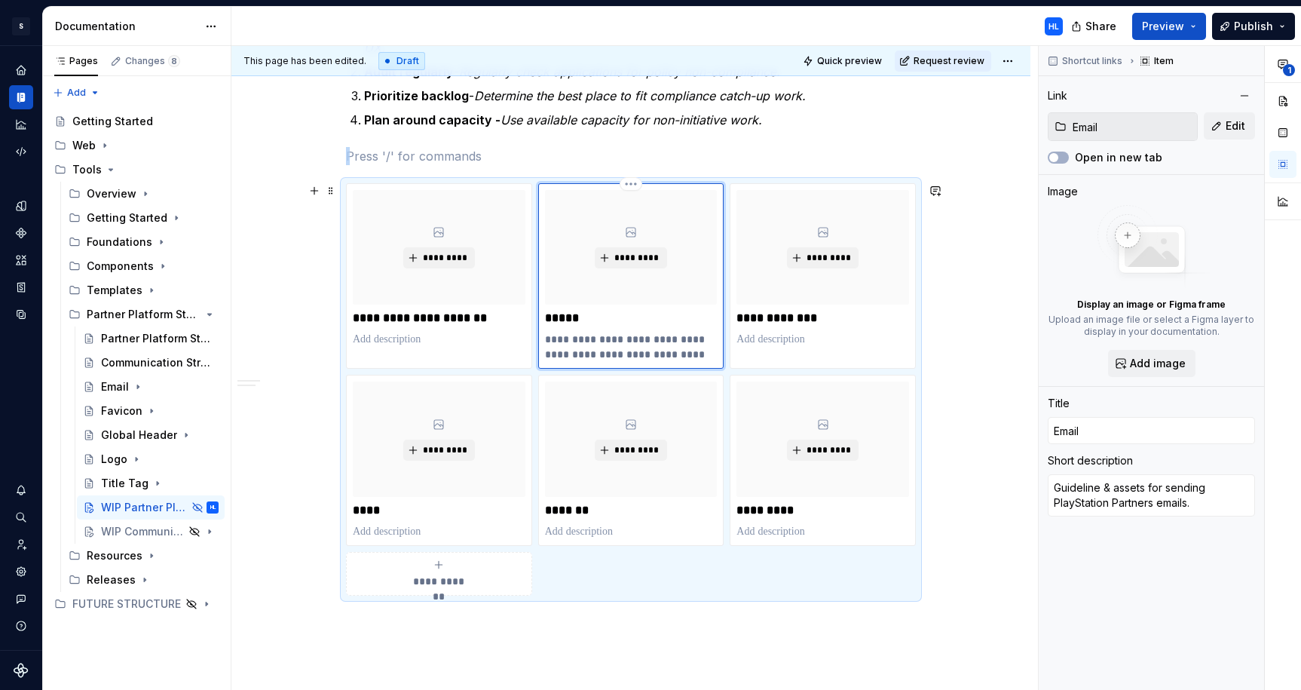
click at [673, 341] on p "**********" at bounding box center [631, 347] width 173 height 30
type textarea "*"
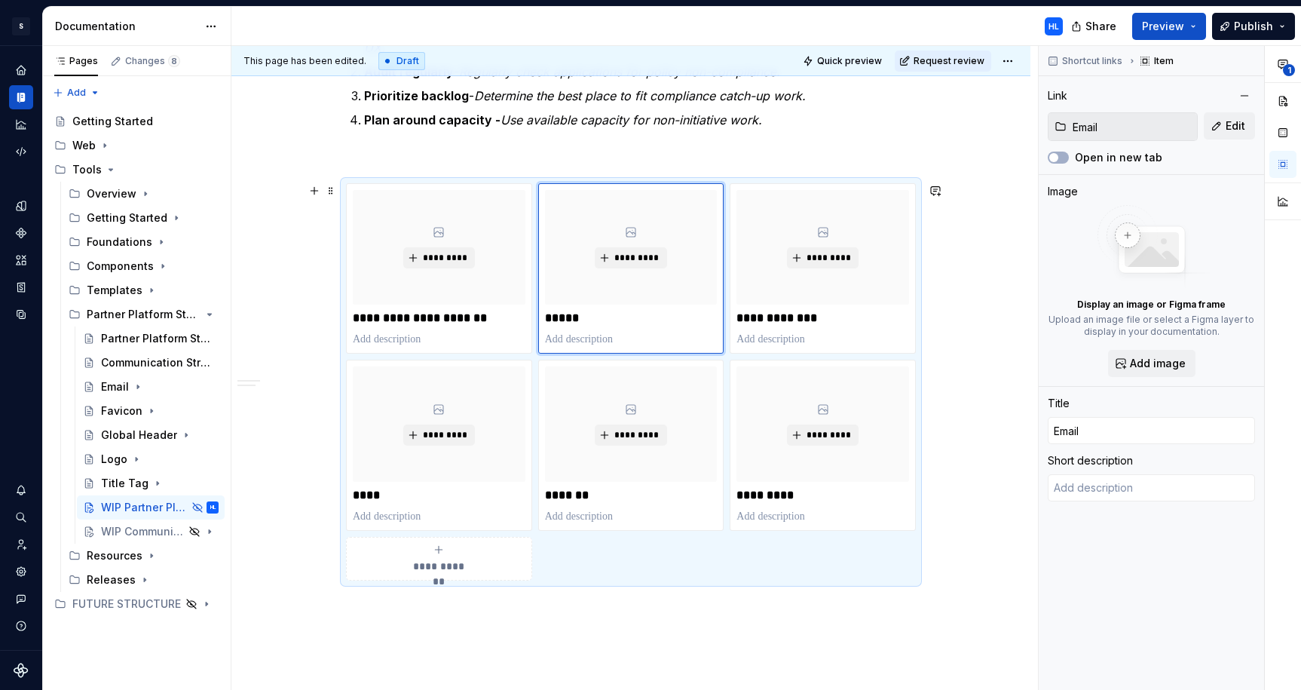
click at [940, 317] on div "**********" at bounding box center [630, 302] width 799 height 1005
click at [457, 344] on p at bounding box center [439, 339] width 173 height 15
type textarea "*"
type input "Communication Strategy"
type input "WIP Communication Strategy / General Principles"
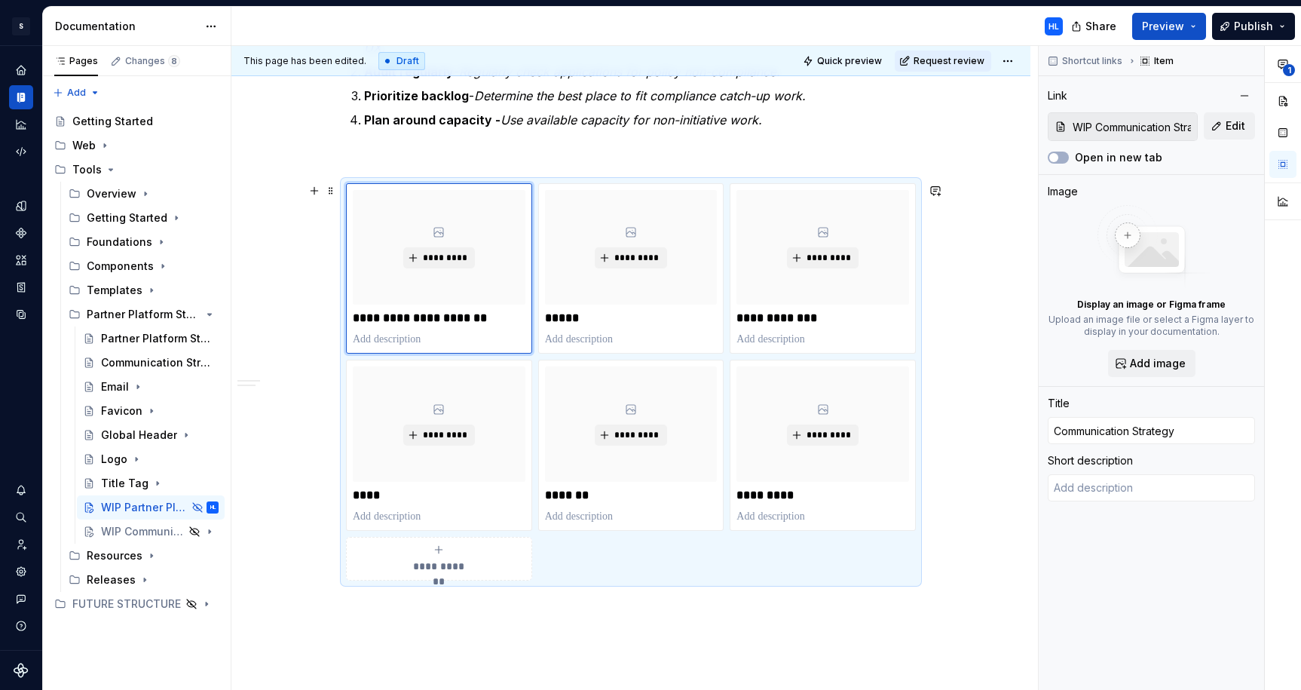
click at [962, 332] on div "**********" at bounding box center [630, 302] width 799 height 1005
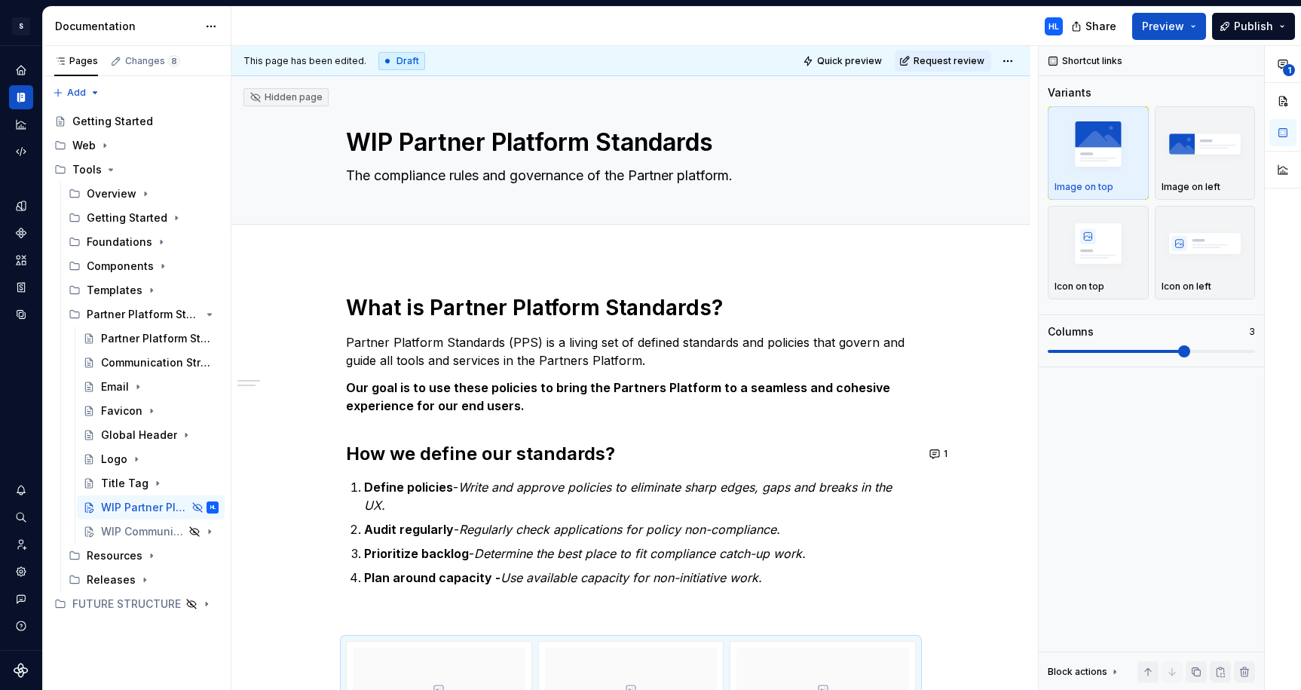
type textarea "*"
